Goal: Task Accomplishment & Management: Use online tool/utility

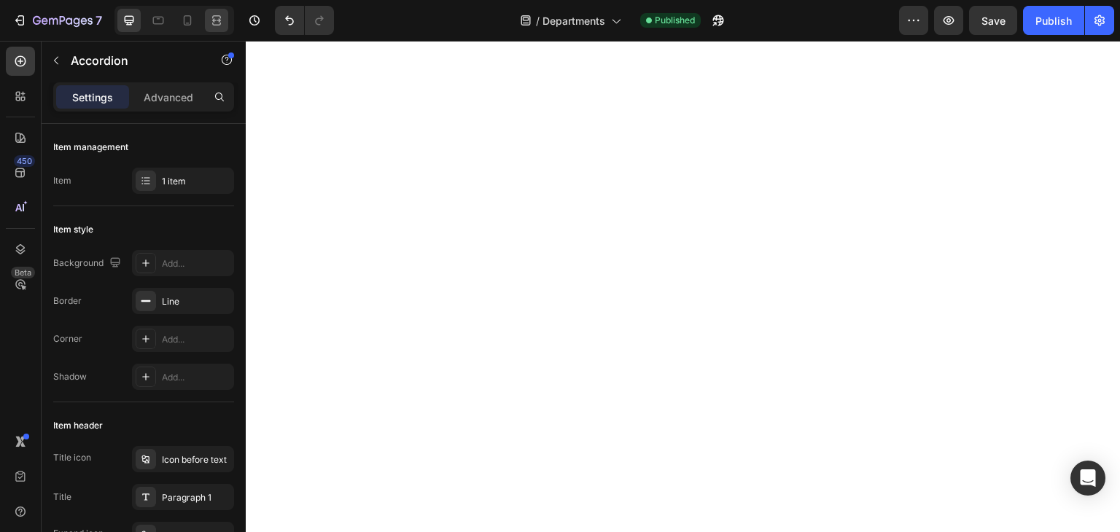
click at [208, 20] on div at bounding box center [216, 20] width 23 height 23
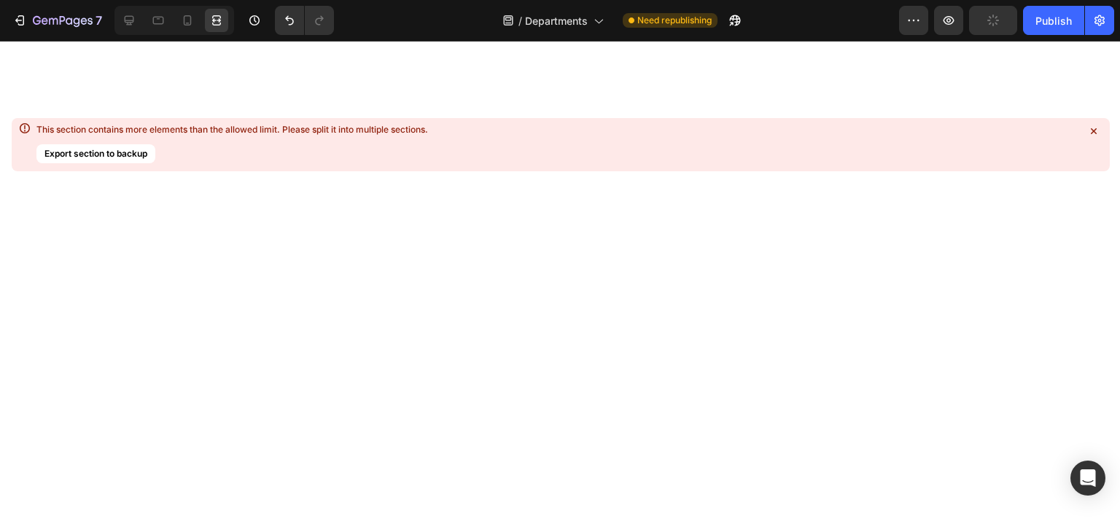
click at [1097, 128] on icon at bounding box center [1093, 131] width 15 height 15
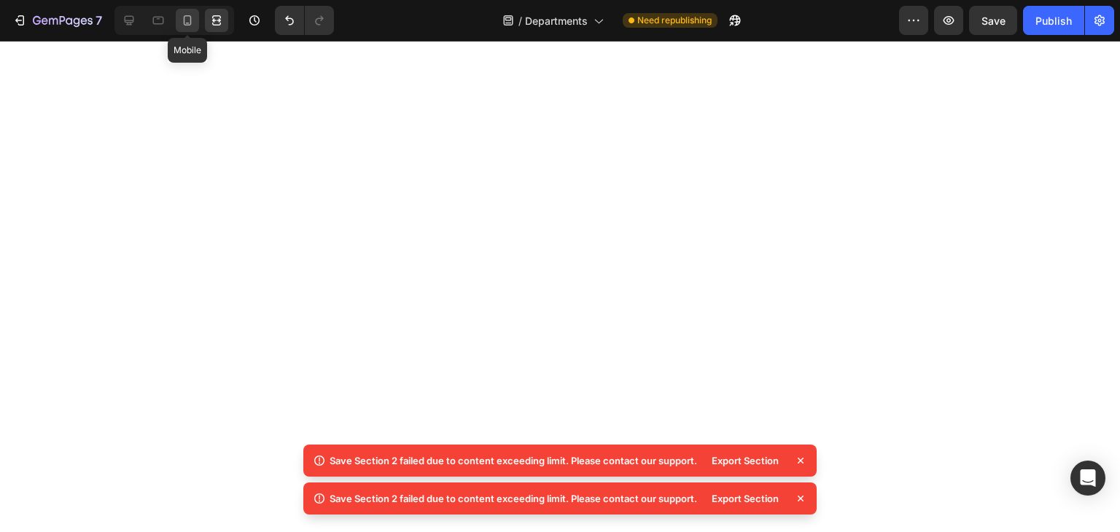
click at [194, 16] on icon at bounding box center [187, 20] width 15 height 15
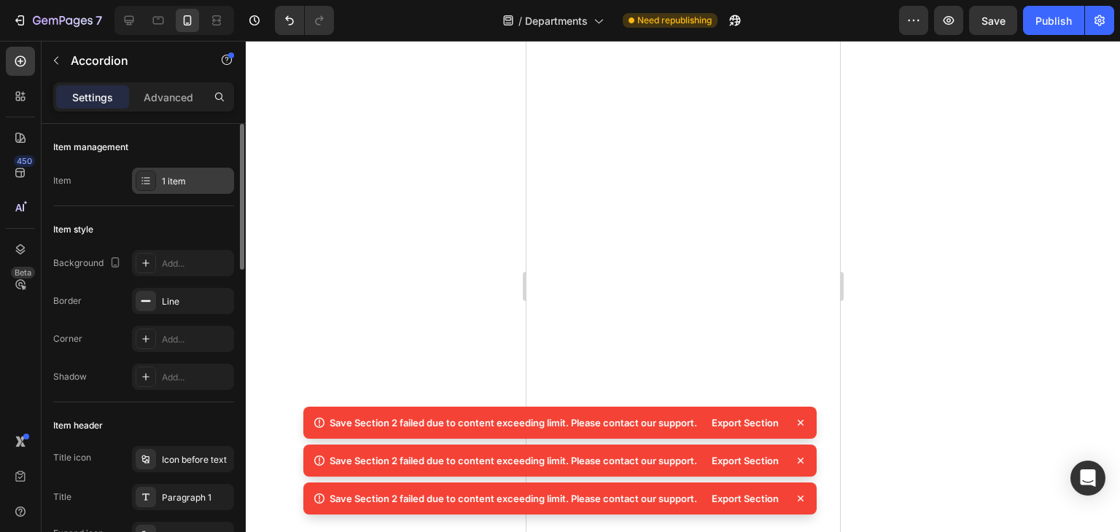
click at [155, 180] on div "1 item" at bounding box center [183, 181] width 102 height 26
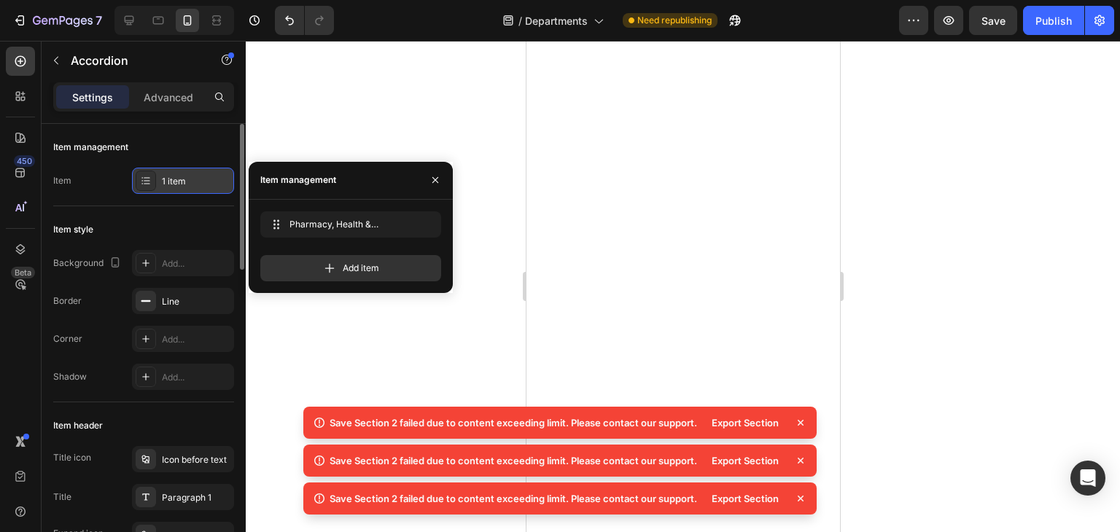
click at [155, 180] on div "1 item" at bounding box center [183, 181] width 102 height 26
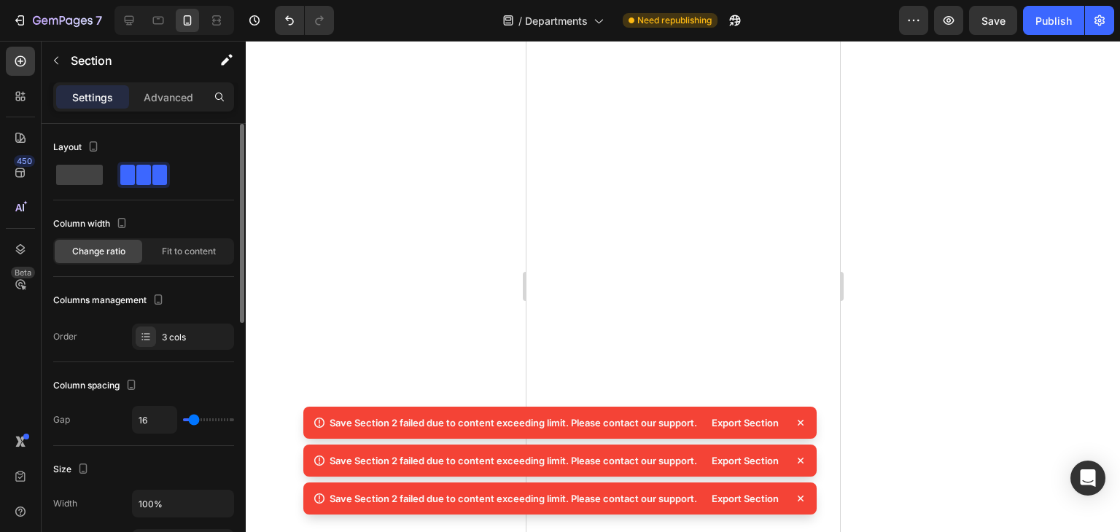
click at [100, 190] on div "Layout" at bounding box center [143, 168] width 181 height 65
click at [85, 182] on span at bounding box center [79, 175] width 47 height 20
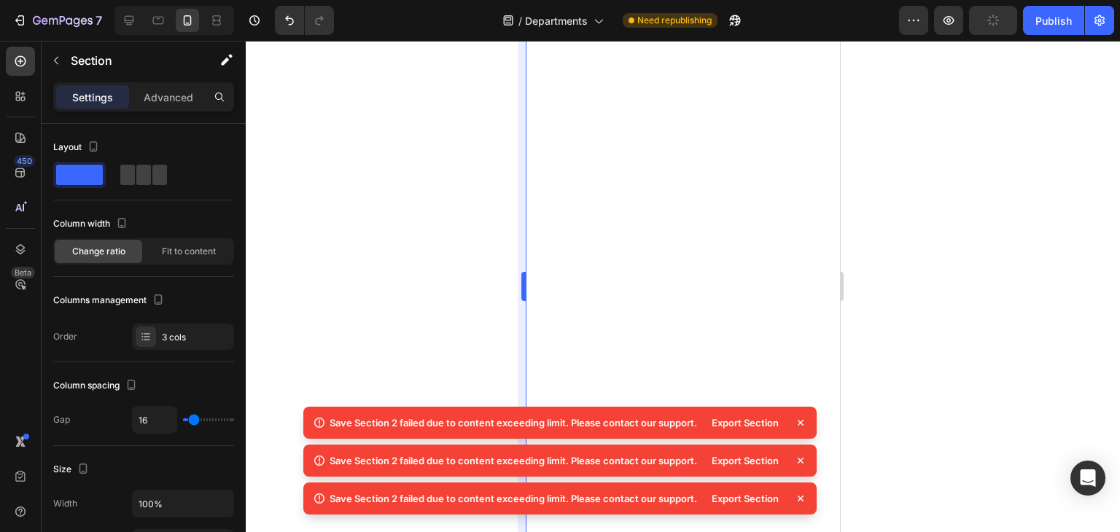
type input "0"
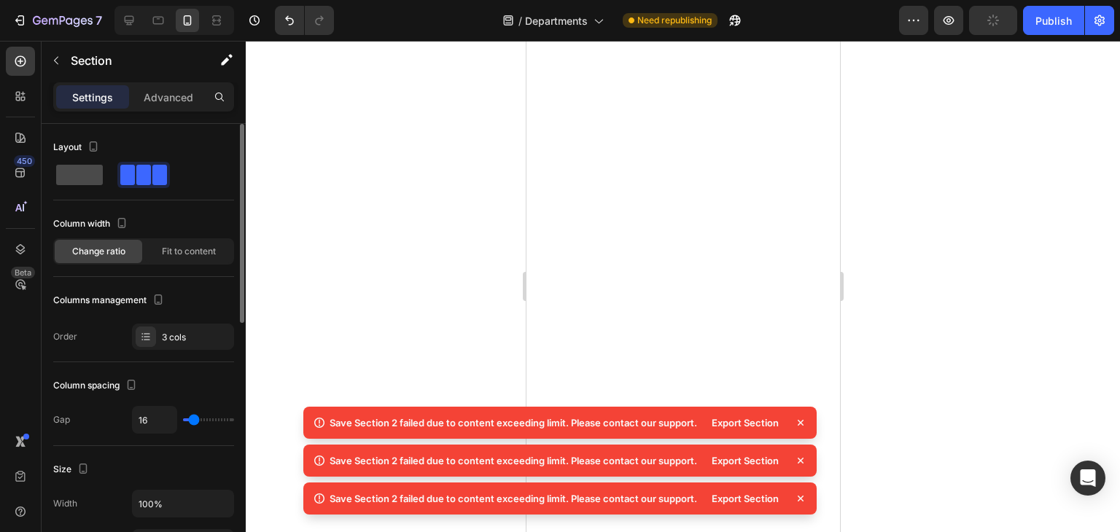
click at [64, 177] on span at bounding box center [79, 175] width 47 height 20
type input "0"
click at [964, 281] on div at bounding box center [683, 286] width 874 height 491
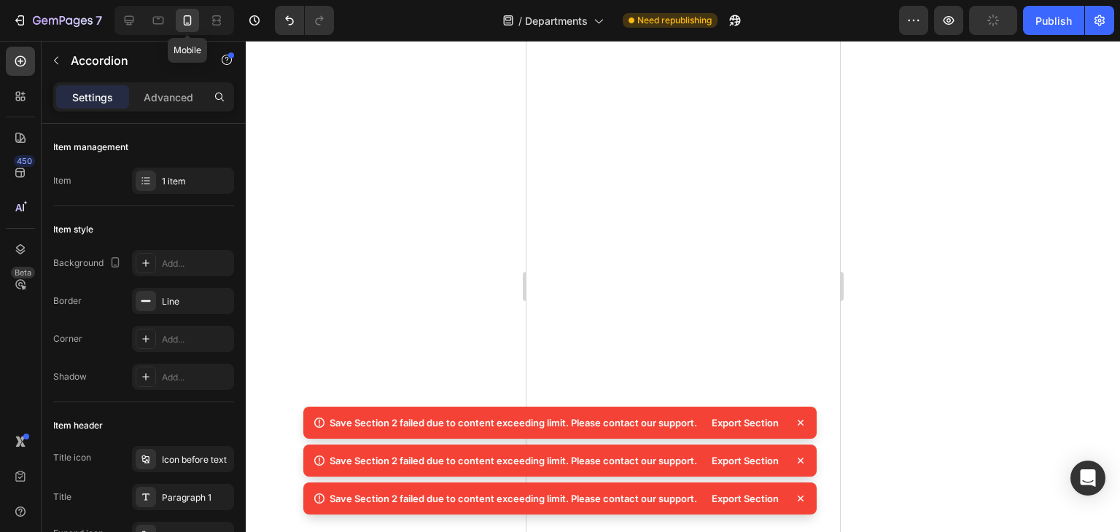
click at [189, 23] on icon at bounding box center [188, 20] width 8 height 10
click at [139, 23] on div at bounding box center [128, 20] width 23 height 23
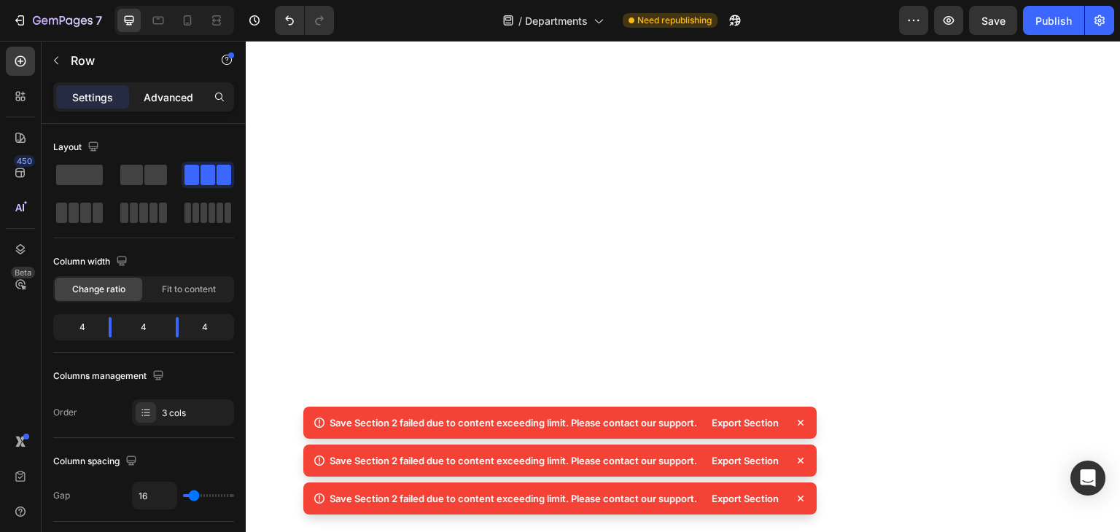
click at [173, 90] on p "Advanced" at bounding box center [169, 97] width 50 height 15
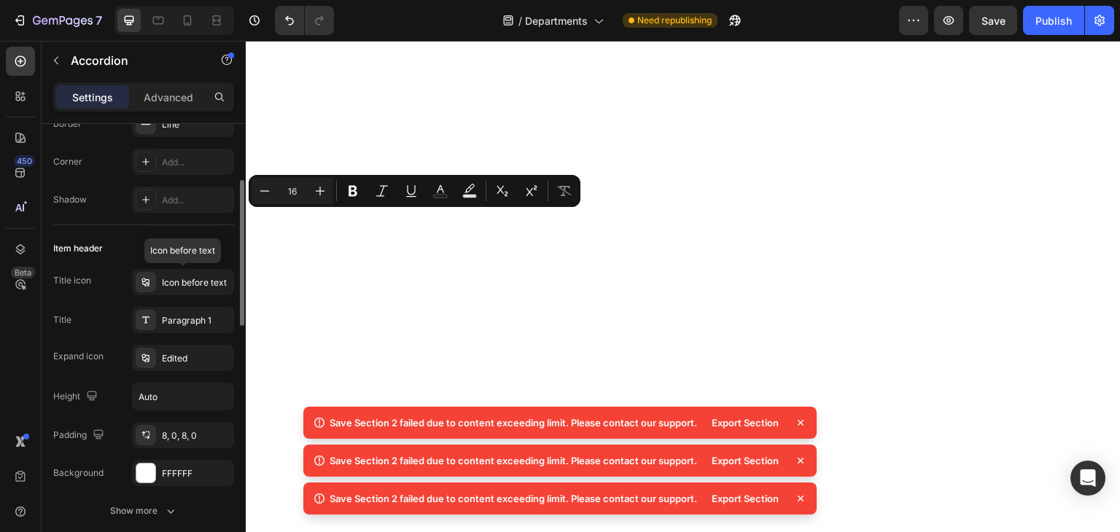
scroll to position [176, 0]
click at [184, 320] on div "Paragraph 1" at bounding box center [196, 321] width 69 height 13
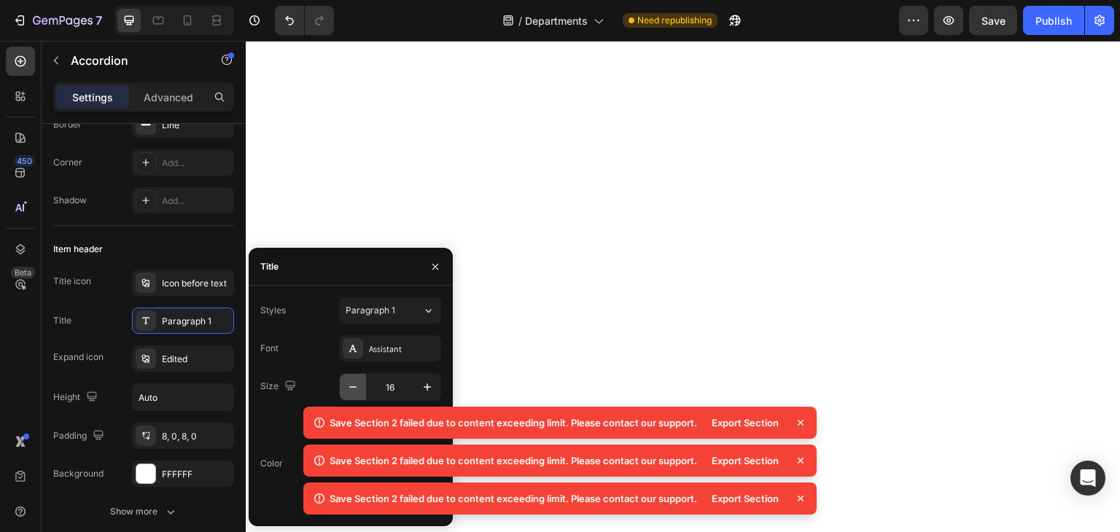
click at [350, 384] on icon "button" at bounding box center [353, 387] width 15 height 15
click at [421, 378] on button "button" at bounding box center [427, 387] width 26 height 26
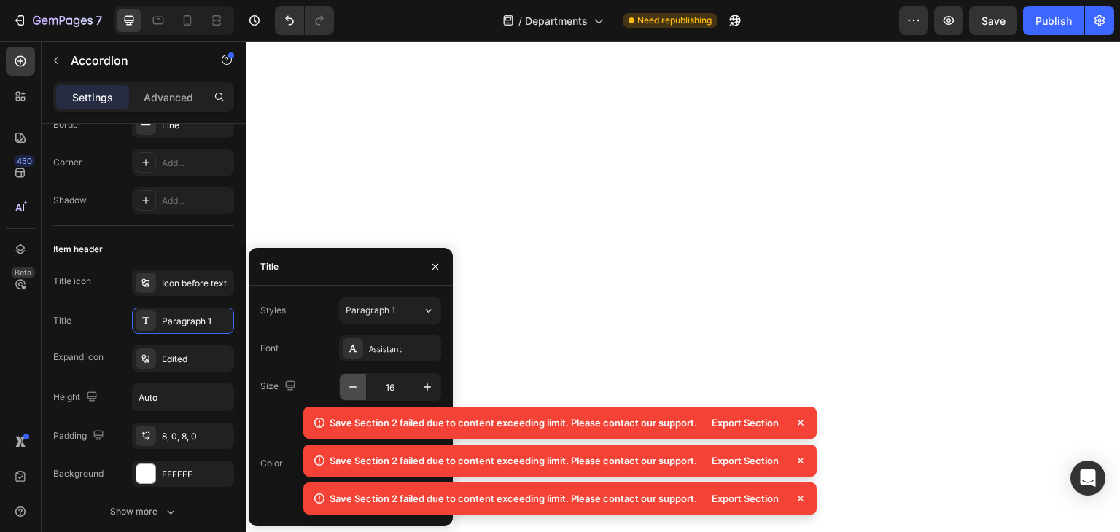
click at [355, 387] on icon "button" at bounding box center [353, 387] width 15 height 15
type input "15"
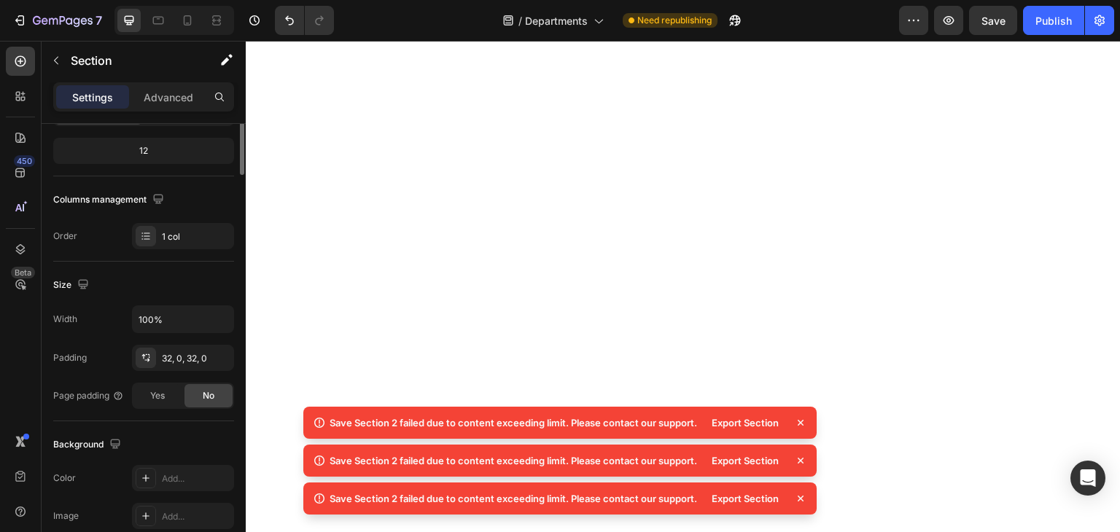
scroll to position [0, 0]
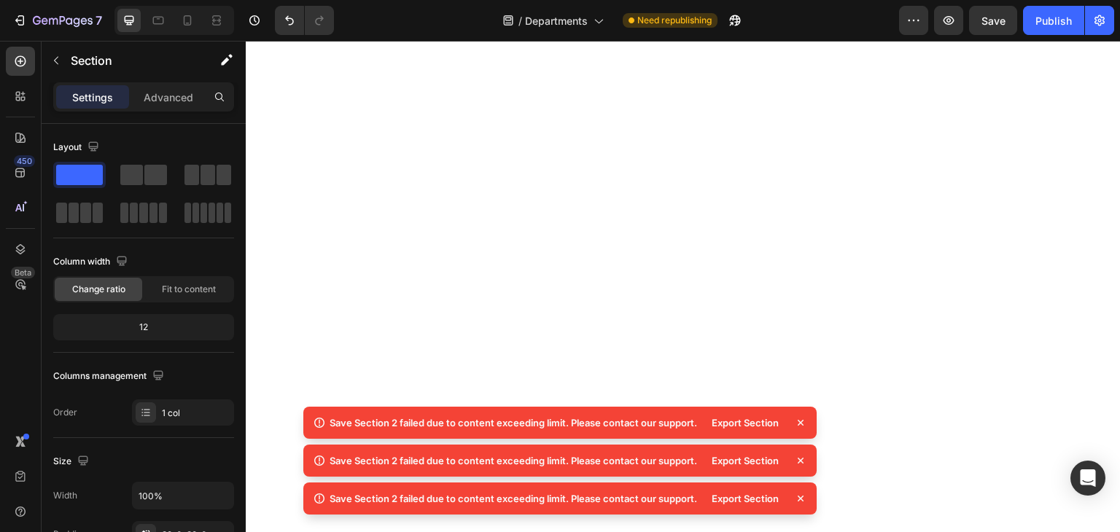
click at [389, 14] on div "/ Departments Need republishing" at bounding box center [622, 20] width 553 height 29
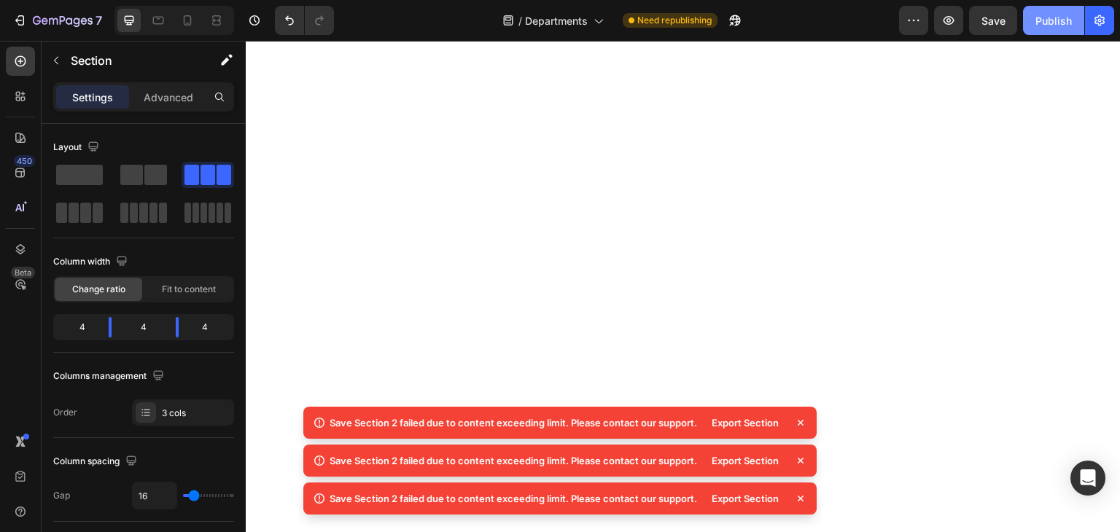
click at [1037, 17] on div "Publish" at bounding box center [1053, 20] width 36 height 15
click at [800, 427] on icon at bounding box center [800, 423] width 15 height 15
click at [800, 422] on icon at bounding box center [800, 423] width 6 height 6
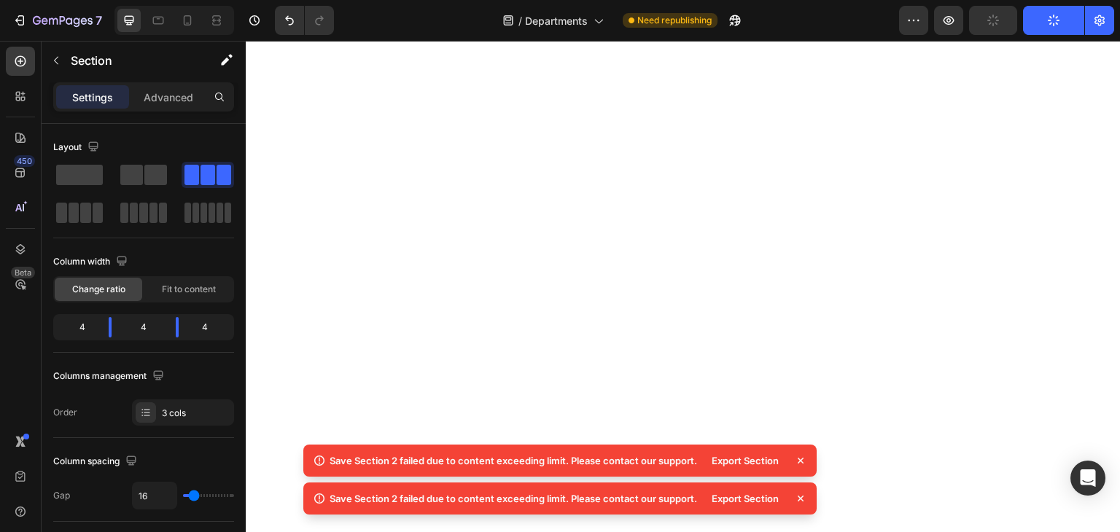
click at [800, 461] on icon at bounding box center [800, 461] width 6 height 6
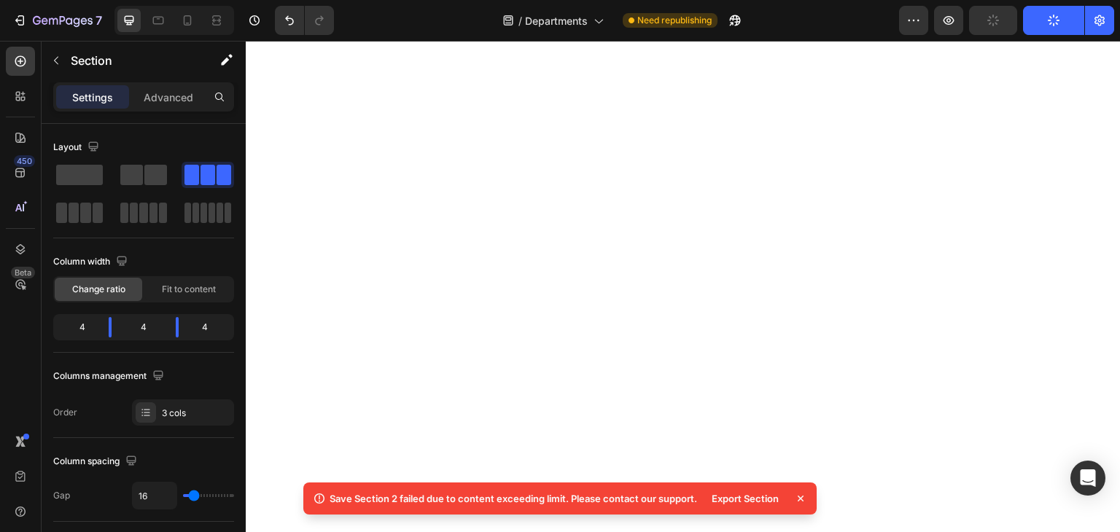
click at [808, 522] on div "Save Section 2 failed due to content exceeding limit. Please contact our suppor…" at bounding box center [559, 502] width 519 height 50
click at [800, 498] on icon at bounding box center [800, 499] width 6 height 6
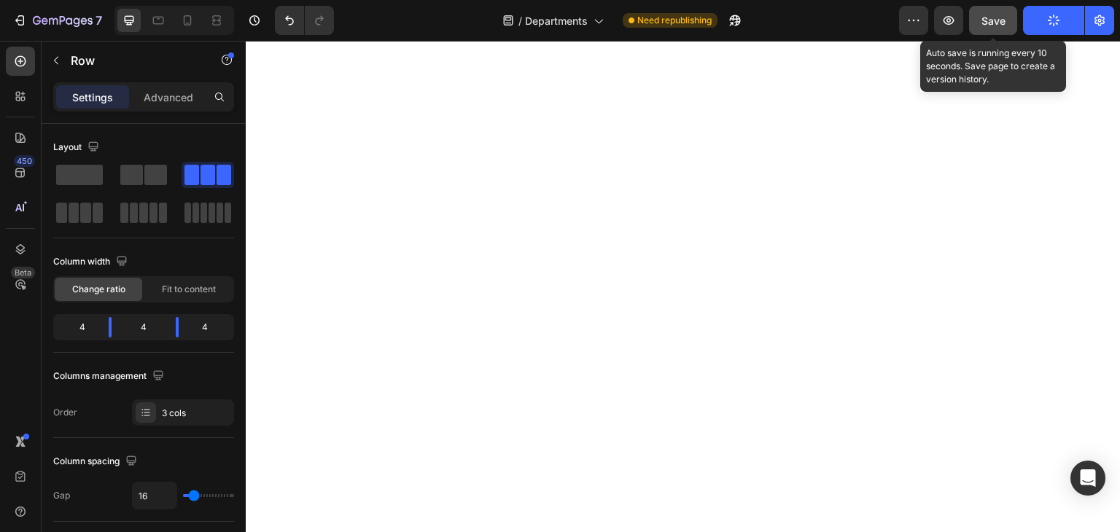
click at [994, 17] on span "Save" at bounding box center [993, 21] width 24 height 12
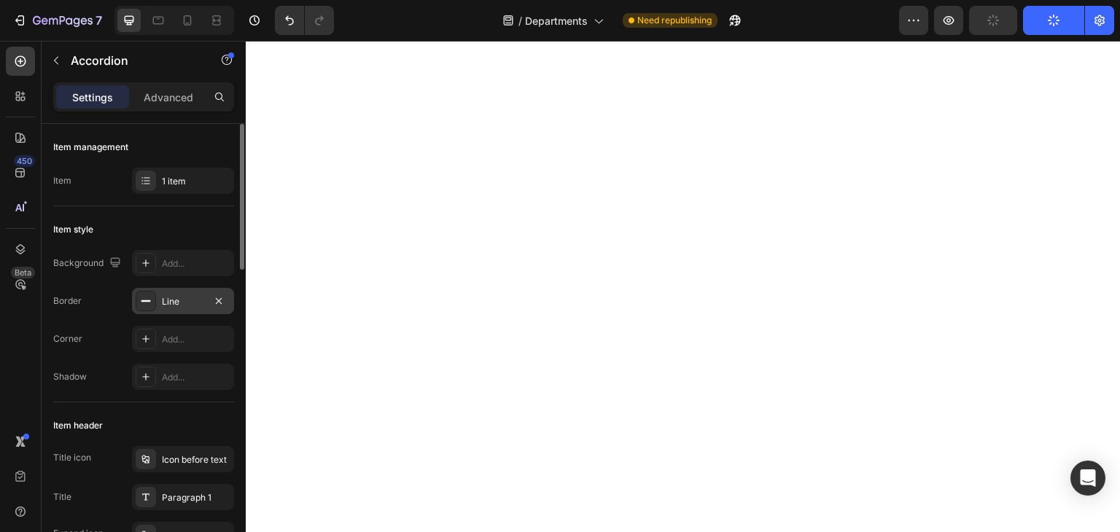
click at [182, 298] on div "Line" at bounding box center [183, 301] width 42 height 13
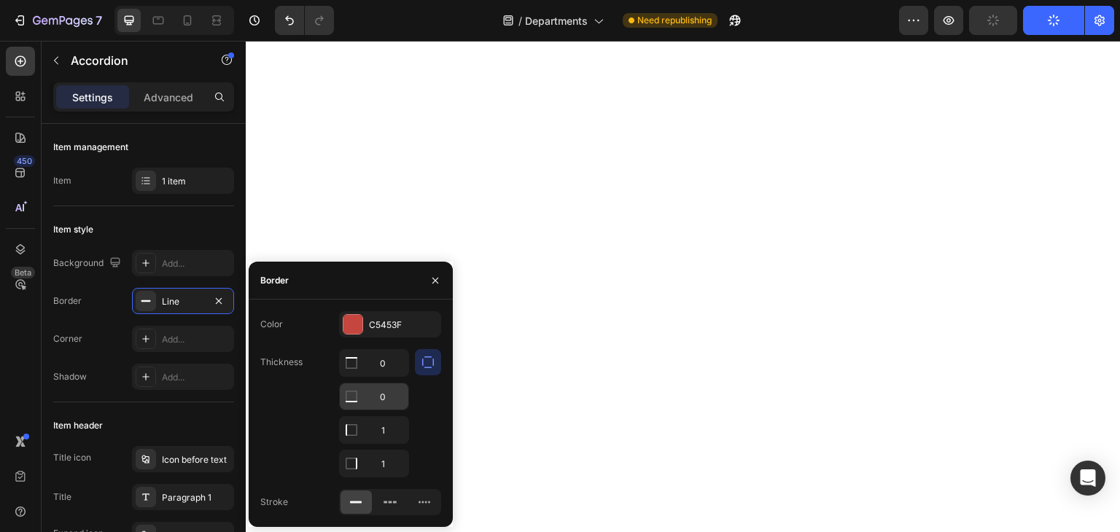
click at [387, 376] on input "0" at bounding box center [374, 363] width 69 height 26
type input "1"
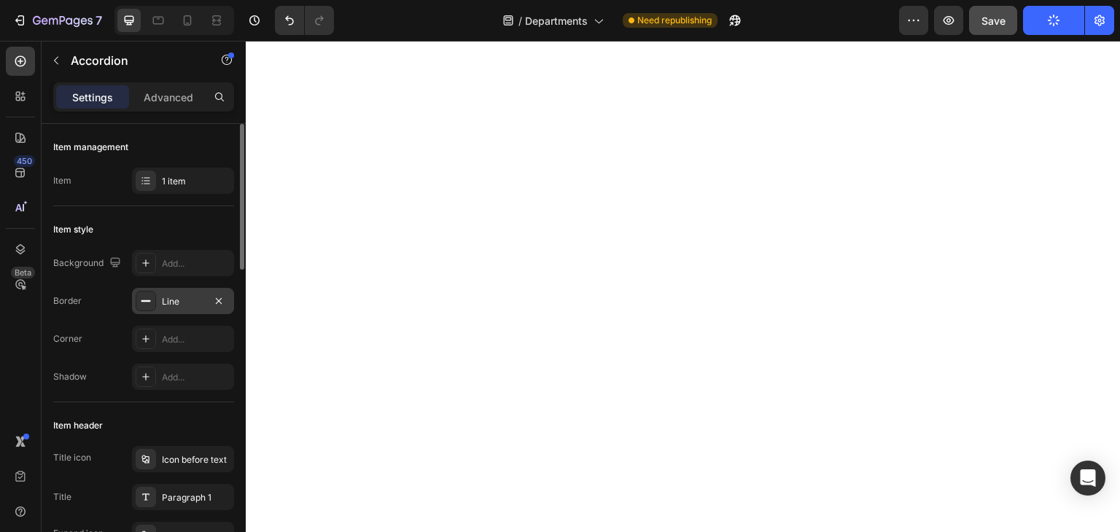
click at [184, 300] on div "Line" at bounding box center [183, 301] width 42 height 13
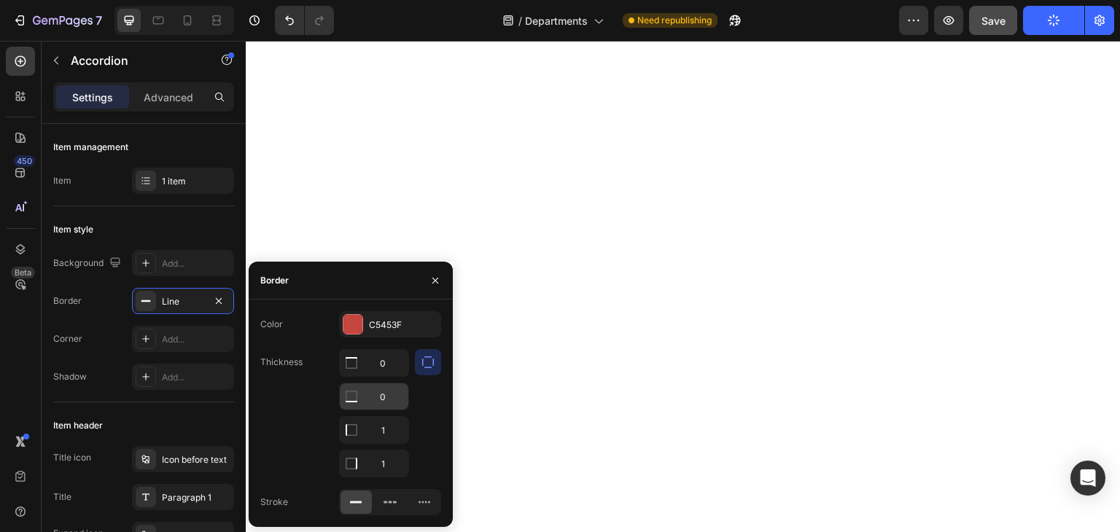
click at [383, 376] on input "0" at bounding box center [374, 363] width 69 height 26
type input "1"
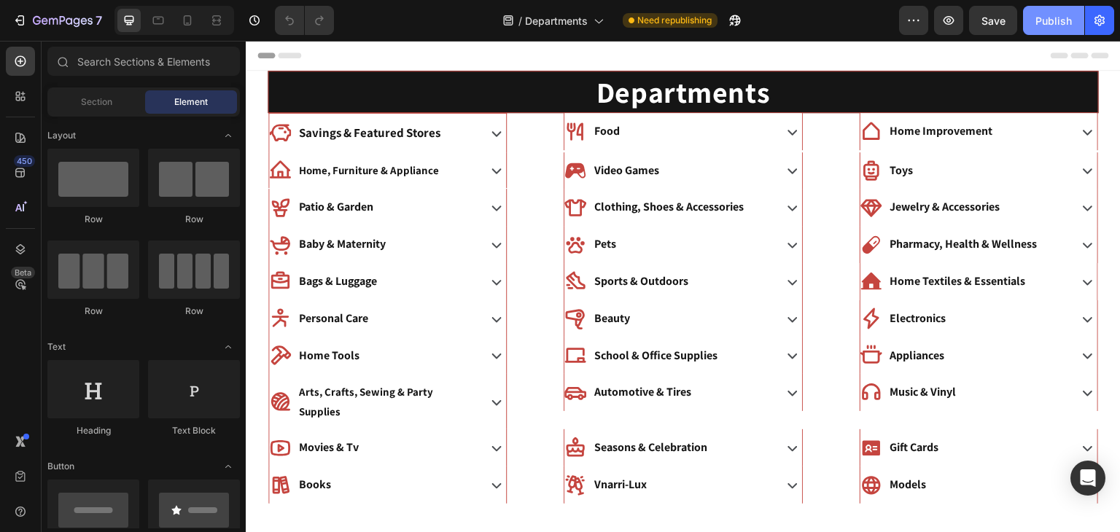
click at [1029, 20] on button "Publish" at bounding box center [1053, 20] width 61 height 29
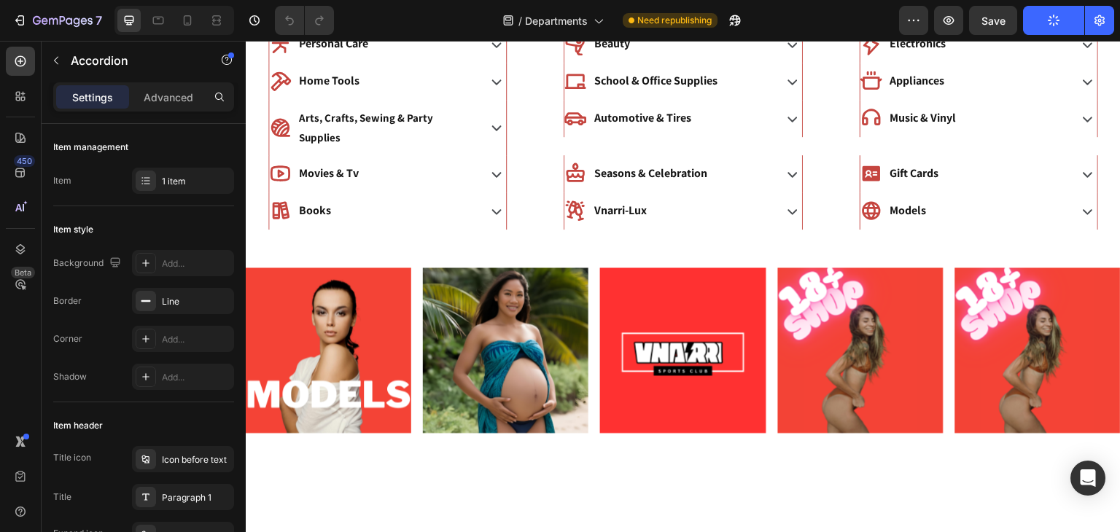
scroll to position [81, 0]
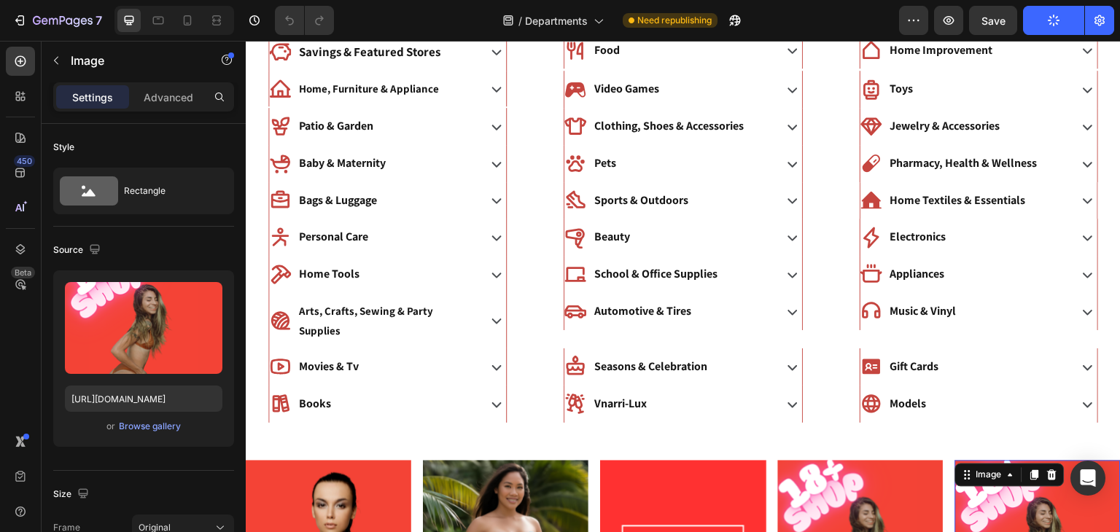
scroll to position [0, 0]
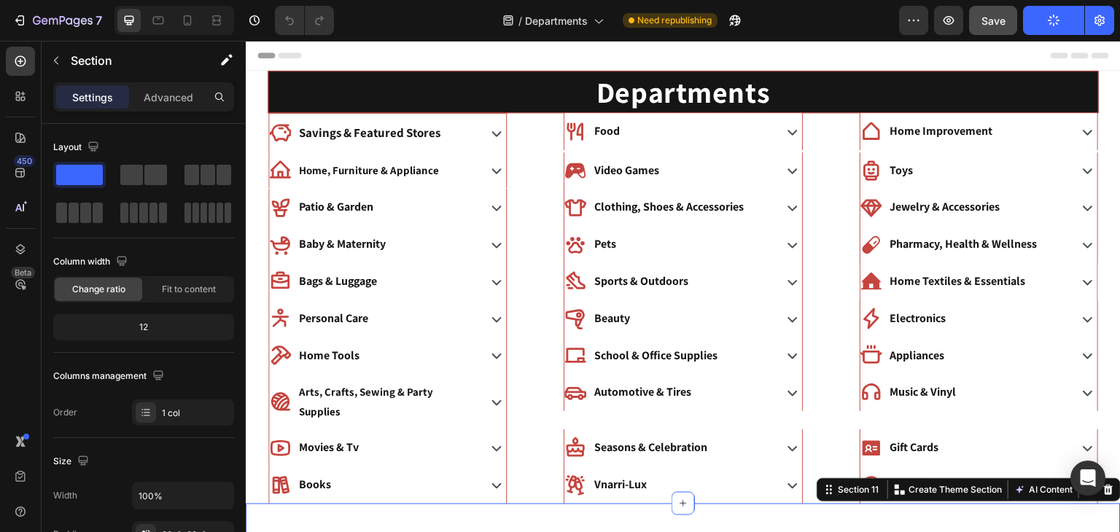
click at [997, 31] on button "Save" at bounding box center [993, 20] width 48 height 29
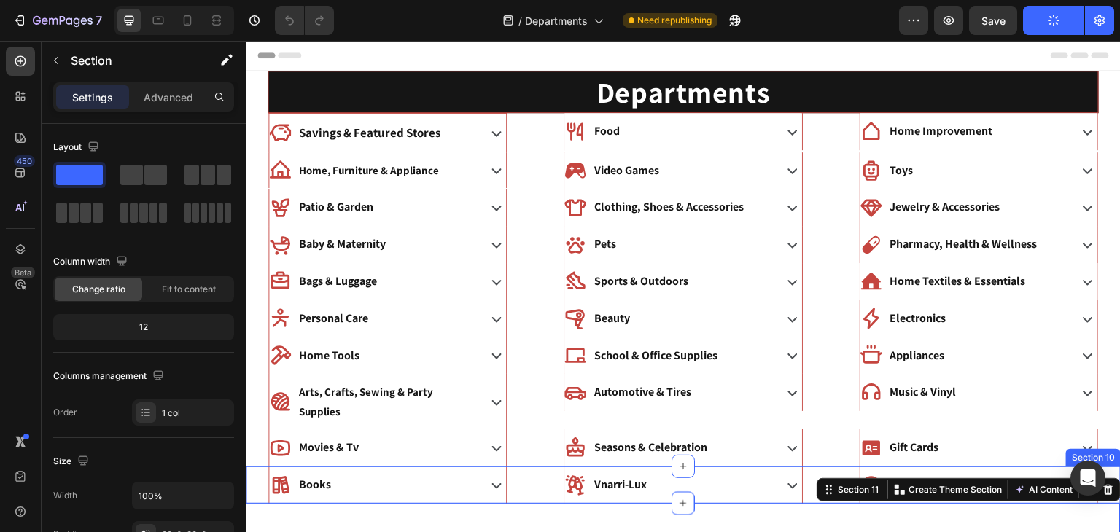
click at [855, 481] on div "Models Accordion" at bounding box center [979, 485] width 284 height 37
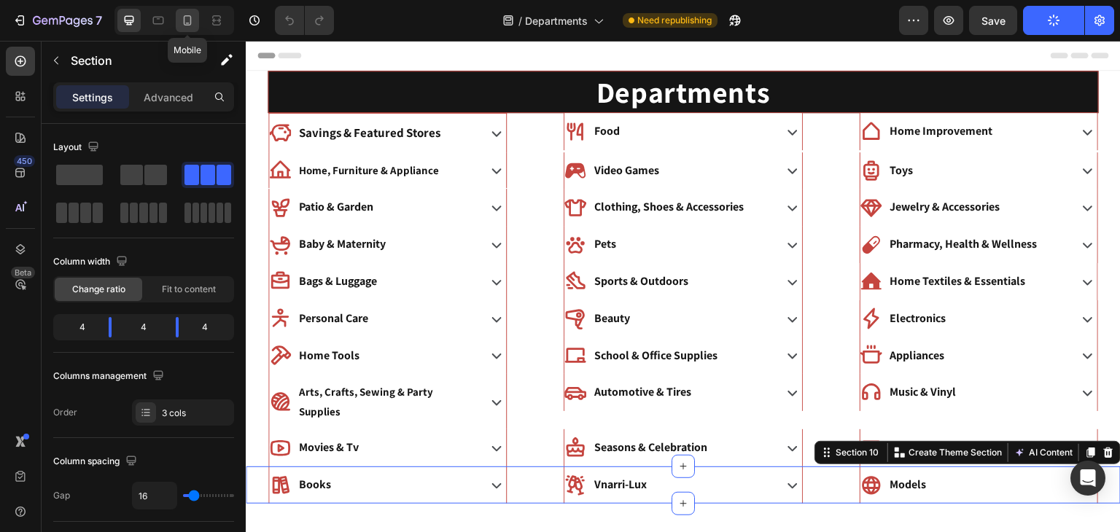
click at [192, 15] on icon at bounding box center [187, 20] width 15 height 15
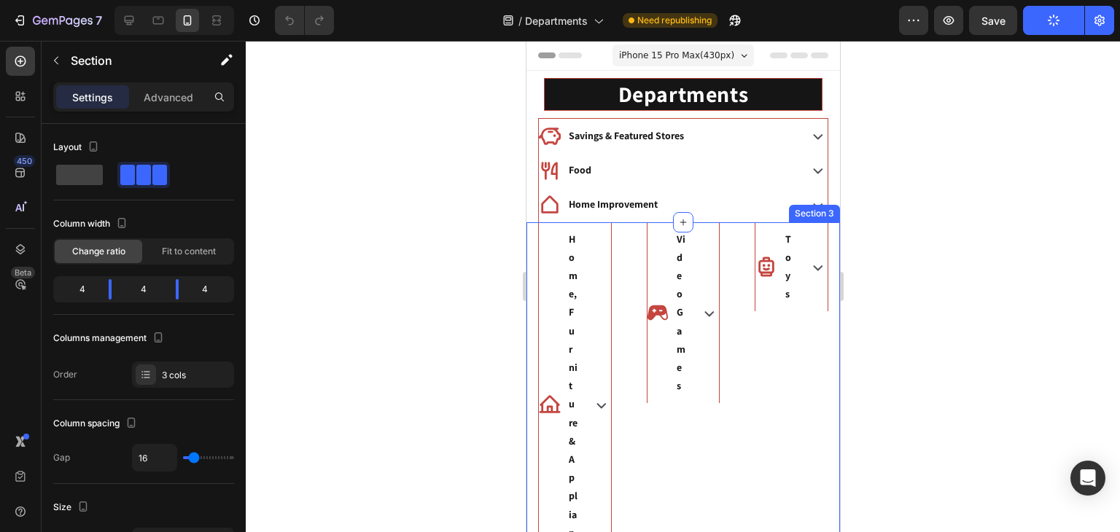
click at [630, 284] on div "Home, Furniture & Appliance Accordion Video Games Accordion Toys Accordion Sect…" at bounding box center [682, 404] width 313 height 365
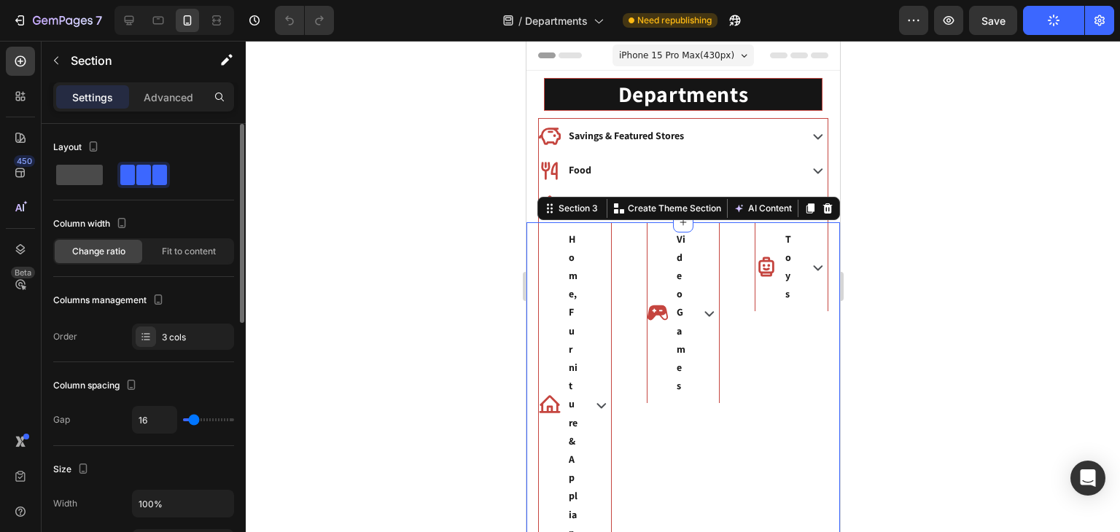
click at [70, 179] on span at bounding box center [79, 175] width 47 height 20
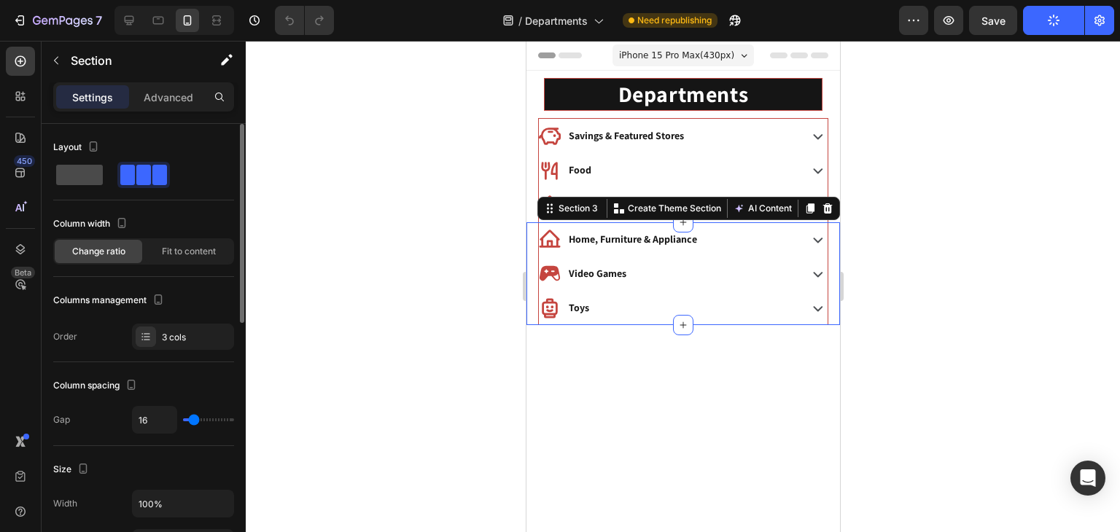
type input "0"
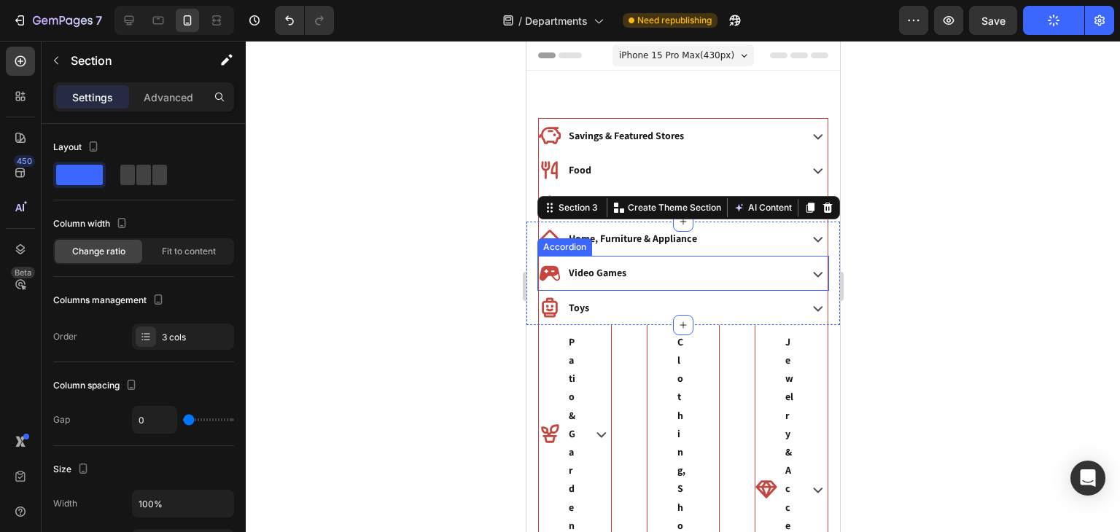
scroll to position [130, 0]
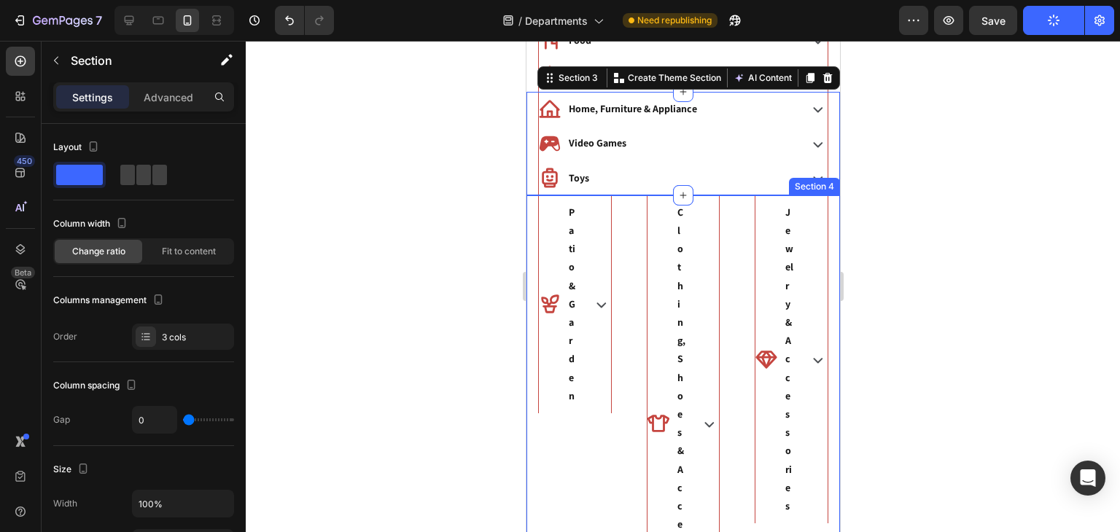
click at [634, 244] on div "Clothing, Shoes & Accessories Accordion" at bounding box center [682, 423] width 97 height 457
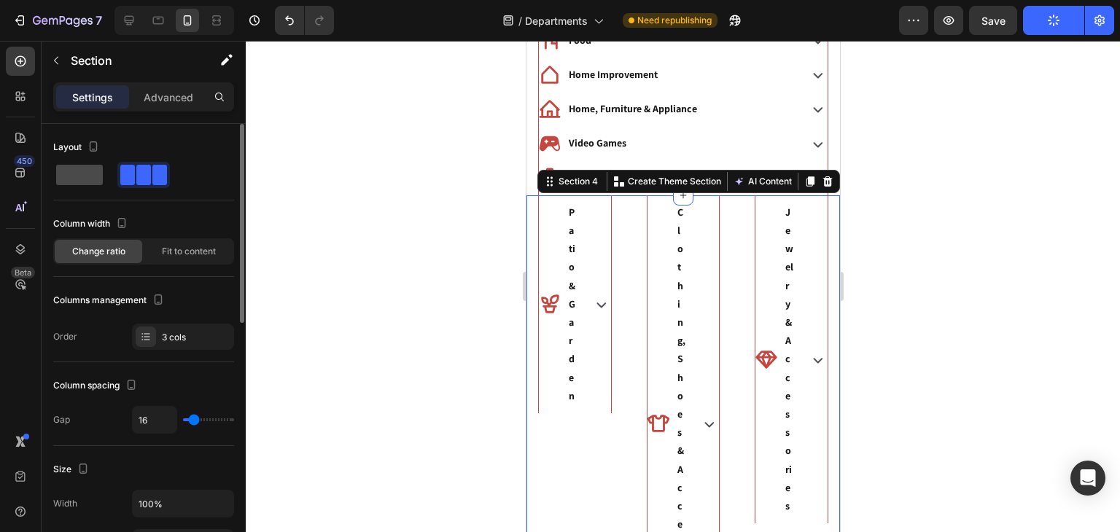
click at [73, 172] on span at bounding box center [79, 175] width 47 height 20
type input "0"
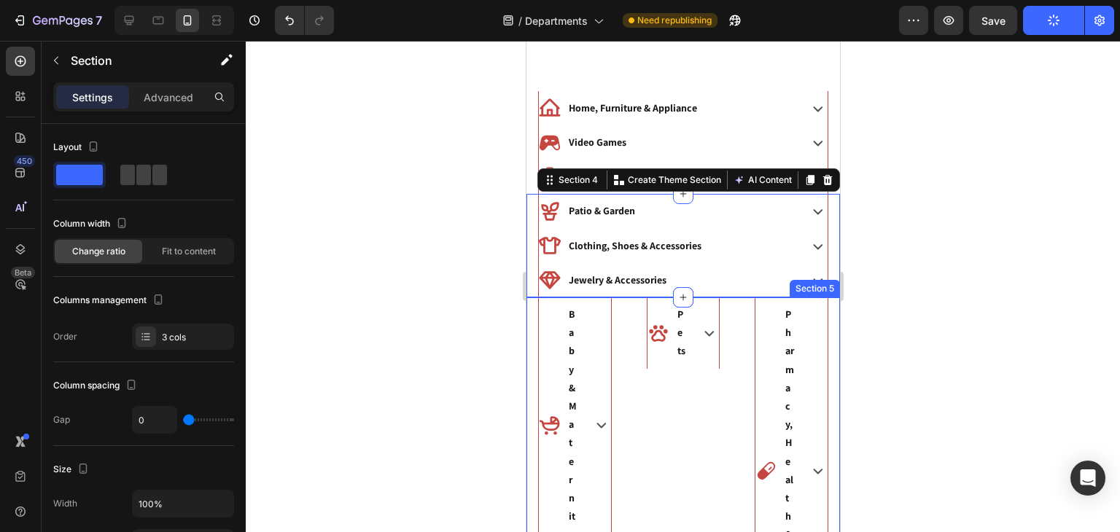
scroll to position [219, 0]
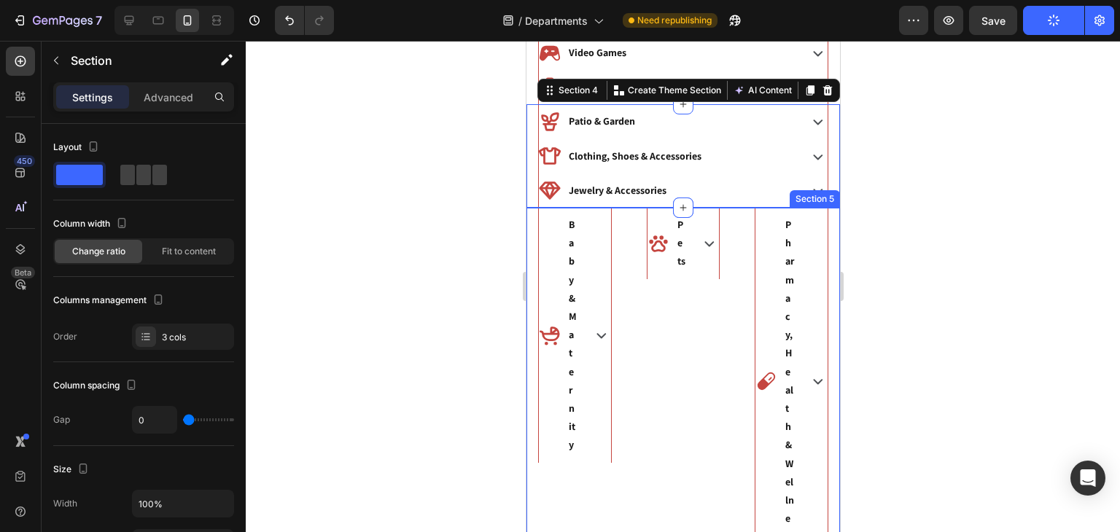
click at [631, 263] on div "Baby & Maternity Accordion Pets Accordion Pharmacy, Health & Wellness Accordion…" at bounding box center [682, 381] width 313 height 347
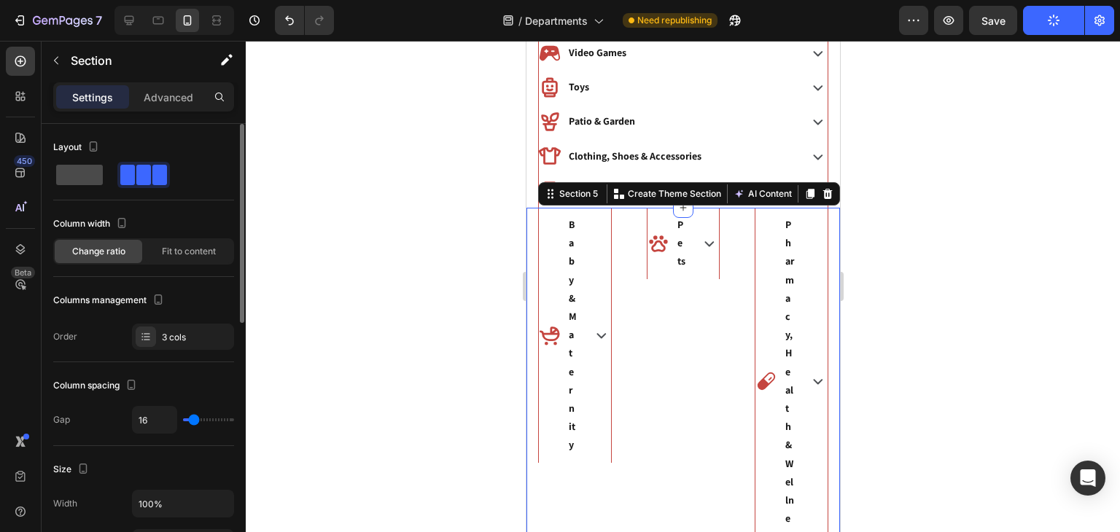
click at [71, 174] on span at bounding box center [79, 175] width 47 height 20
type input "0"
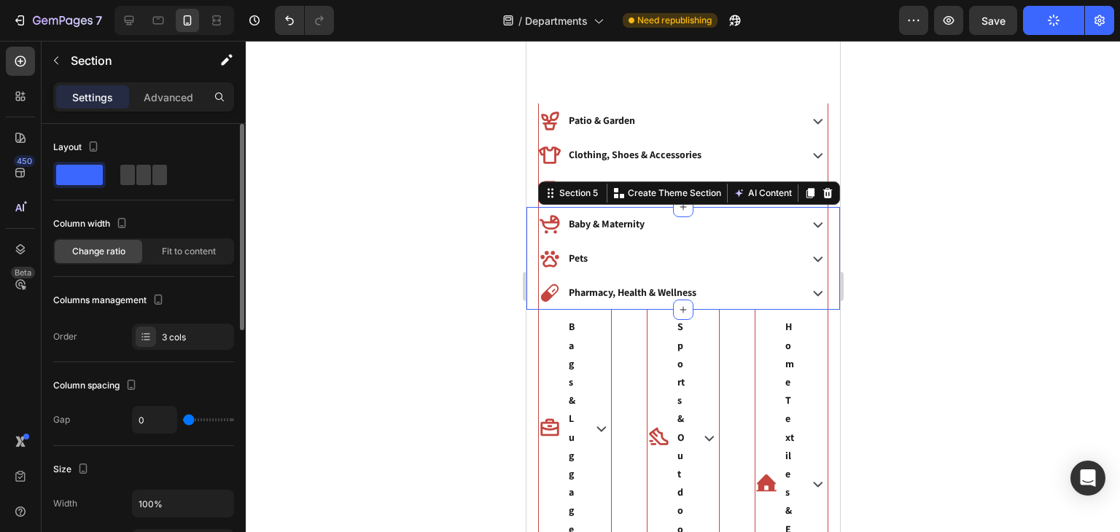
scroll to position [432, 0]
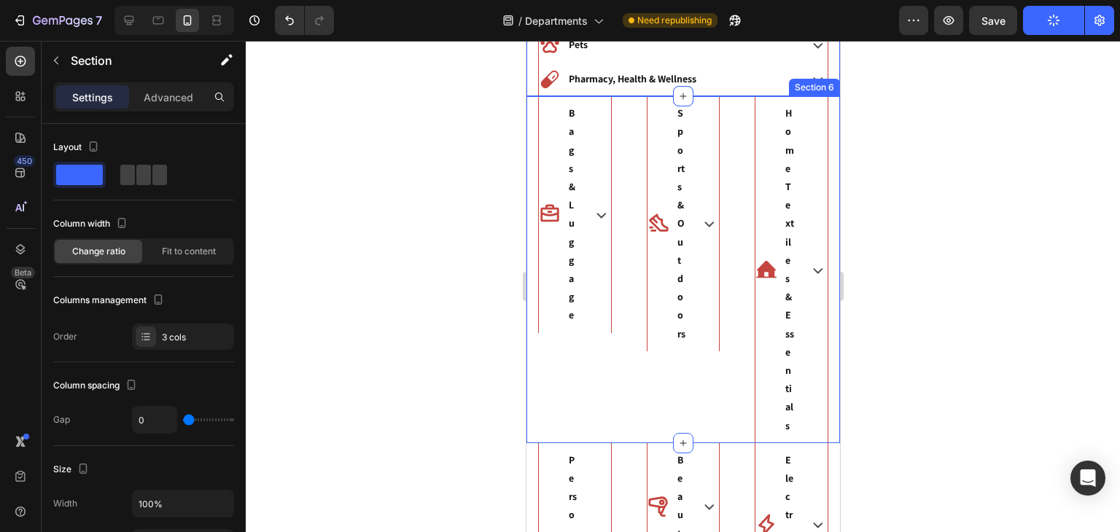
click at [623, 235] on div "Bags & Luggage Accordion Sports & Outdoors Accordion Home Textiles & Essentials…" at bounding box center [682, 269] width 313 height 347
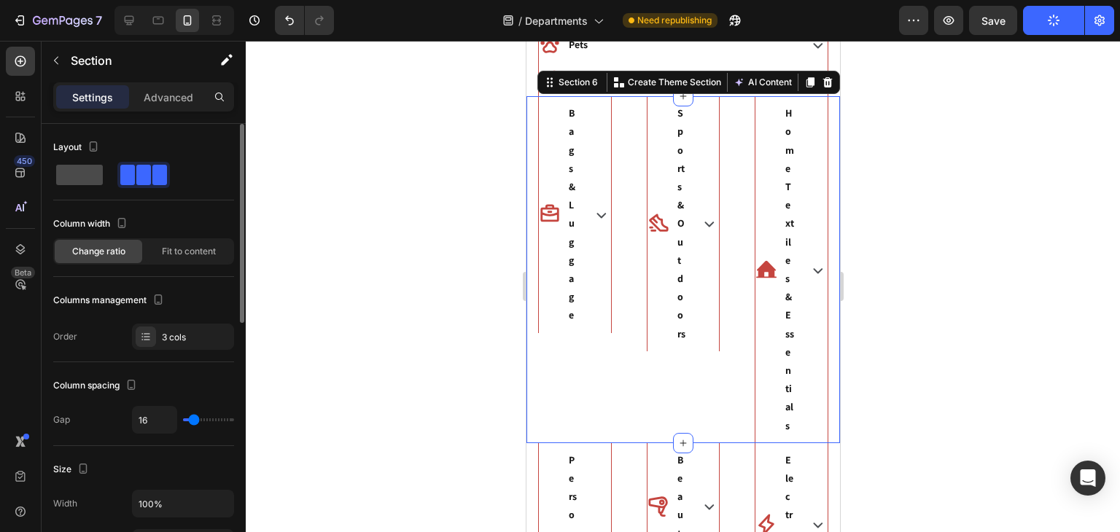
click at [73, 172] on span at bounding box center [79, 175] width 47 height 20
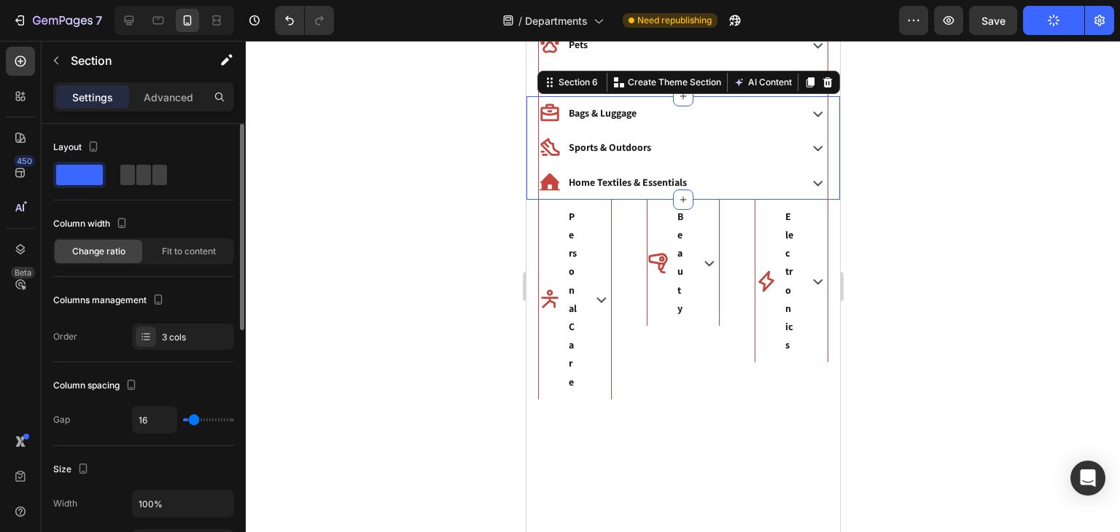
type input "0"
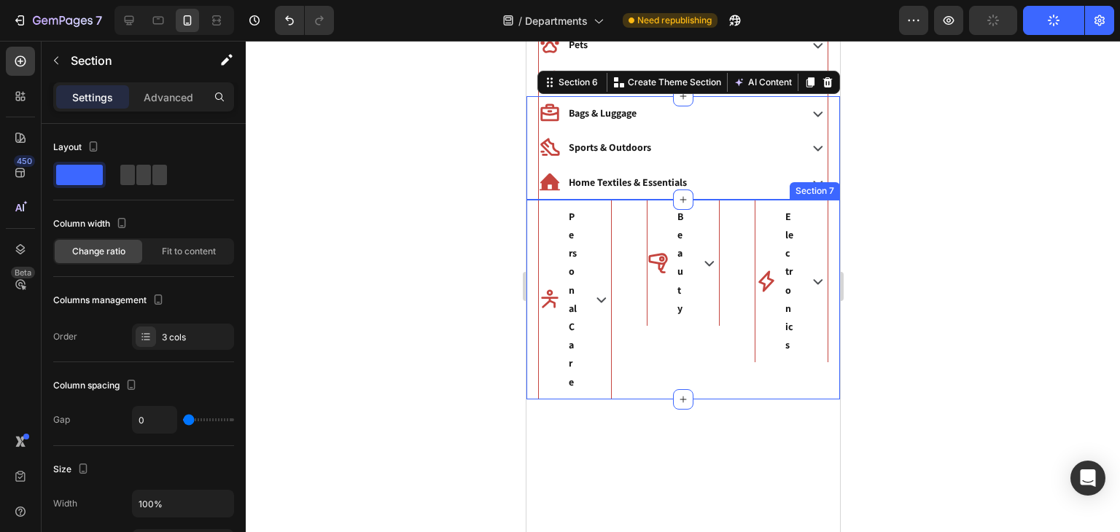
click at [631, 266] on div "Personal Care Accordion Beauty Accordion Electronics Accordion Section 7" at bounding box center [682, 300] width 313 height 200
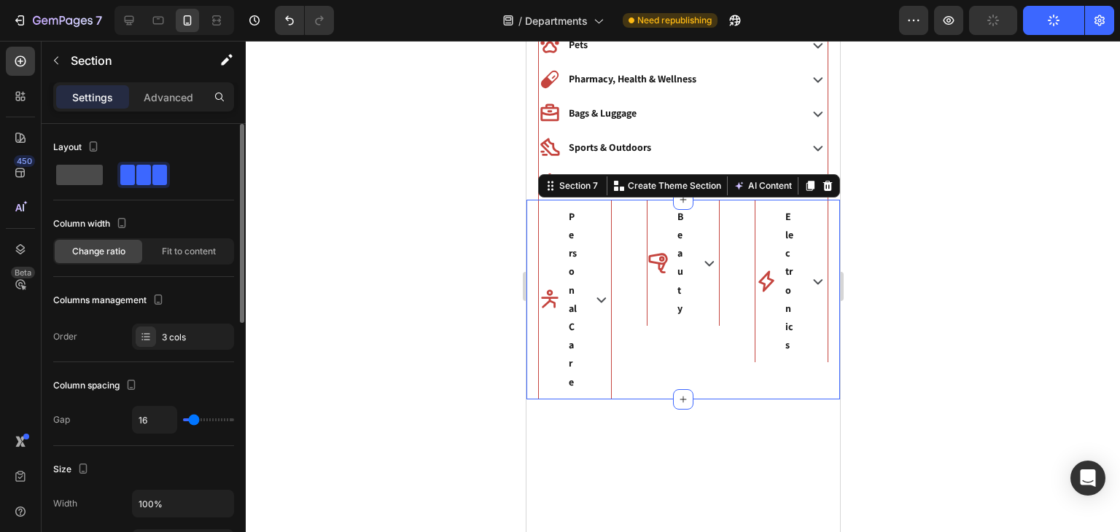
click at [71, 171] on span at bounding box center [79, 175] width 47 height 20
type input "0"
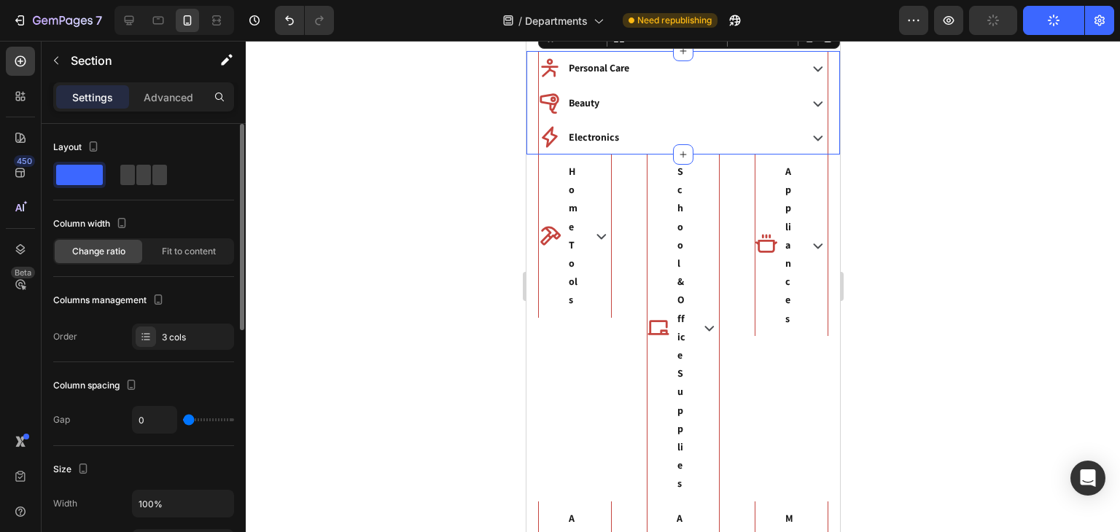
scroll to position [601, 0]
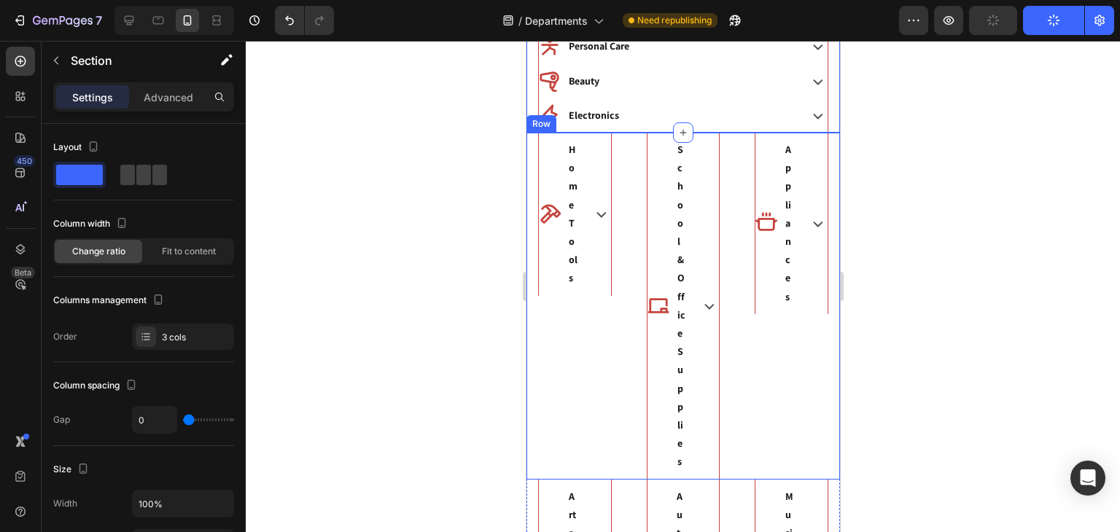
click at [630, 248] on div "Home Tools Accordion School & Office Supplies Accordion Appliances Accordion Row" at bounding box center [682, 306] width 313 height 347
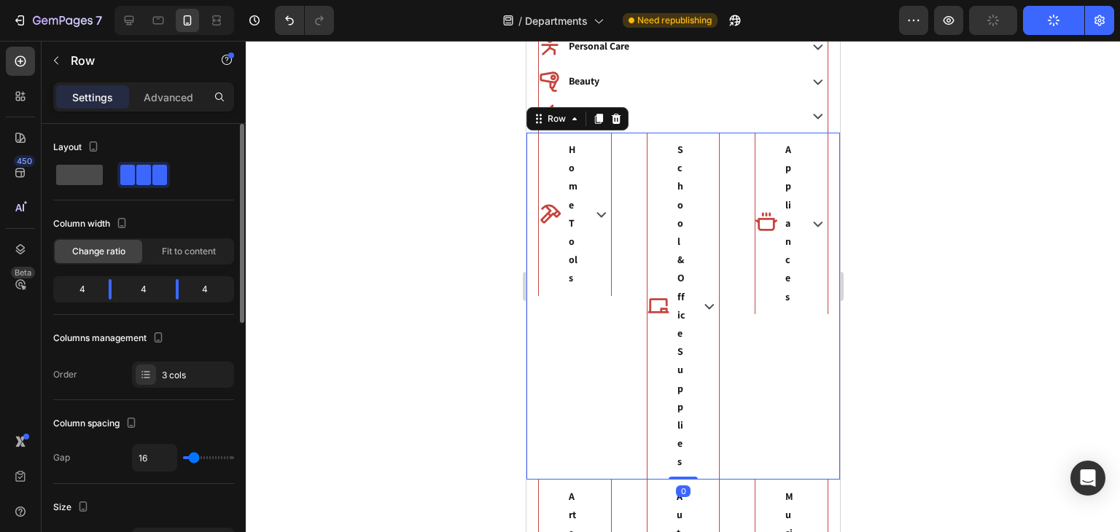
click at [68, 173] on span at bounding box center [79, 175] width 47 height 20
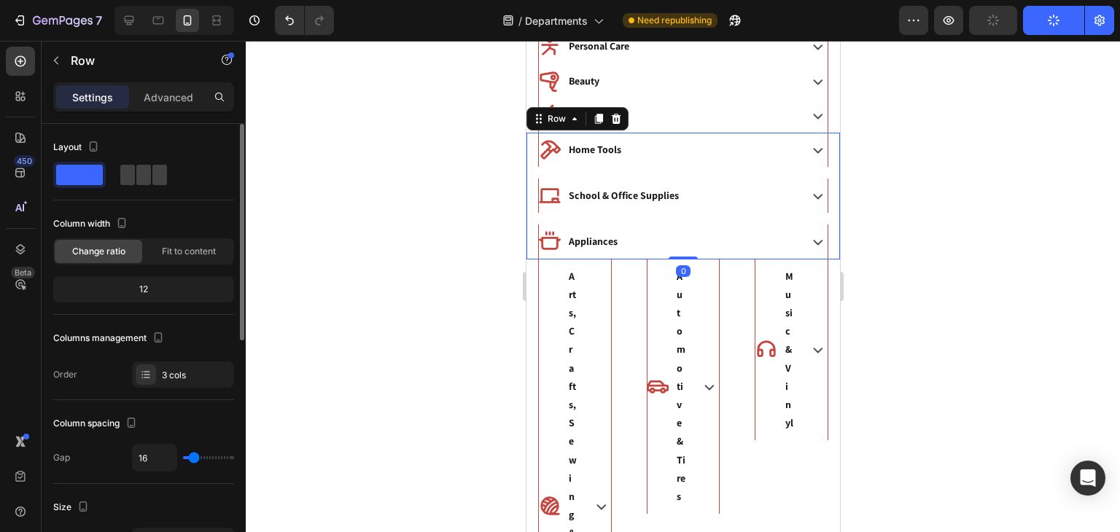
scroll to position [799, 0]
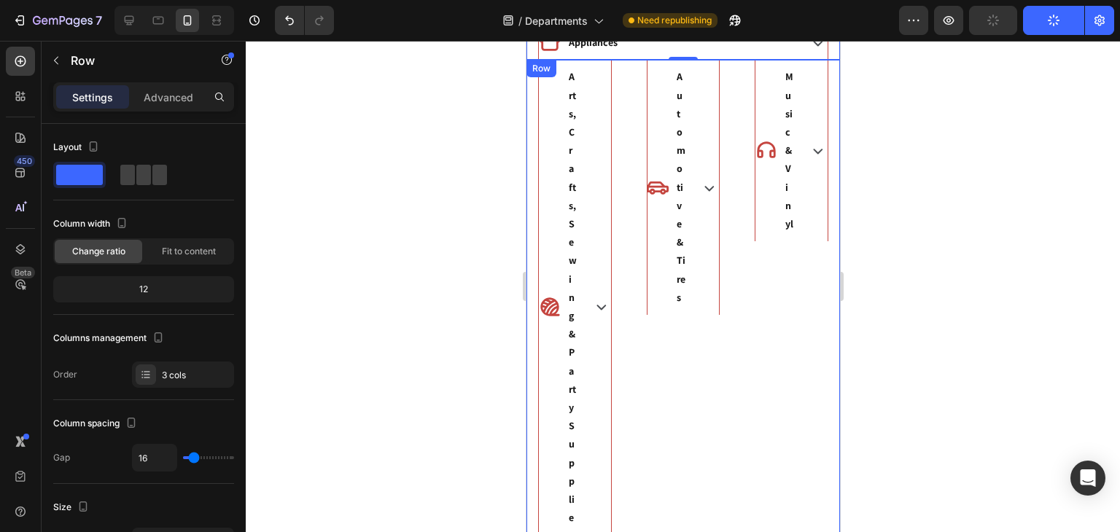
click at [625, 156] on div "Arts, Crafts, Sewing & Party Supplies Accordion Automotive & Tires Accordion Mu…" at bounding box center [682, 307] width 313 height 494
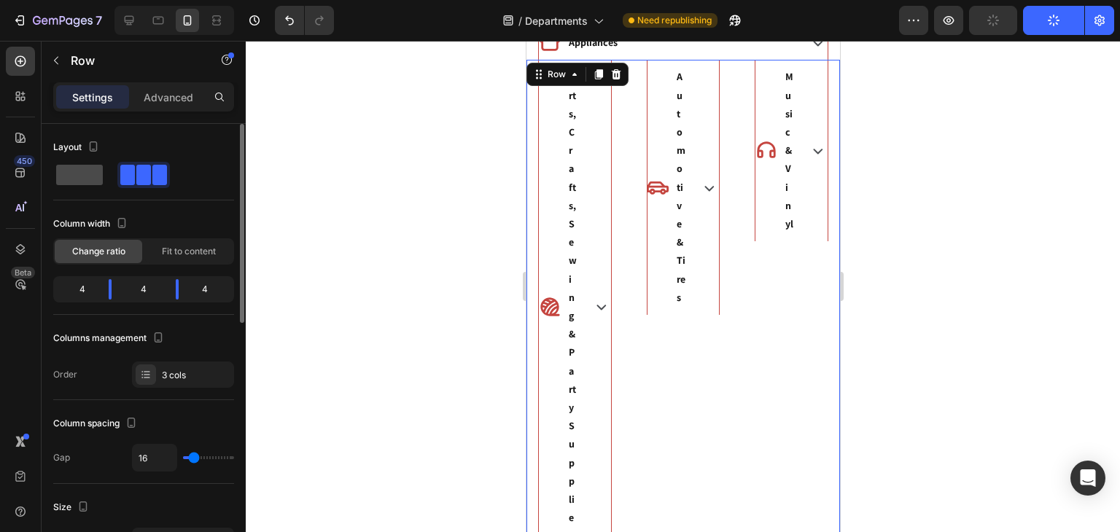
click at [71, 174] on span at bounding box center [79, 175] width 47 height 20
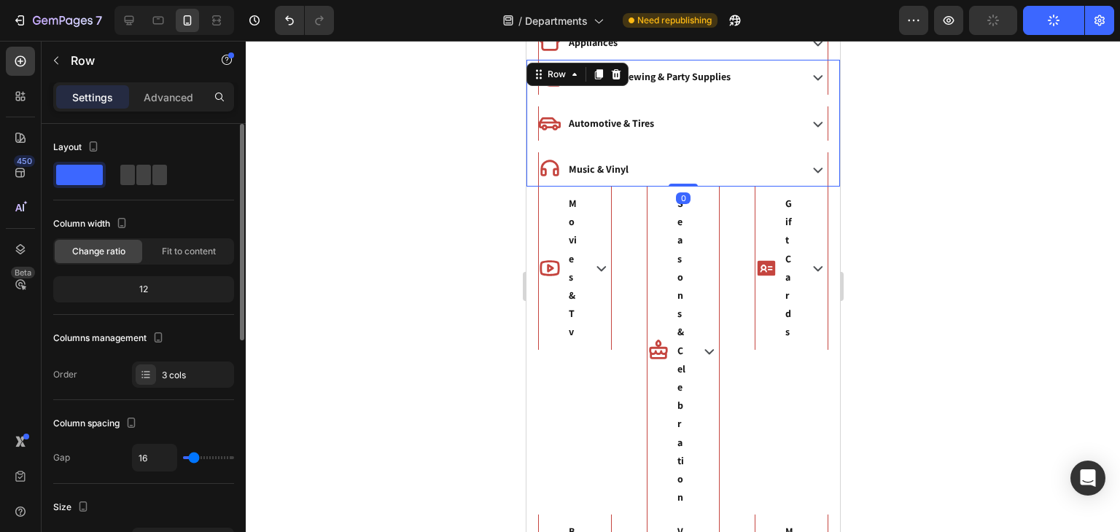
scroll to position [889, 0]
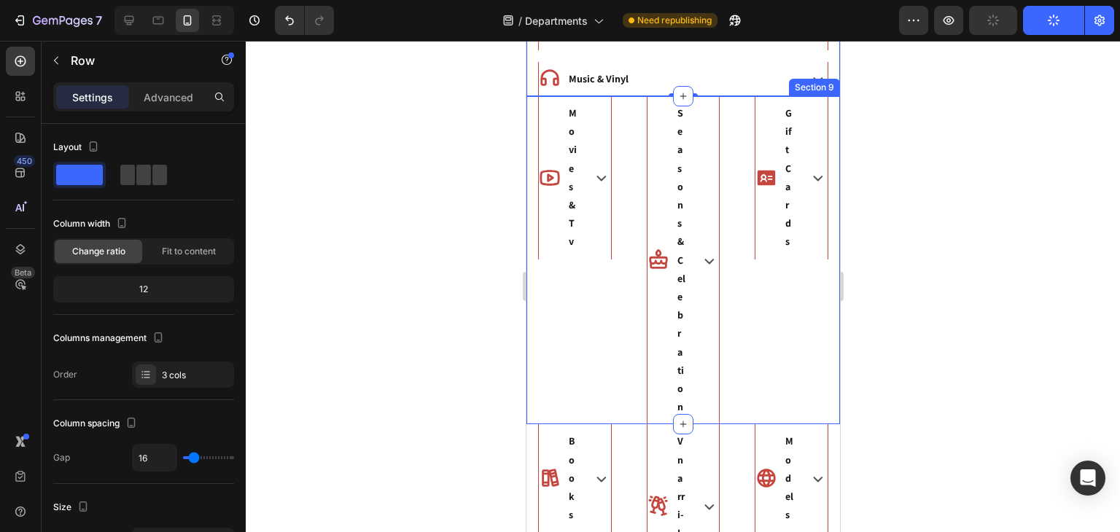
click at [631, 169] on div "Movies & Tv Accordion Seasons & Celebration Accordion Gift Cards Accordion Sect…" at bounding box center [682, 260] width 313 height 328
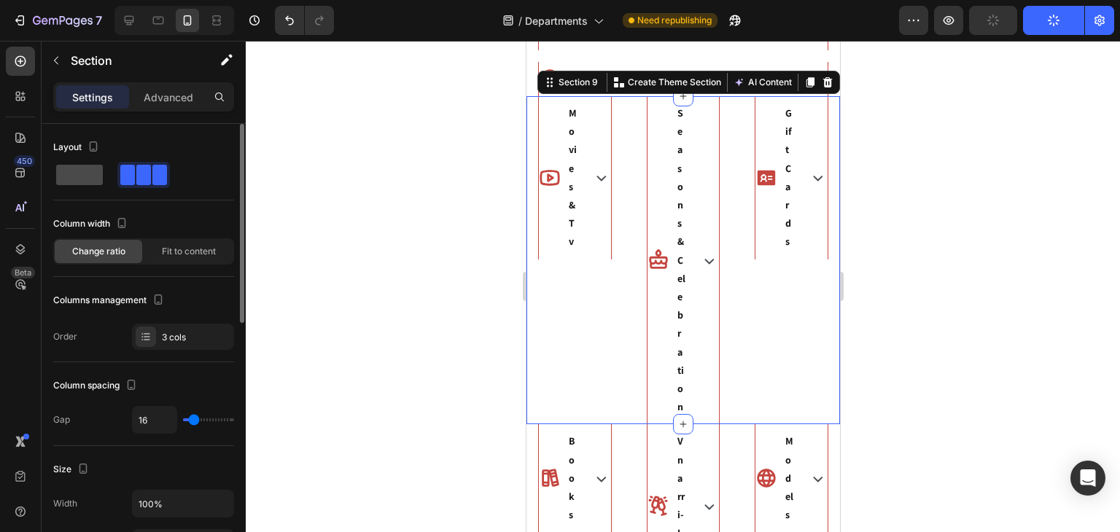
click at [63, 165] on span at bounding box center [79, 175] width 47 height 20
type input "0"
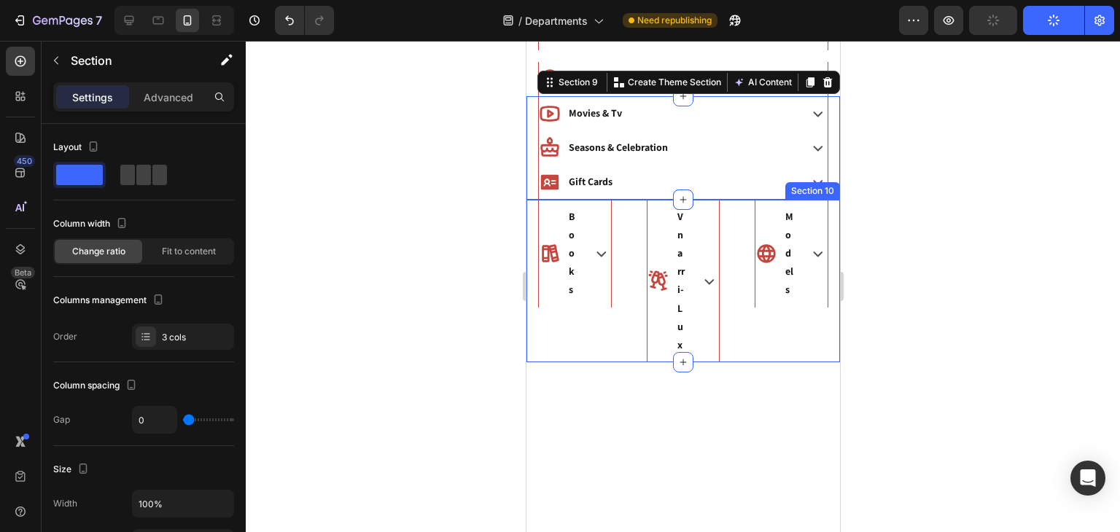
click at [631, 235] on div "Books Accordion Vnarri-Lux Accordion Models Accordion Section 10" at bounding box center [682, 281] width 313 height 163
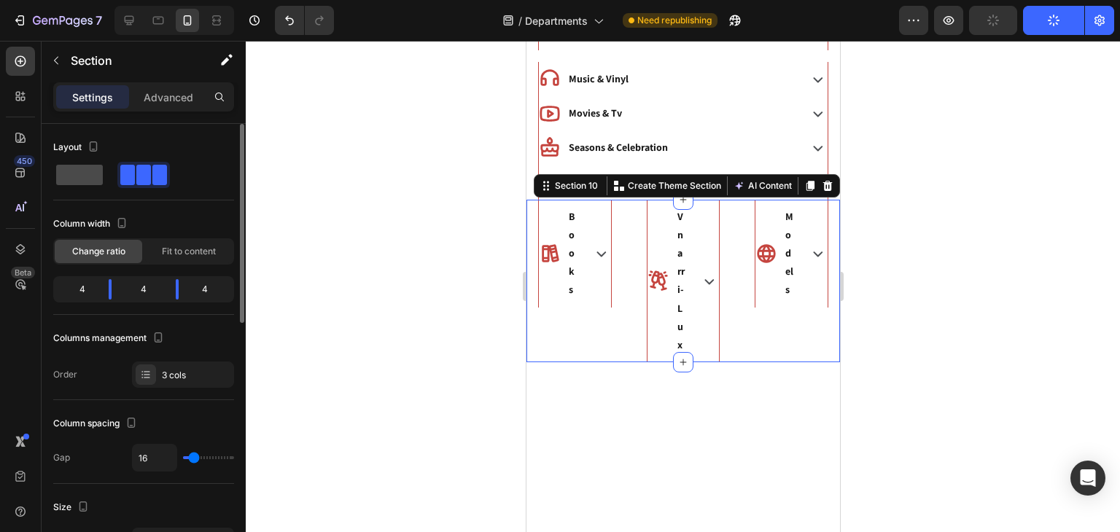
click at [70, 174] on span at bounding box center [79, 175] width 47 height 20
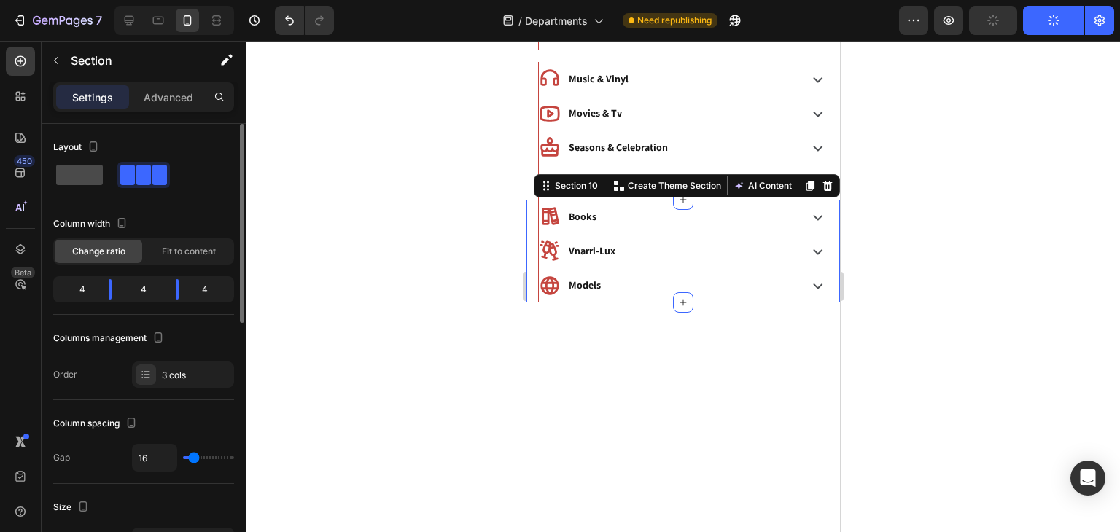
type input "0"
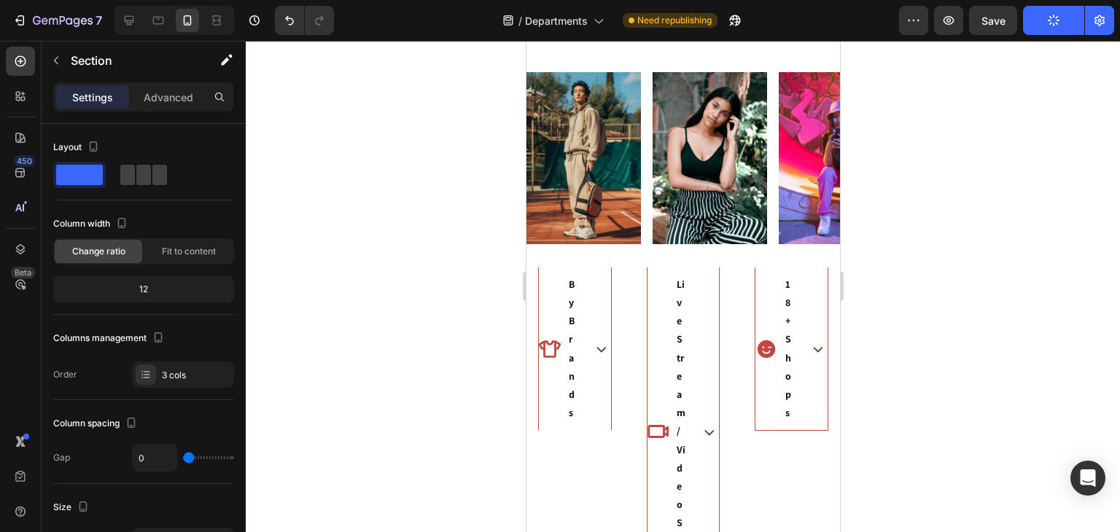
scroll to position [1163, 0]
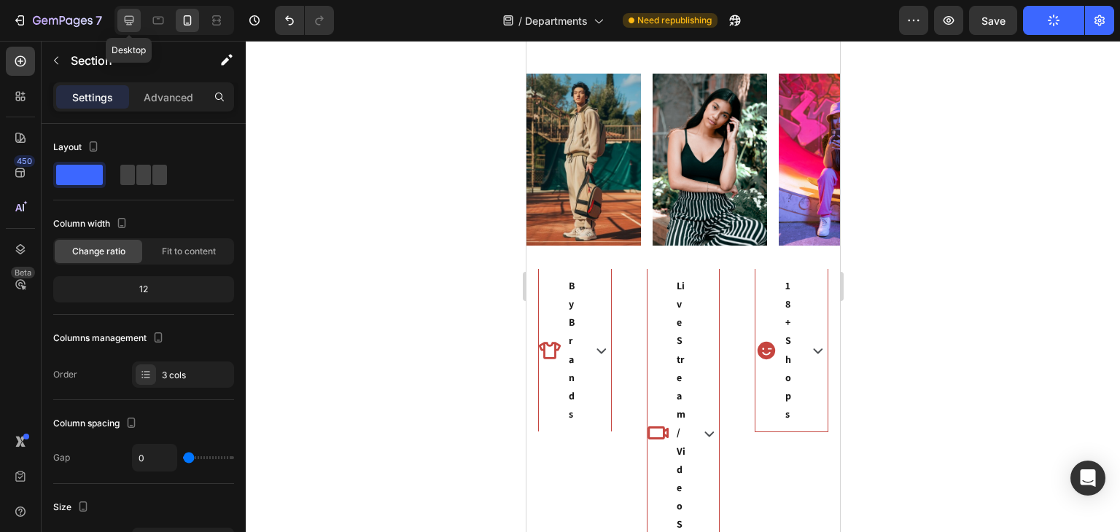
click at [135, 15] on icon at bounding box center [129, 20] width 15 height 15
type input "16"
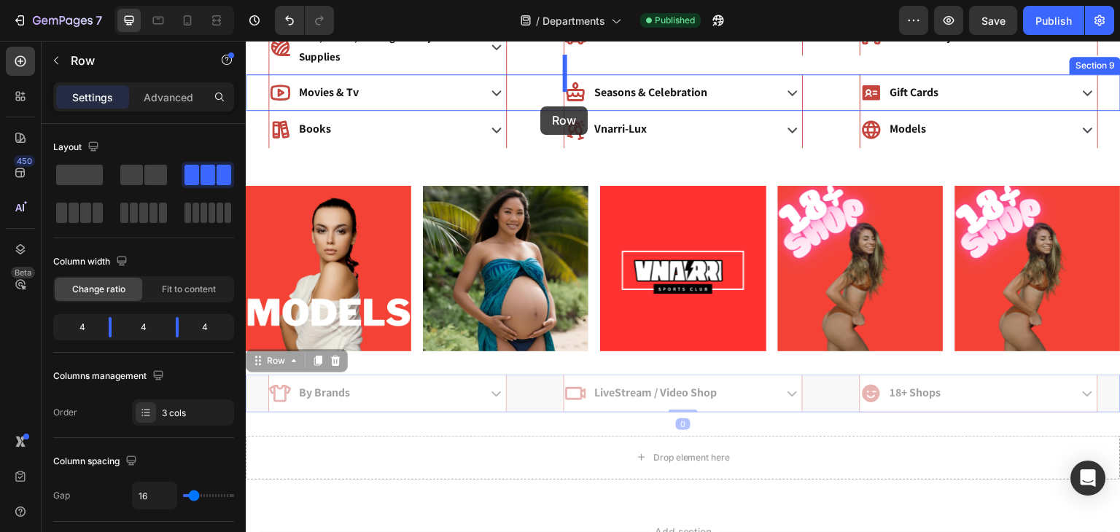
scroll to position [717, 0]
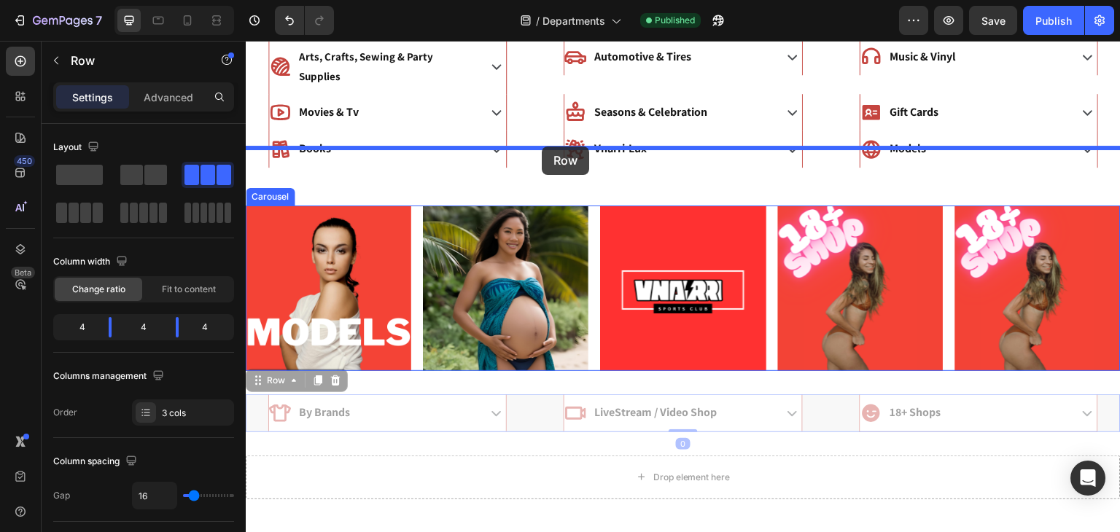
drag, startPoint x: 542, startPoint y: 298, endPoint x: 542, endPoint y: 146, distance: 152.4
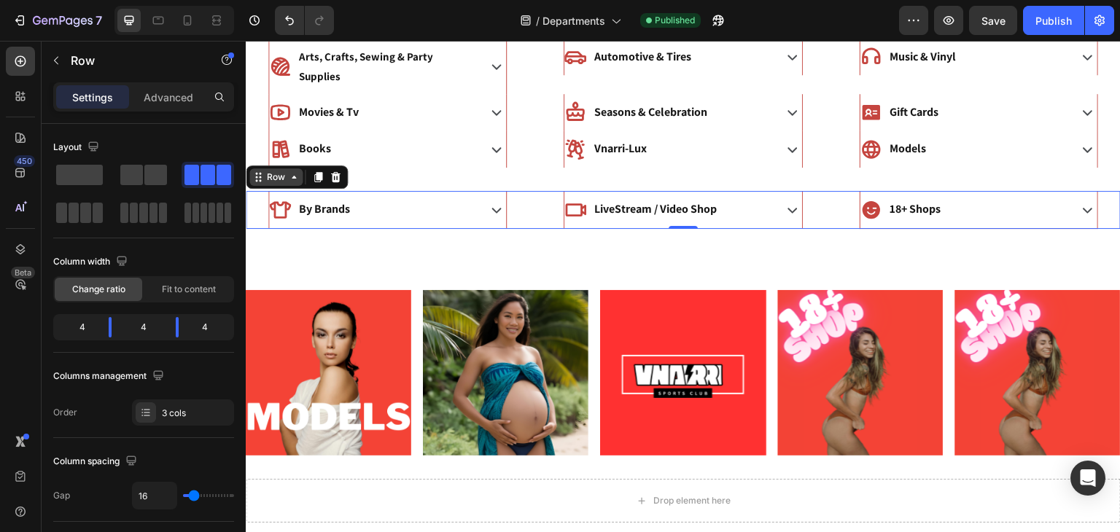
click at [293, 171] on icon at bounding box center [294, 177] width 12 height 12
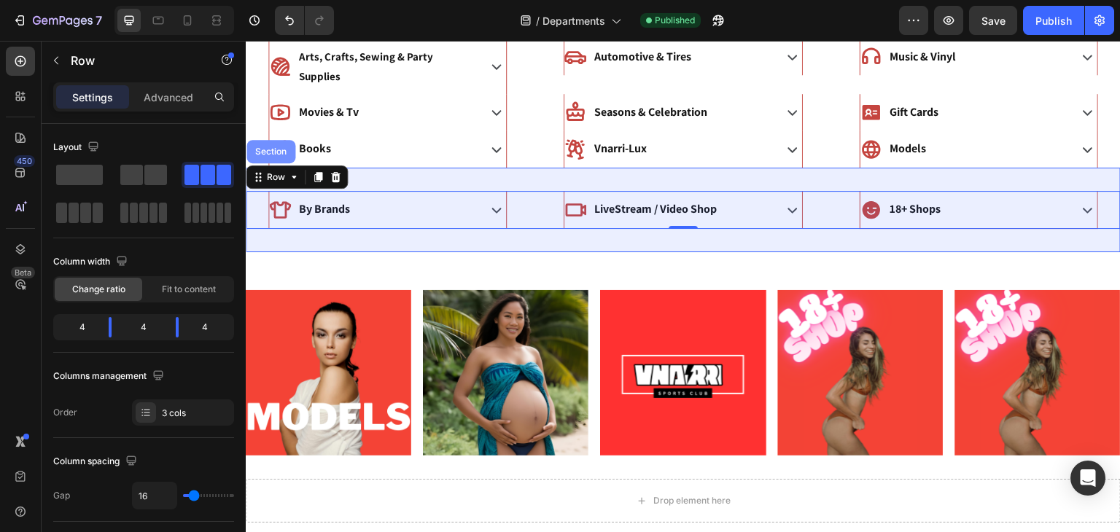
click at [271, 147] on div "Section" at bounding box center [270, 151] width 37 height 9
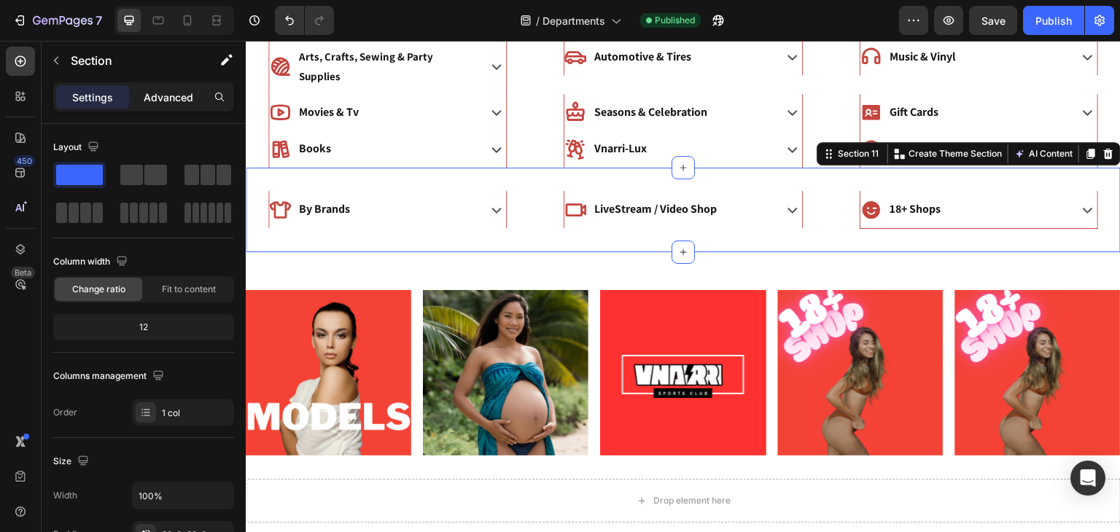
click at [171, 100] on p "Advanced" at bounding box center [169, 97] width 50 height 15
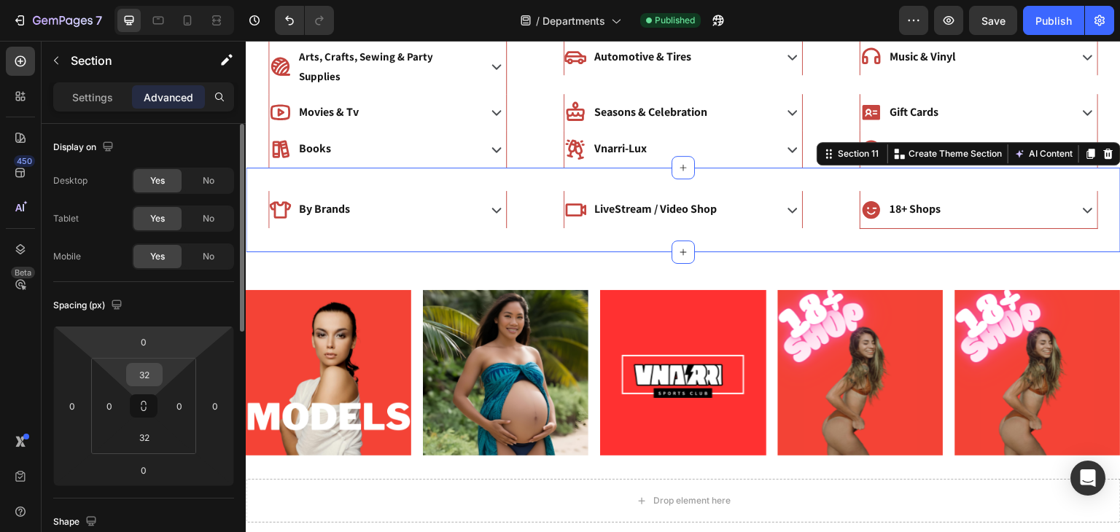
click at [142, 378] on input "32" at bounding box center [144, 375] width 29 height 22
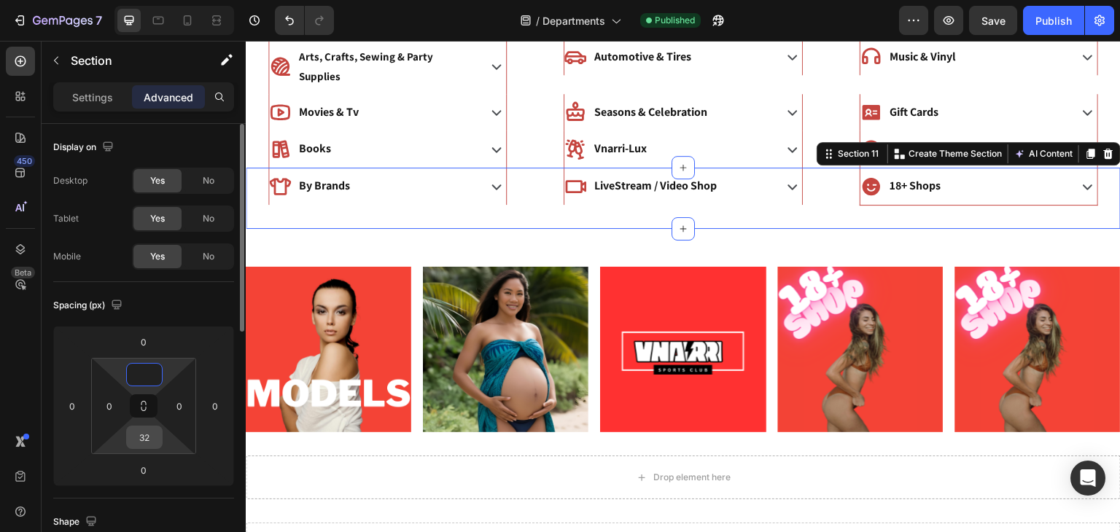
type input "0"
click at [147, 440] on input "32" at bounding box center [144, 437] width 29 height 22
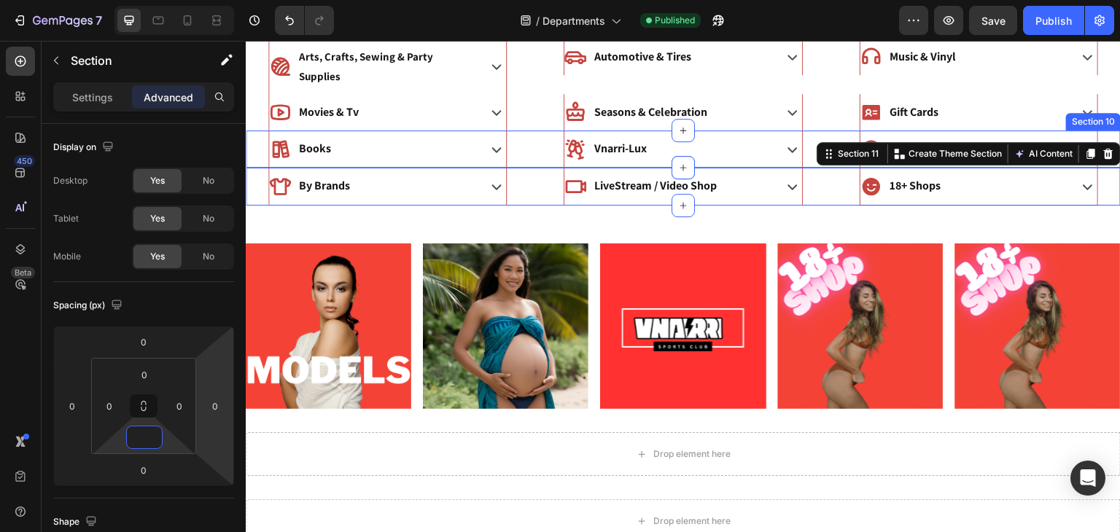
click at [523, 130] on div "Books Accordion" at bounding box center [388, 148] width 284 height 37
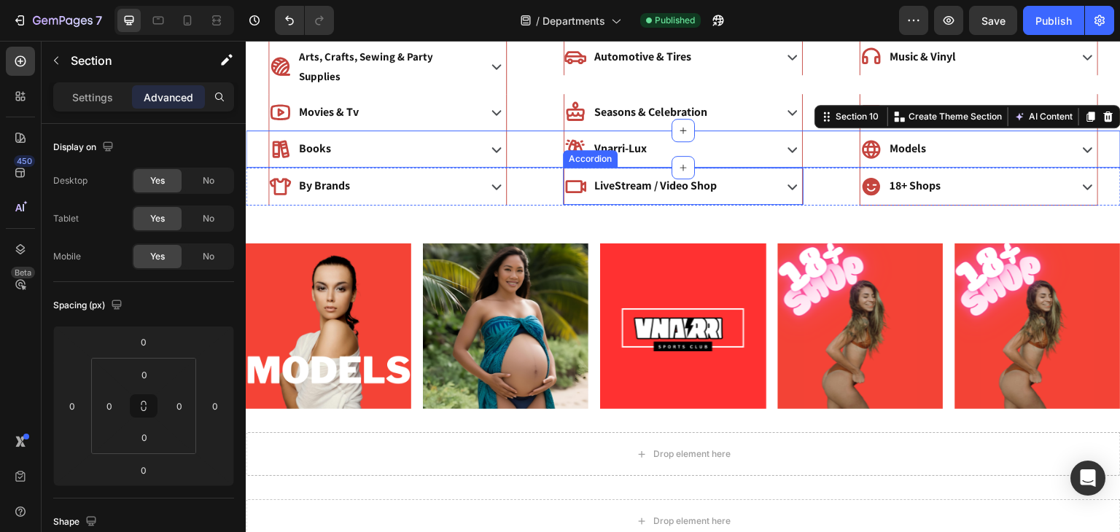
click at [601, 177] on div "LiveStream / Video Shop" at bounding box center [655, 186] width 127 height 26
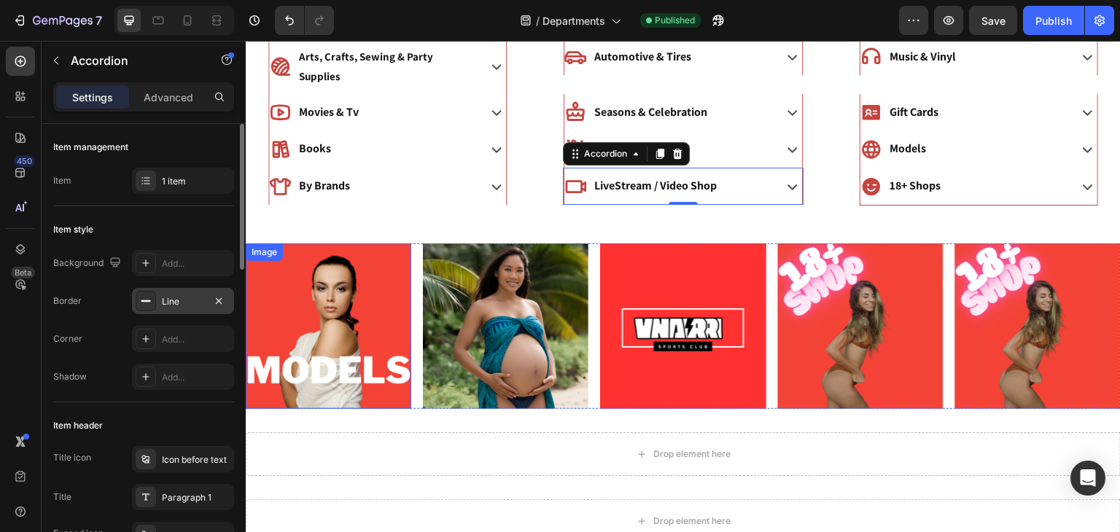
click at [176, 303] on div "Line" at bounding box center [183, 301] width 42 height 13
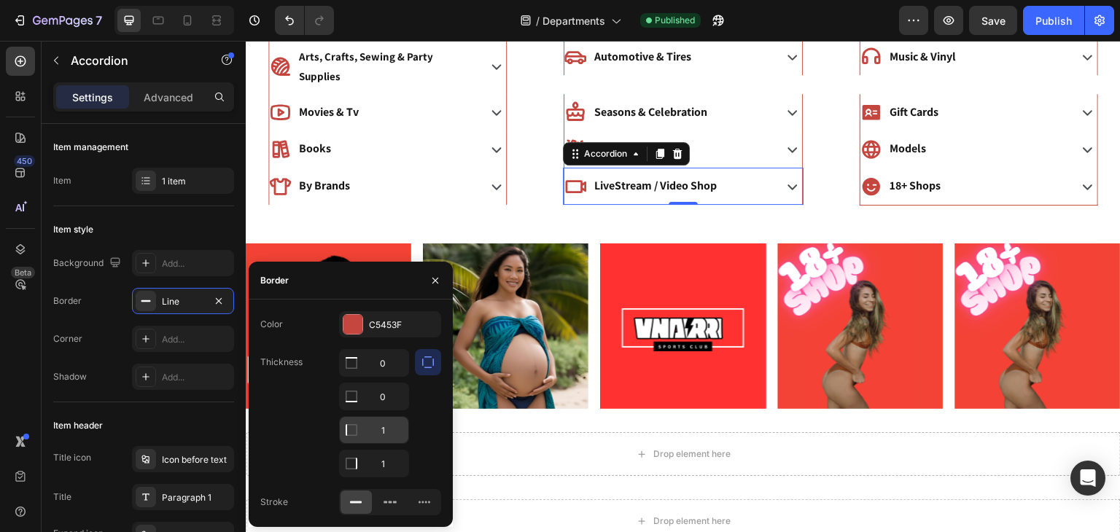
click at [374, 376] on input "1" at bounding box center [374, 363] width 69 height 26
click at [391, 376] on input "0" at bounding box center [374, 363] width 69 height 26
type input "1"
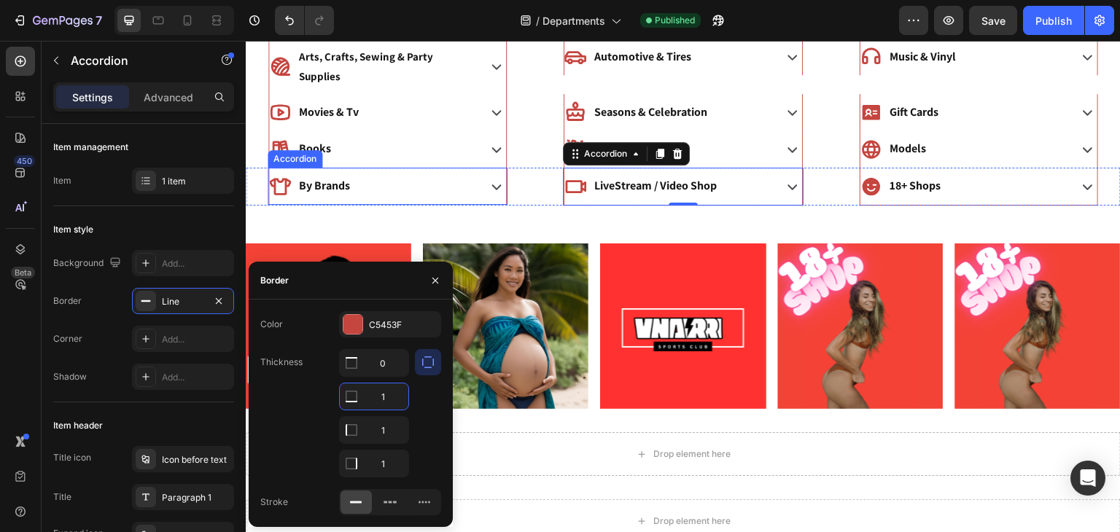
click at [413, 175] on div "By Brands" at bounding box center [372, 186] width 206 height 26
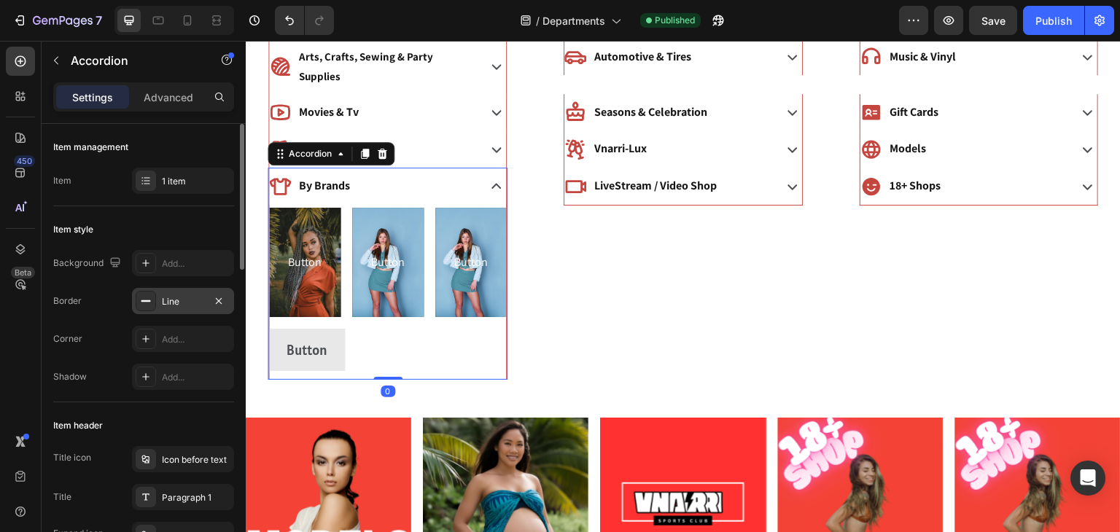
click at [176, 303] on div "Line" at bounding box center [183, 301] width 42 height 13
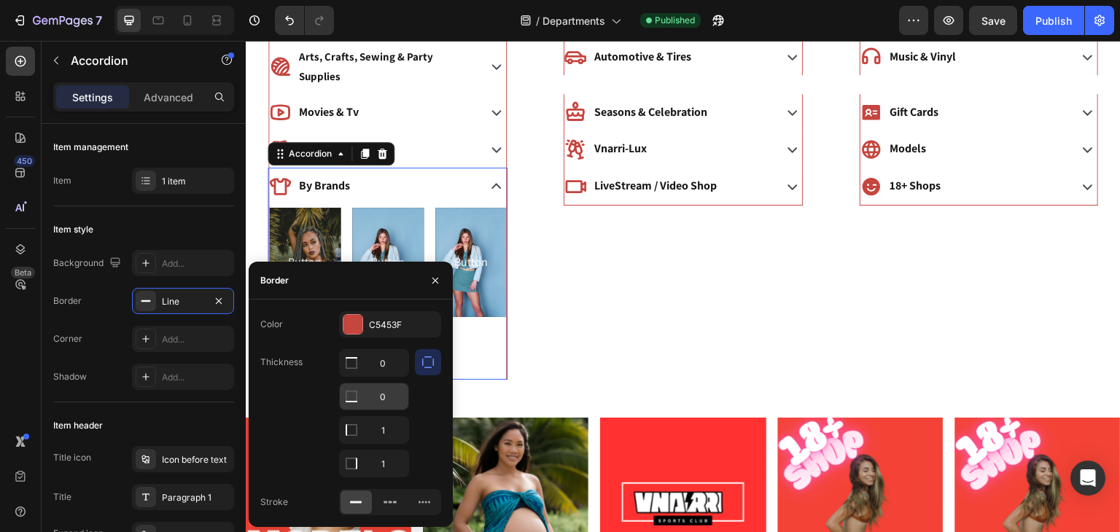
click at [371, 376] on input "0" at bounding box center [374, 363] width 69 height 26
type input "1"
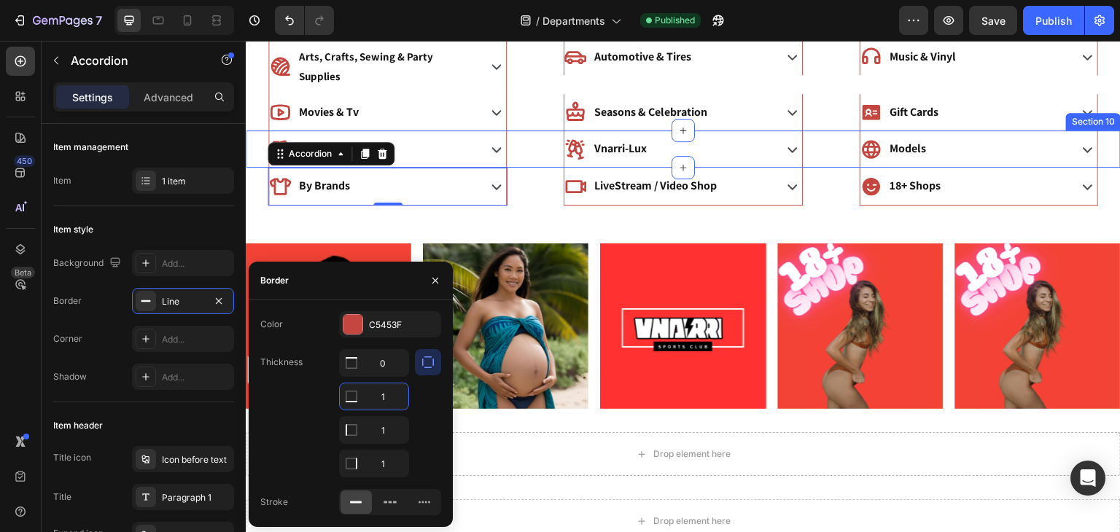
click at [537, 141] on div "Books Accordion Vnarri-Lux Accordion Models Accordion Section 10" at bounding box center [683, 148] width 875 height 37
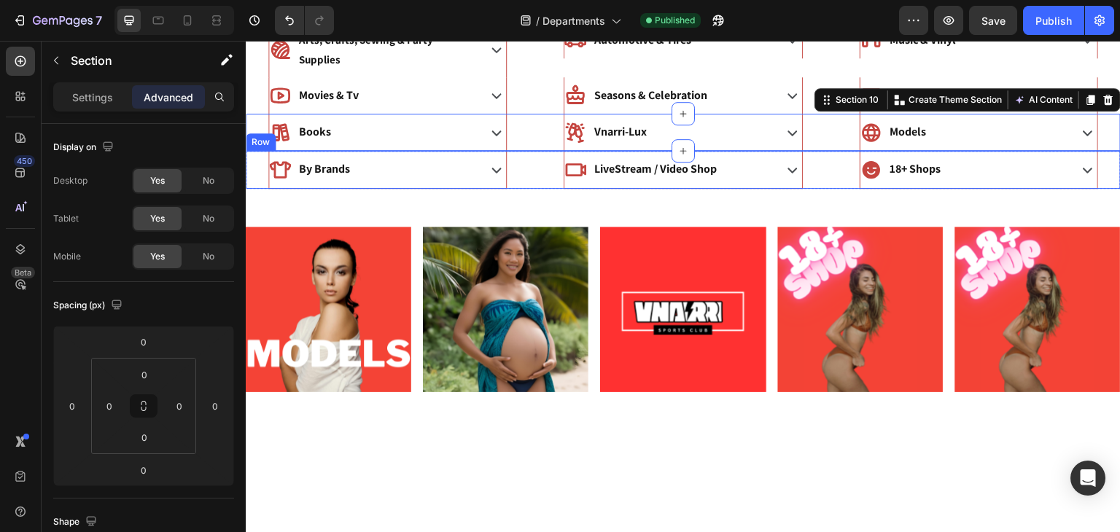
scroll to position [0, 0]
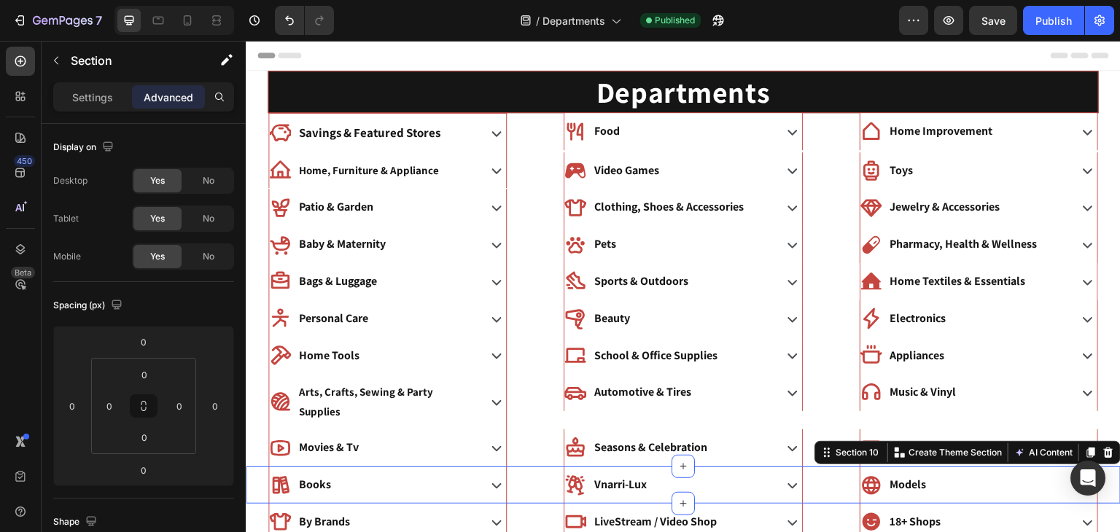
click at [822, 51] on div "Header" at bounding box center [682, 55] width 851 height 29
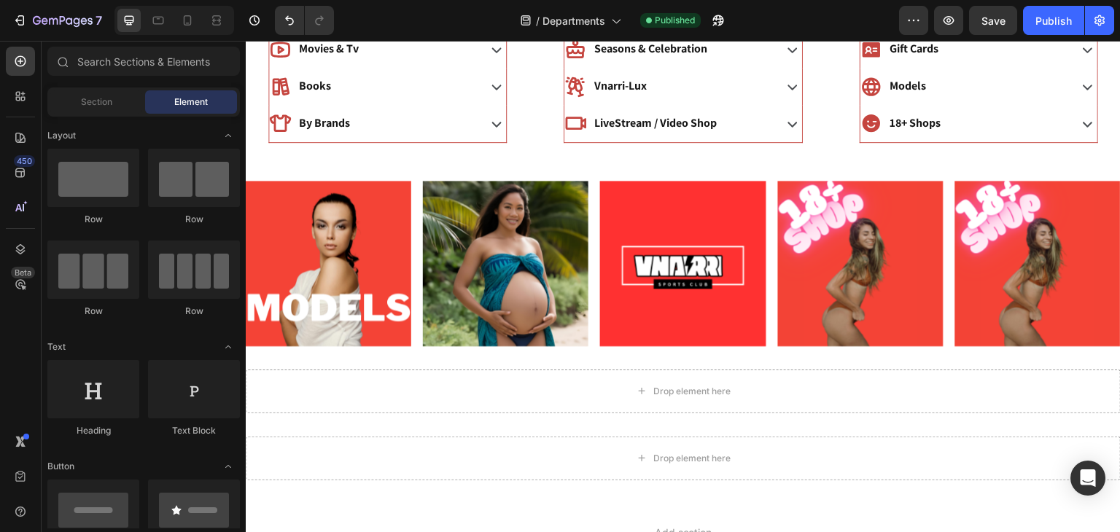
scroll to position [384, 0]
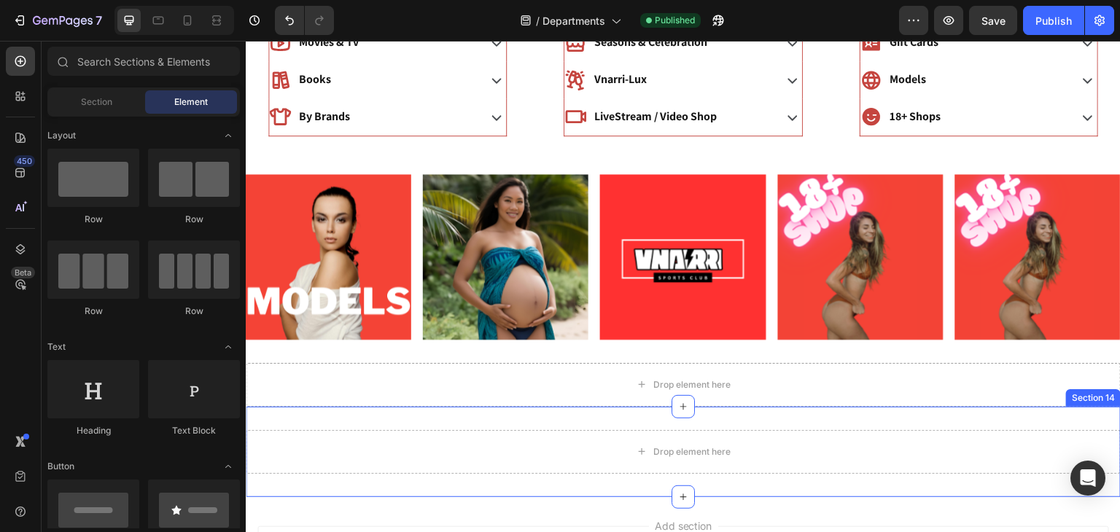
click at [735, 420] on div "Drop element here Section 14" at bounding box center [683, 452] width 875 height 90
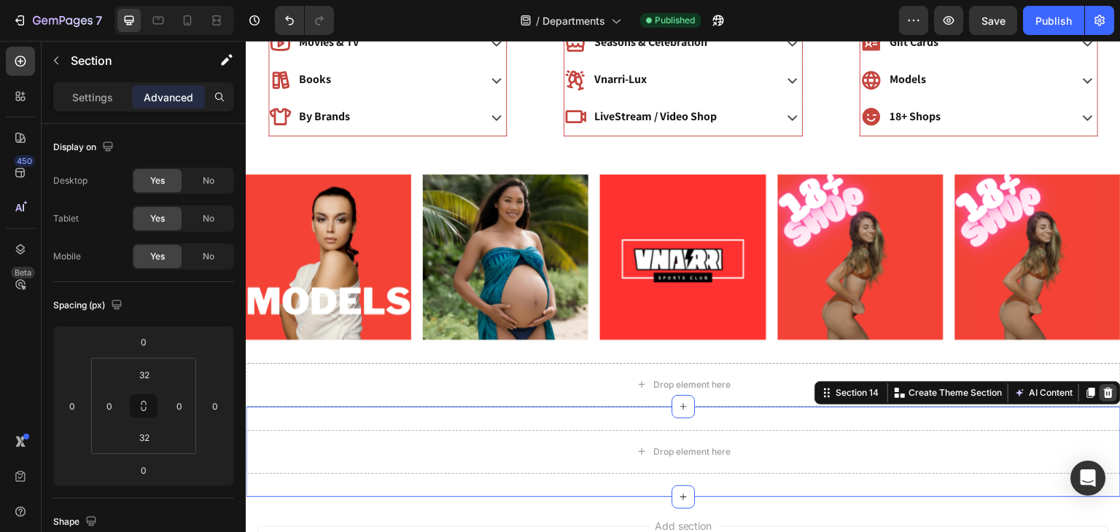
click at [1105, 393] on icon at bounding box center [1108, 393] width 9 height 10
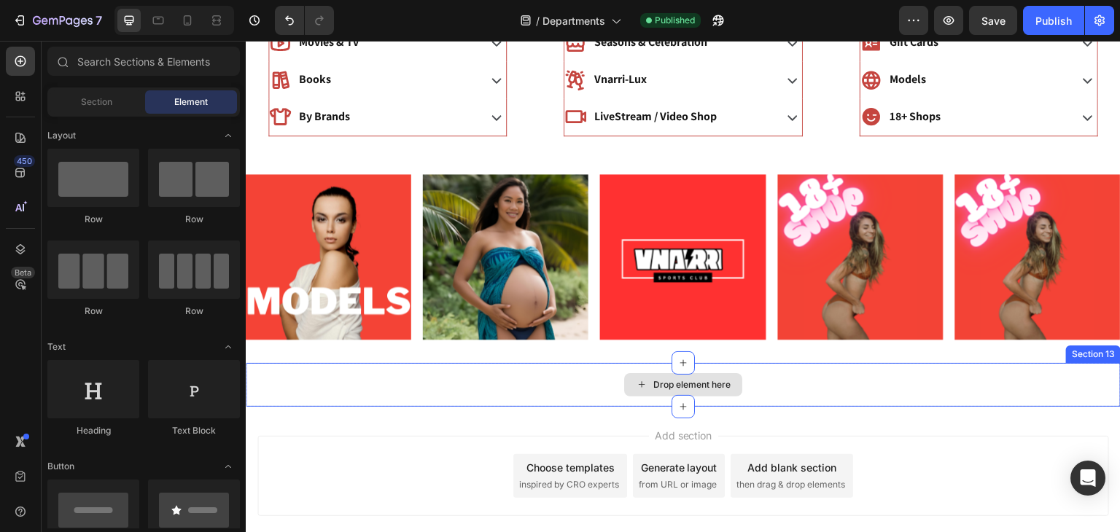
click at [881, 383] on div "Drop element here" at bounding box center [683, 385] width 875 height 44
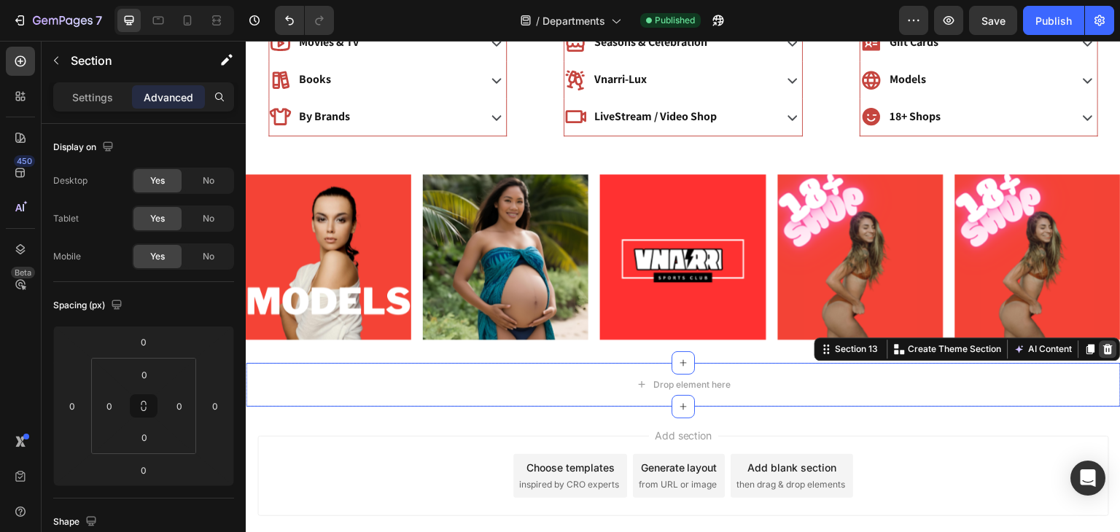
click at [1110, 351] on icon at bounding box center [1108, 349] width 9 height 10
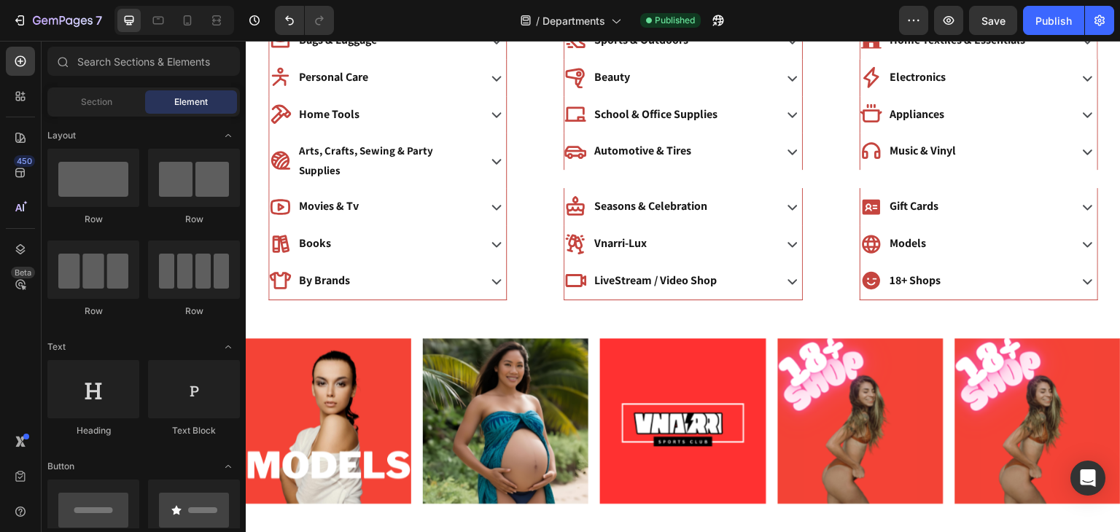
scroll to position [0, 0]
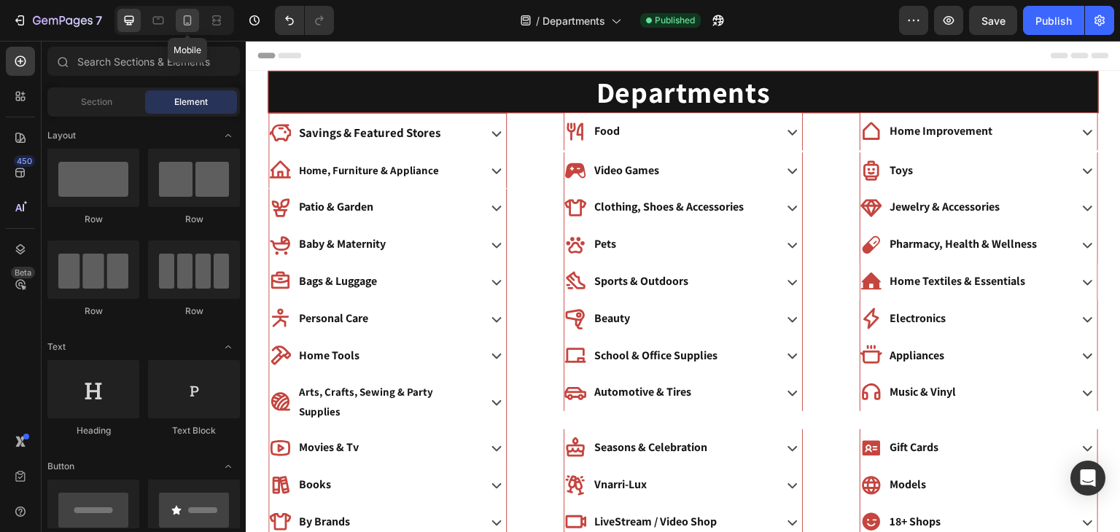
click at [198, 17] on div at bounding box center [187, 20] width 23 height 23
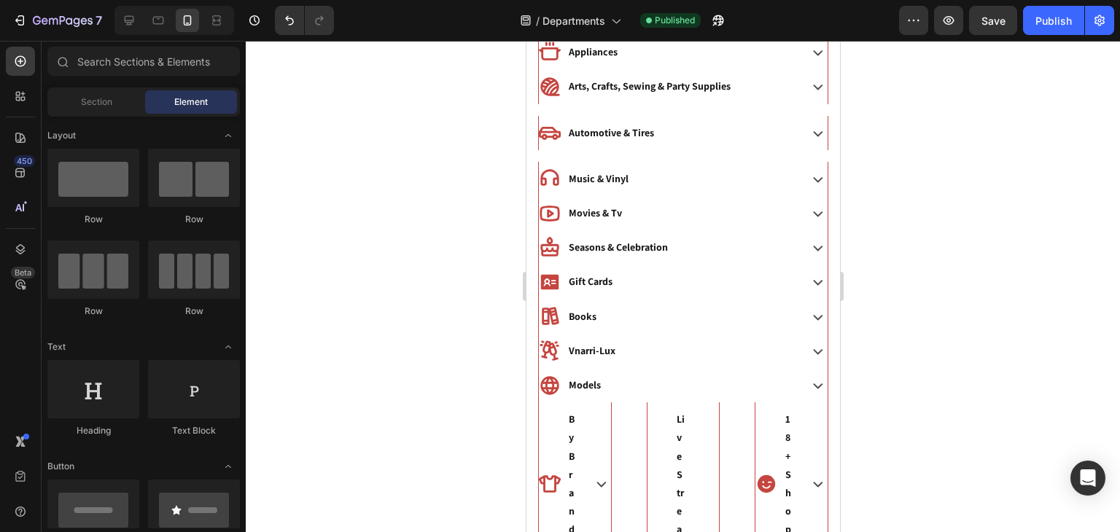
scroll to position [913, 0]
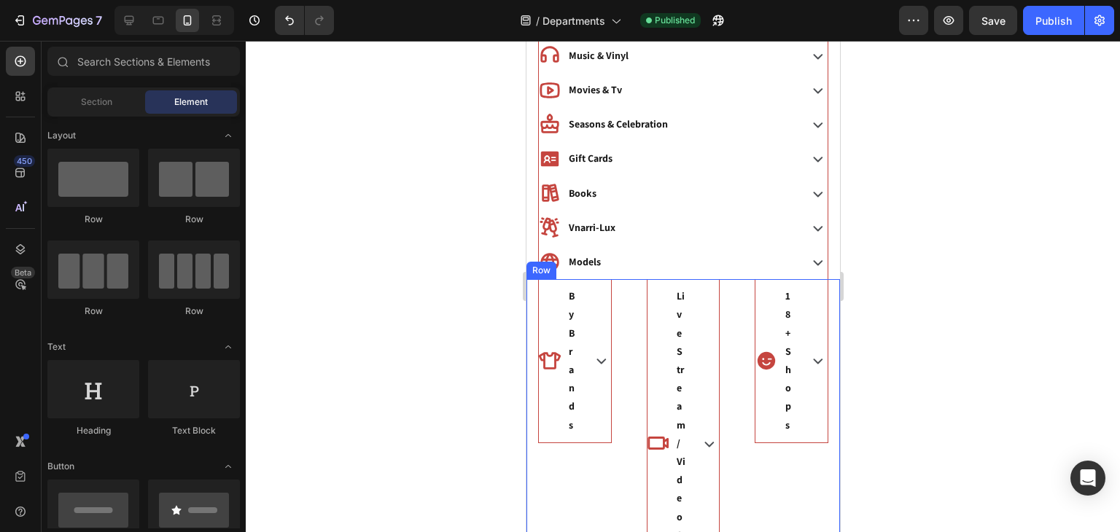
click at [628, 316] on div "By Brands Accordion LiveStream / Video Shop Accordion 18+ Shops Accordion Row" at bounding box center [682, 443] width 313 height 329
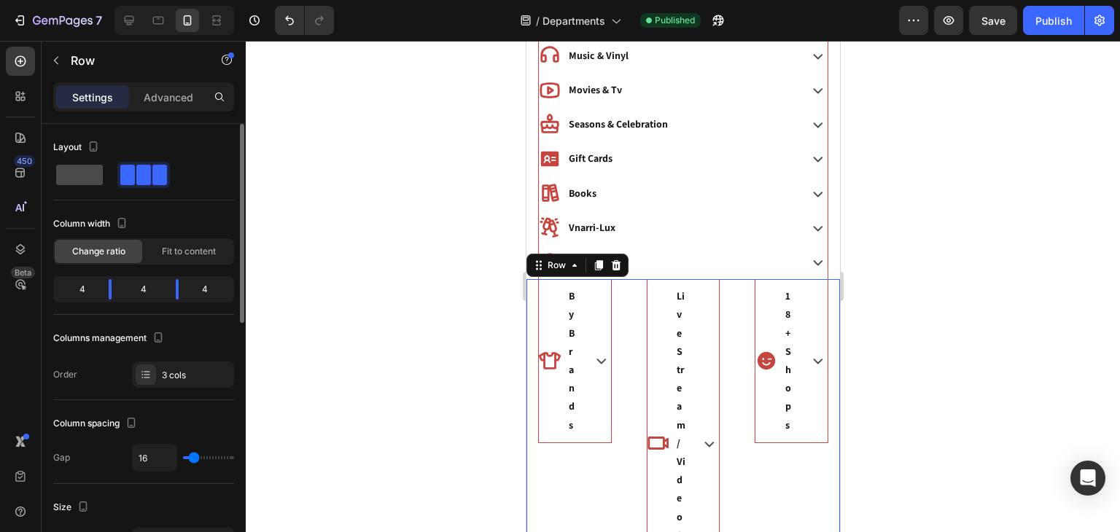
click at [86, 176] on span at bounding box center [79, 175] width 47 height 20
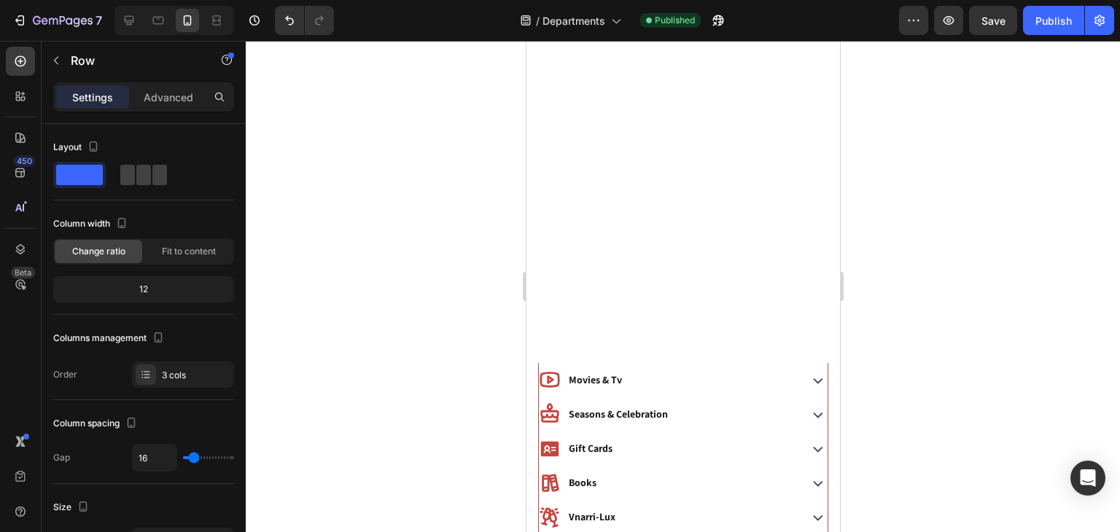
scroll to position [979, 0]
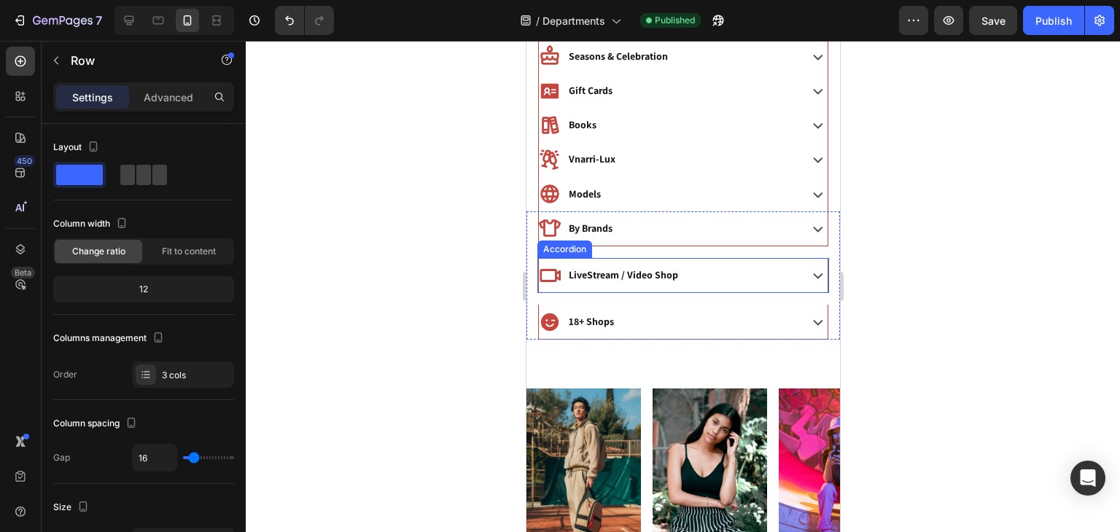
click at [546, 258] on div "LiveStream / Video Shop" at bounding box center [682, 275] width 289 height 34
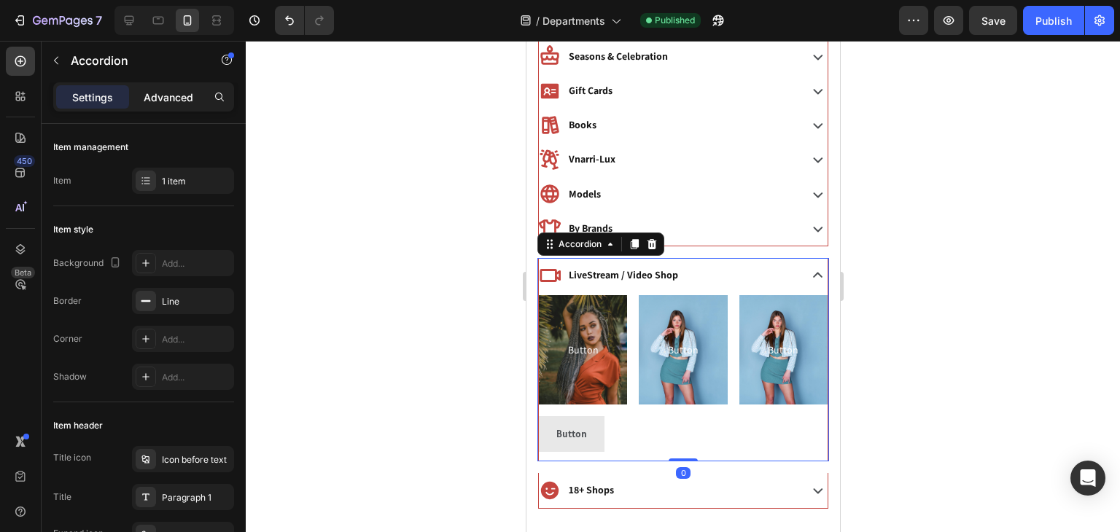
click at [158, 97] on p "Advanced" at bounding box center [169, 97] width 50 height 15
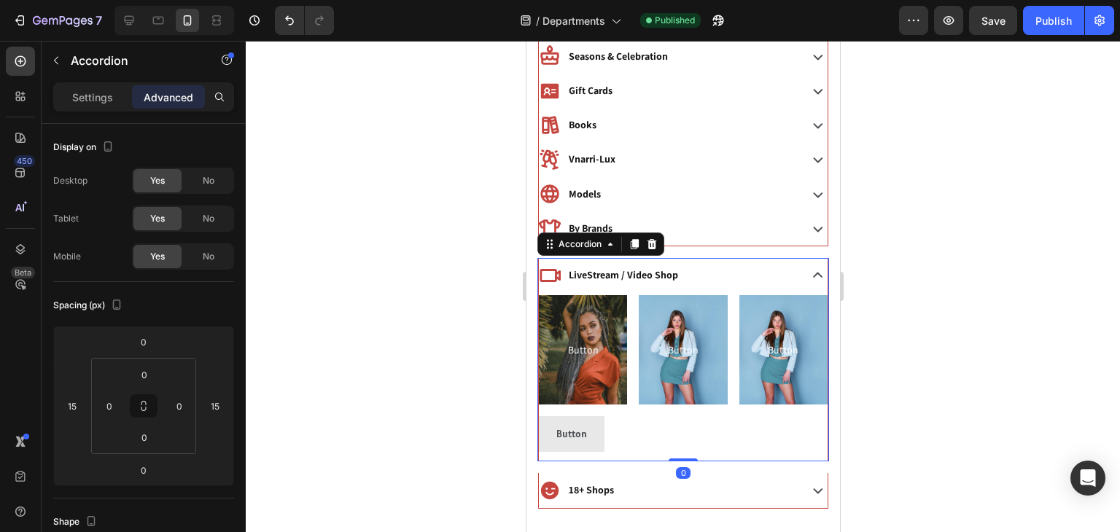
type input "100%"
type input "100"
click at [705, 268] on div "LiveStream / Video Shop" at bounding box center [666, 275] width 257 height 23
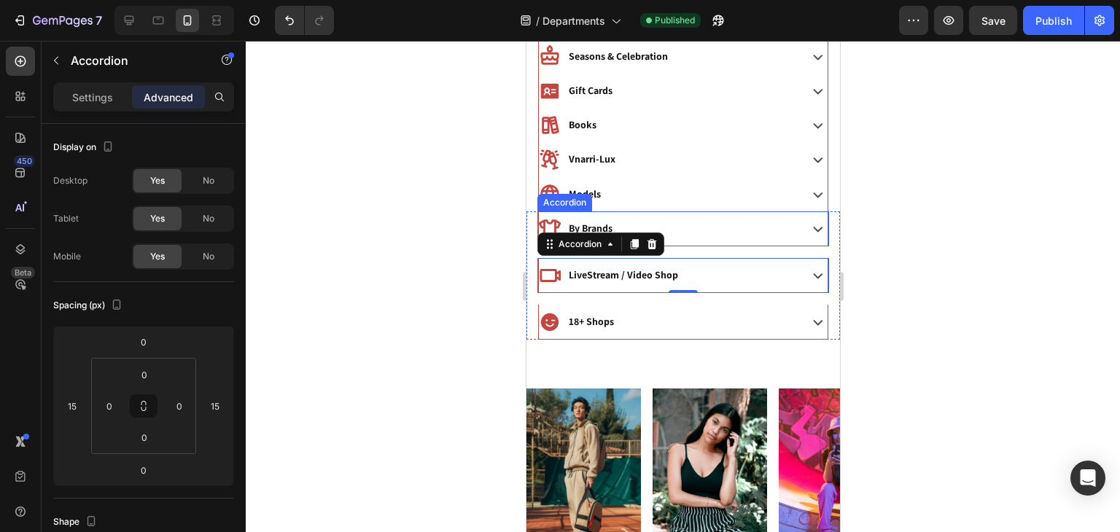
click at [892, 212] on div at bounding box center [683, 286] width 874 height 491
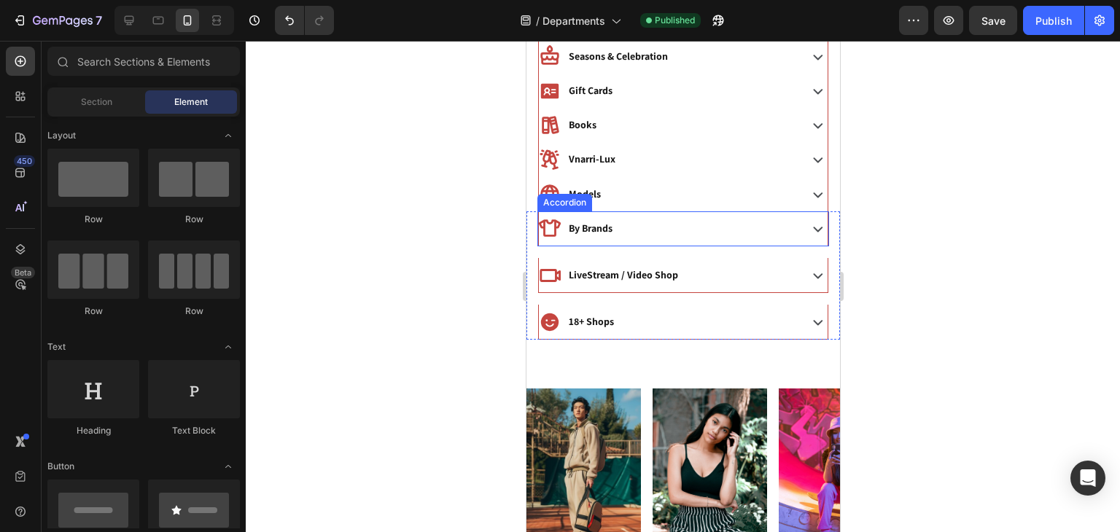
click at [712, 228] on div "By Brands" at bounding box center [666, 228] width 257 height 23
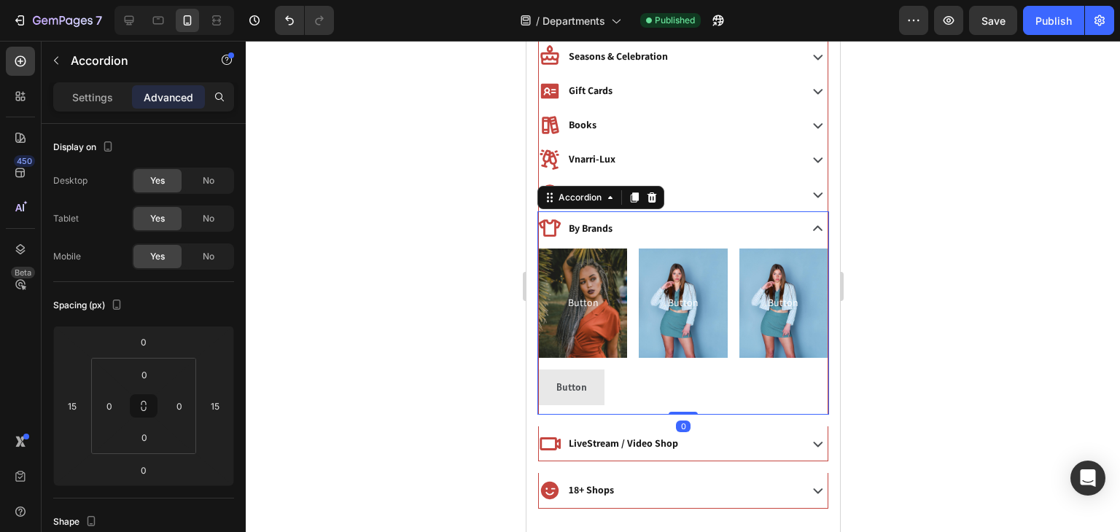
click at [592, 229] on p "By Brands" at bounding box center [590, 228] width 44 height 18
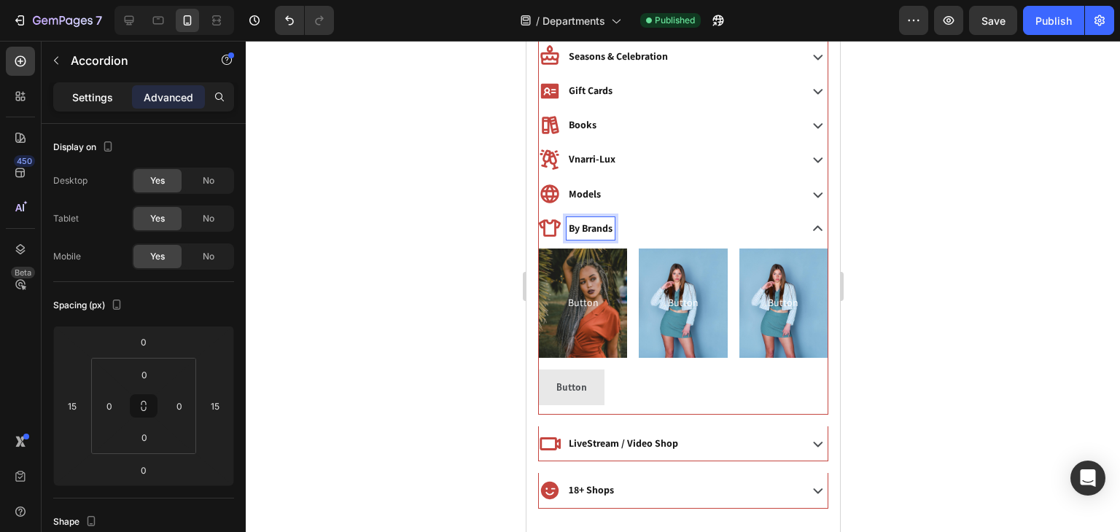
click at [87, 104] on p "Settings" at bounding box center [92, 97] width 41 height 15
type input "8"
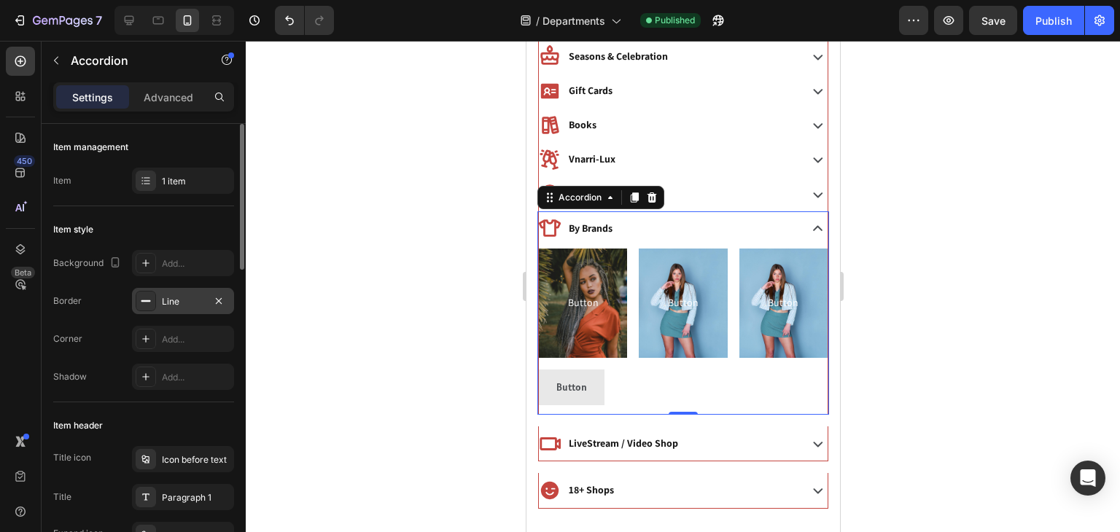
click at [176, 303] on div "Line" at bounding box center [183, 301] width 42 height 13
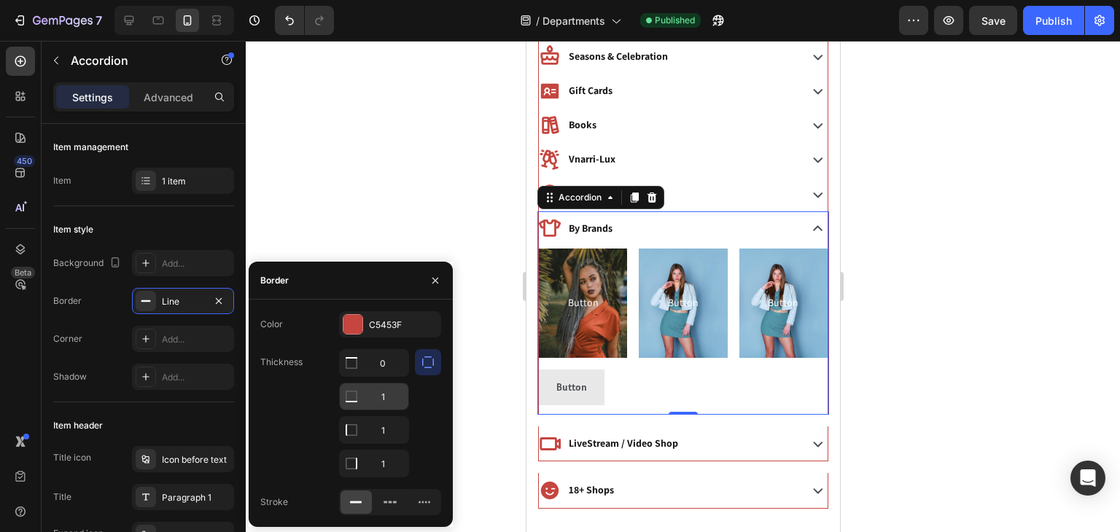
click at [389, 376] on input "1" at bounding box center [374, 363] width 69 height 26
type input "0"
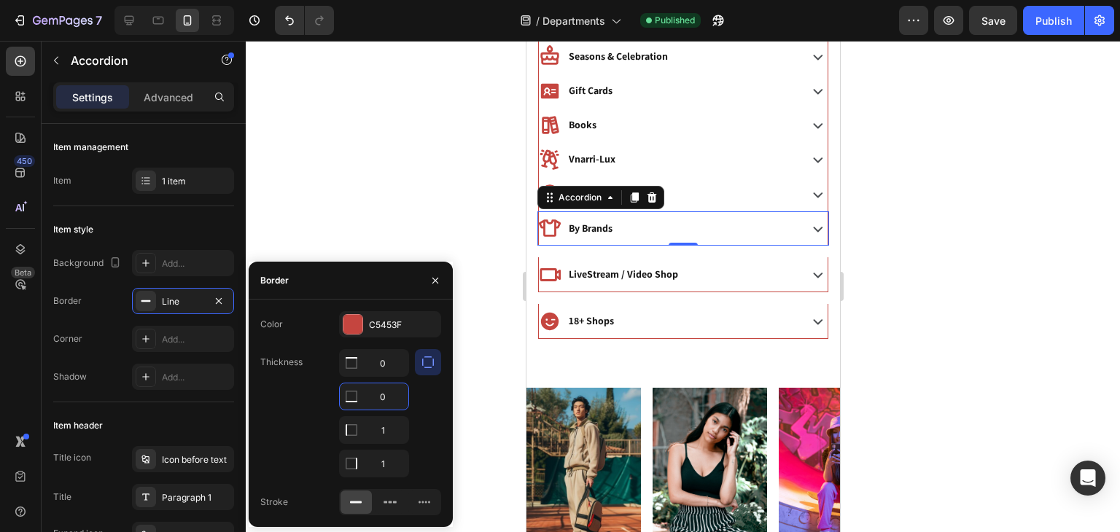
click at [905, 235] on div at bounding box center [683, 286] width 874 height 491
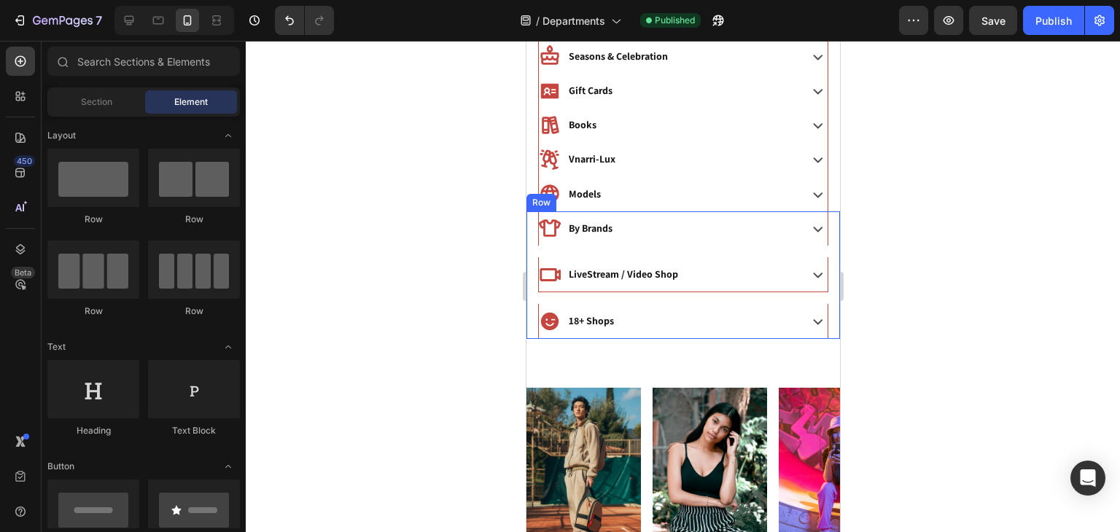
click at [668, 251] on div "By Brands Accordion LiveStream / Video Shop Accordion 18+ Shops Accordion Row" at bounding box center [682, 275] width 313 height 128
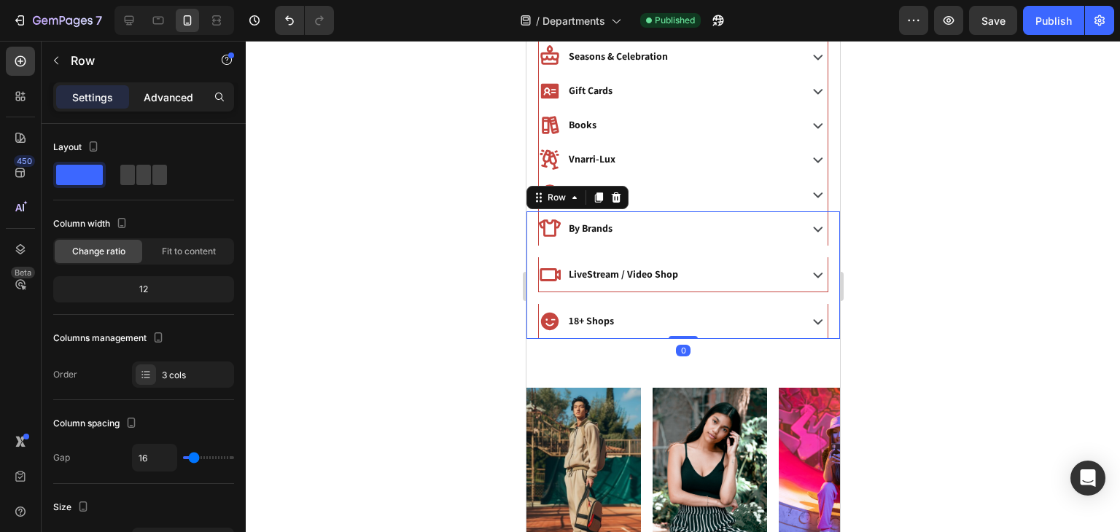
click at [147, 93] on p "Advanced" at bounding box center [169, 97] width 50 height 15
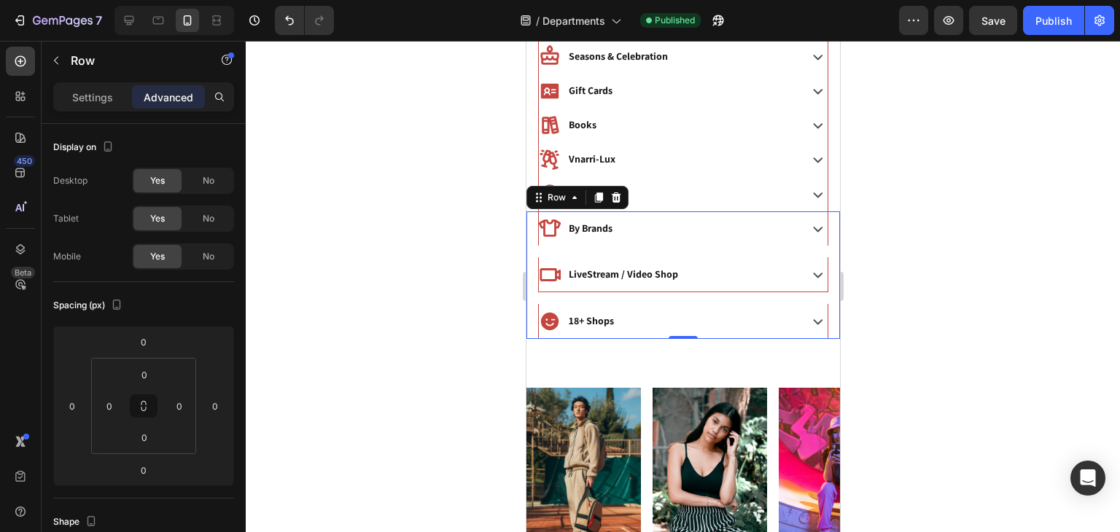
click at [679, 296] on div "By Brands Accordion LiveStream / Video Shop Accordion 18+ Shops Accordion Row 0" at bounding box center [682, 275] width 313 height 128
click at [72, 102] on p "Settings" at bounding box center [92, 97] width 41 height 15
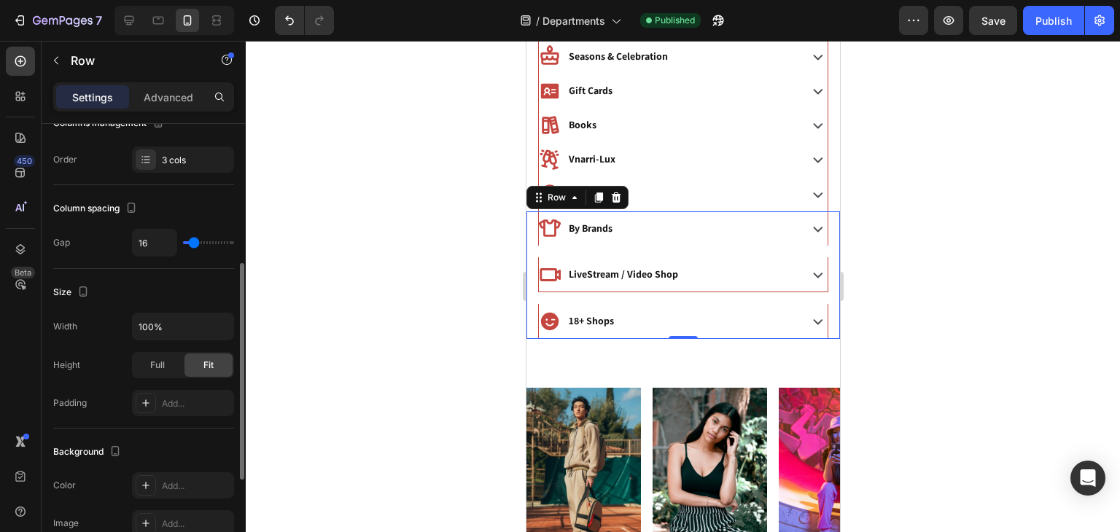
scroll to position [248, 0]
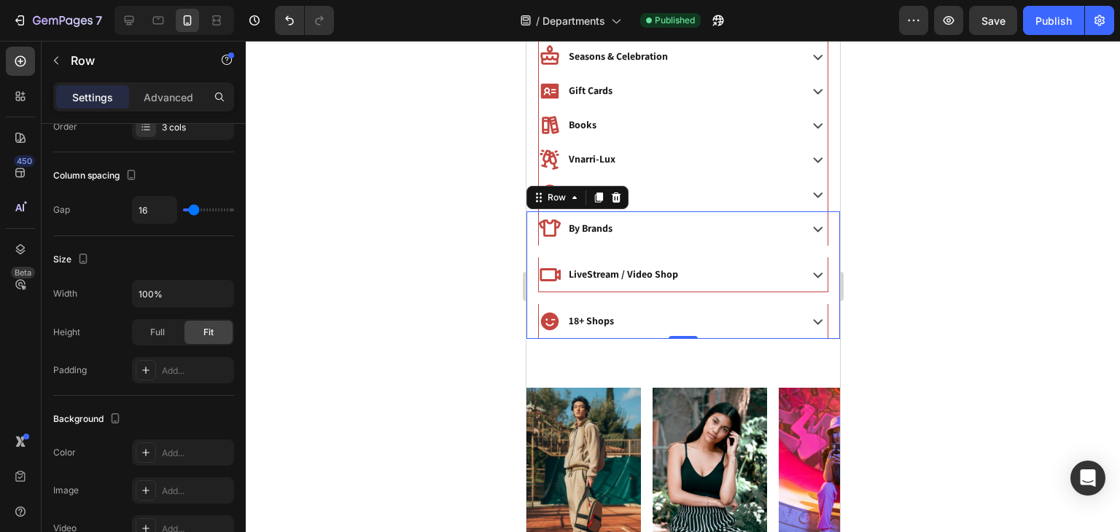
type input "2"
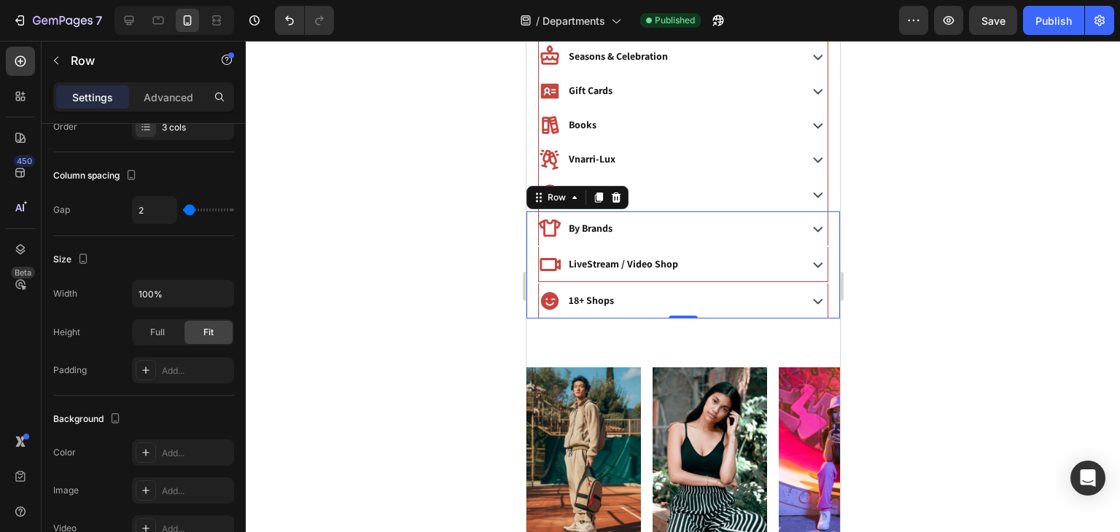
type input "2"
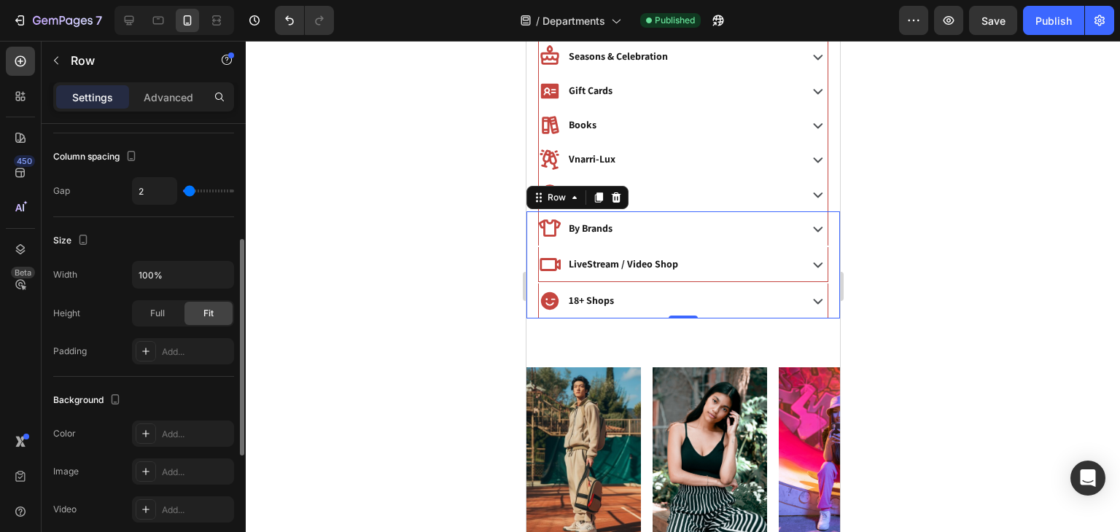
scroll to position [256, 0]
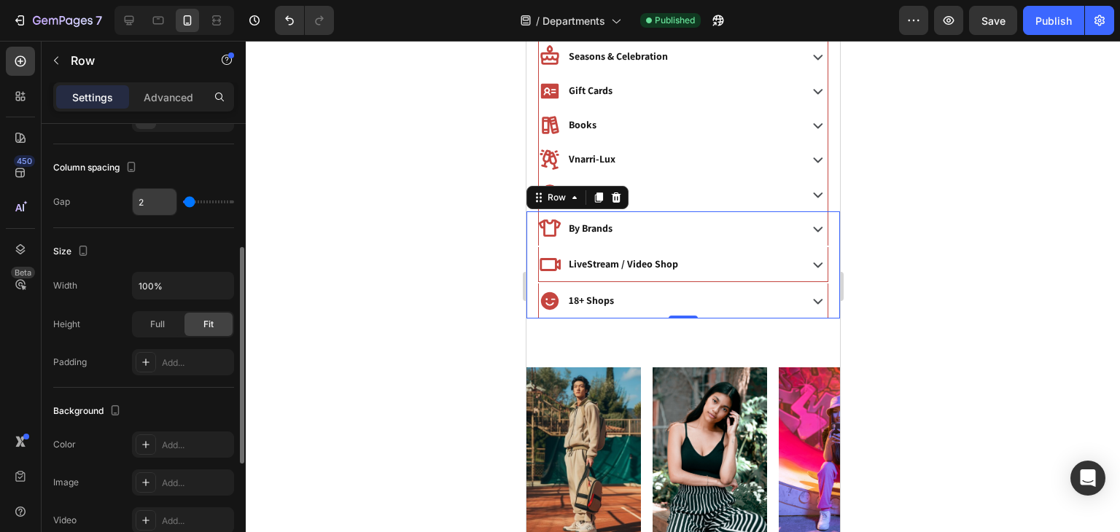
click at [141, 200] on input "2" at bounding box center [155, 202] width 44 height 26
type input "0"
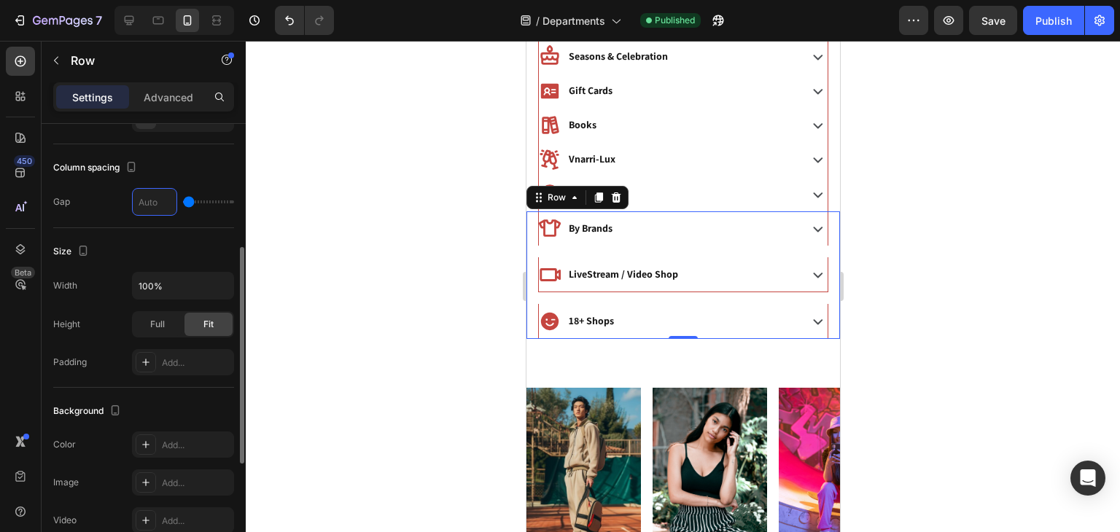
type input "0"
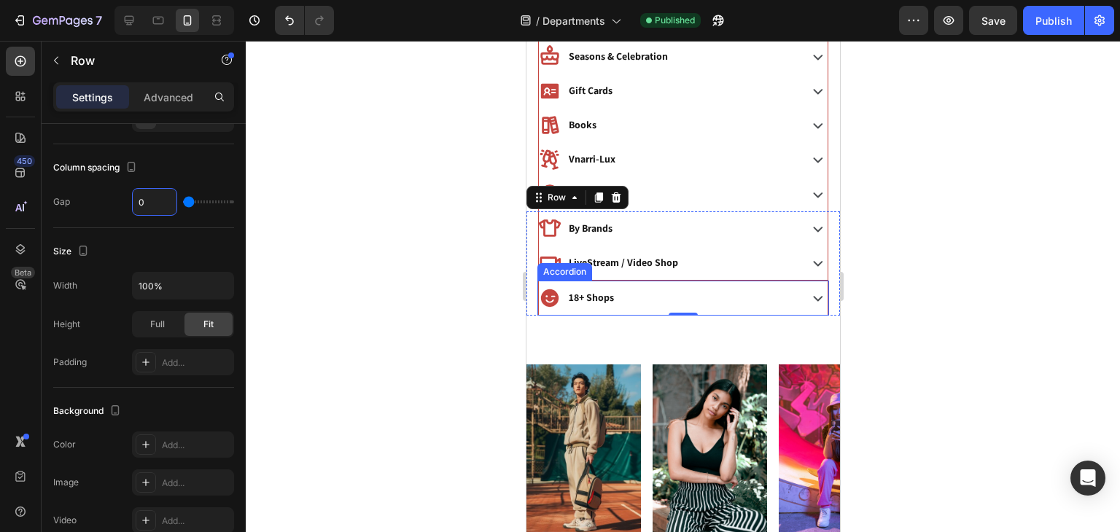
click at [1058, 222] on div at bounding box center [683, 286] width 874 height 491
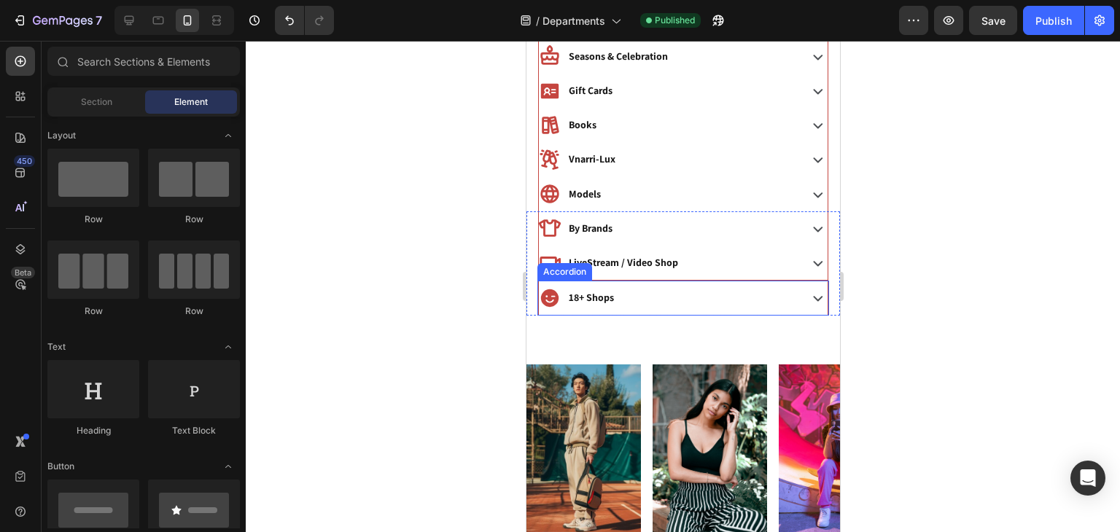
click at [674, 286] on div "18+ Shops" at bounding box center [666, 297] width 257 height 23
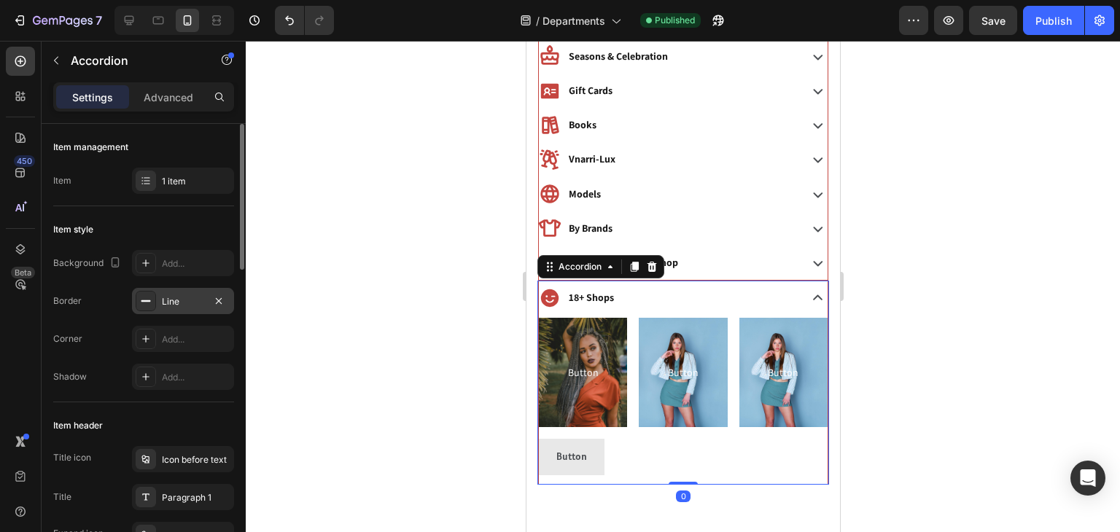
click at [198, 305] on div "Line" at bounding box center [183, 301] width 42 height 13
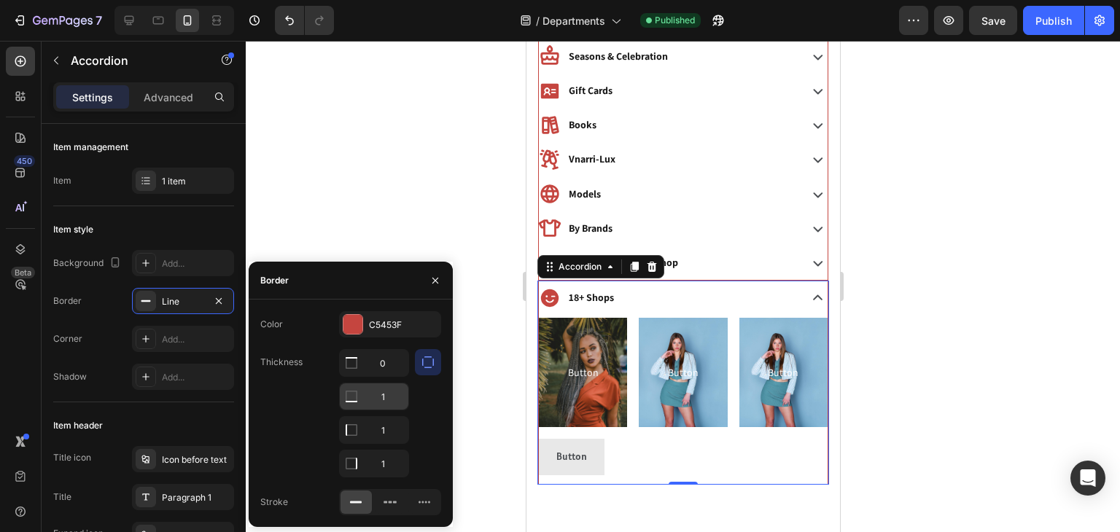
click at [383, 376] on input "1" at bounding box center [374, 363] width 69 height 26
click at [390, 364] on input "0" at bounding box center [374, 363] width 69 height 26
click at [442, 389] on div "Color C5453F Thickness 0 1 1 1 Stroke" at bounding box center [351, 413] width 204 height 204
click at [473, 397] on div at bounding box center [683, 286] width 874 height 491
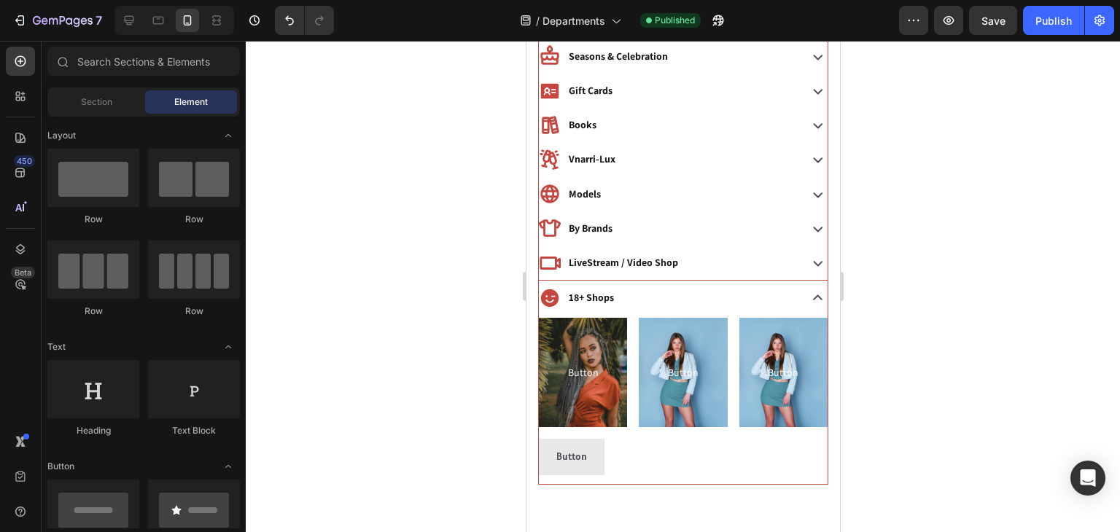
click at [993, 312] on div at bounding box center [683, 286] width 874 height 491
click at [709, 272] on div "LiveStream / Video Shop" at bounding box center [682, 263] width 289 height 34
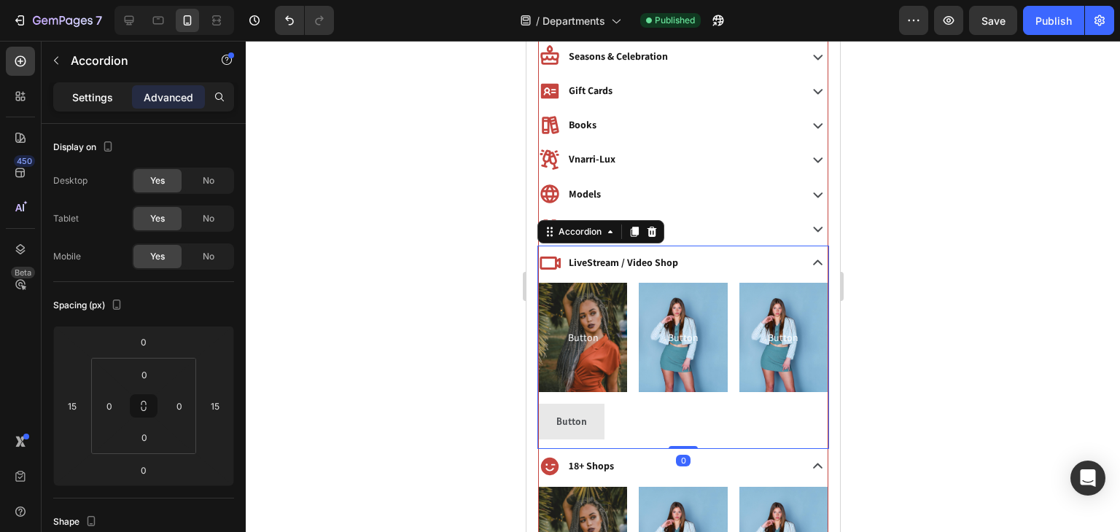
click at [77, 99] on p "Settings" at bounding box center [92, 97] width 41 height 15
type input "8"
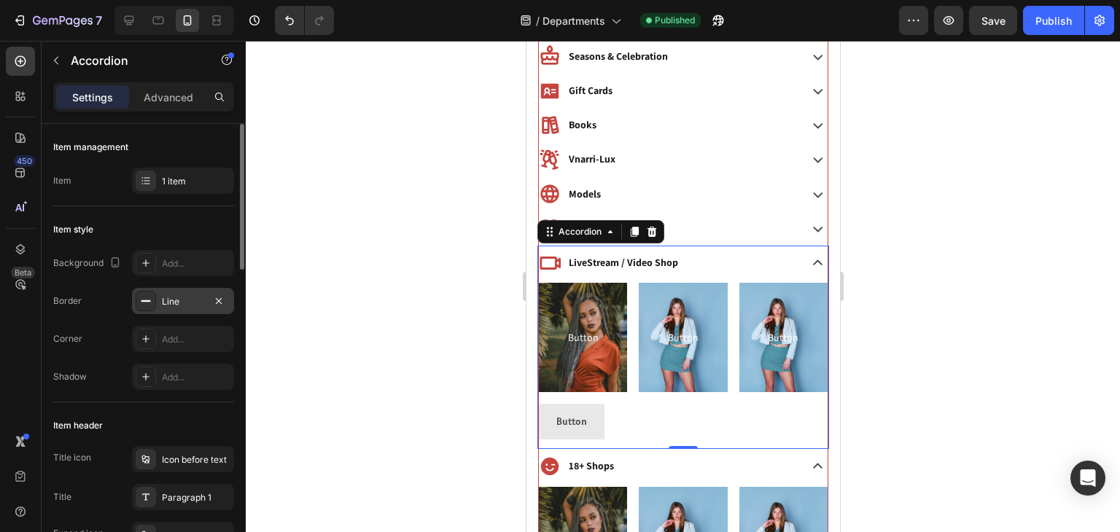
click at [184, 301] on div "Line" at bounding box center [183, 301] width 42 height 13
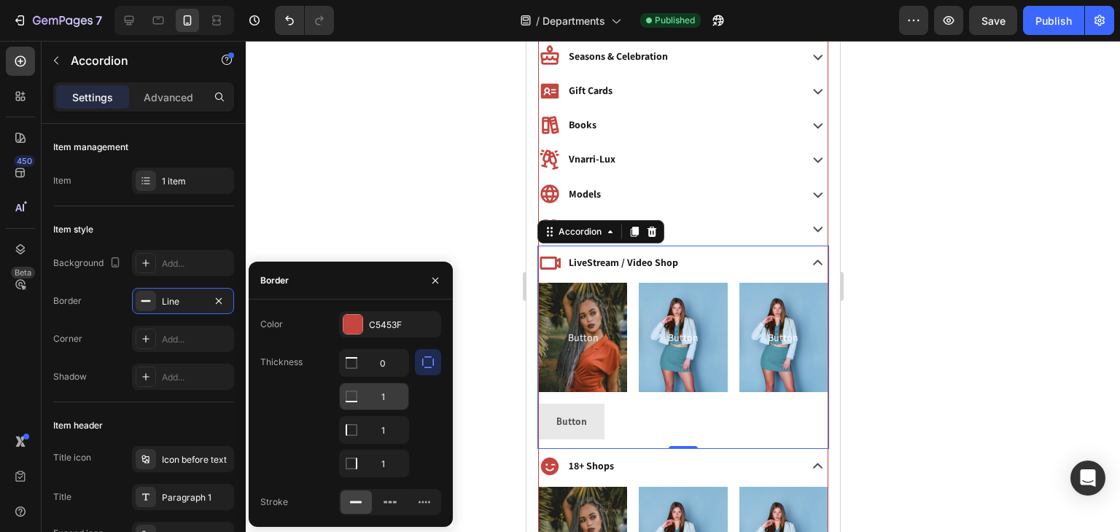
click at [380, 376] on input "1" at bounding box center [374, 363] width 69 height 26
type input "0"
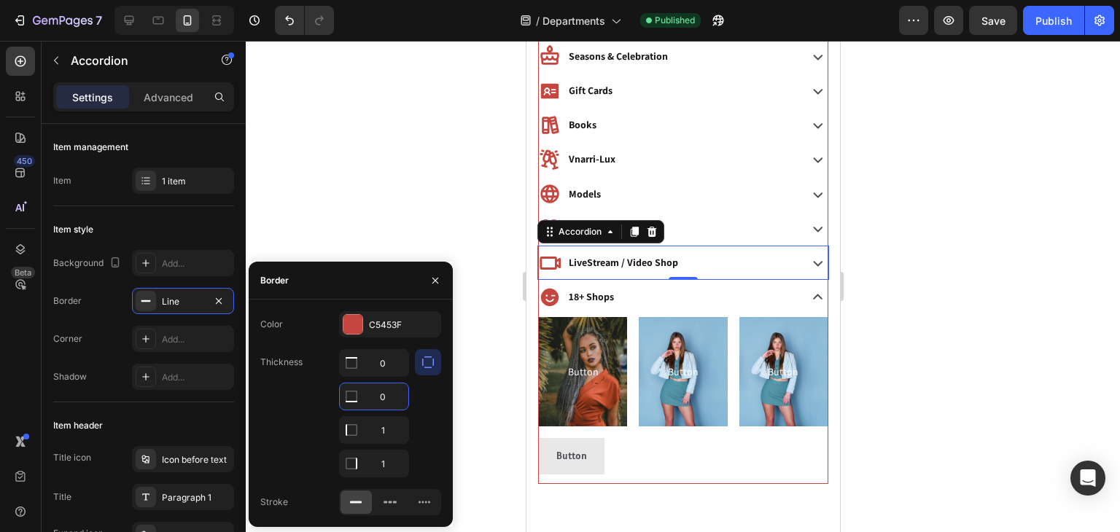
click at [939, 197] on div at bounding box center [683, 286] width 874 height 491
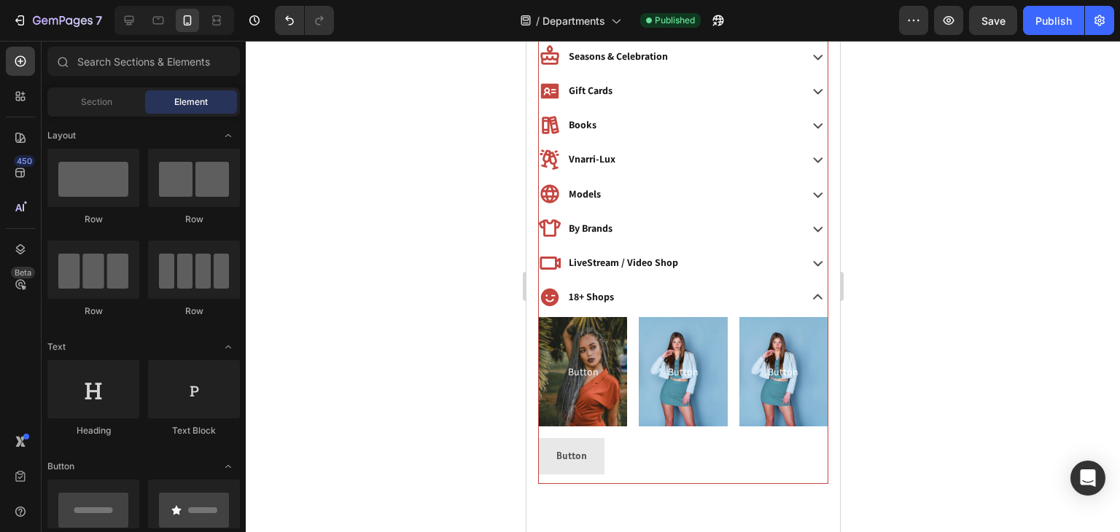
click at [939, 197] on div at bounding box center [683, 286] width 874 height 491
click at [631, 331] on div "Button Button Button Button Button Button Row" at bounding box center [682, 371] width 289 height 109
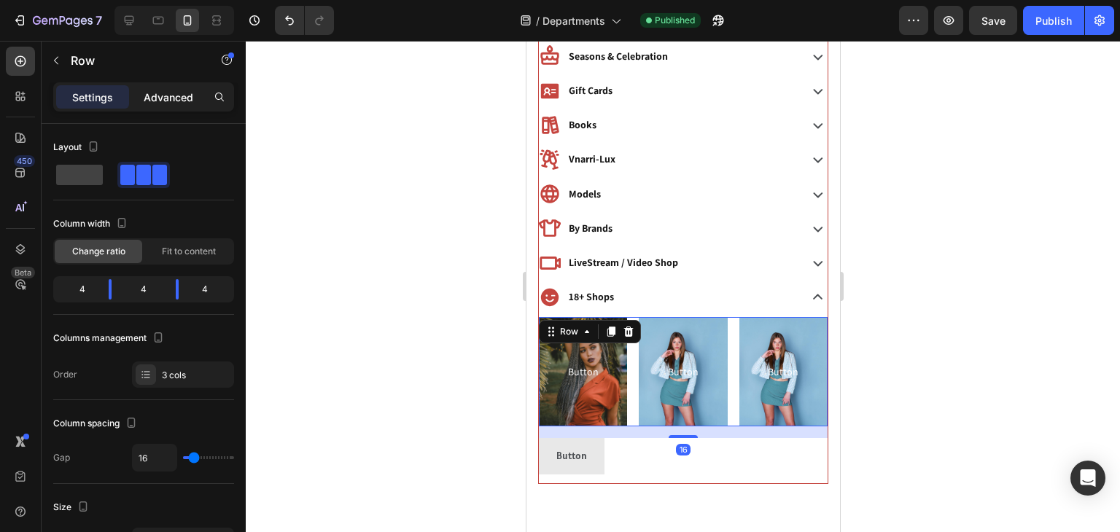
click at [149, 98] on p "Advanced" at bounding box center [169, 97] width 50 height 15
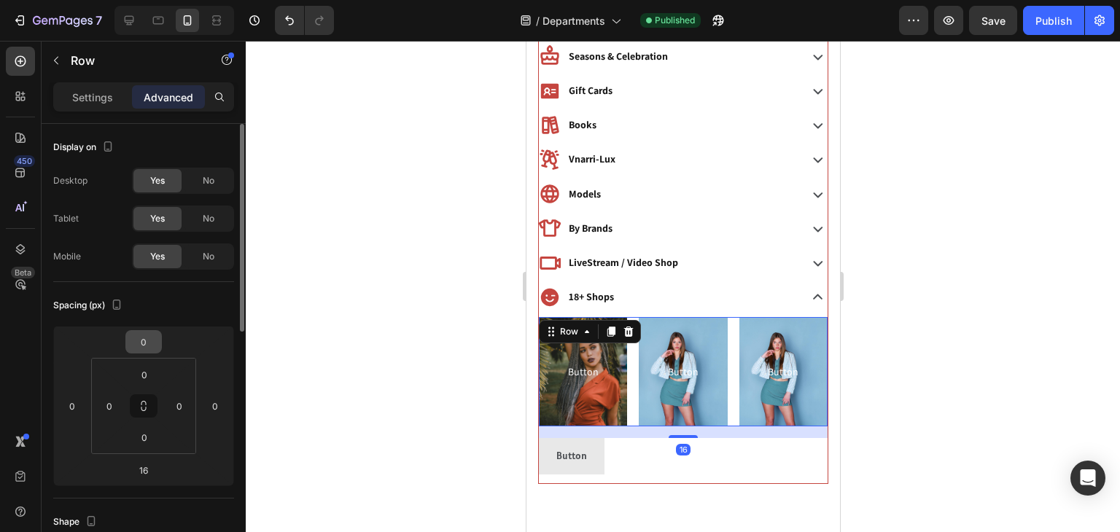
click at [141, 0] on html "7 Version history / Departments Published Preview Save Publish 450 Beta Section…" at bounding box center [560, 0] width 1120 height 0
click at [144, 350] on input "0" at bounding box center [143, 342] width 29 height 22
type input "10"
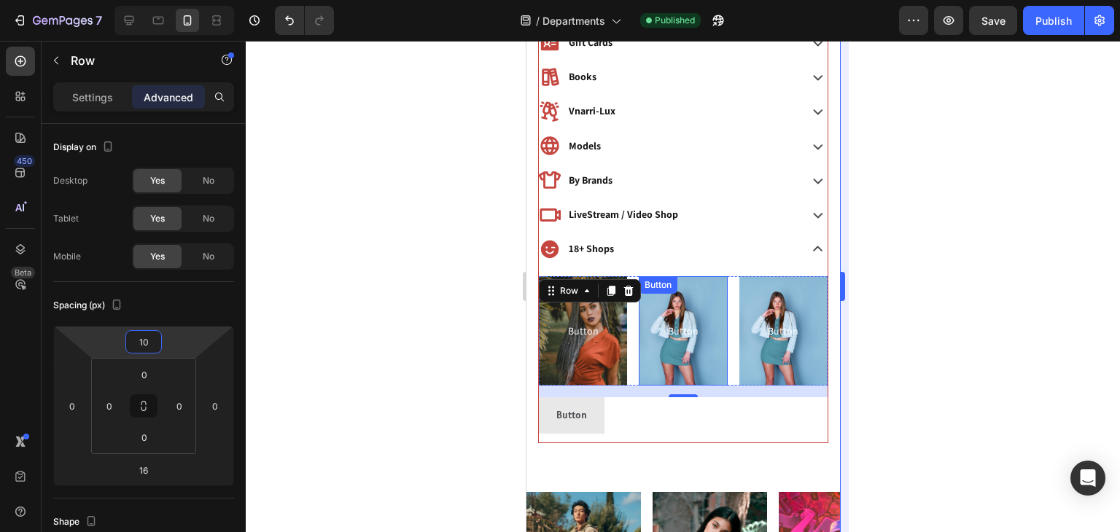
scroll to position [1026, 0]
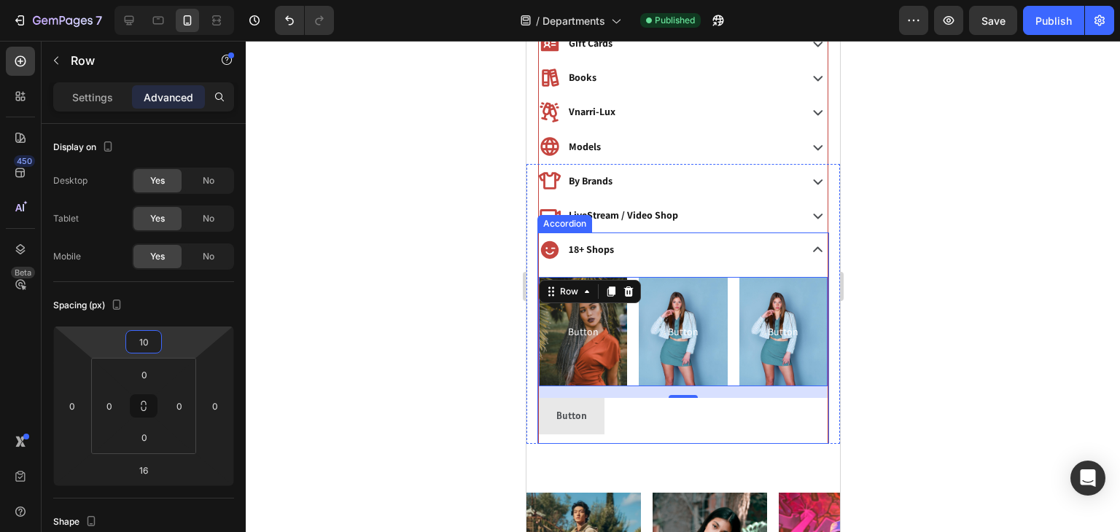
click at [683, 249] on div "18+ Shops" at bounding box center [666, 249] width 257 height 23
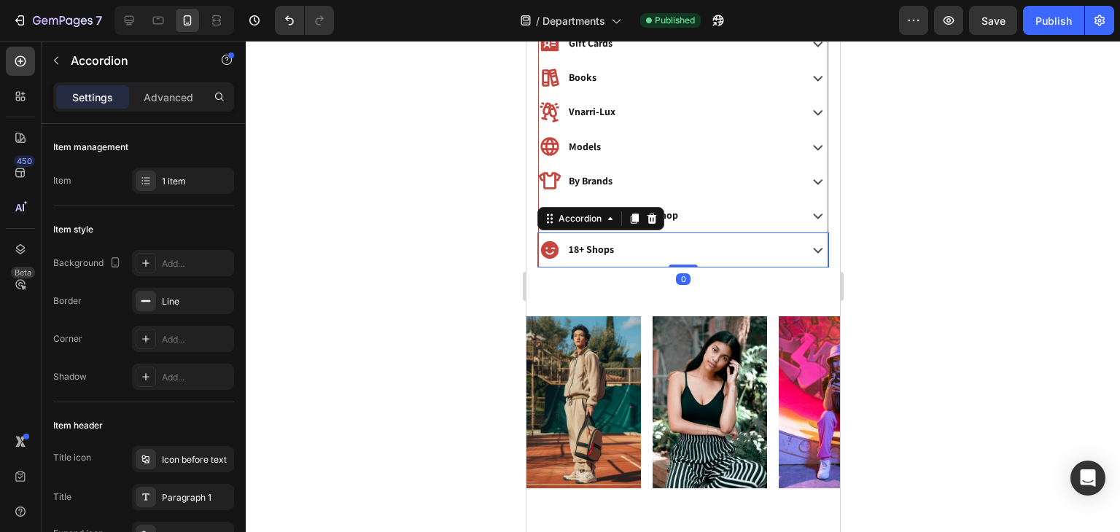
click at [683, 249] on div "18+ Shops" at bounding box center [666, 249] width 257 height 23
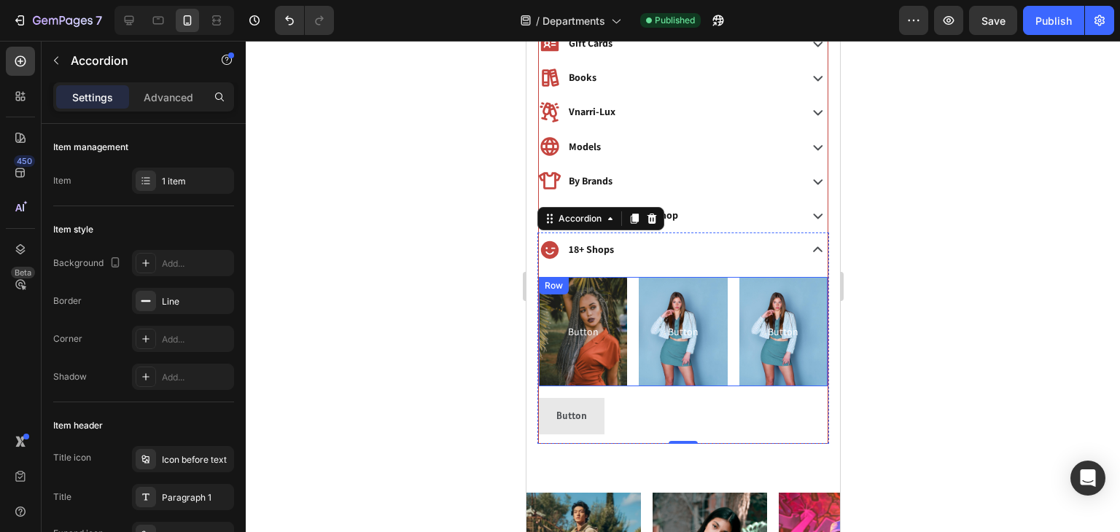
click at [628, 298] on div "Button Button Button Button Button Button Row" at bounding box center [682, 331] width 289 height 109
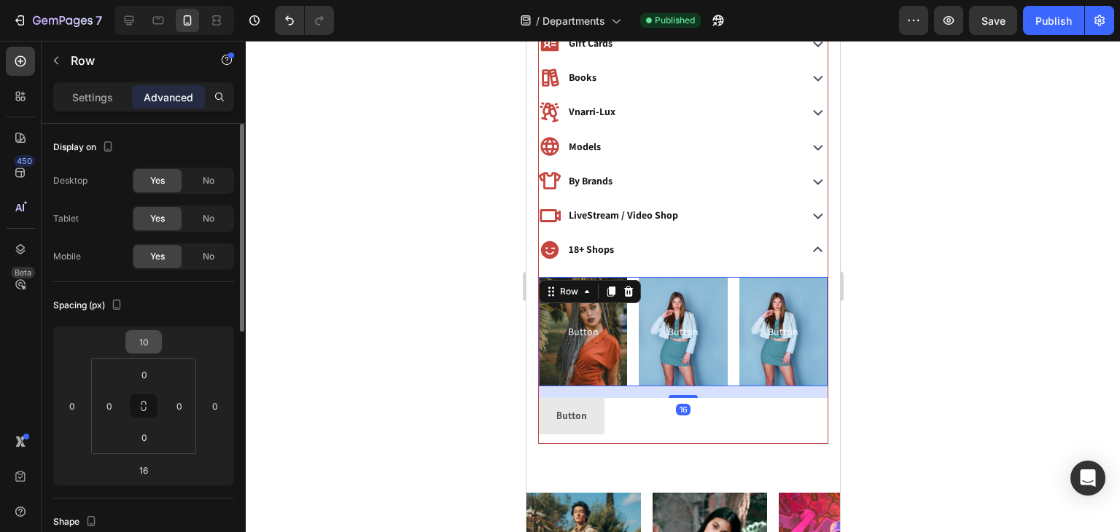
click at [134, 347] on input "10" at bounding box center [143, 342] width 29 height 22
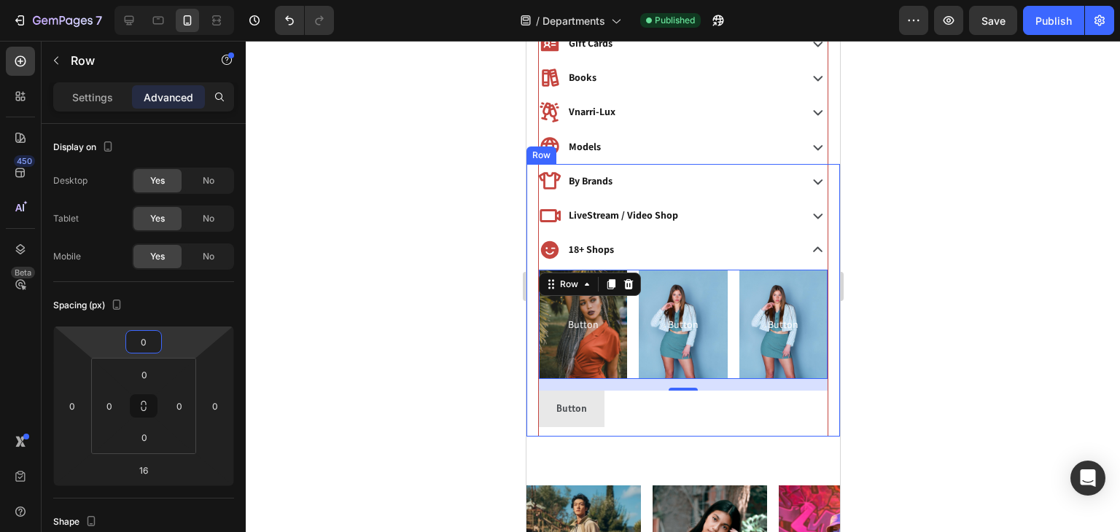
click at [1033, 346] on div at bounding box center [683, 286] width 874 height 491
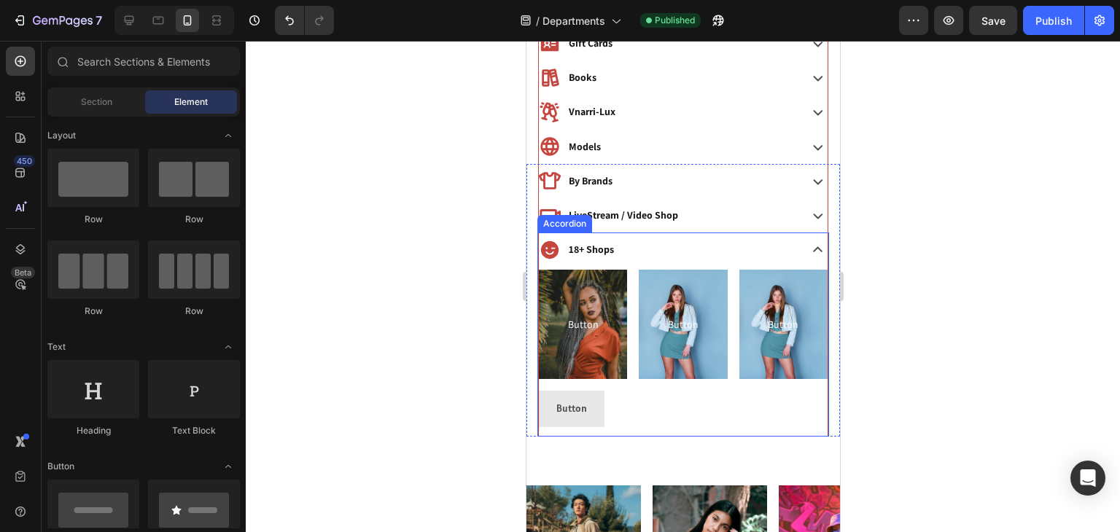
click at [625, 251] on div "18+ Shops" at bounding box center [666, 249] width 257 height 23
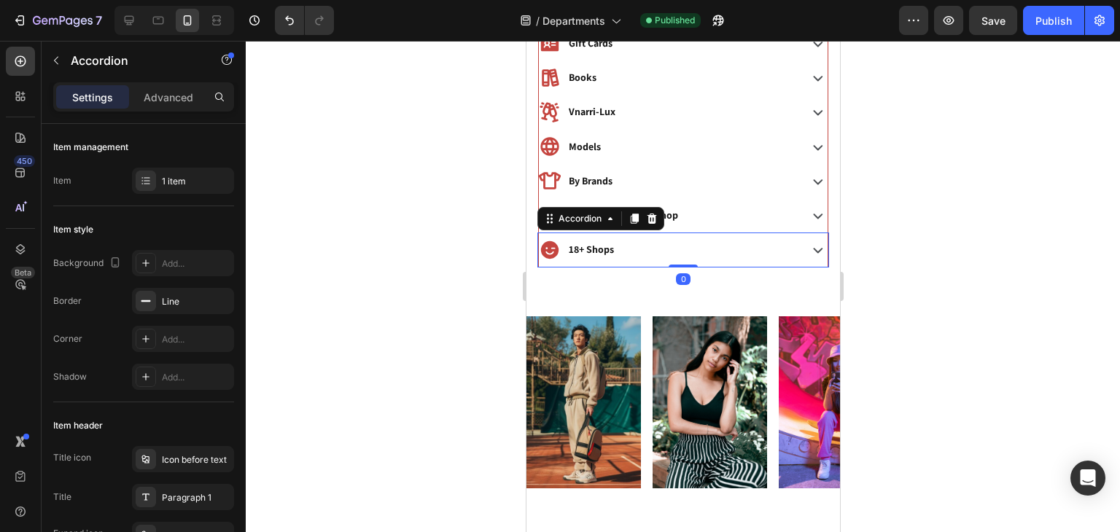
click at [870, 267] on div at bounding box center [683, 286] width 874 height 491
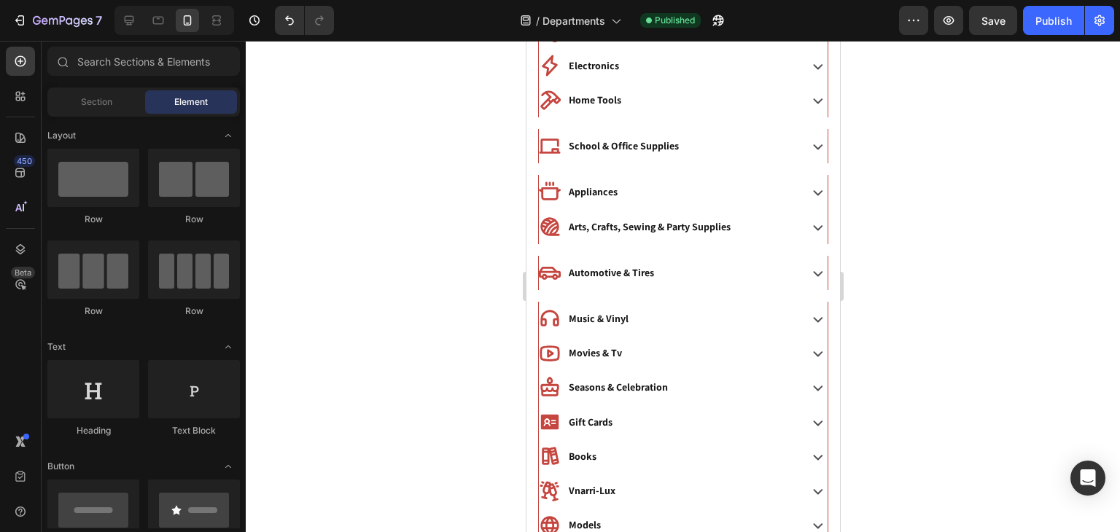
scroll to position [647, 0]
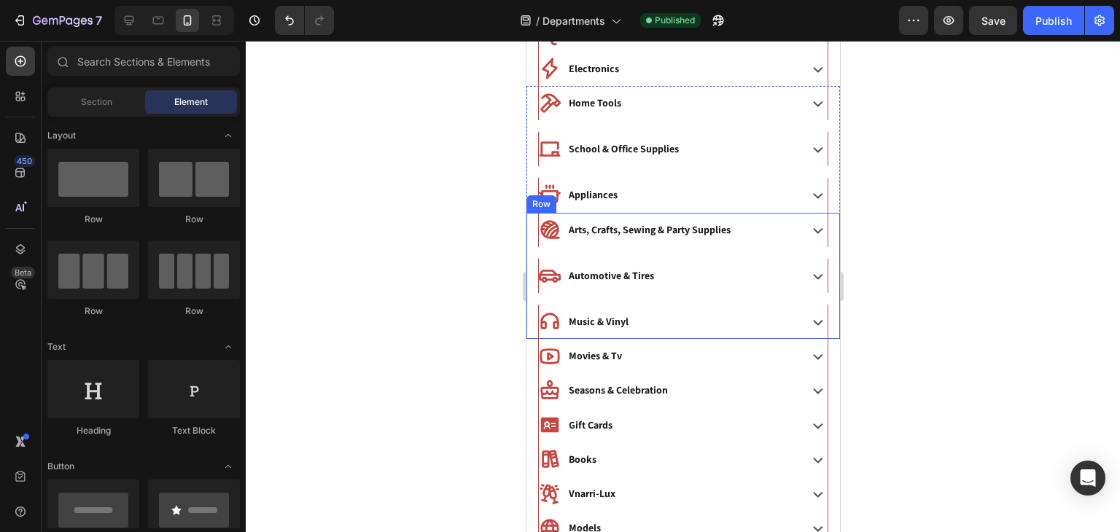
click at [627, 292] on div "Arts, Crafts, Sewing & Party Supplies Accordion Automotive & Tires Accordion Mu…" at bounding box center [682, 276] width 313 height 127
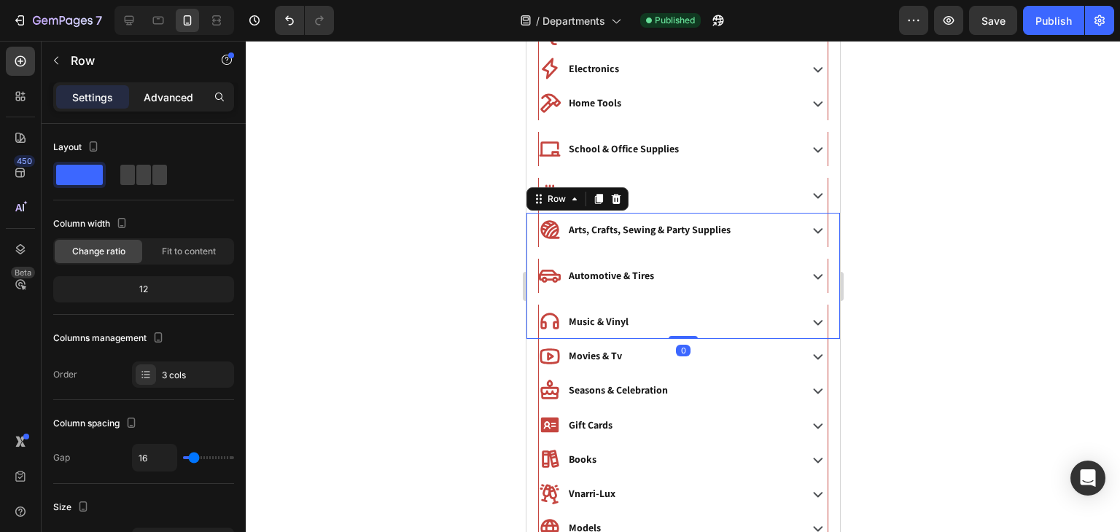
click at [155, 98] on p "Advanced" at bounding box center [169, 97] width 50 height 15
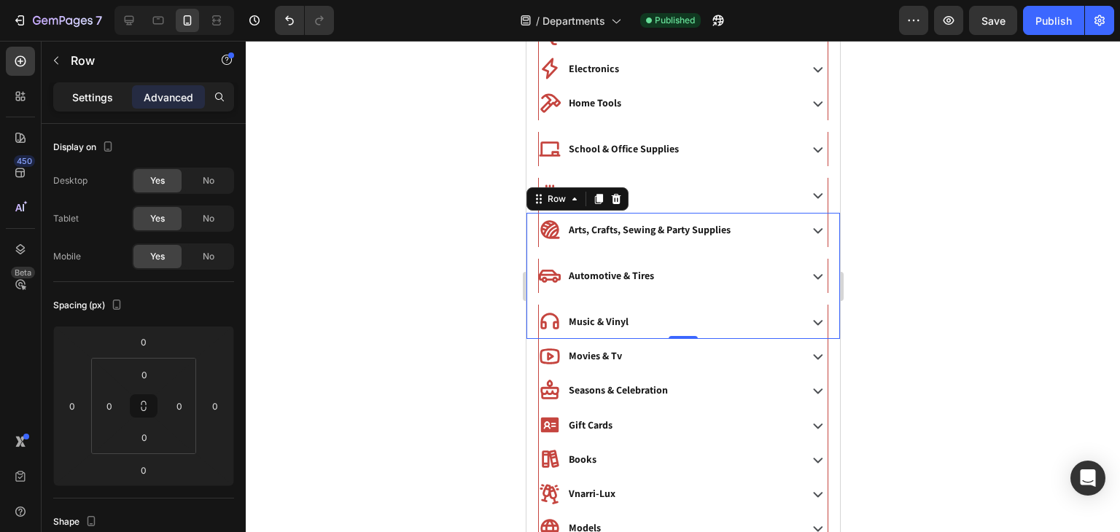
click at [70, 98] on div "Settings" at bounding box center [92, 96] width 73 height 23
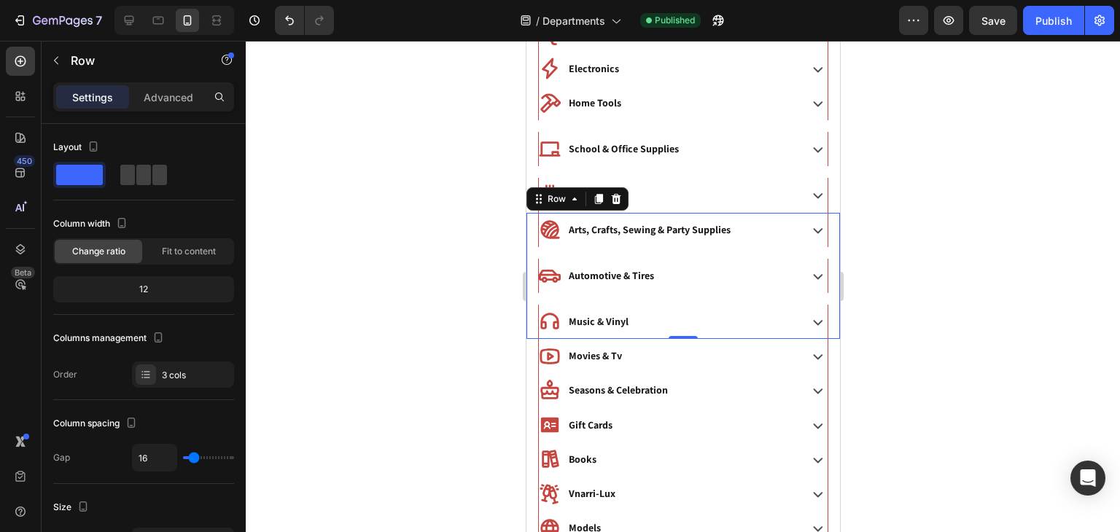
click at [77, 105] on div "Settings" at bounding box center [92, 96] width 73 height 23
type input "0"
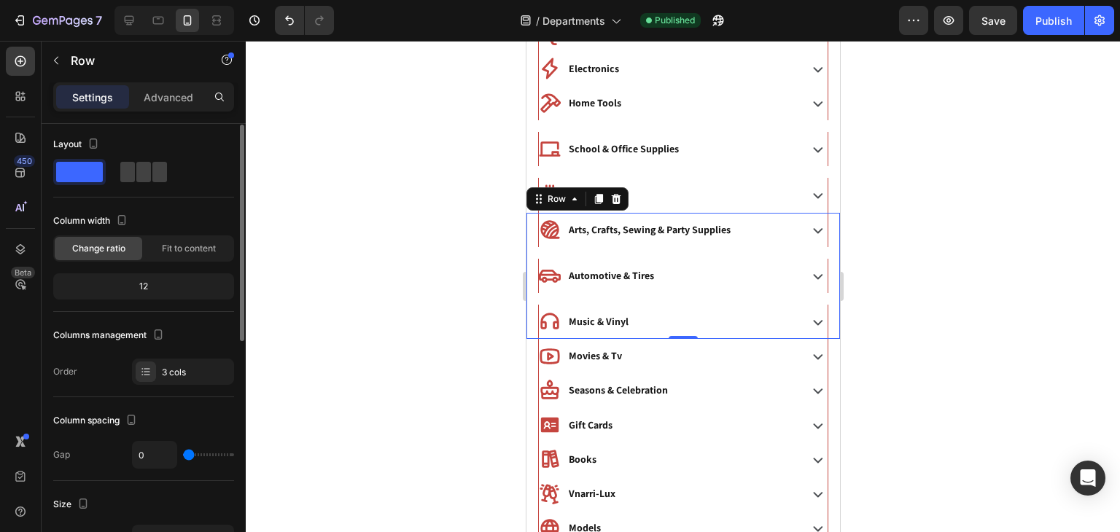
type input "0"
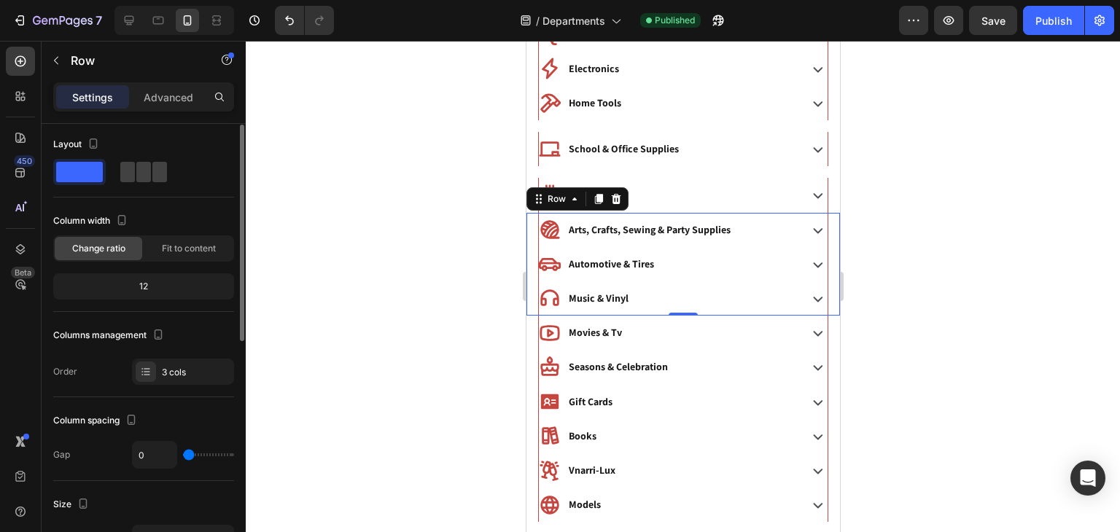
scroll to position [6, 0]
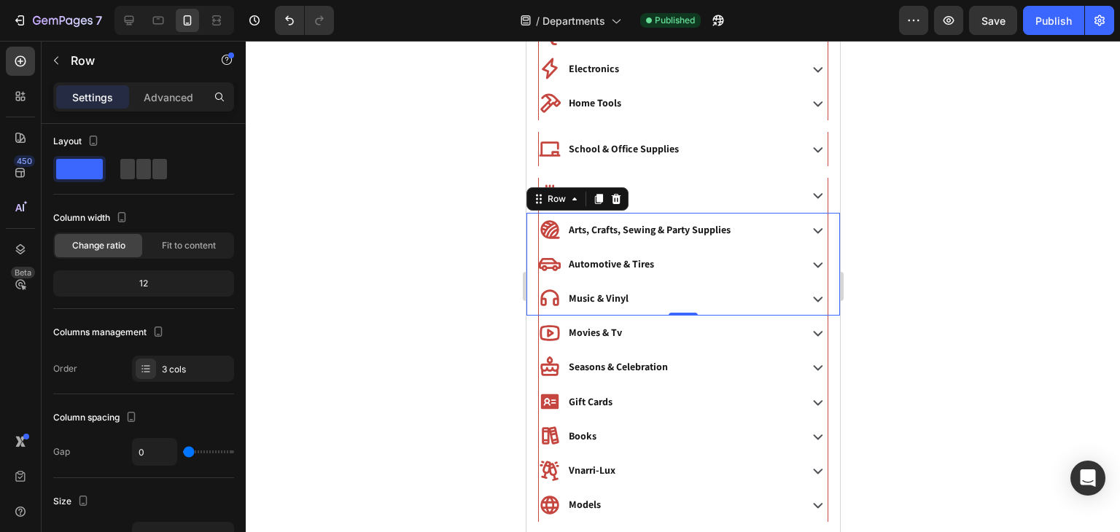
click at [989, 289] on div at bounding box center [683, 286] width 874 height 491
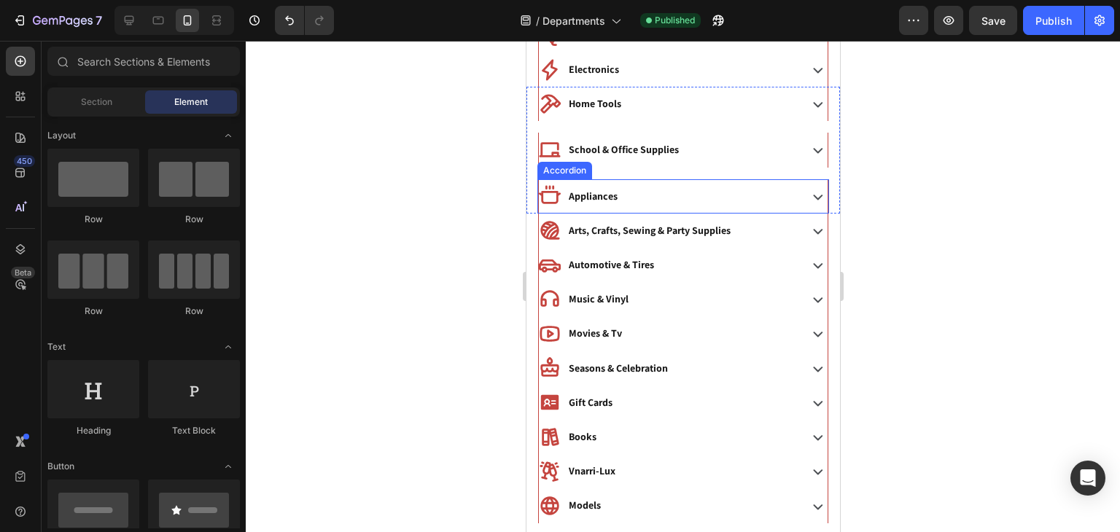
scroll to position [561, 0]
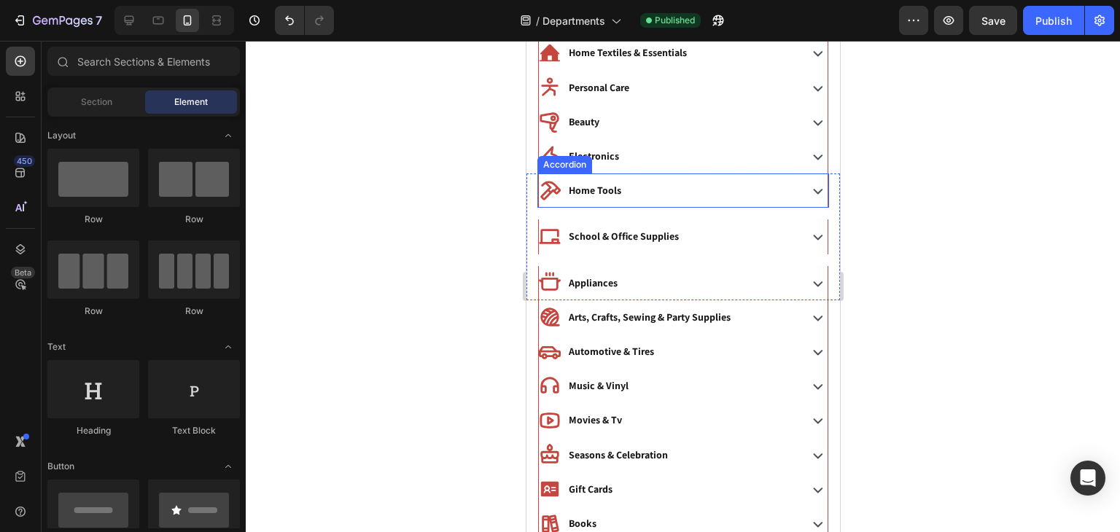
click at [757, 192] on div "Home Tools" at bounding box center [666, 190] width 257 height 23
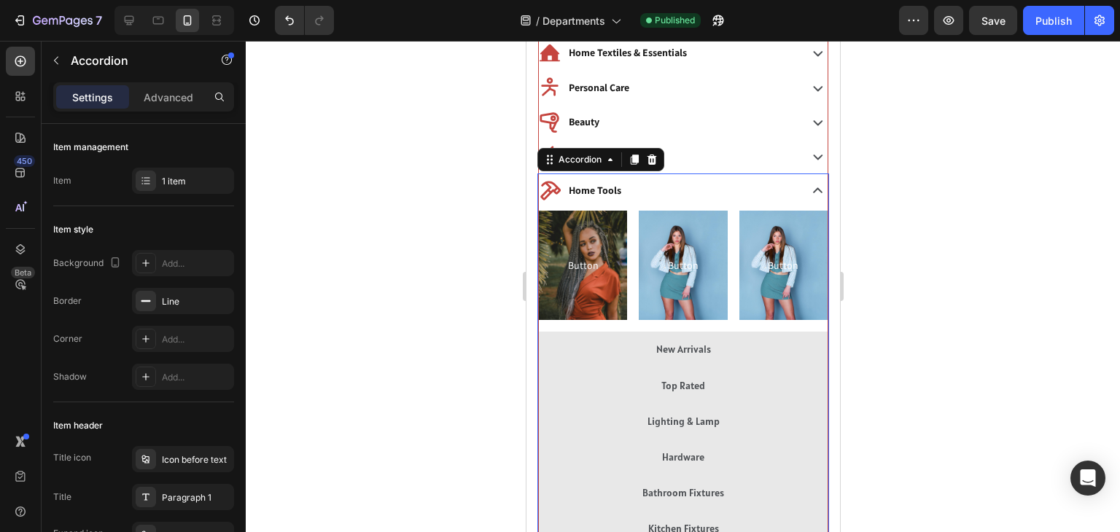
click at [994, 203] on div at bounding box center [683, 286] width 874 height 491
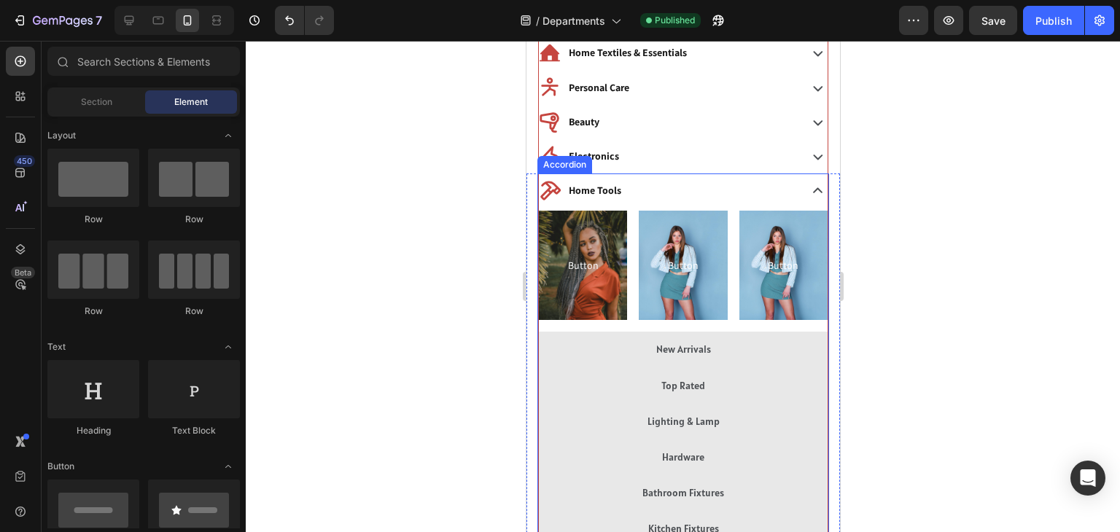
click at [773, 195] on div "Home Tools" at bounding box center [666, 190] width 257 height 23
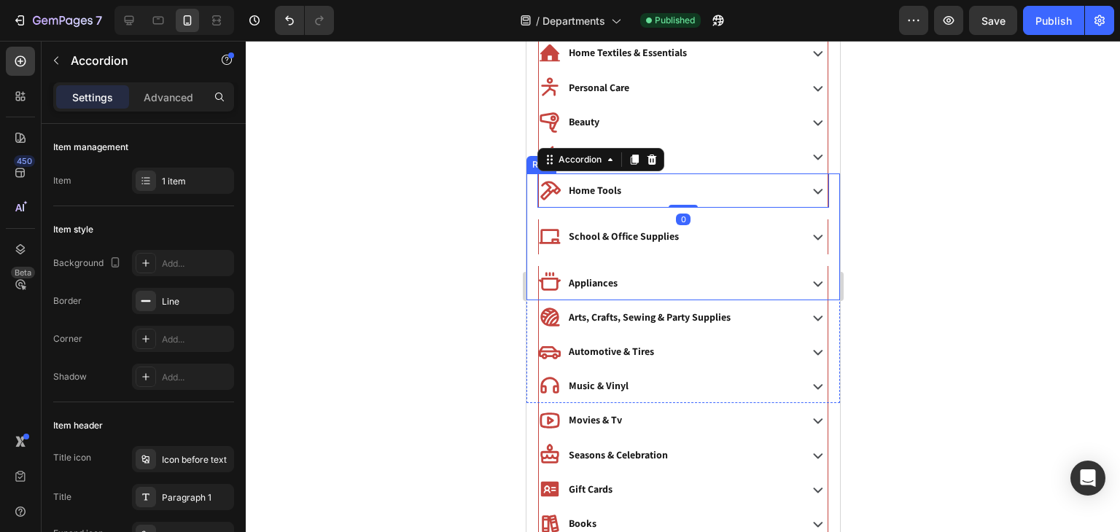
click at [532, 198] on div "Home Tools Accordion 0" at bounding box center [682, 190] width 313 height 34
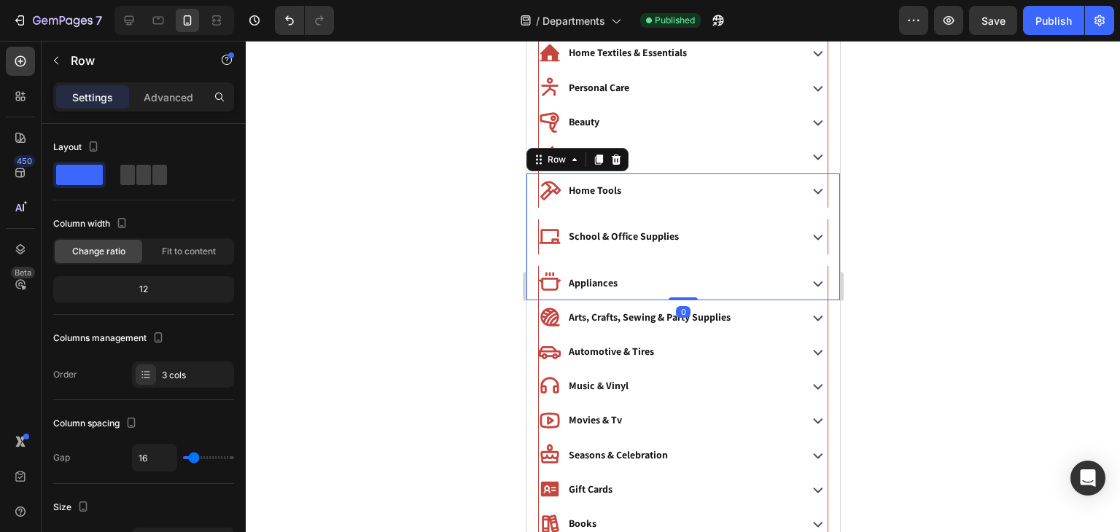
type input "0"
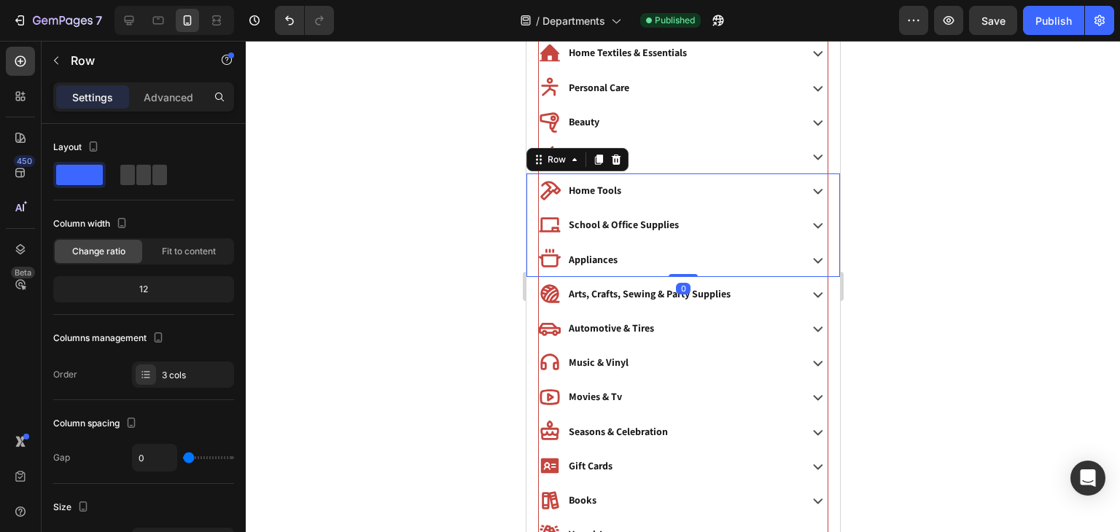
type input "0"
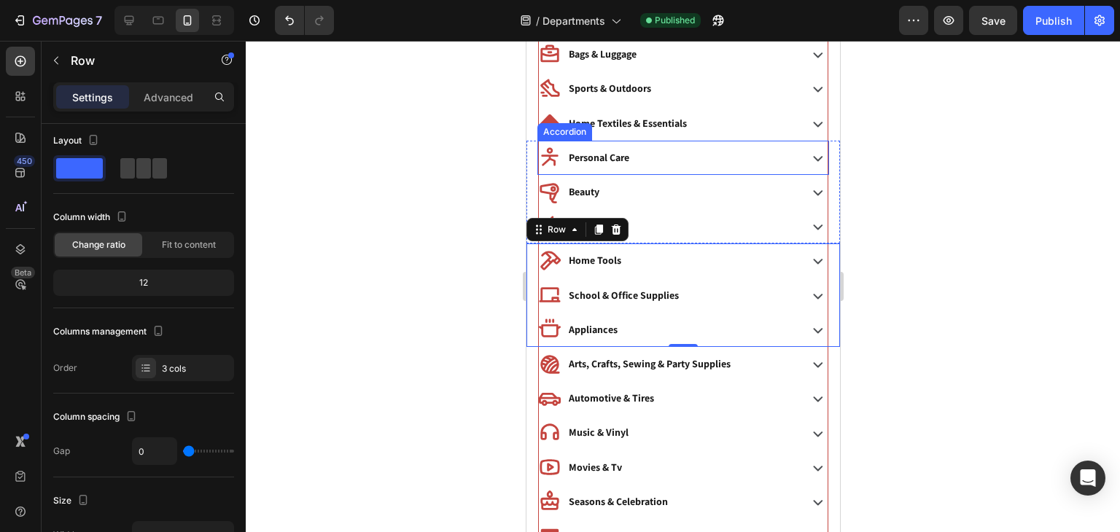
scroll to position [479, 0]
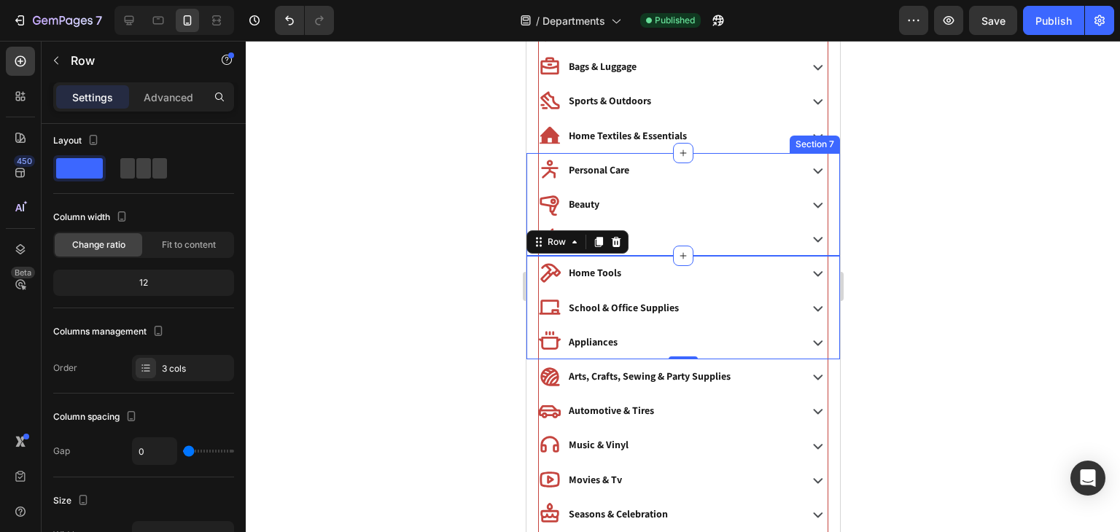
click at [532, 177] on div "Personal Care Accordion" at bounding box center [682, 170] width 313 height 34
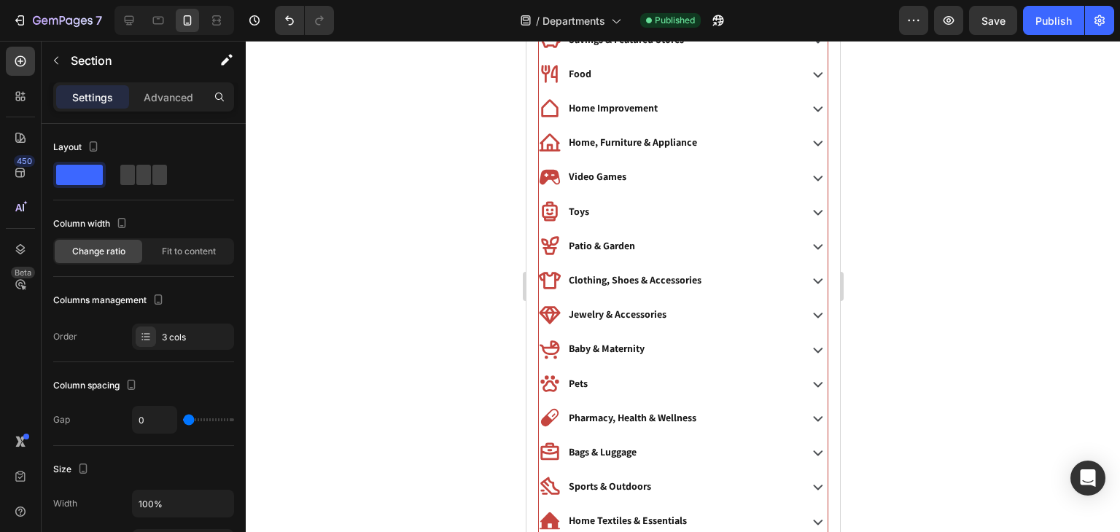
scroll to position [0, 0]
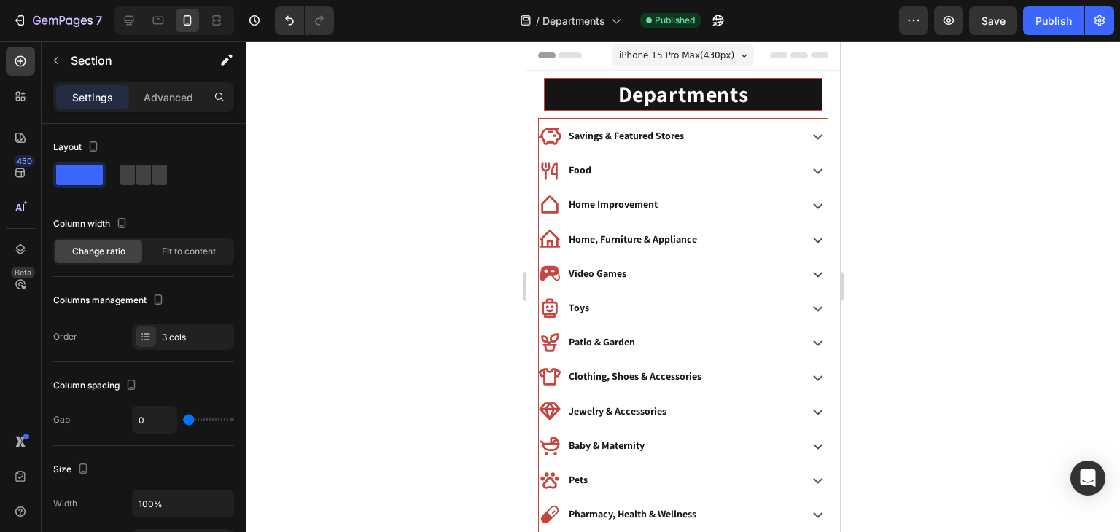
click at [1099, 207] on div at bounding box center [683, 286] width 874 height 491
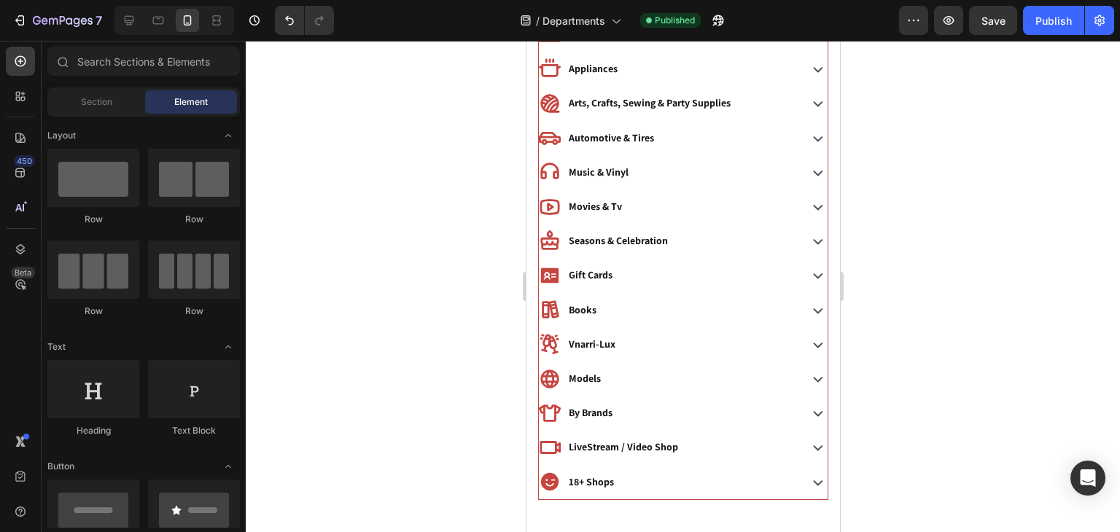
scroll to position [935, 0]
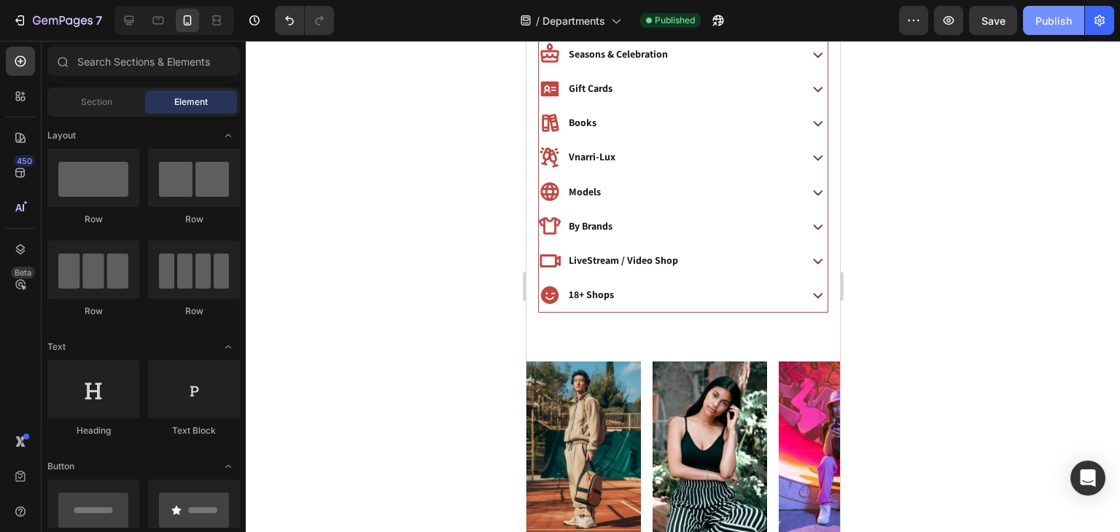
click at [1066, 16] on div "Publish" at bounding box center [1053, 20] width 36 height 15
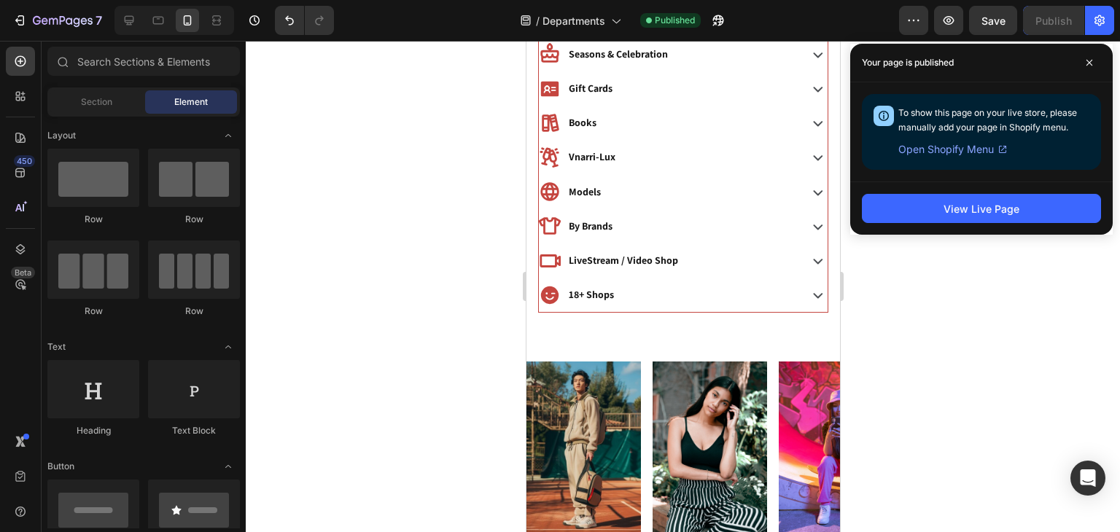
click at [508, 157] on div at bounding box center [683, 286] width 874 height 491
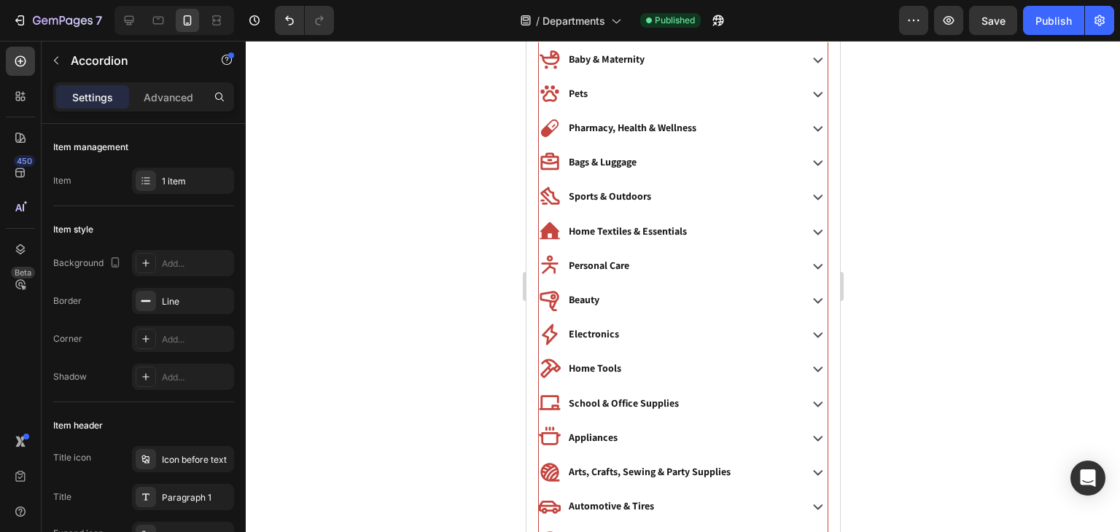
scroll to position [423, 0]
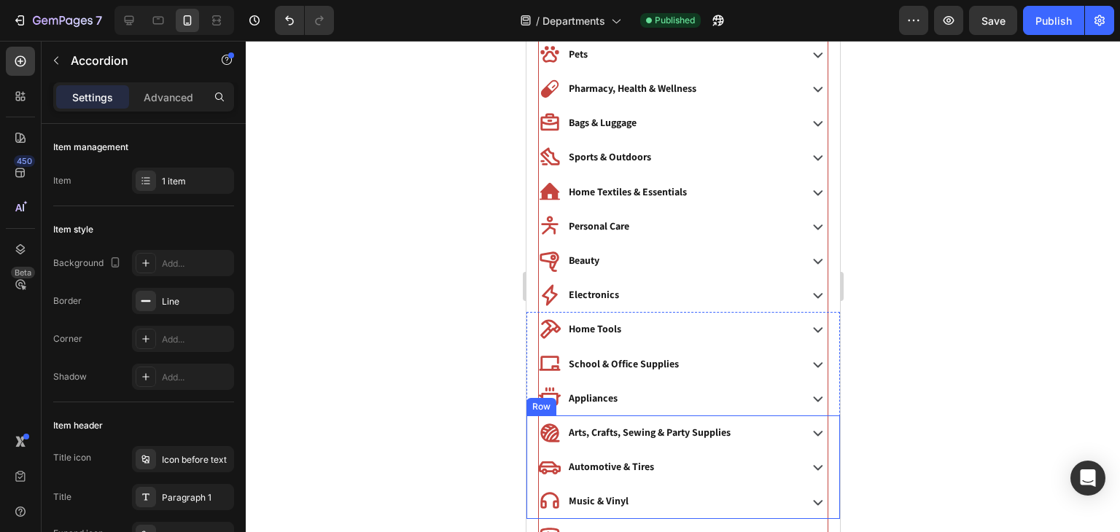
click at [530, 435] on div "Arts, Crafts, Sewing & Party Supplies Accordion" at bounding box center [682, 433] width 313 height 34
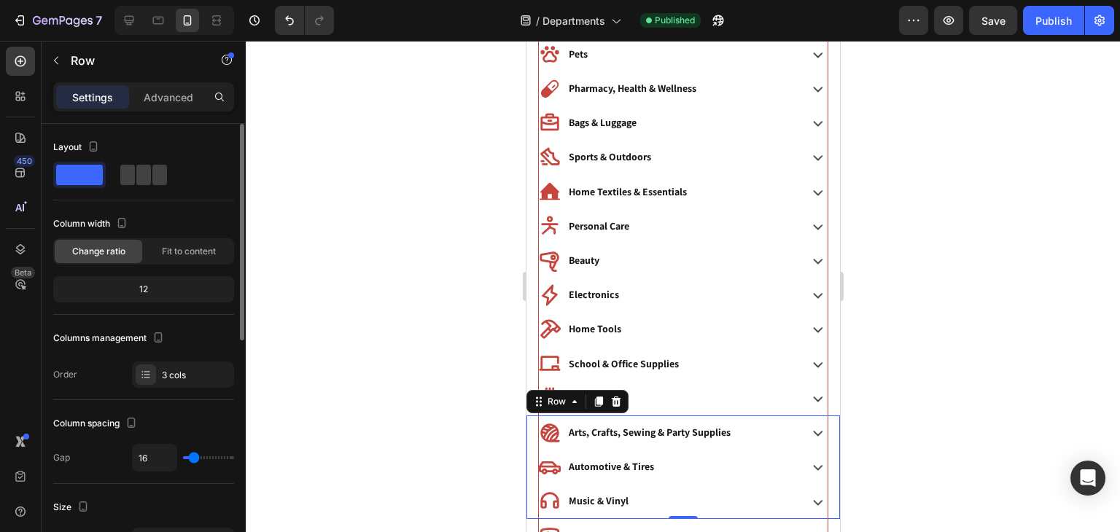
type input "0"
drag, startPoint x: 192, startPoint y: 460, endPoint x: 11, endPoint y: 298, distance: 242.6
type input "0"
click at [183, 459] on input "range" at bounding box center [208, 457] width 51 height 3
click at [533, 352] on div "School & Office Supplies Accordion" at bounding box center [682, 364] width 313 height 34
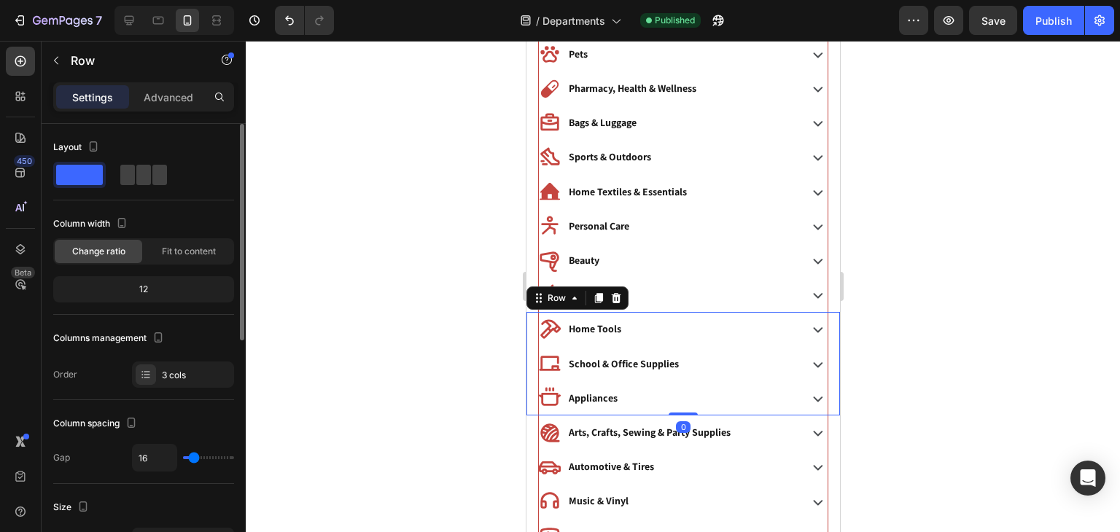
type input "0"
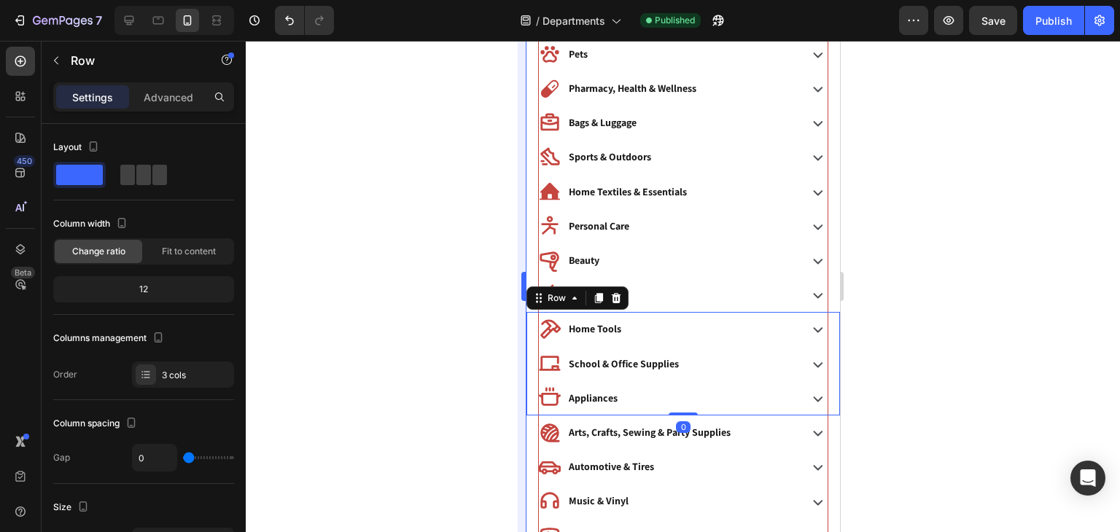
drag, startPoint x: 194, startPoint y: 457, endPoint x: 520, endPoint y: 277, distance: 372.3
type input "0"
click at [183, 456] on input "range" at bounding box center [208, 457] width 51 height 3
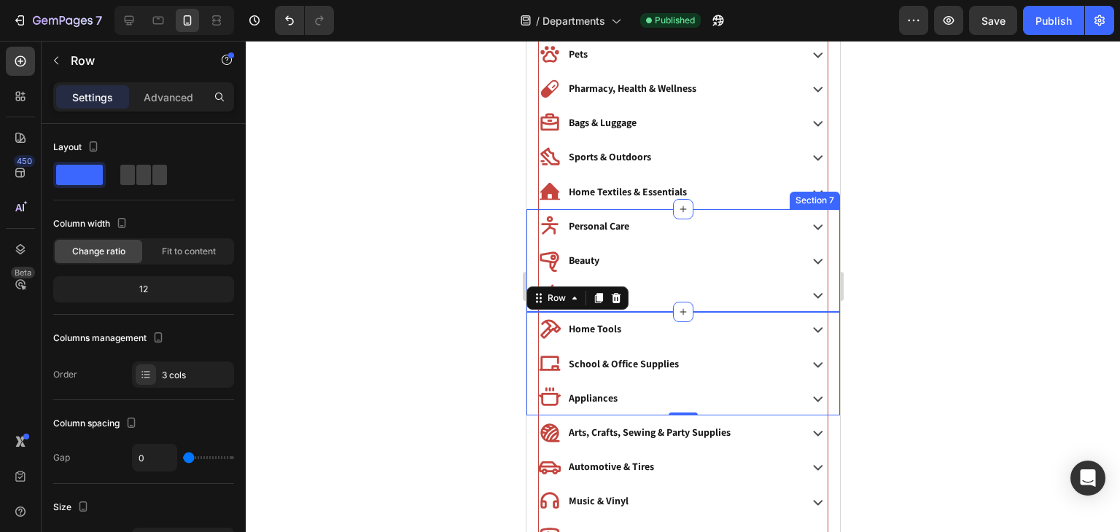
click at [529, 268] on div "Beauty Accordion" at bounding box center [682, 260] width 313 height 34
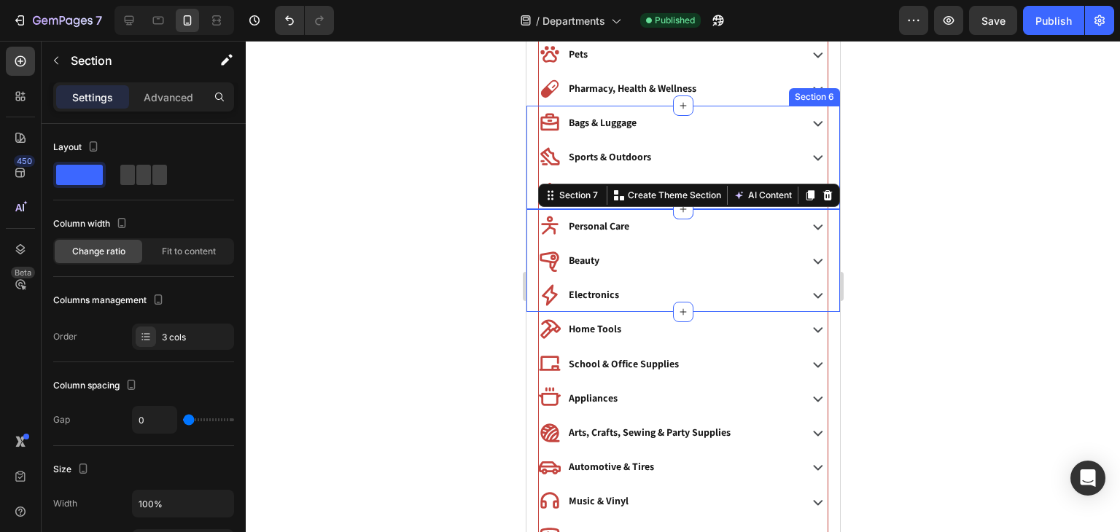
click at [531, 171] on div "Sports & Outdoors Accordion" at bounding box center [682, 157] width 313 height 34
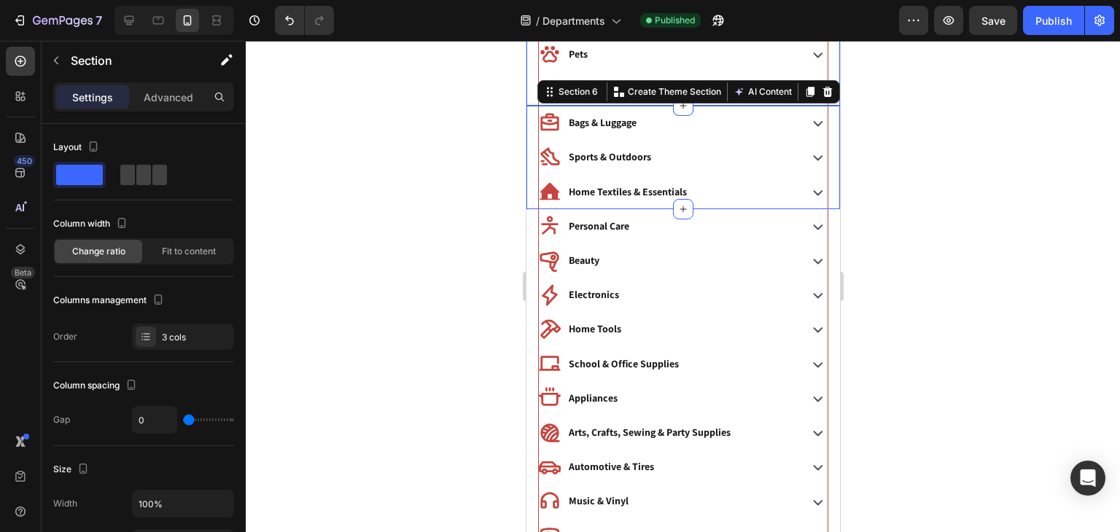
click at [532, 70] on div "Pets Accordion" at bounding box center [682, 54] width 313 height 34
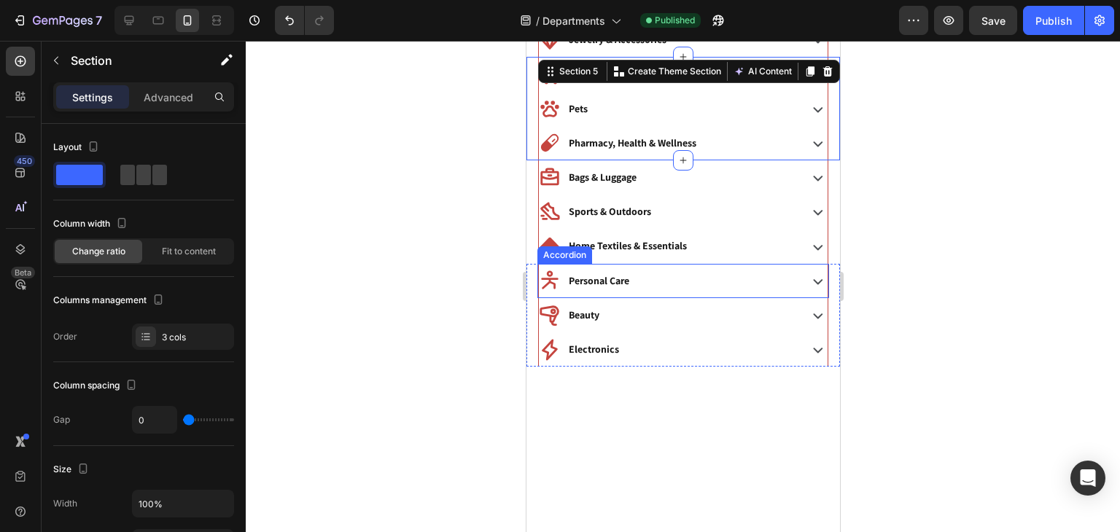
scroll to position [162, 0]
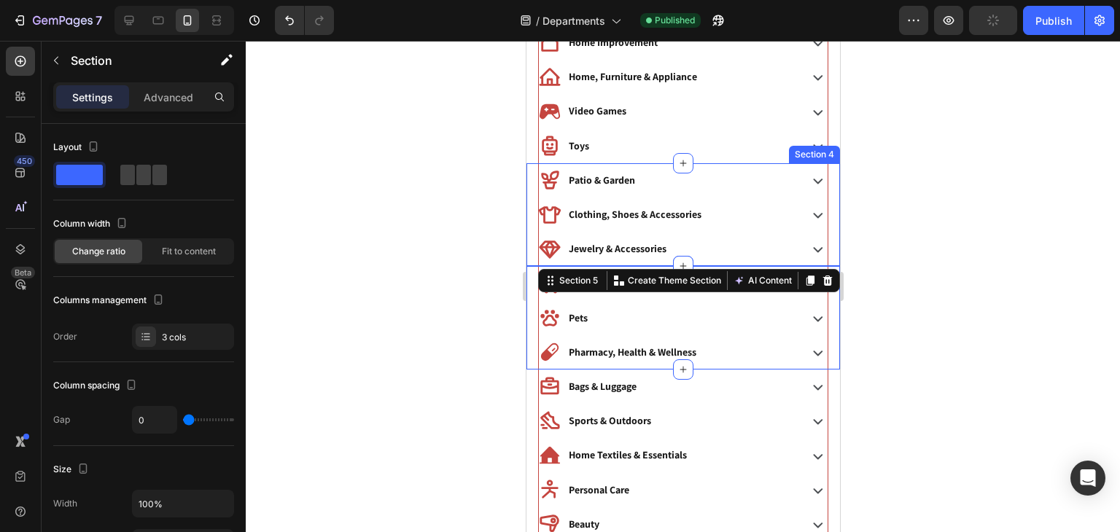
click at [528, 232] on div "Jewelry & Accessories Accordion" at bounding box center [682, 249] width 313 height 34
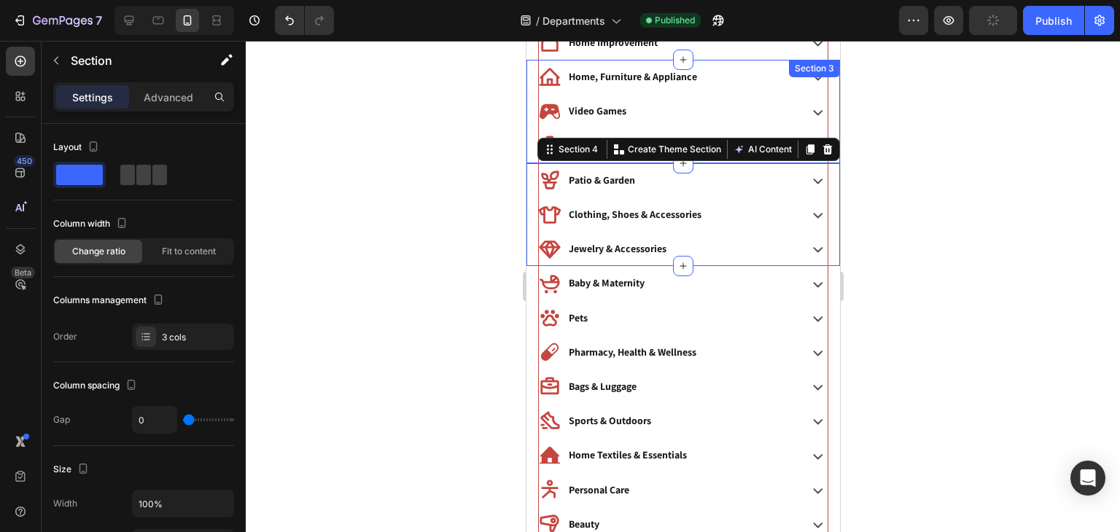
click at [530, 134] on div "Toys Accordion" at bounding box center [682, 146] width 313 height 34
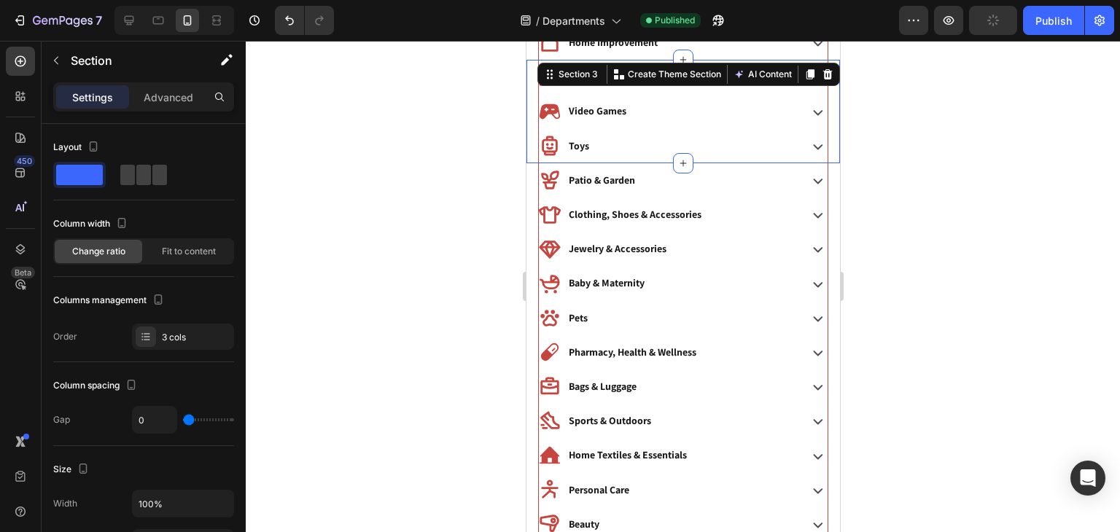
scroll to position [0, 0]
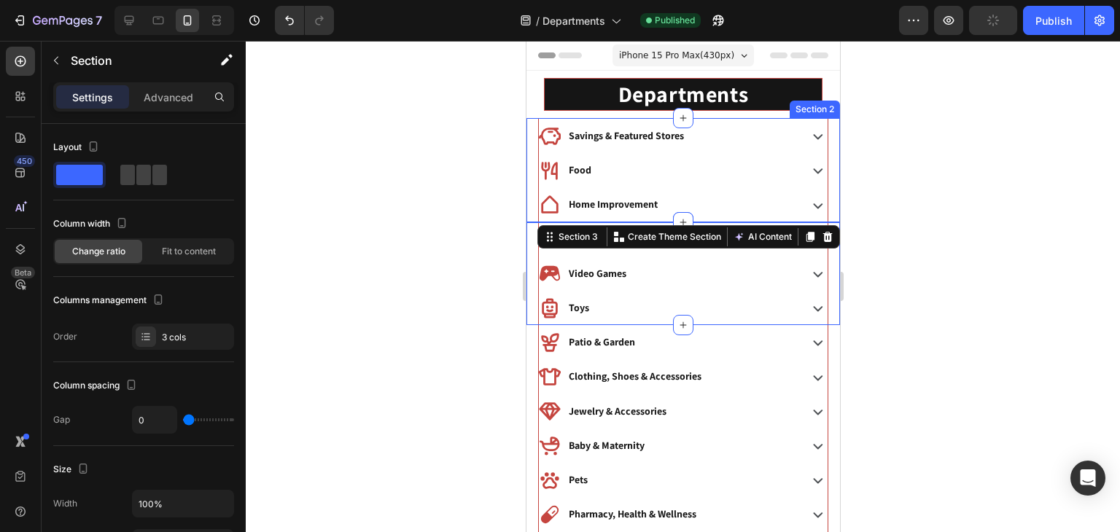
click at [534, 160] on div "Food Accordion" at bounding box center [682, 170] width 313 height 34
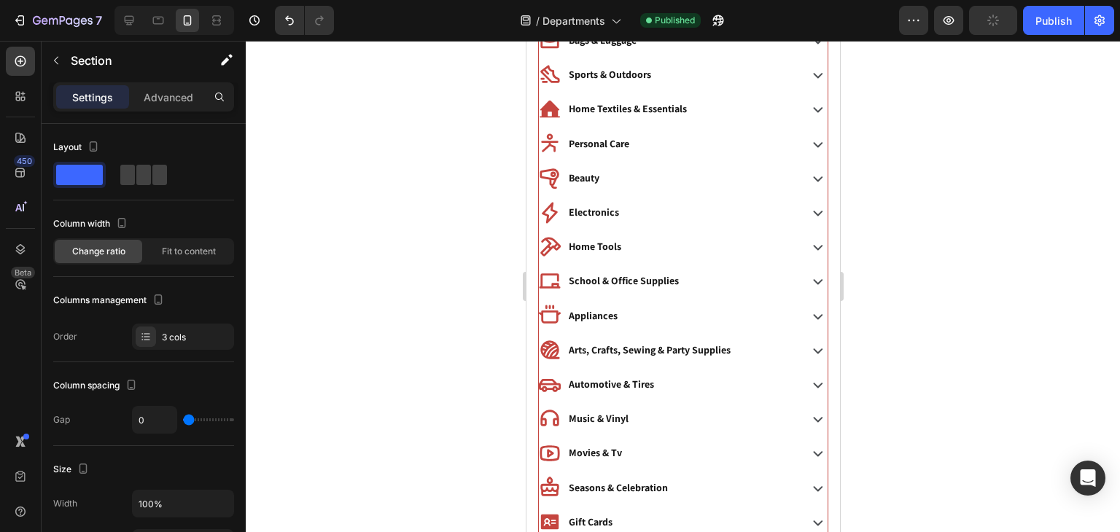
scroll to position [508, 0]
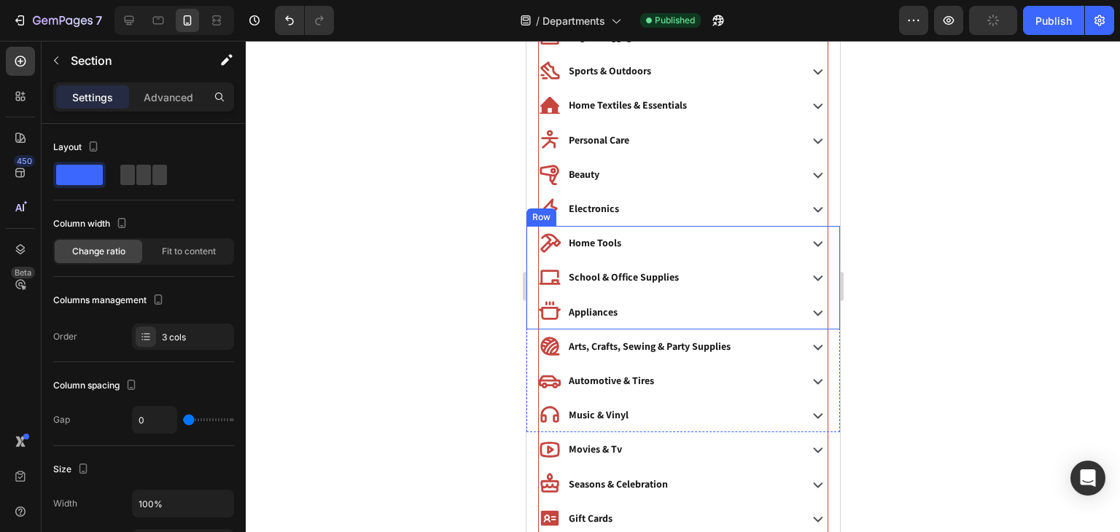
click at [532, 260] on div "School & Office Supplies Accordion" at bounding box center [682, 277] width 313 height 34
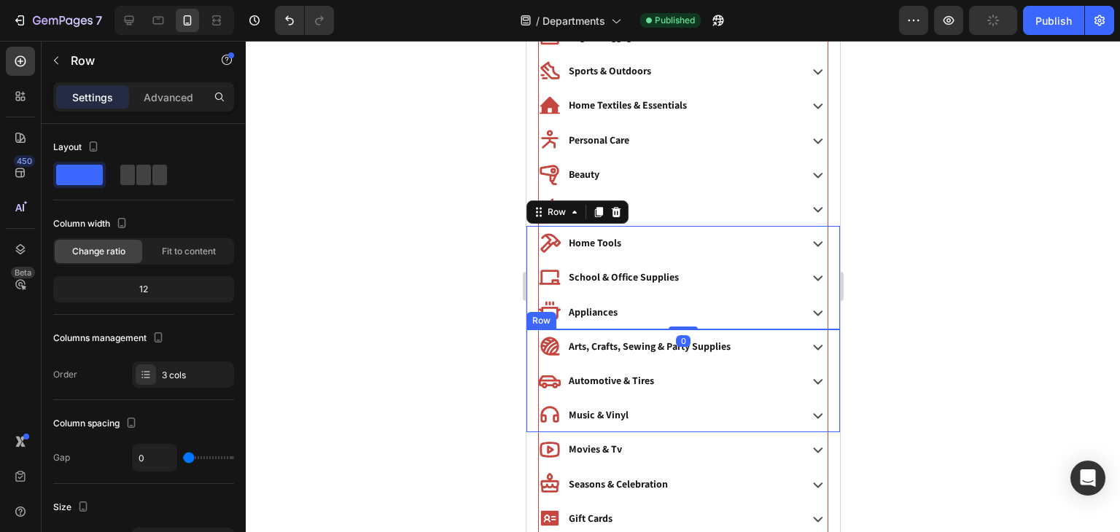
click at [534, 385] on div "Automotive & Tires Accordion" at bounding box center [682, 381] width 313 height 34
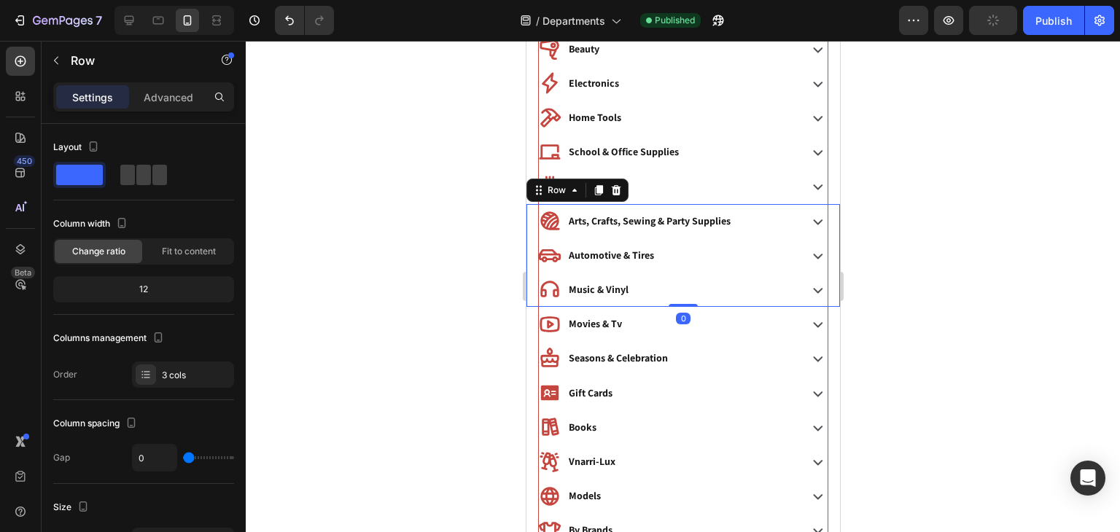
scroll to position [654, 0]
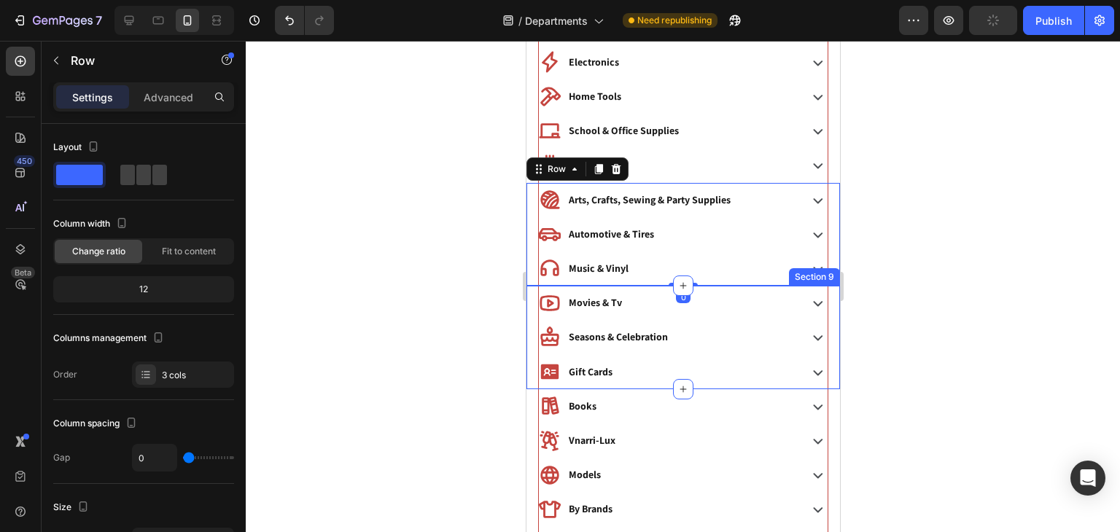
click at [529, 309] on div "Movies & Tv Accordion" at bounding box center [682, 303] width 313 height 34
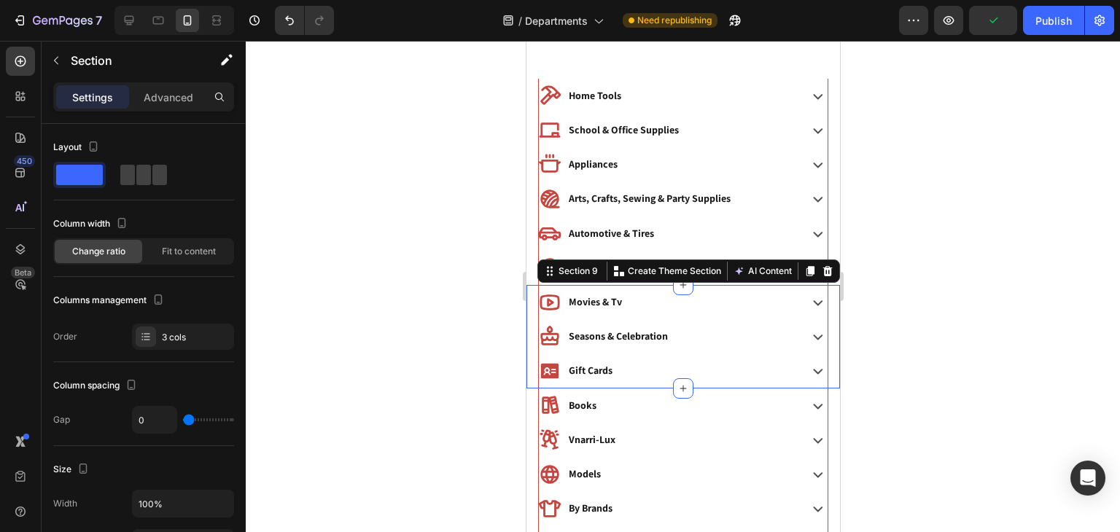
scroll to position [813, 0]
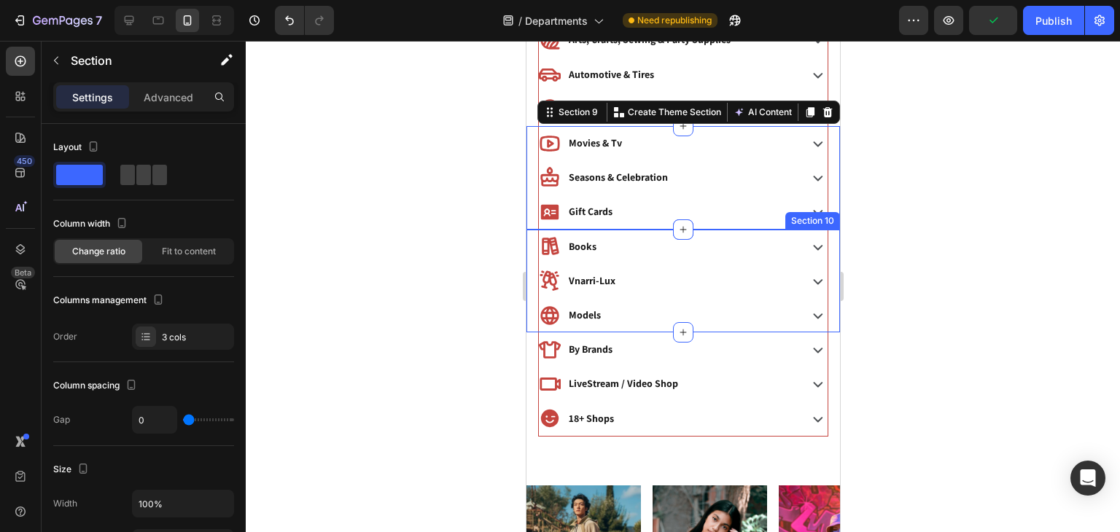
click at [529, 276] on div "Vnarri-Lux Accordion" at bounding box center [682, 281] width 313 height 34
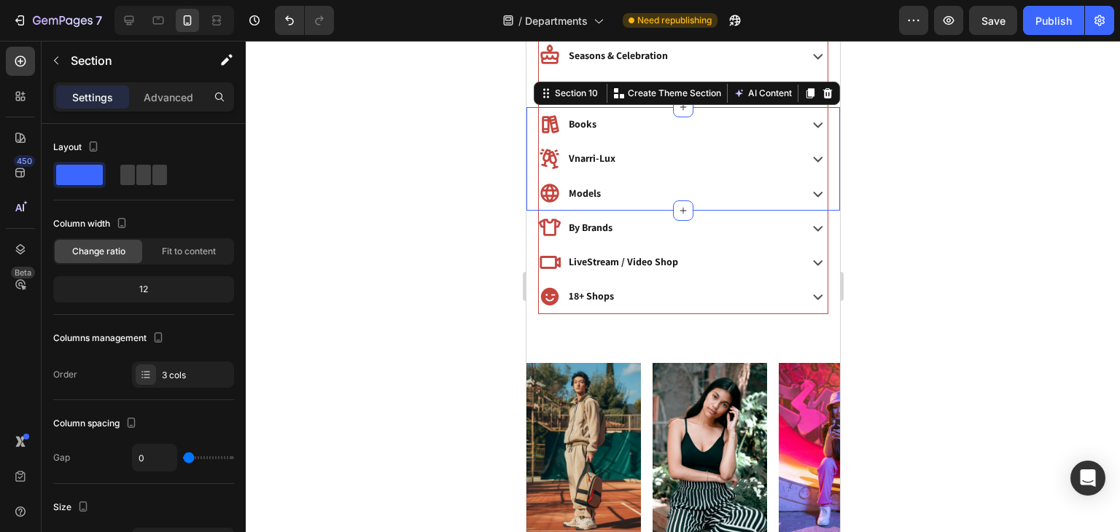
scroll to position [969, 0]
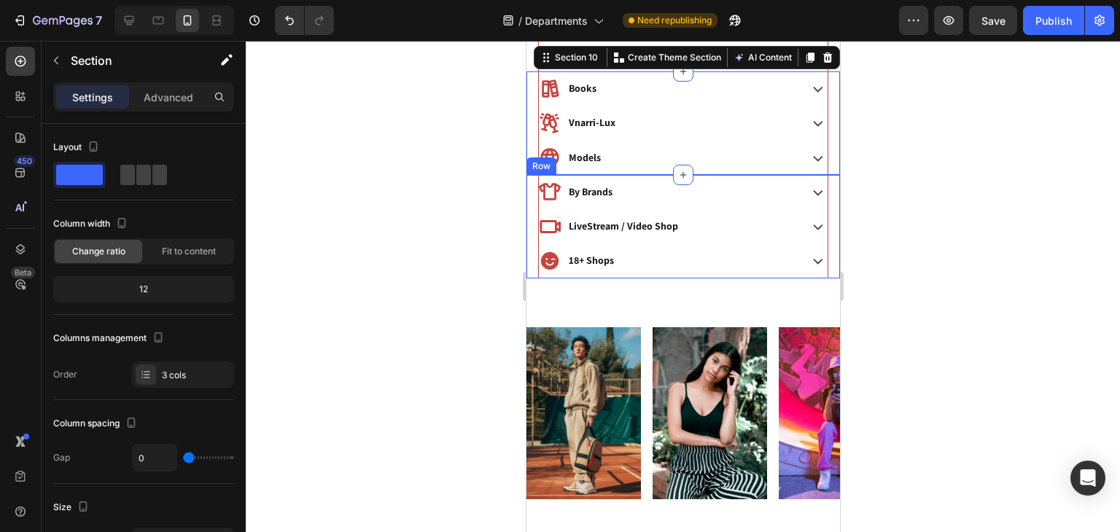
click at [531, 238] on div "LiveStream / Video Shop Accordion" at bounding box center [682, 226] width 313 height 34
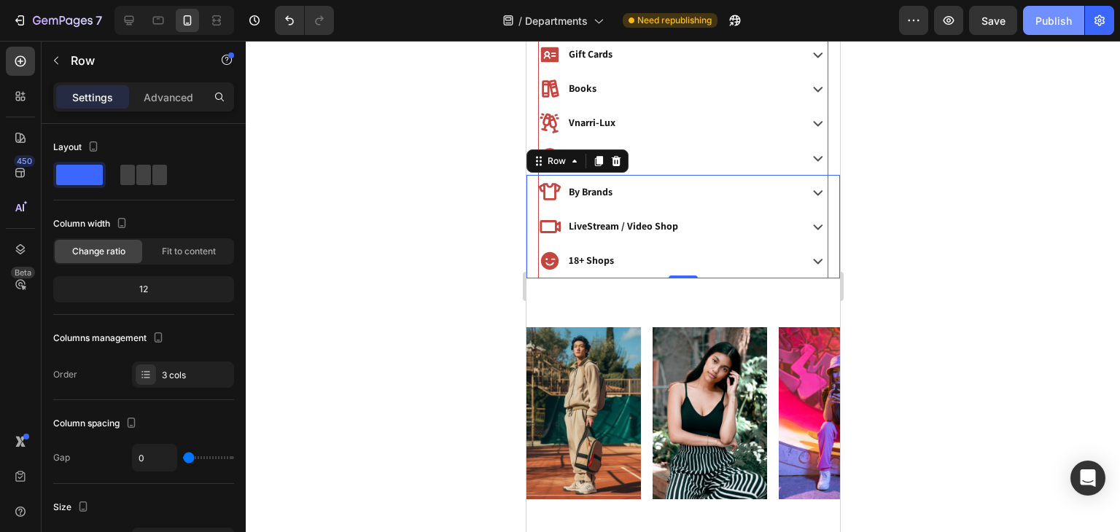
click at [1058, 8] on button "Publish" at bounding box center [1053, 20] width 61 height 29
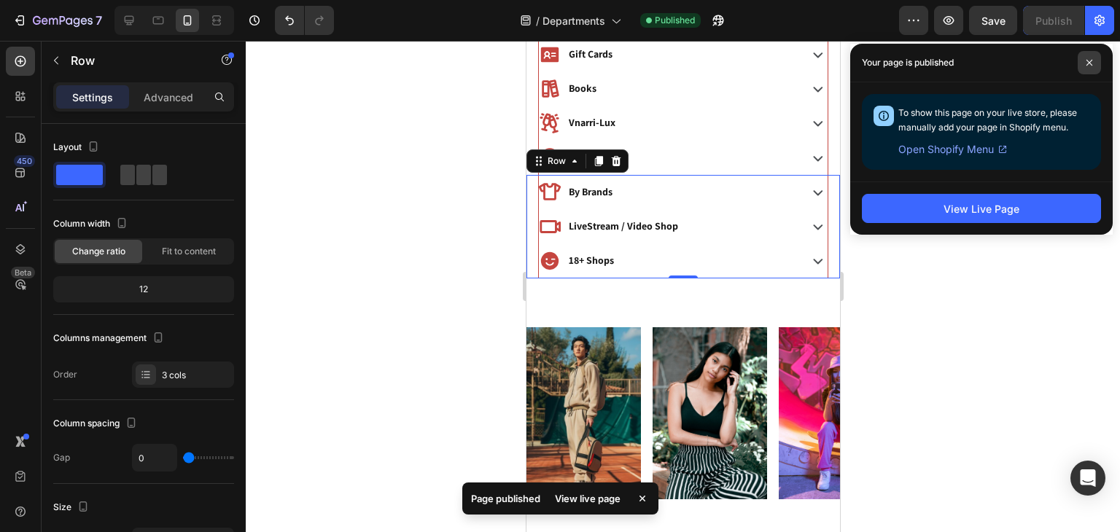
click at [1088, 64] on icon at bounding box center [1089, 63] width 6 height 6
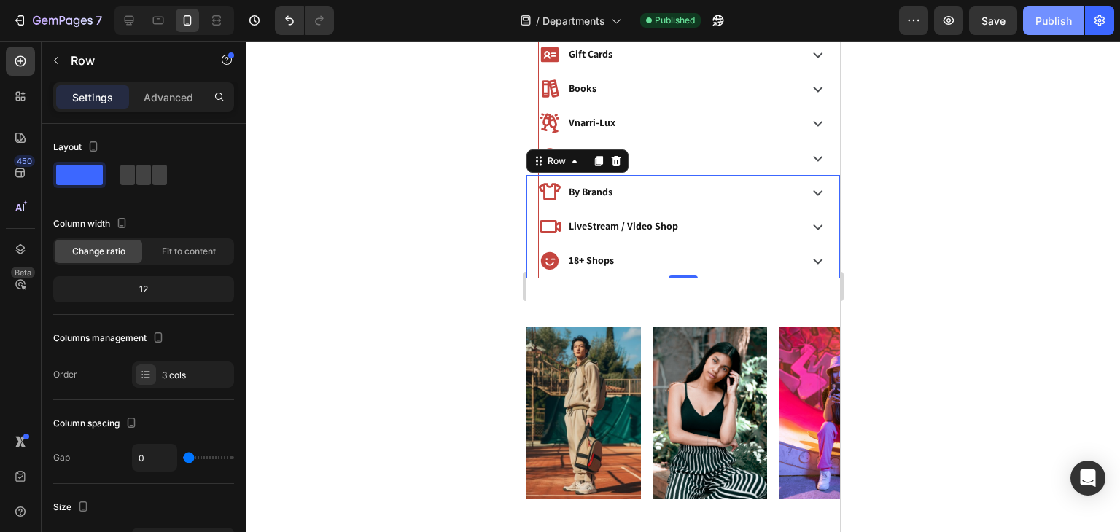
click at [1044, 16] on div "Publish" at bounding box center [1053, 20] width 36 height 15
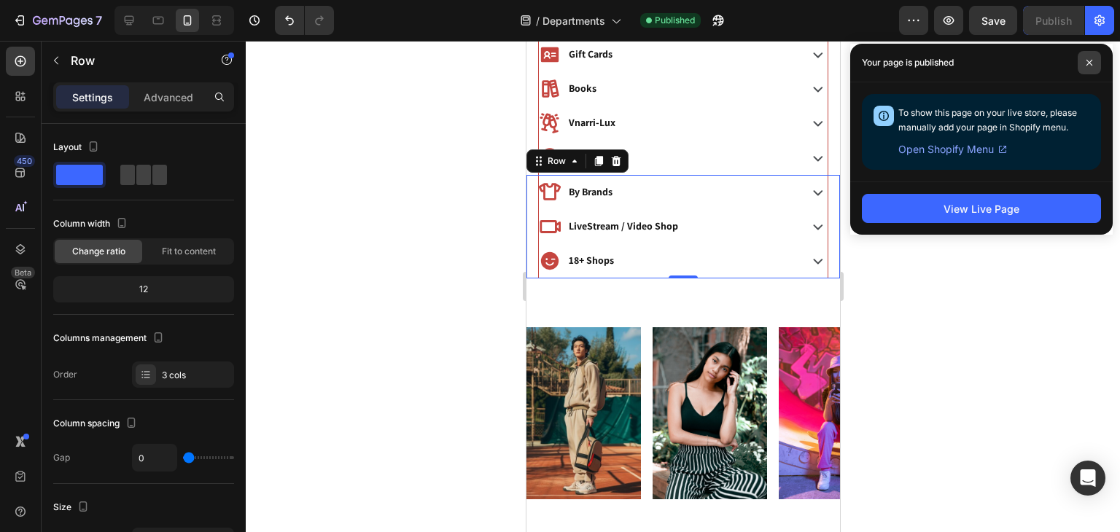
click at [1091, 61] on icon at bounding box center [1089, 63] width 6 height 6
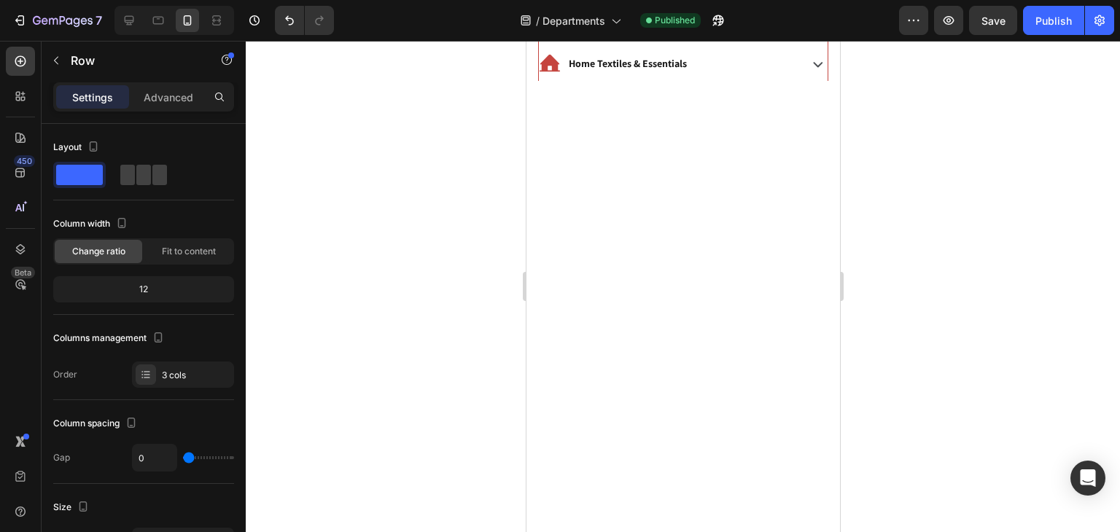
scroll to position [0, 0]
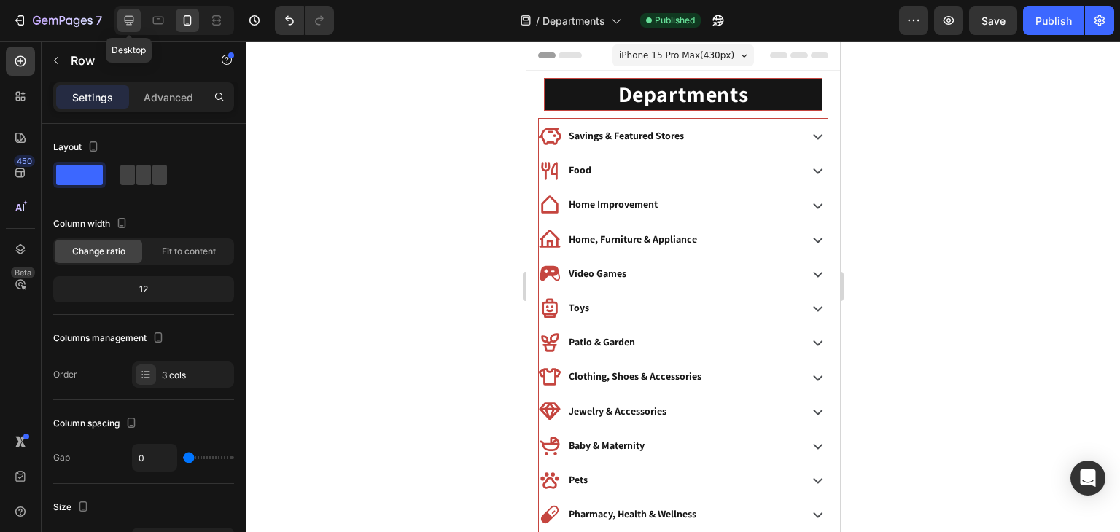
click at [132, 28] on div at bounding box center [128, 20] width 23 height 23
type input "16"
type input "1200"
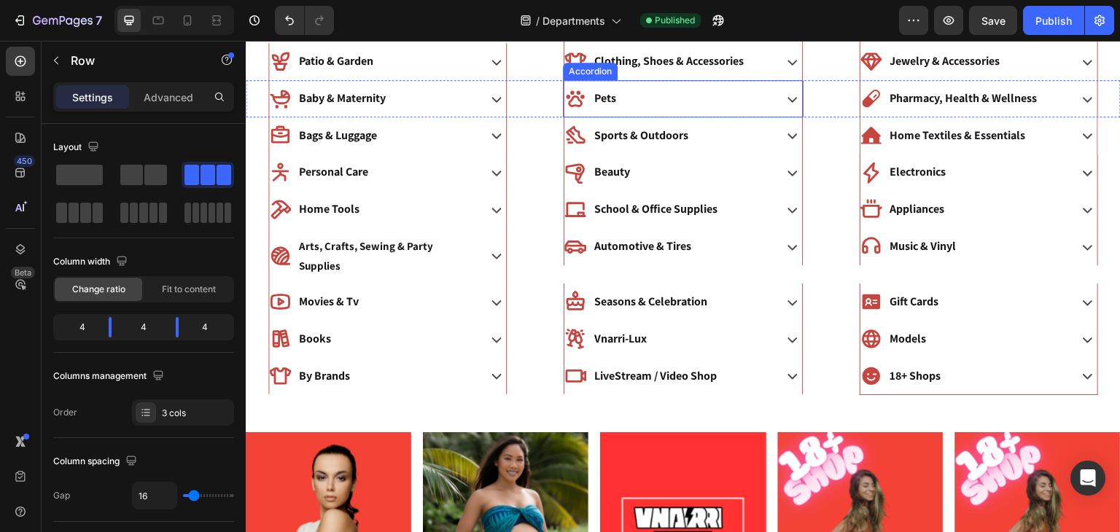
scroll to position [99, 0]
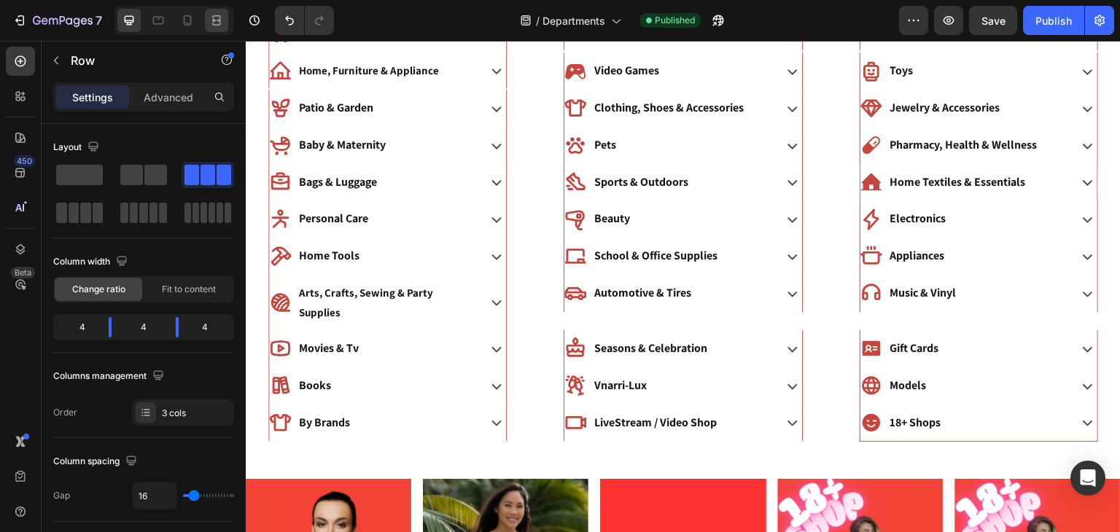
click at [217, 11] on div at bounding box center [216, 20] width 23 height 23
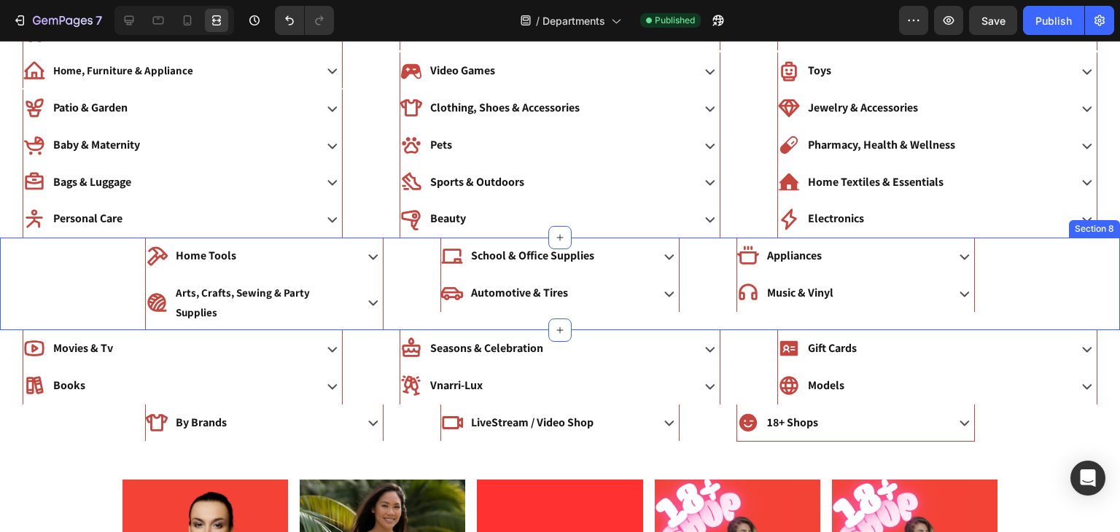
click at [77, 284] on div "Home Tools Accordion School & Office Supplies Accordion Appliances Accordion Ro…" at bounding box center [560, 284] width 1120 height 93
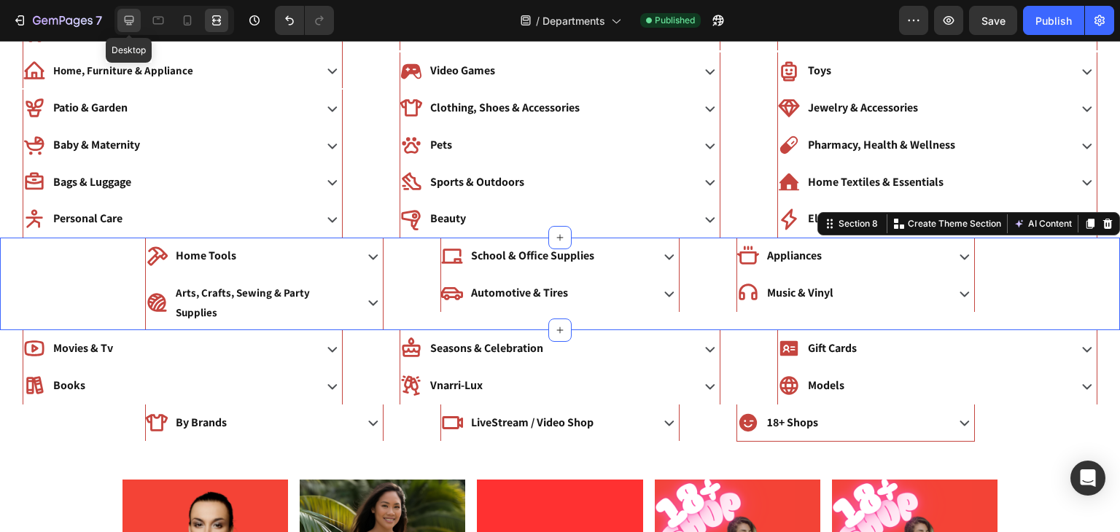
click at [129, 26] on icon at bounding box center [129, 20] width 15 height 15
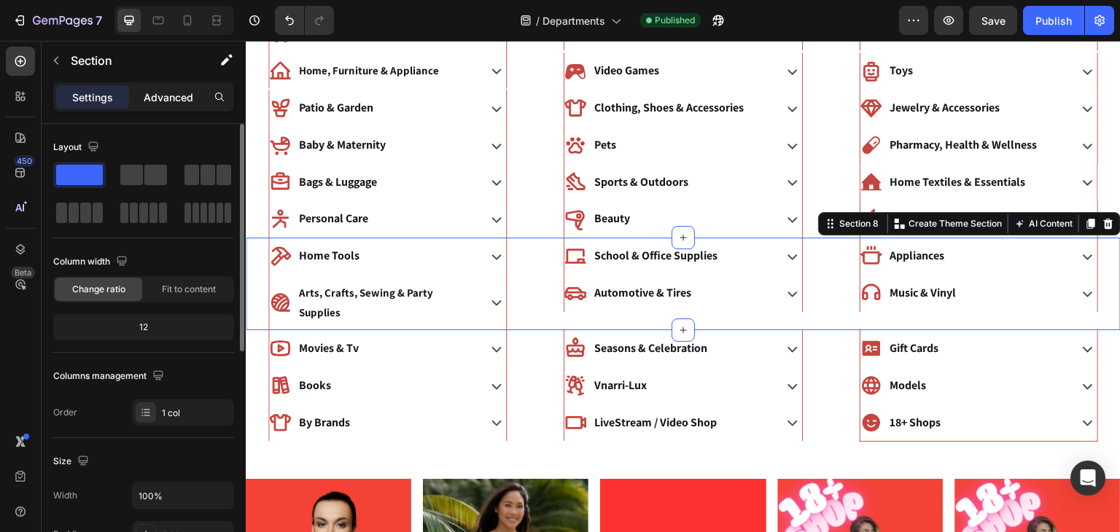
click at [172, 85] on div "Advanced" at bounding box center [168, 96] width 73 height 23
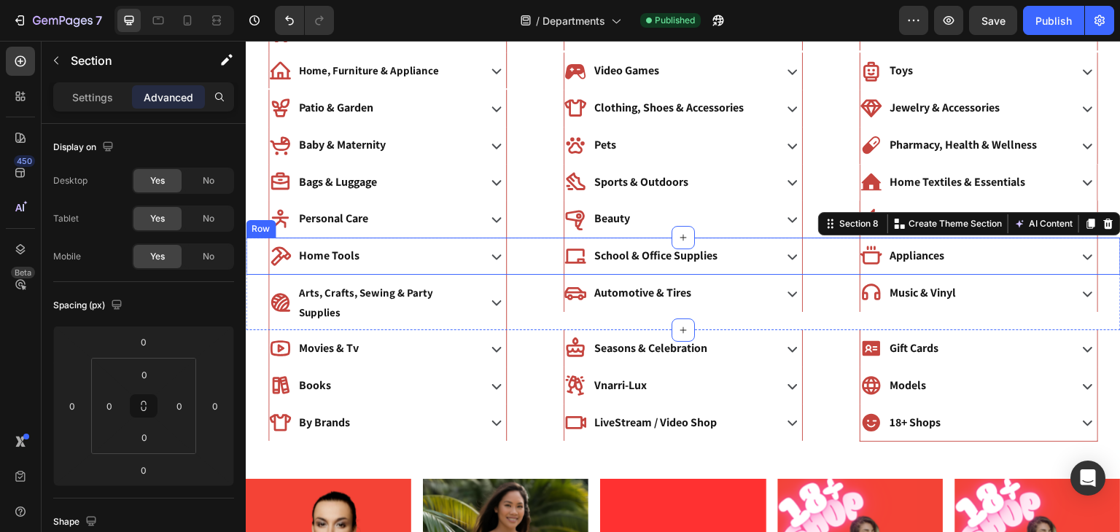
click at [520, 246] on div "Home Tools Accordion" at bounding box center [388, 256] width 284 height 37
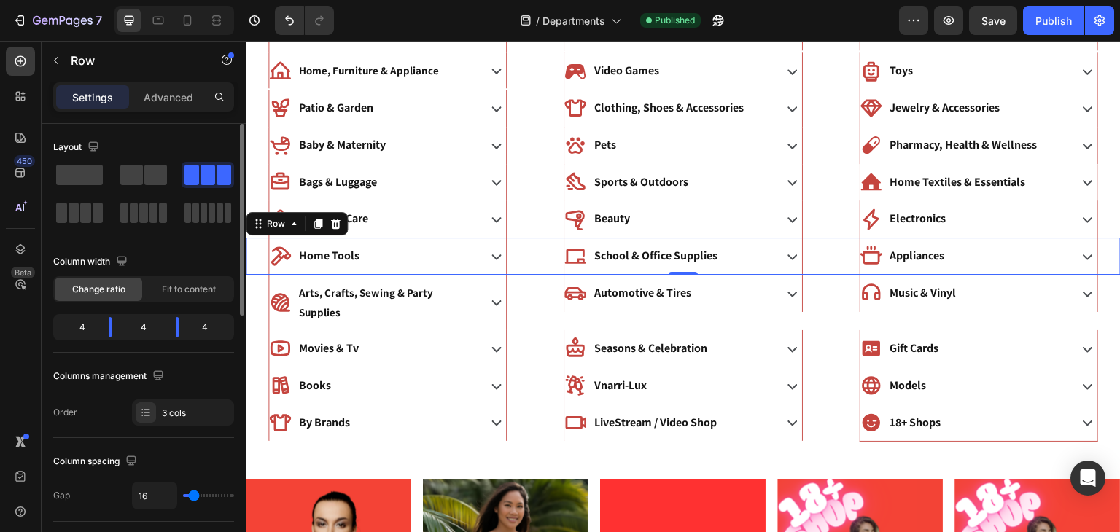
type input "0"
drag, startPoint x: 191, startPoint y: 496, endPoint x: 162, endPoint y: 493, distance: 29.4
type input "0"
click at [183, 494] on input "range" at bounding box center [208, 495] width 51 height 3
click at [147, 496] on input "0" at bounding box center [155, 496] width 44 height 26
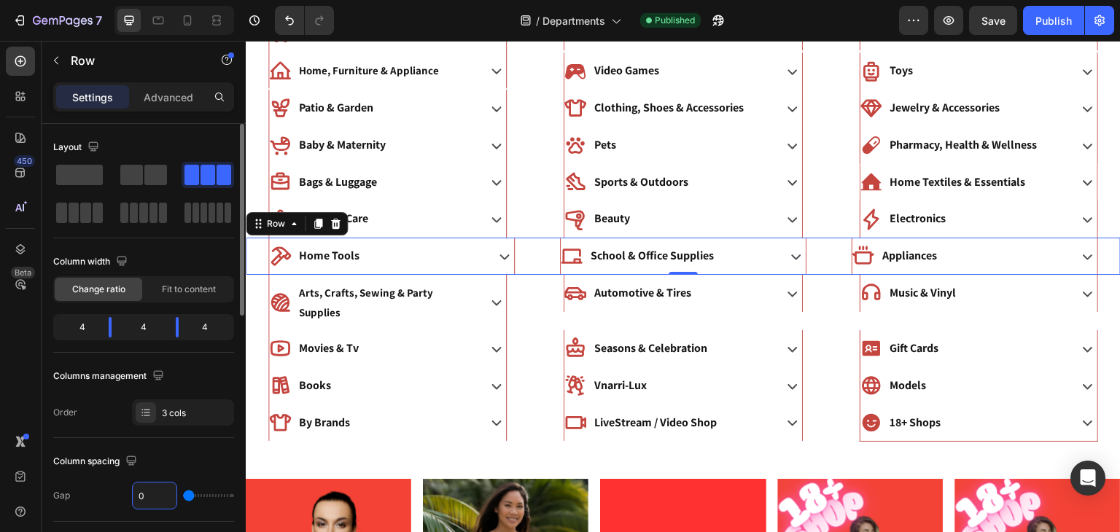
type input "1"
type input "16"
click at [182, 101] on p "Advanced" at bounding box center [169, 97] width 50 height 15
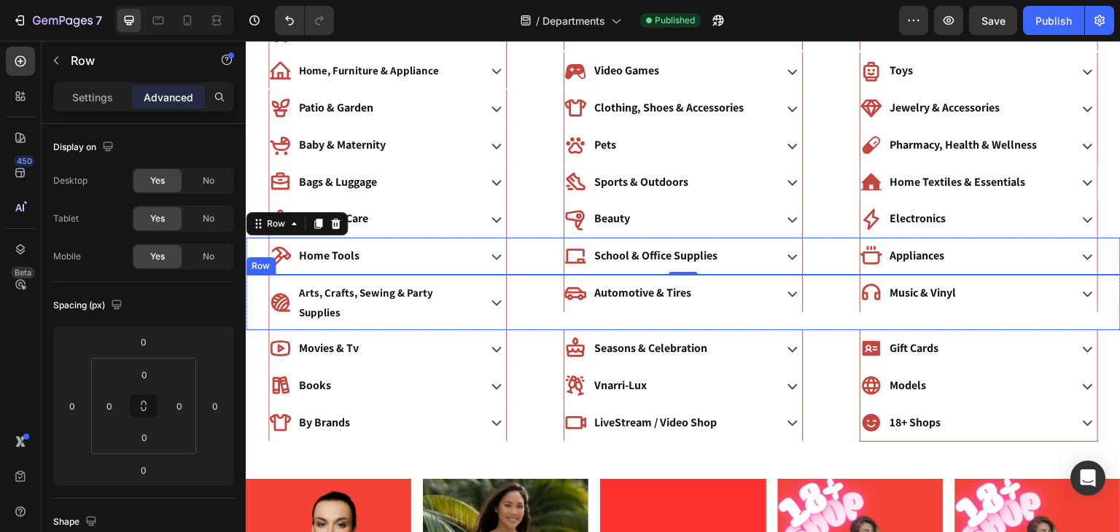
click at [539, 284] on div "Arts, Crafts, Sewing & Party Supplies Accordion Automotive & Tires Accordion Mu…" at bounding box center [683, 302] width 875 height 55
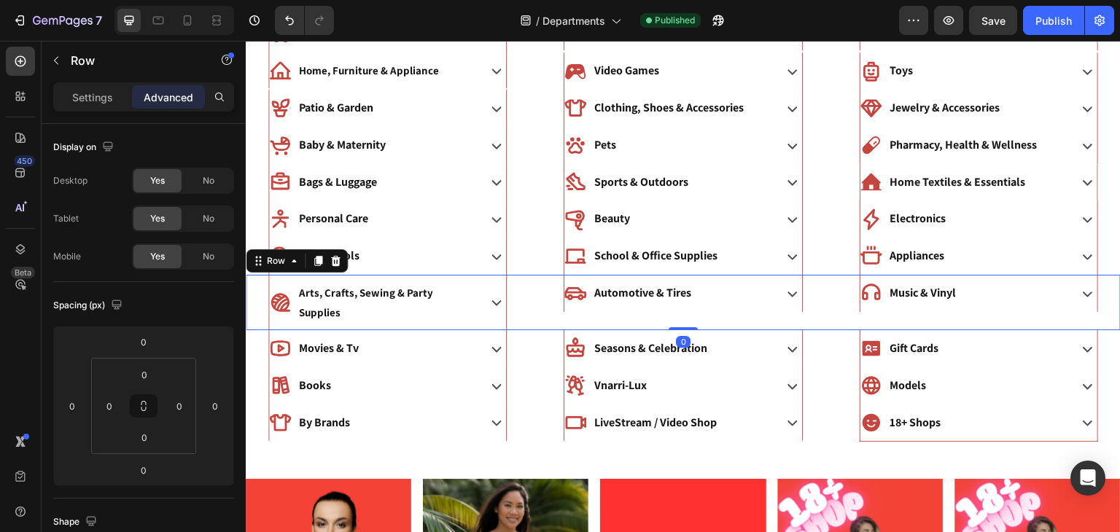
click at [93, 111] on div "Settings Advanced" at bounding box center [143, 96] width 181 height 29
click at [93, 108] on div "Settings Advanced" at bounding box center [143, 96] width 181 height 29
click at [96, 104] on div "Settings" at bounding box center [92, 96] width 73 height 23
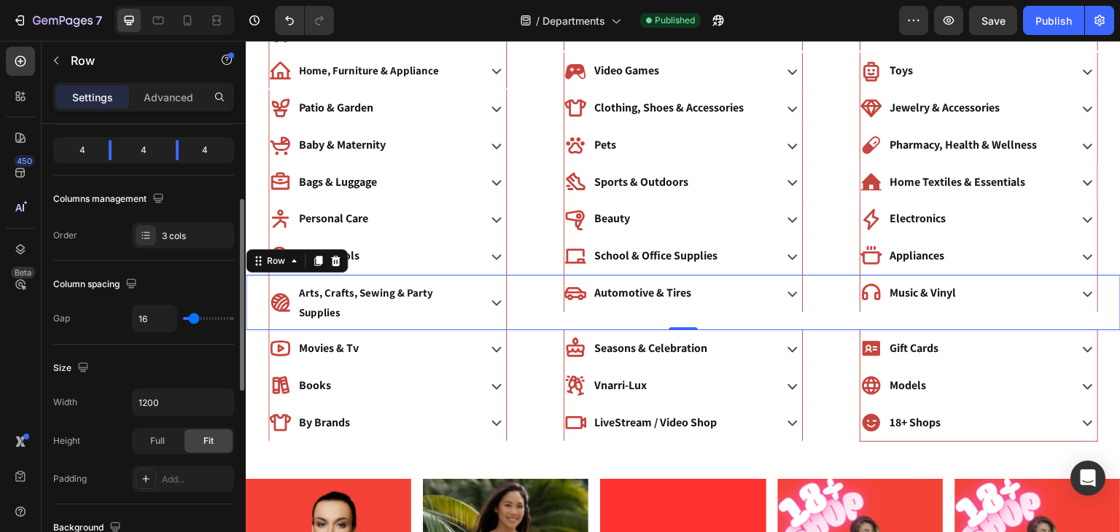
scroll to position [176, 0]
type input "0"
drag, startPoint x: 197, startPoint y: 324, endPoint x: 171, endPoint y: 322, distance: 26.3
type input "0"
click at [183, 321] on input "range" at bounding box center [208, 320] width 51 height 3
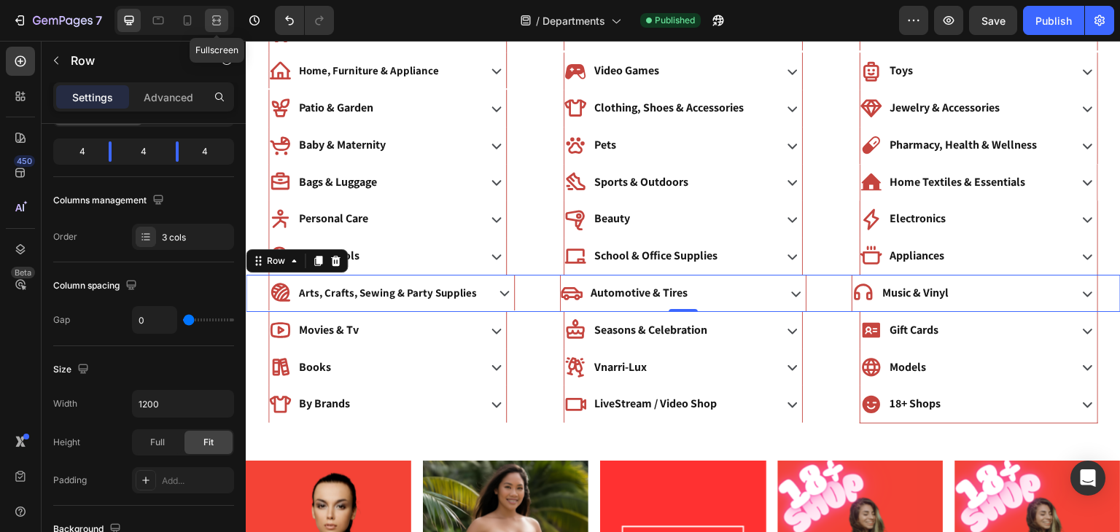
click at [222, 28] on div at bounding box center [216, 20] width 23 height 23
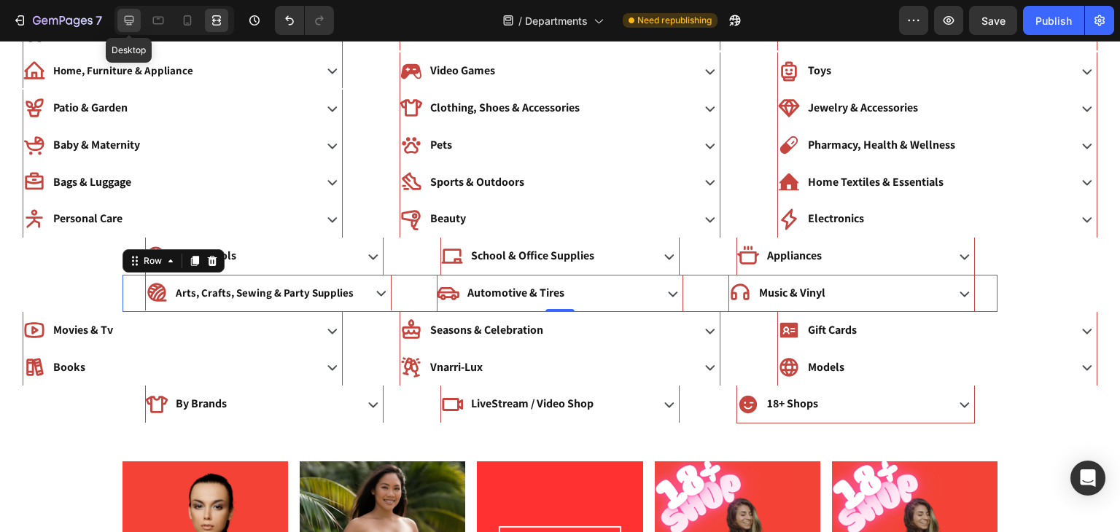
click at [135, 10] on div at bounding box center [128, 20] width 23 height 23
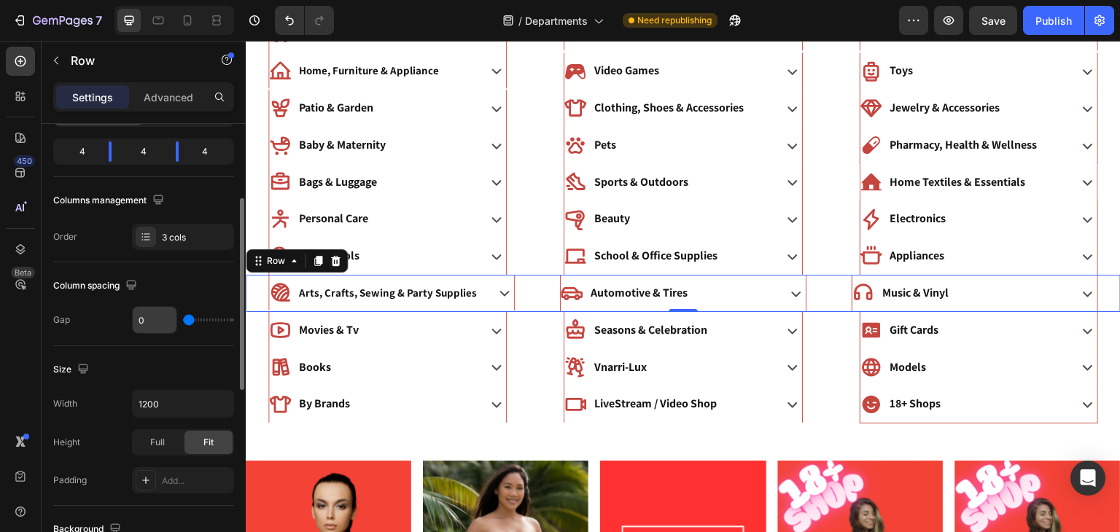
click at [157, 318] on input "0" at bounding box center [155, 320] width 44 height 26
type input "1"
type input "15"
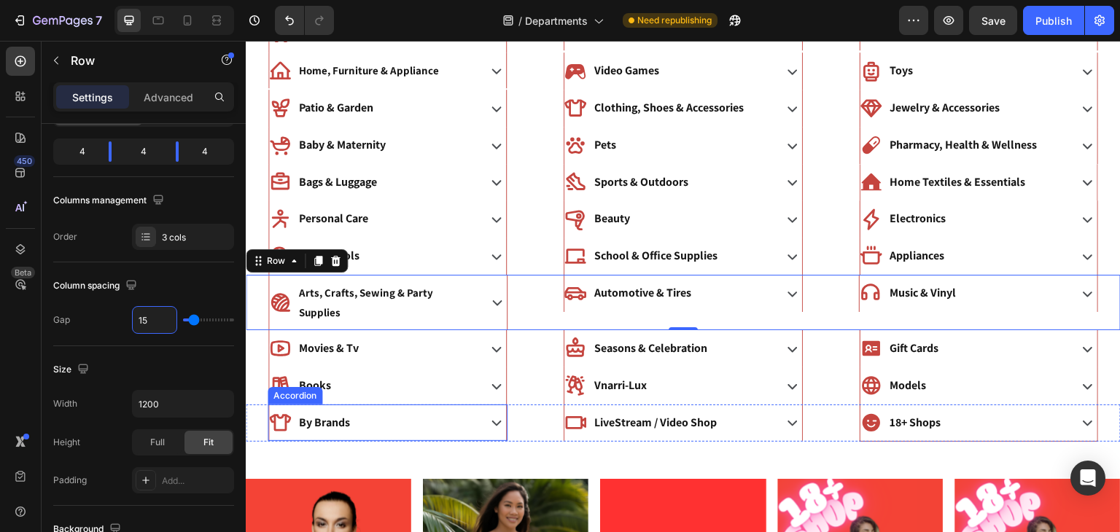
click at [327, 405] on div "By Brands" at bounding box center [387, 423] width 237 height 37
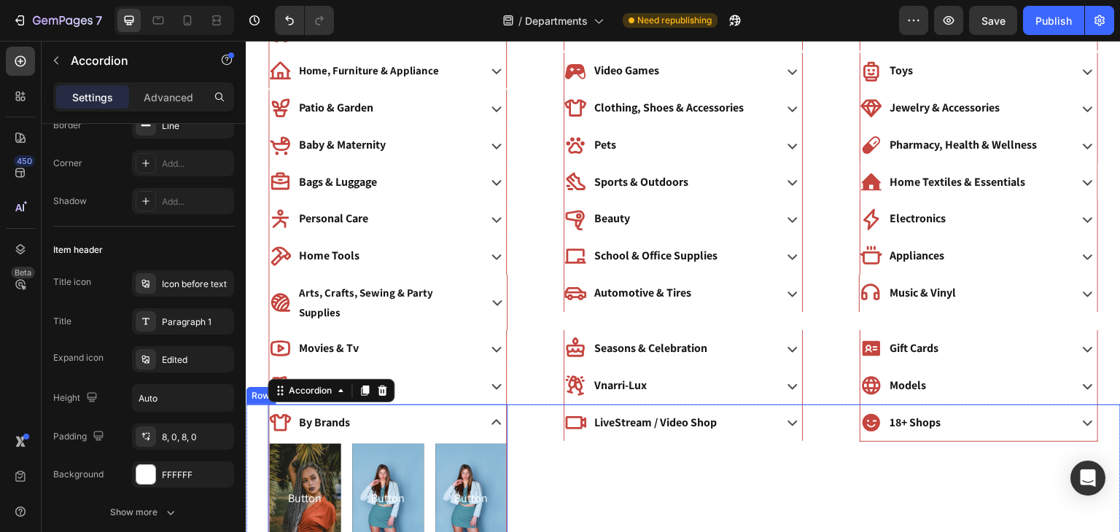
click at [532, 412] on div "By Brands Button Button Button Button Button Button Row Button Button Accordion…" at bounding box center [683, 511] width 875 height 212
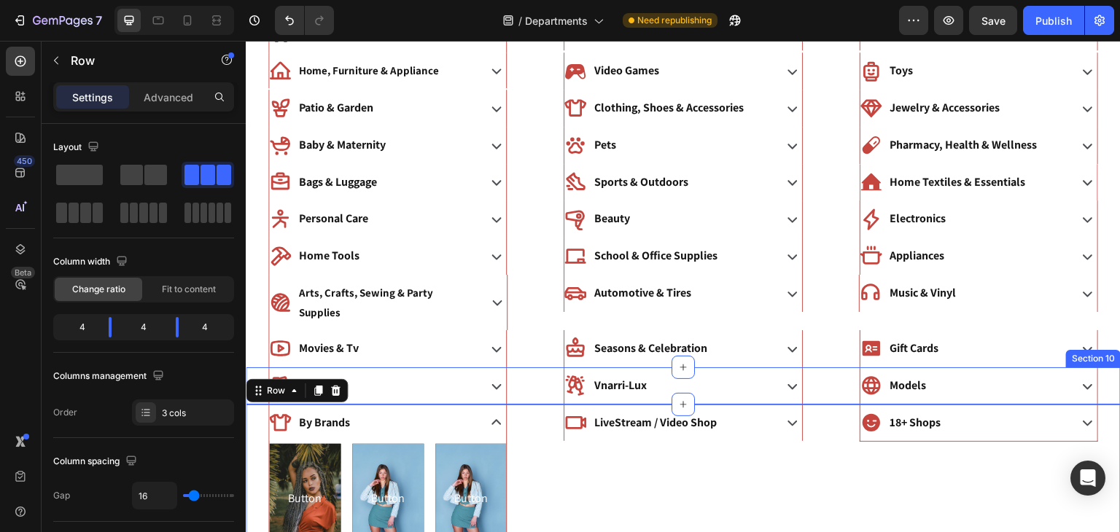
click at [531, 367] on div "Books Accordion Vnarri-Lux Accordion Models Accordion Section 10" at bounding box center [683, 385] width 875 height 37
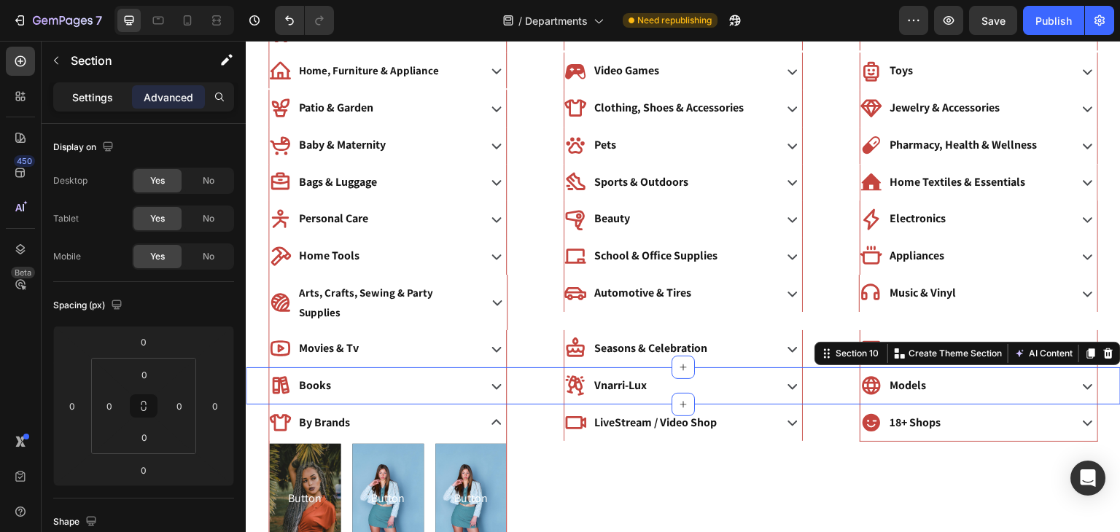
click at [98, 91] on p "Settings" at bounding box center [92, 97] width 41 height 15
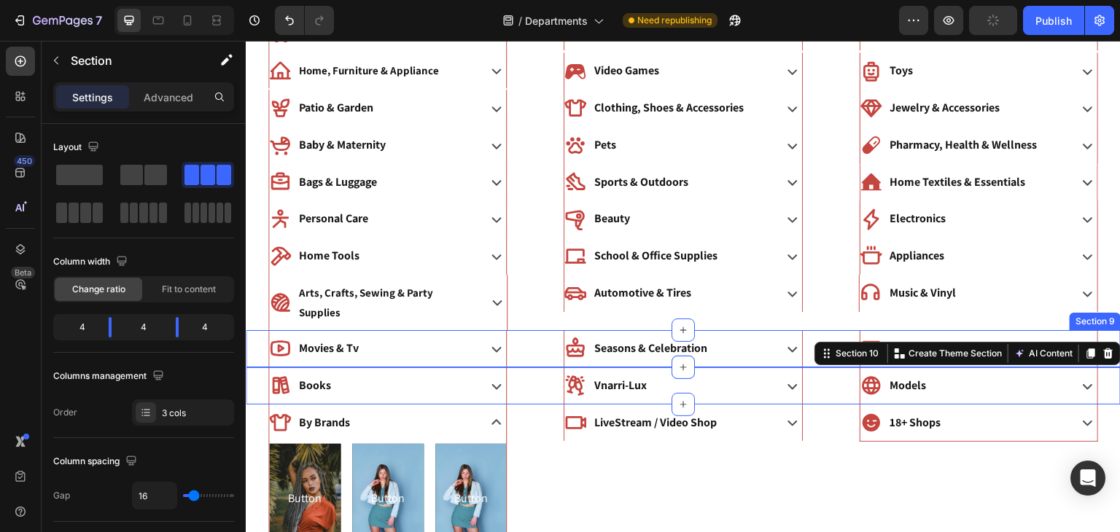
click at [524, 330] on div "Movies & Tv Accordion" at bounding box center [388, 348] width 284 height 37
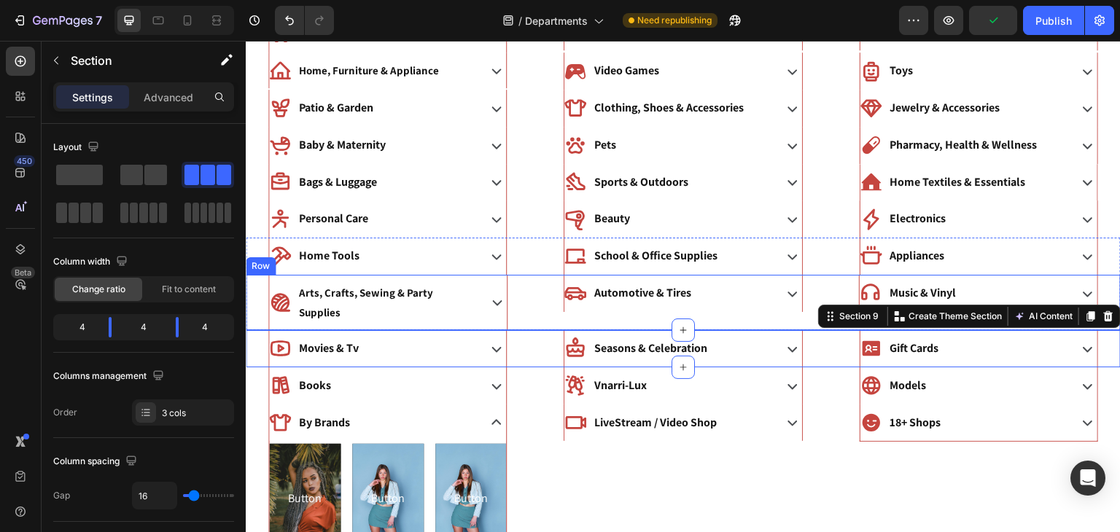
click at [524, 289] on div "Arts, Crafts, Sewing & Party Supplies Accordion" at bounding box center [388, 302] width 284 height 55
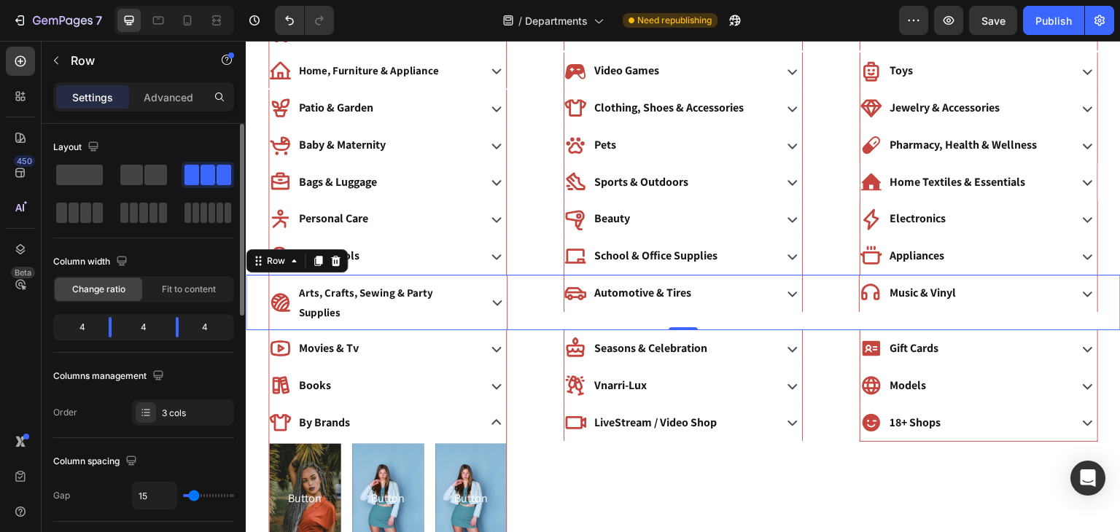
scroll to position [105, 0]
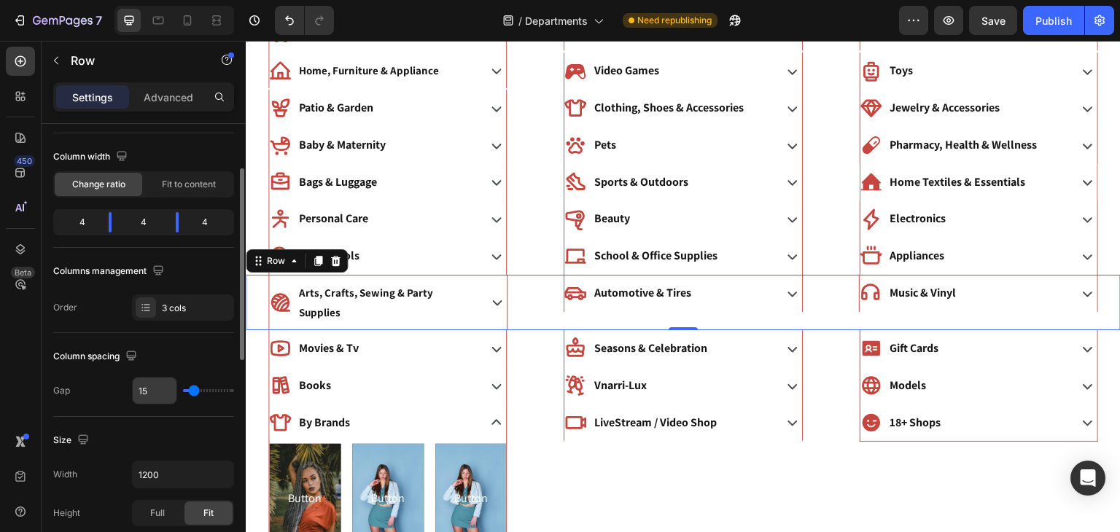
click at [141, 390] on input "15" at bounding box center [155, 391] width 44 height 26
type input "1"
type input "16"
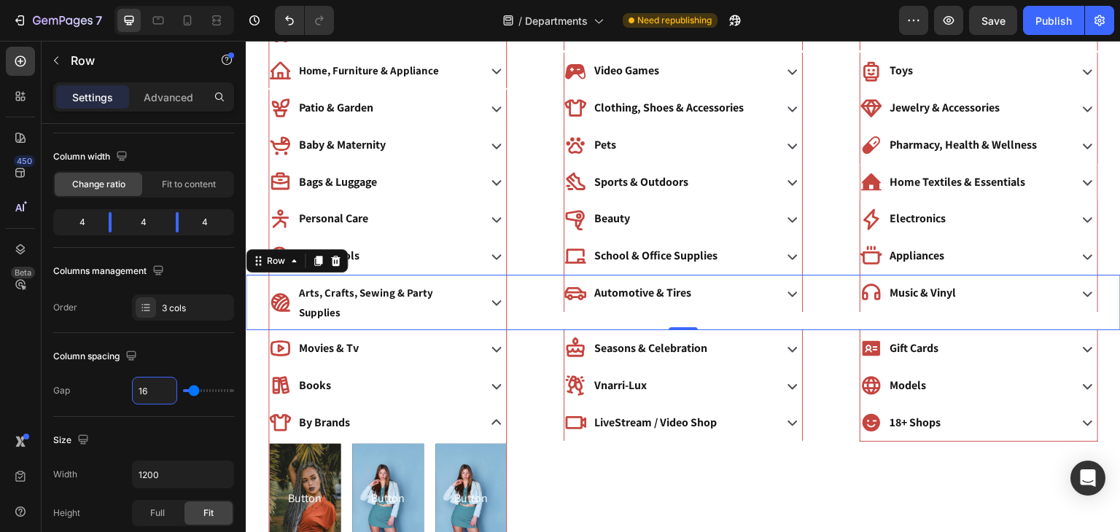
click at [177, 111] on div "Settings Advanced" at bounding box center [143, 96] width 181 height 29
click at [182, 105] on div "Advanced" at bounding box center [168, 96] width 73 height 23
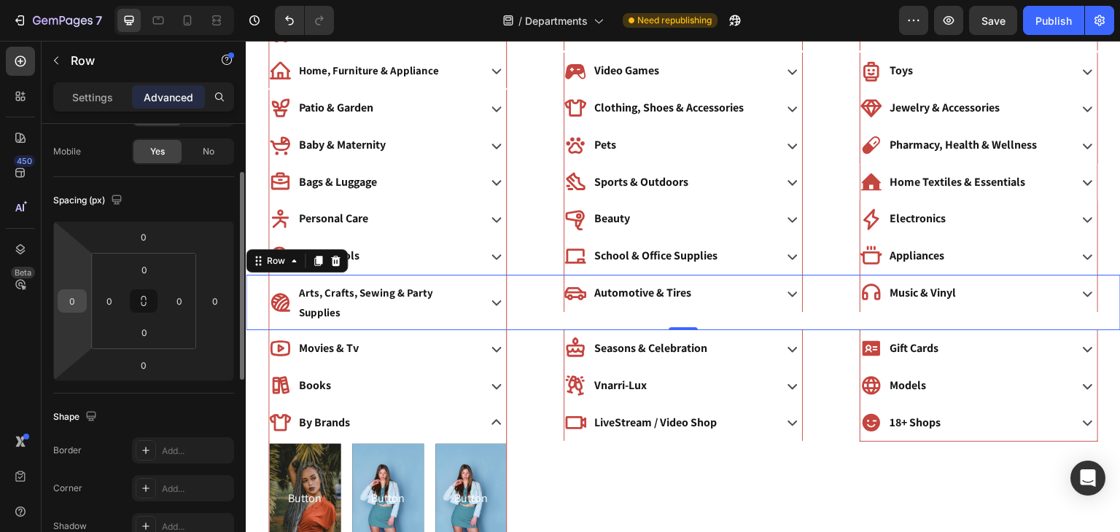
click at [74, 304] on input "0" at bounding box center [72, 301] width 22 height 22
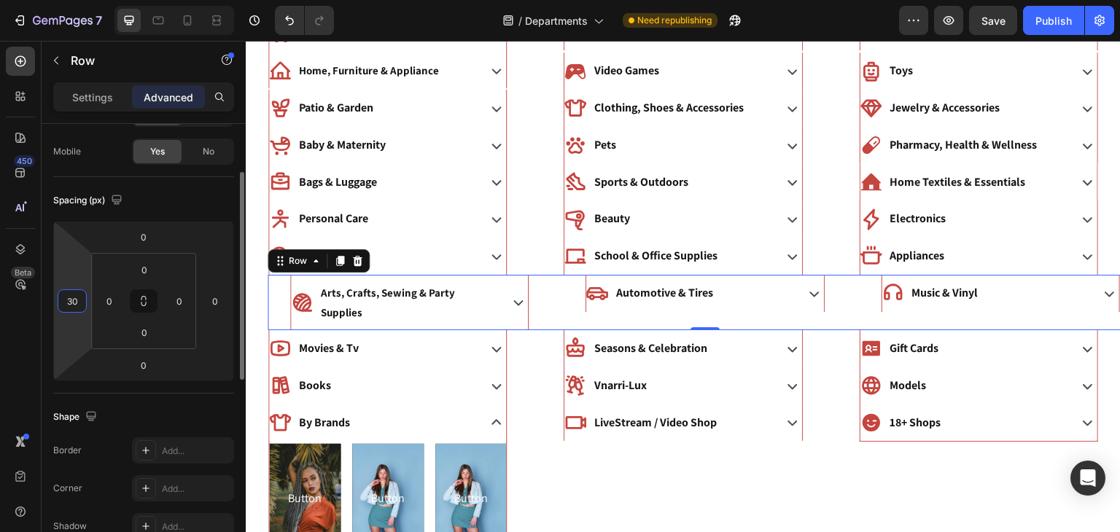
type input "3"
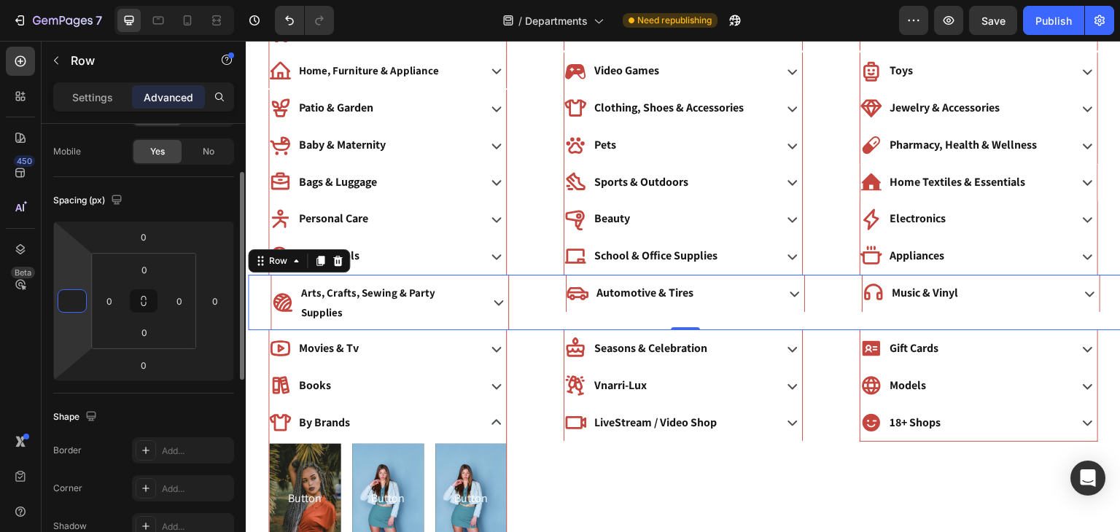
click at [202, 194] on div "Spacing (px)" at bounding box center [143, 200] width 181 height 23
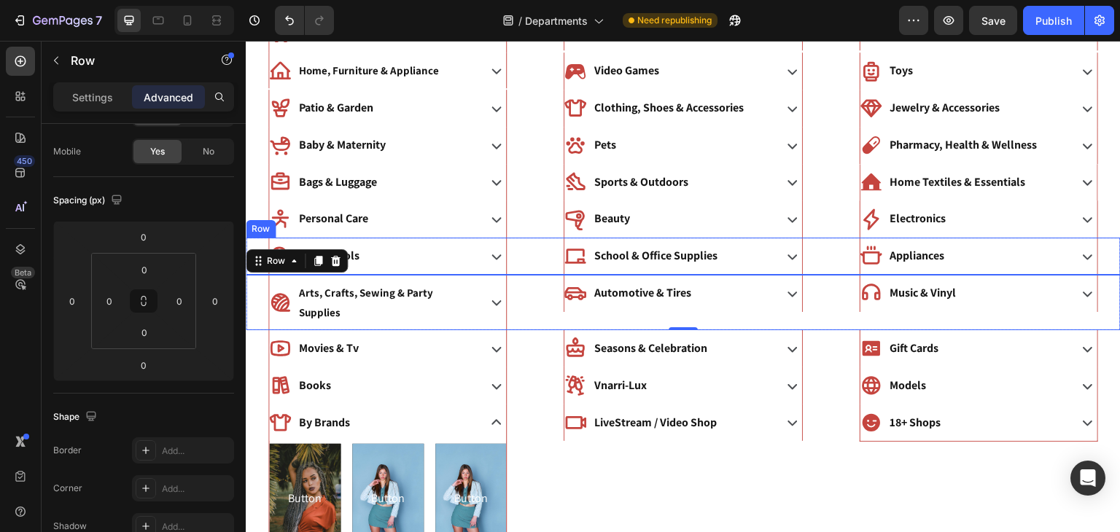
click at [539, 259] on div "Home Tools Accordion School & Office Supplies Accordion Appliances Accordion Row" at bounding box center [683, 256] width 875 height 37
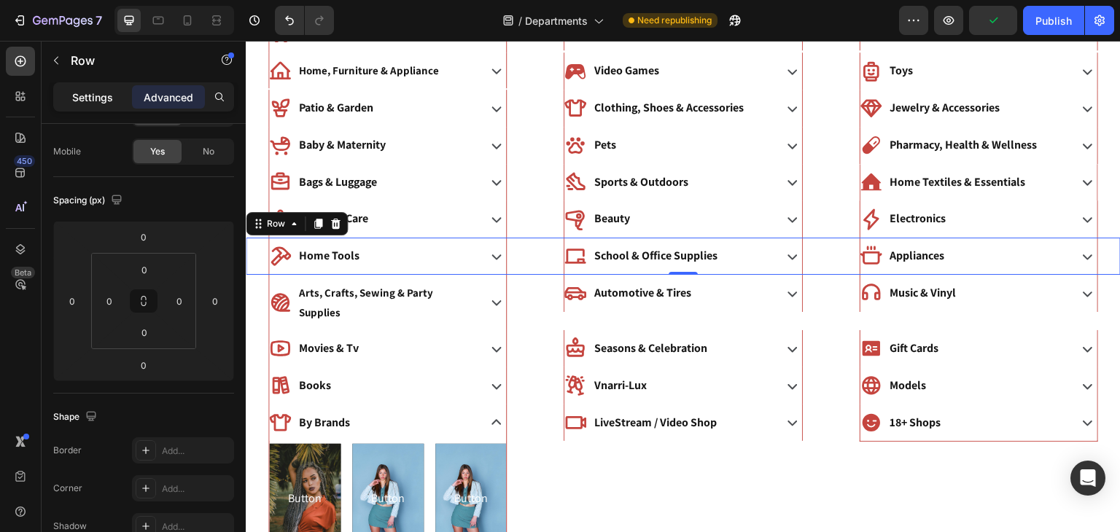
click at [95, 102] on p "Settings" at bounding box center [92, 97] width 41 height 15
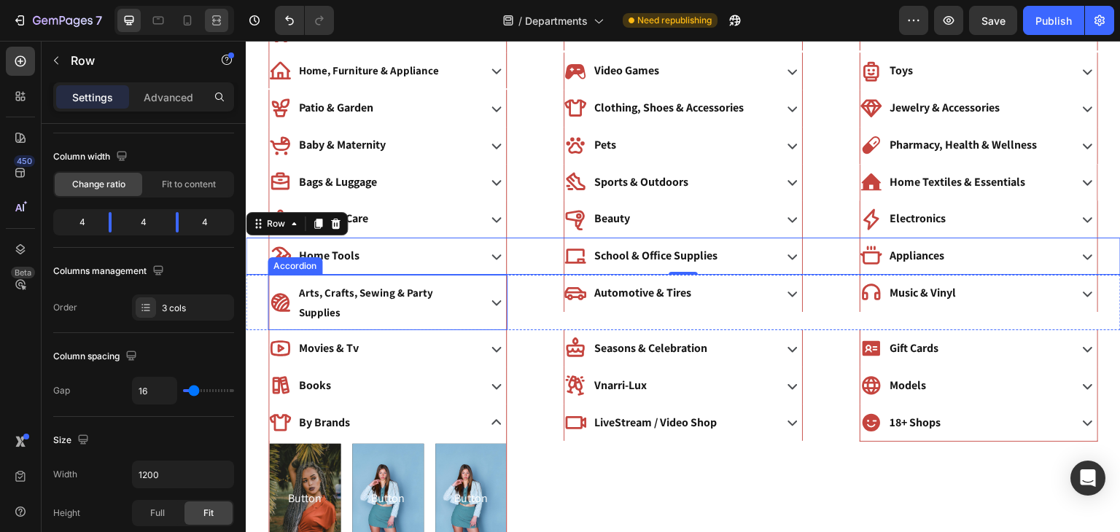
click at [217, 20] on icon at bounding box center [219, 20] width 4 height 4
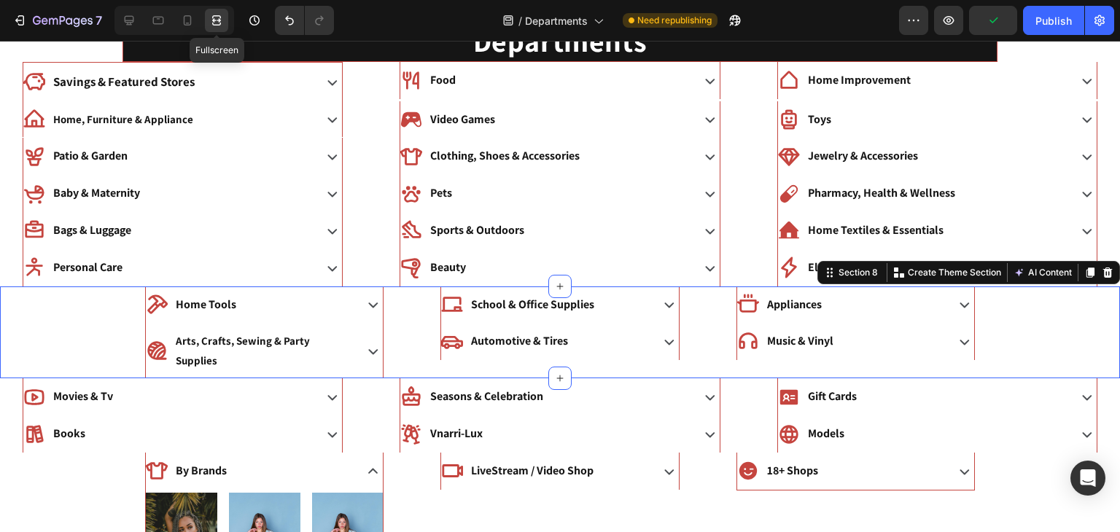
scroll to position [70, 0]
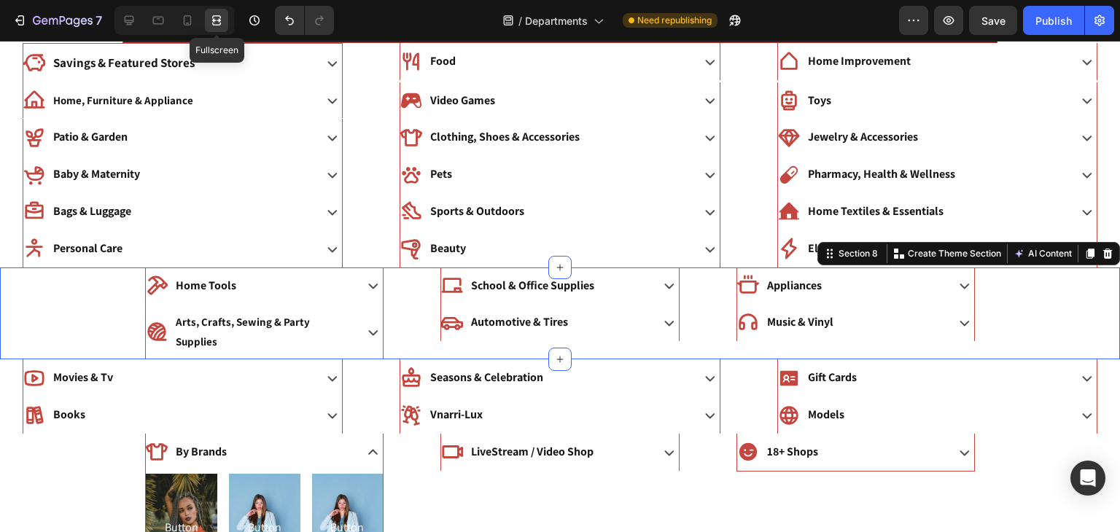
click at [367, 442] on icon at bounding box center [373, 452] width 20 height 20
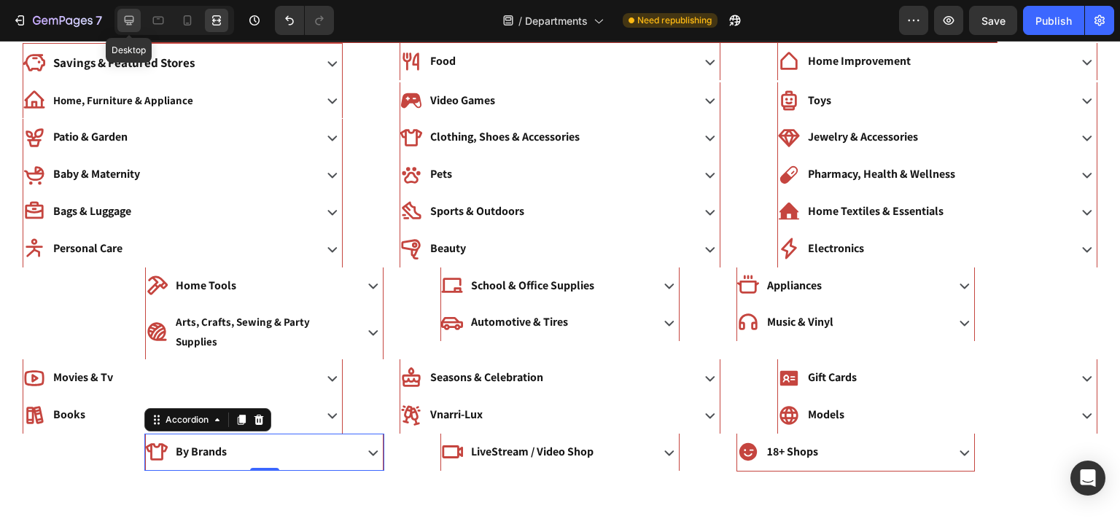
click at [135, 22] on icon at bounding box center [129, 20] width 15 height 15
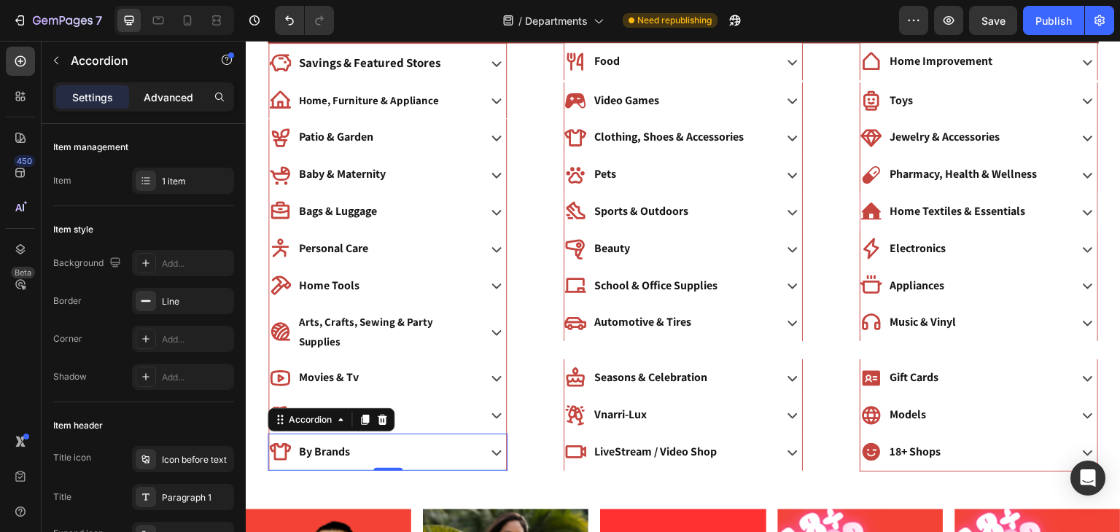
click at [173, 92] on p "Advanced" at bounding box center [169, 97] width 50 height 15
type input "100%"
type input "100"
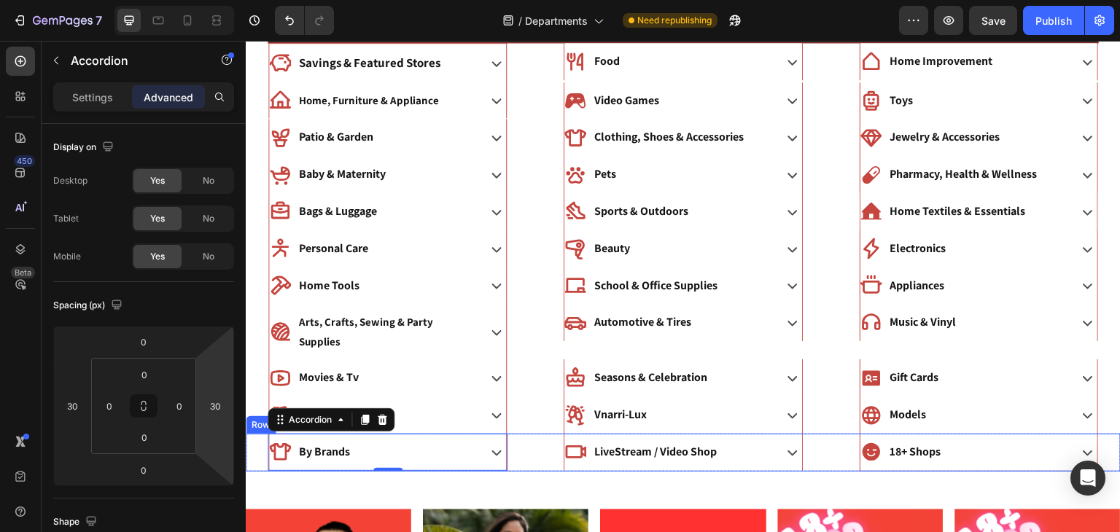
click at [534, 434] on div "By Brands Accordion 0 LiveStream / Video Shop Accordion 18+ Shops Accordion Row" at bounding box center [683, 453] width 875 height 38
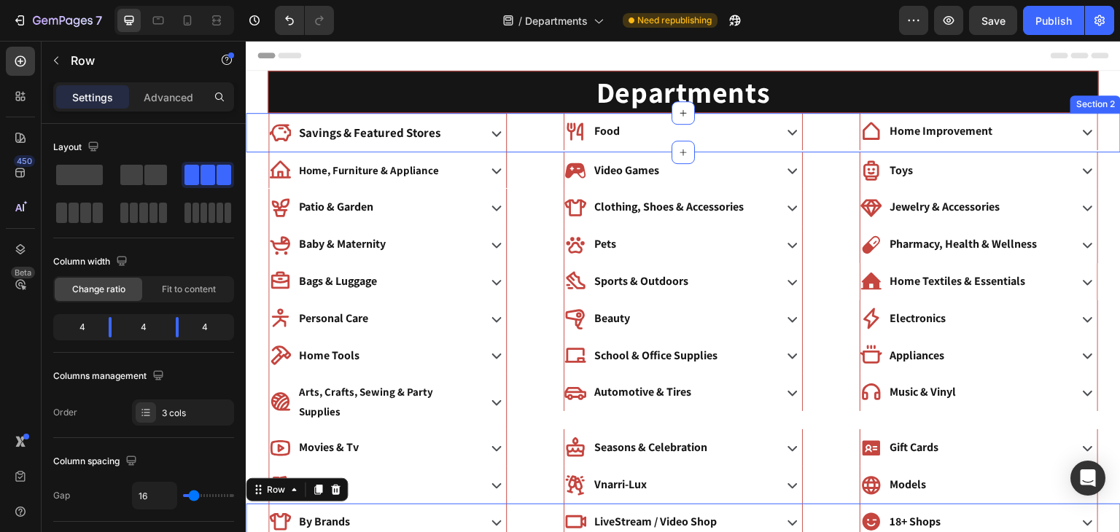
click at [548, 125] on div "Food Accordion" at bounding box center [683, 132] width 284 height 39
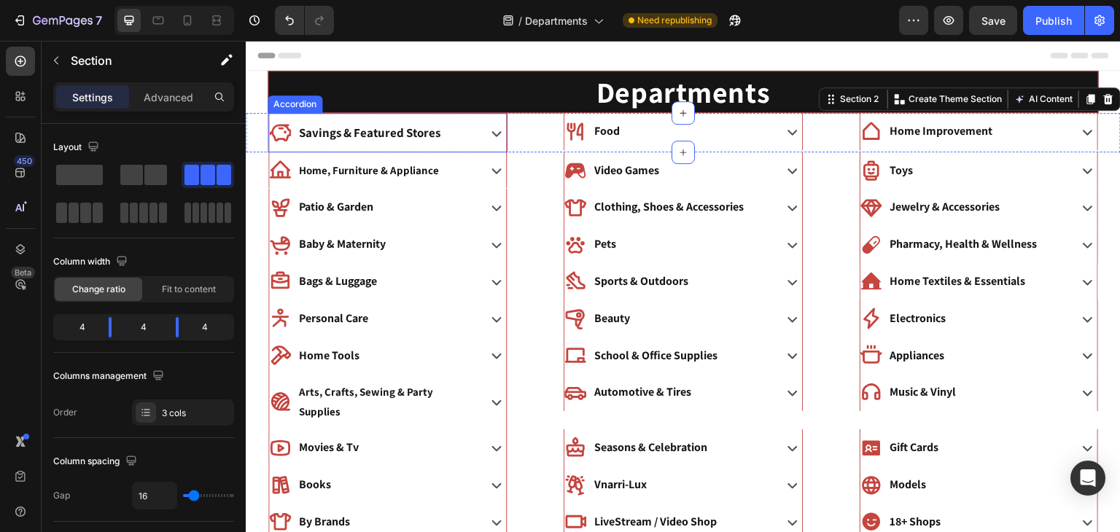
click at [442, 130] on div "Savings & Featured Stores" at bounding box center [372, 133] width 206 height 27
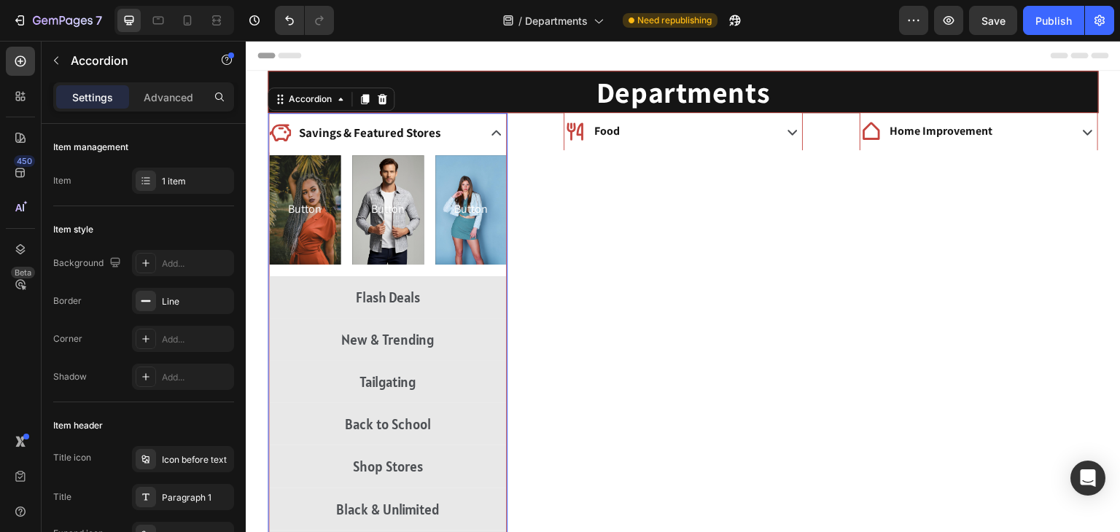
click at [496, 128] on icon at bounding box center [496, 133] width 20 height 20
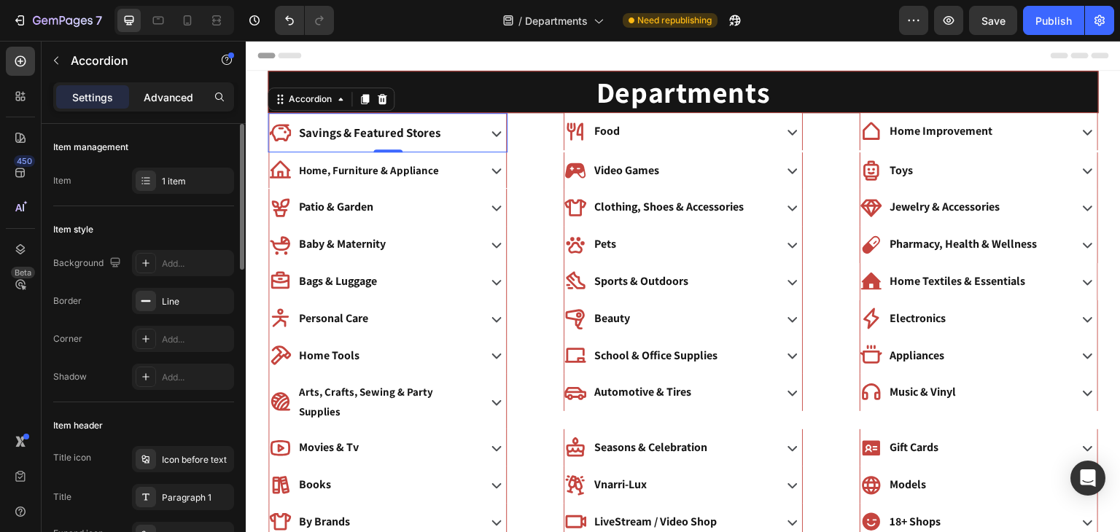
click at [168, 96] on p "Advanced" at bounding box center [169, 97] width 50 height 15
type input "100%"
type input "100"
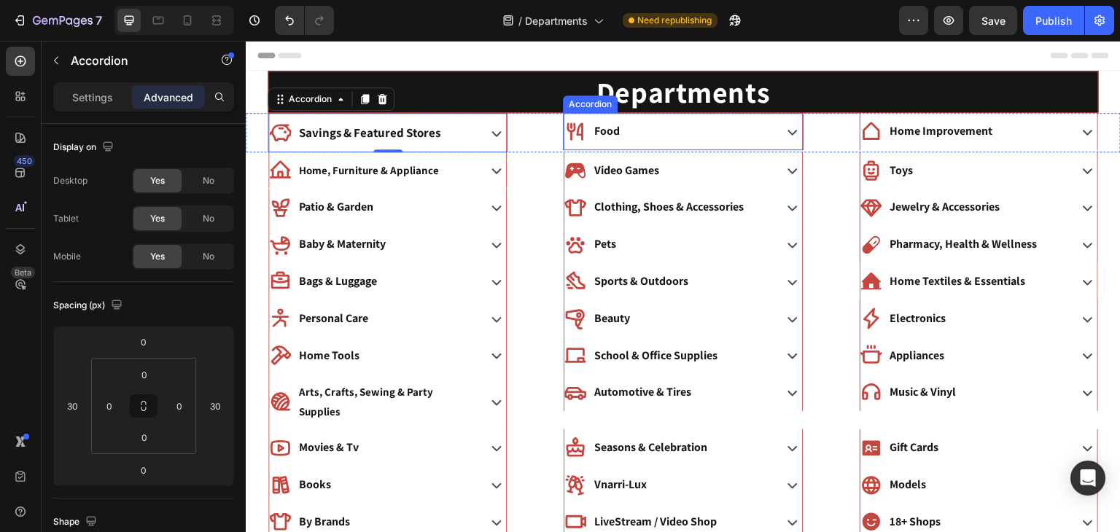
click at [633, 125] on div "Food" at bounding box center [667, 132] width 206 height 26
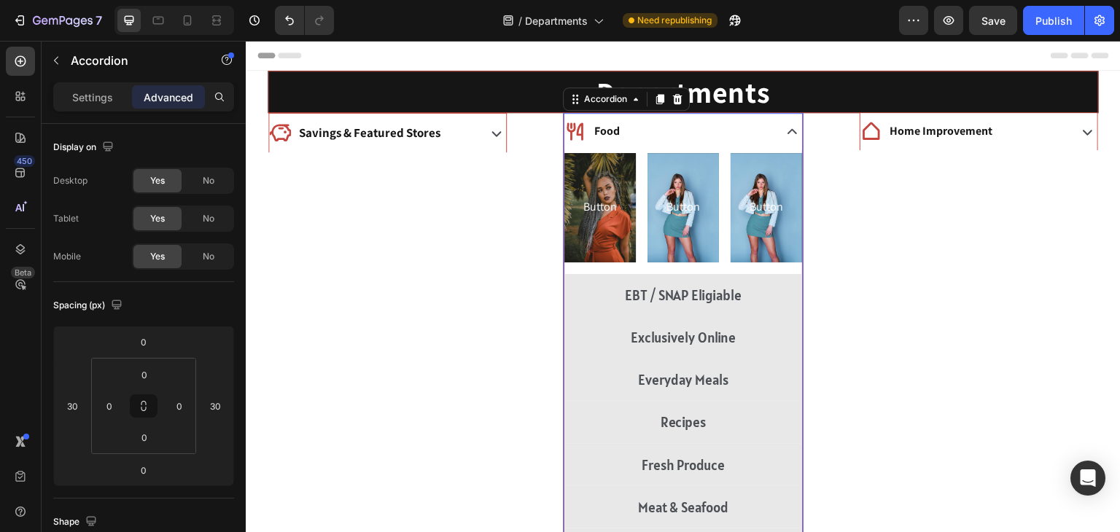
click at [633, 125] on div "Food" at bounding box center [667, 132] width 206 height 26
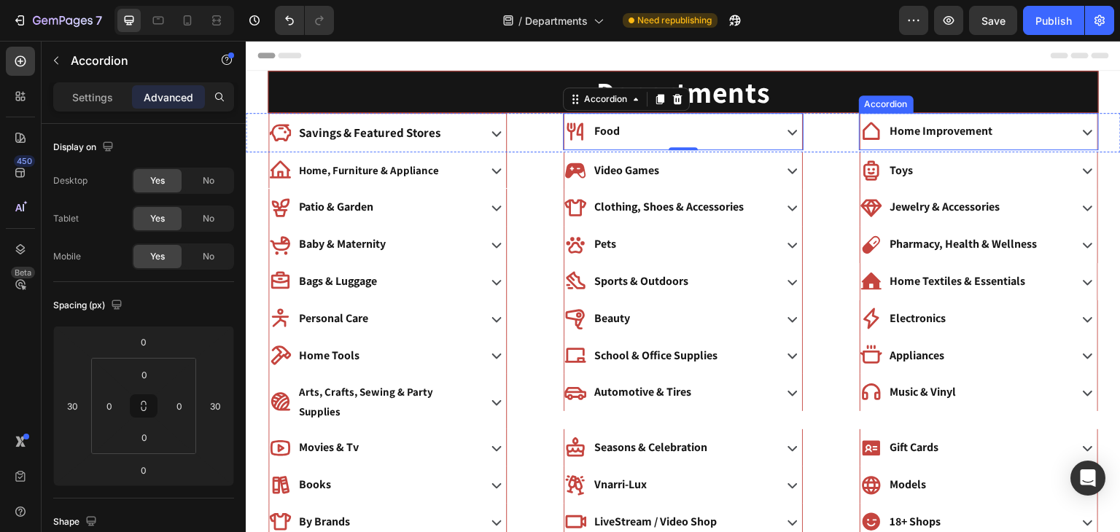
click at [890, 128] on p "Home Improvement" at bounding box center [941, 131] width 103 height 21
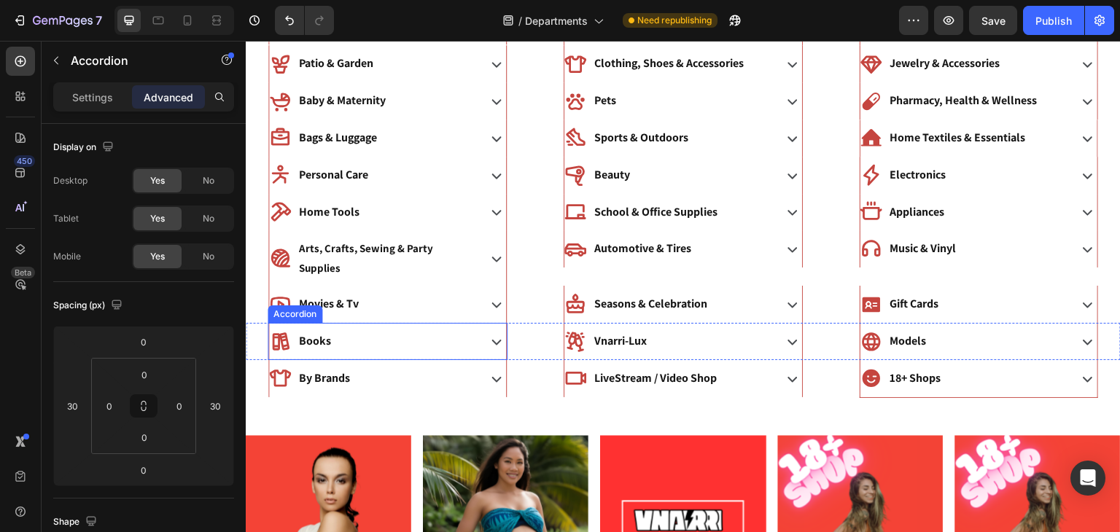
scroll to position [125, 0]
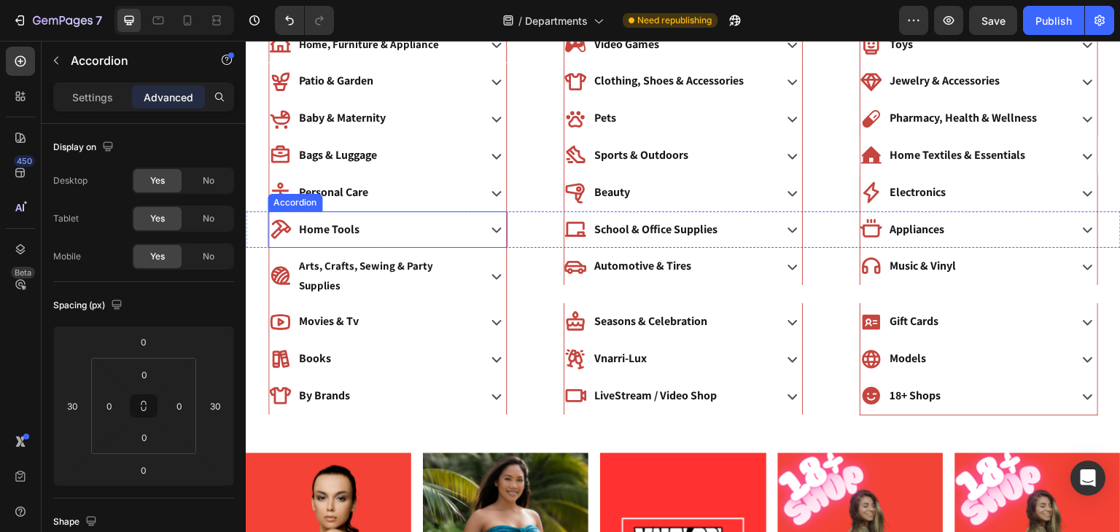
click at [387, 219] on div "Home Tools" at bounding box center [372, 230] width 206 height 26
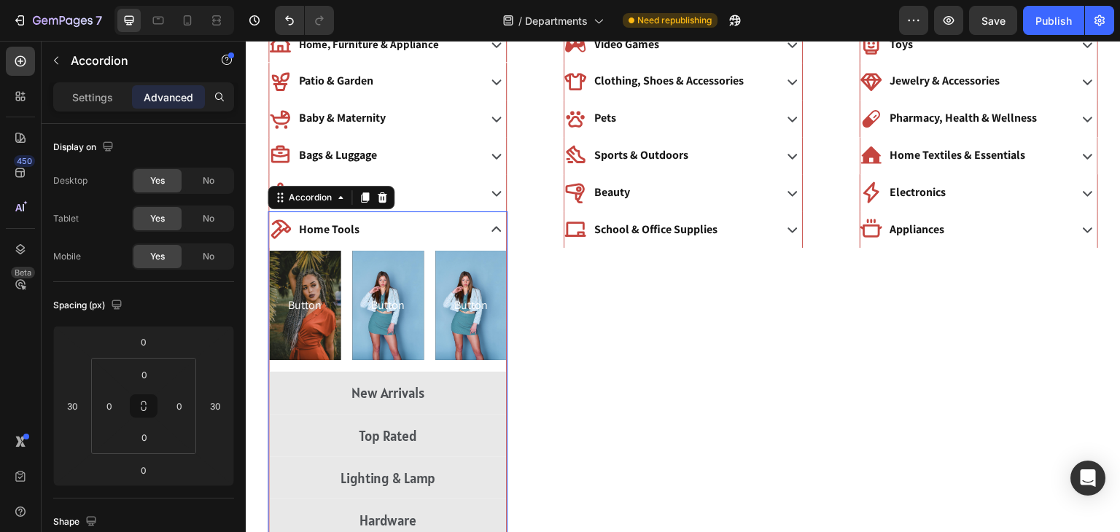
click at [392, 213] on div "Home Tools" at bounding box center [387, 229] width 237 height 37
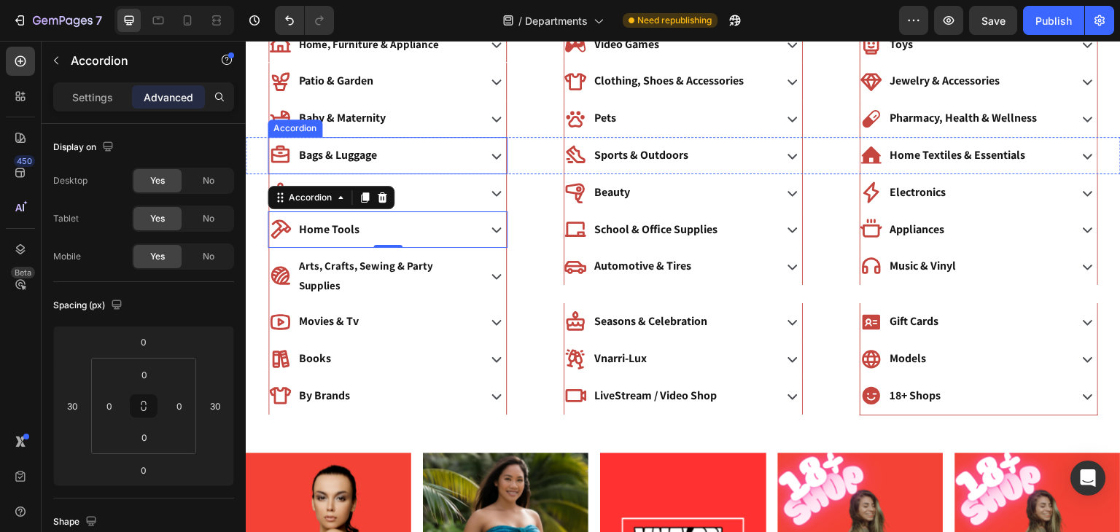
click at [327, 159] on p "Bags & Luggage" at bounding box center [338, 155] width 78 height 21
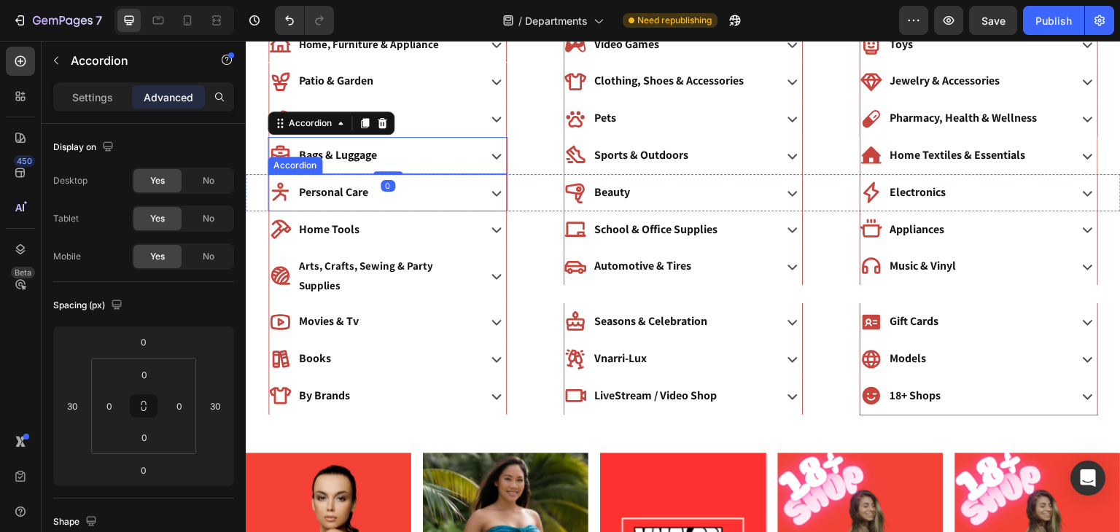
click at [314, 186] on p "Personal Care" at bounding box center [333, 192] width 69 height 21
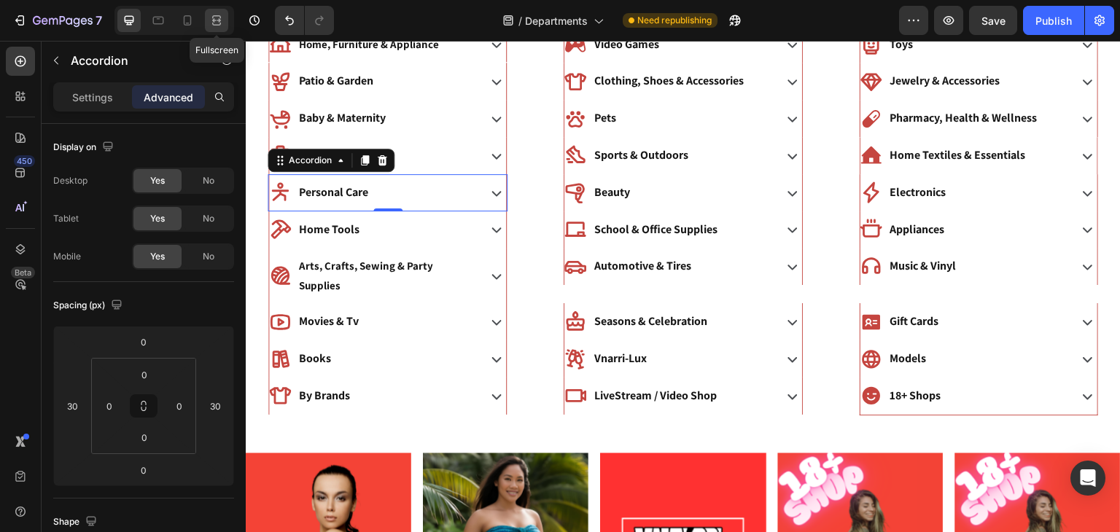
click at [217, 22] on icon at bounding box center [219, 20] width 4 height 4
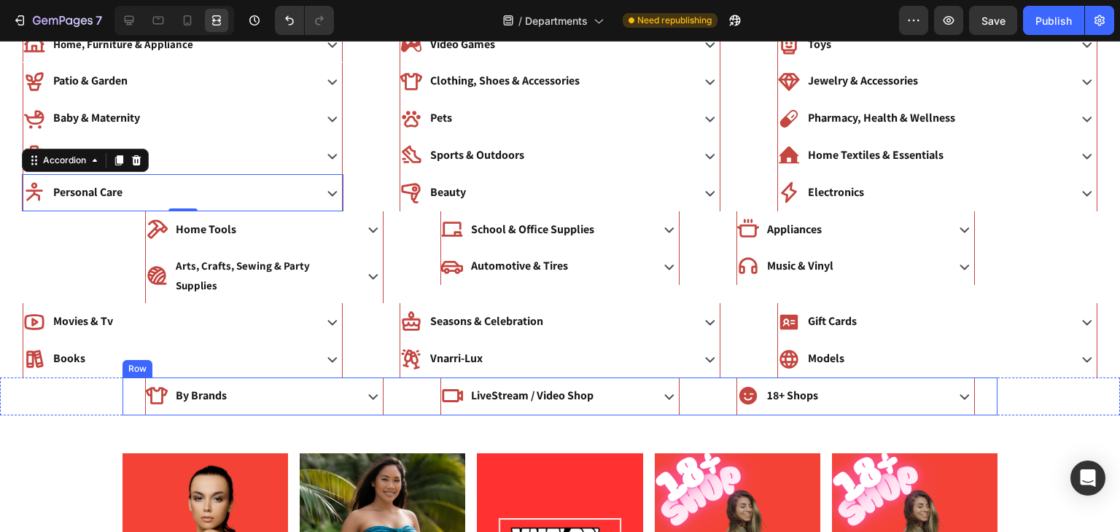
click at [403, 379] on div "By Brands Accordion" at bounding box center [264, 397] width 284 height 38
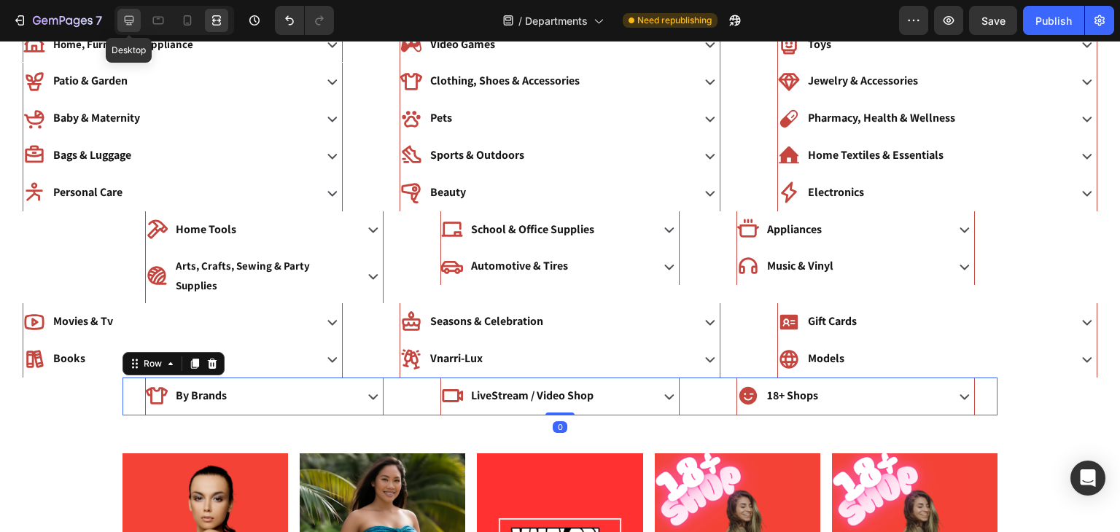
click at [133, 18] on icon at bounding box center [129, 20] width 9 height 9
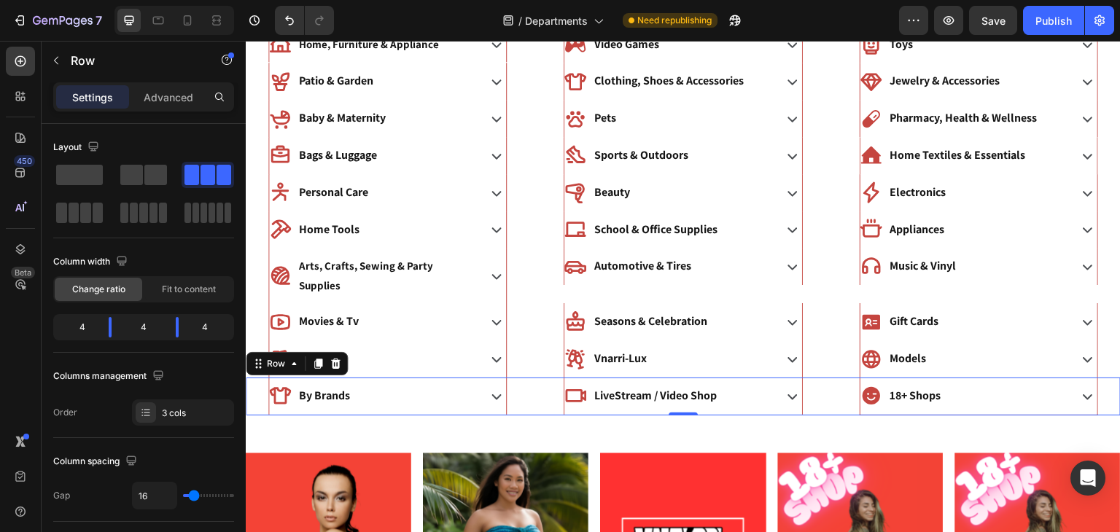
click at [147, 109] on div "Settings Advanced" at bounding box center [143, 96] width 181 height 29
click at [169, 96] on p "Advanced" at bounding box center [169, 97] width 50 height 15
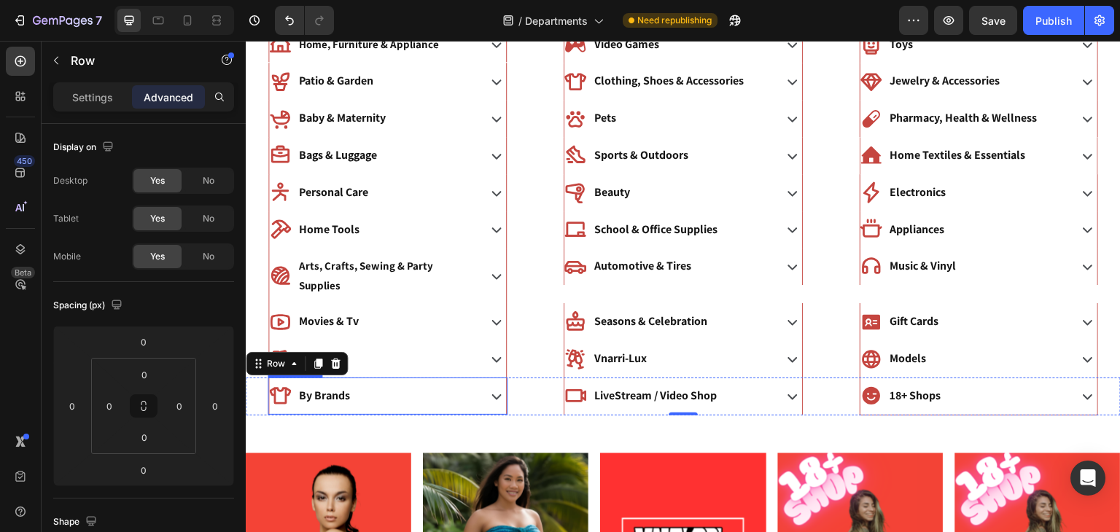
click at [451, 383] on div "By Brands" at bounding box center [372, 396] width 206 height 26
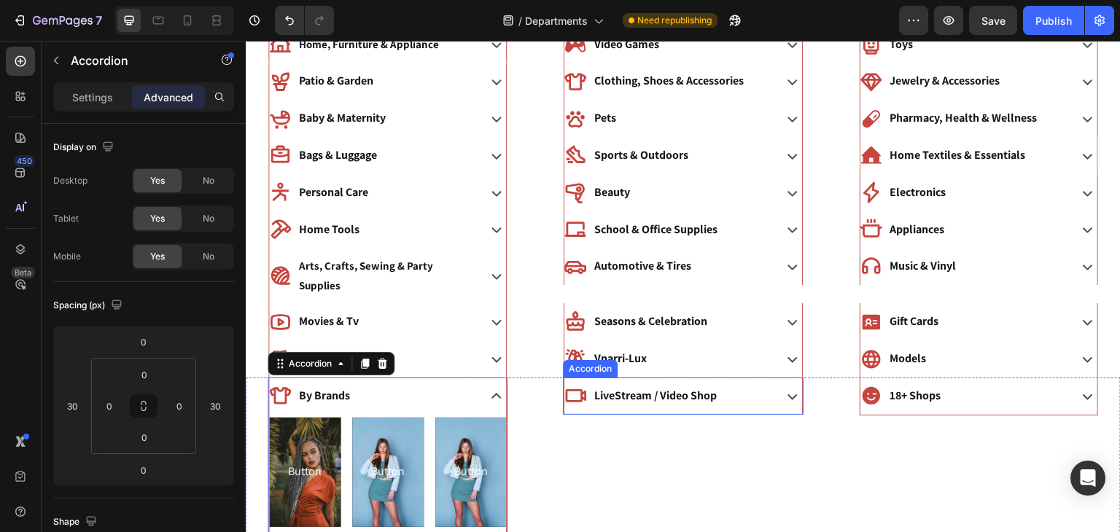
click at [730, 383] on div "LiveStream / Video Shop" at bounding box center [667, 396] width 206 height 26
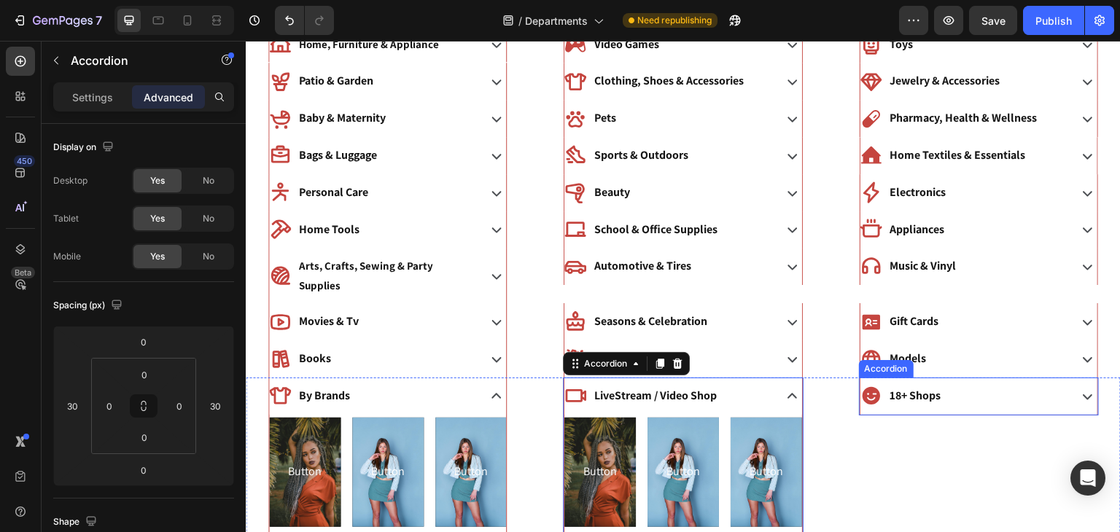
click at [940, 386] on p "18+ Shops" at bounding box center [915, 396] width 51 height 21
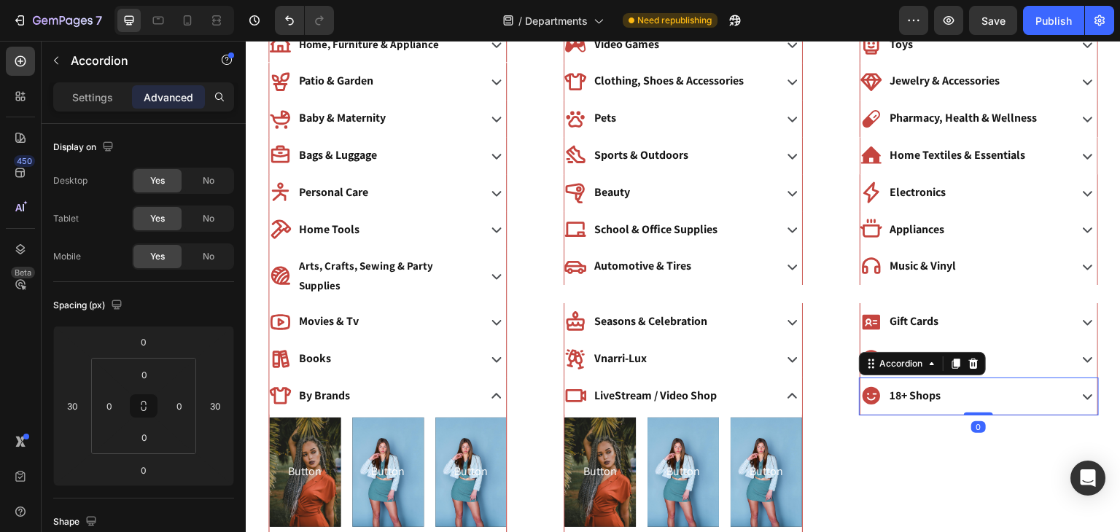
click at [963, 383] on div "18+ Shops" at bounding box center [963, 396] width 206 height 26
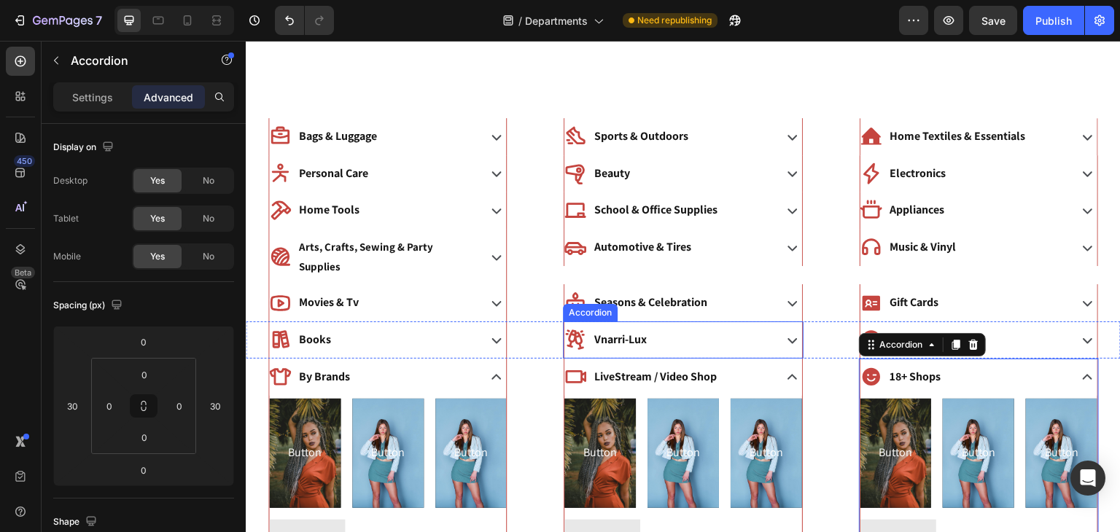
scroll to position [248, 0]
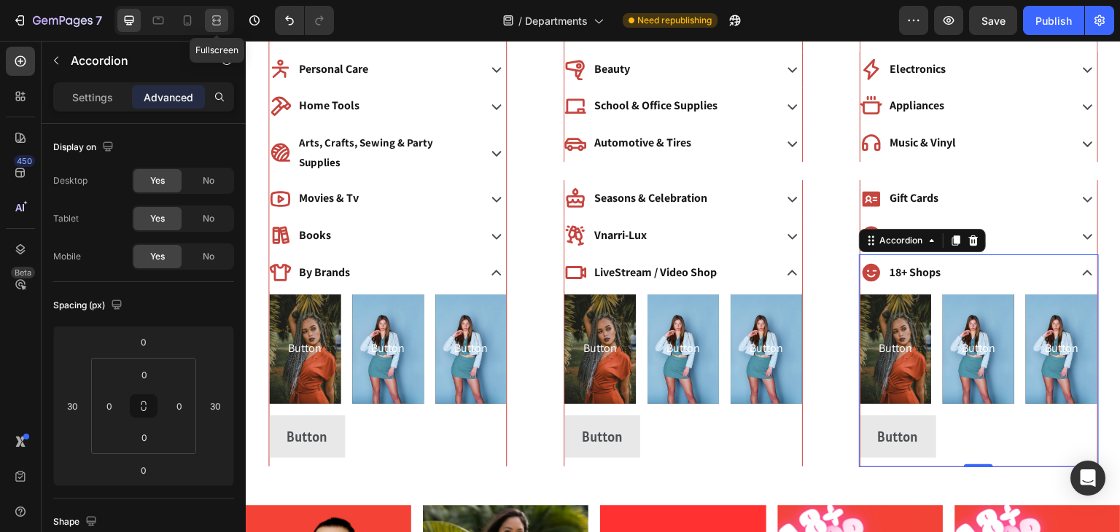
click at [211, 26] on icon at bounding box center [216, 20] width 15 height 15
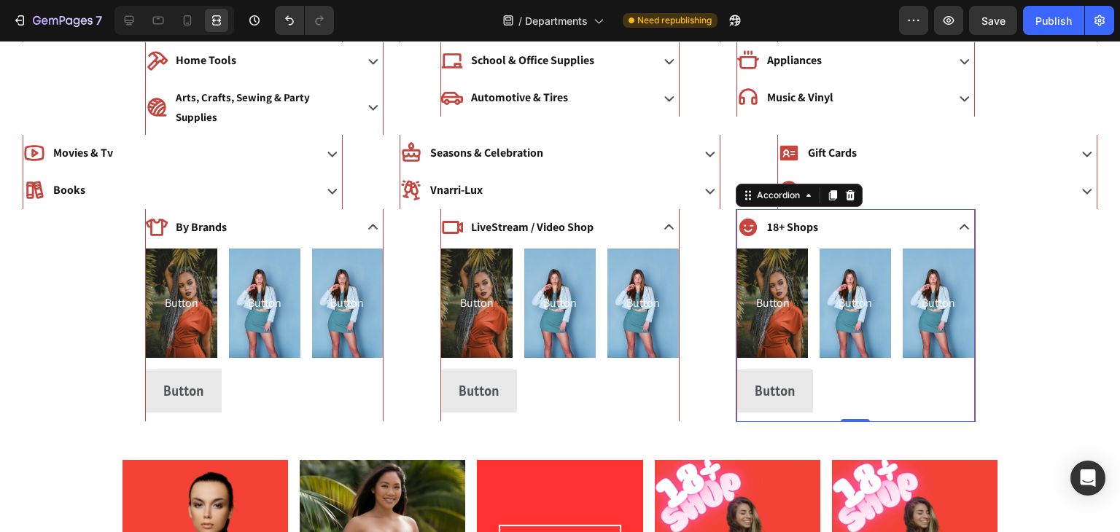
scroll to position [157, 0]
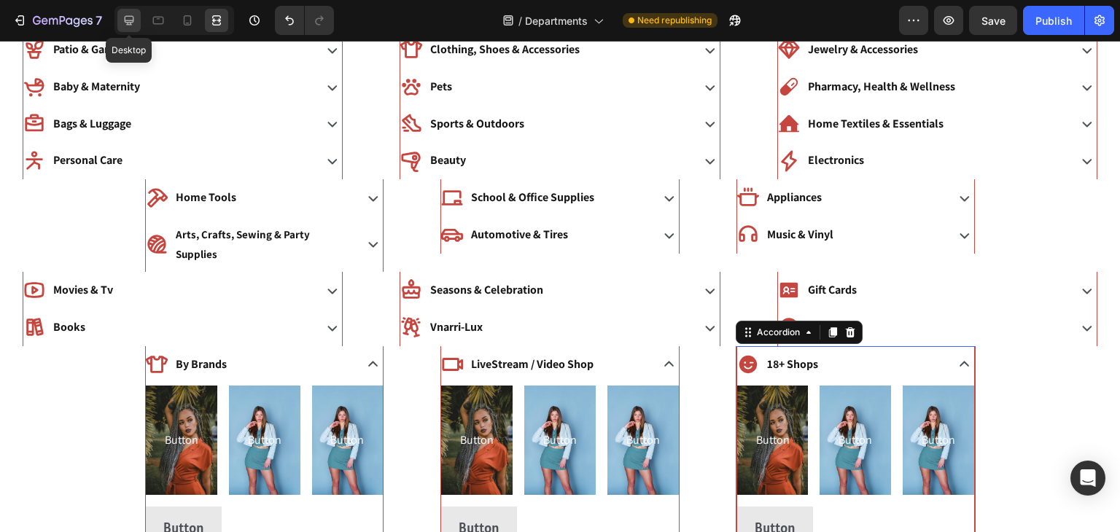
click at [130, 15] on icon at bounding box center [129, 20] width 15 height 15
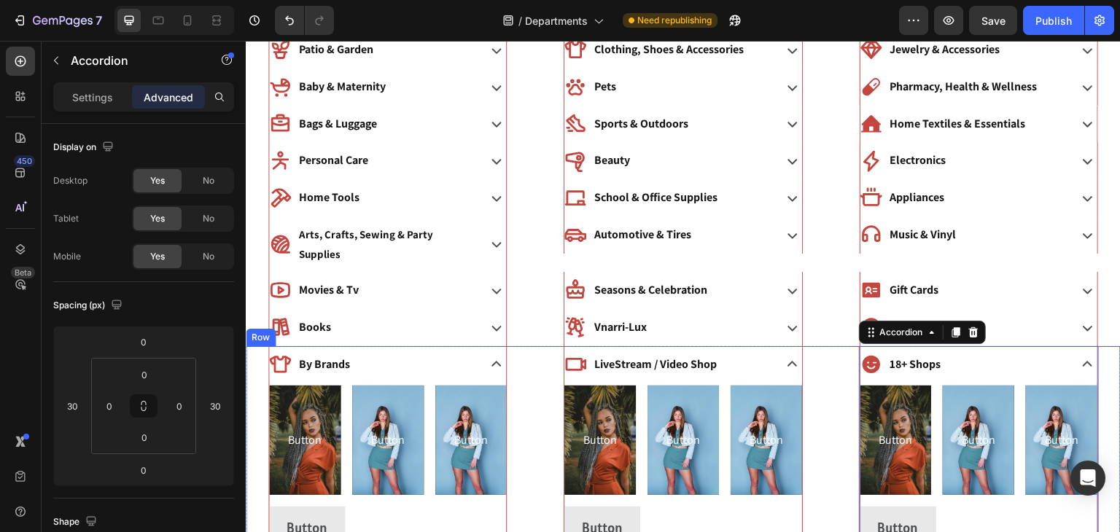
click at [552, 396] on div "LiveStream / Video Shop Button Button Button Button Button Button Row Button Bu…" at bounding box center [683, 452] width 284 height 213
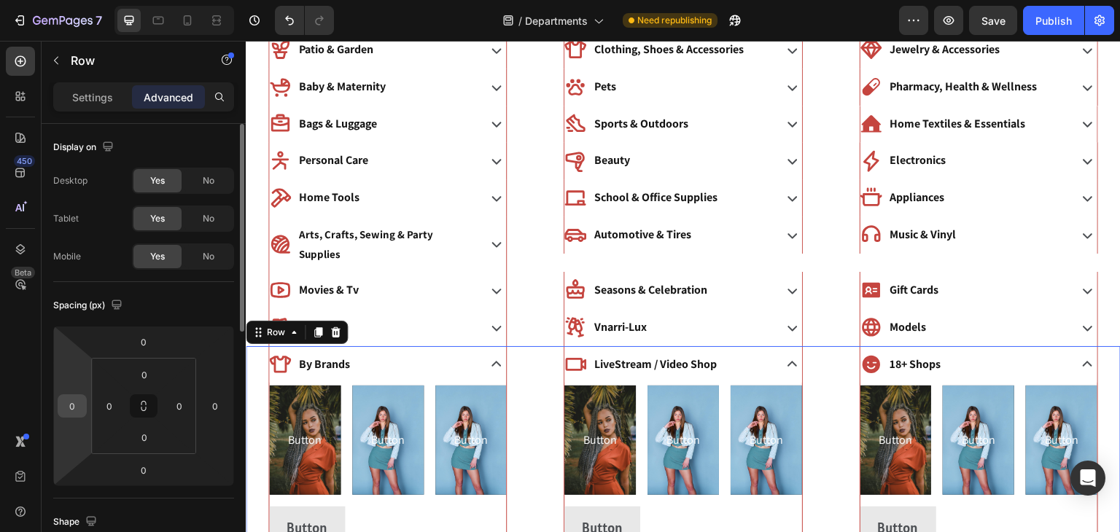
click at [58, 410] on div "0" at bounding box center [72, 405] width 29 height 23
click at [544, 351] on div "LiveStream / Video Shop Button Button Button Button Button Button Row Button Bu…" at bounding box center [683, 452] width 284 height 213
click at [493, 354] on icon at bounding box center [496, 364] width 20 height 20
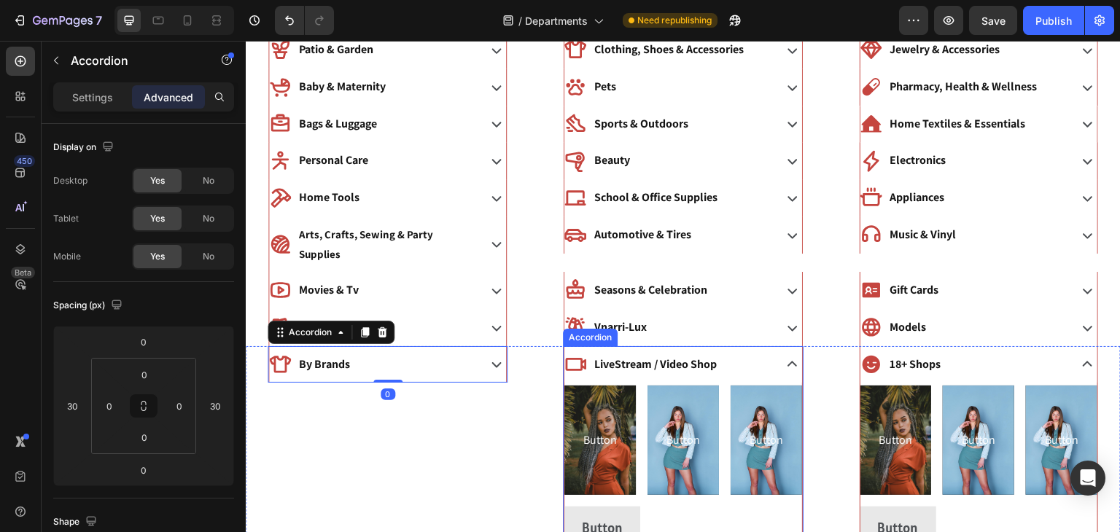
click at [793, 354] on icon at bounding box center [792, 364] width 20 height 20
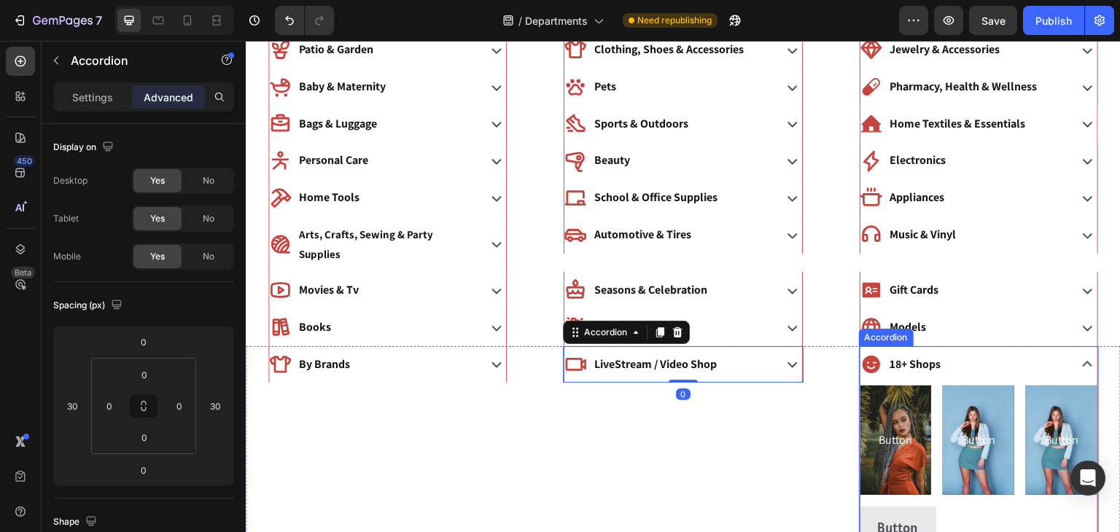
click at [1088, 354] on icon at bounding box center [1087, 364] width 20 height 20
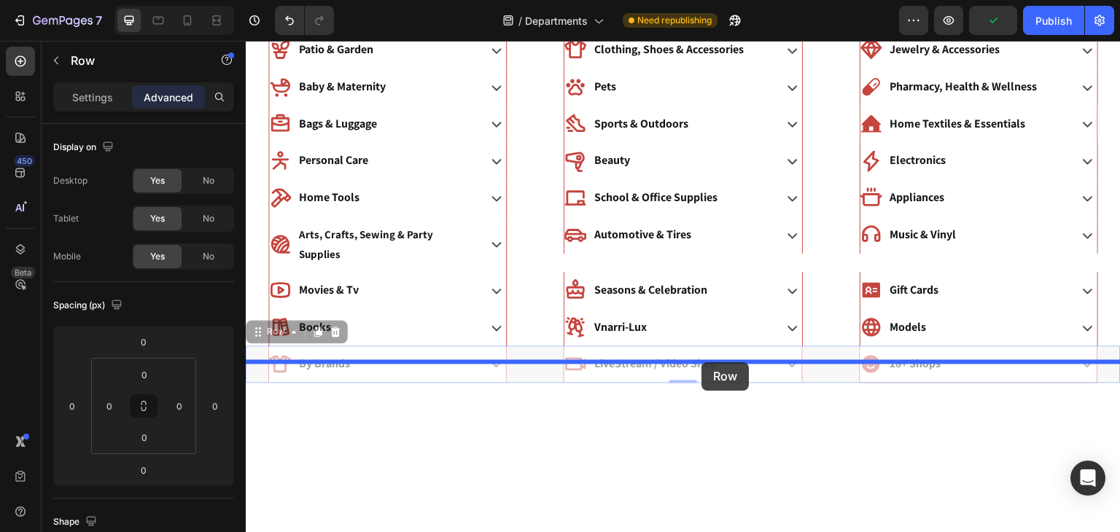
drag, startPoint x: 817, startPoint y: 338, endPoint x: 702, endPoint y: 362, distance: 117.7
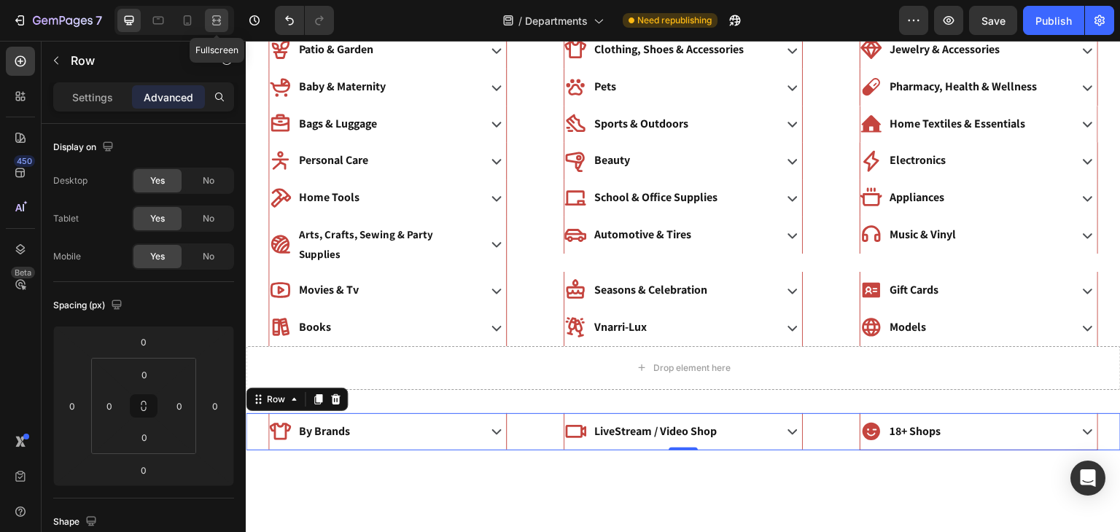
click at [216, 12] on div at bounding box center [216, 20] width 23 height 23
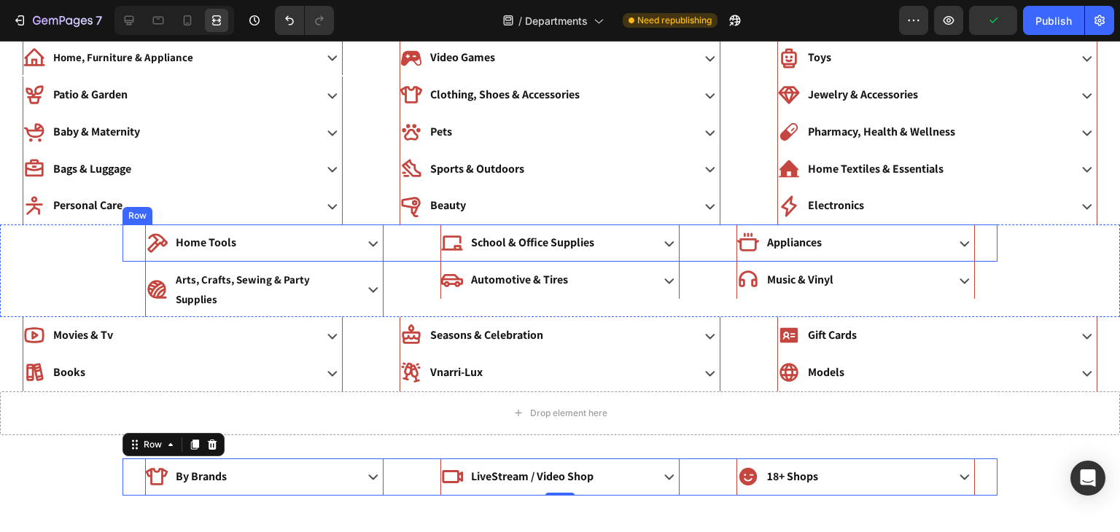
scroll to position [109, 0]
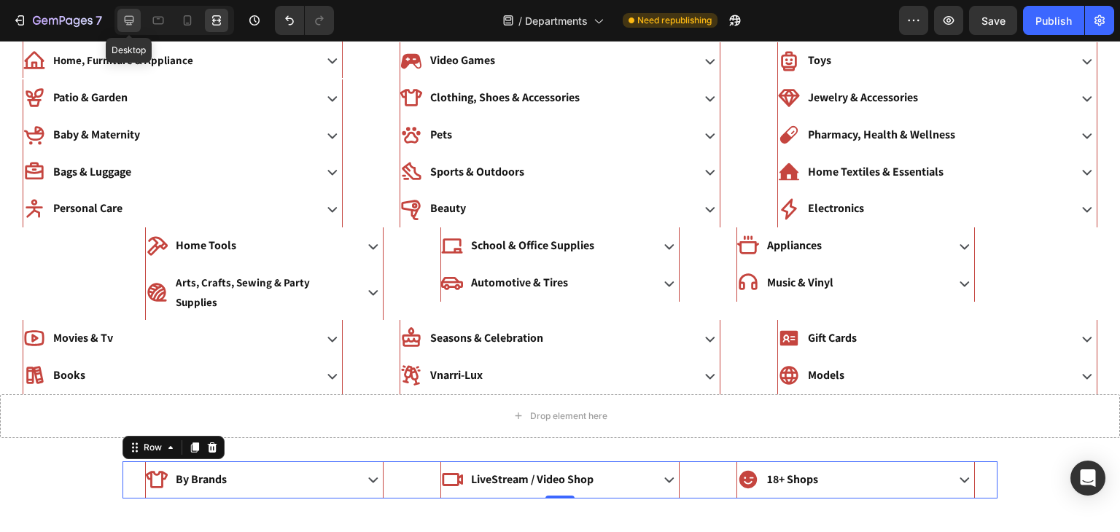
click at [123, 17] on icon at bounding box center [129, 20] width 15 height 15
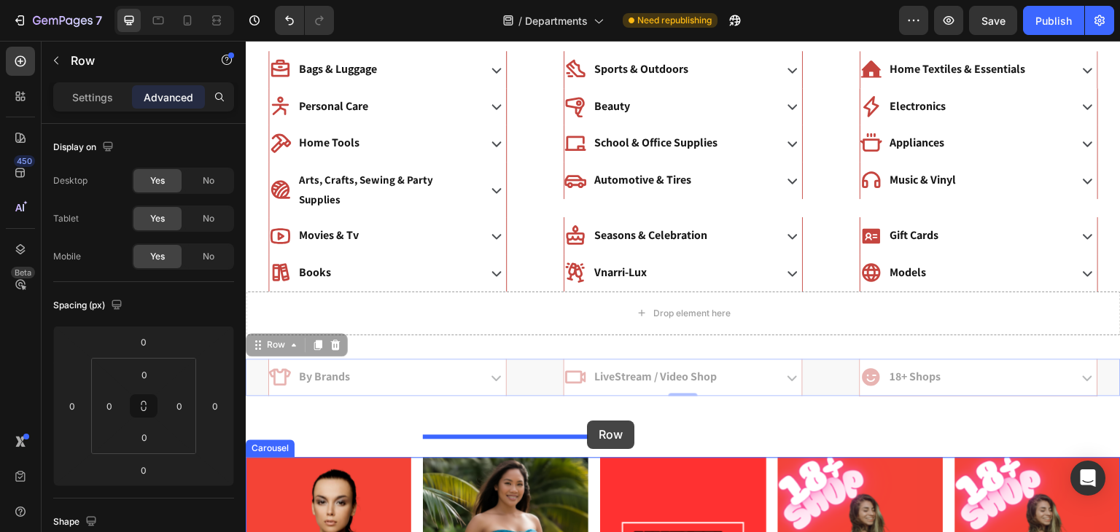
scroll to position [225, 0]
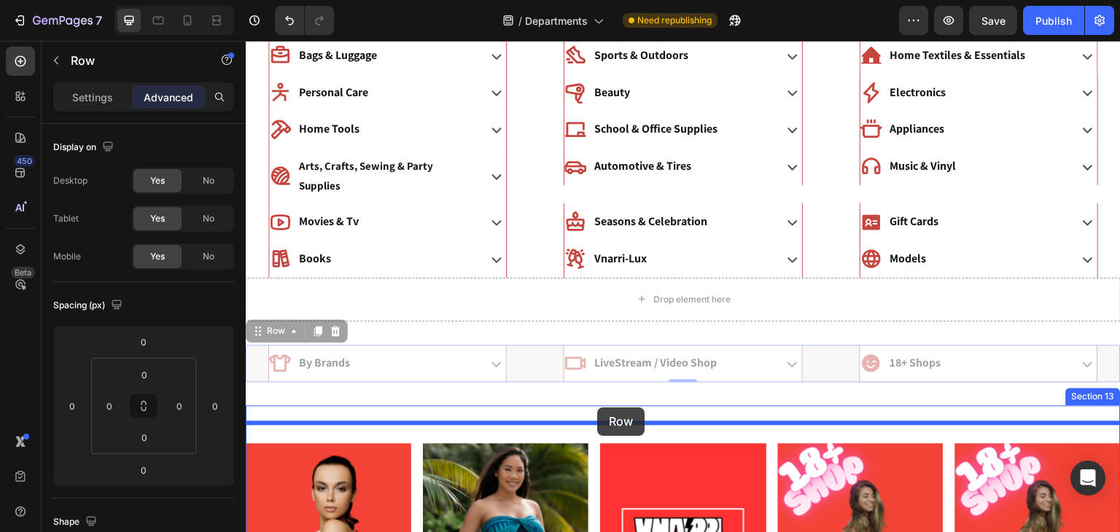
drag, startPoint x: 539, startPoint y: 451, endPoint x: 451, endPoint y: 257, distance: 212.1
type input "16"
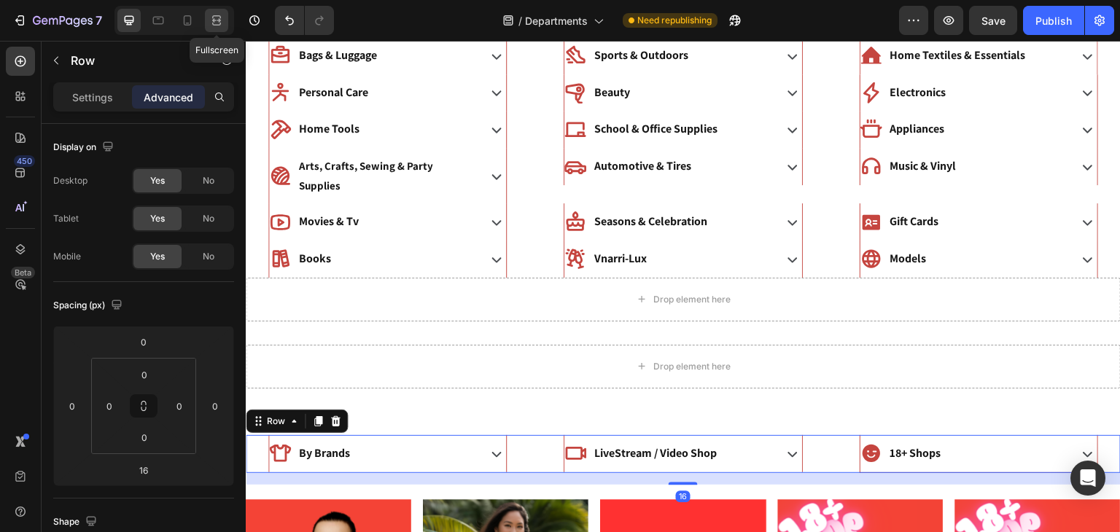
click at [219, 21] on icon at bounding box center [216, 20] width 15 height 15
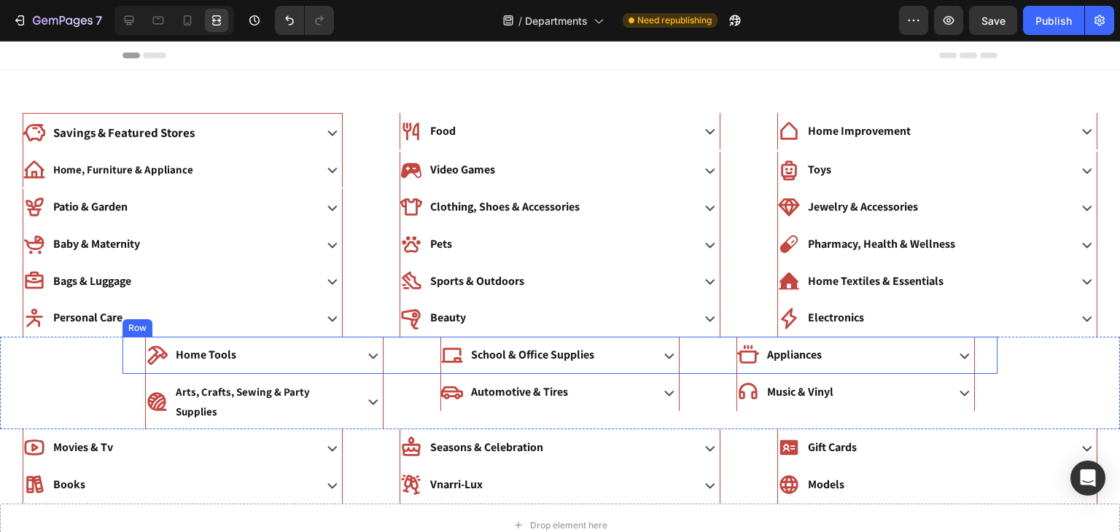
scroll to position [102, 0]
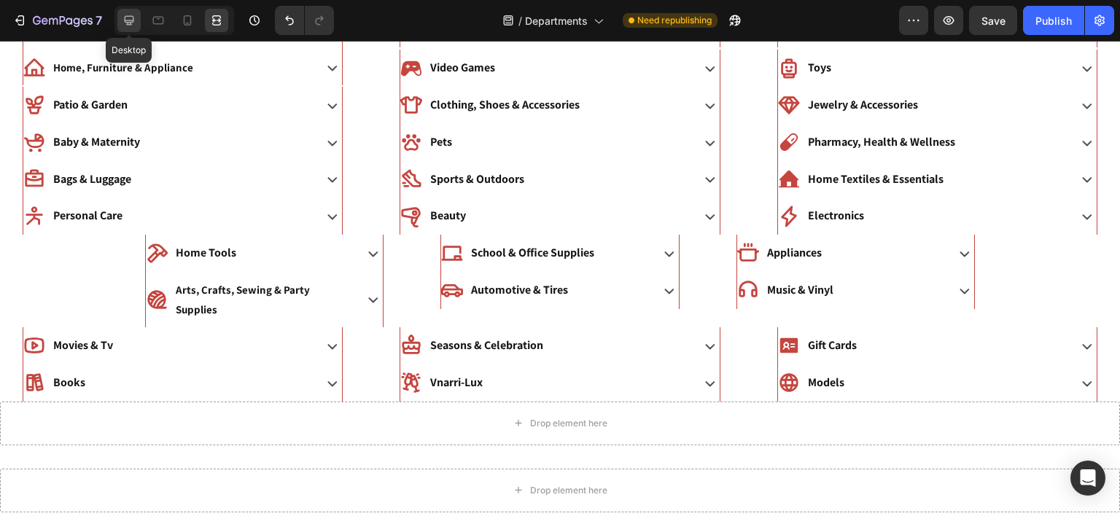
click at [135, 20] on icon at bounding box center [129, 20] width 15 height 15
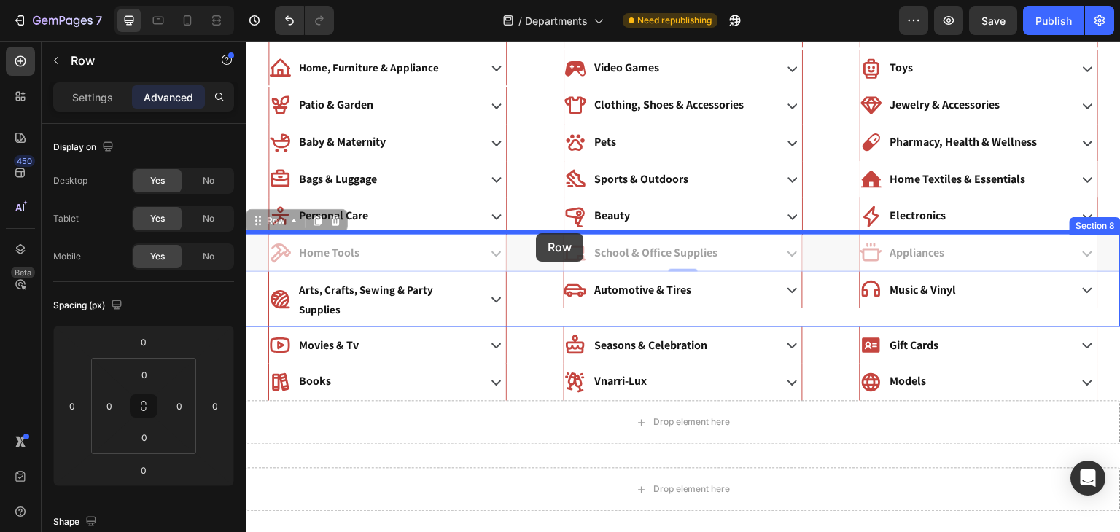
drag, startPoint x: 525, startPoint y: 250, endPoint x: 536, endPoint y: 233, distance: 20.0
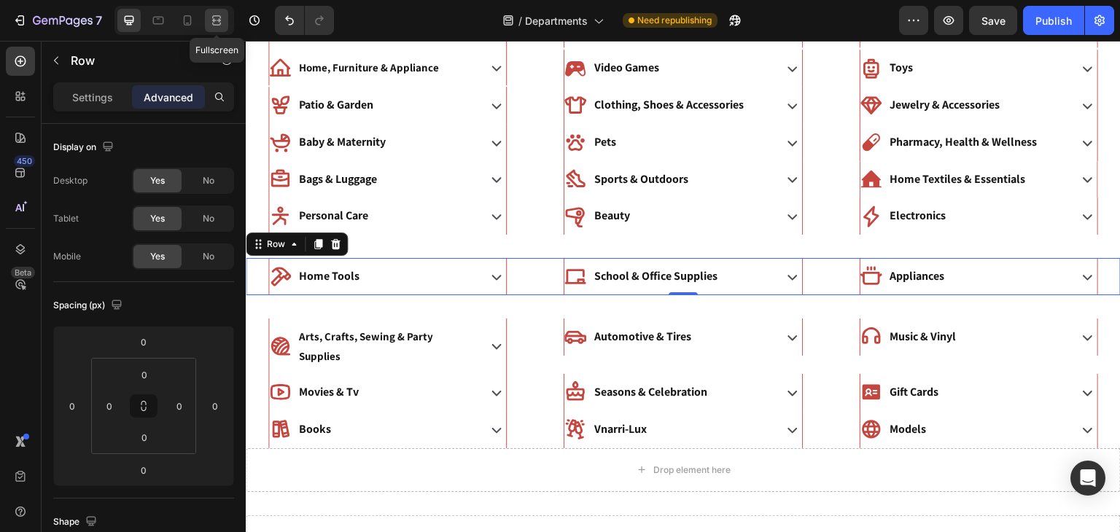
click at [209, 13] on icon at bounding box center [216, 20] width 15 height 15
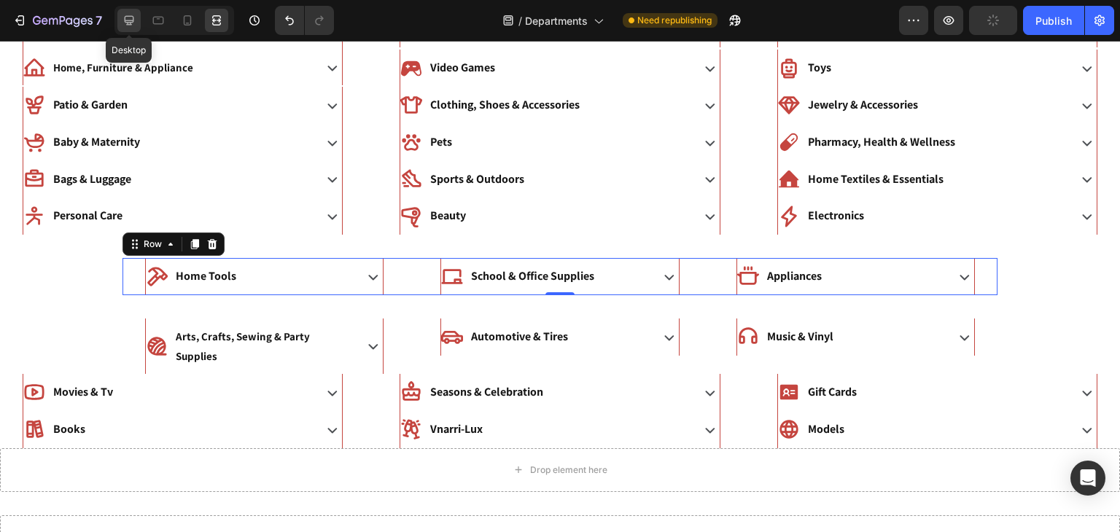
click at [130, 24] on icon at bounding box center [129, 20] width 9 height 9
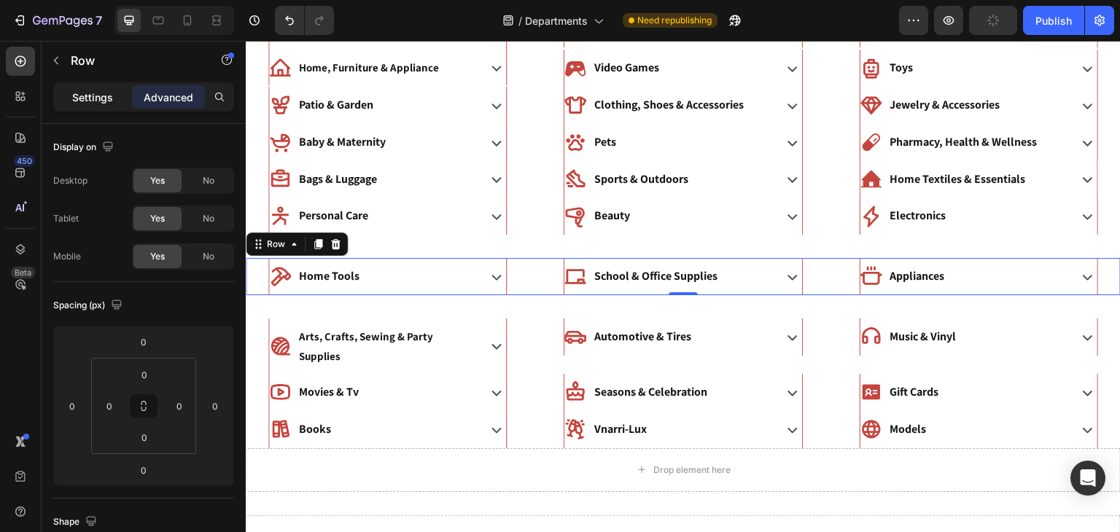
click at [103, 90] on p "Settings" at bounding box center [92, 97] width 41 height 15
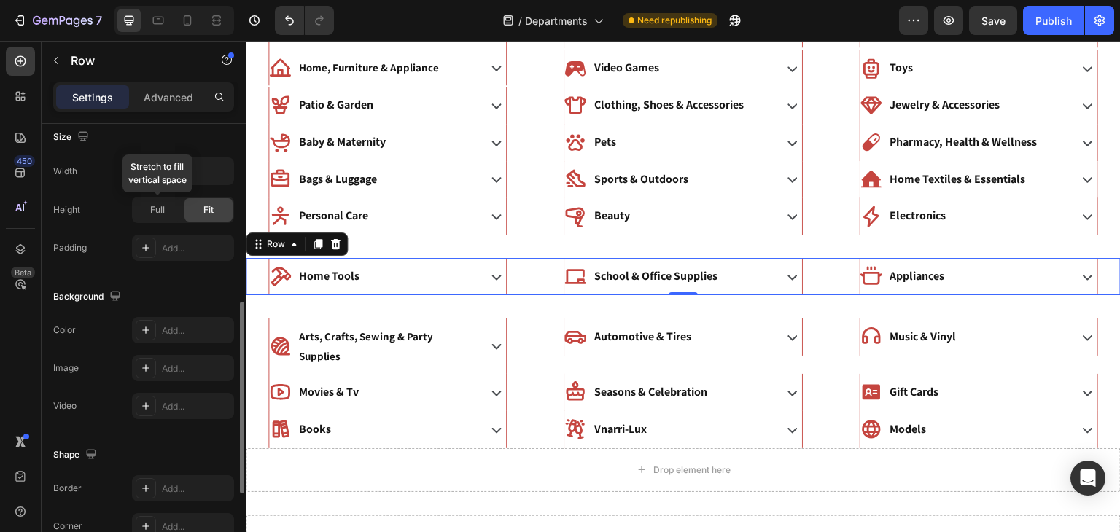
scroll to position [411, 0]
click at [177, 214] on div "Full" at bounding box center [157, 206] width 48 height 23
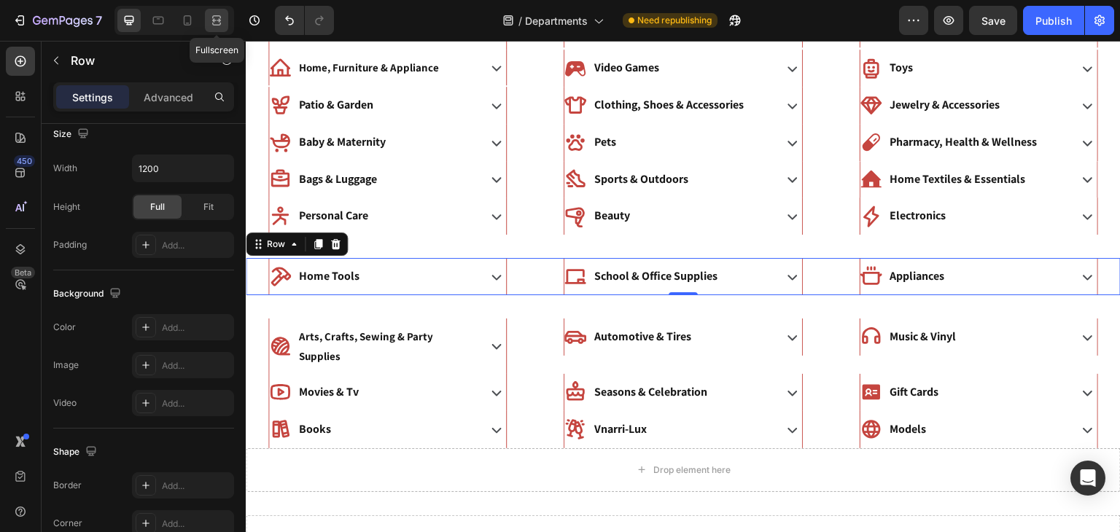
click at [221, 18] on icon at bounding box center [216, 20] width 15 height 15
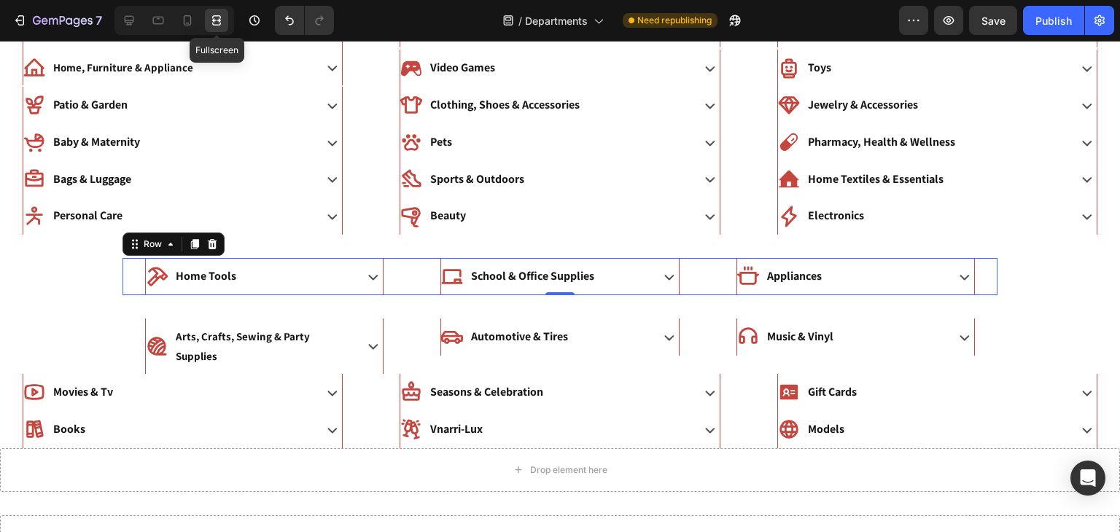
click at [221, 18] on icon at bounding box center [216, 20] width 15 height 15
click at [133, 19] on icon at bounding box center [129, 20] width 9 height 9
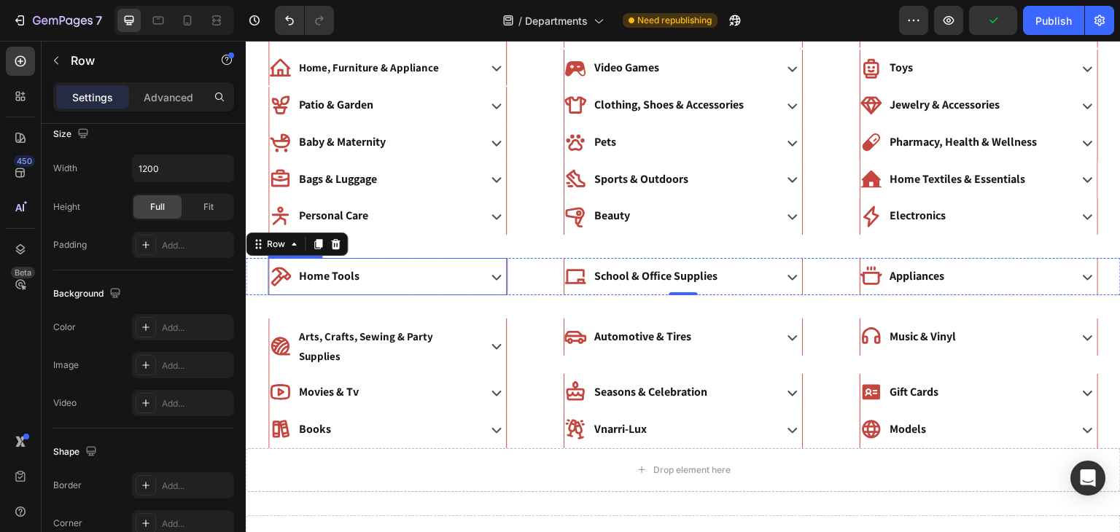
click at [346, 276] on p "Home Tools" at bounding box center [329, 276] width 61 height 21
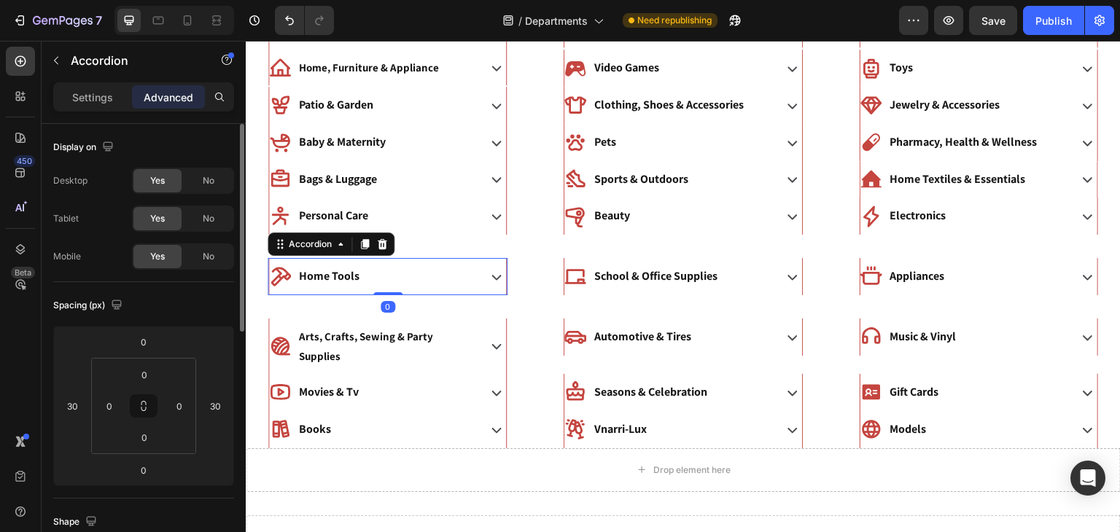
click at [426, 273] on div "Home Tools" at bounding box center [372, 277] width 206 height 26
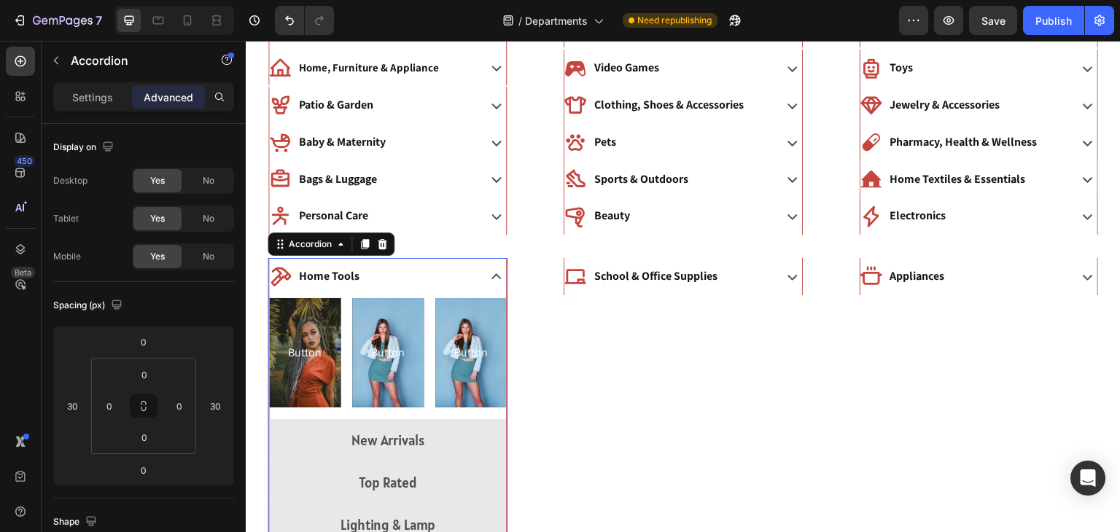
click at [426, 273] on div "Home Tools" at bounding box center [372, 277] width 206 height 26
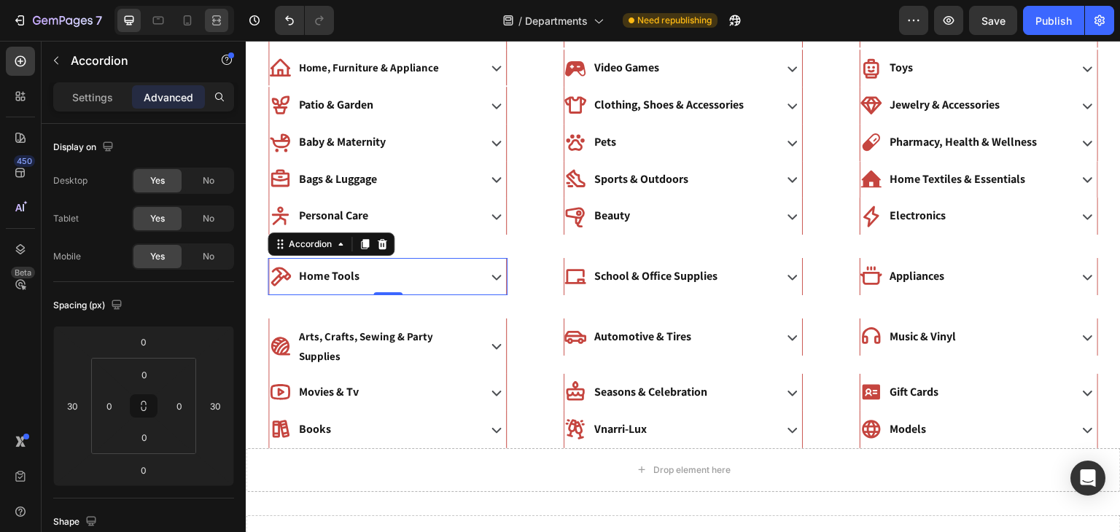
click at [217, 20] on icon at bounding box center [219, 20] width 4 height 4
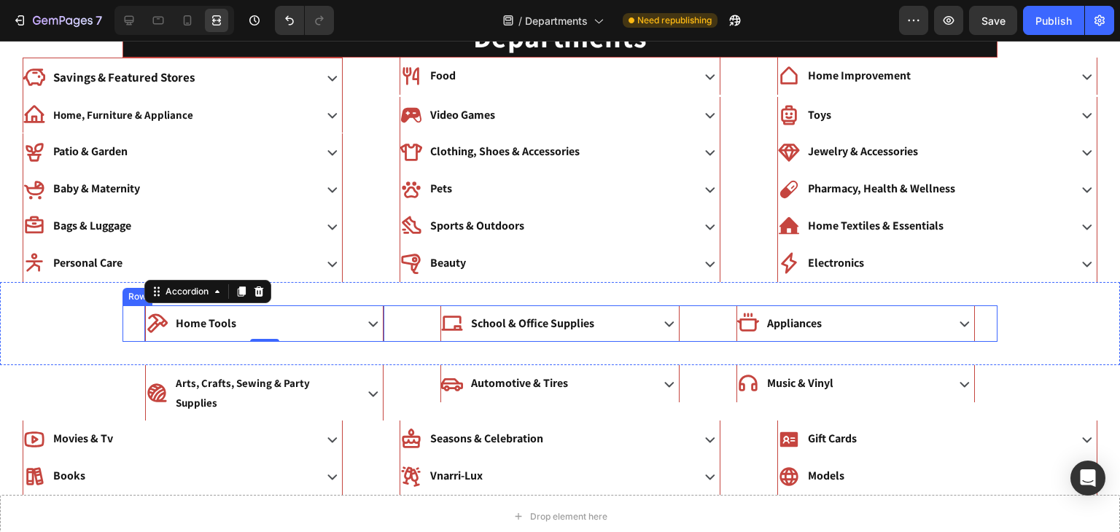
scroll to position [96, 0]
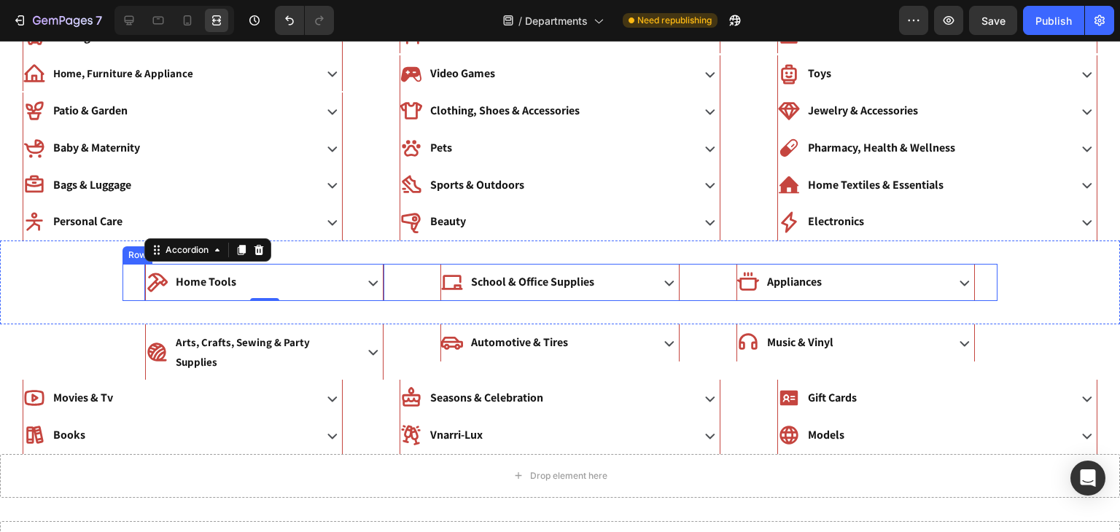
click at [136, 279] on div "Home Tools Accordion 0" at bounding box center [264, 282] width 284 height 37
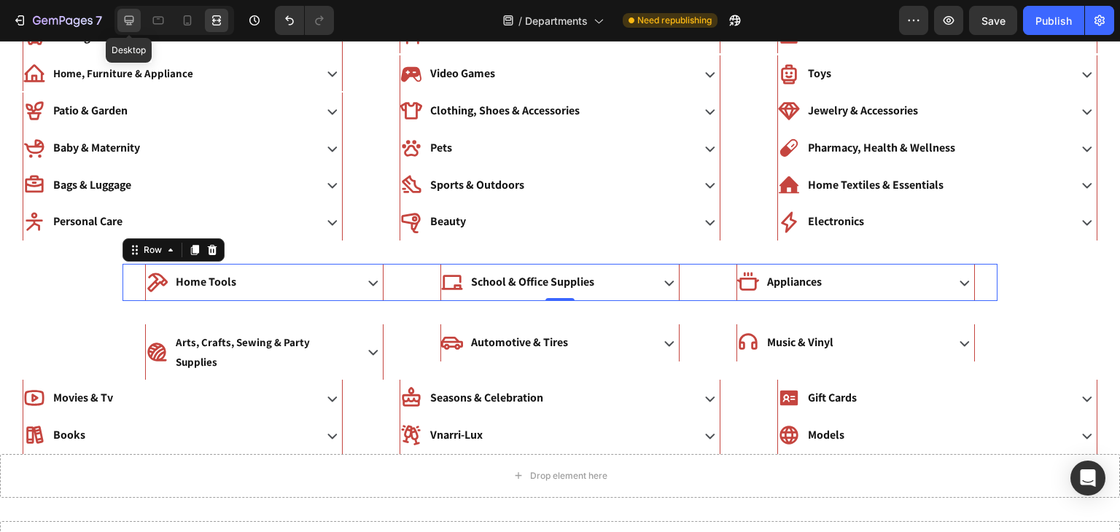
click at [120, 21] on div at bounding box center [128, 20] width 23 height 23
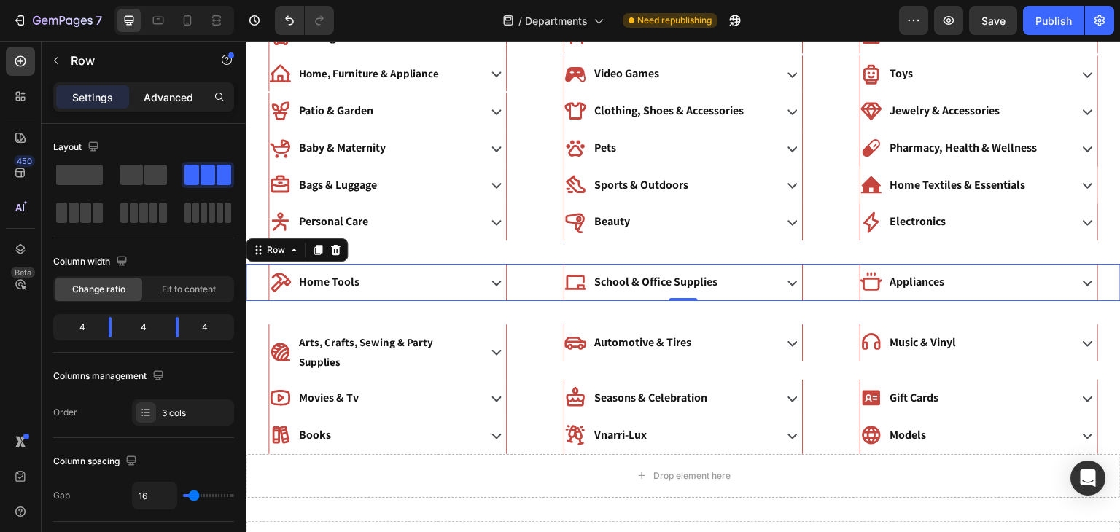
click at [174, 103] on p "Advanced" at bounding box center [169, 97] width 50 height 15
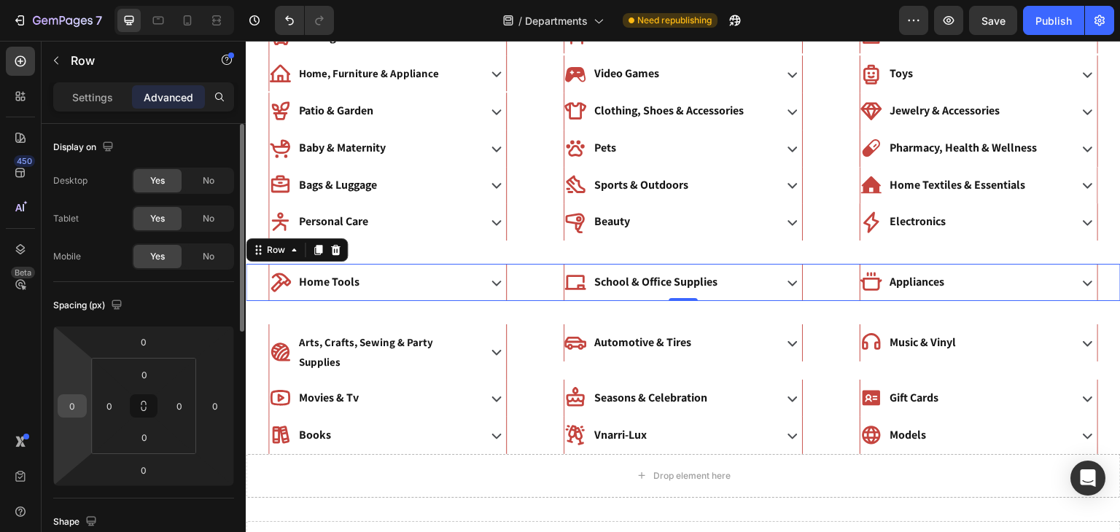
click at [76, 402] on input "0" at bounding box center [72, 406] width 22 height 22
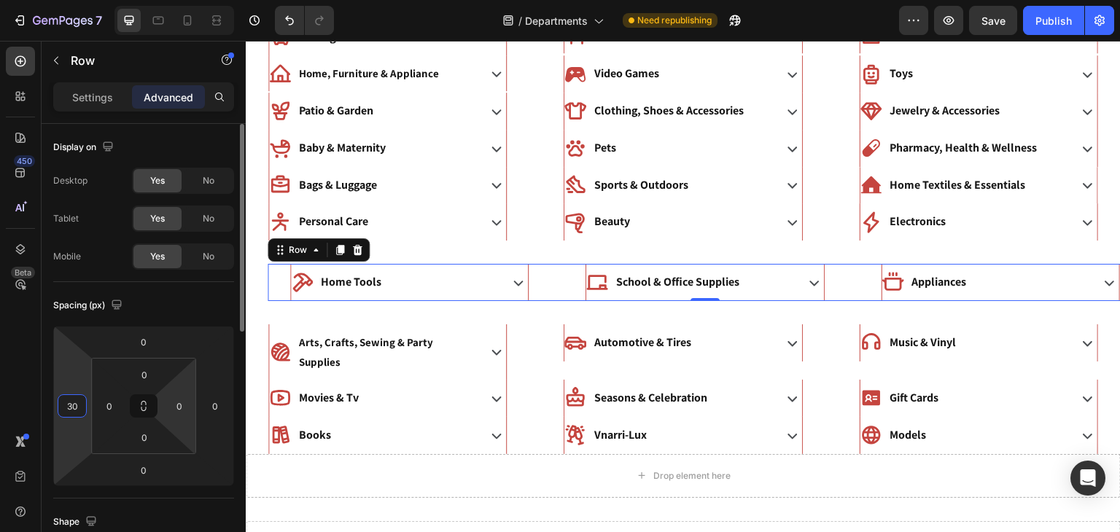
type input "30"
click at [180, 0] on html "7 Version history / Departments Need republishing Preview Save Publish 450 Beta…" at bounding box center [560, 0] width 1120 height 0
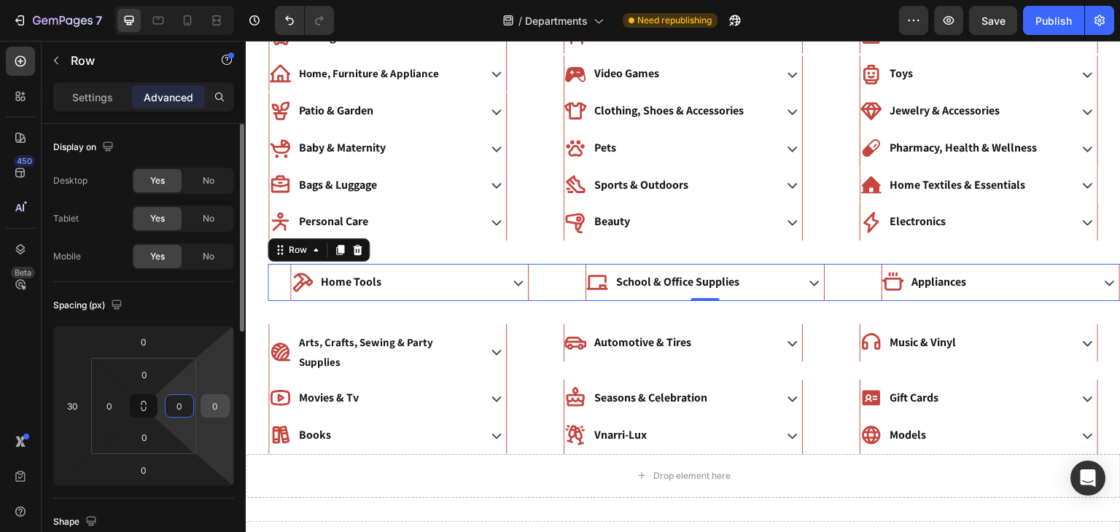
click at [227, 402] on div "0" at bounding box center [214, 405] width 29 height 23
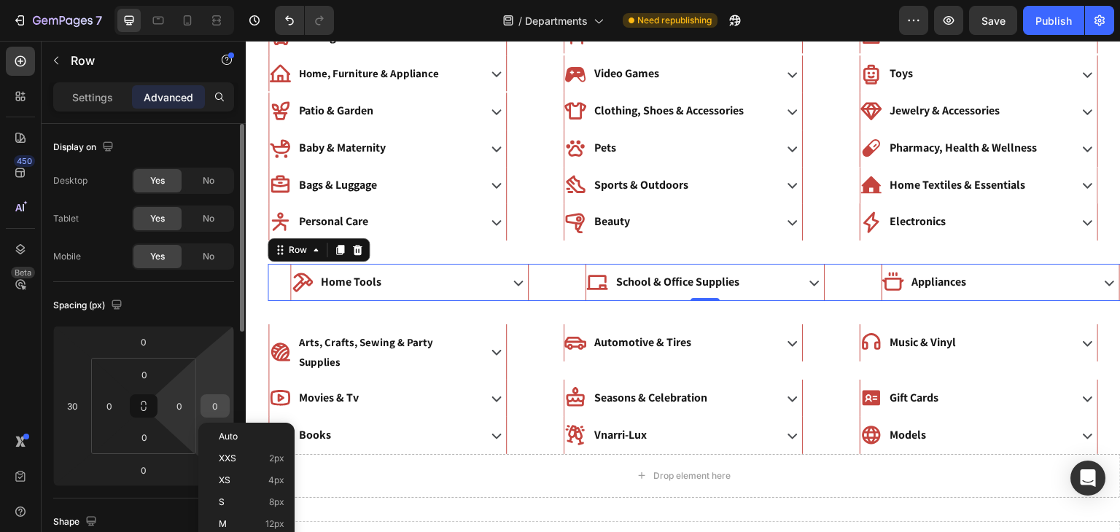
click at [217, 402] on input "0" at bounding box center [215, 406] width 22 height 22
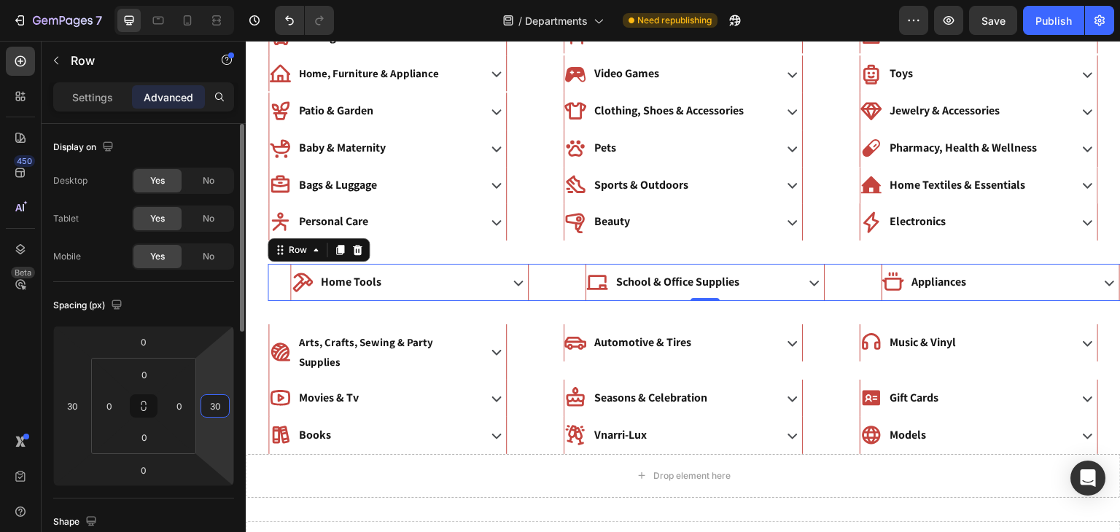
type input "30"
click at [203, 303] on div "Spacing (px)" at bounding box center [143, 305] width 181 height 23
click at [211, 413] on input "30" at bounding box center [215, 406] width 22 height 22
type input "0"
click at [71, 402] on input "30" at bounding box center [72, 406] width 22 height 22
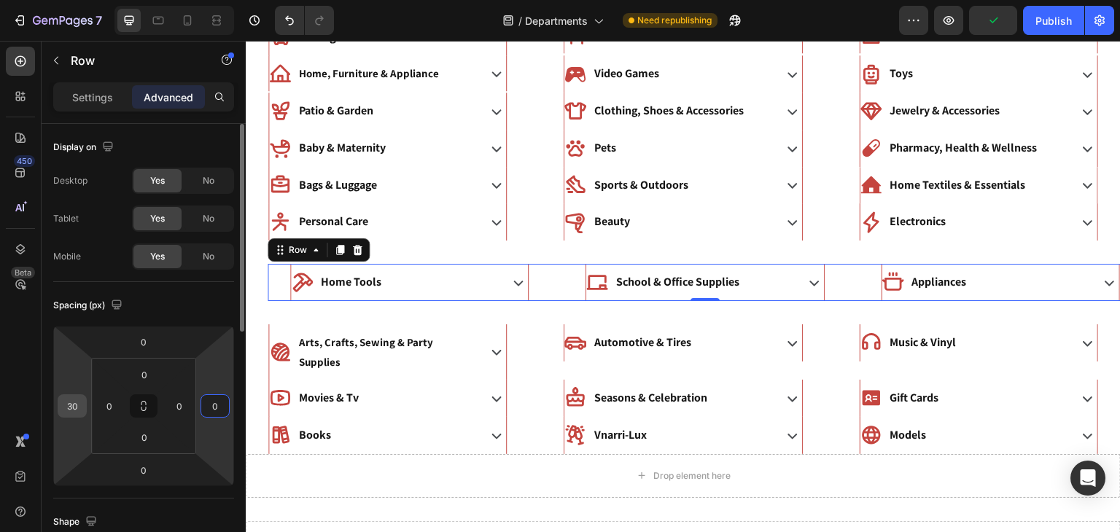
type input "0"
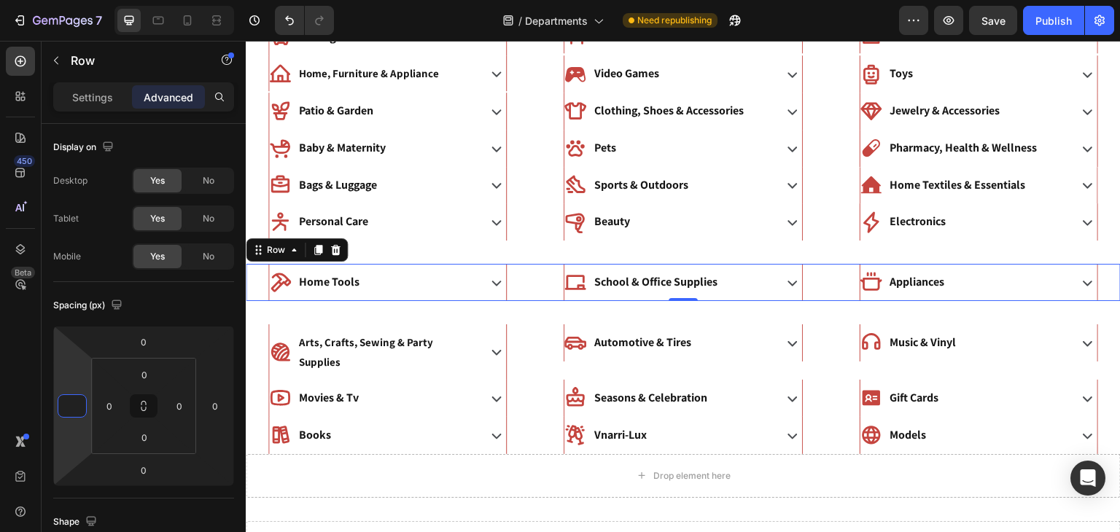
click at [257, 277] on div "Home Tools Accordion" at bounding box center [388, 282] width 284 height 37
type input "0"
click at [407, 279] on div "Home Tools" at bounding box center [372, 283] width 206 height 26
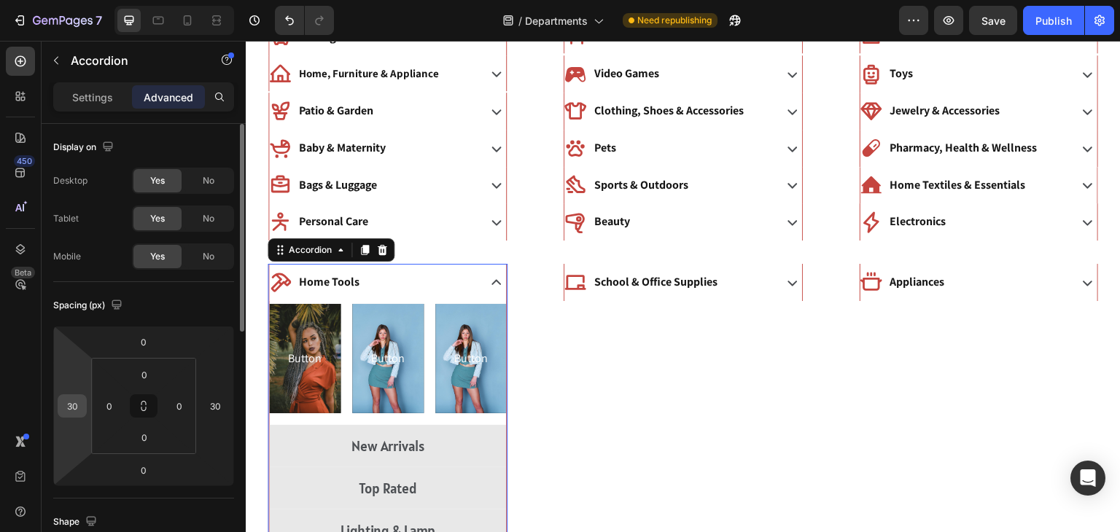
click at [74, 410] on input "30" at bounding box center [72, 406] width 22 height 22
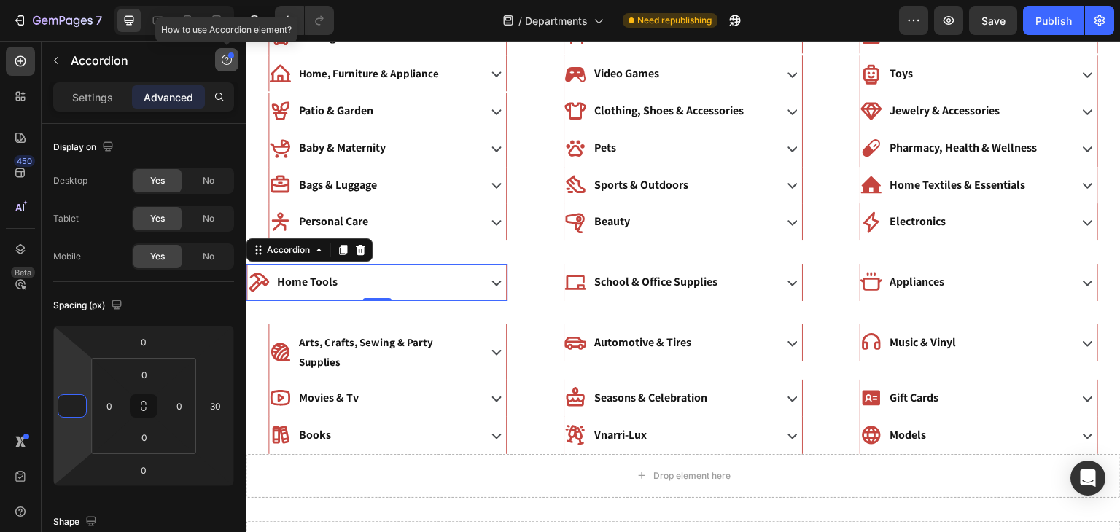
type input "0"
click at [228, 63] on icon "button" at bounding box center [227, 60] width 12 height 12
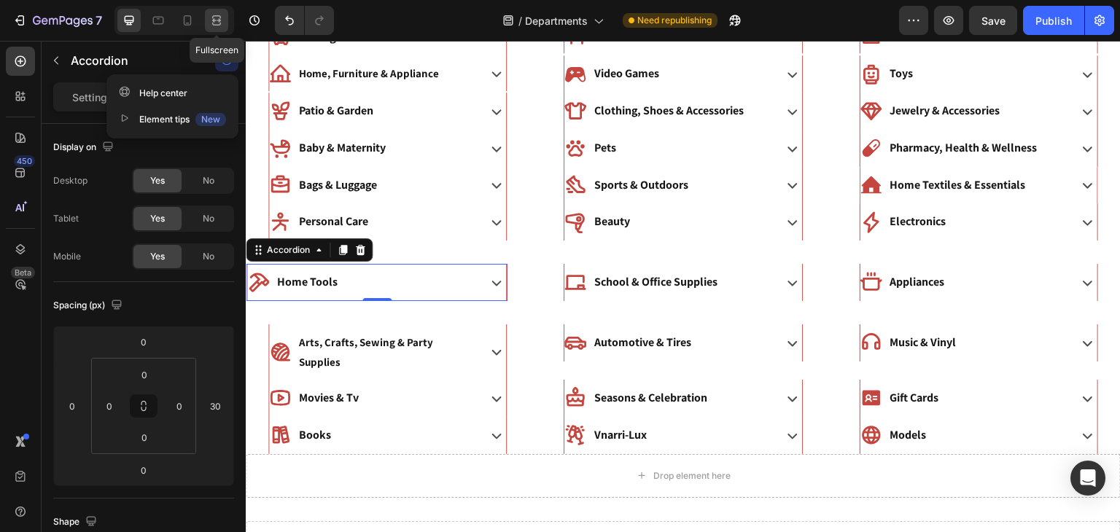
click at [217, 28] on div at bounding box center [216, 20] width 23 height 23
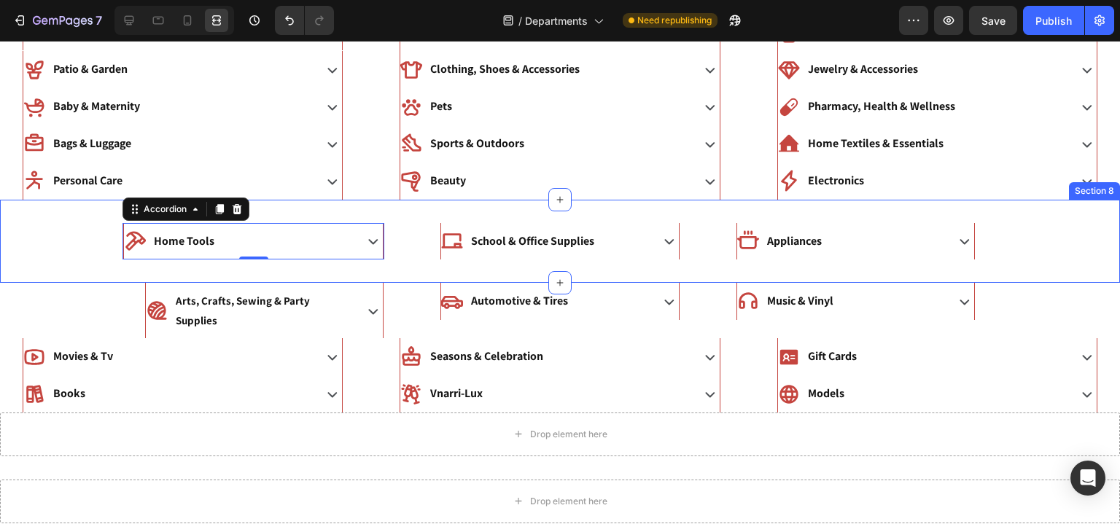
scroll to position [140, 0]
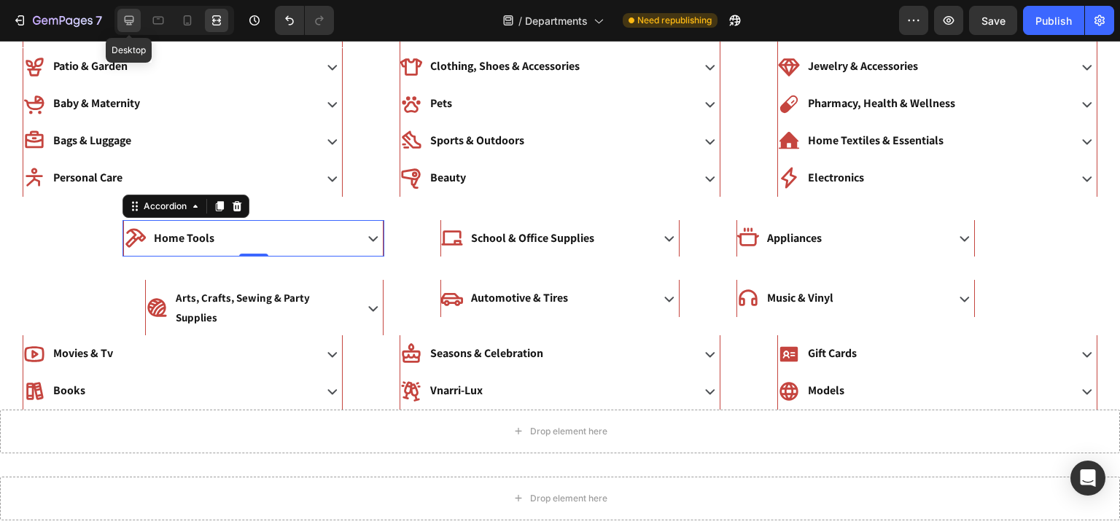
click at [130, 30] on div at bounding box center [128, 20] width 23 height 23
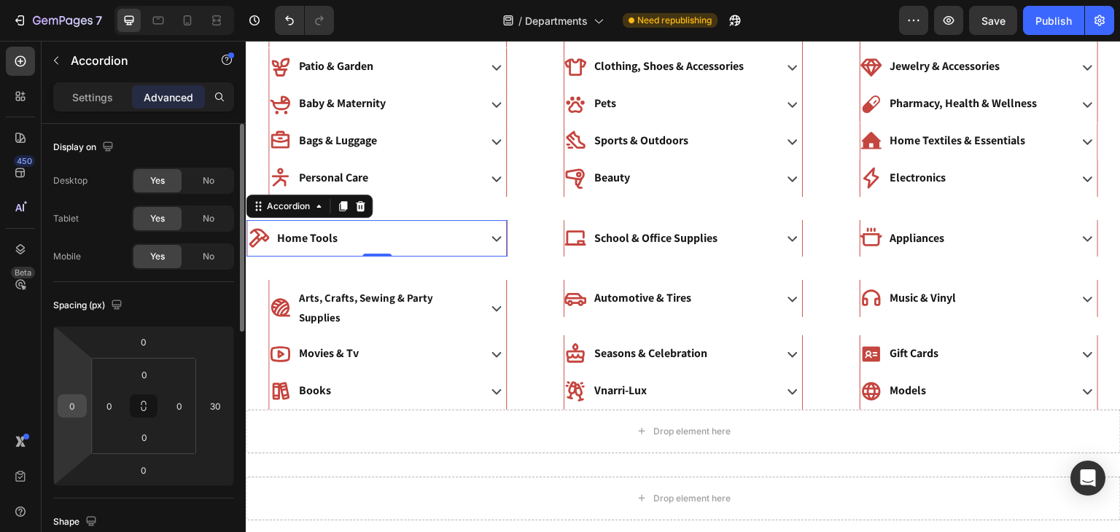
click at [72, 399] on input "0" at bounding box center [72, 406] width 22 height 22
type input "30"
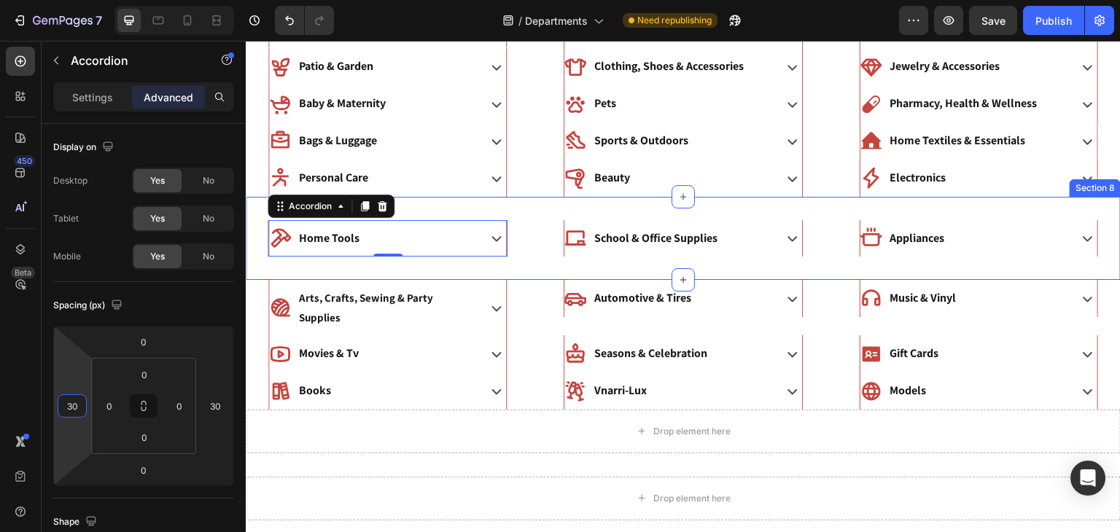
click at [553, 265] on div "Home Tools Accordion 0 School & Office Supplies Accordion Appliances Accordion …" at bounding box center [683, 239] width 875 height 84
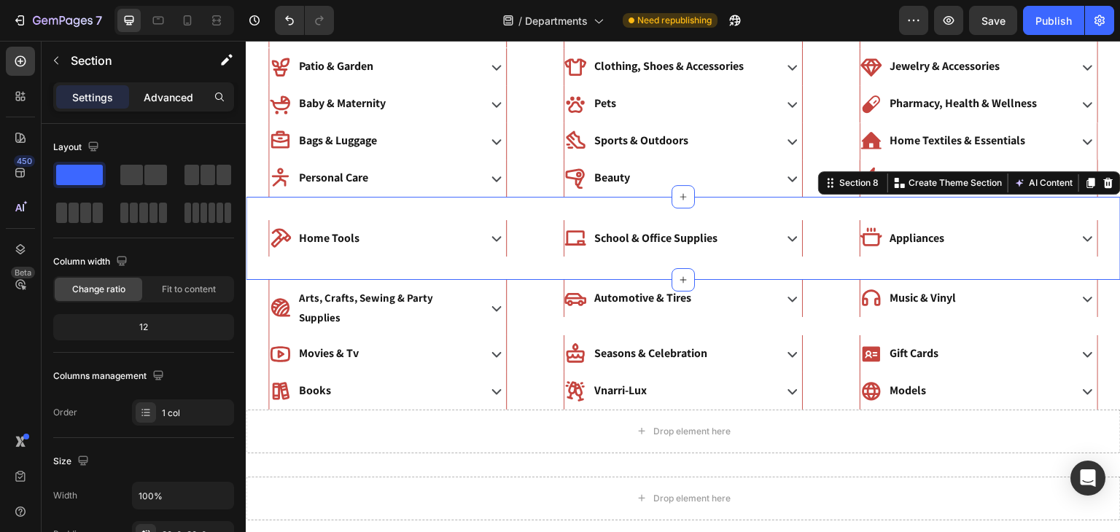
click at [182, 102] on p "Advanced" at bounding box center [169, 97] width 50 height 15
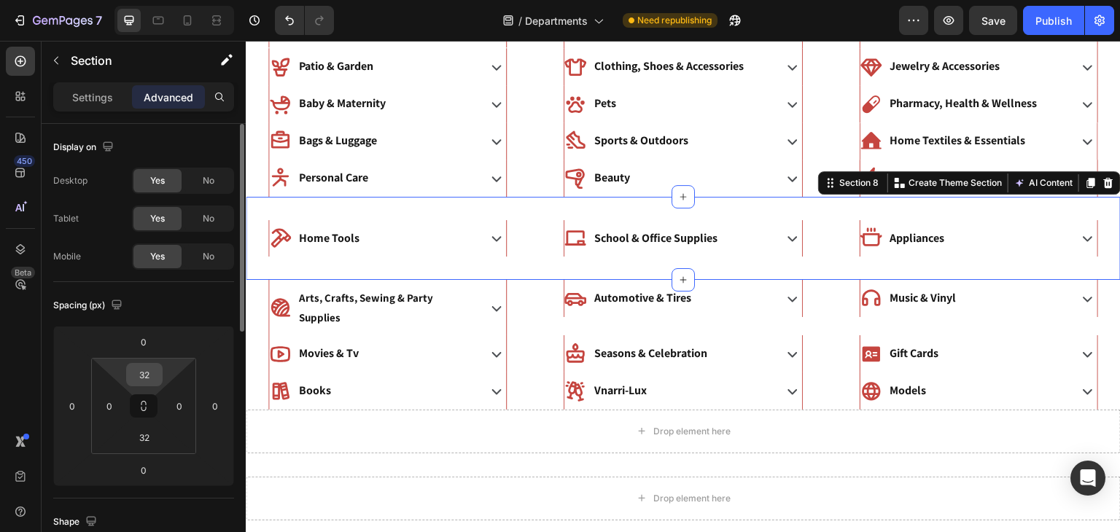
click at [141, 378] on input "32" at bounding box center [144, 375] width 29 height 22
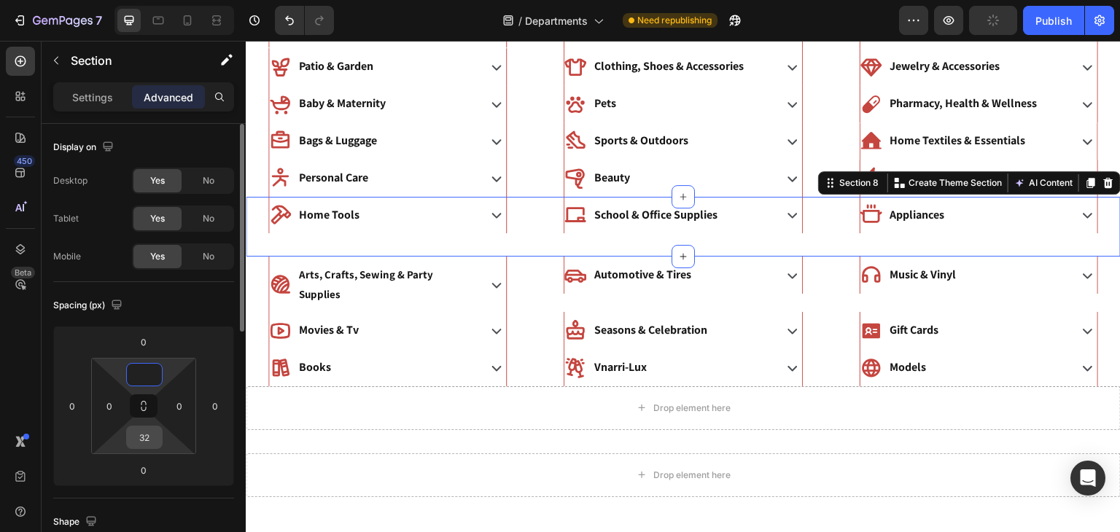
type input "0"
click at [147, 431] on input "32" at bounding box center [144, 437] width 29 height 22
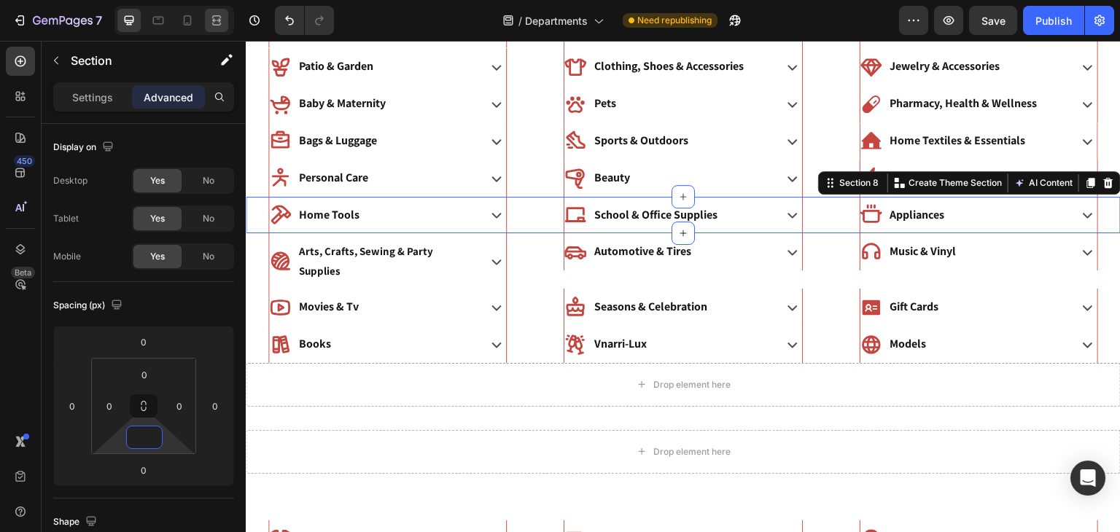
type input "0"
click at [217, 20] on icon at bounding box center [219, 20] width 4 height 4
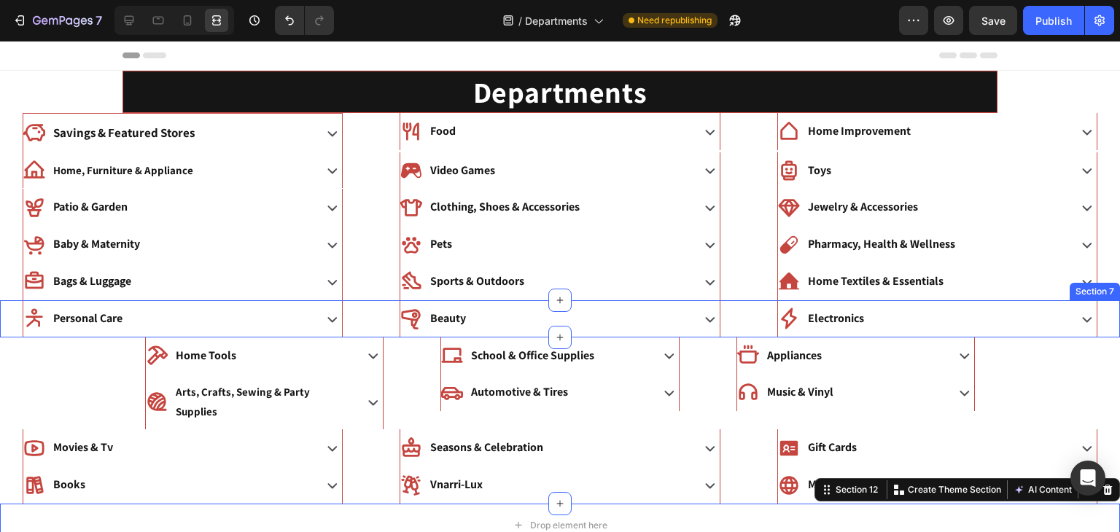
click at [378, 327] on div "Beauty Accordion" at bounding box center [559, 318] width 365 height 37
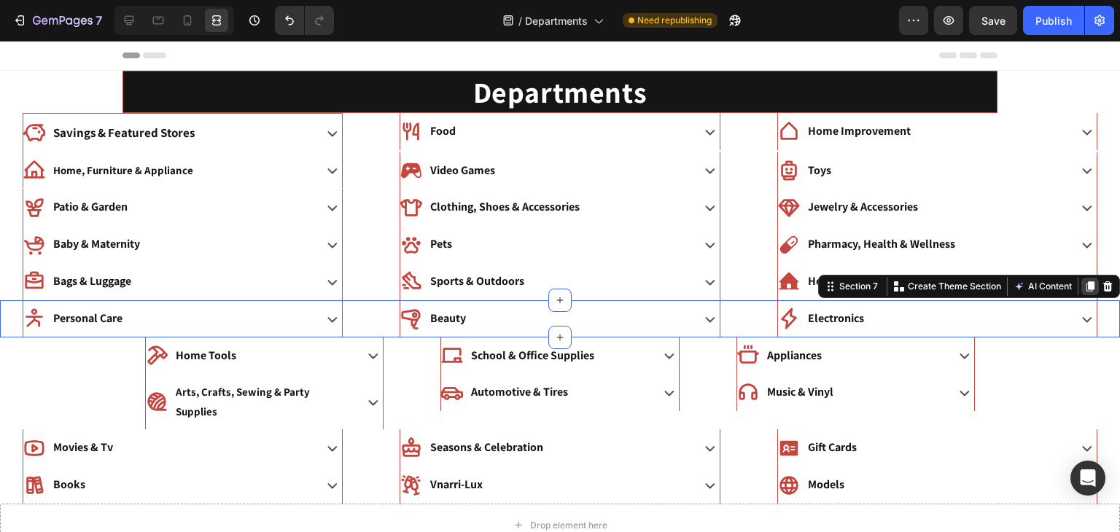
click at [1084, 284] on icon at bounding box center [1090, 287] width 12 height 12
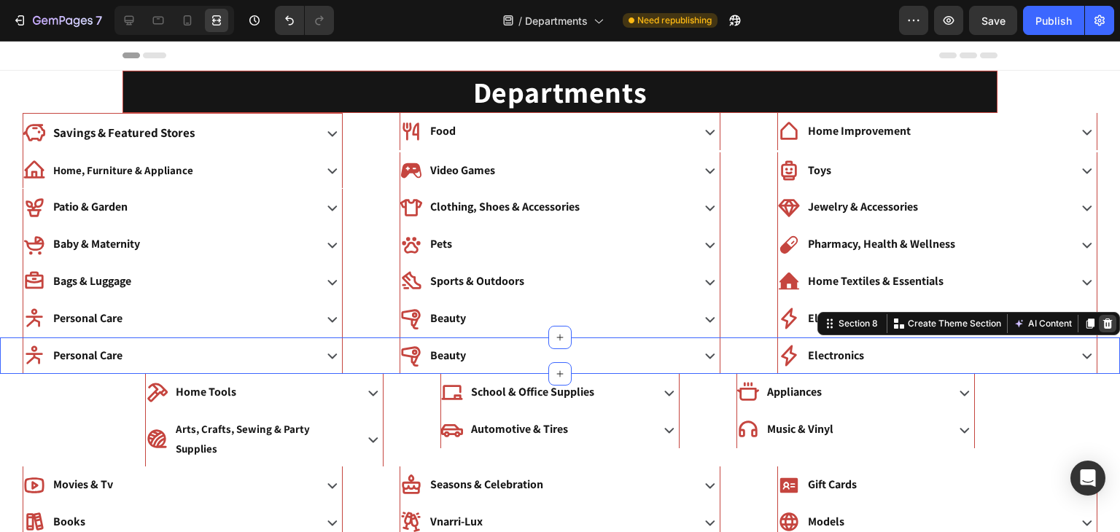
click at [1111, 318] on icon at bounding box center [1107, 324] width 12 height 12
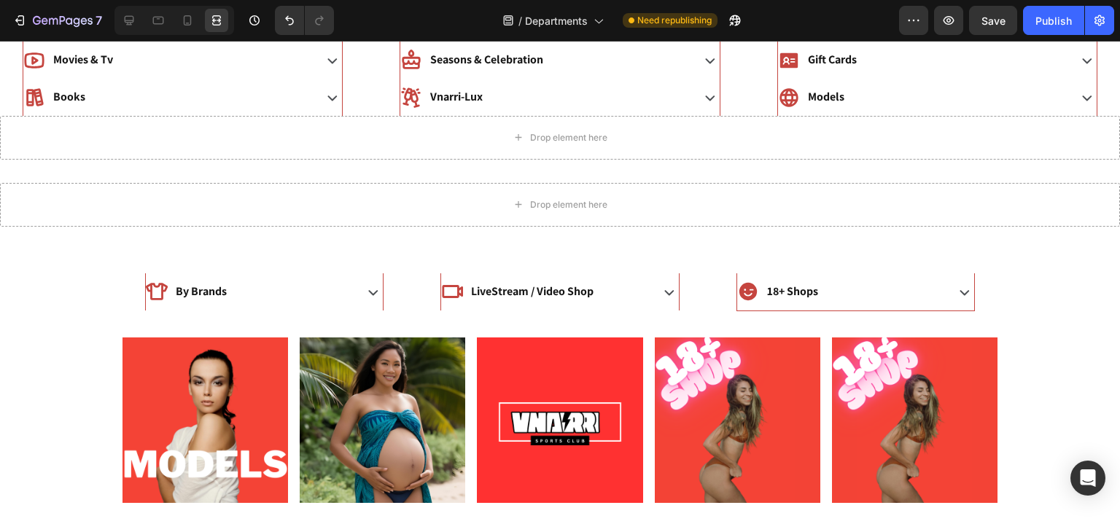
scroll to position [289, 0]
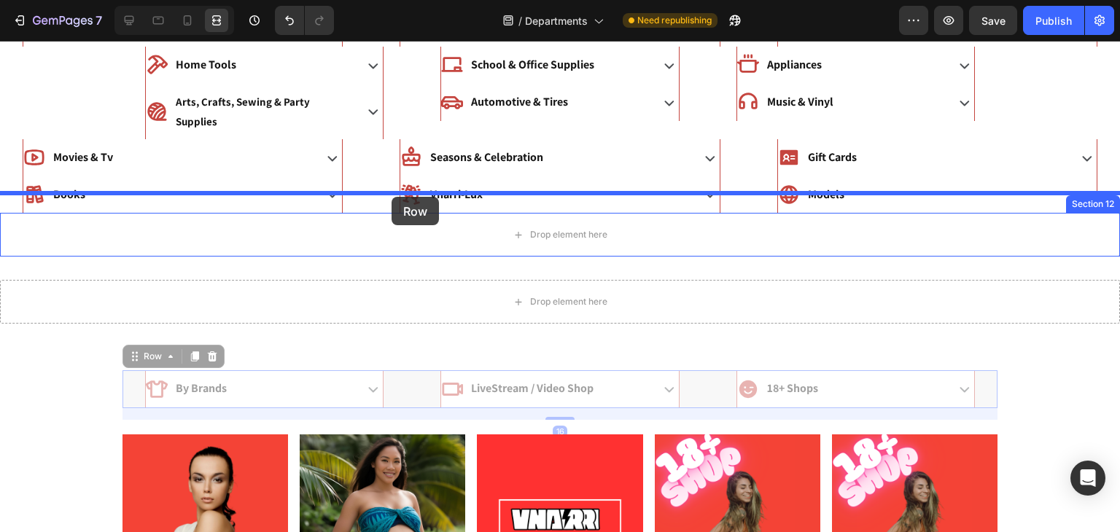
drag, startPoint x: 409, startPoint y: 371, endPoint x: 391, endPoint y: 197, distance: 175.1
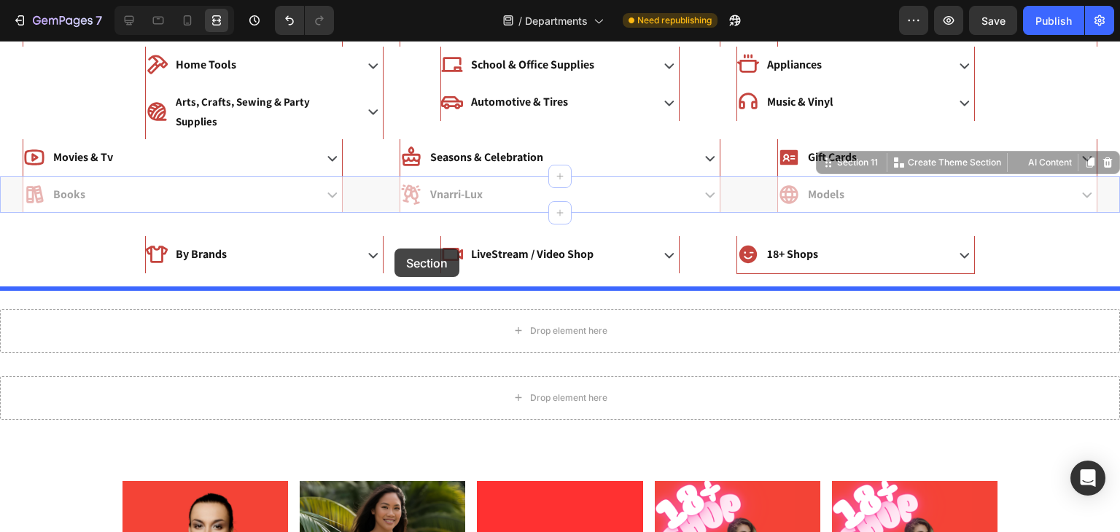
drag, startPoint x: 375, startPoint y: 175, endPoint x: 394, endPoint y: 249, distance: 76.2
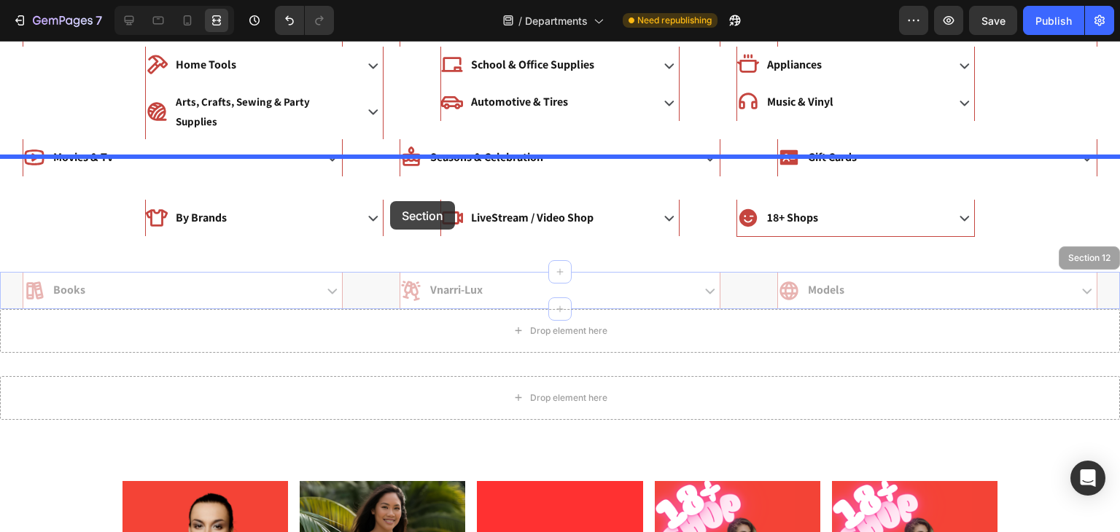
drag, startPoint x: 390, startPoint y: 261, endPoint x: 390, endPoint y: 201, distance: 59.8
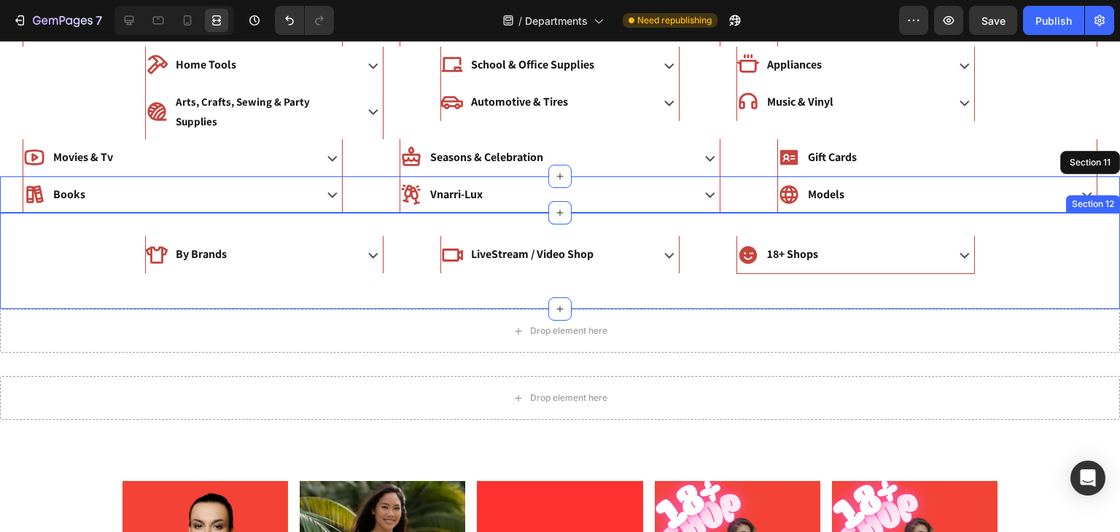
click at [418, 213] on div "By Brands Accordion LiveStream / Video Shop Accordion 18+ Shops Accordion Row S…" at bounding box center [560, 261] width 1120 height 96
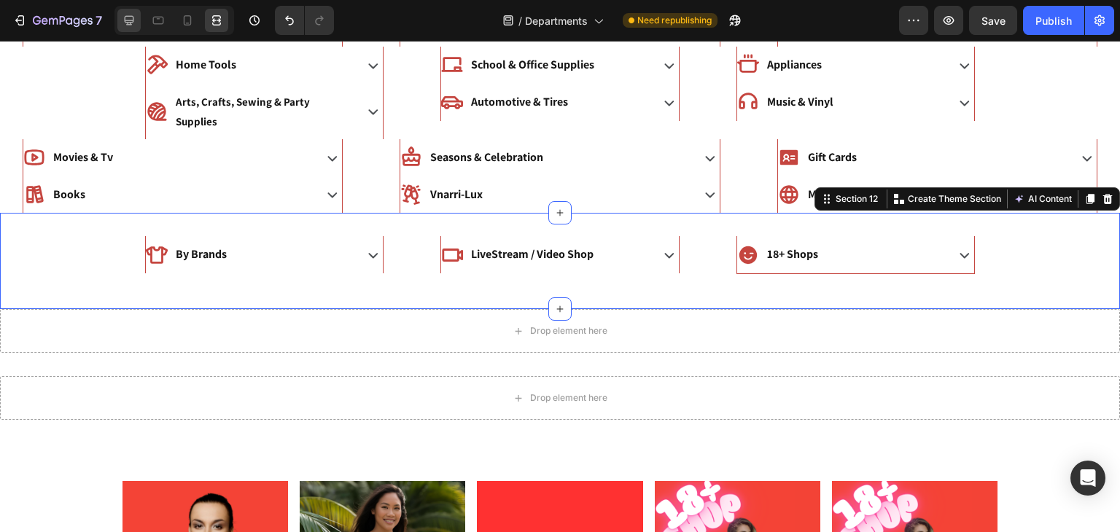
click at [128, 20] on icon at bounding box center [129, 20] width 9 height 9
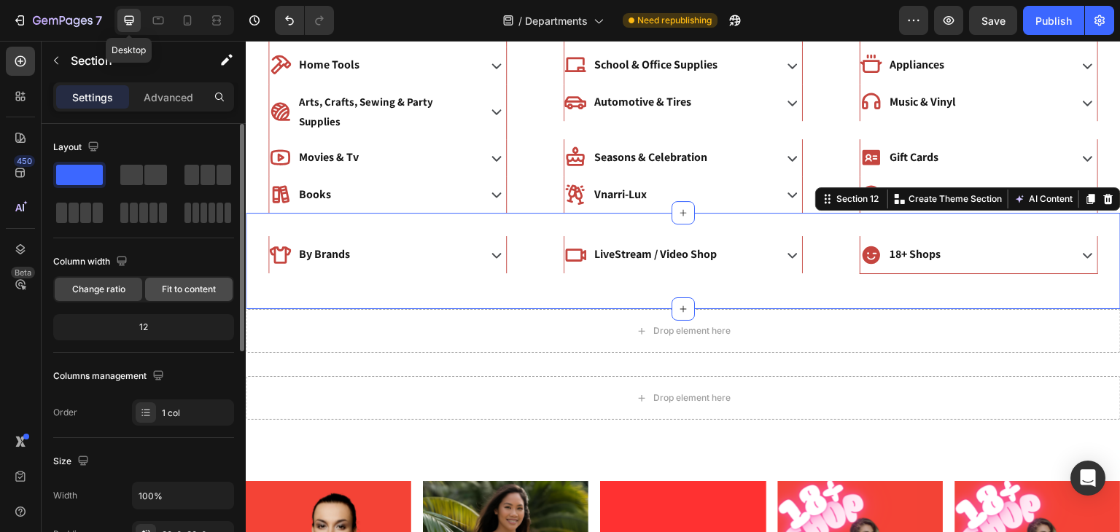
click at [182, 294] on span "Fit to content" at bounding box center [189, 289] width 54 height 13
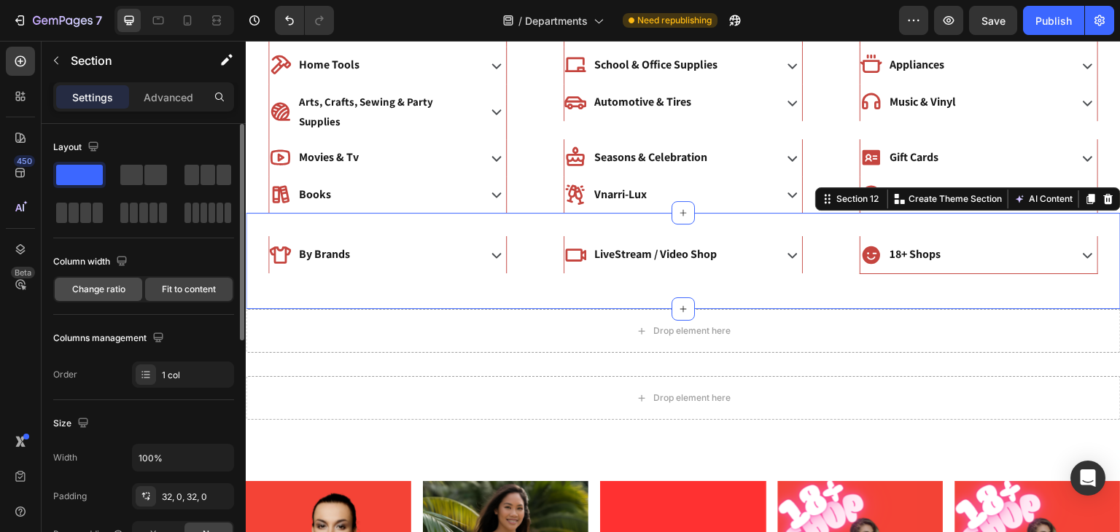
click at [82, 286] on span "Change ratio" at bounding box center [98, 289] width 53 height 13
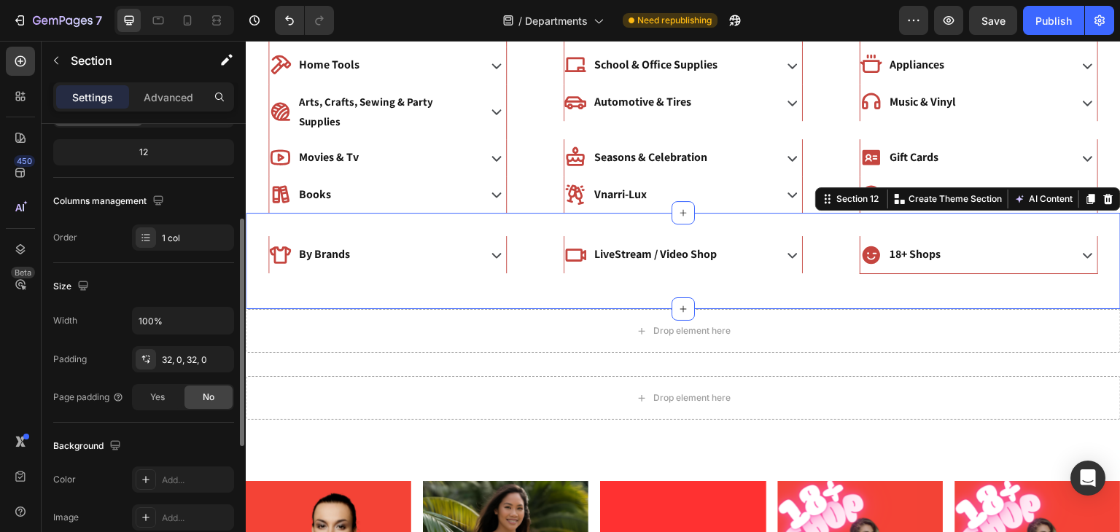
scroll to position [187, 0]
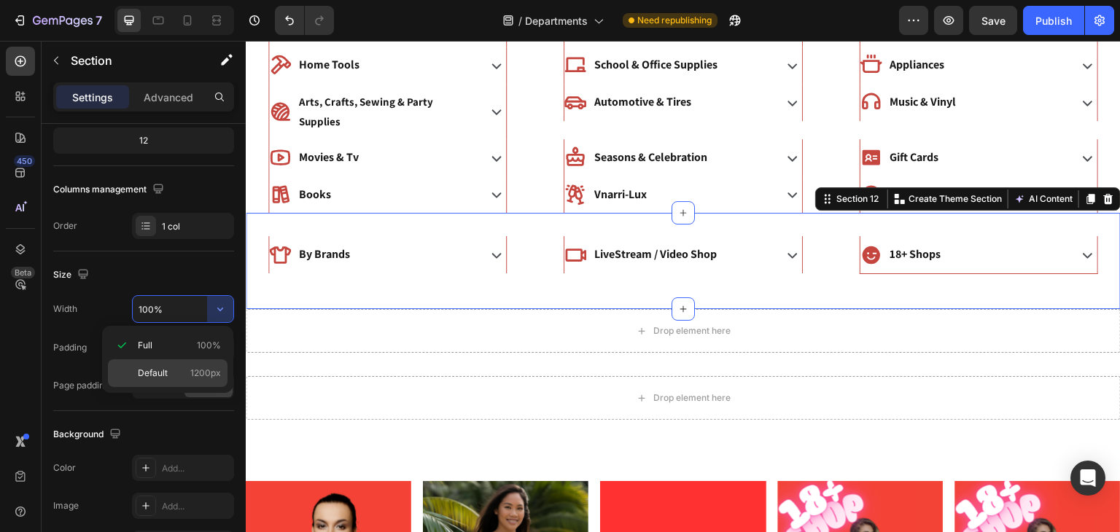
click at [137, 381] on div "Default 1200px" at bounding box center [168, 373] width 120 height 28
type input "1200"
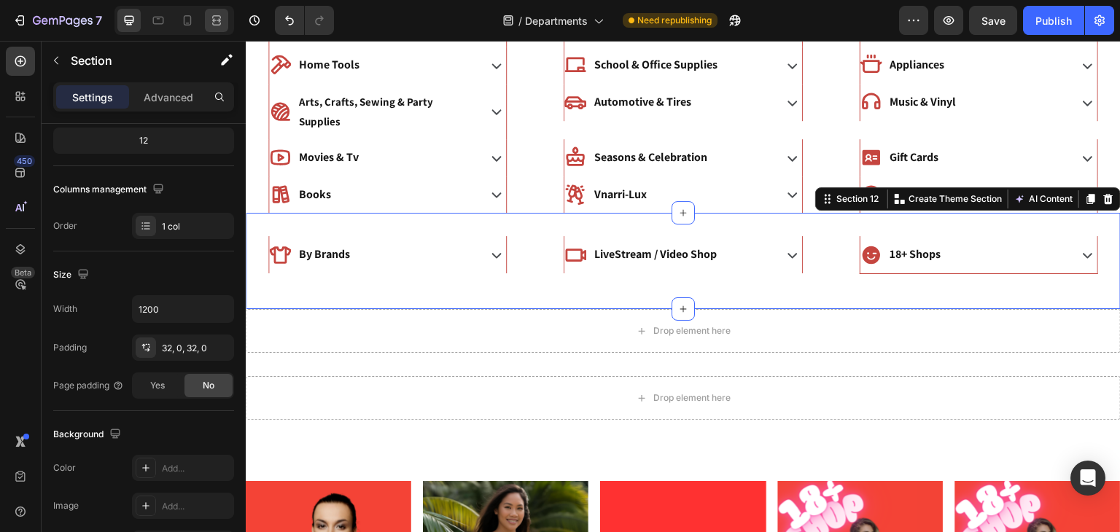
click at [211, 20] on icon at bounding box center [216, 20] width 15 height 15
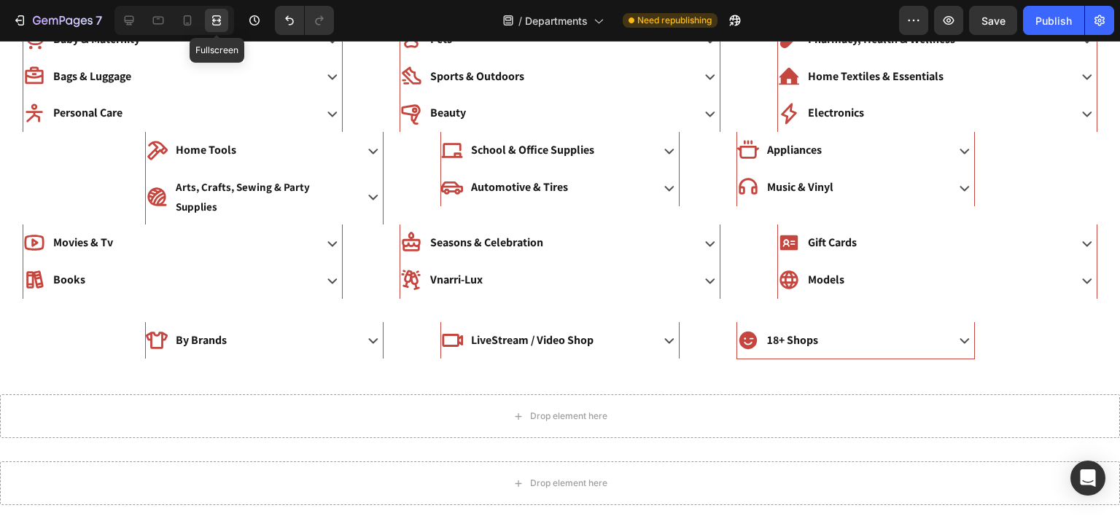
scroll to position [143, 0]
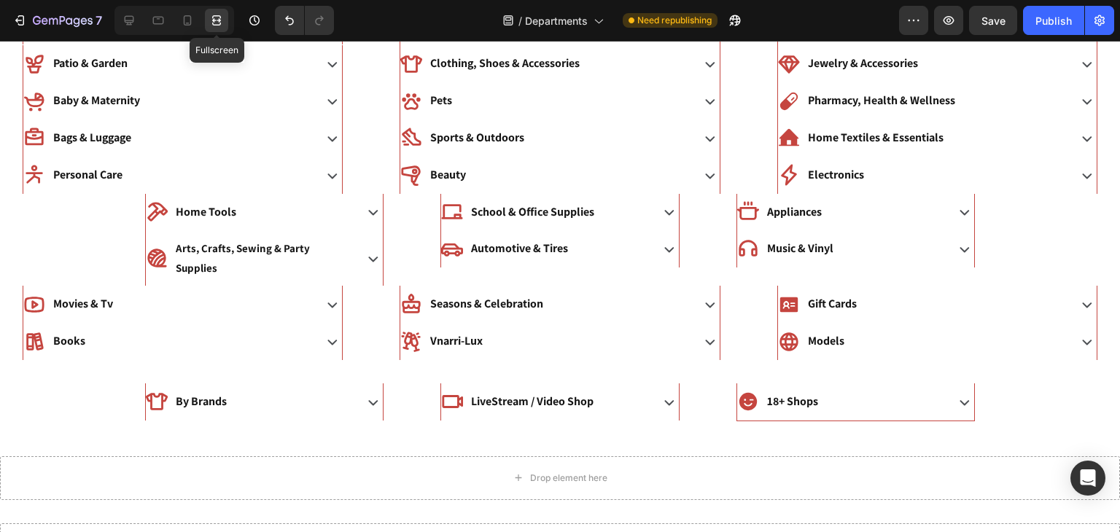
click at [99, 385] on div "Home, Furniture & Appliance Accordion Video Games Accordion Toys Accordion Sect…" at bounding box center [560, 372] width 1120 height 889
click at [82, 371] on div "Home, Furniture & Appliance Accordion Video Games Accordion Toys Accordion Sect…" at bounding box center [560, 372] width 1120 height 889
click at [122, 383] on div "By Brands Accordion" at bounding box center [264, 402] width 284 height 38
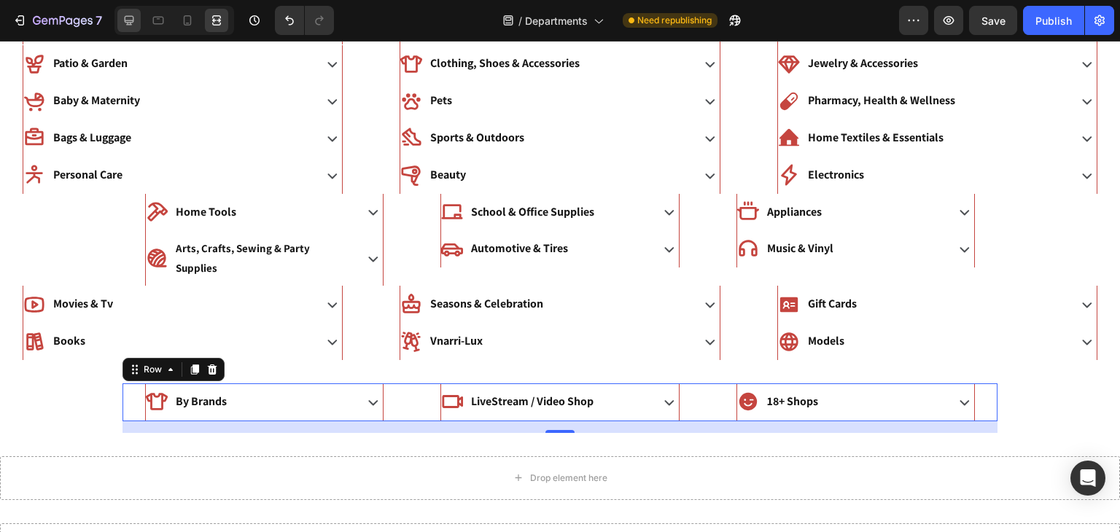
click at [128, 20] on icon at bounding box center [129, 20] width 15 height 15
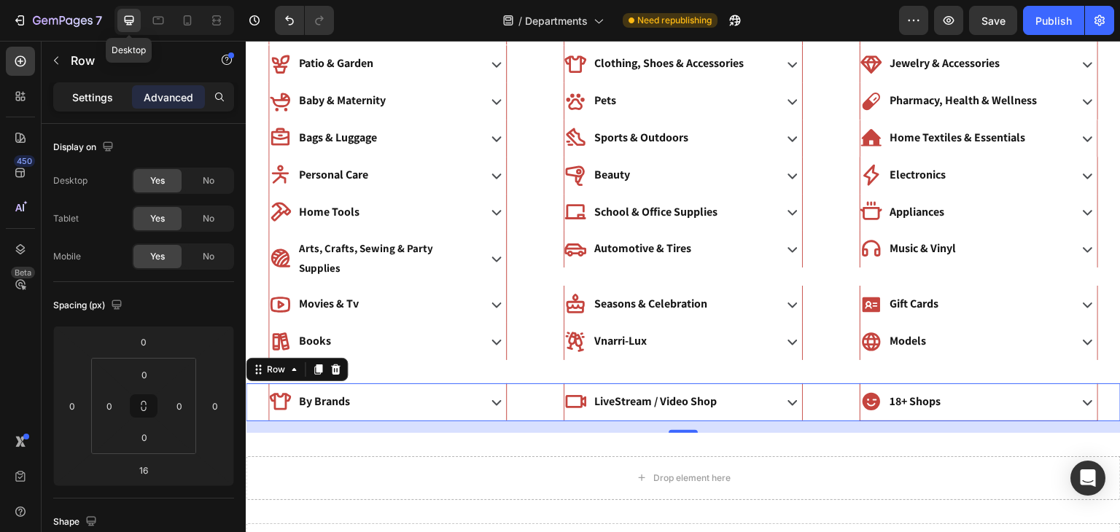
click at [76, 91] on p "Settings" at bounding box center [92, 97] width 41 height 15
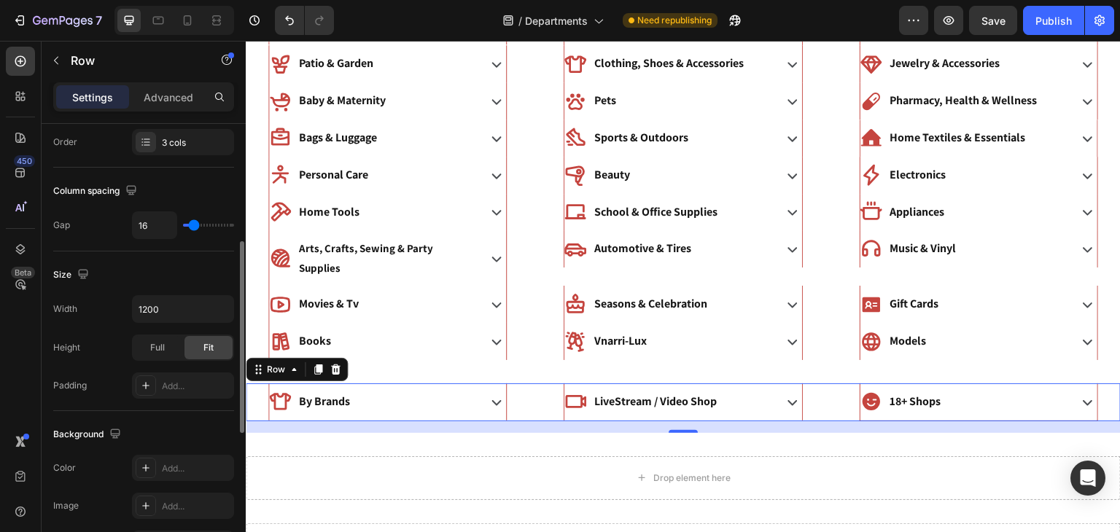
scroll to position [274, 0]
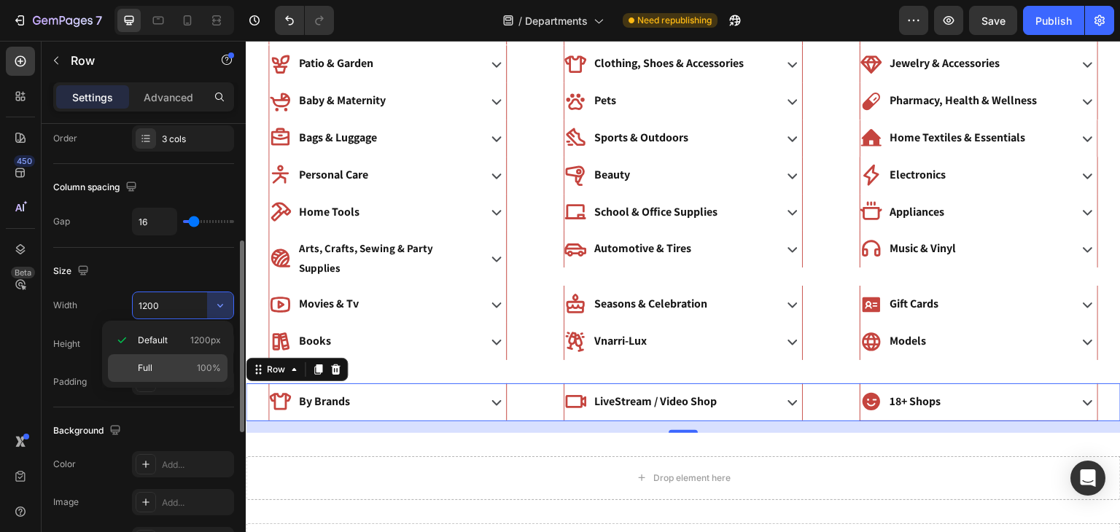
click at [142, 364] on span "Full" at bounding box center [145, 368] width 15 height 13
type input "100%"
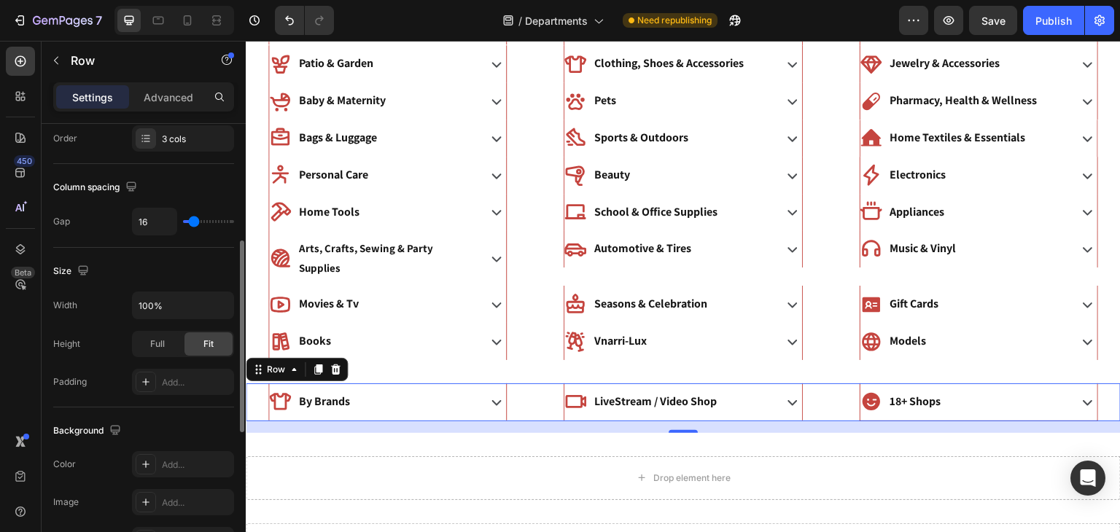
click at [106, 248] on div "Size Width 100% Height Full Fit Padding Add..." at bounding box center [143, 328] width 181 height 160
click at [149, 347] on div "Full" at bounding box center [157, 343] width 48 height 23
click at [100, 242] on div "Column spacing Gap 16" at bounding box center [143, 206] width 181 height 84
click at [90, 263] on button "button" at bounding box center [82, 270] width 17 height 17
click at [85, 346] on icon "button" at bounding box center [86, 346] width 8 height 10
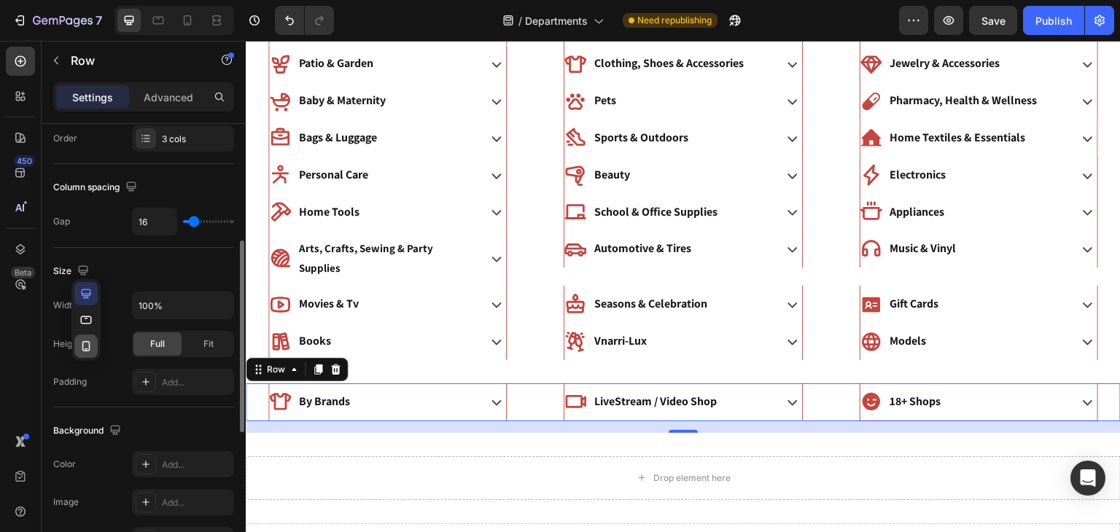
type input "0"
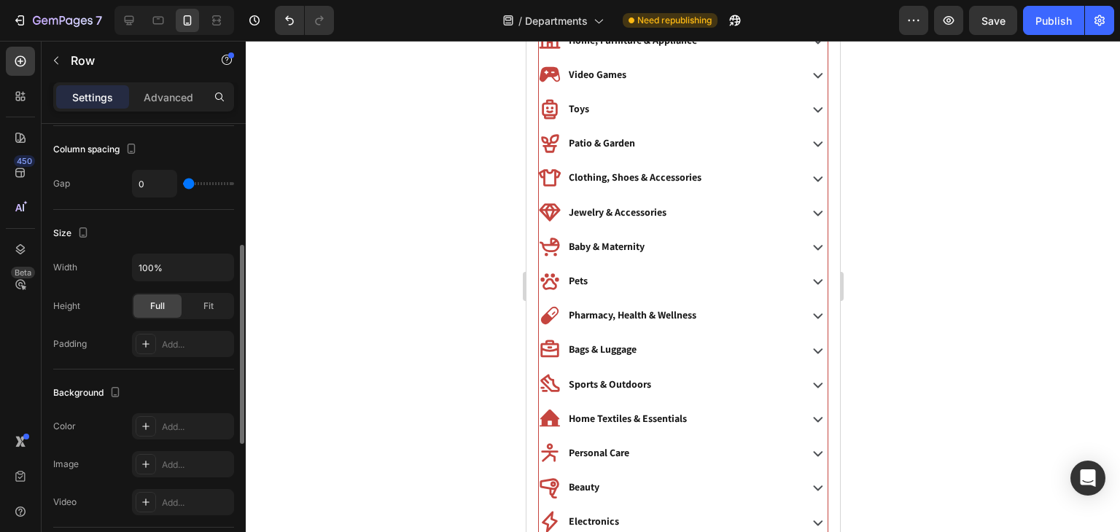
scroll to position [157, 0]
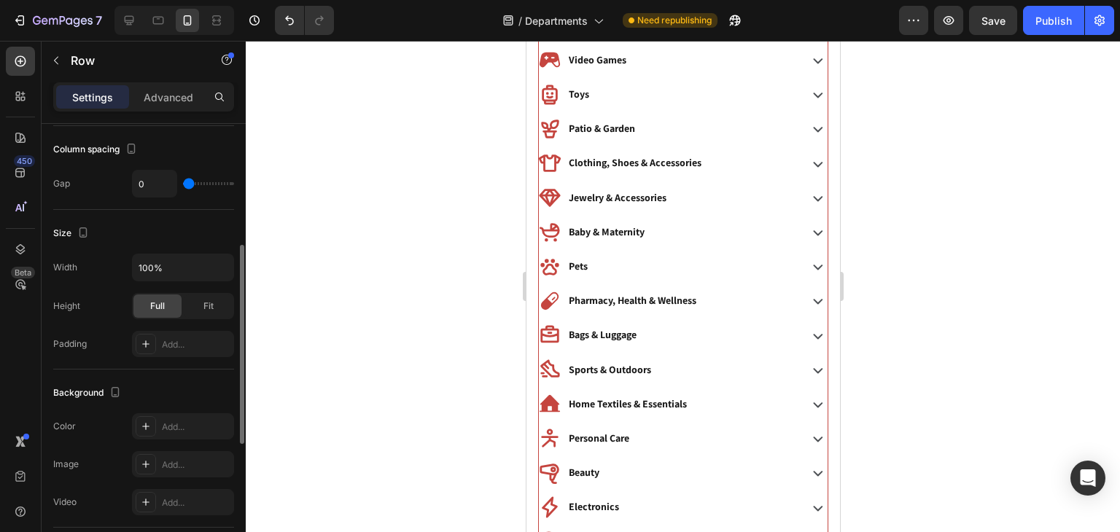
click at [62, 233] on div "Size" at bounding box center [72, 234] width 39 height 20
click at [79, 227] on icon "button" at bounding box center [83, 232] width 15 height 15
click at [79, 255] on icon "button" at bounding box center [86, 256] width 15 height 15
type input "16"
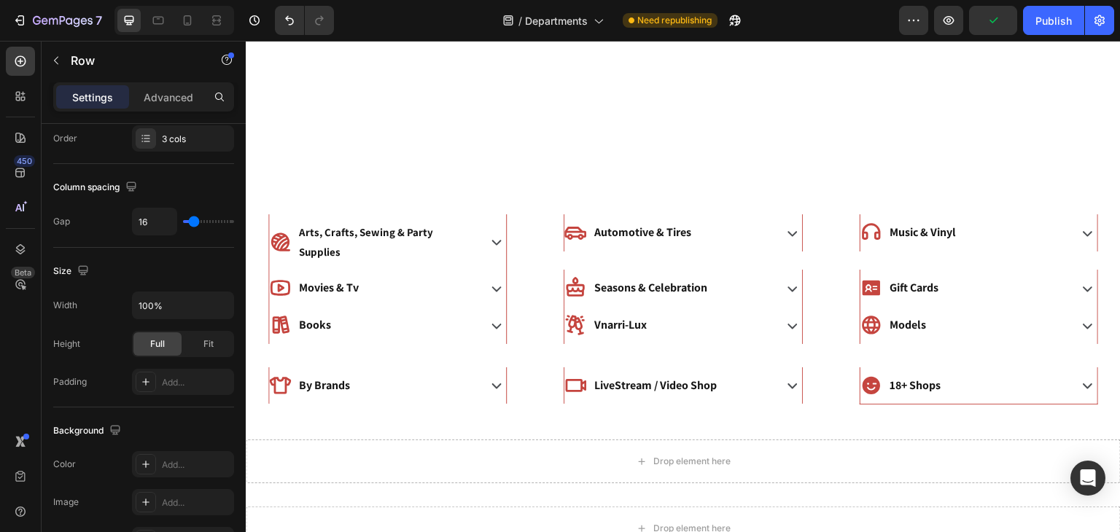
scroll to position [413, 0]
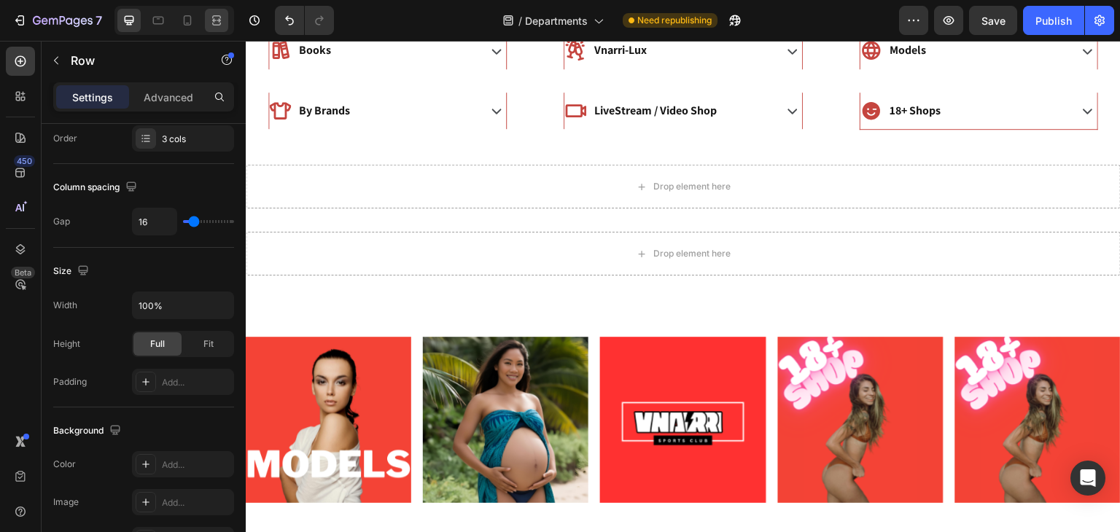
click at [217, 20] on icon at bounding box center [219, 20] width 4 height 4
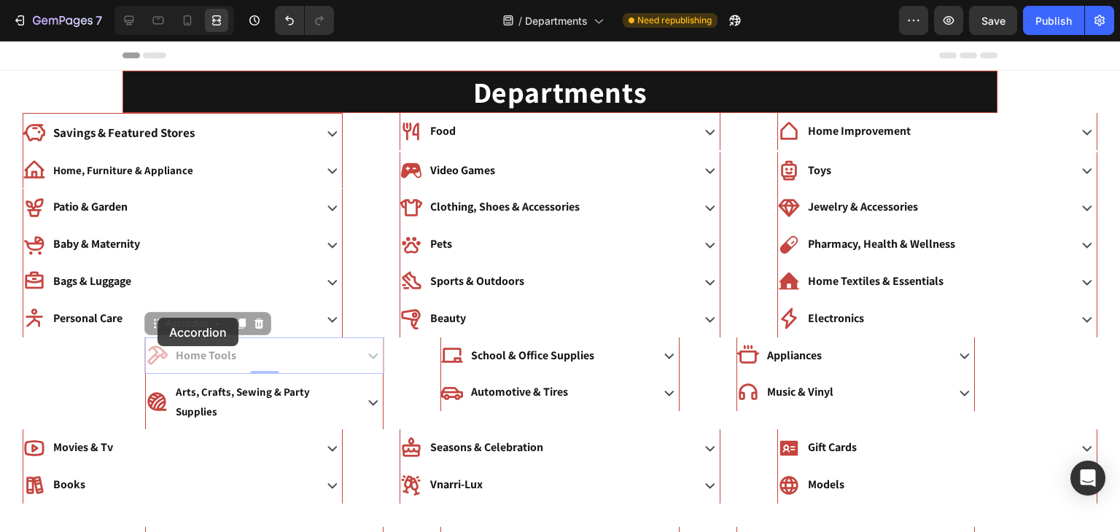
scroll to position [274, 0]
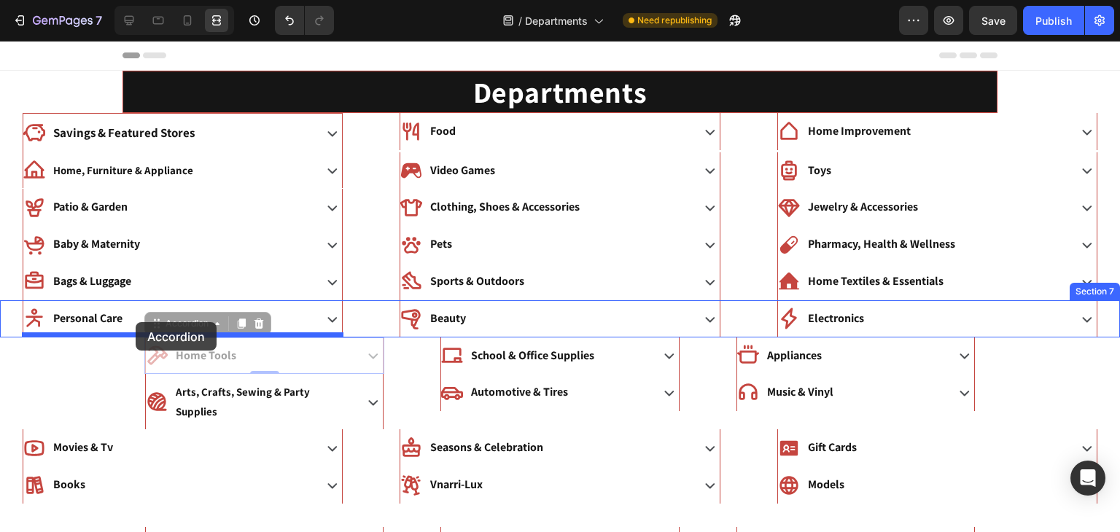
drag, startPoint x: 244, startPoint y: 361, endPoint x: 134, endPoint y: 324, distance: 116.2
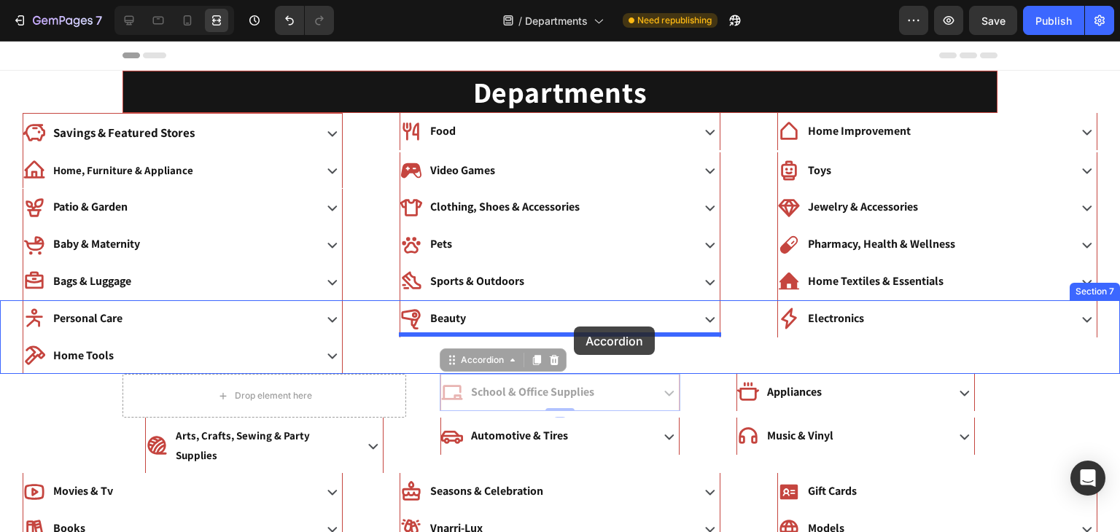
drag, startPoint x: 606, startPoint y: 378, endPoint x: 574, endPoint y: 327, distance: 60.9
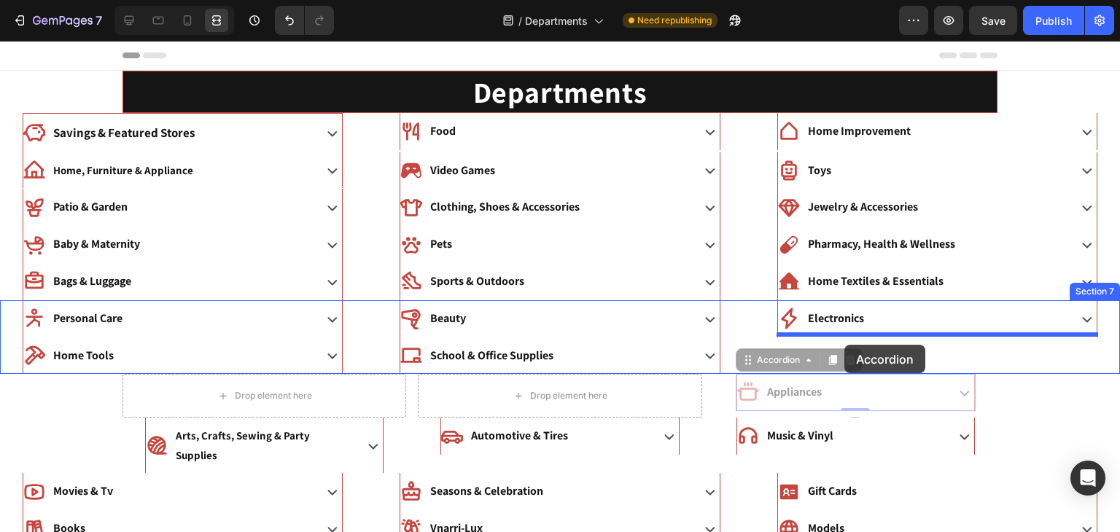
drag, startPoint x: 843, startPoint y: 386, endPoint x: 844, endPoint y: 344, distance: 41.6
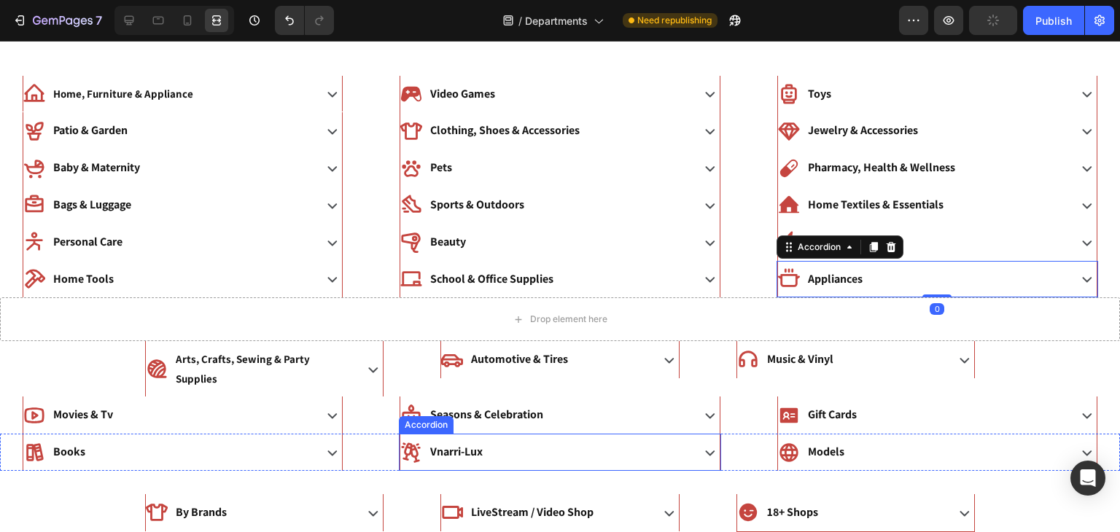
scroll to position [115, 0]
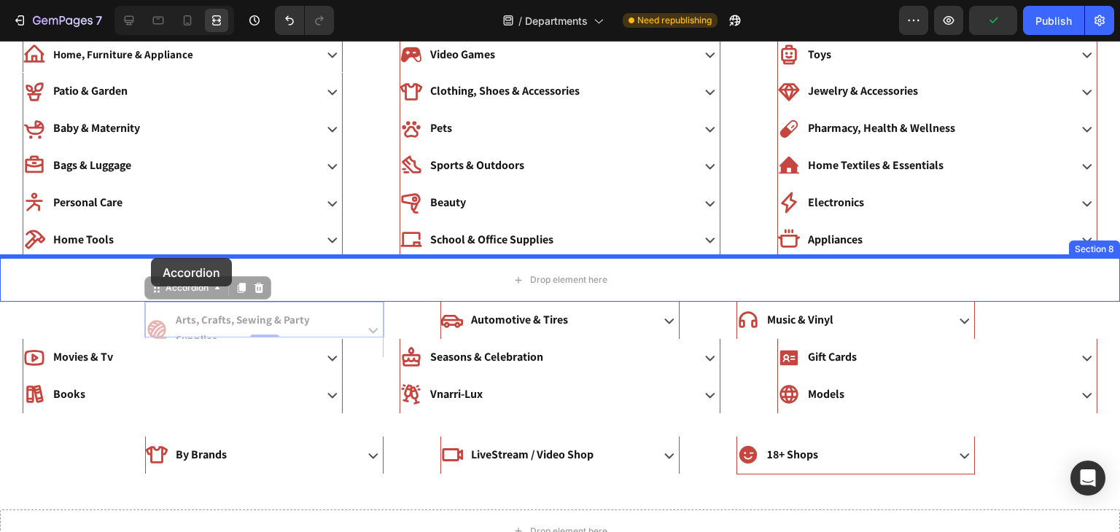
drag, startPoint x: 164, startPoint y: 319, endPoint x: 151, endPoint y: 258, distance: 62.6
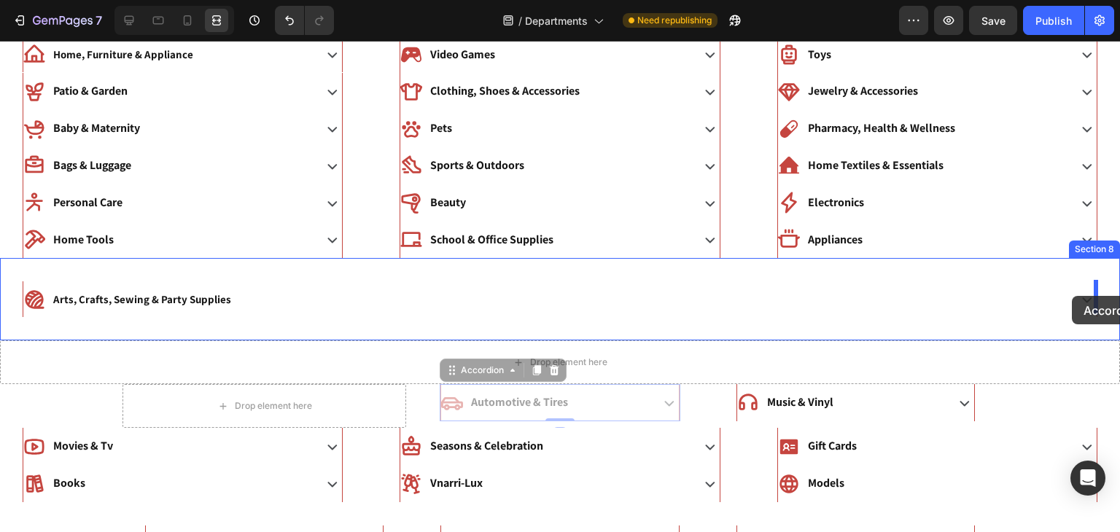
drag, startPoint x: 603, startPoint y: 405, endPoint x: 1072, endPoint y: 296, distance: 481.3
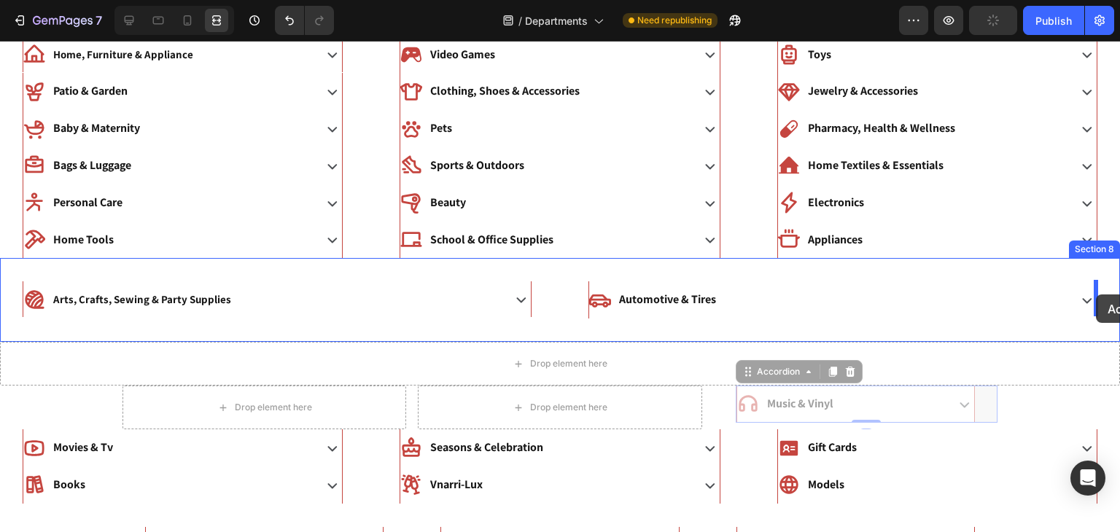
drag, startPoint x: 875, startPoint y: 407, endPoint x: 1096, endPoint y: 295, distance: 247.8
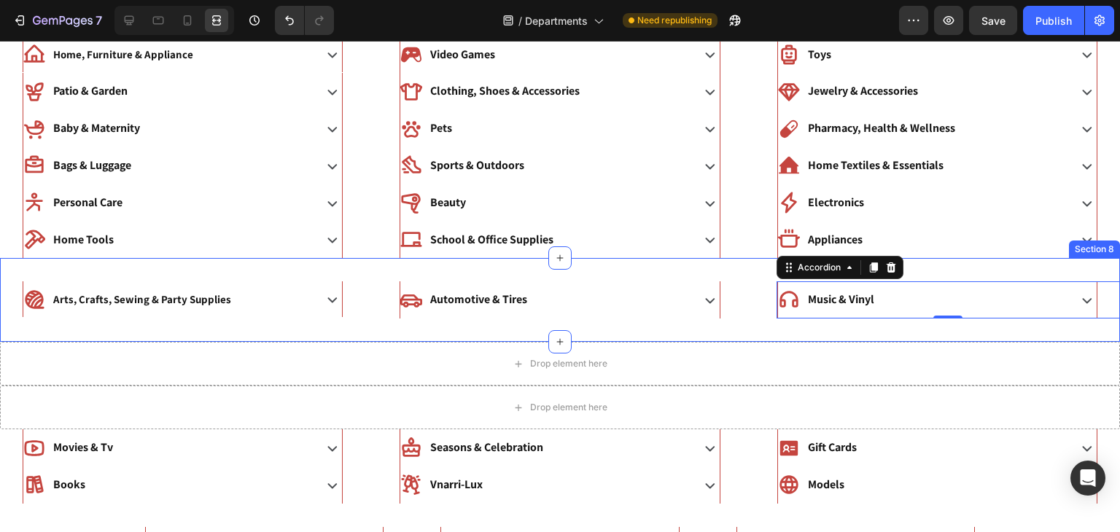
click at [391, 274] on div "Arts, Crafts, Sewing & Party Supplies Accordion Automotive & Tires Accordion Mu…" at bounding box center [560, 300] width 1120 height 84
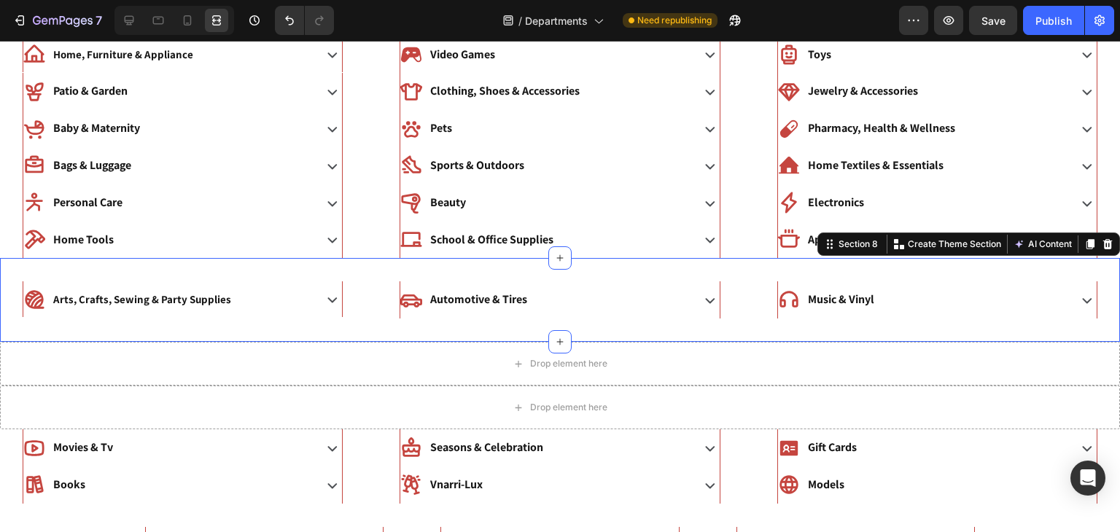
scroll to position [0, 0]
click at [128, 28] on div at bounding box center [128, 20] width 23 height 23
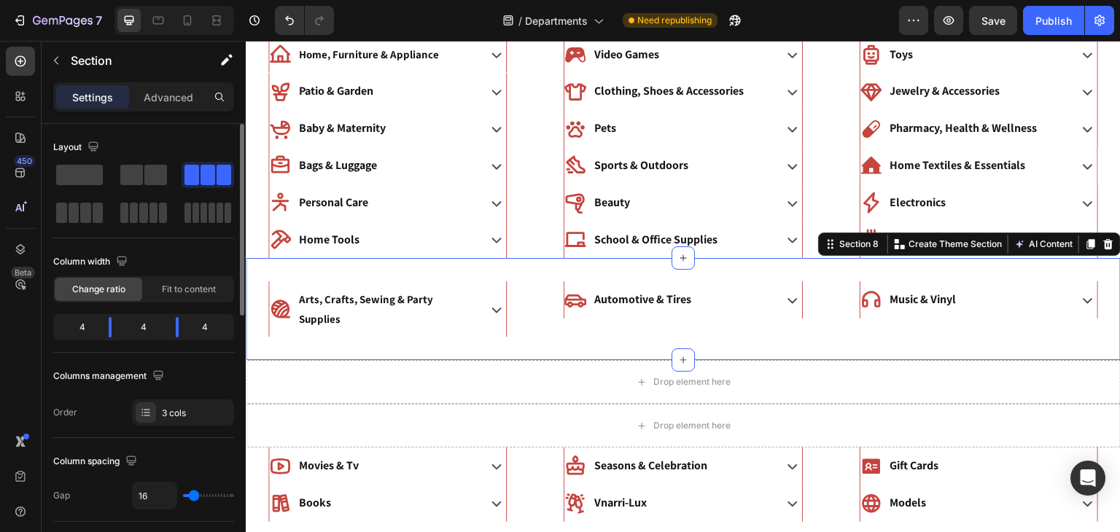
type input "0"
click at [187, 495] on input "range" at bounding box center [208, 495] width 51 height 3
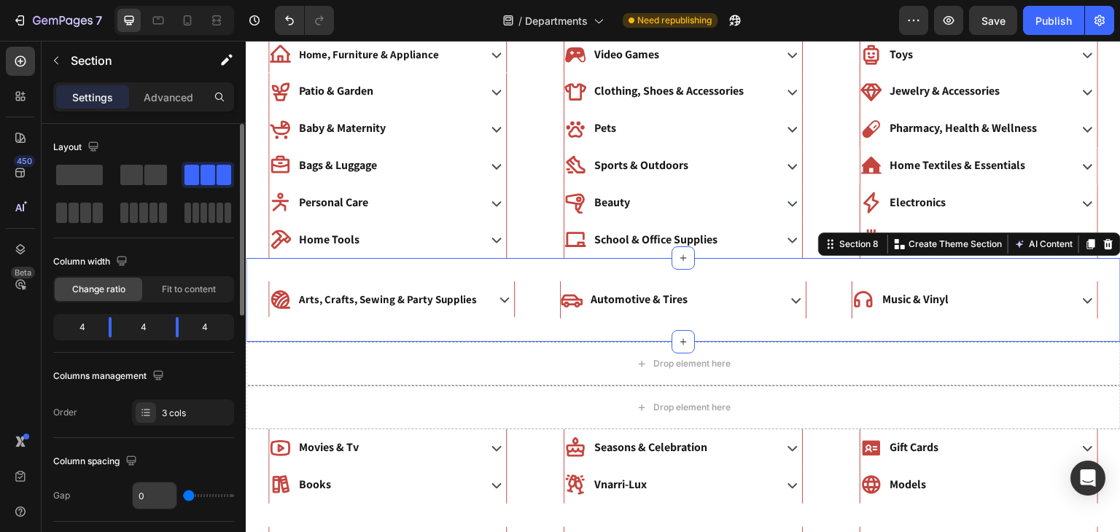
click at [149, 493] on input "0" at bounding box center [155, 496] width 44 height 26
type input "1"
type input "16"
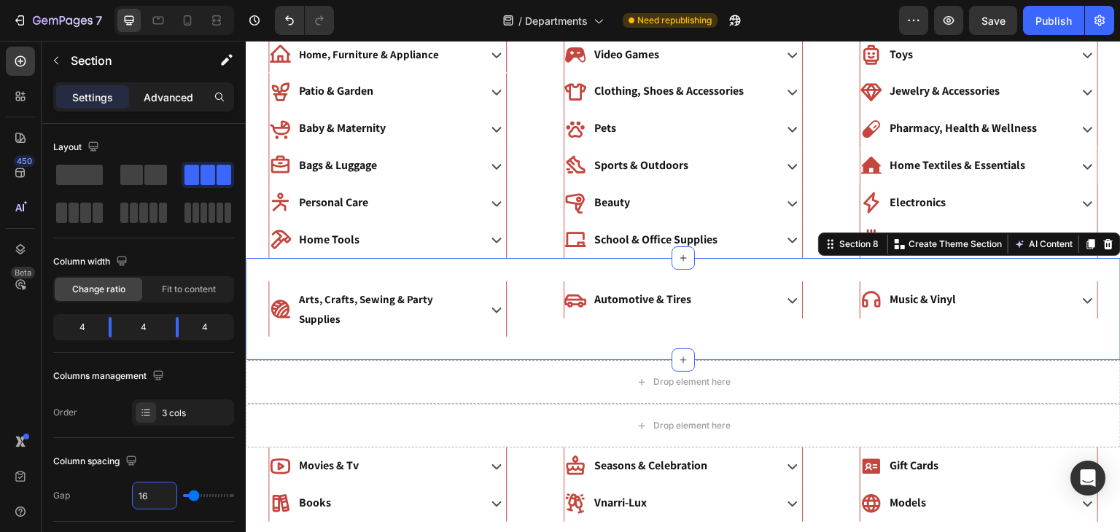
click at [155, 100] on p "Advanced" at bounding box center [169, 97] width 50 height 15
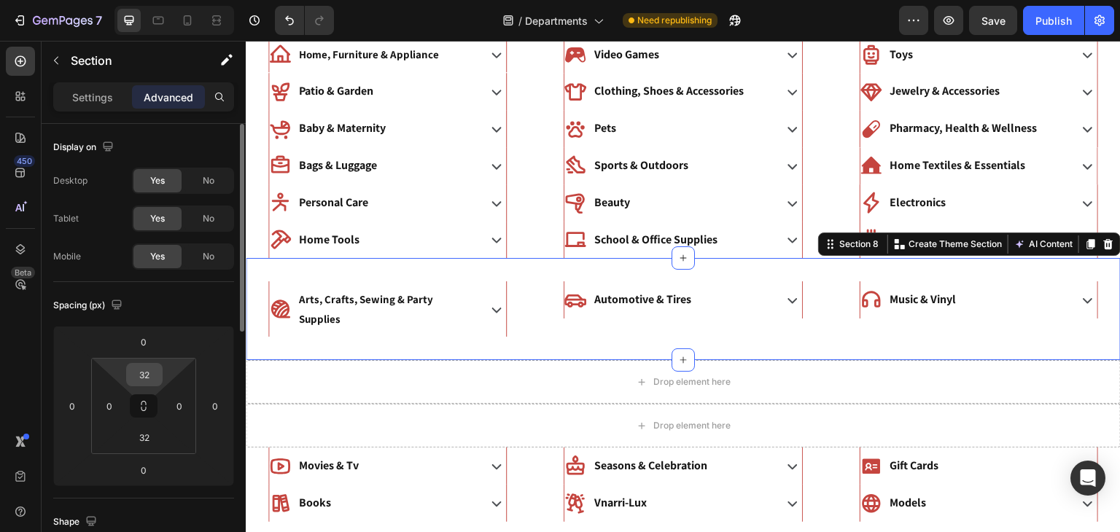
click at [143, 370] on input "32" at bounding box center [144, 375] width 29 height 22
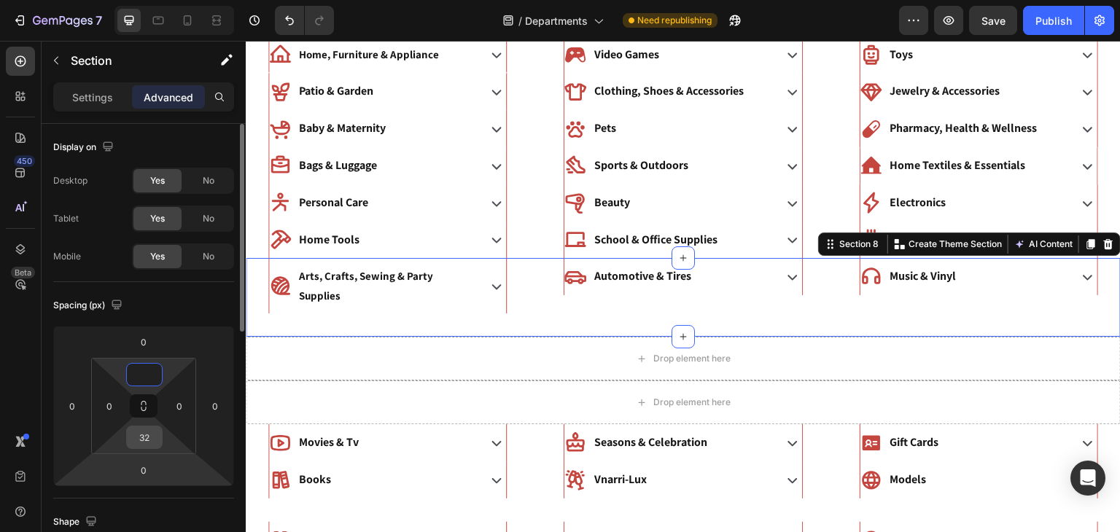
type input "0"
click at [148, 434] on input "32" at bounding box center [144, 437] width 29 height 22
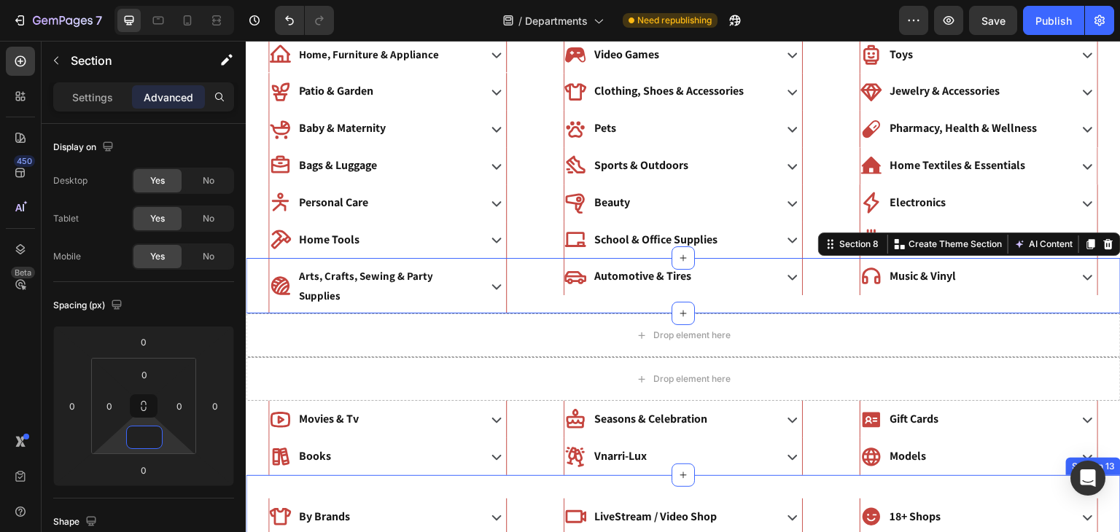
click at [422, 475] on div "By Brands Accordion LiveStream / Video Shop Accordion 18+ Shops Accordion Row S…" at bounding box center [683, 523] width 875 height 96
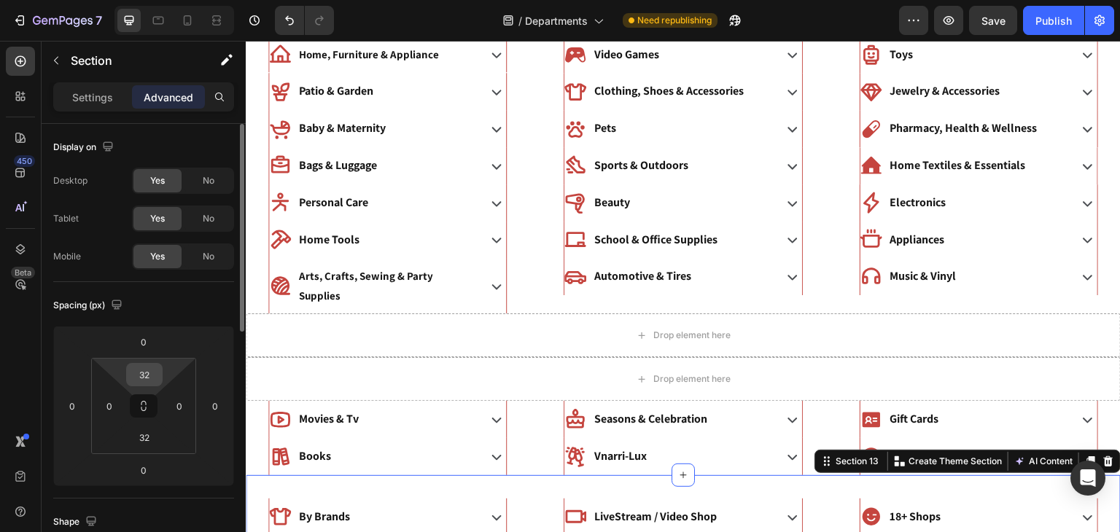
click at [135, 381] on input "32" at bounding box center [144, 375] width 29 height 22
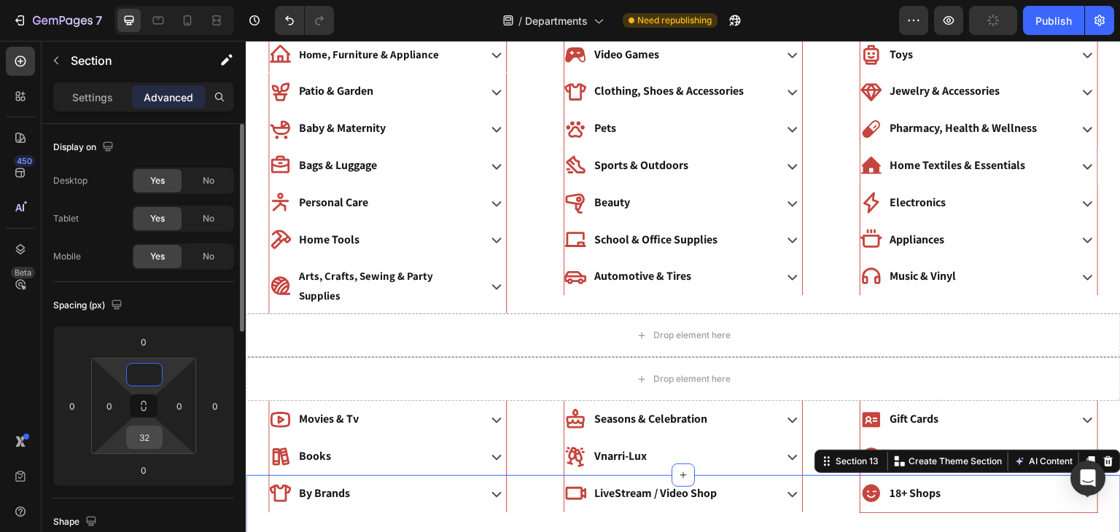
type input "0"
click at [141, 437] on input "32" at bounding box center [144, 437] width 29 height 22
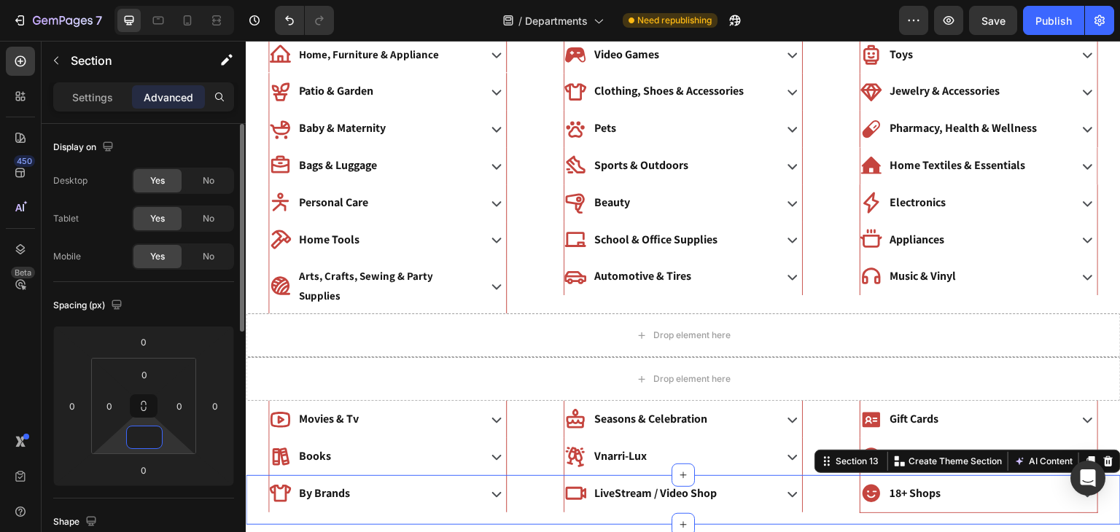
type input "0"
click at [0, 0] on div "Spacing (px) 0 0 0 0 0 0 0 0" at bounding box center [0, 0] width 0 height 0
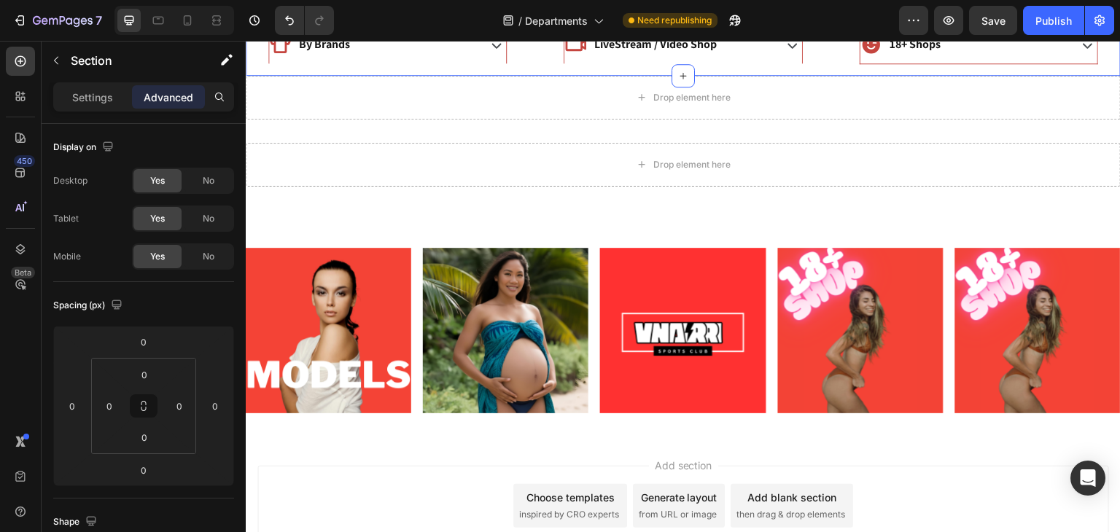
scroll to position [407, 0]
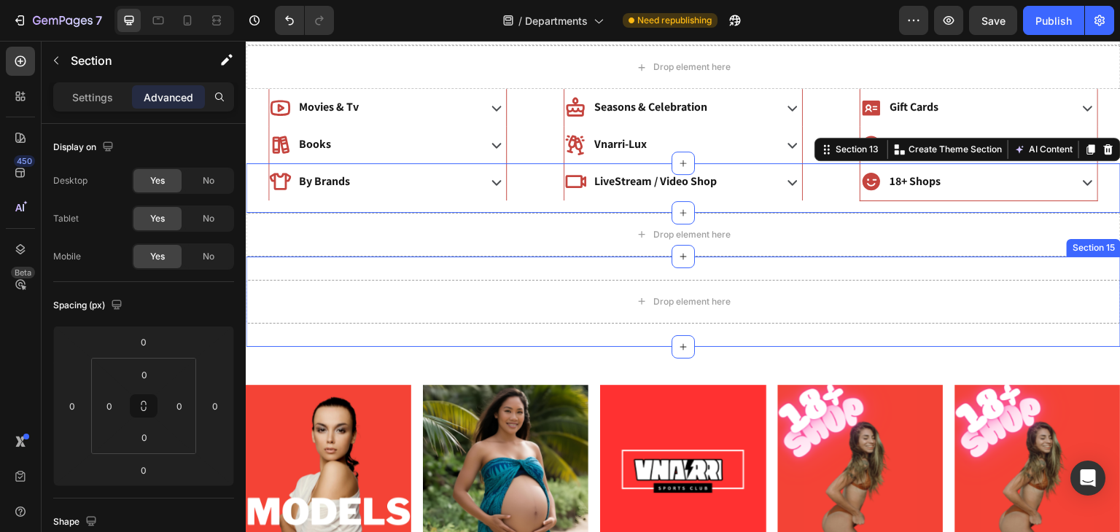
click at [555, 268] on div "Drop element here Section 15" at bounding box center [683, 302] width 875 height 90
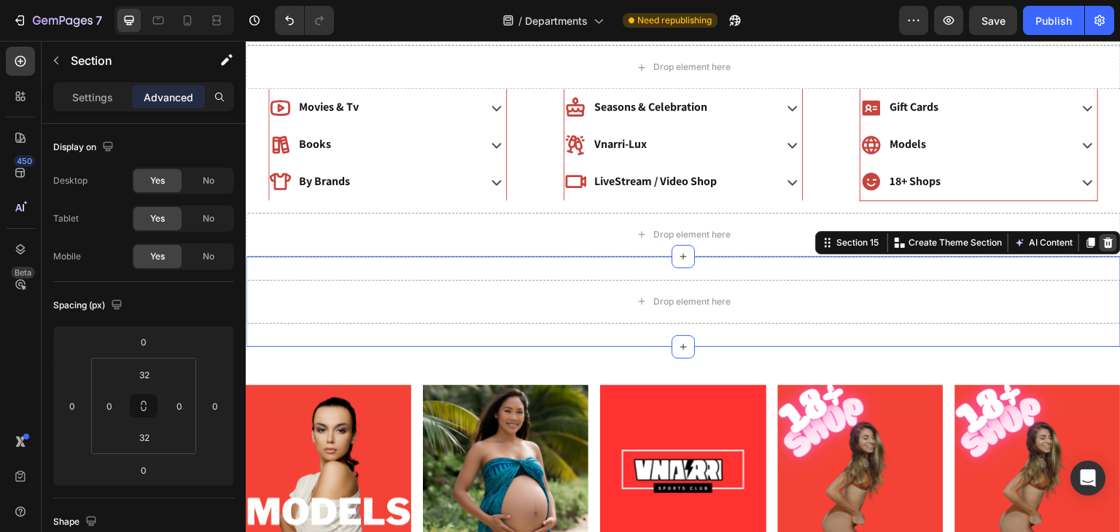
click at [1105, 241] on icon at bounding box center [1108, 243] width 9 height 10
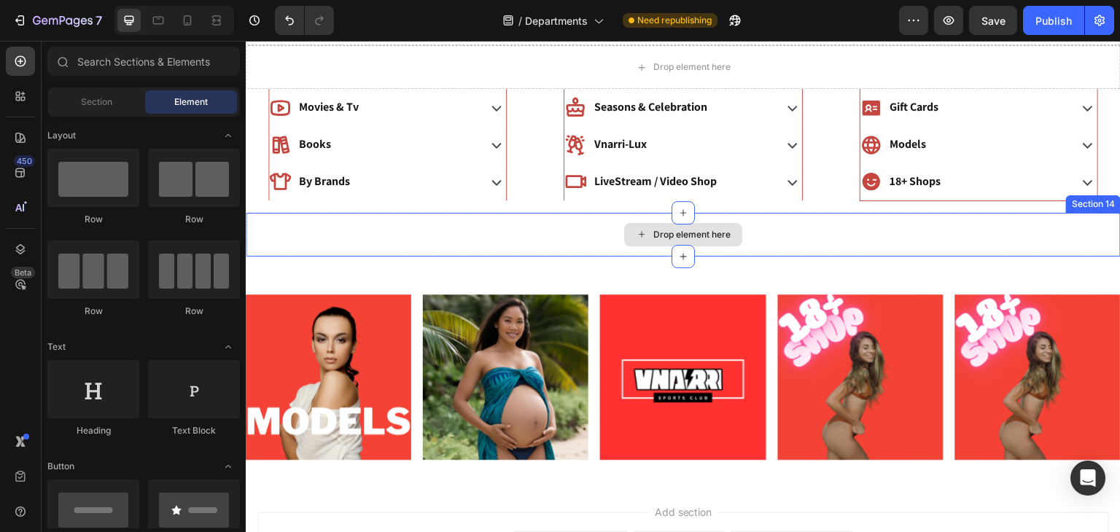
click at [571, 229] on div "Drop element here" at bounding box center [683, 235] width 875 height 44
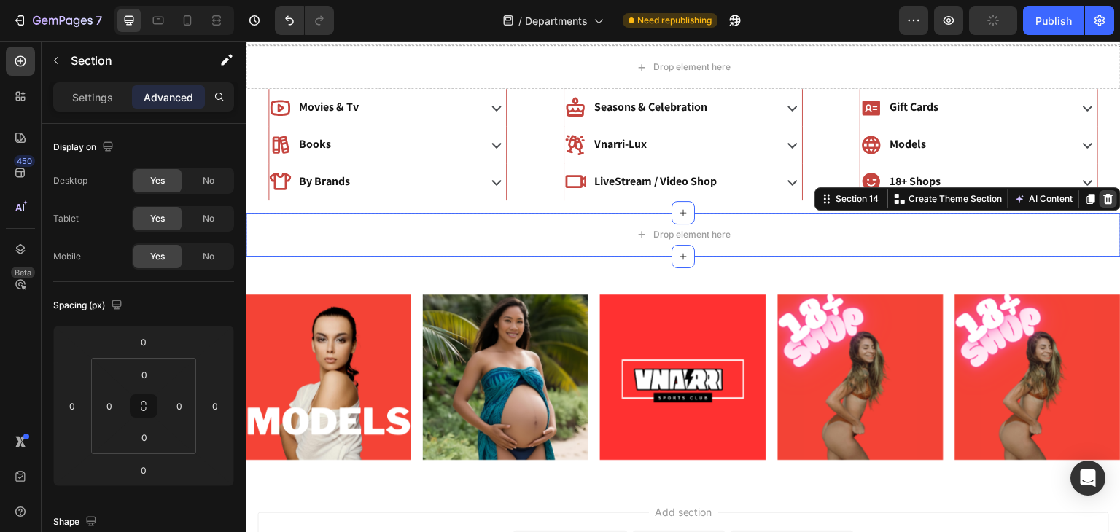
click at [1109, 193] on icon at bounding box center [1108, 199] width 12 height 12
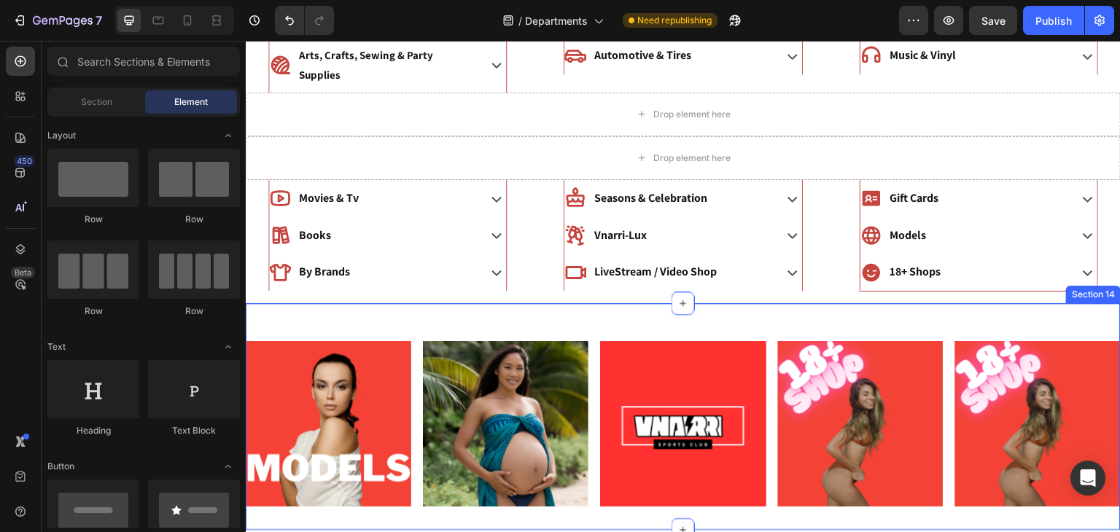
scroll to position [327, 0]
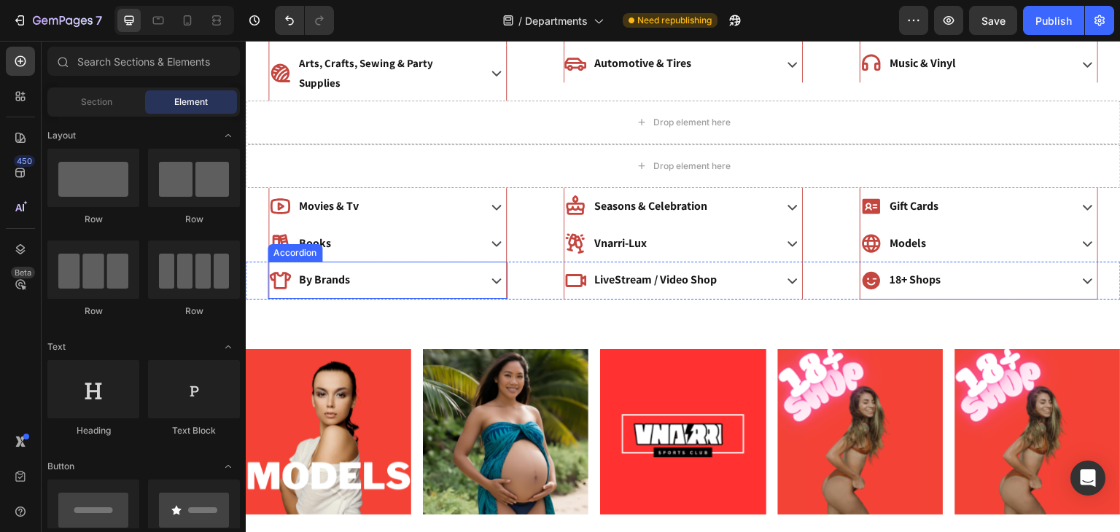
click at [416, 268] on div "By Brands" at bounding box center [372, 281] width 206 height 26
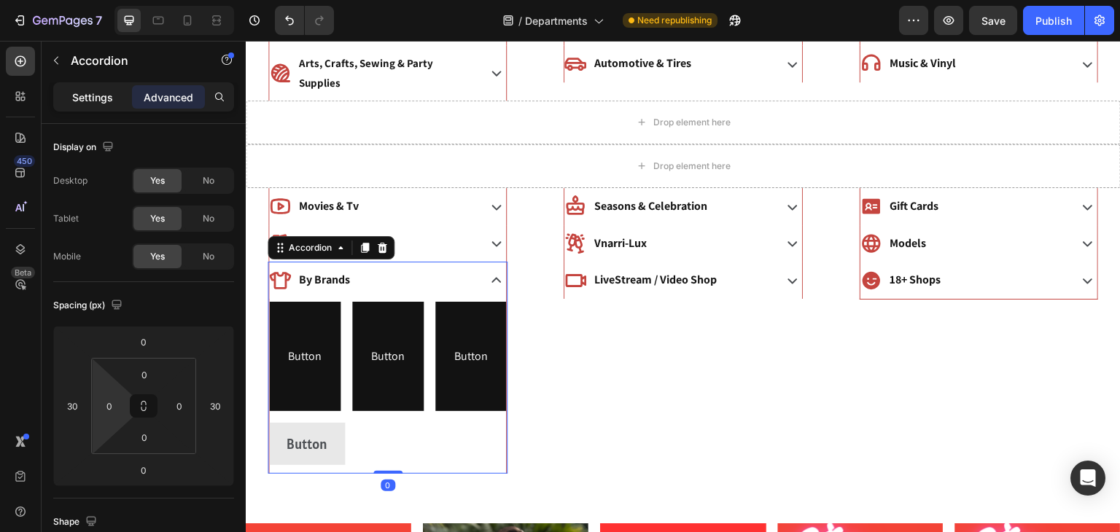
click at [82, 120] on div "Settings Advanced" at bounding box center [144, 103] width 204 height 42
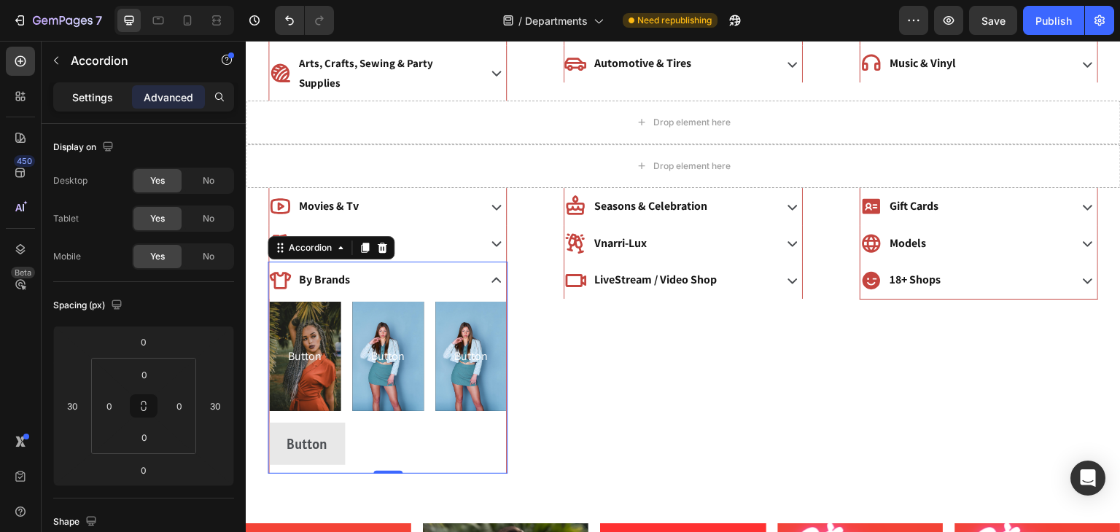
click at [95, 104] on p "Settings" at bounding box center [92, 97] width 41 height 15
type input "8"
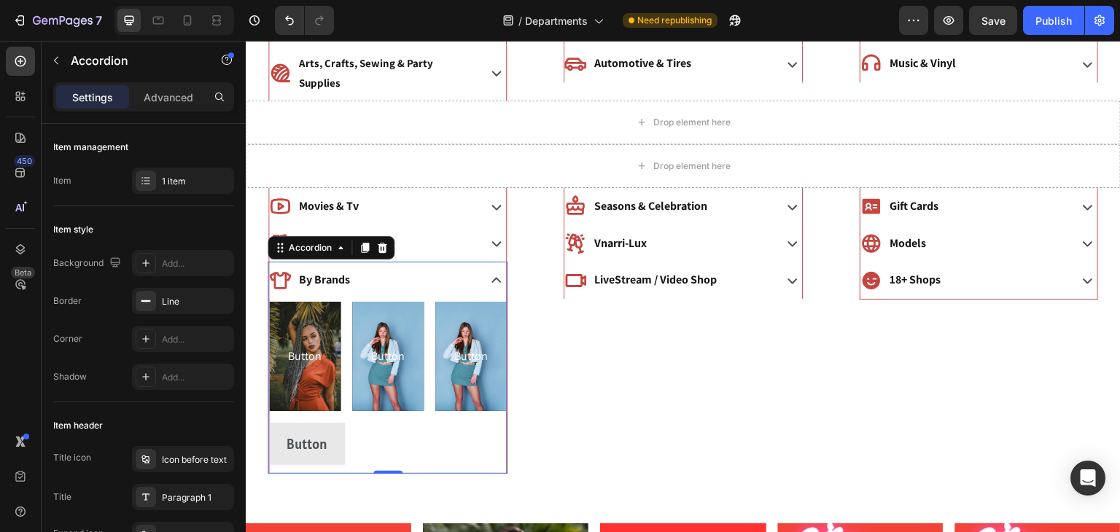
click at [95, 104] on p "Settings" at bounding box center [92, 97] width 41 height 15
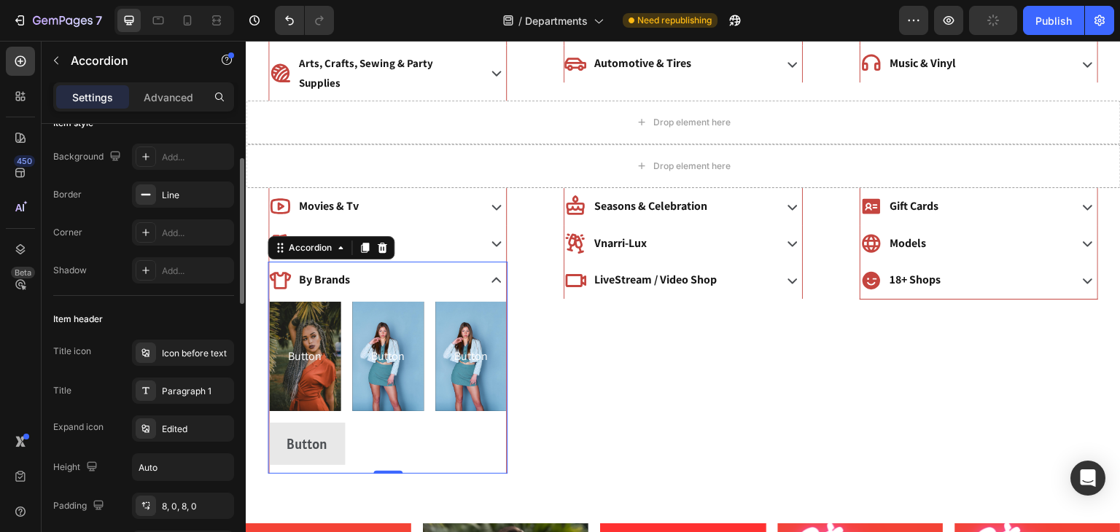
scroll to position [0, 0]
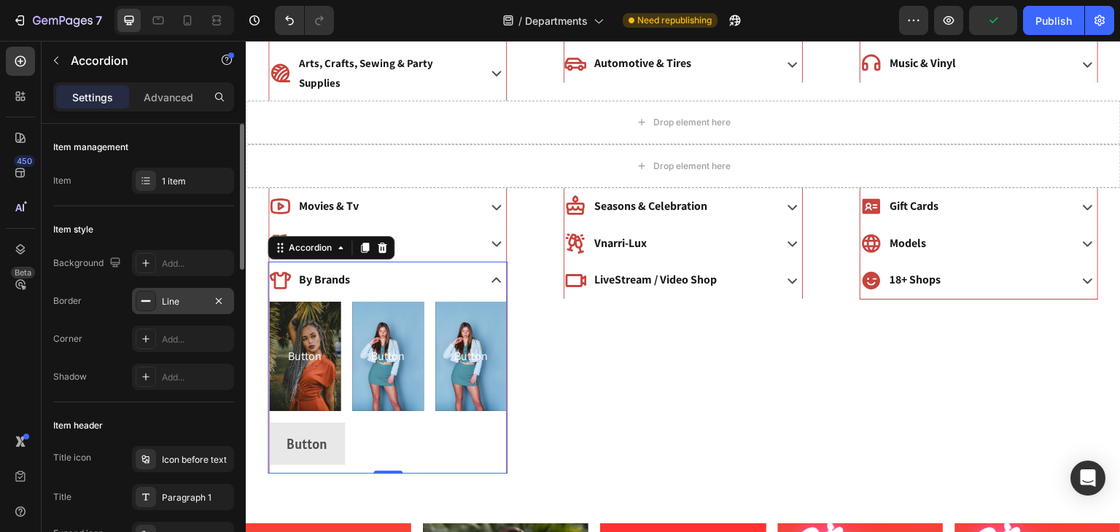
click at [201, 290] on div "Line" at bounding box center [183, 301] width 102 height 26
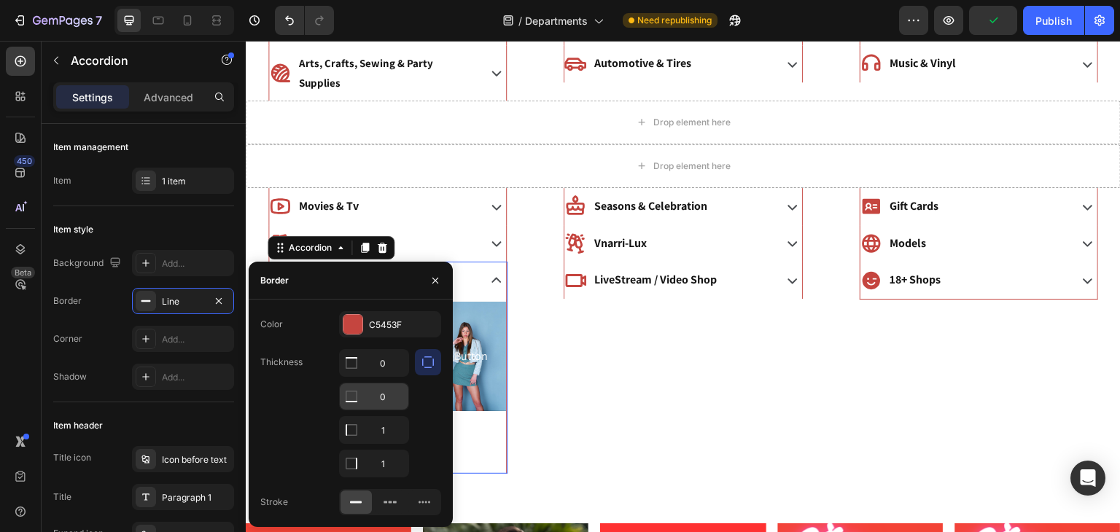
click at [386, 376] on input "0" at bounding box center [374, 363] width 69 height 26
type input "1"
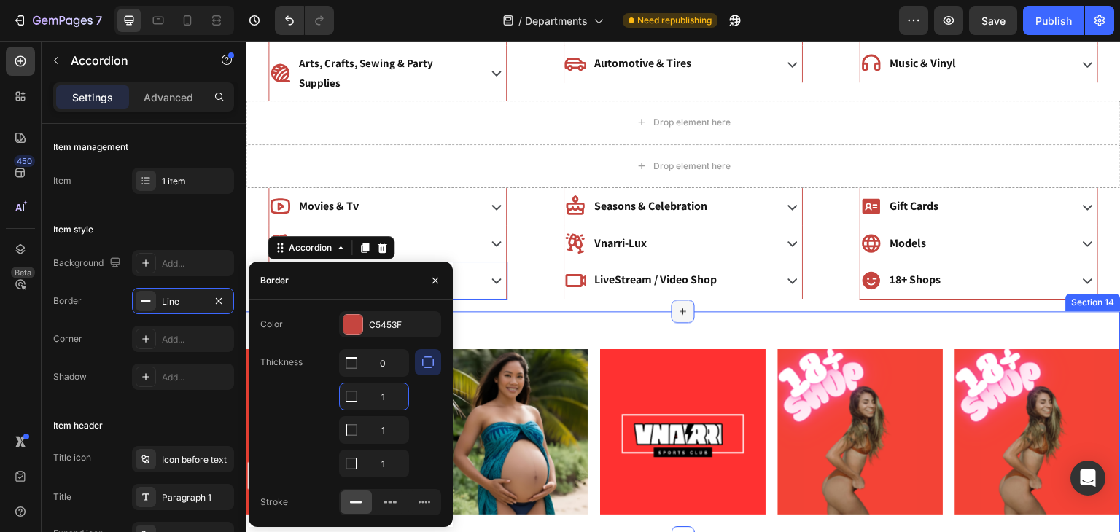
click at [673, 300] on div at bounding box center [682, 311] width 23 height 23
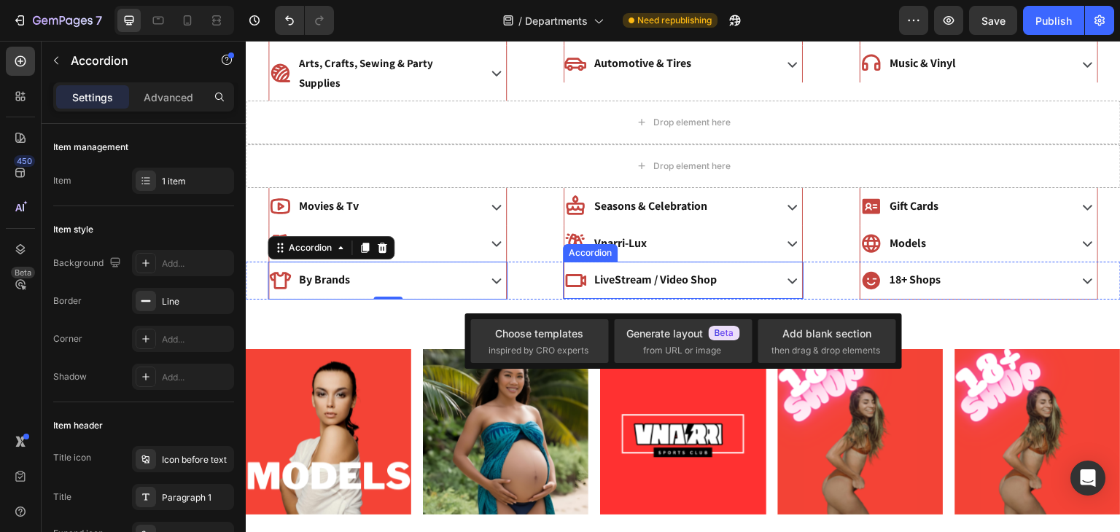
click at [733, 268] on div "LiveStream / Video Shop" at bounding box center [667, 281] width 206 height 26
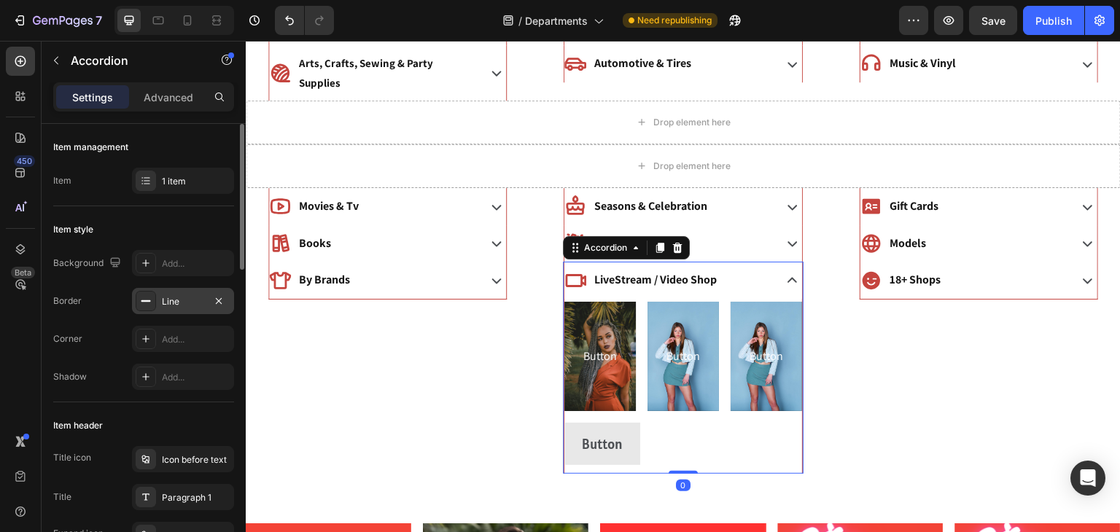
click at [193, 297] on div "Line" at bounding box center [183, 301] width 42 height 13
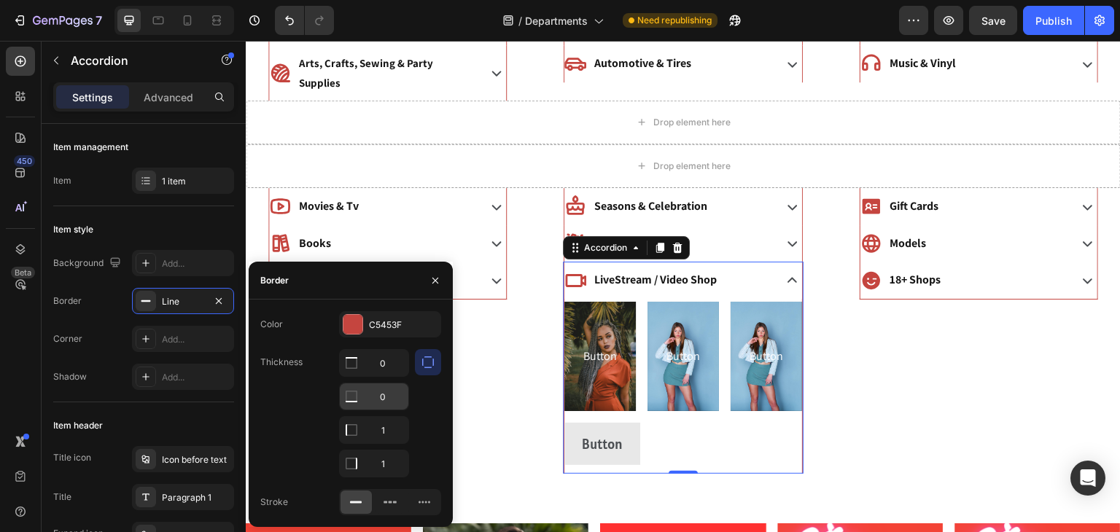
click at [378, 376] on input "0" at bounding box center [374, 363] width 69 height 26
type input "1"
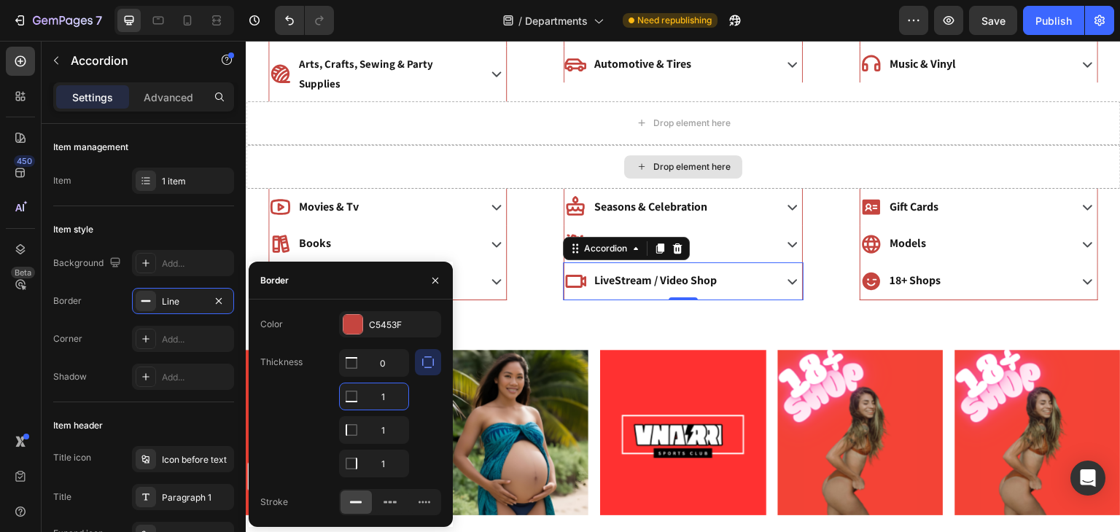
scroll to position [198, 0]
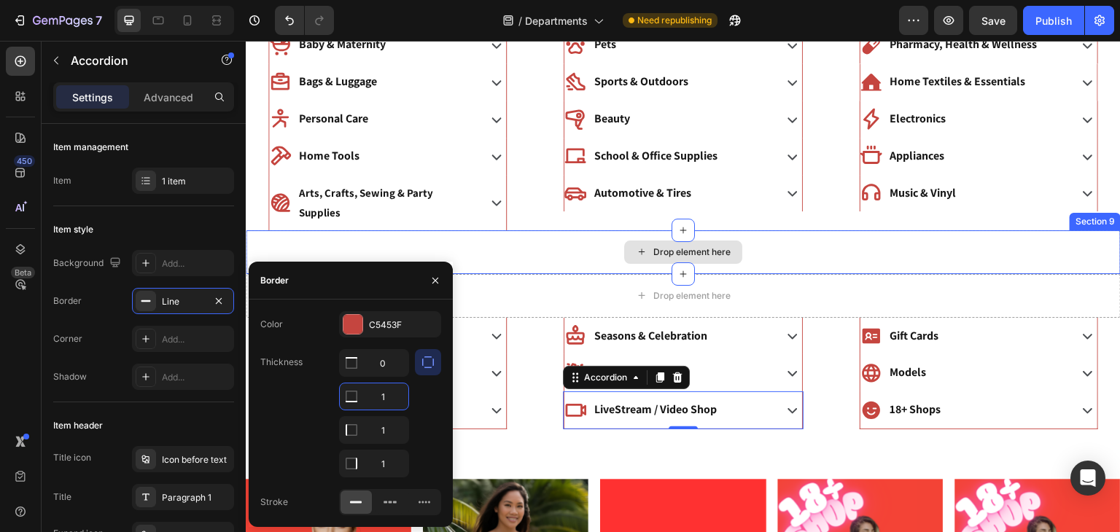
click at [537, 235] on div "Drop element here" at bounding box center [683, 252] width 875 height 44
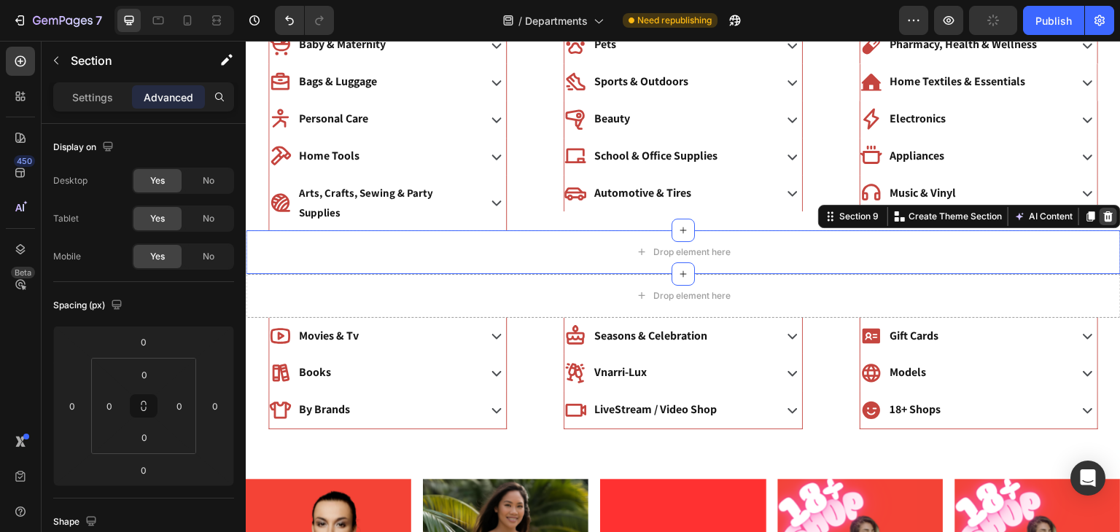
click at [1107, 211] on icon at bounding box center [1108, 217] width 12 height 12
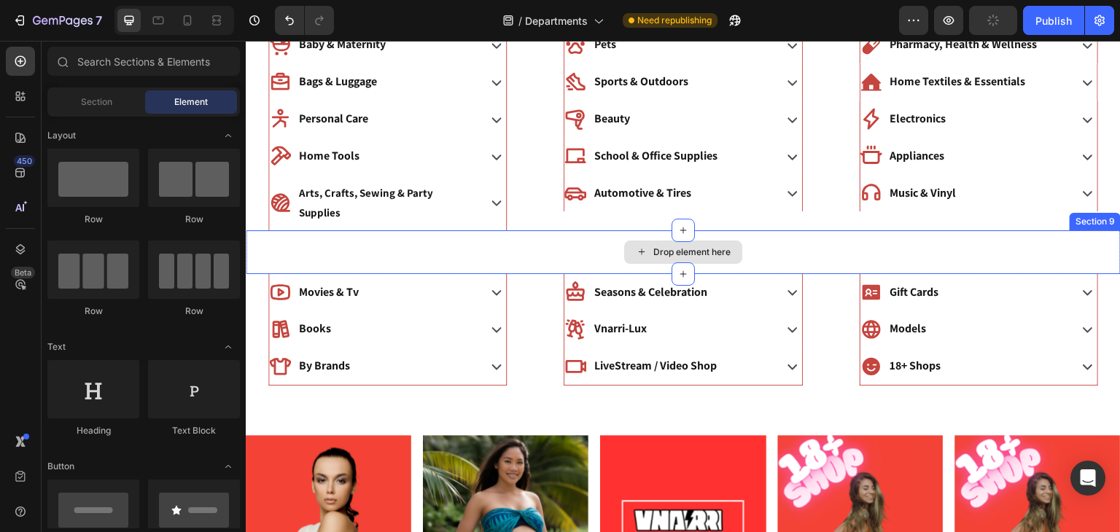
click at [806, 230] on div "Drop element here" at bounding box center [683, 252] width 875 height 44
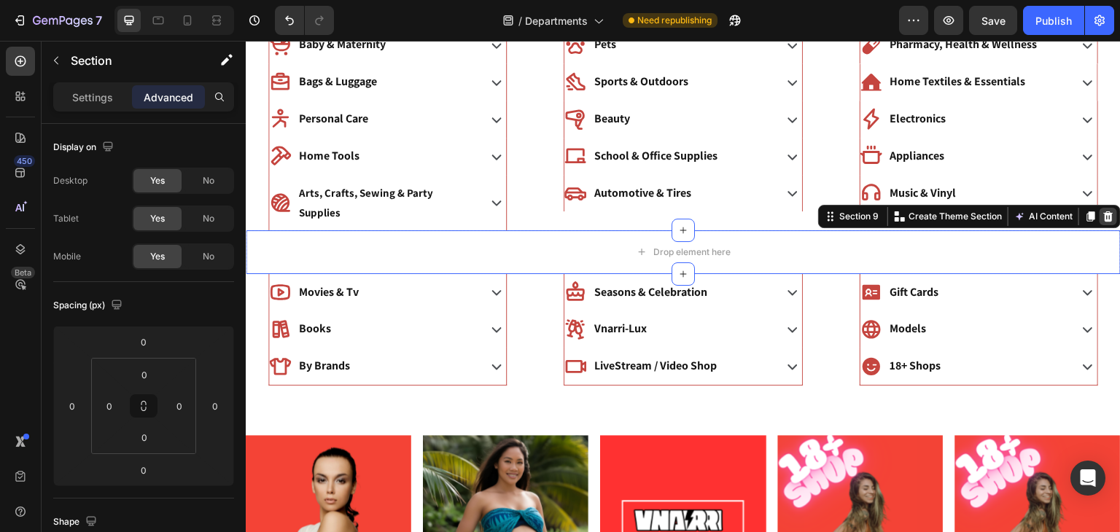
click at [1110, 211] on icon at bounding box center [1108, 216] width 9 height 10
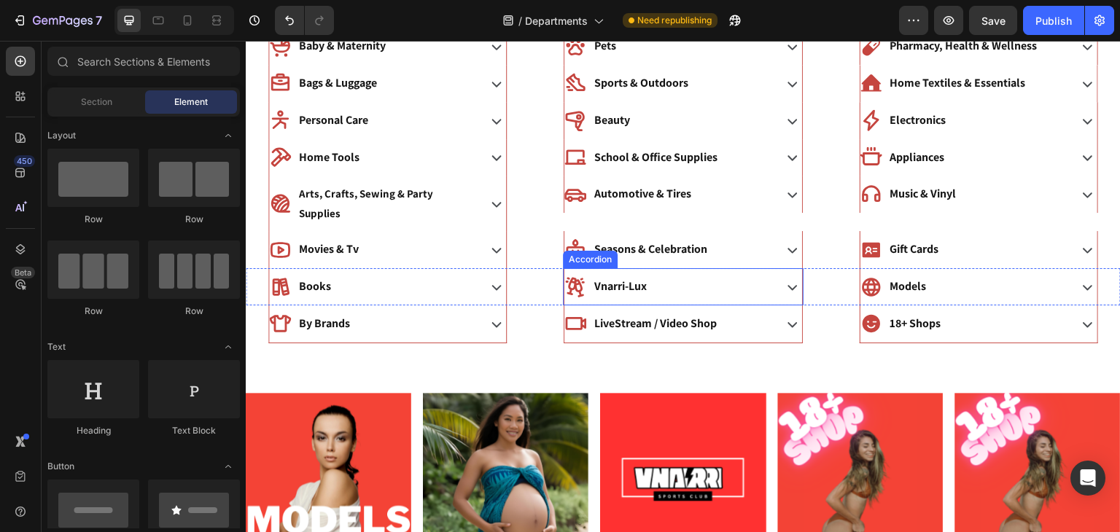
scroll to position [22, 0]
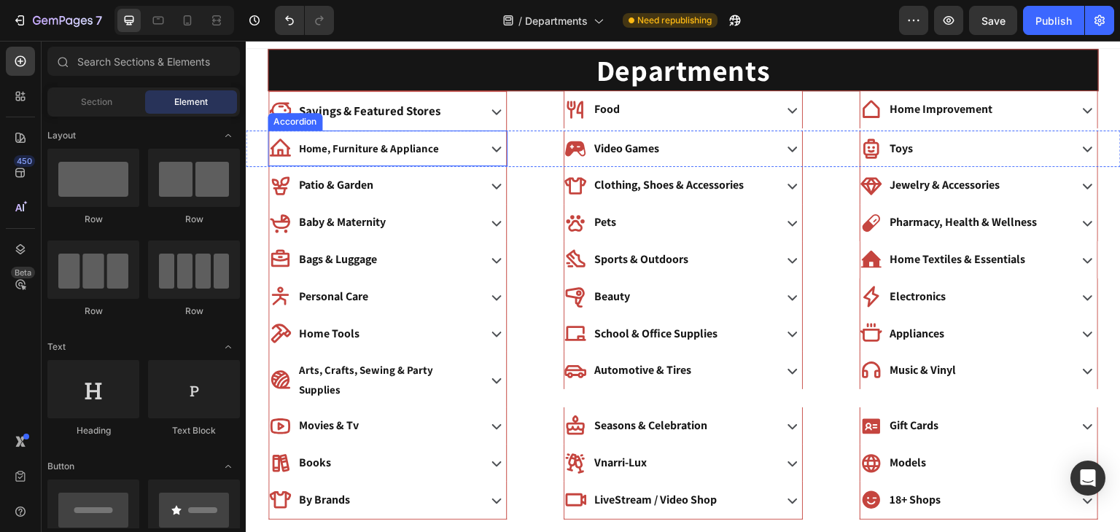
click at [455, 155] on div "Home, Furniture & Appliance" at bounding box center [372, 148] width 206 height 24
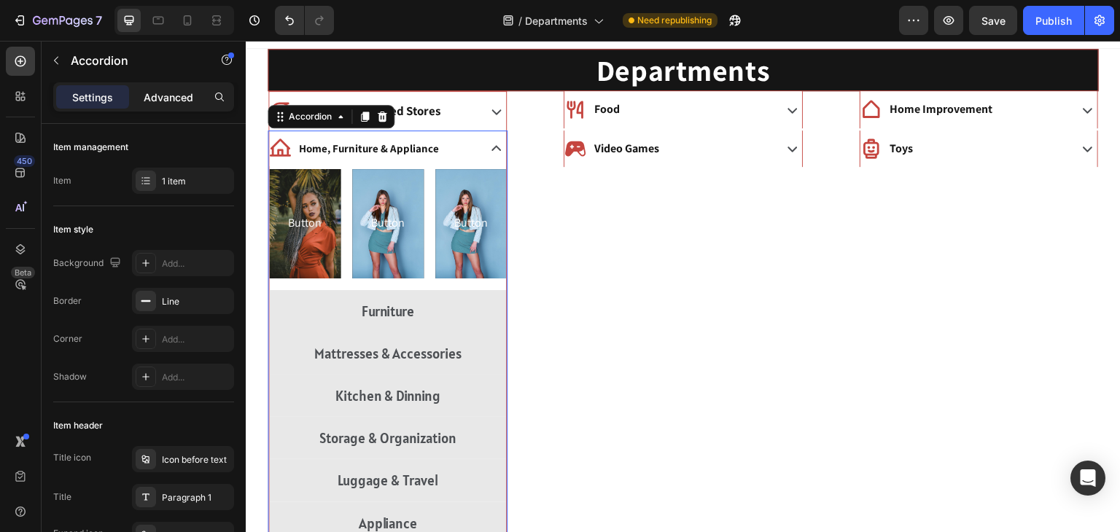
click at [166, 104] on div "Advanced" at bounding box center [168, 96] width 73 height 23
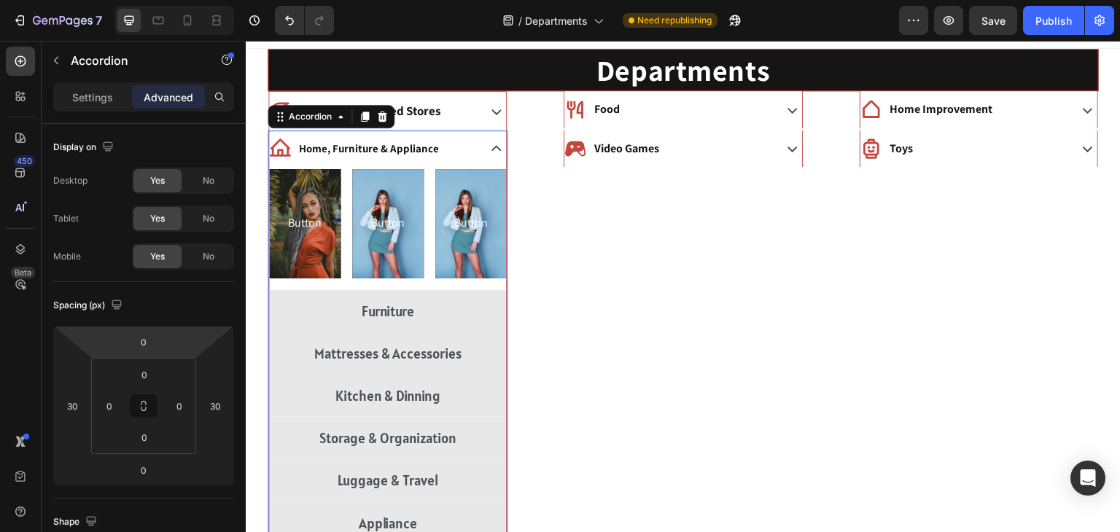
type input "100%"
type input "100"
click at [491, 143] on icon at bounding box center [496, 149] width 20 height 20
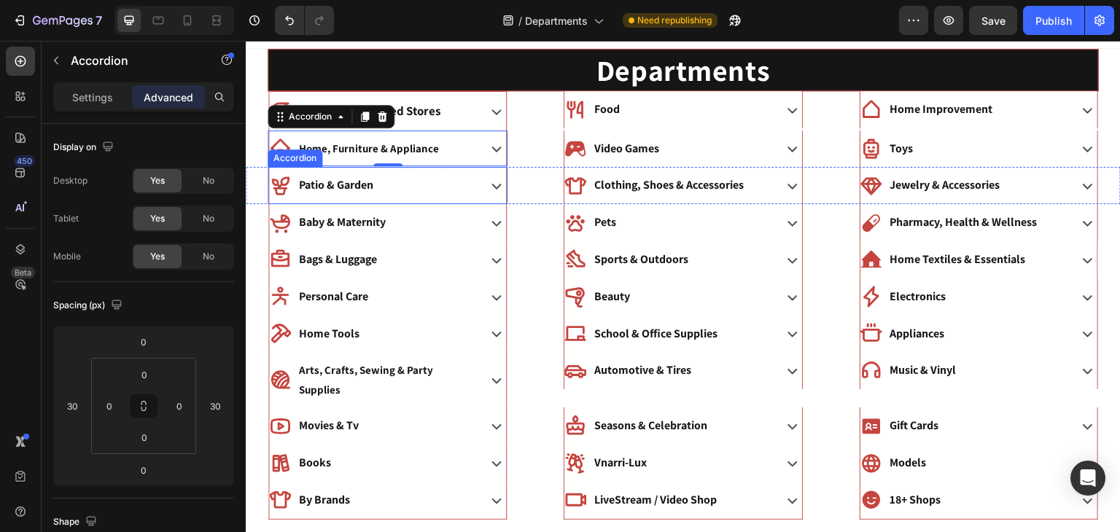
click at [480, 180] on div "Patio & Garden" at bounding box center [387, 185] width 237 height 37
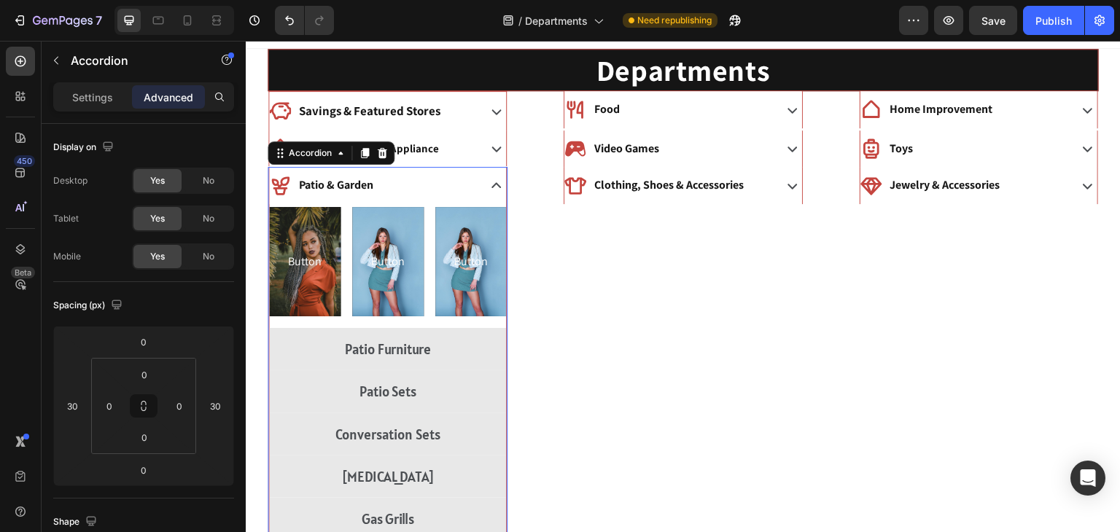
click at [344, 187] on p "Patio & Garden" at bounding box center [336, 185] width 74 height 21
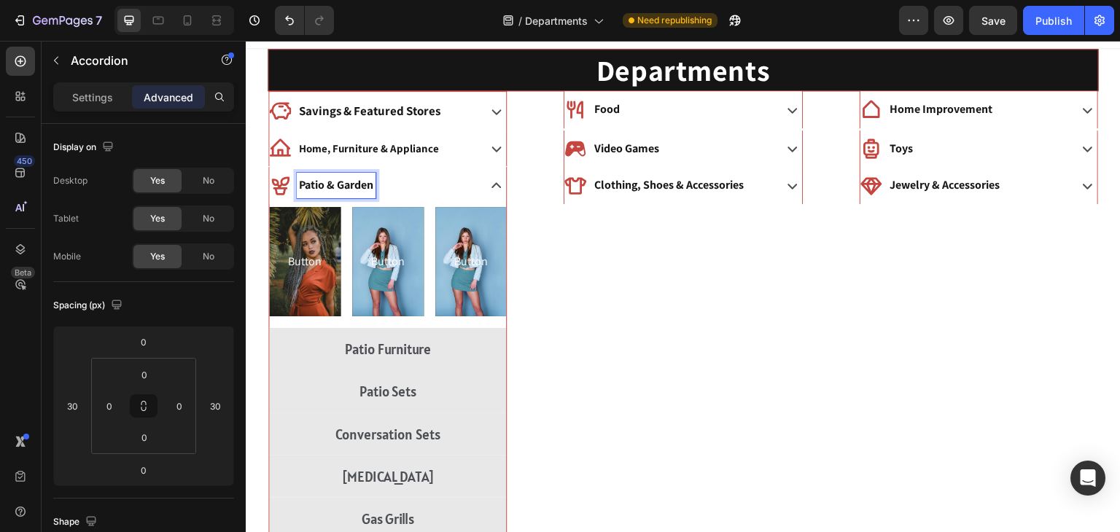
click at [497, 184] on icon at bounding box center [496, 186] width 20 height 20
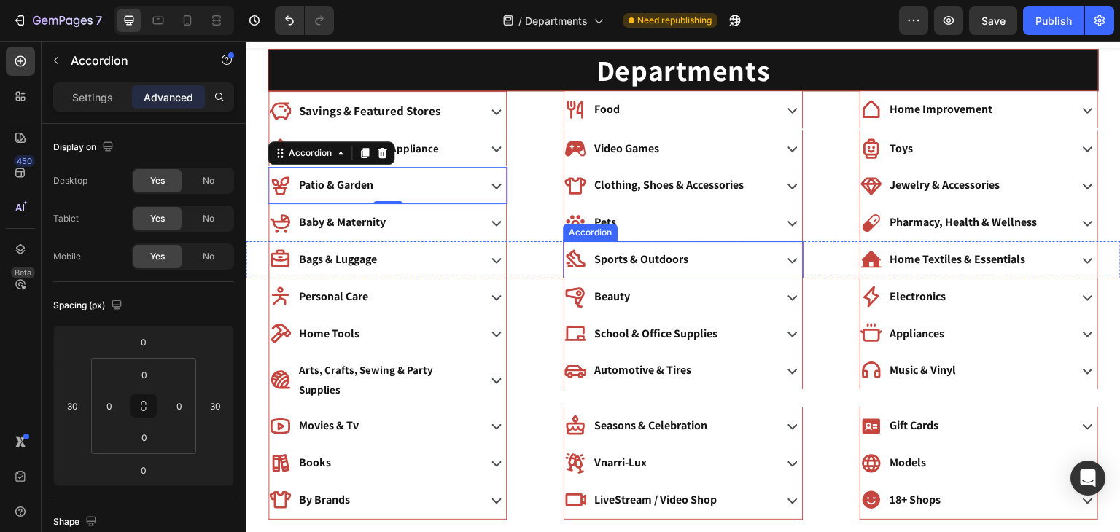
click at [617, 258] on p "Sports & Outdoors" at bounding box center [641, 259] width 94 height 21
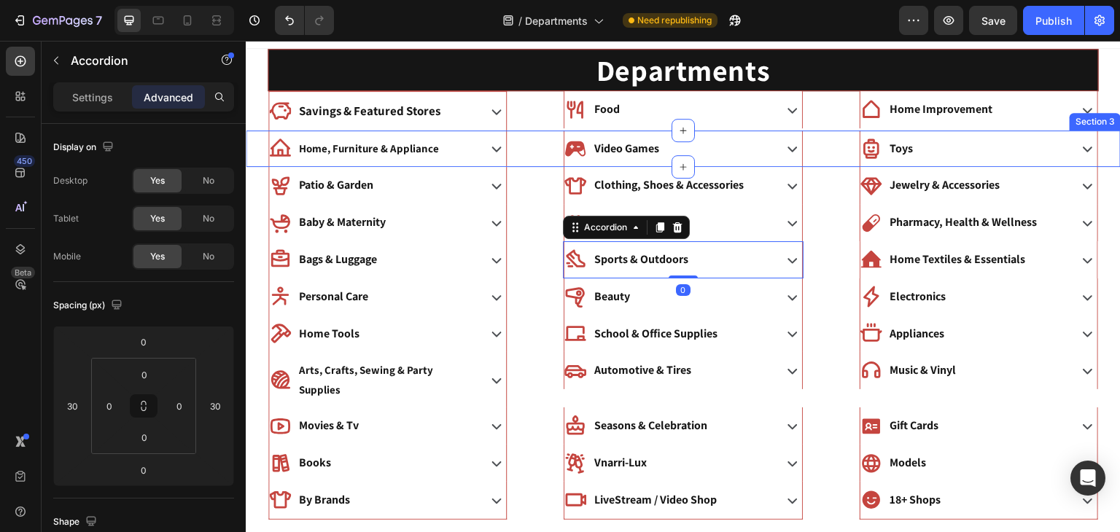
click at [523, 144] on div "Home, Furniture & Appliance Accordion" at bounding box center [388, 148] width 284 height 37
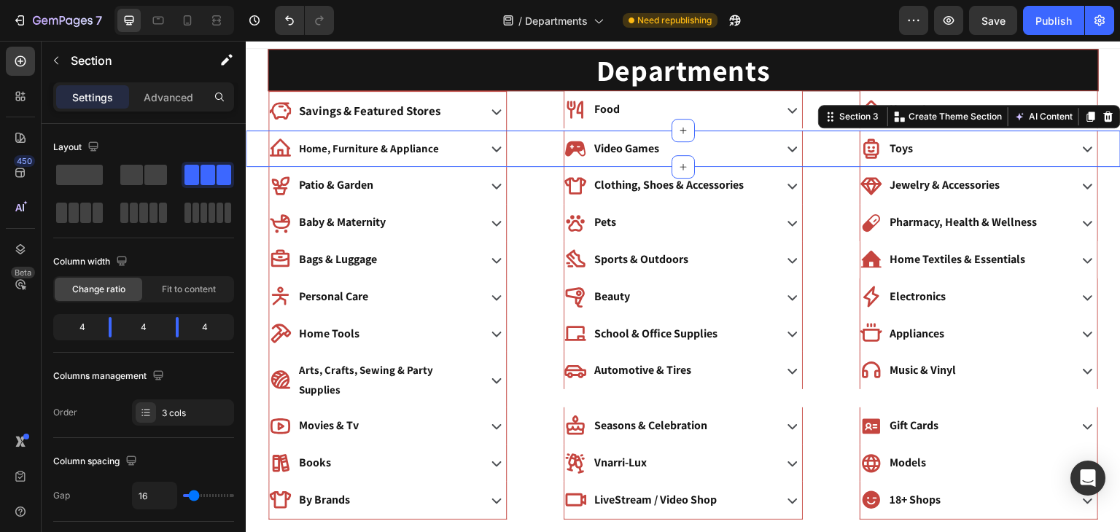
click at [155, 108] on div "Settings Advanced" at bounding box center [143, 96] width 181 height 29
click at [156, 107] on div "Advanced" at bounding box center [168, 96] width 73 height 23
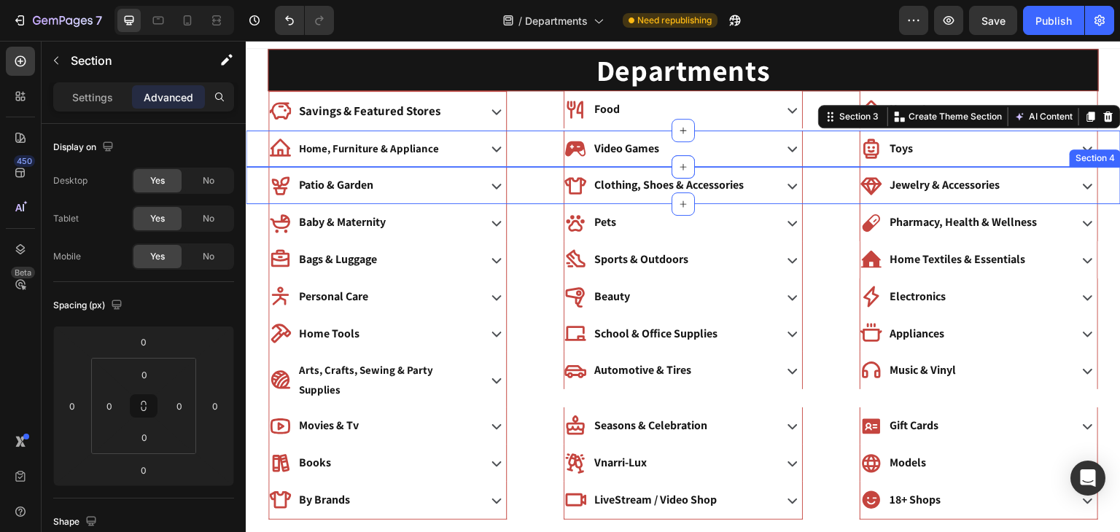
click at [524, 178] on div "Patio & Garden Accordion" at bounding box center [388, 185] width 284 height 37
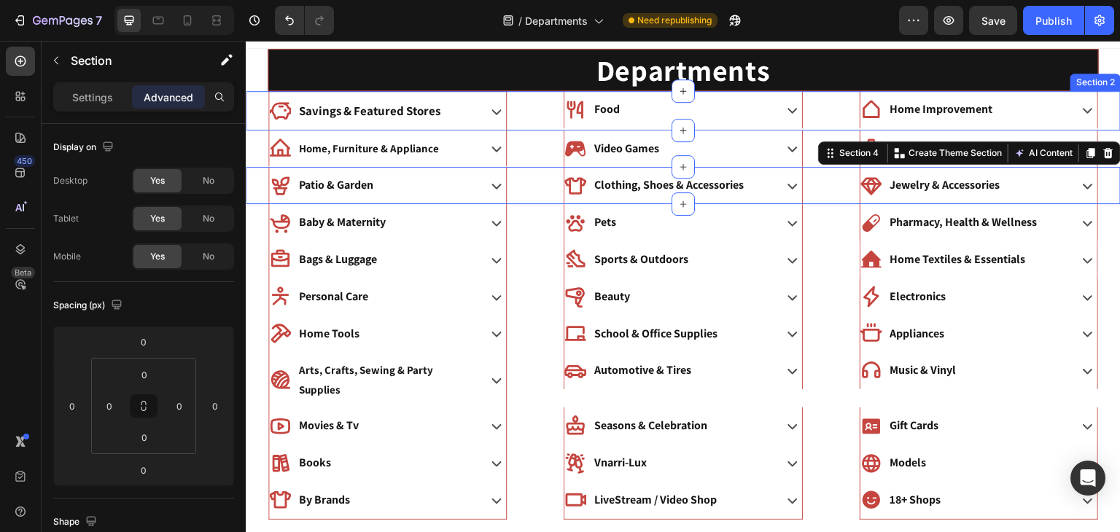
click at [546, 106] on div "Food Accordion" at bounding box center [683, 110] width 284 height 39
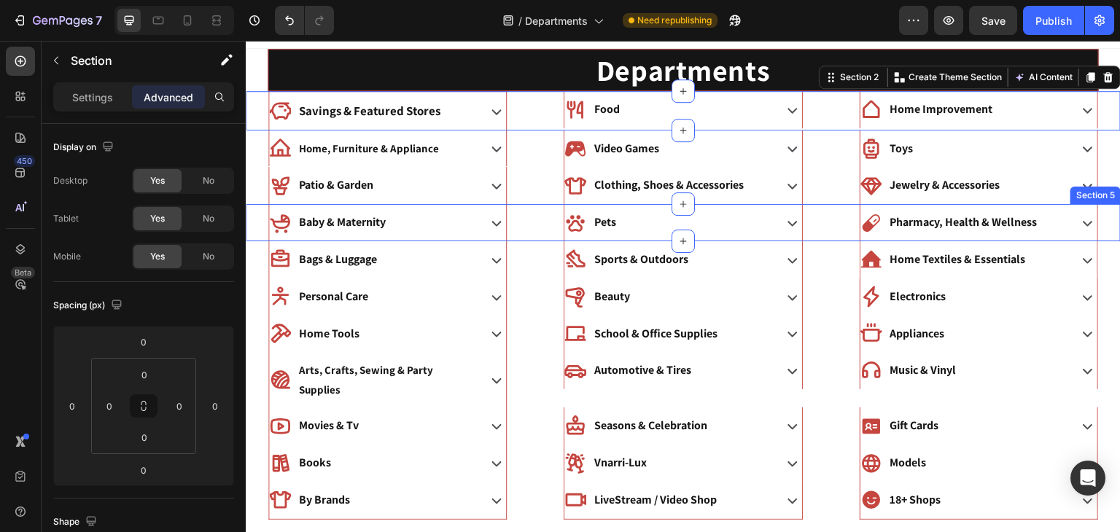
click at [509, 221] on div "Baby & Maternity Accordion" at bounding box center [388, 222] width 284 height 37
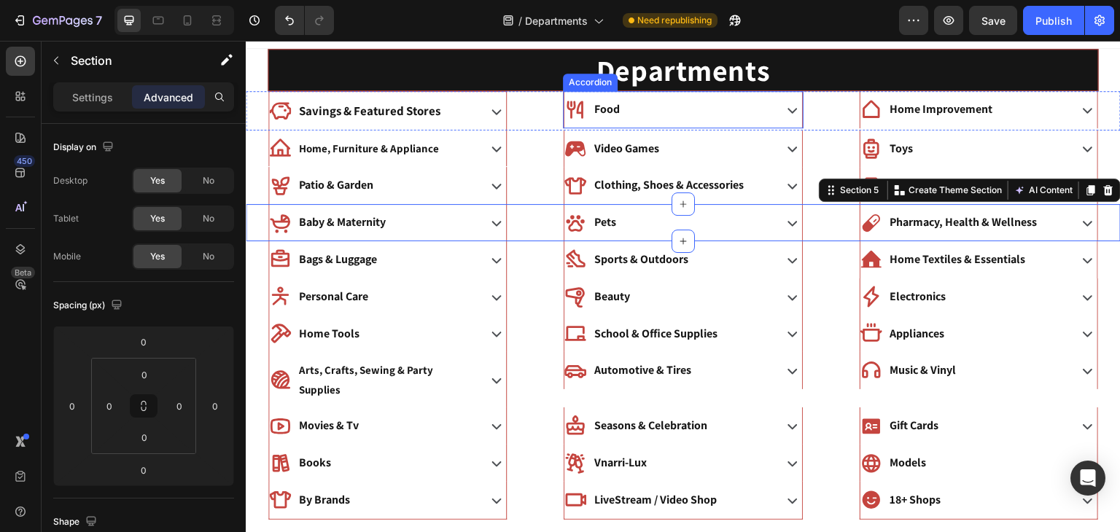
click at [608, 104] on p "Food" at bounding box center [607, 109] width 26 height 21
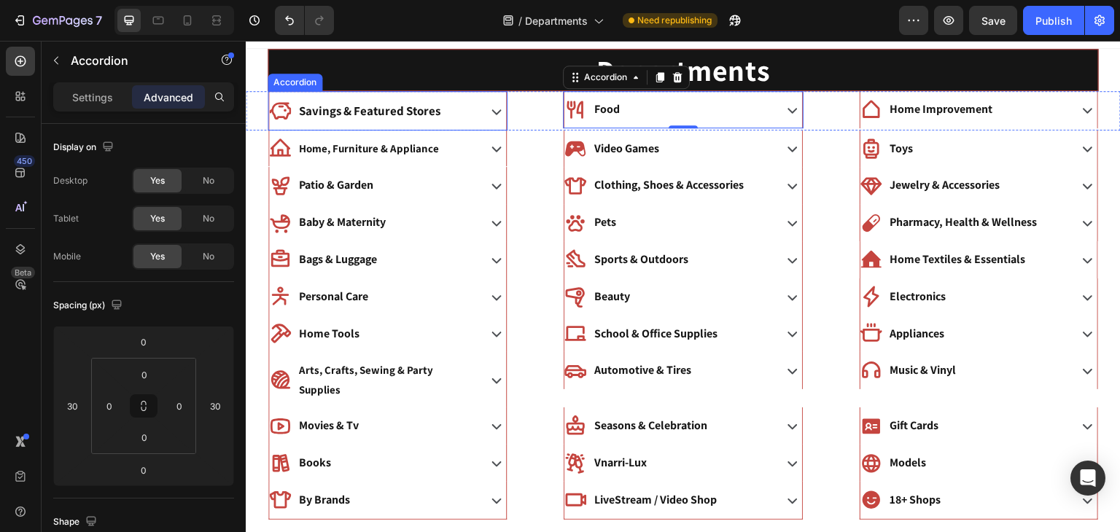
click at [348, 109] on p "Savings & Featured Stores" at bounding box center [369, 111] width 141 height 23
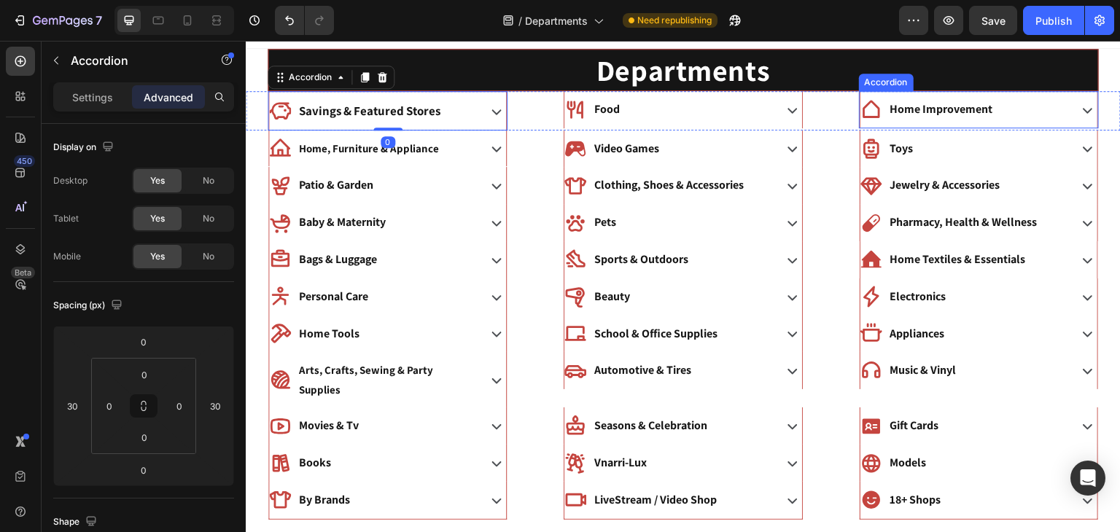
click at [892, 105] on p "Home Improvement" at bounding box center [941, 109] width 103 height 21
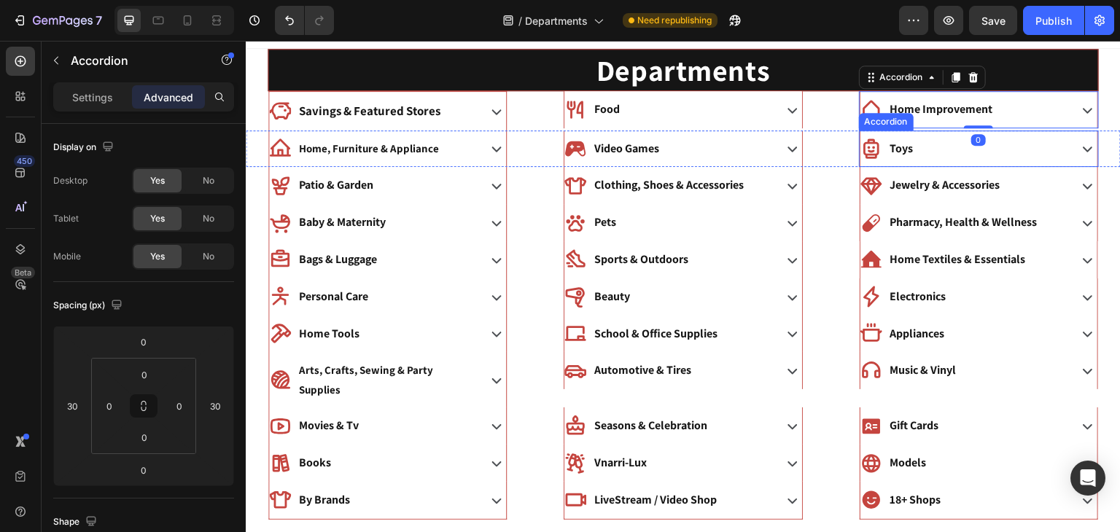
click at [888, 141] on div "Toys" at bounding box center [902, 149] width 28 height 26
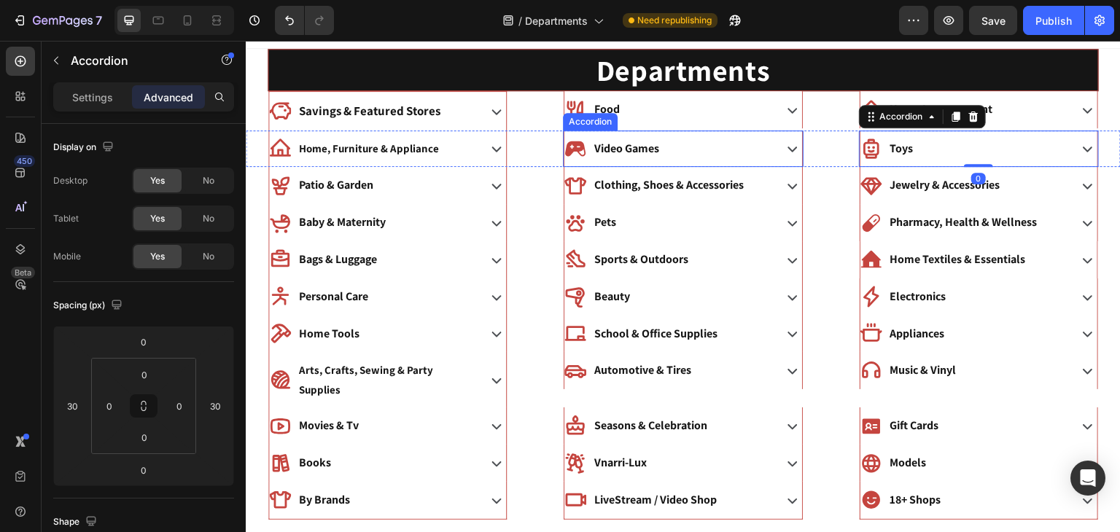
click at [694, 149] on div "Video Games" at bounding box center [667, 149] width 206 height 26
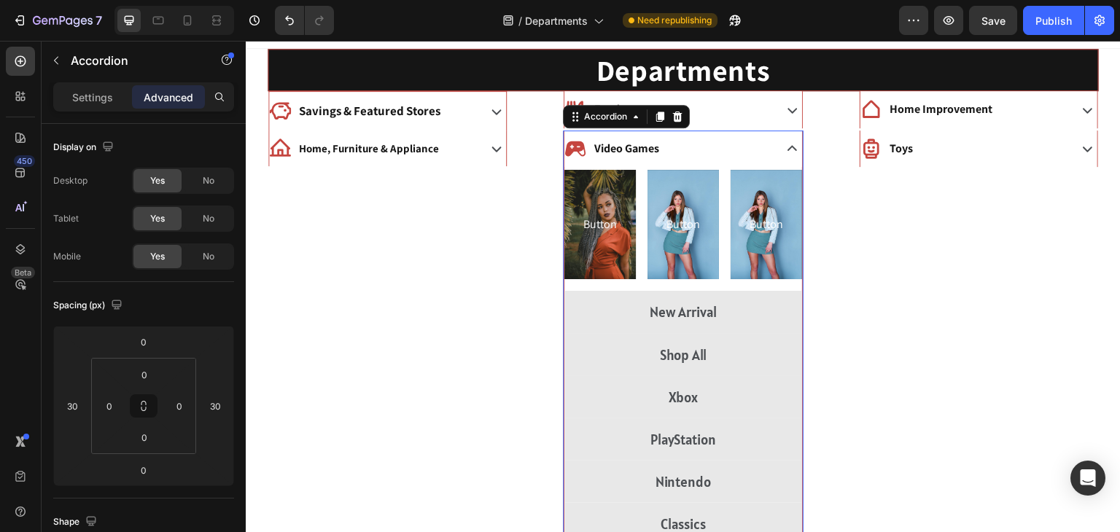
click at [672, 147] on div "Video Games" at bounding box center [667, 149] width 206 height 26
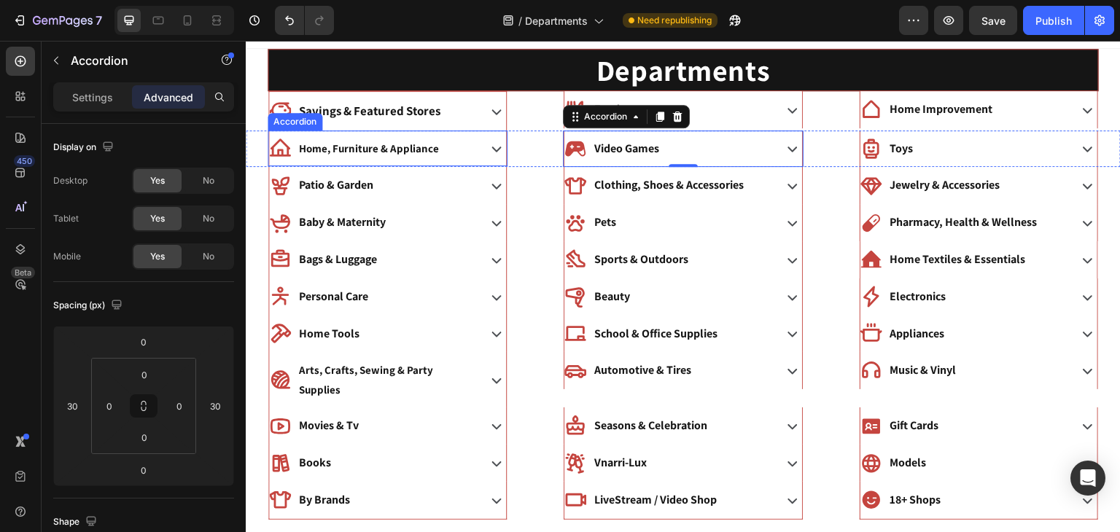
click at [339, 146] on p "Home, Furniture & Appliance" at bounding box center [369, 149] width 140 height 20
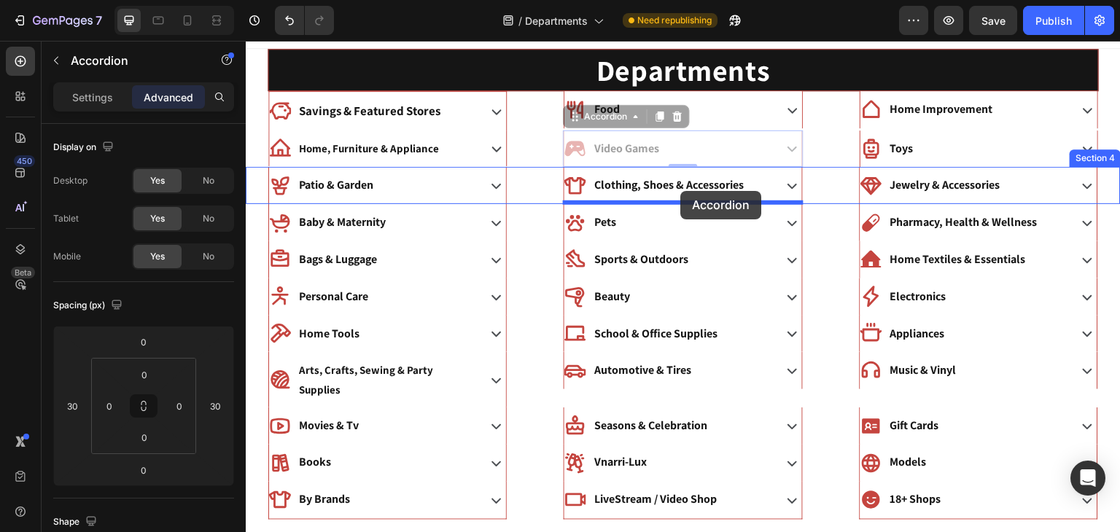
drag, startPoint x: 696, startPoint y: 136, endPoint x: 680, endPoint y: 193, distance: 59.1
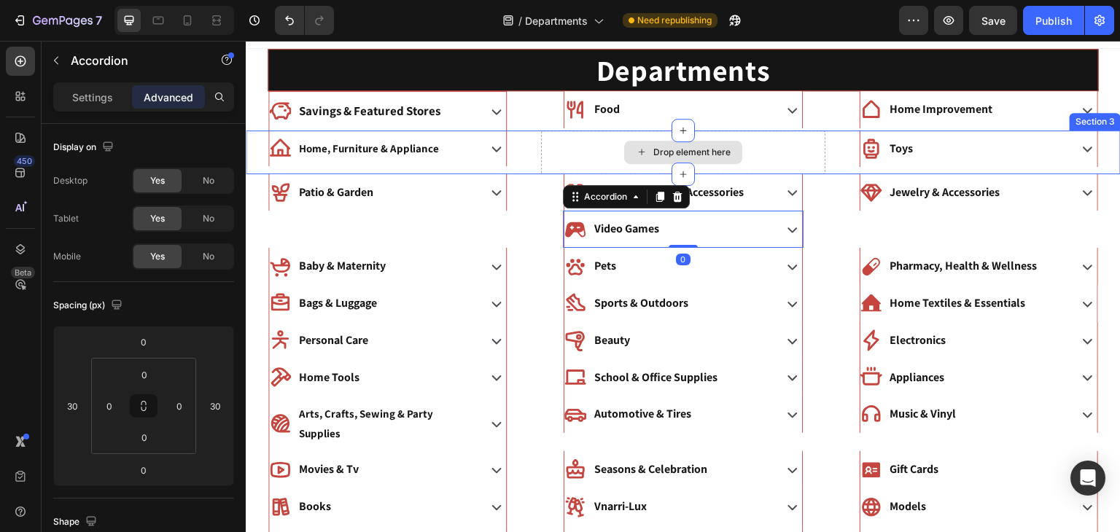
click at [696, 144] on div "Drop element here" at bounding box center [683, 152] width 118 height 23
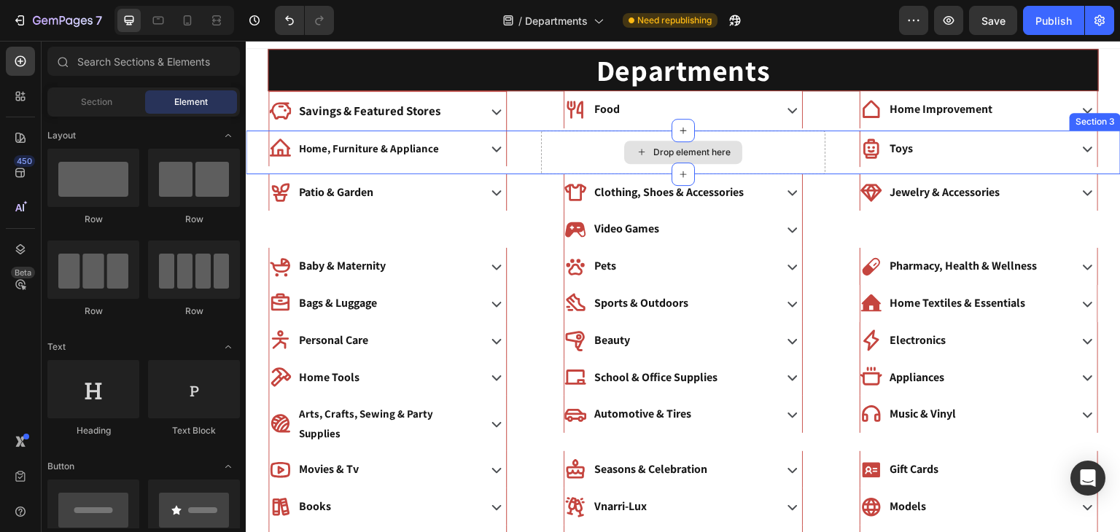
click at [545, 144] on div "Drop element here" at bounding box center [683, 152] width 284 height 44
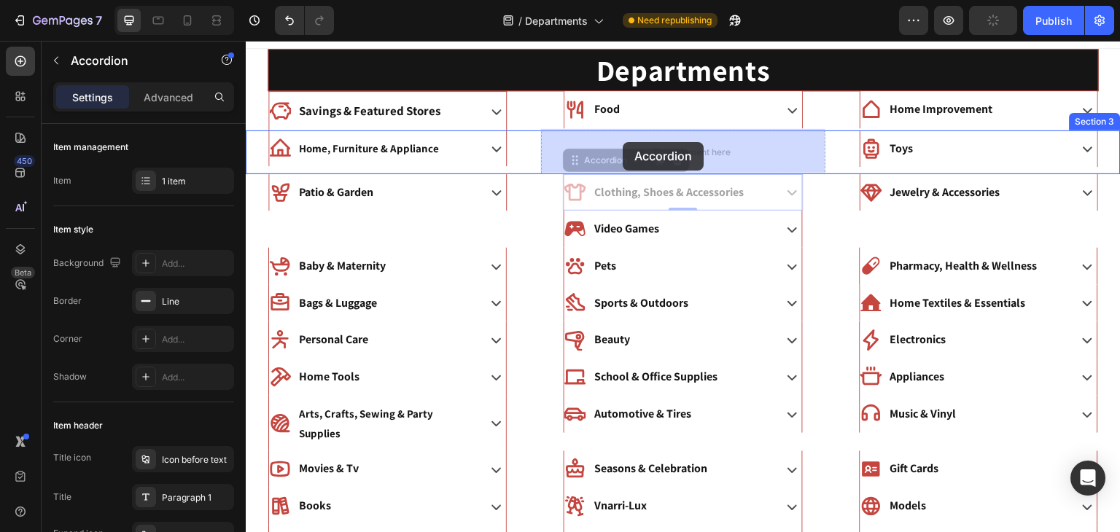
drag, startPoint x: 618, startPoint y: 194, endPoint x: 623, endPoint y: 142, distance: 51.9
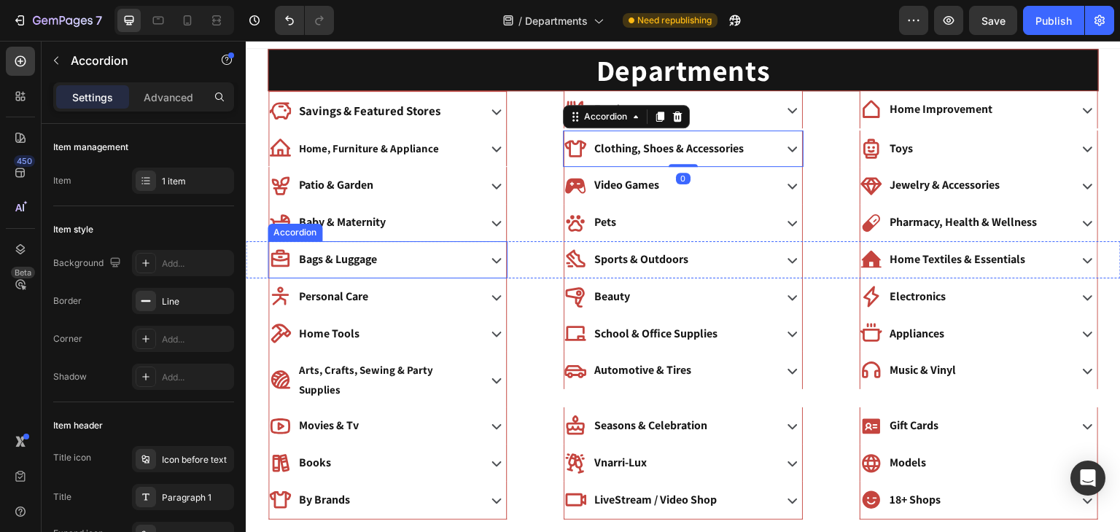
click at [507, 241] on div "Bags & Luggage" at bounding box center [388, 259] width 240 height 37
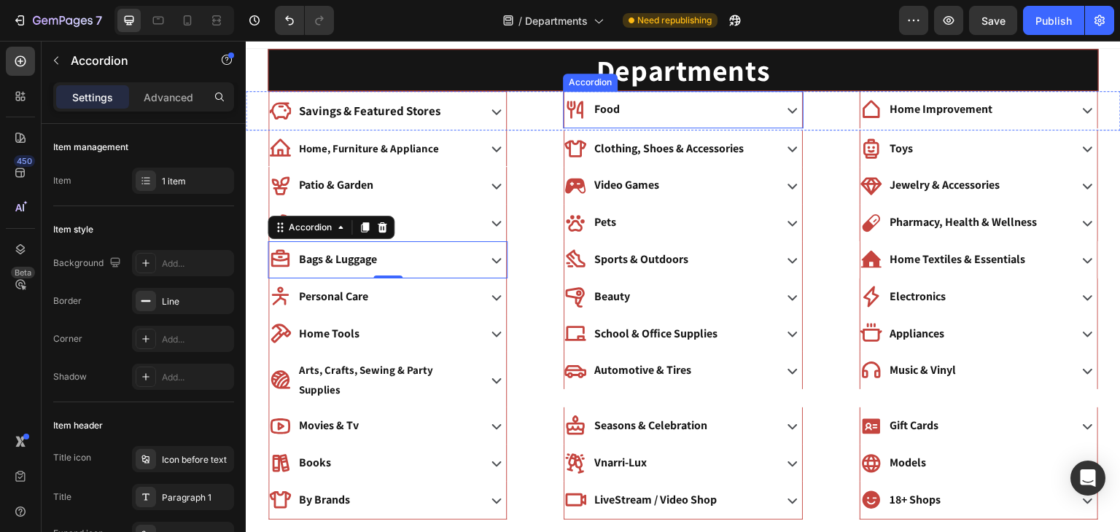
click at [588, 110] on div "Food" at bounding box center [667, 110] width 206 height 26
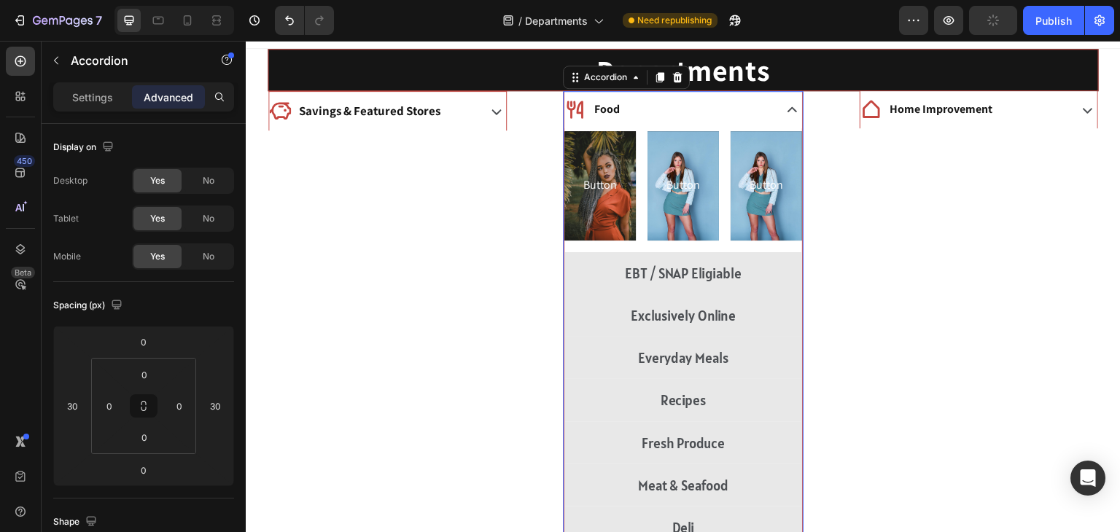
click at [659, 107] on div "Food" at bounding box center [667, 110] width 206 height 26
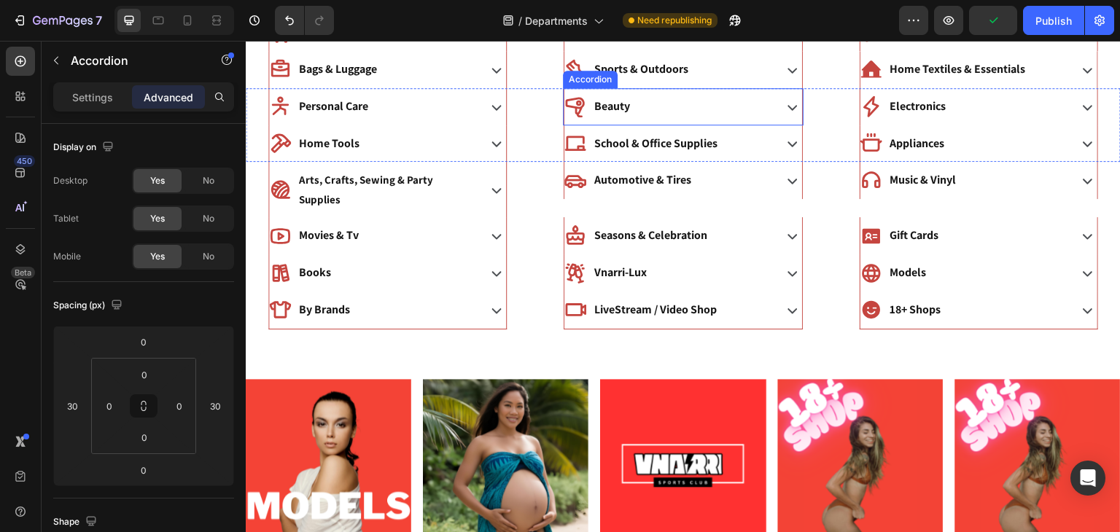
scroll to position [0, 0]
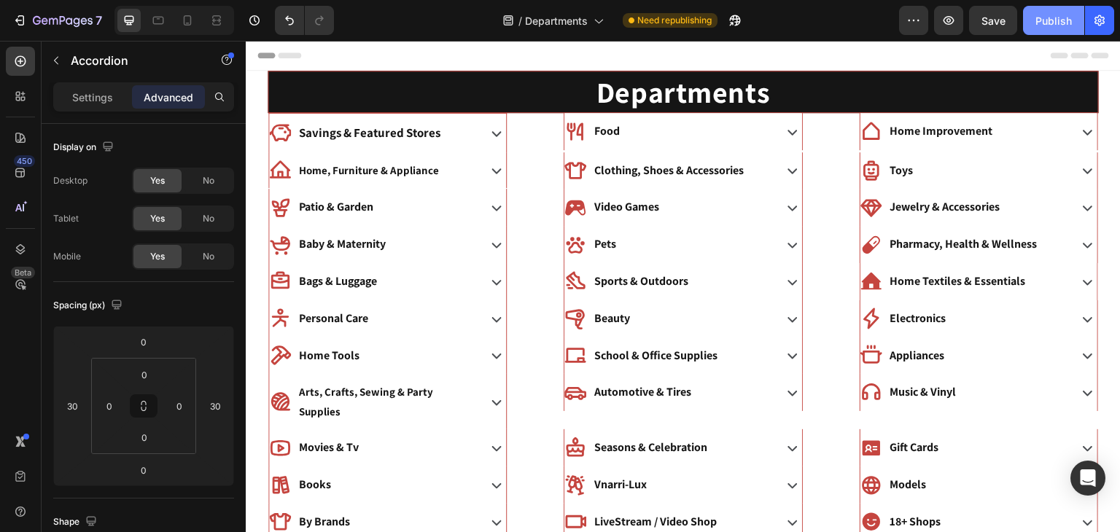
click at [1040, 14] on div "Publish" at bounding box center [1053, 20] width 36 height 15
click at [215, 18] on icon at bounding box center [216, 20] width 15 height 15
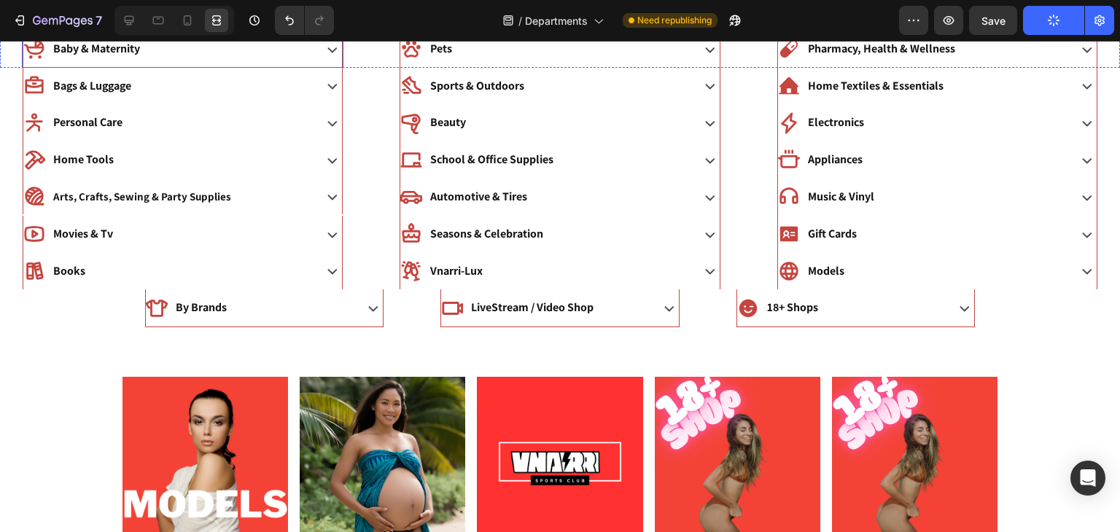
scroll to position [149, 0]
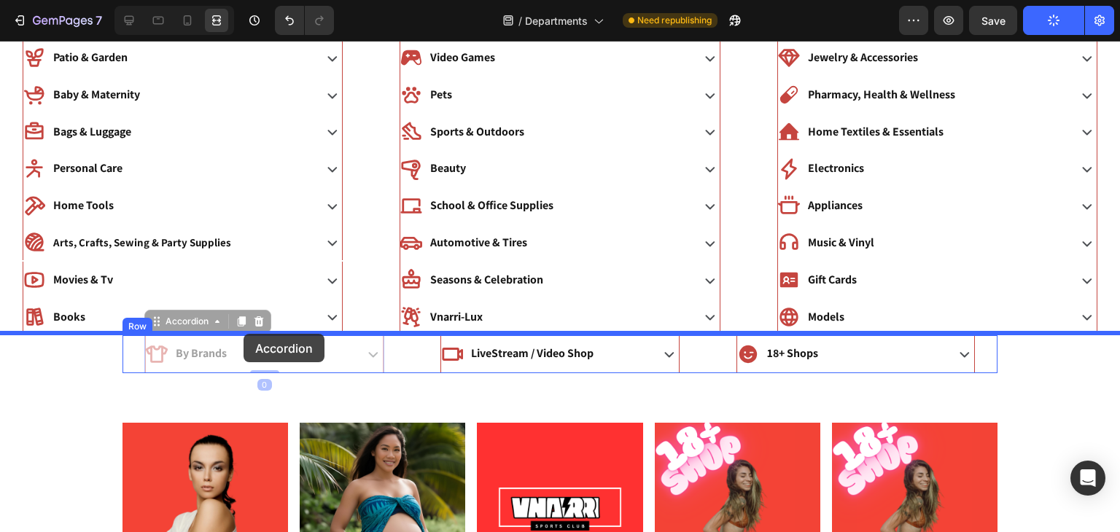
drag, startPoint x: 272, startPoint y: 351, endPoint x: 243, endPoint y: 332, distance: 34.6
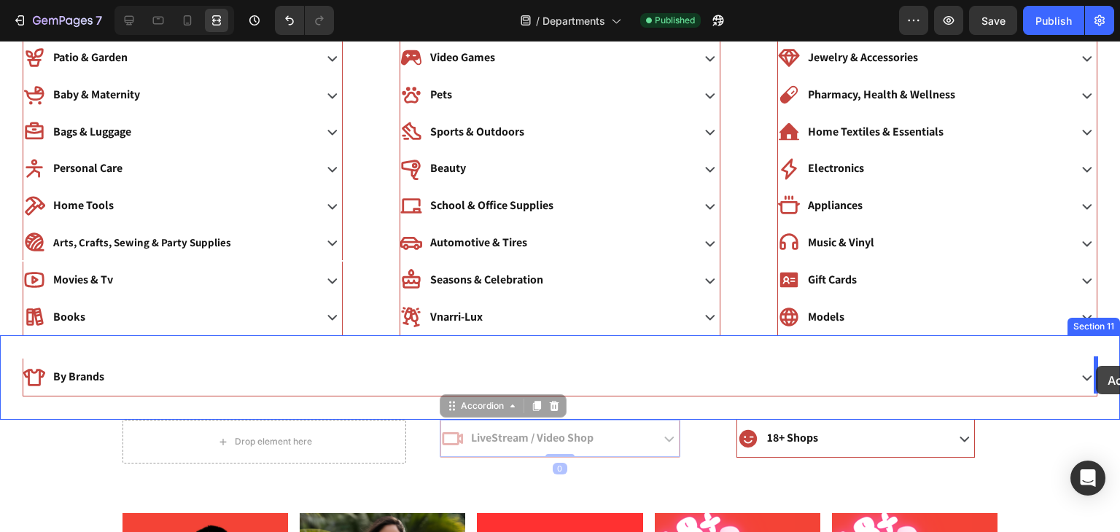
drag, startPoint x: 614, startPoint y: 429, endPoint x: 1096, endPoint y: 366, distance: 486.7
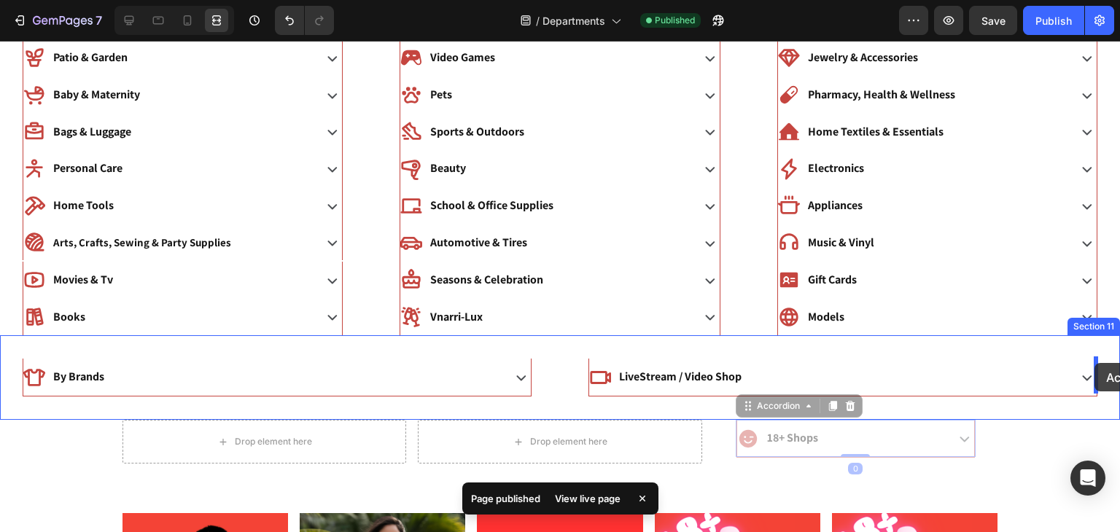
drag, startPoint x: 857, startPoint y: 426, endPoint x: 1094, endPoint y: 363, distance: 245.1
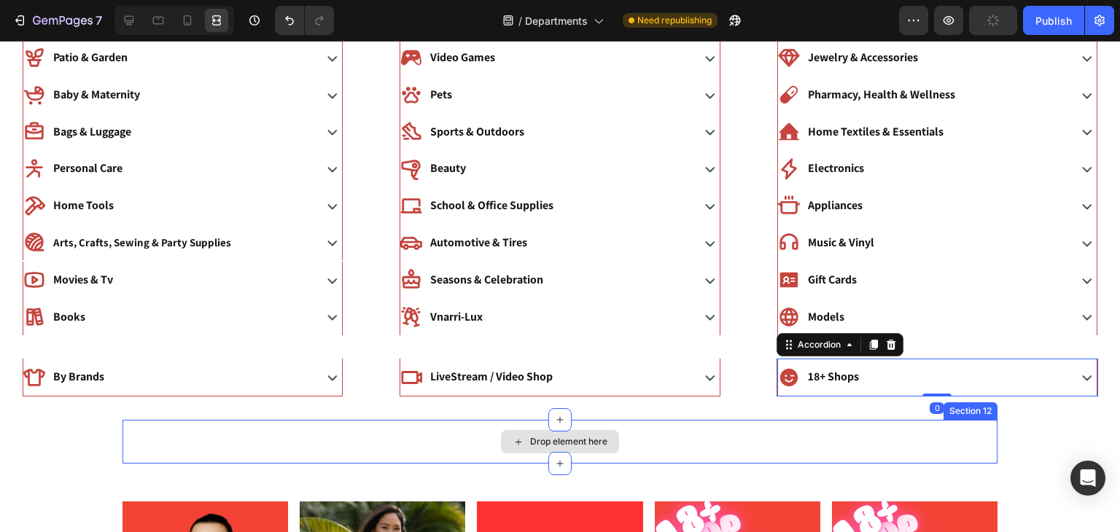
click at [582, 440] on div "Drop element here" at bounding box center [568, 442] width 77 height 12
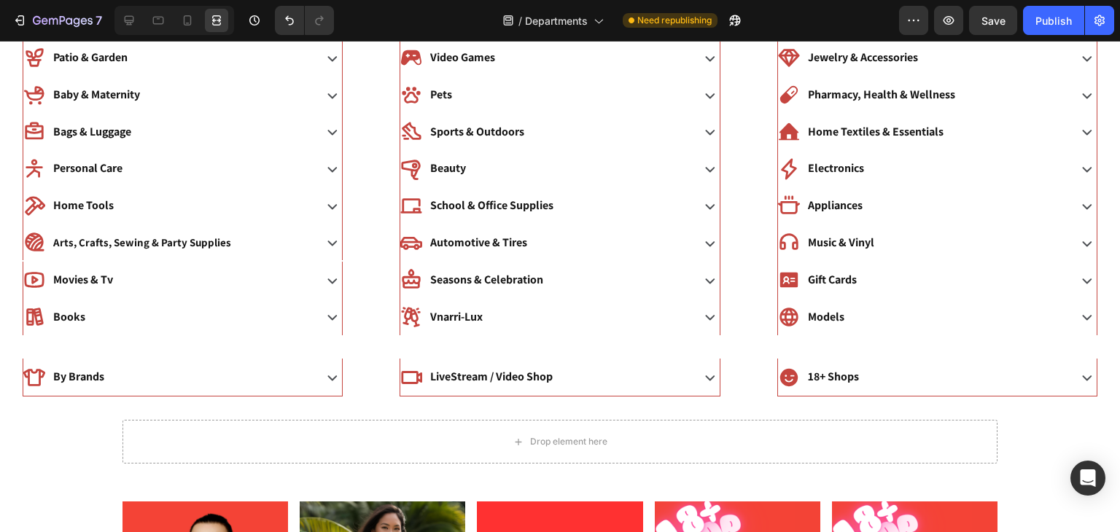
click at [998, 442] on section "Drop element here Section 12" at bounding box center [560, 442] width 898 height 44
click at [928, 442] on div "Drop element here" at bounding box center [559, 442] width 875 height 44
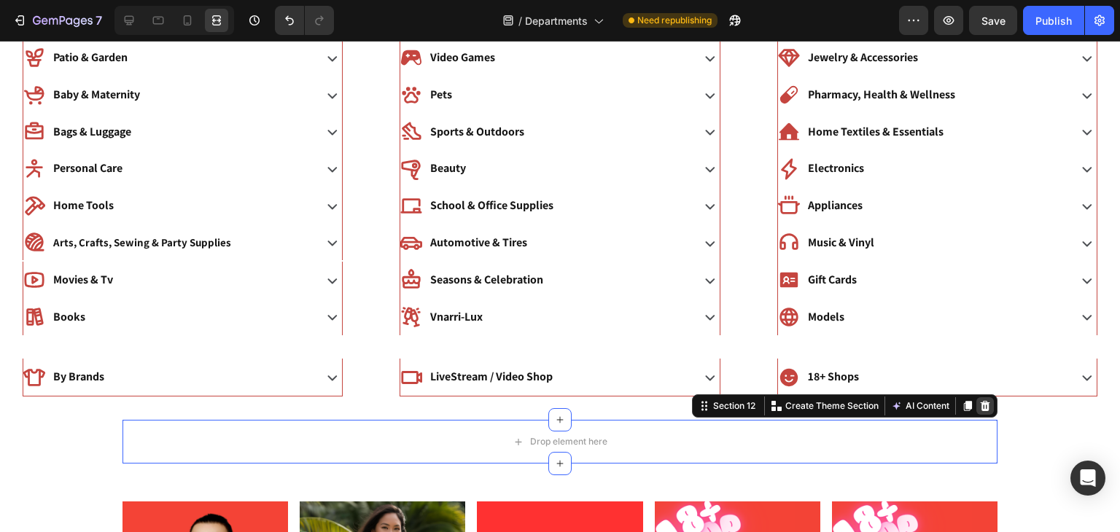
click at [986, 401] on icon at bounding box center [984, 406] width 9 height 10
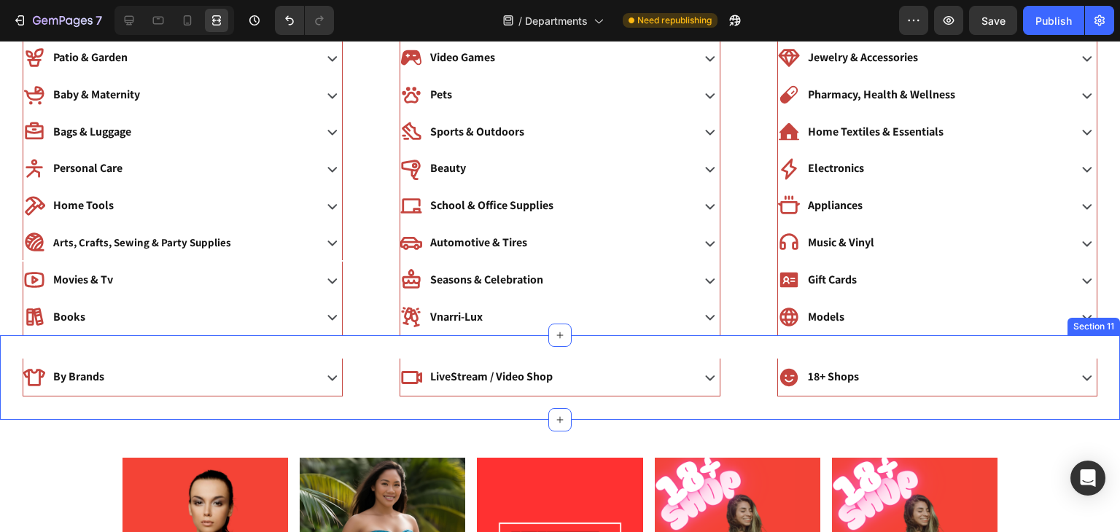
click at [748, 355] on div "By Brands Accordion LiveStream / Video Shop Accordion 18+ Shops Accordion Secti…" at bounding box center [560, 377] width 1120 height 85
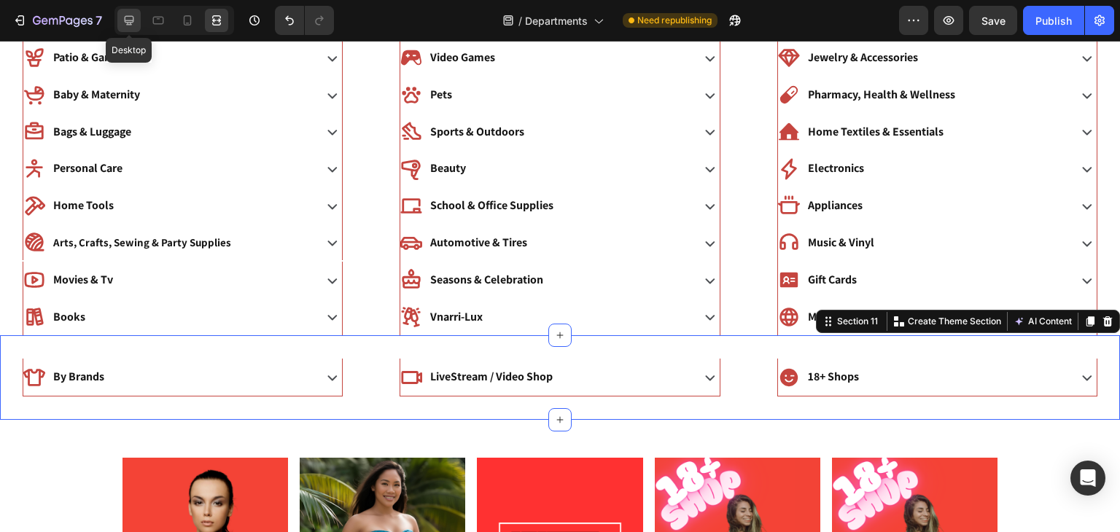
click at [122, 16] on icon at bounding box center [129, 20] width 15 height 15
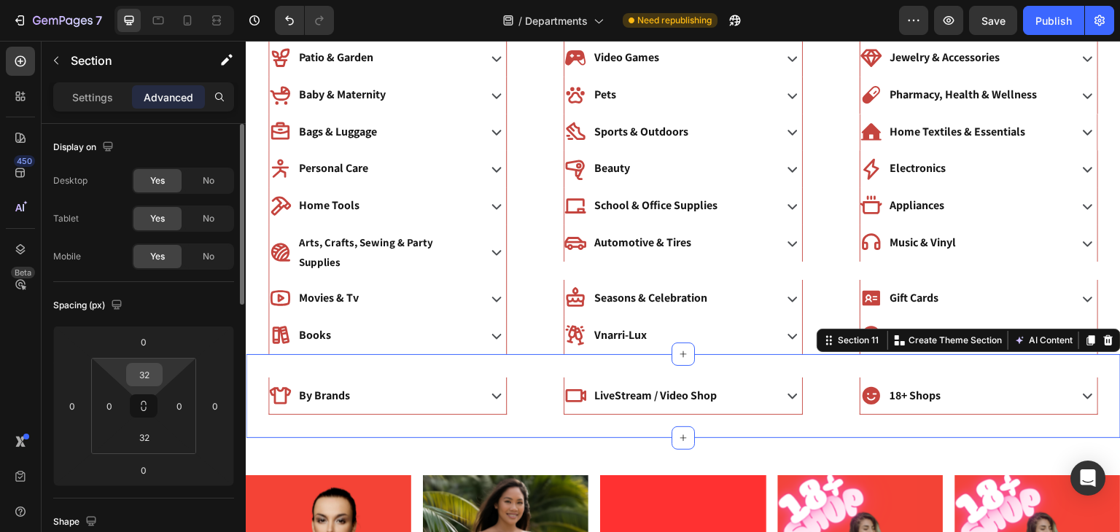
click at [153, 376] on input "32" at bounding box center [144, 375] width 29 height 22
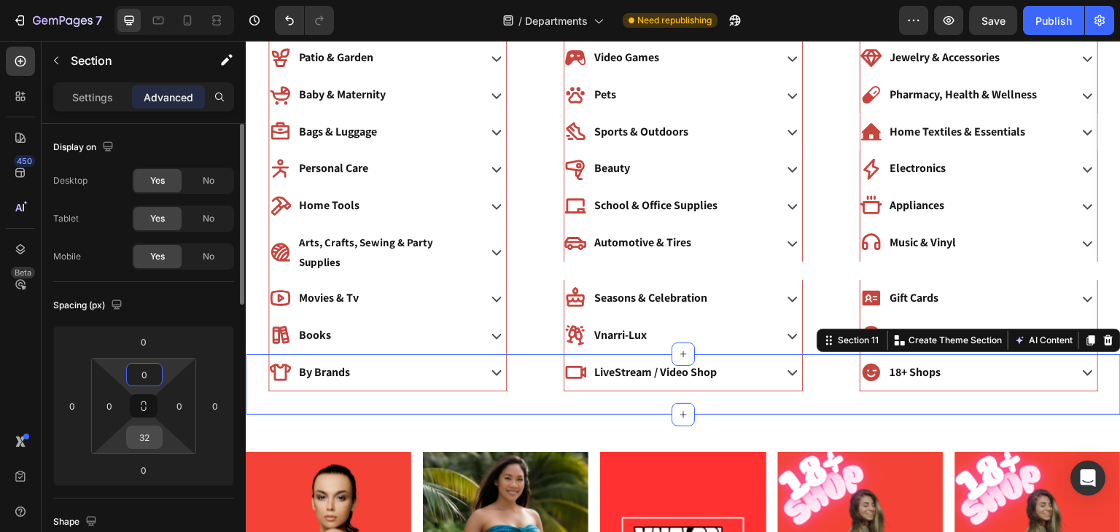
type input "0"
click at [149, 428] on input "32" at bounding box center [144, 437] width 29 height 22
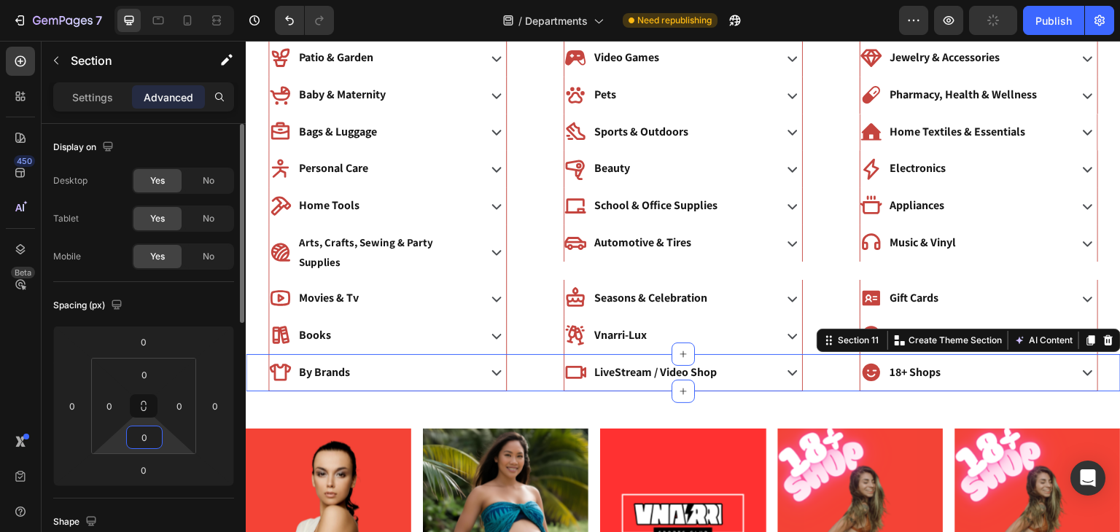
type input "0"
click at [0, 0] on div "Spacing (px) 0 0 0 0 0 0 0 0" at bounding box center [0, 0] width 0 height 0
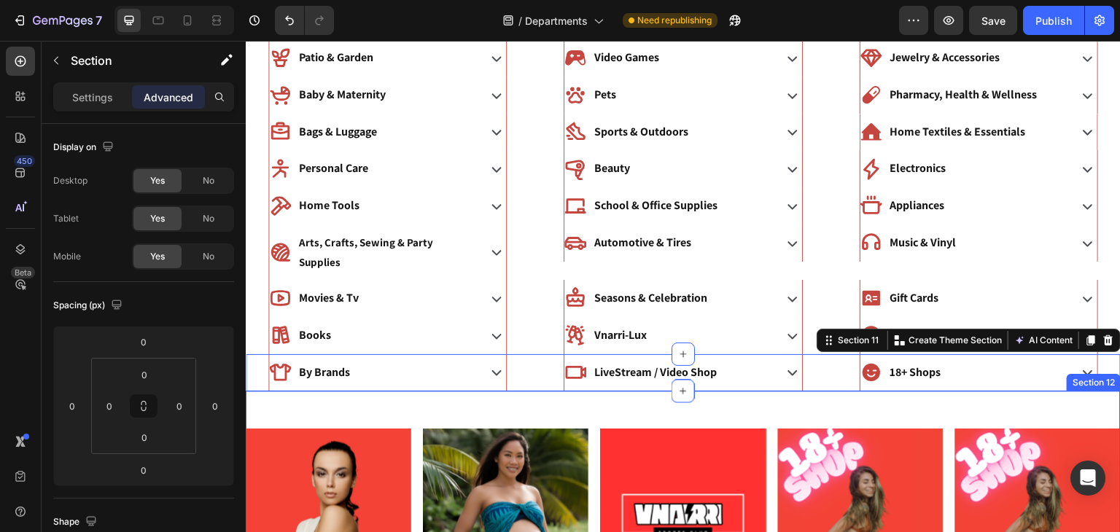
click at [534, 415] on div "Image Image Image Image Image Carousel" at bounding box center [683, 505] width 875 height 180
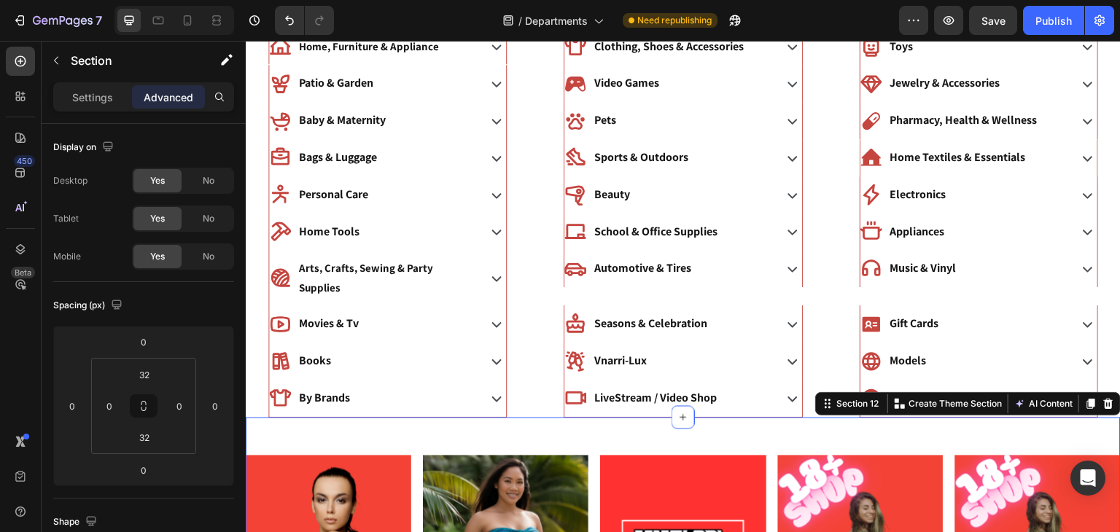
scroll to position [140, 0]
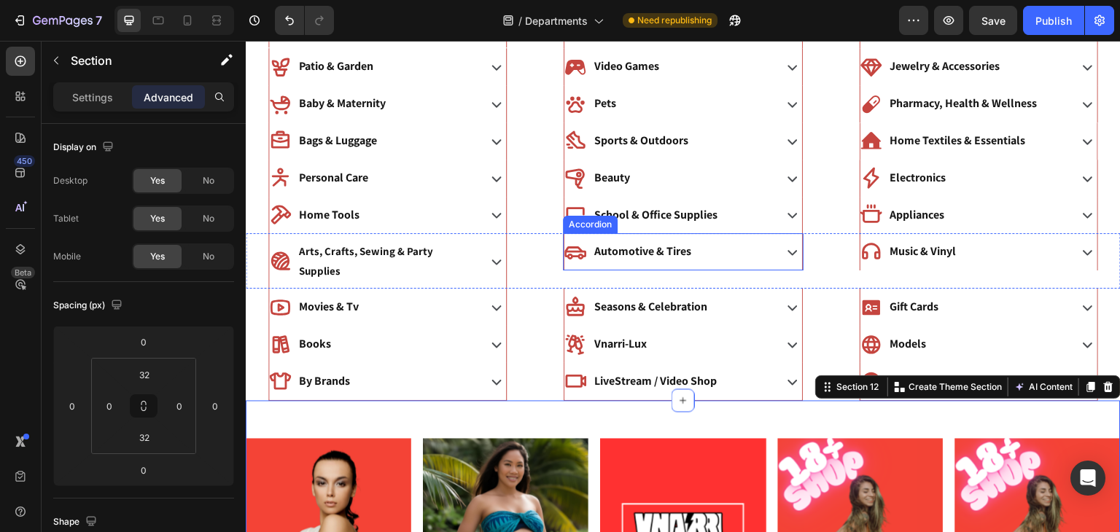
click at [583, 251] on icon at bounding box center [575, 252] width 22 height 22
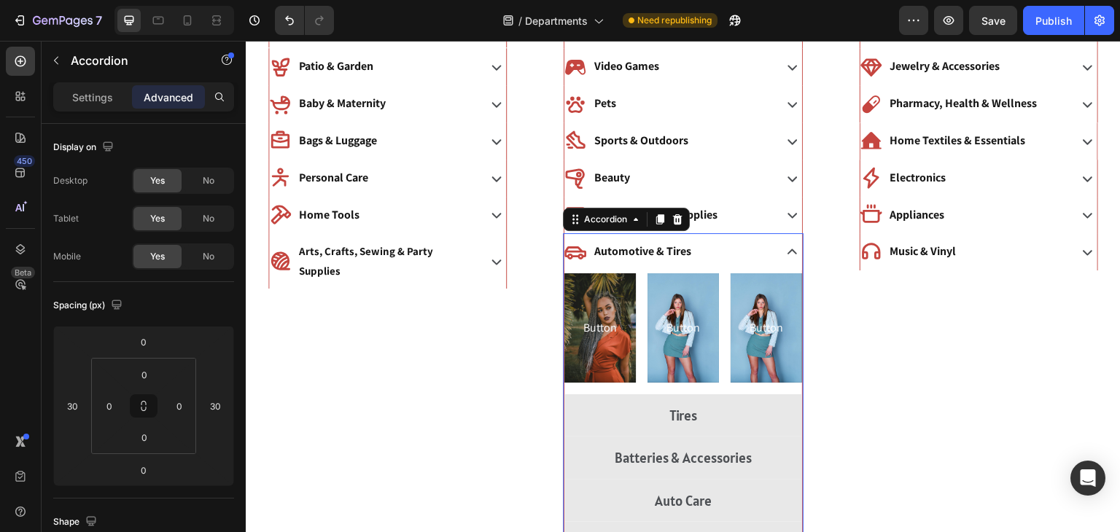
click at [583, 251] on icon at bounding box center [575, 252] width 22 height 22
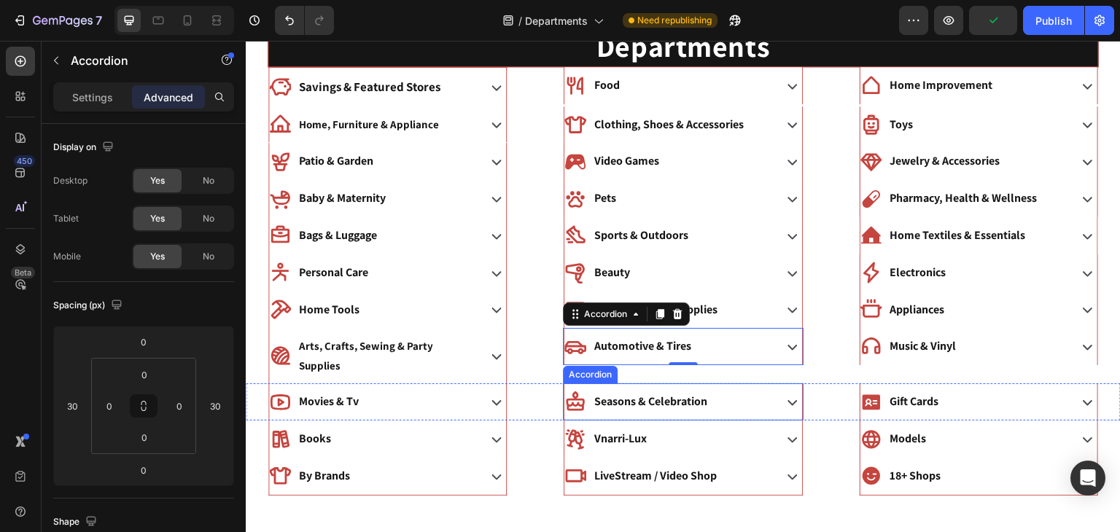
scroll to position [0, 0]
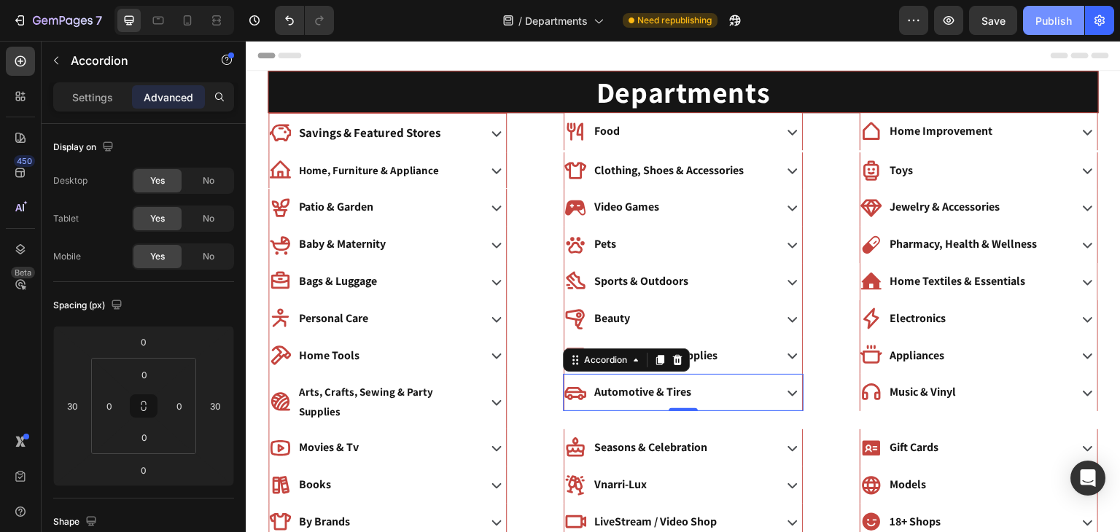
click at [1037, 17] on div "Publish" at bounding box center [1053, 20] width 36 height 15
click at [221, 19] on icon at bounding box center [216, 20] width 15 height 15
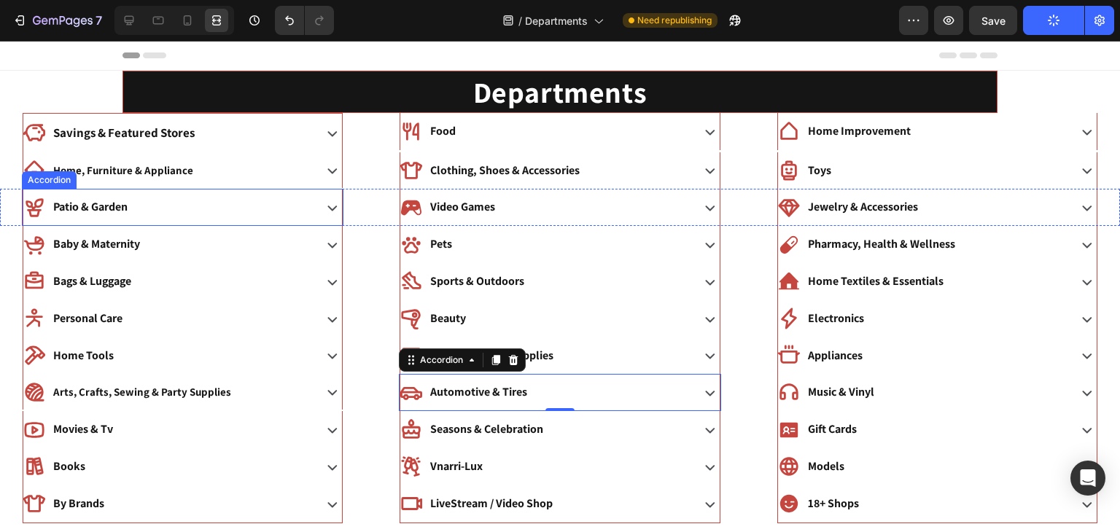
scroll to position [20, 0]
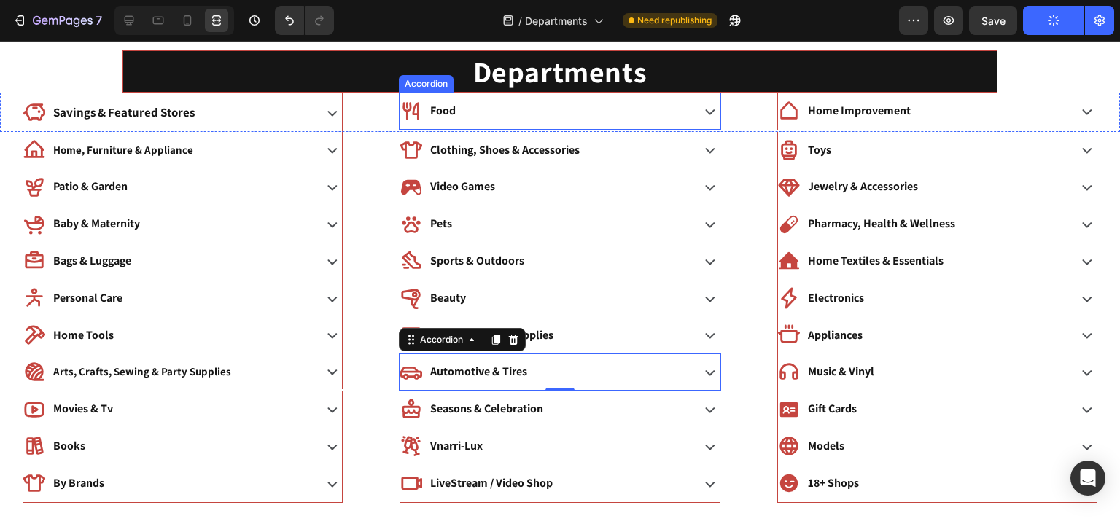
click at [592, 107] on div "Food" at bounding box center [543, 111] width 287 height 26
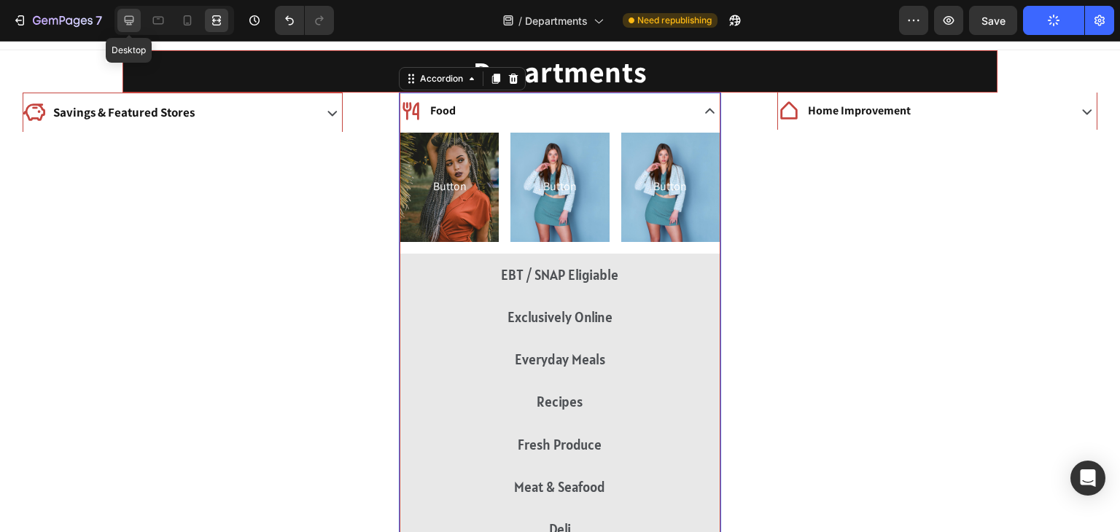
click at [125, 26] on icon at bounding box center [129, 20] width 15 height 15
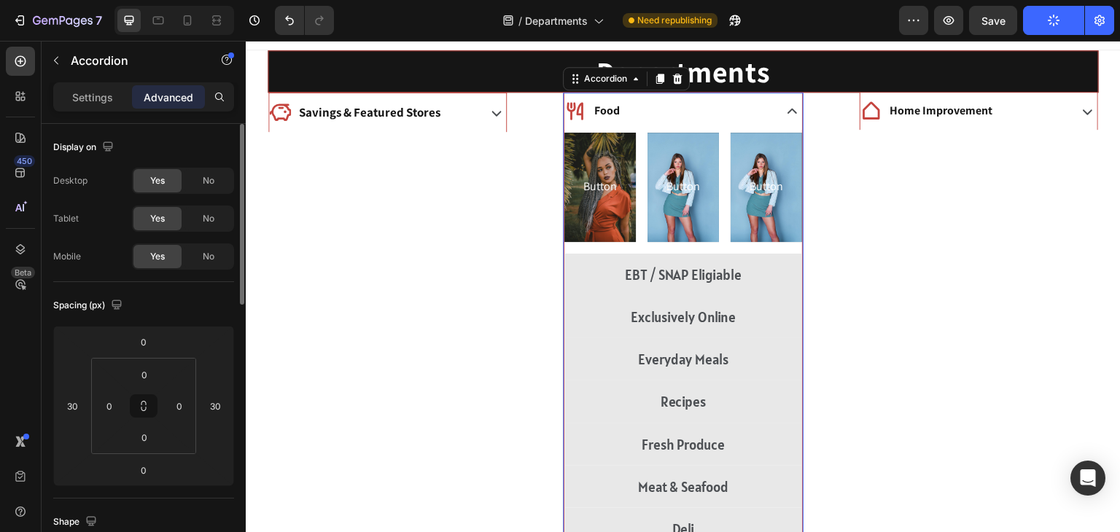
click at [98, 105] on div "Settings" at bounding box center [92, 96] width 73 height 23
type input "8"
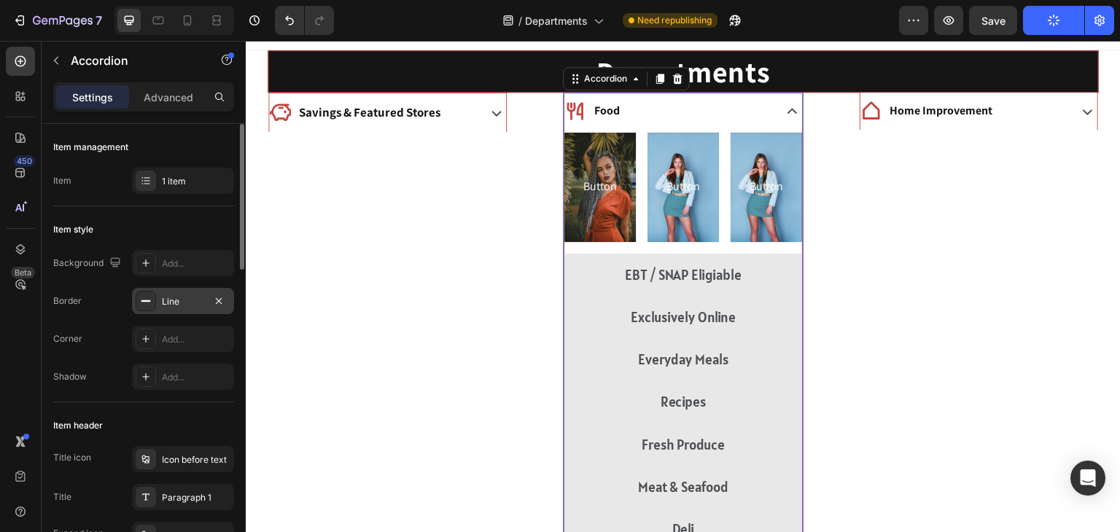
click at [202, 308] on div "Line" at bounding box center [183, 301] width 102 height 26
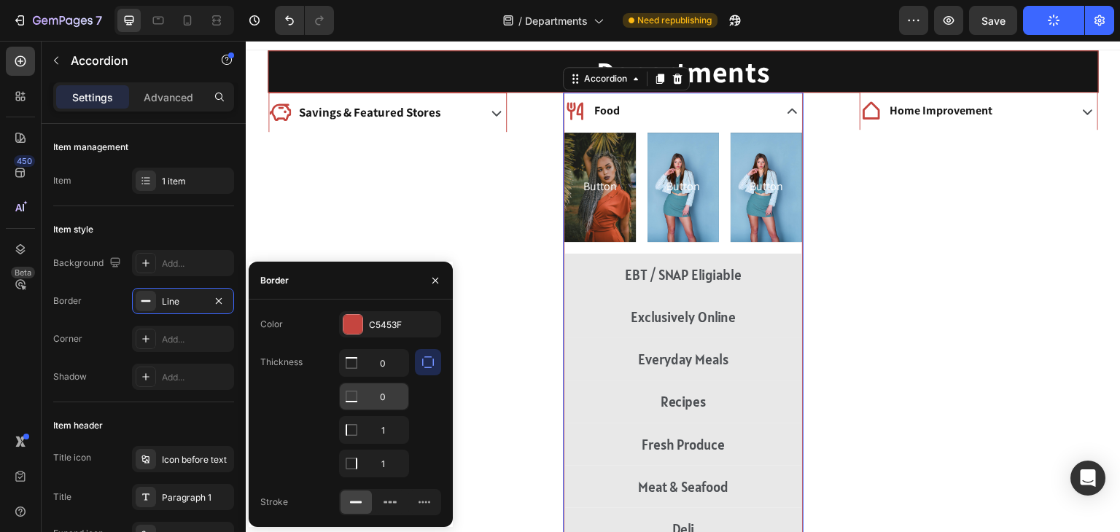
click at [389, 376] on input "0" at bounding box center [374, 363] width 69 height 26
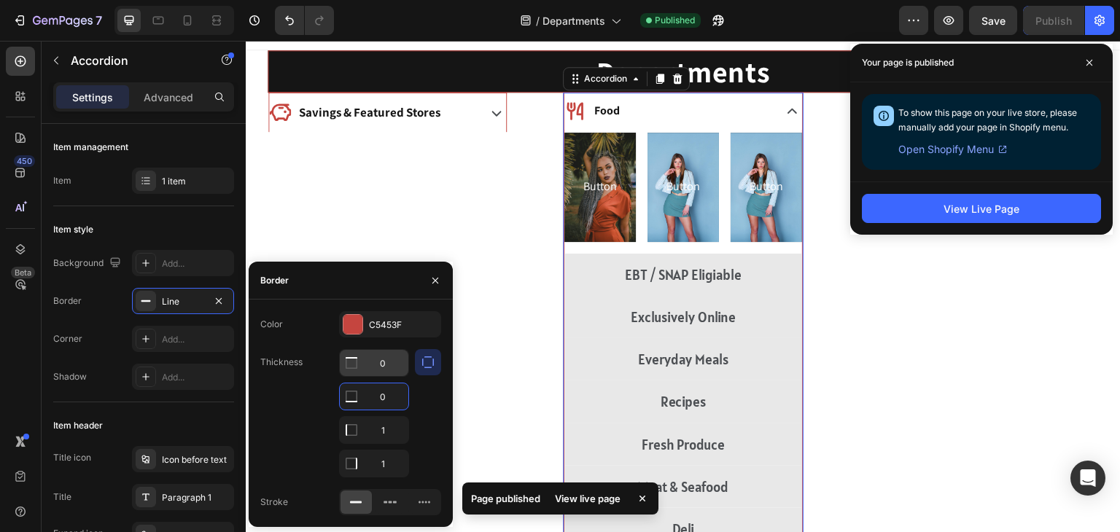
click at [383, 368] on input "0" at bounding box center [374, 363] width 69 height 26
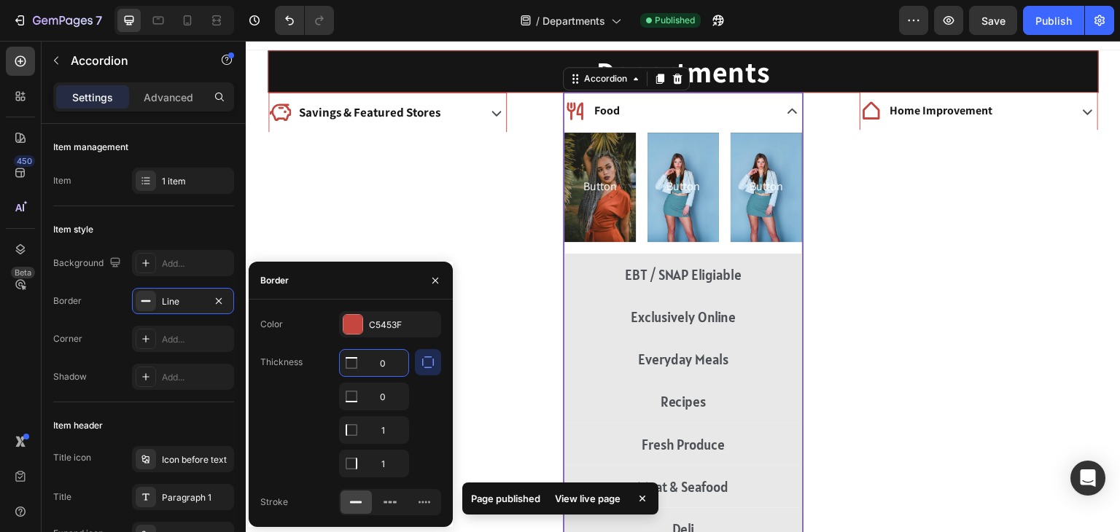
type input "1"
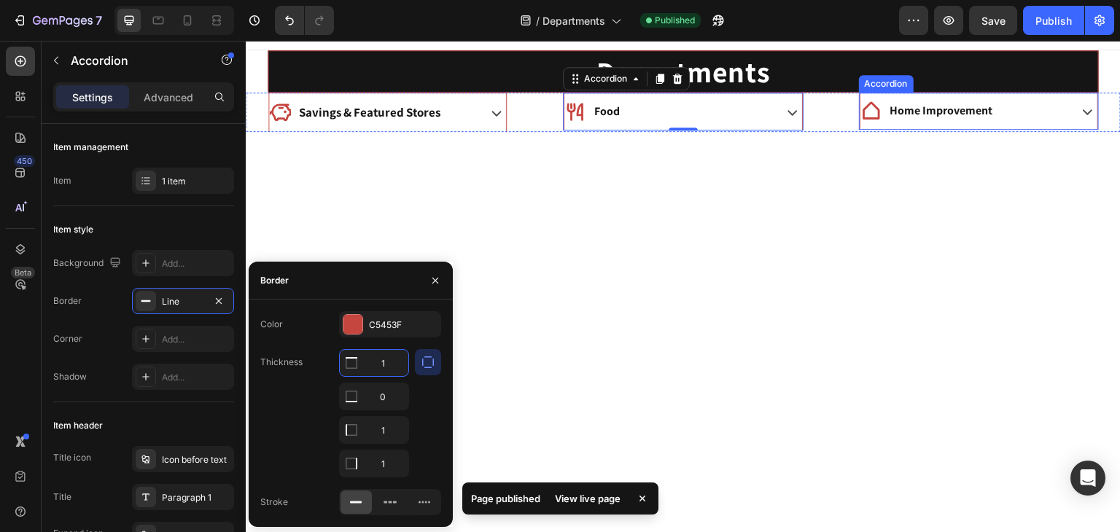
click at [1008, 109] on div "Home Improvement" at bounding box center [963, 111] width 206 height 26
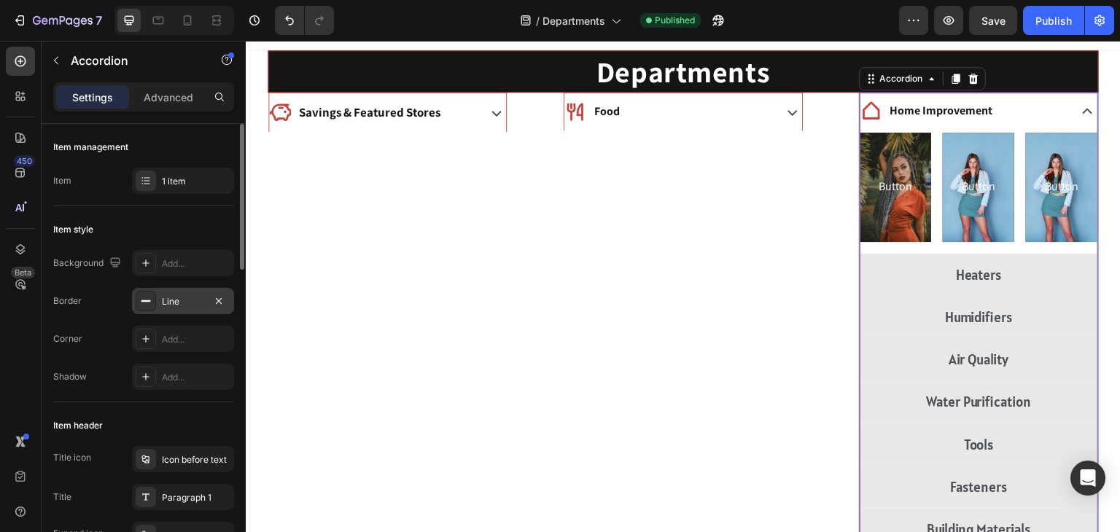
click at [192, 312] on div "Line" at bounding box center [183, 301] width 102 height 26
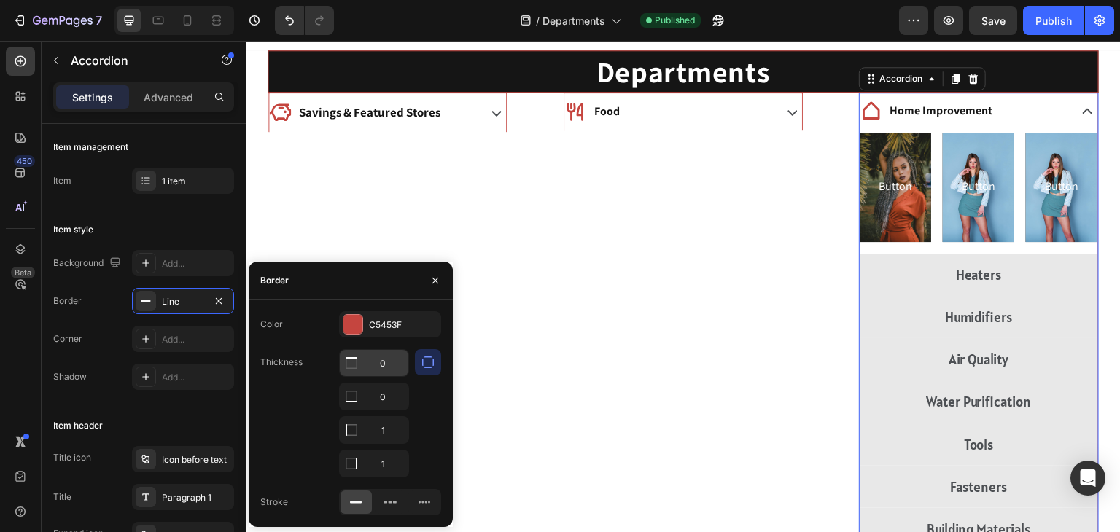
click at [376, 351] on input "0" at bounding box center [374, 363] width 69 height 26
type input "1"
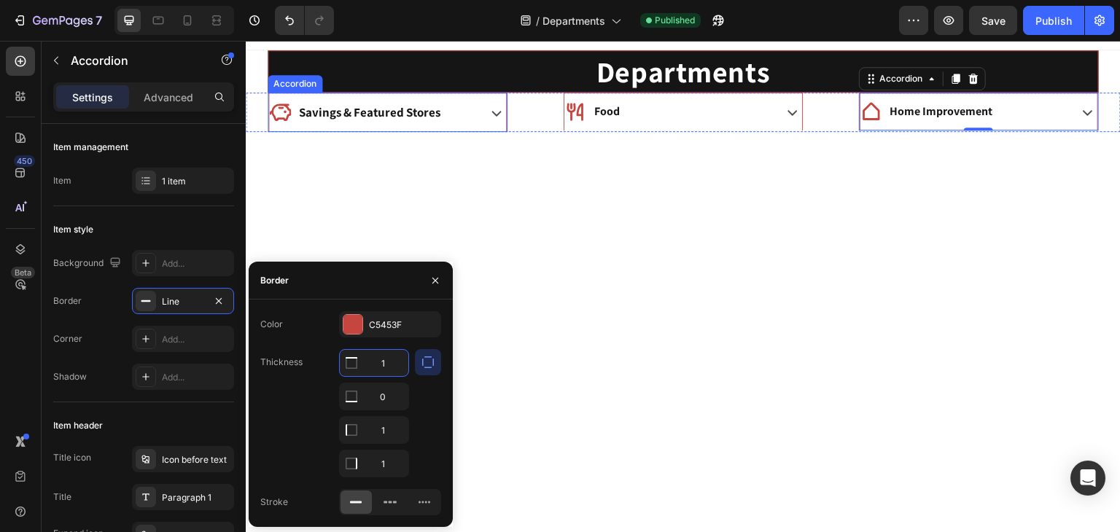
click at [467, 115] on div "Savings & Featured Stores" at bounding box center [372, 112] width 206 height 27
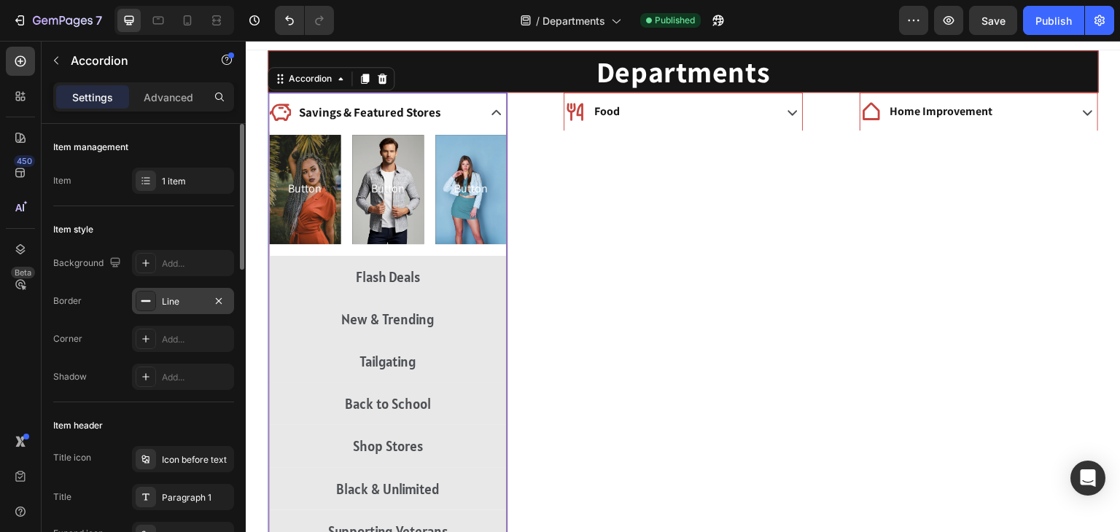
click at [190, 308] on div "Line" at bounding box center [183, 301] width 102 height 26
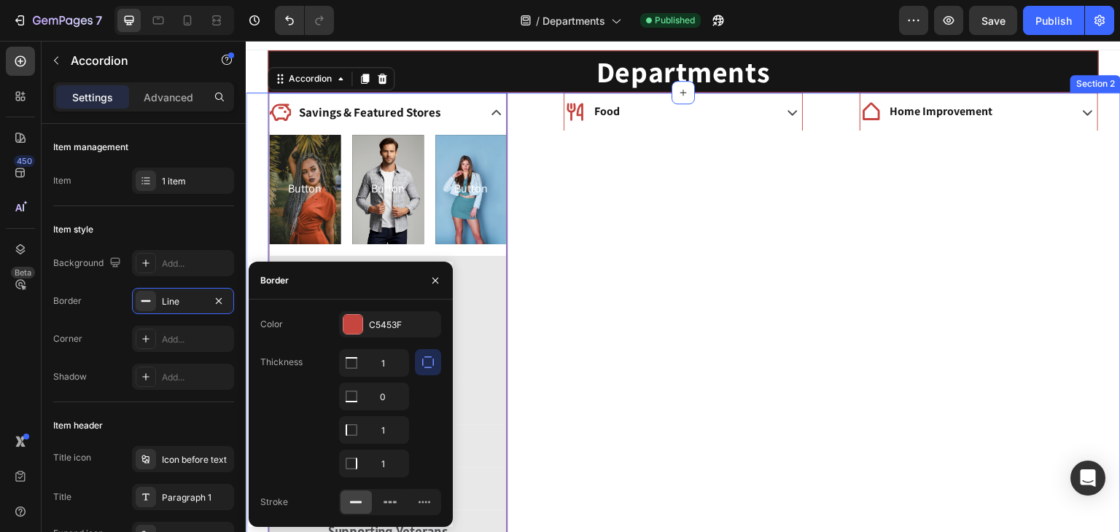
click at [692, 263] on div "Food Accordion" at bounding box center [683, 391] width 284 height 596
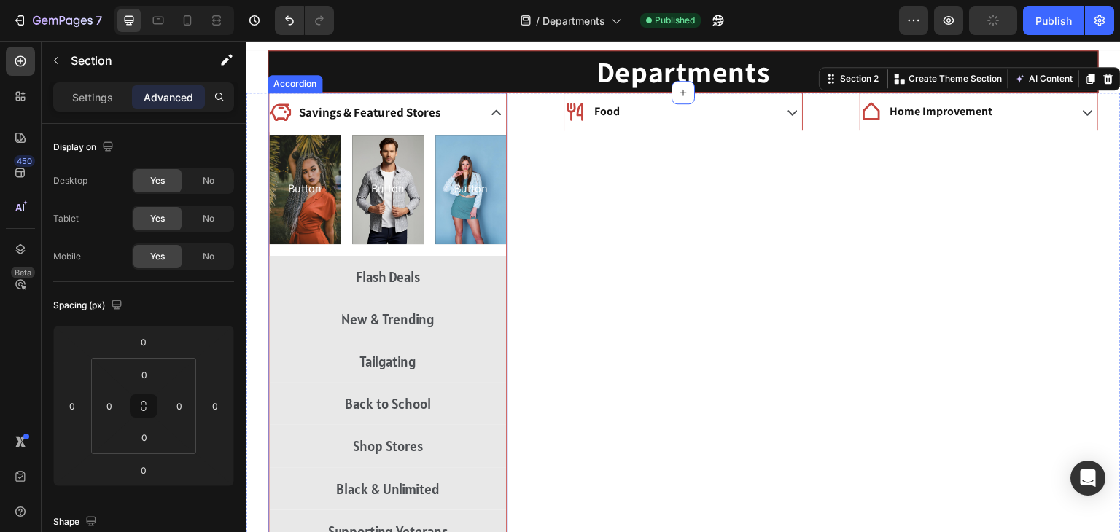
click at [491, 109] on icon at bounding box center [496, 113] width 20 height 20
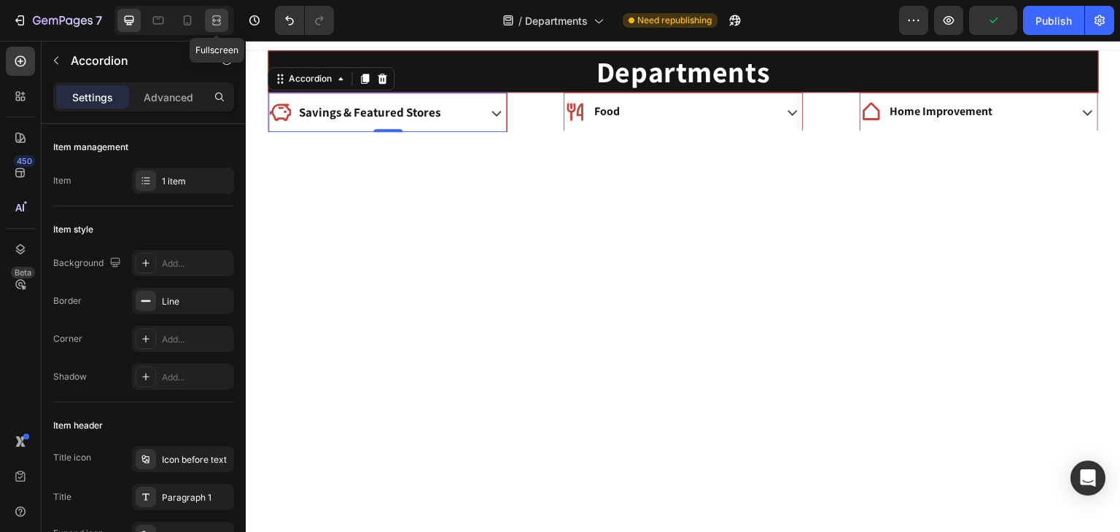
click at [218, 28] on div at bounding box center [216, 20] width 23 height 23
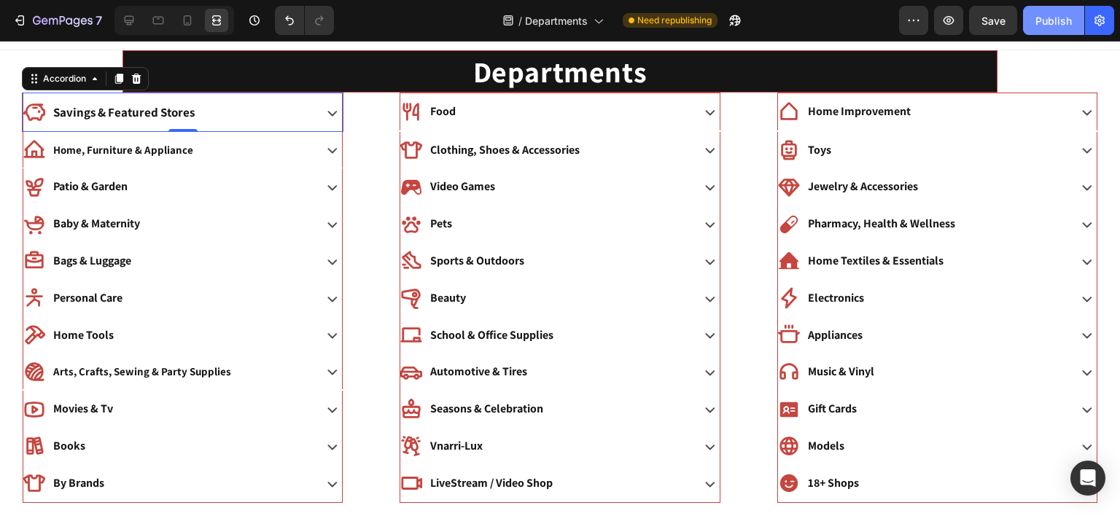
click at [1056, 25] on div "Publish" at bounding box center [1053, 20] width 36 height 15
click at [186, 17] on icon at bounding box center [187, 20] width 15 height 15
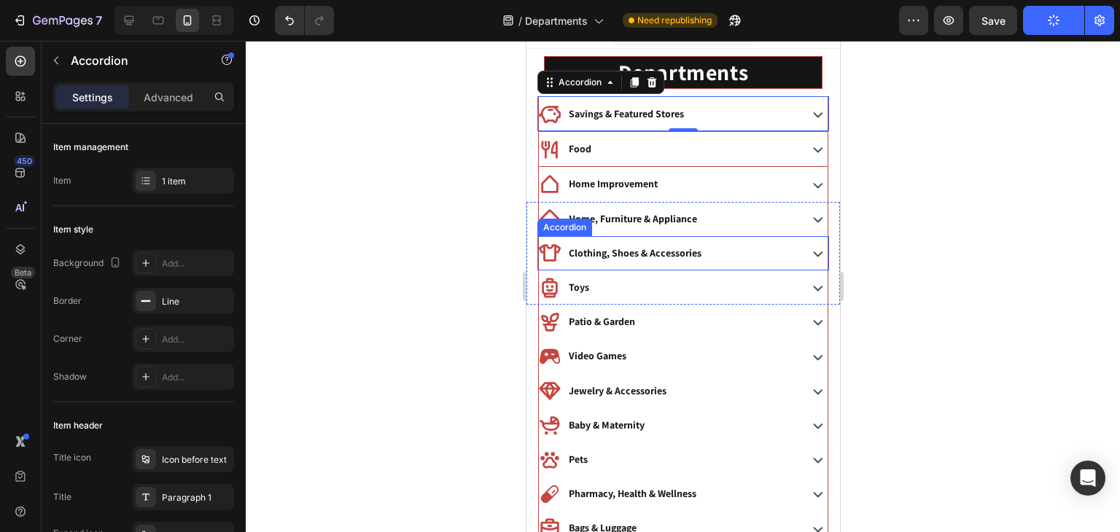
scroll to position [26, 0]
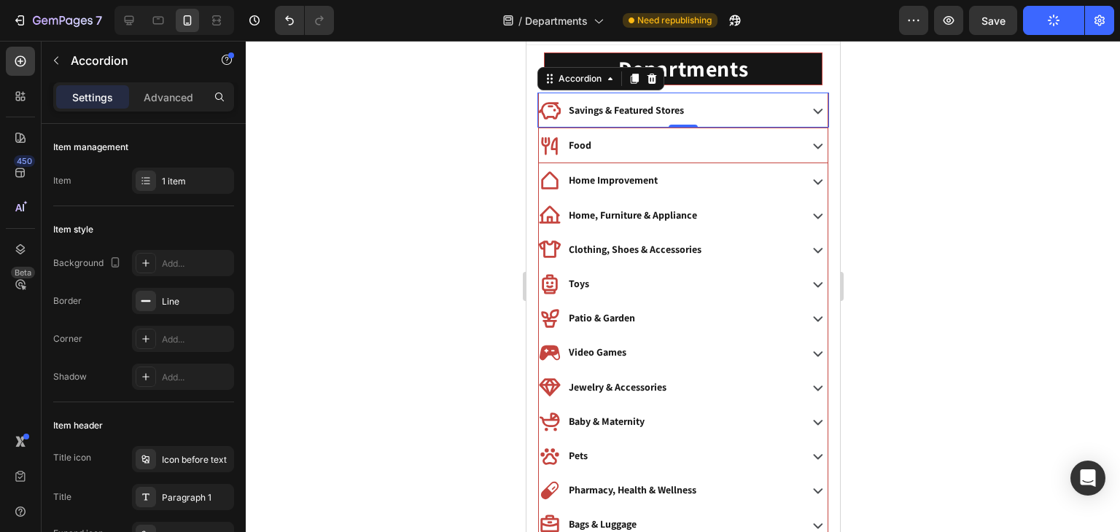
click at [970, 195] on div at bounding box center [683, 286] width 874 height 491
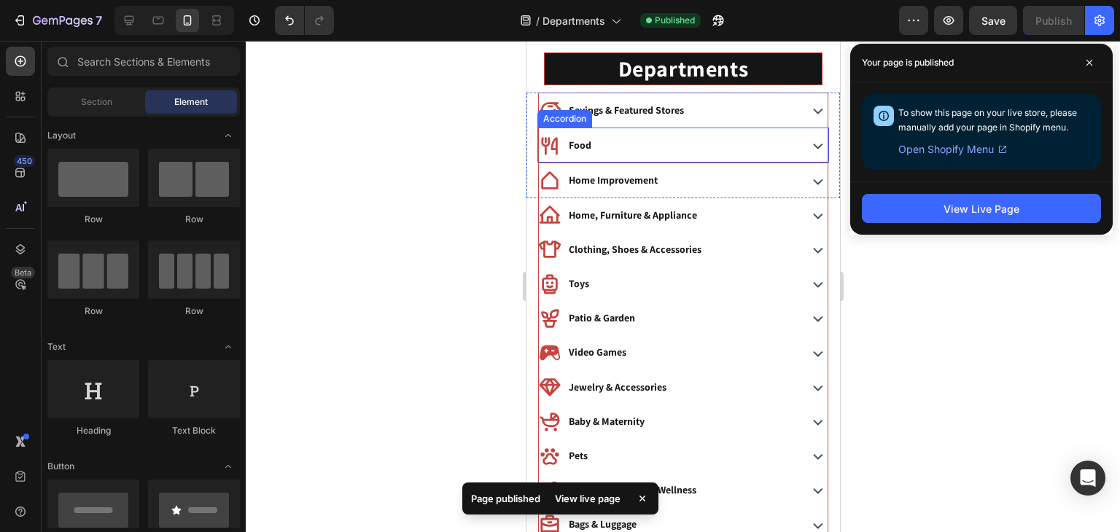
click at [700, 143] on div "Food" at bounding box center [666, 145] width 257 height 23
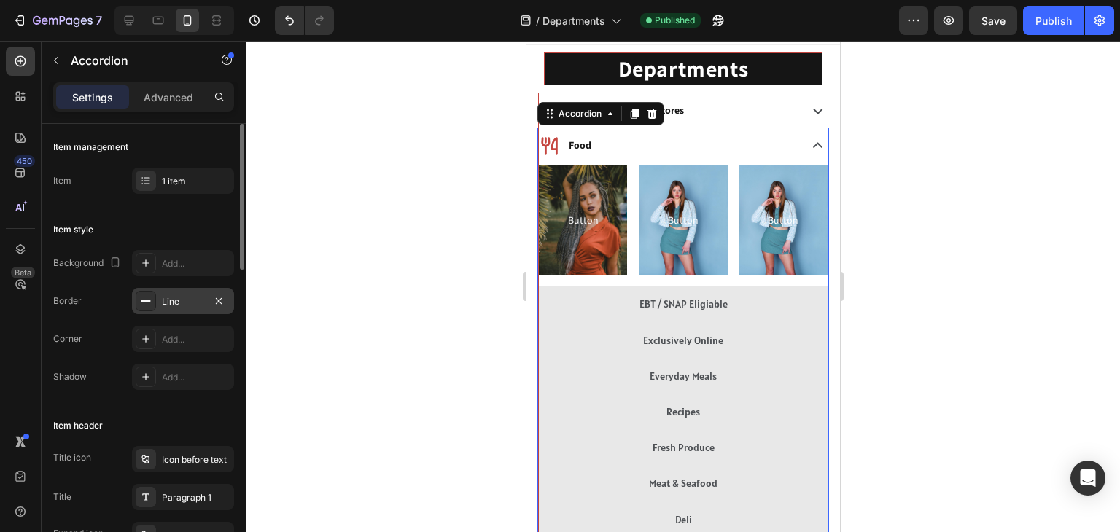
click at [181, 297] on div "Line" at bounding box center [183, 301] width 42 height 13
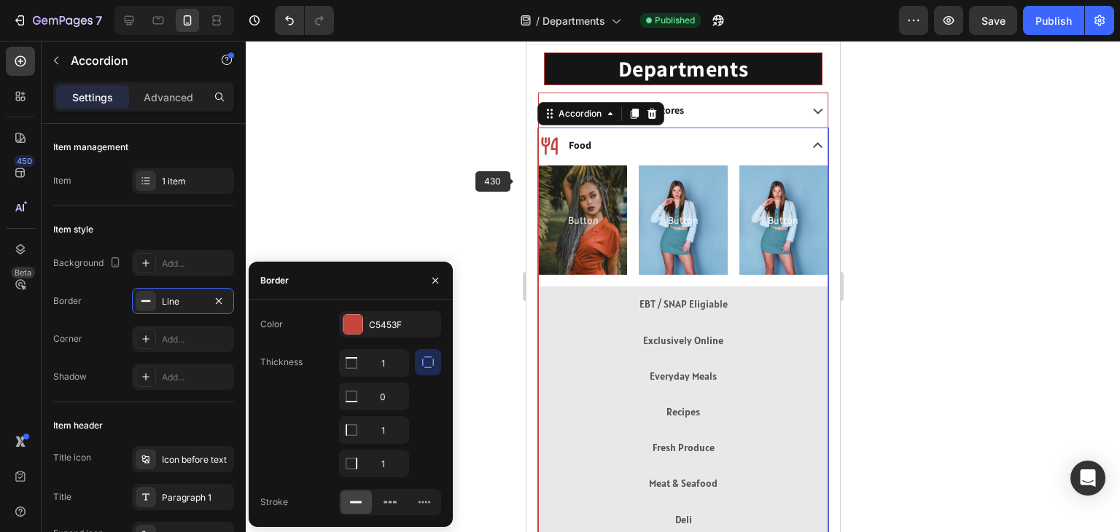
click at [513, 174] on div at bounding box center [683, 286] width 874 height 491
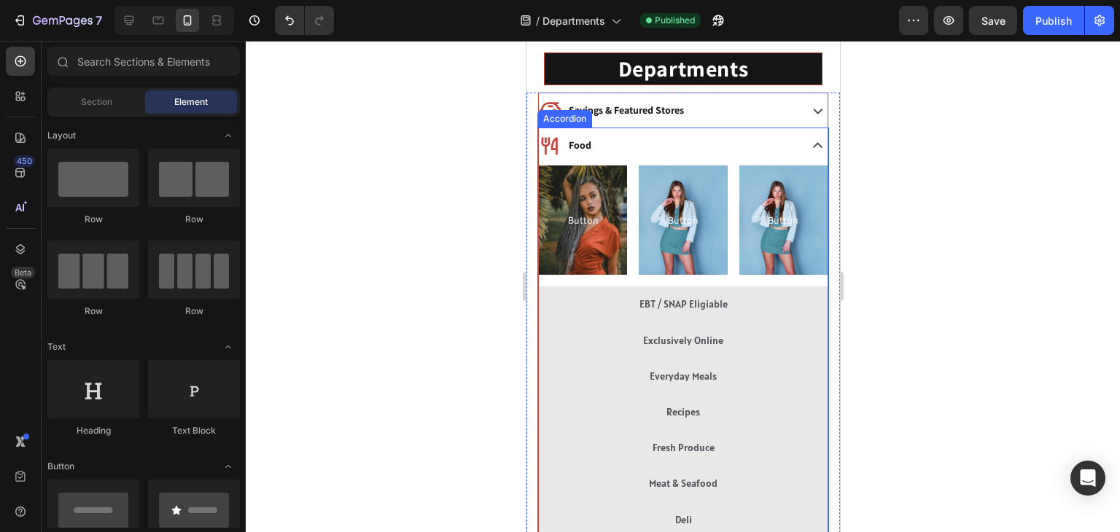
click at [686, 134] on div "Food" at bounding box center [666, 145] width 257 height 23
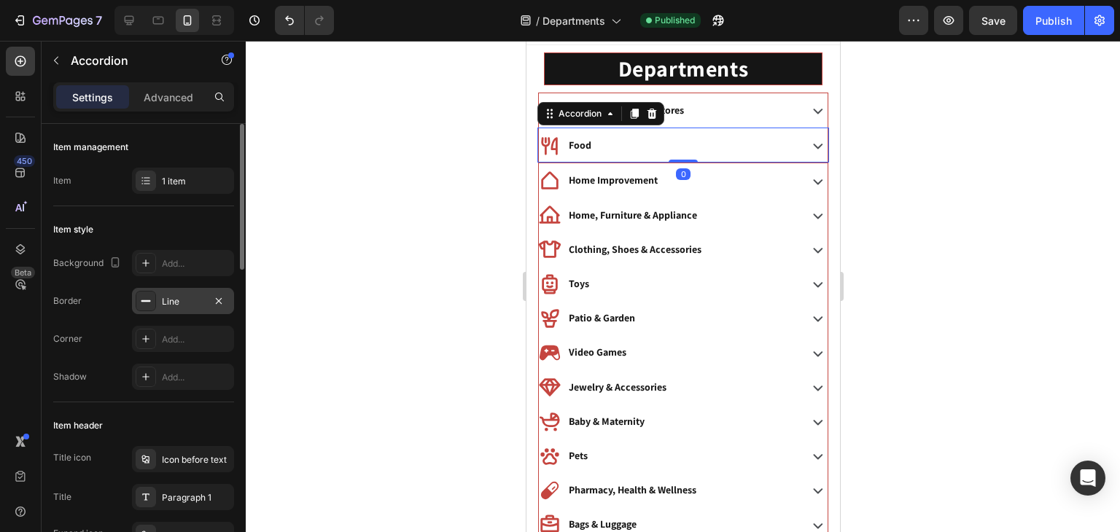
click at [168, 305] on div "Line" at bounding box center [183, 301] width 42 height 13
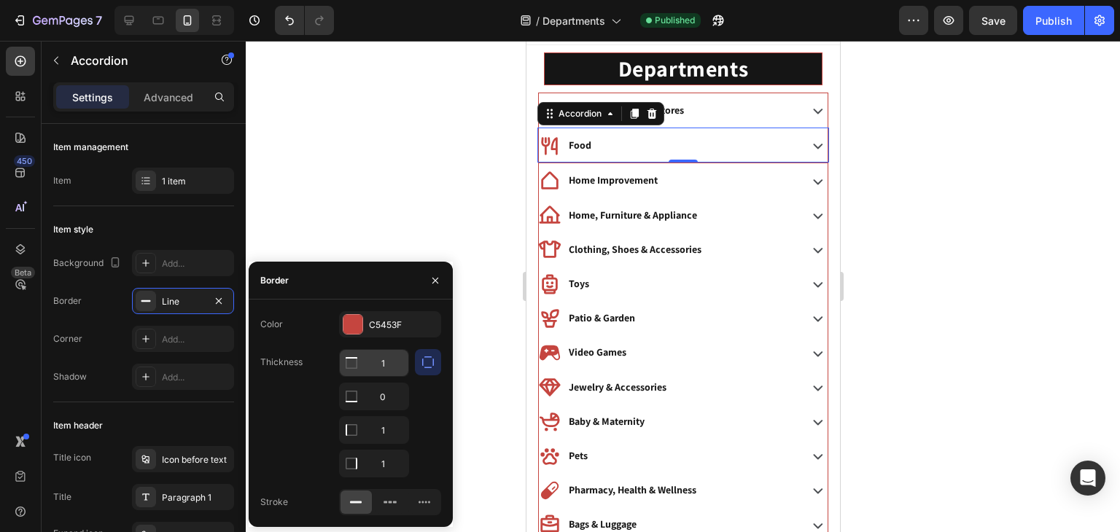
click at [380, 359] on input "1" at bounding box center [374, 363] width 69 height 26
type input "0"
click at [464, 224] on div at bounding box center [683, 286] width 874 height 491
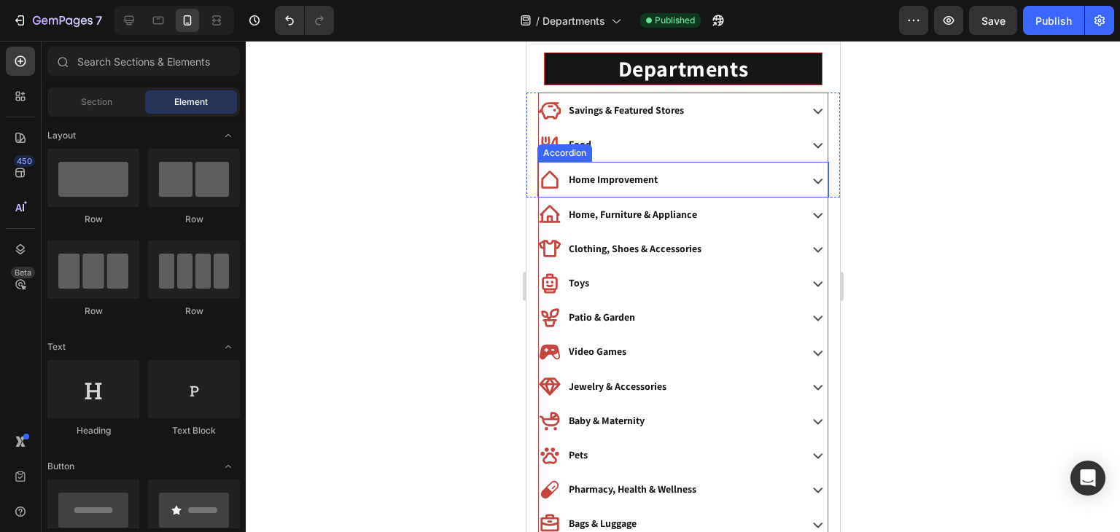
click at [666, 174] on div "Home Improvement" at bounding box center [666, 179] width 257 height 23
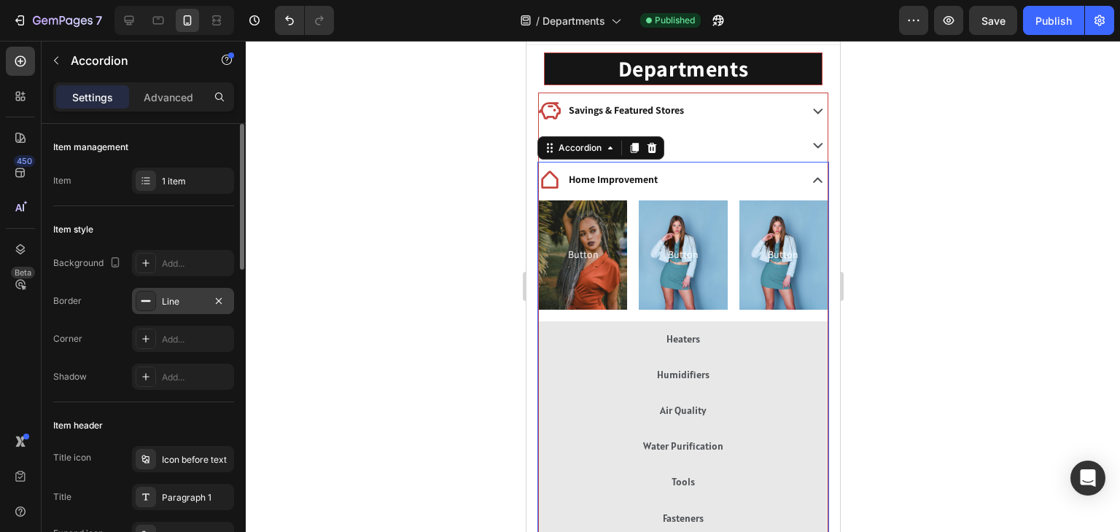
click at [181, 292] on div "Line" at bounding box center [183, 301] width 102 height 26
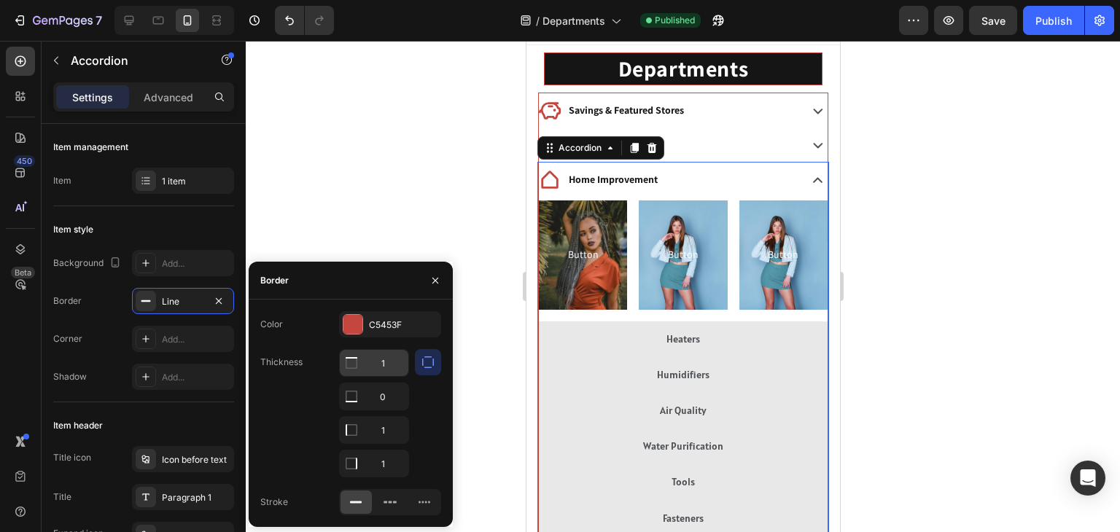
click at [382, 370] on input "1" at bounding box center [374, 363] width 69 height 26
type input "0"
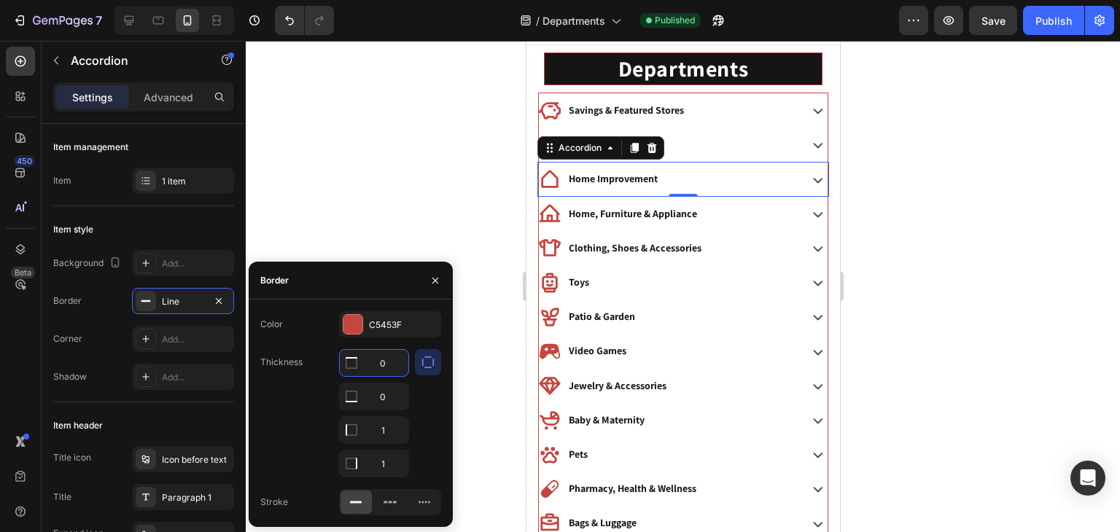
click at [510, 147] on div at bounding box center [683, 286] width 874 height 491
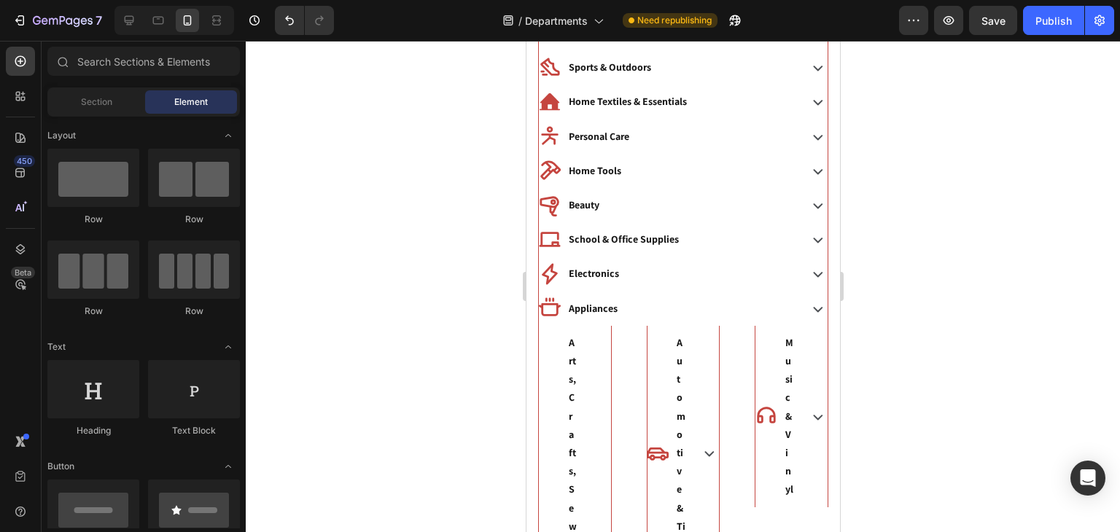
scroll to position [569, 0]
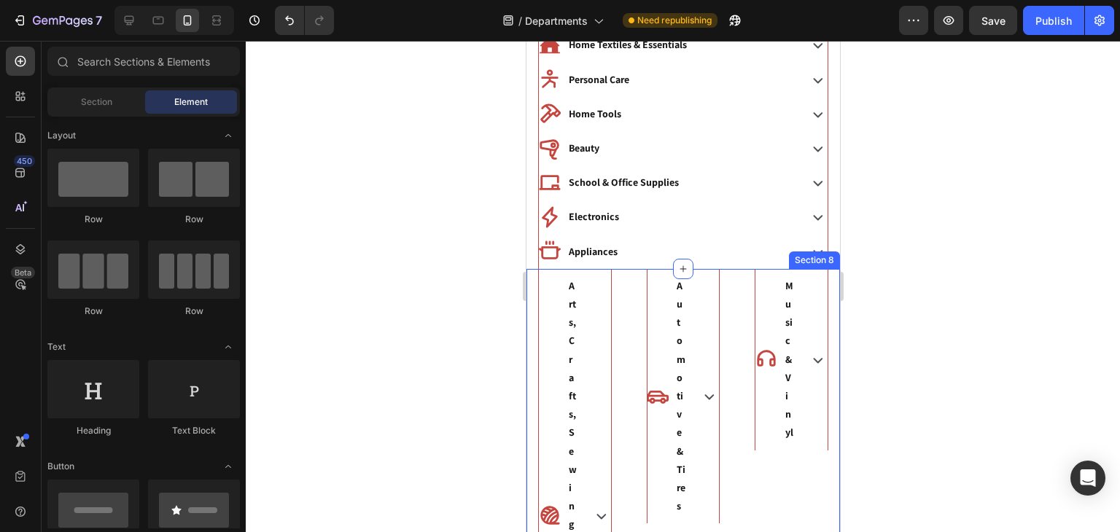
click at [620, 343] on div "Arts, Crafts, Sewing & Party Supplies Accordion" at bounding box center [574, 516] width 97 height 494
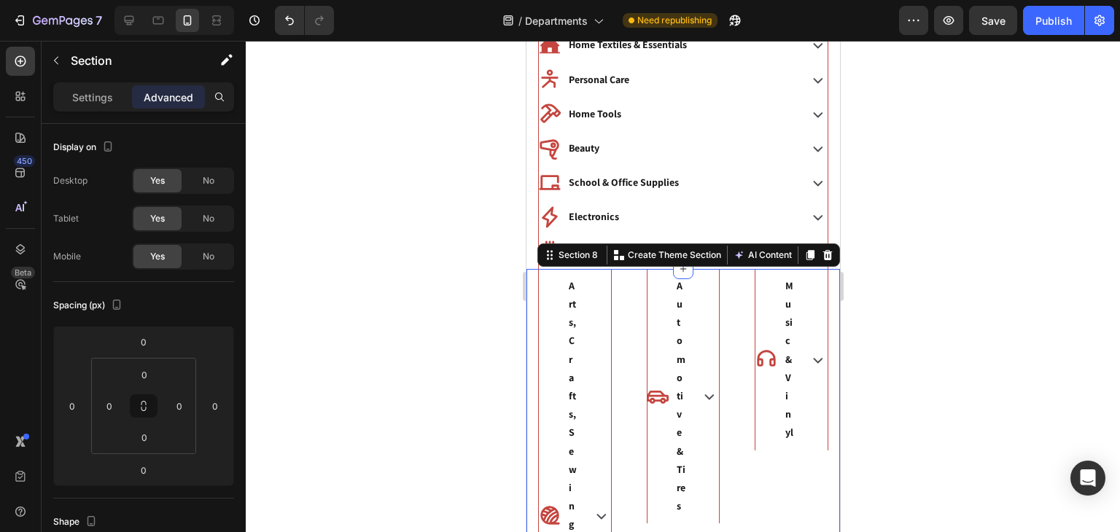
click at [82, 110] on div "Settings Advanced" at bounding box center [143, 96] width 181 height 29
click at [82, 109] on div "Settings Advanced" at bounding box center [143, 96] width 181 height 29
click at [87, 105] on div "Settings" at bounding box center [92, 96] width 73 height 23
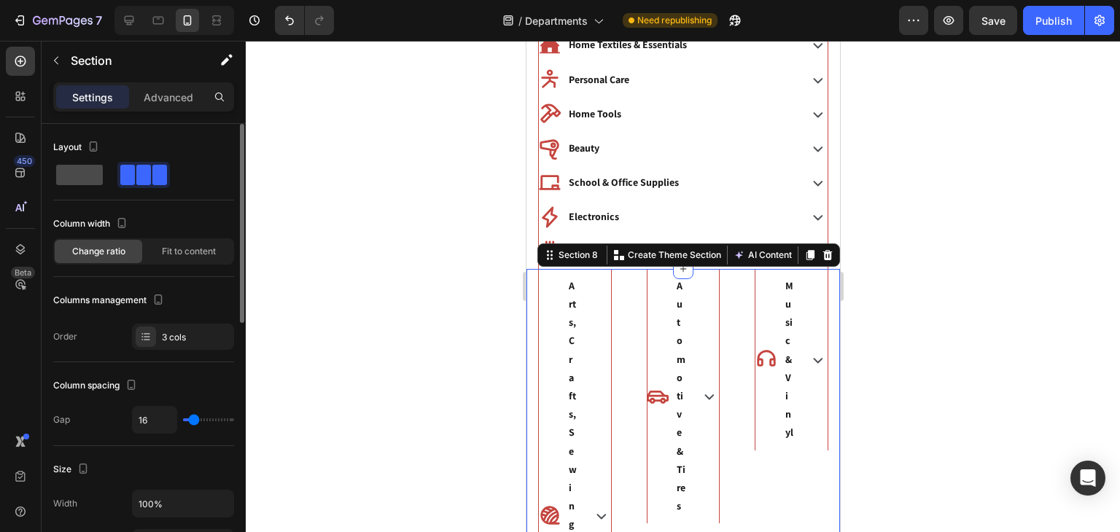
click at [77, 176] on span at bounding box center [79, 175] width 47 height 20
type input "0"
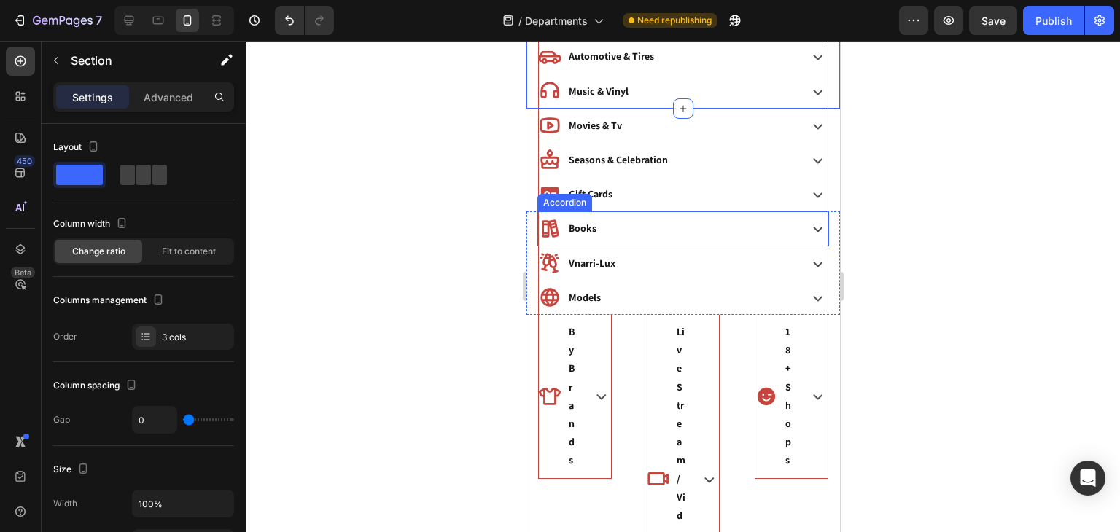
scroll to position [846, 0]
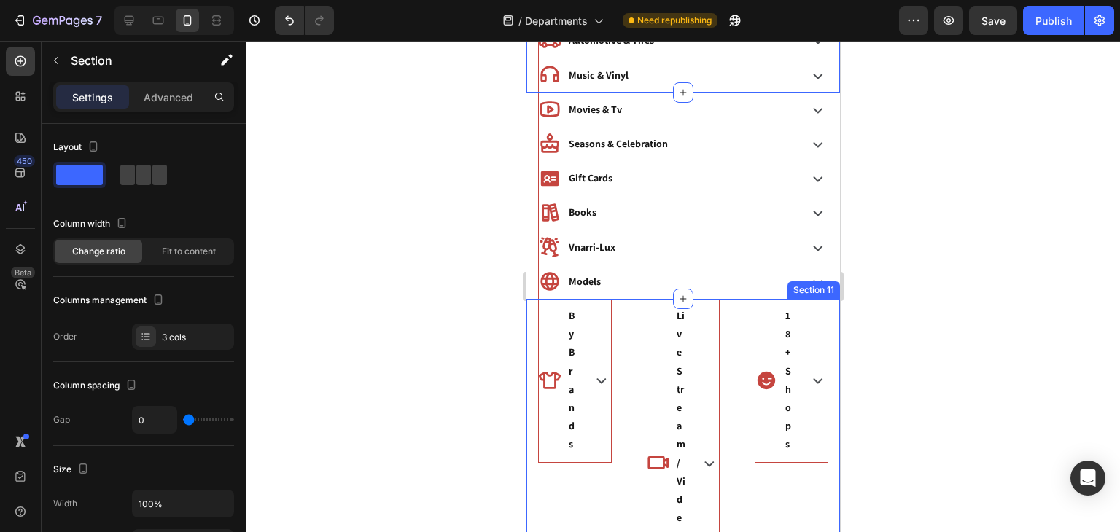
click at [634, 334] on div "LiveStream / Video Shop Accordion" at bounding box center [682, 463] width 97 height 329
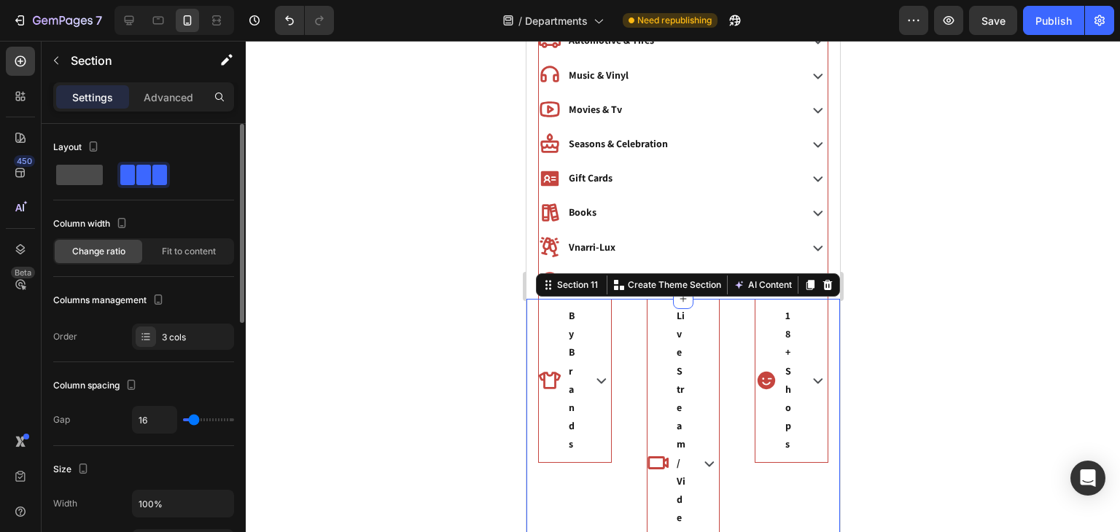
click at [73, 178] on span at bounding box center [79, 175] width 47 height 20
type input "0"
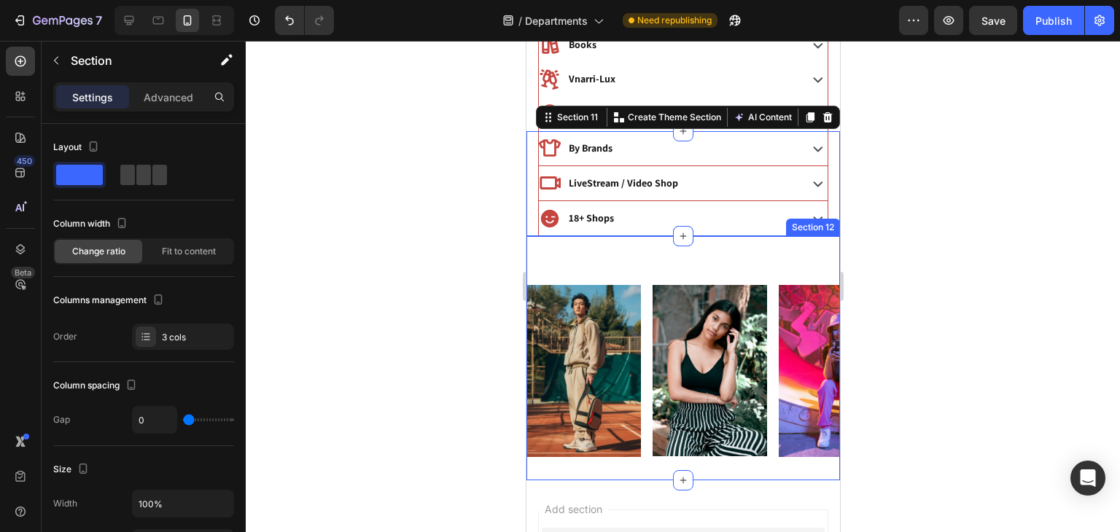
scroll to position [1026, 0]
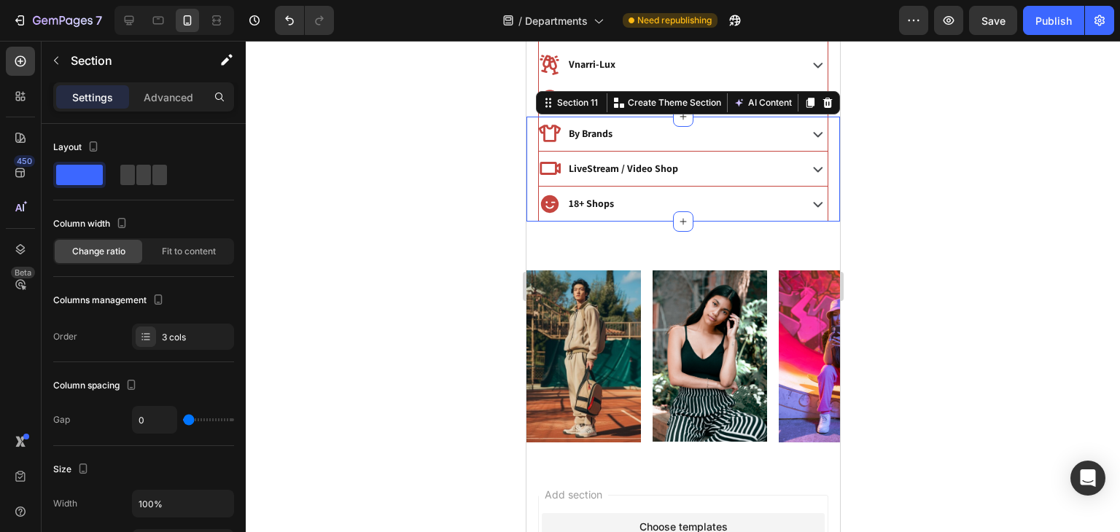
click at [1065, 128] on div at bounding box center [683, 286] width 874 height 491
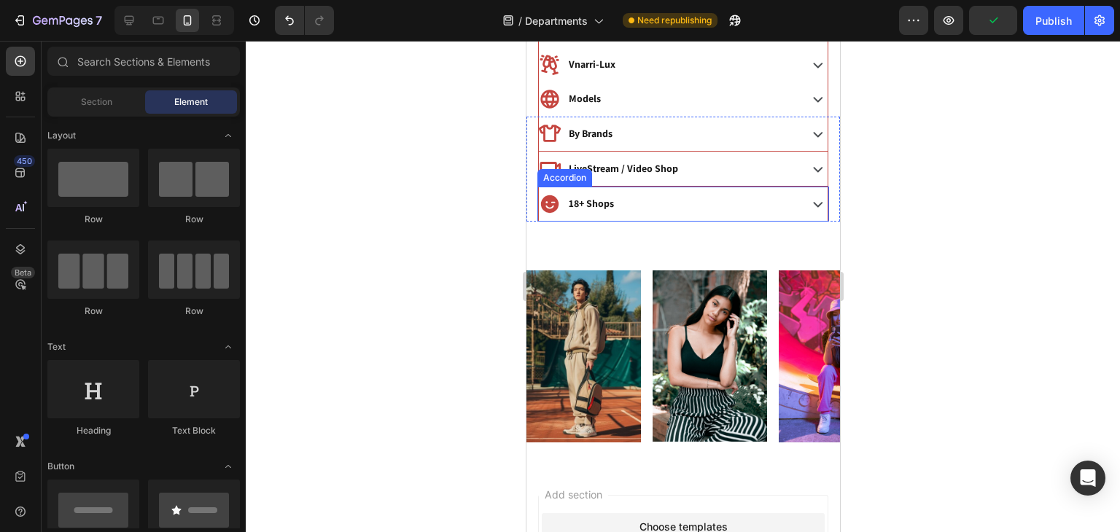
click at [738, 203] on div "18+ Shops" at bounding box center [666, 203] width 257 height 23
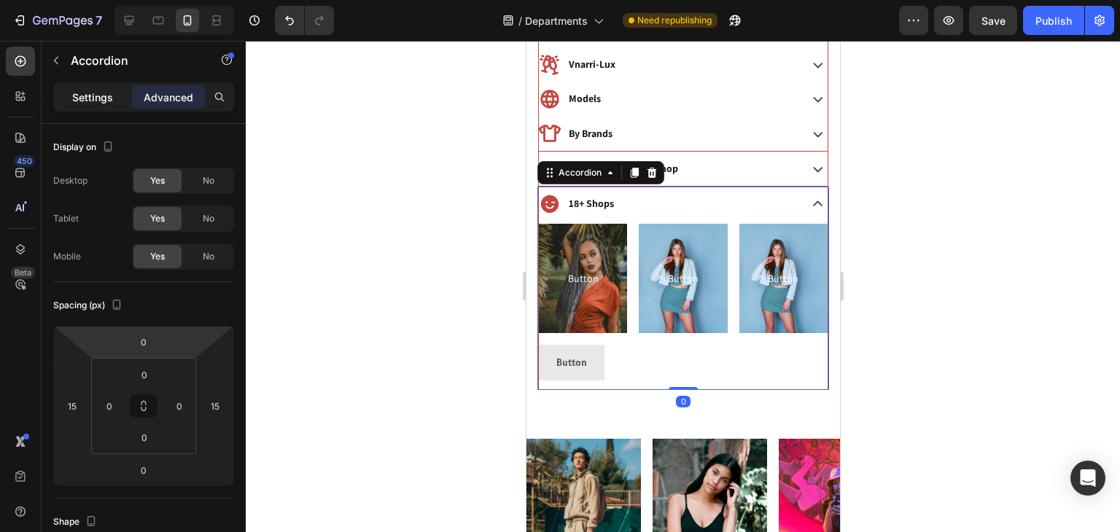
click at [105, 98] on p "Settings" at bounding box center [92, 97] width 41 height 15
type input "8"
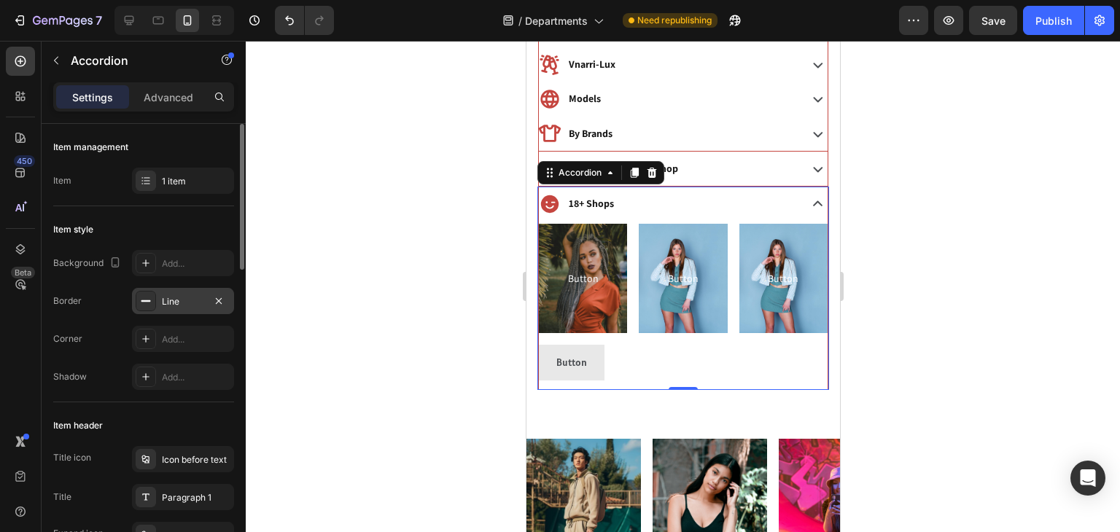
click at [181, 307] on div "Line" at bounding box center [183, 301] width 42 height 13
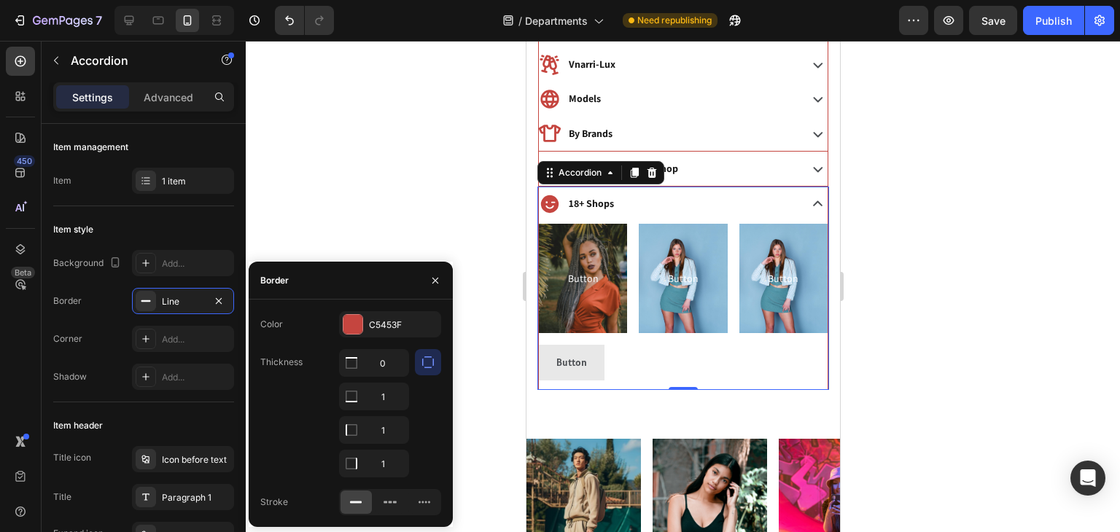
click at [468, 214] on div at bounding box center [683, 286] width 874 height 491
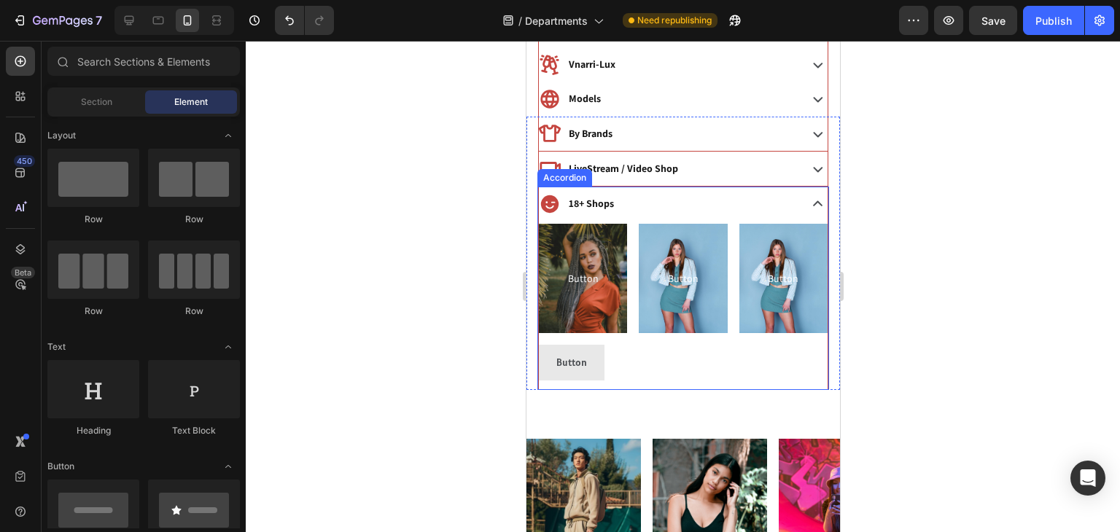
click at [652, 199] on div "18+ Shops" at bounding box center [666, 203] width 257 height 23
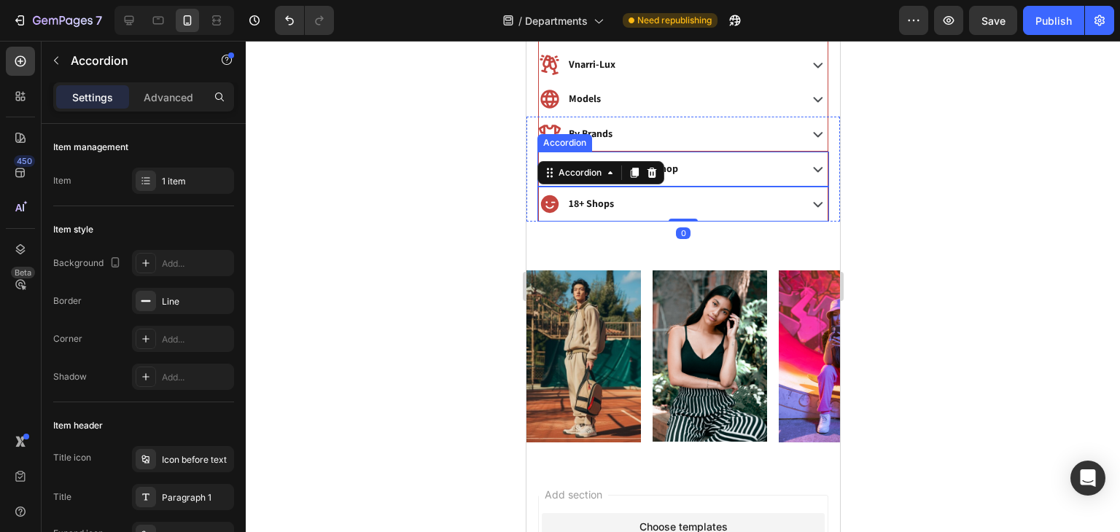
click at [707, 163] on div "LiveStream / Video Shop" at bounding box center [666, 168] width 257 height 23
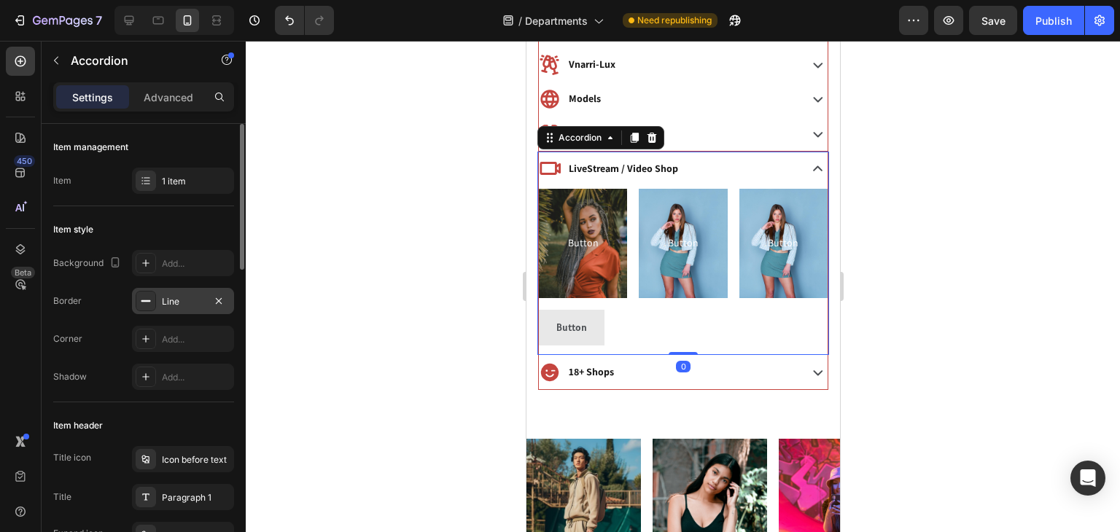
click at [181, 299] on div "Line" at bounding box center [183, 301] width 42 height 13
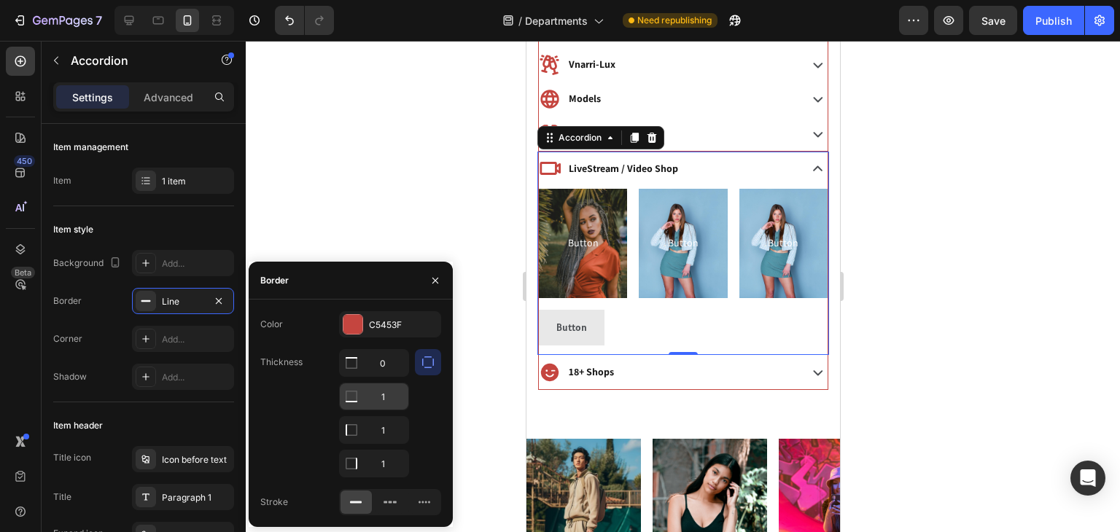
click at [386, 376] on input "1" at bounding box center [374, 363] width 69 height 26
type input "0"
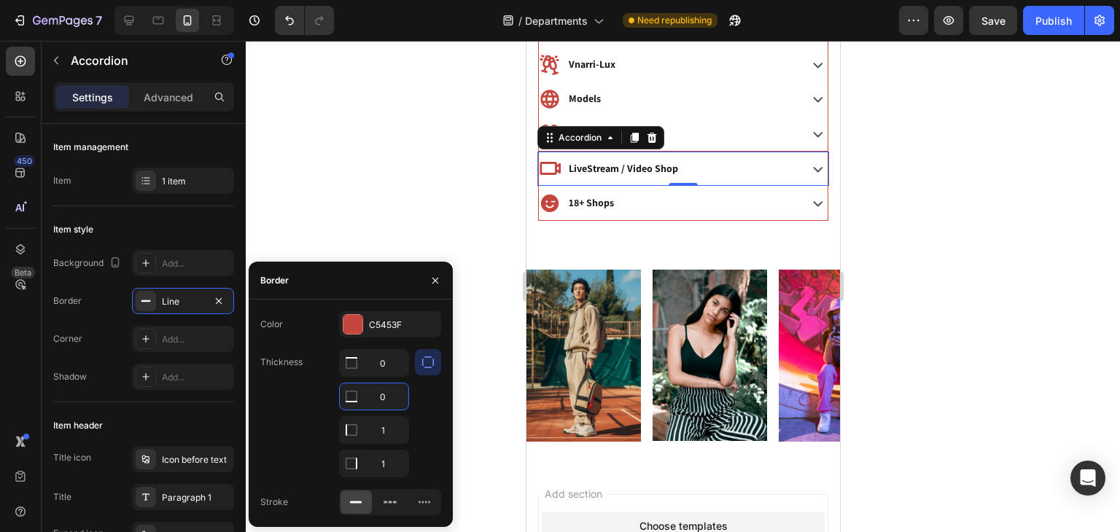
click at [467, 244] on div at bounding box center [683, 286] width 874 height 491
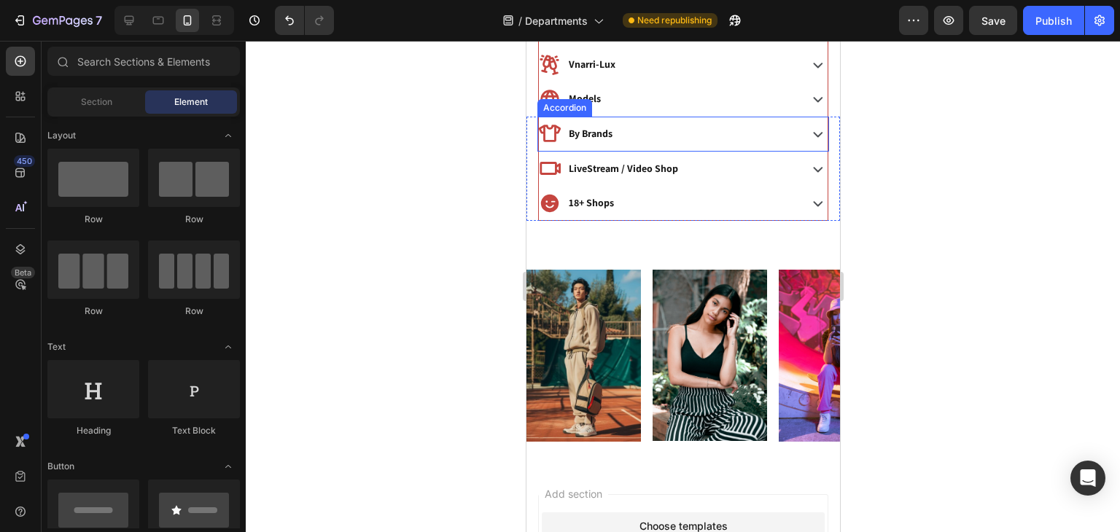
click at [646, 144] on div "By Brands" at bounding box center [682, 134] width 289 height 34
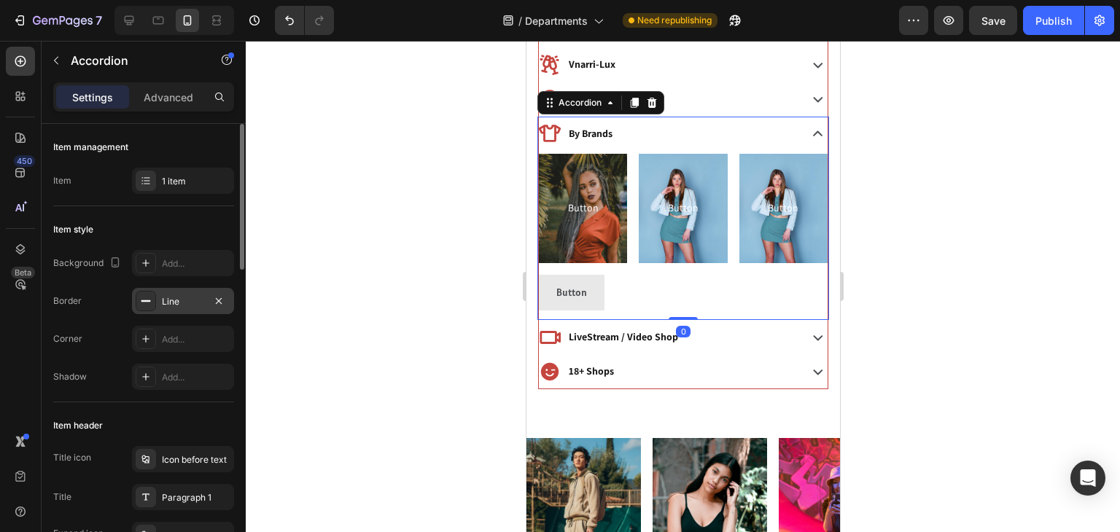
click at [190, 302] on div "Line" at bounding box center [183, 301] width 42 height 13
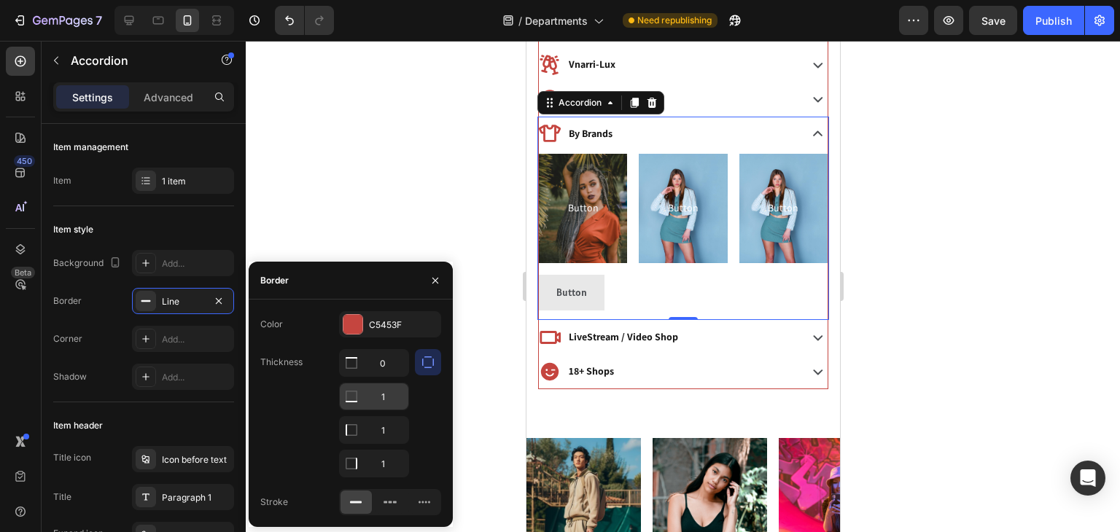
click at [385, 376] on input "1" at bounding box center [374, 363] width 69 height 26
type input "0"
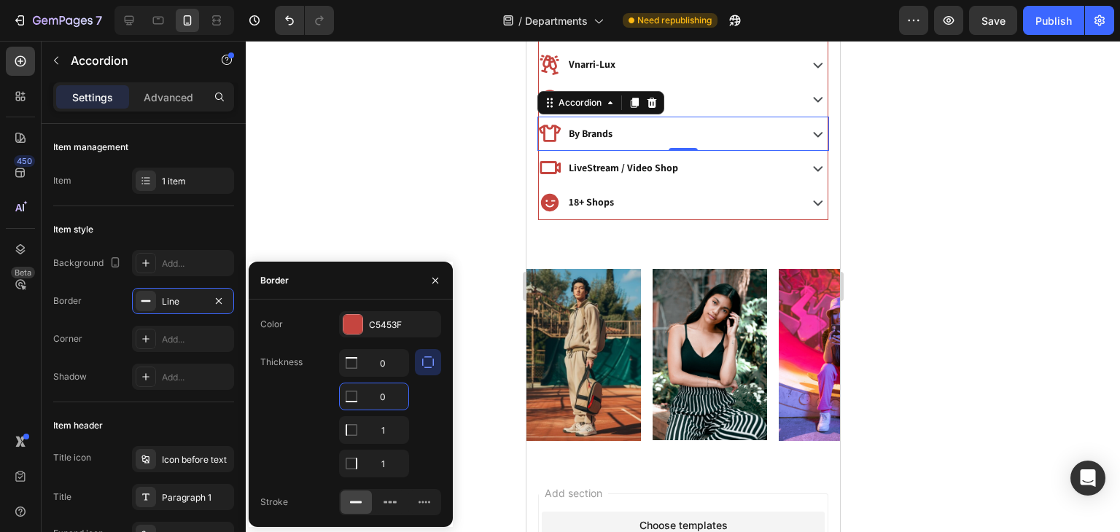
click at [496, 136] on div at bounding box center [683, 286] width 874 height 491
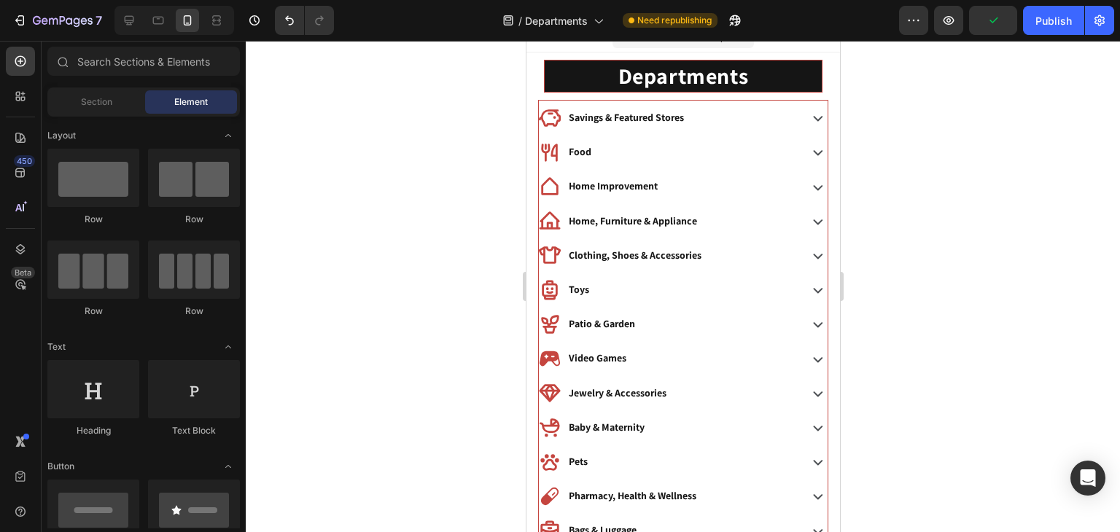
scroll to position [0, 0]
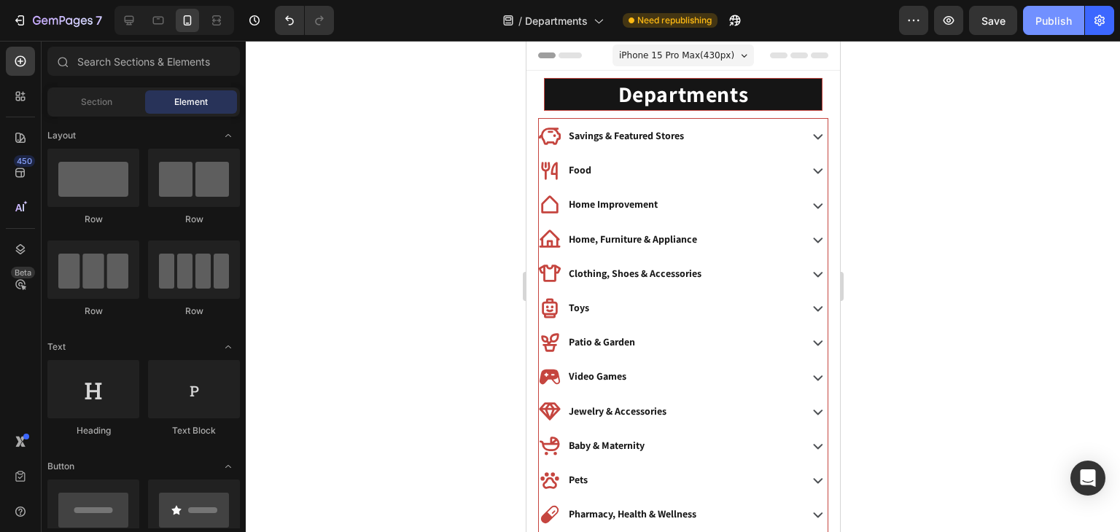
click at [1036, 23] on div "Publish" at bounding box center [1053, 20] width 36 height 15
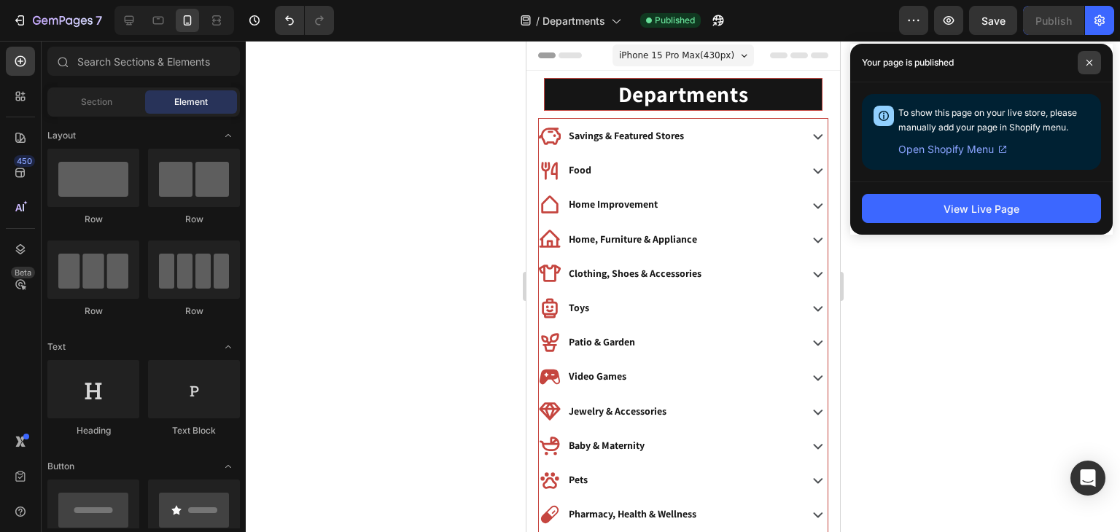
click at [1087, 63] on icon at bounding box center [1089, 63] width 6 height 6
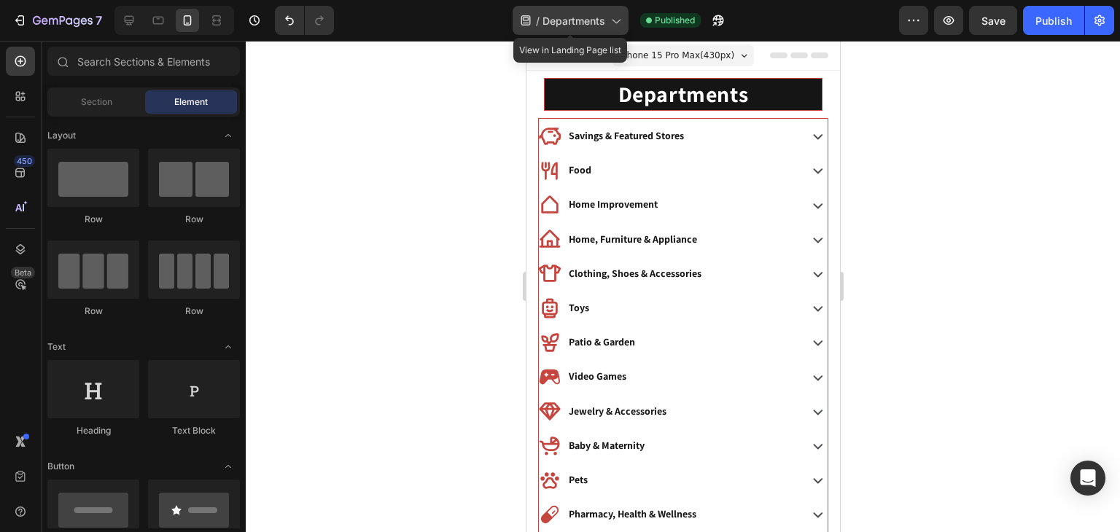
click at [558, 31] on div "/ Departments" at bounding box center [570, 20] width 116 height 29
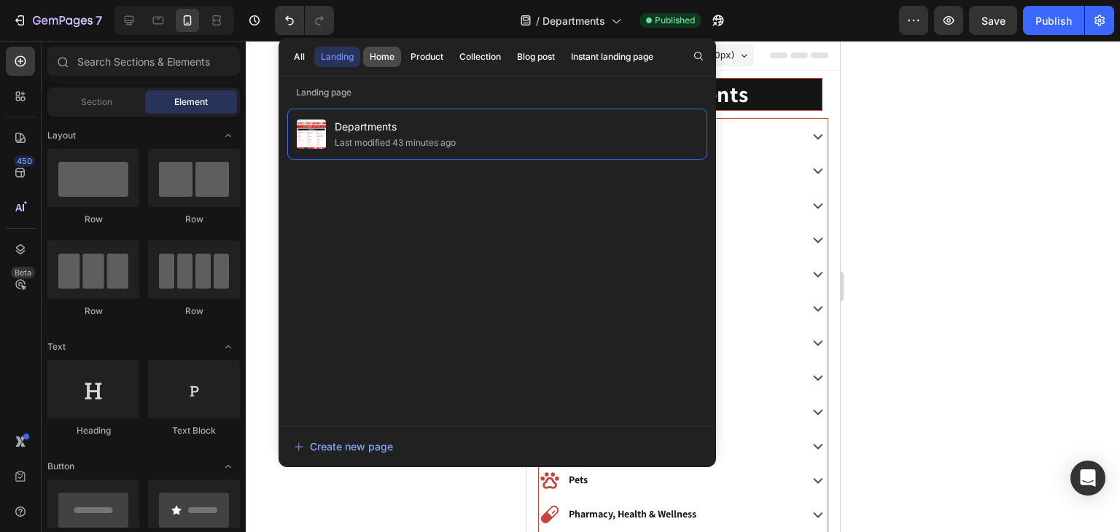
click at [381, 55] on div "Home" at bounding box center [382, 56] width 25 height 13
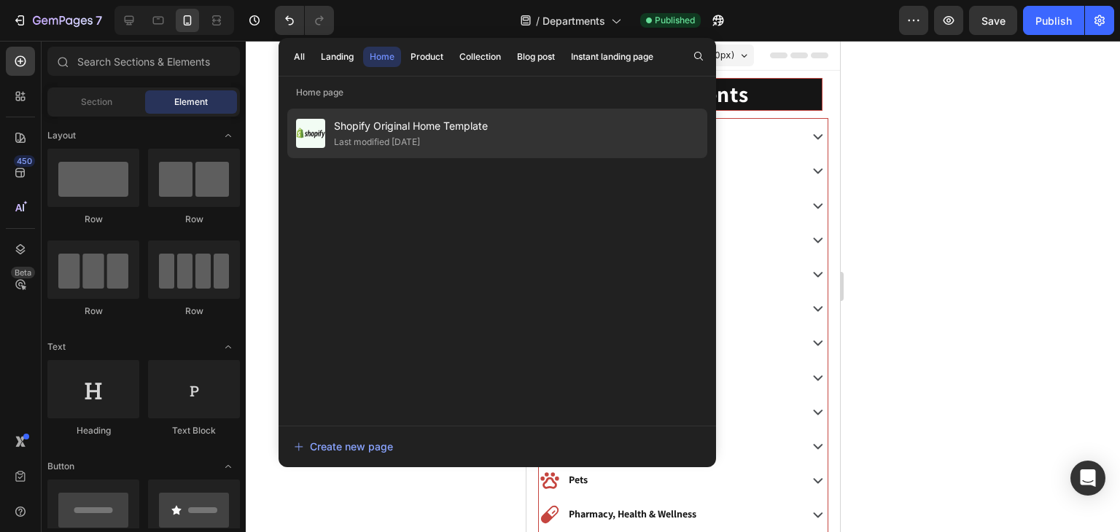
click at [451, 136] on div "Last modified 2 days ago" at bounding box center [411, 142] width 154 height 15
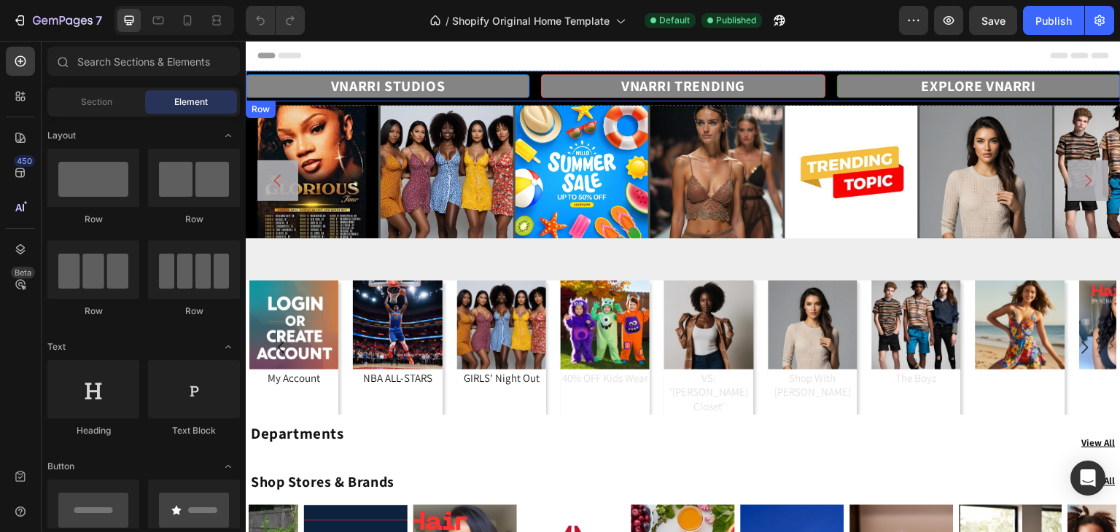
click at [536, 88] on div "VNARRI STUDIOS Heading VNARRI TRENDING Heading EXPLORE VNARRI Heading Row" at bounding box center [683, 86] width 875 height 31
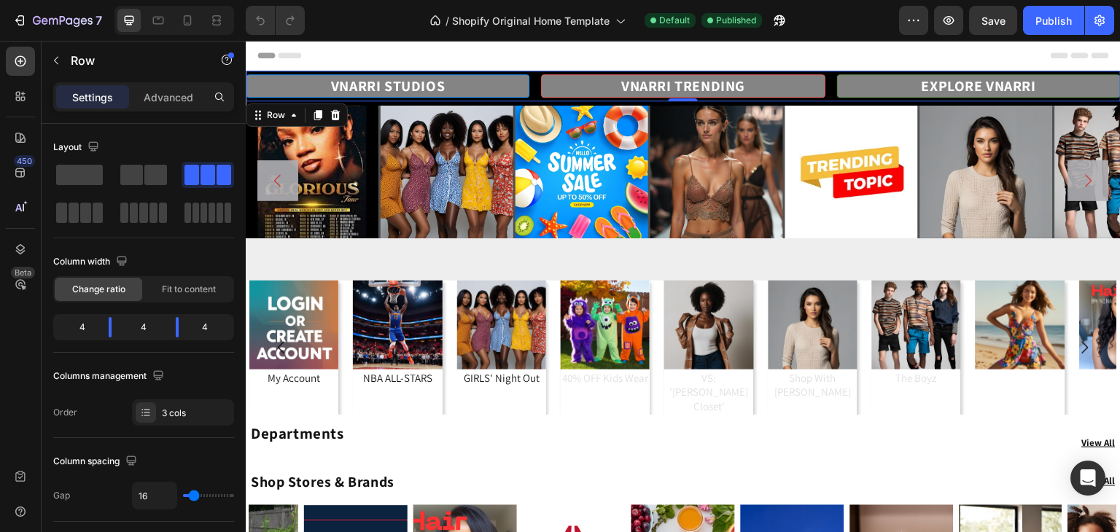
click at [537, 90] on div "VNARRI STUDIOS Heading VNARRI TRENDING Heading EXPLORE VNARRI Heading Row 0" at bounding box center [683, 86] width 875 height 31
click at [534, 87] on div "VNARRI STUDIOS Heading VNARRI TRENDING Heading EXPLORE VNARRI Heading Row 0" at bounding box center [683, 86] width 875 height 31
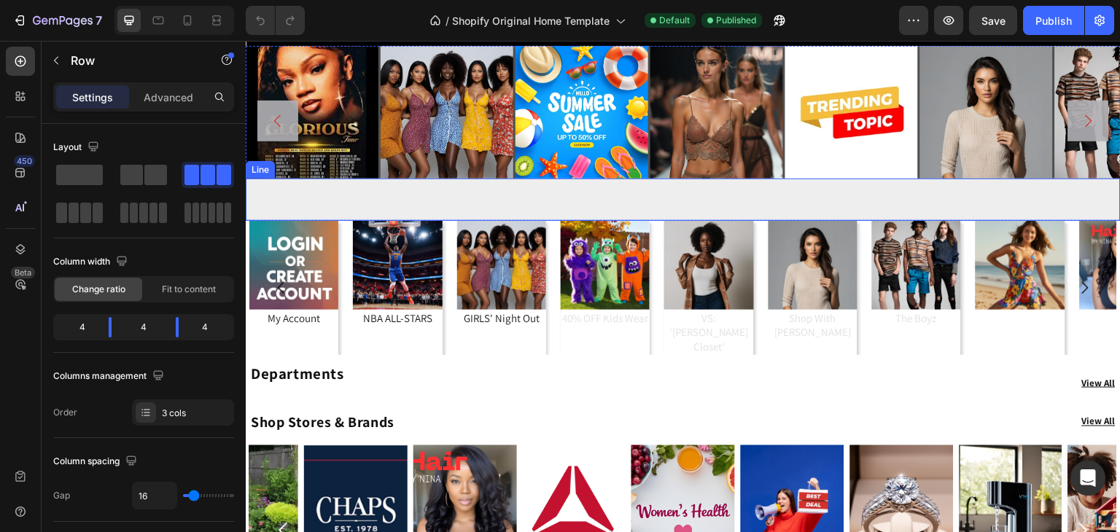
scroll to position [44, 0]
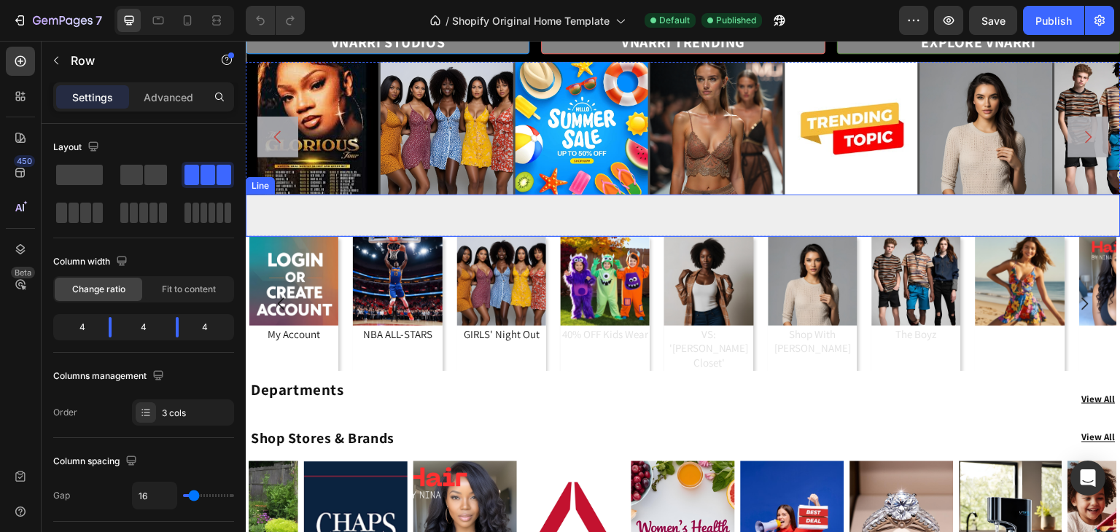
click at [644, 214] on div at bounding box center [683, 216] width 875 height 42
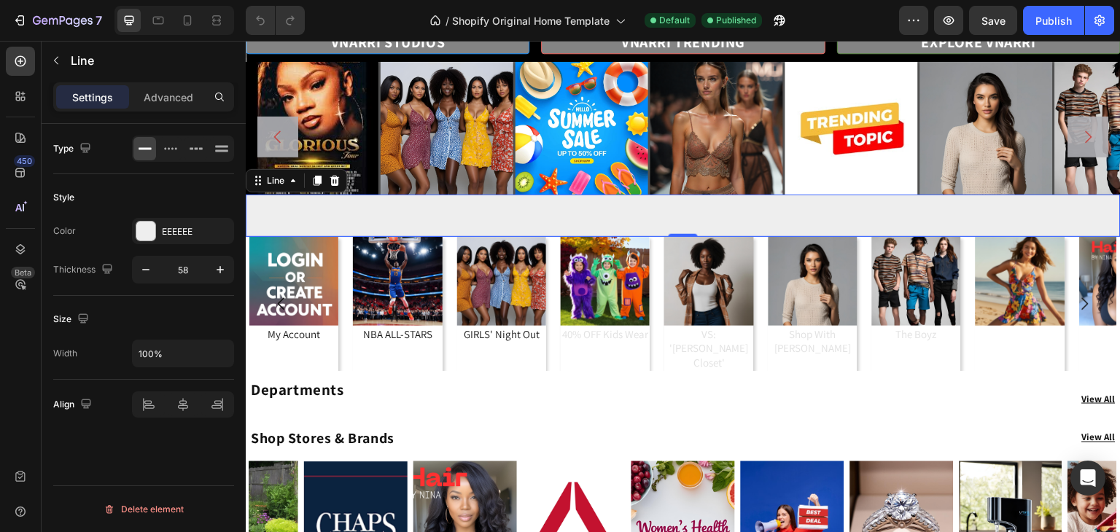
click at [619, 211] on div at bounding box center [683, 216] width 875 height 42
click at [337, 187] on div at bounding box center [334, 180] width 17 height 17
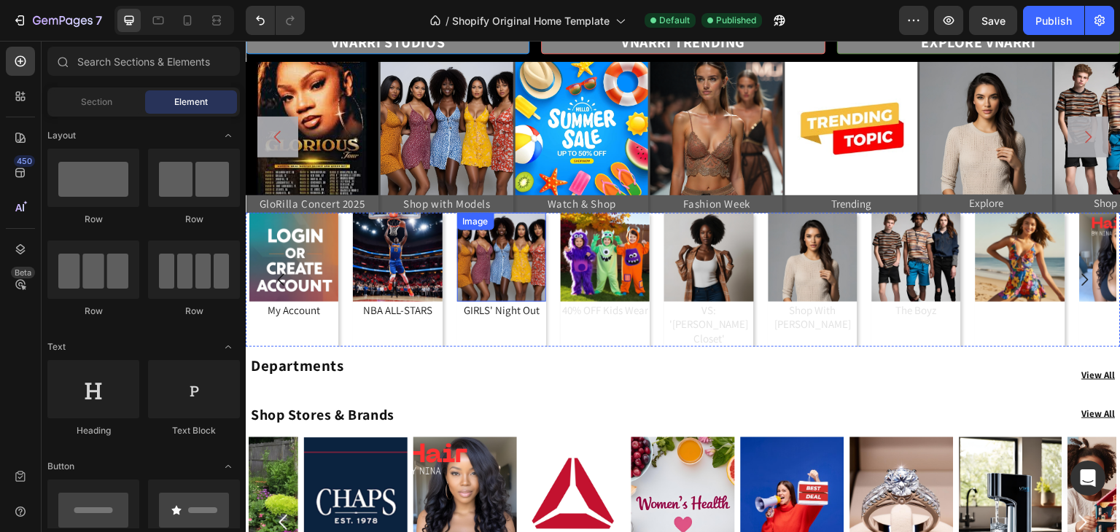
scroll to position [0, 0]
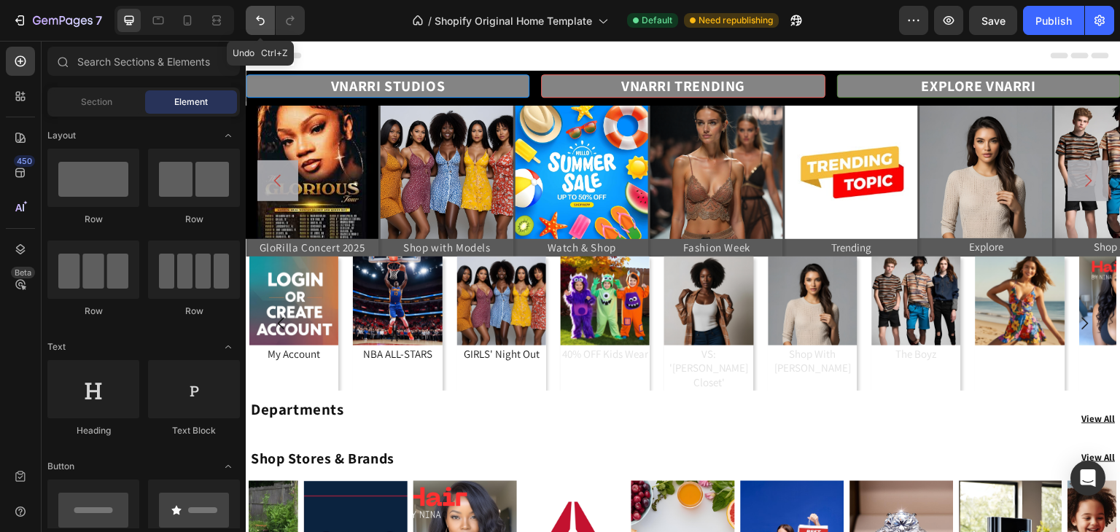
click at [257, 24] on icon "Undo/Redo" at bounding box center [260, 20] width 15 height 15
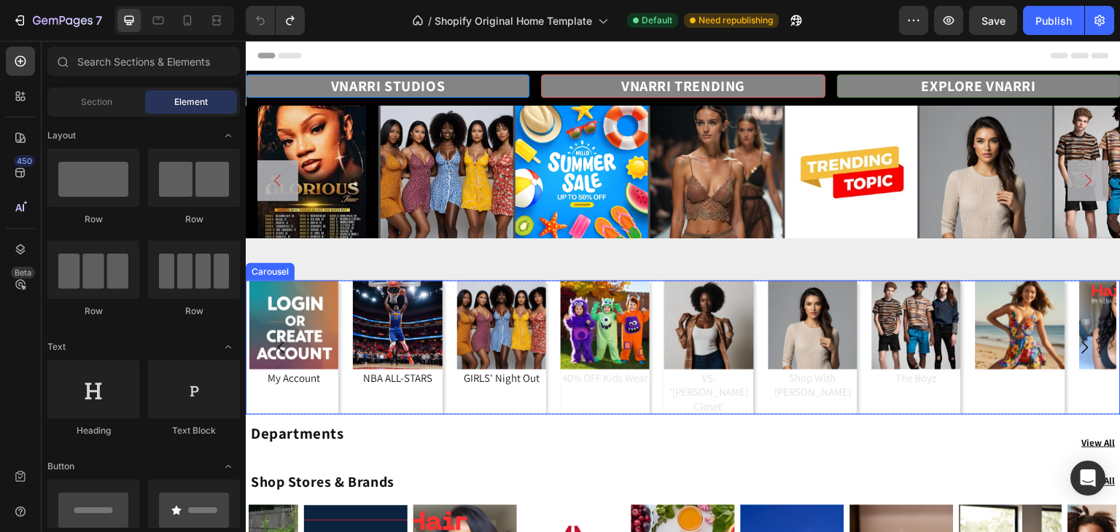
click at [656, 287] on div "Image My Account Heading Image NBA ALL-STARS Heading Image GIRLS' Night Out Hea…" at bounding box center [682, 348] width 867 height 135
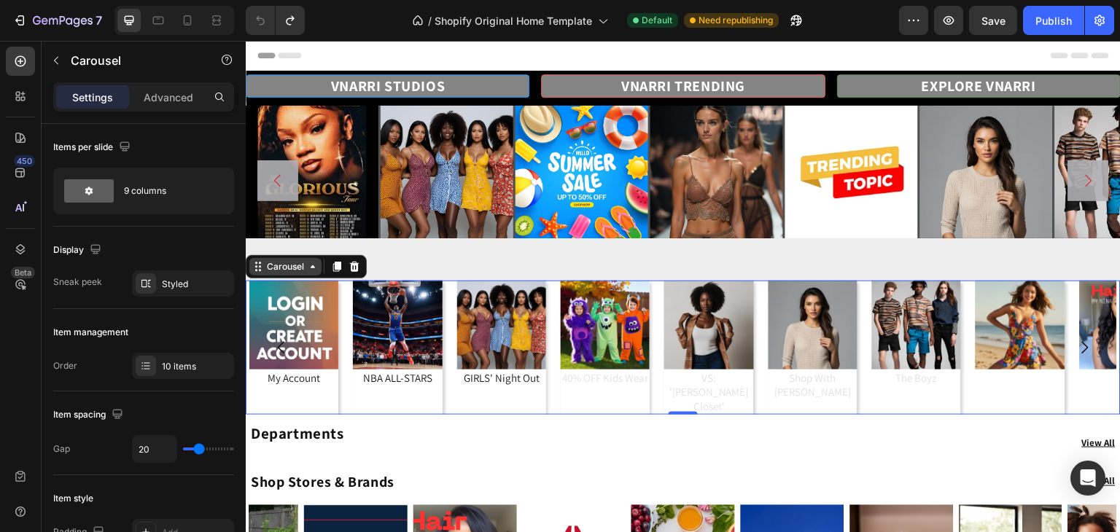
click at [286, 269] on div "Carousel" at bounding box center [285, 266] width 43 height 13
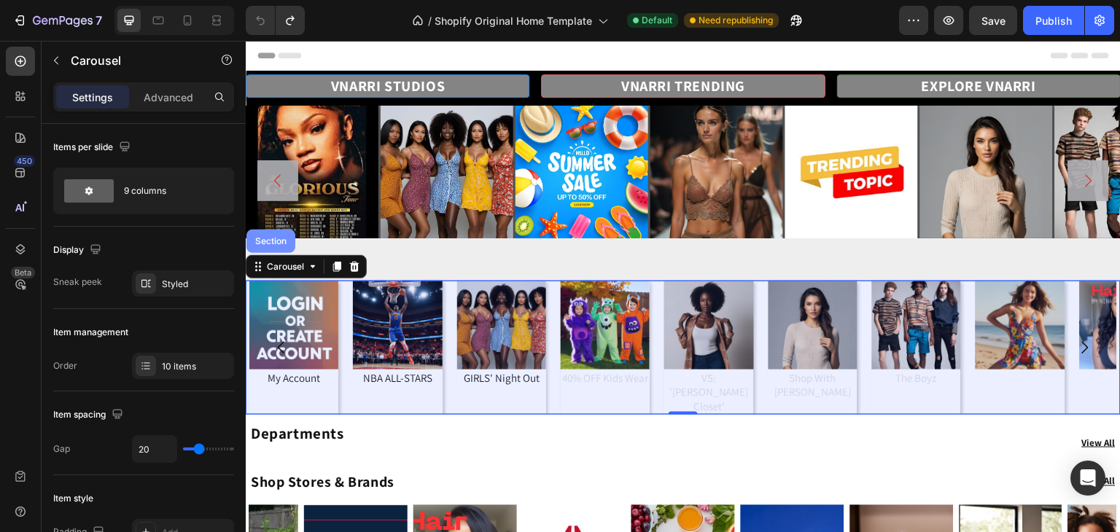
click at [269, 243] on div "Section" at bounding box center [270, 241] width 37 height 9
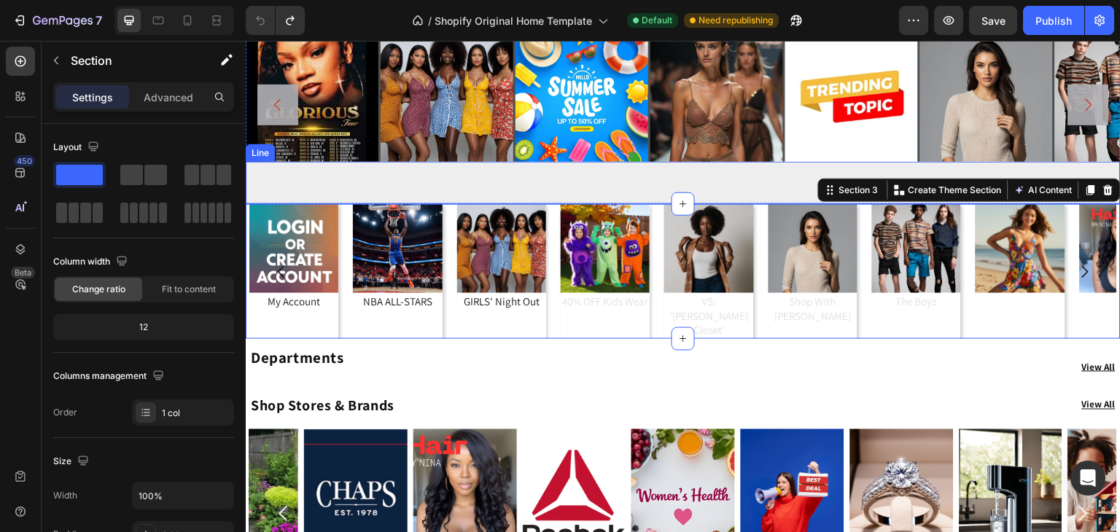
scroll to position [85, 0]
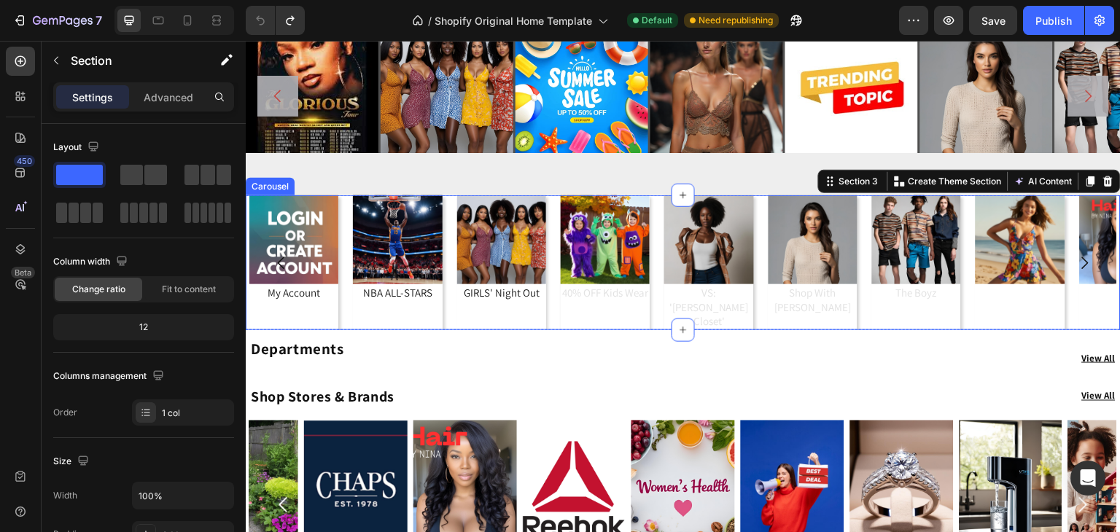
click at [550, 241] on div "Image My Account Heading Image NBA ALL-STARS Heading Image GIRLS' Night Out Hea…" at bounding box center [682, 262] width 867 height 135
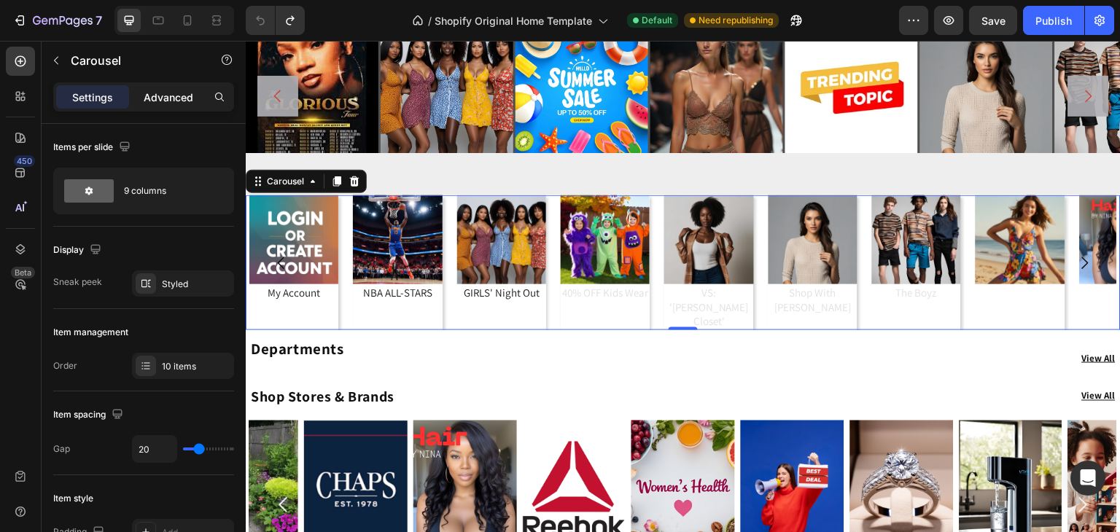
click at [176, 107] on div "Advanced" at bounding box center [168, 96] width 73 height 23
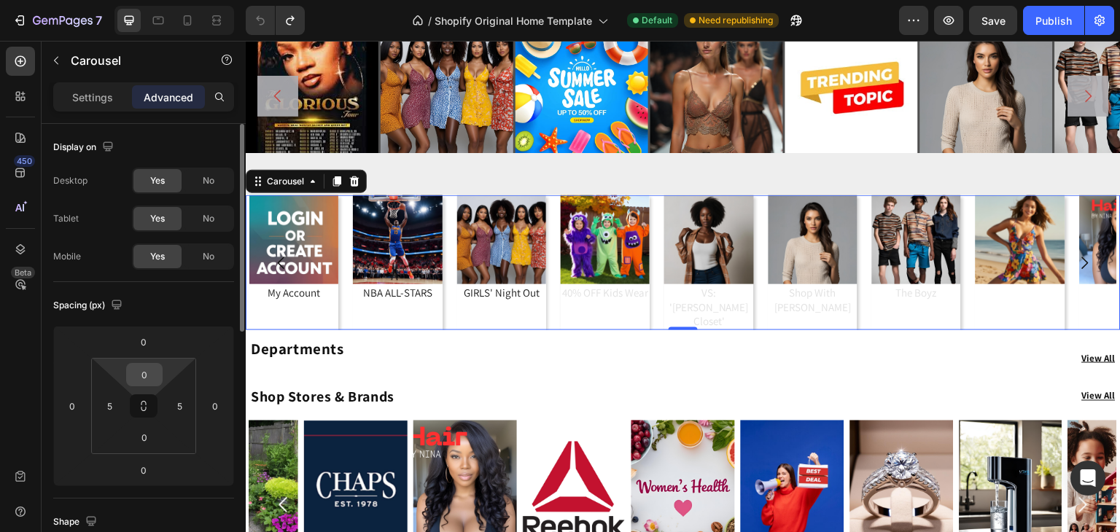
click at [146, 367] on input "0" at bounding box center [144, 375] width 29 height 22
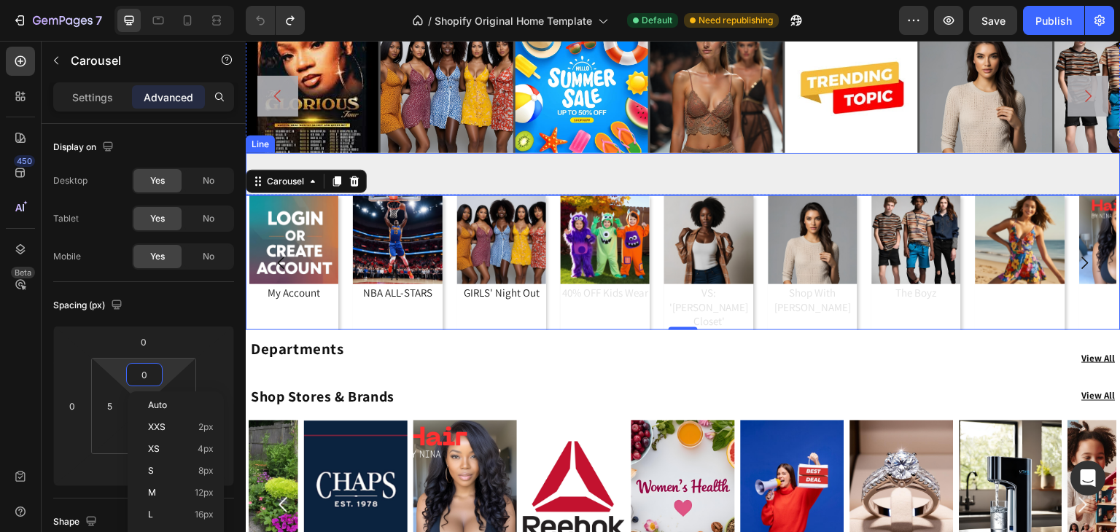
click at [492, 160] on div at bounding box center [683, 174] width 875 height 42
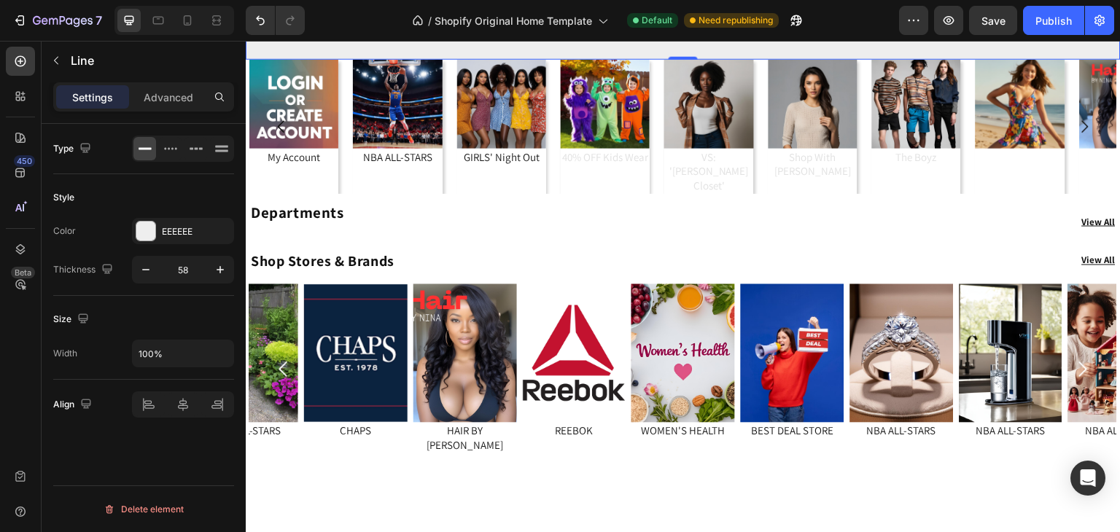
scroll to position [0, 0]
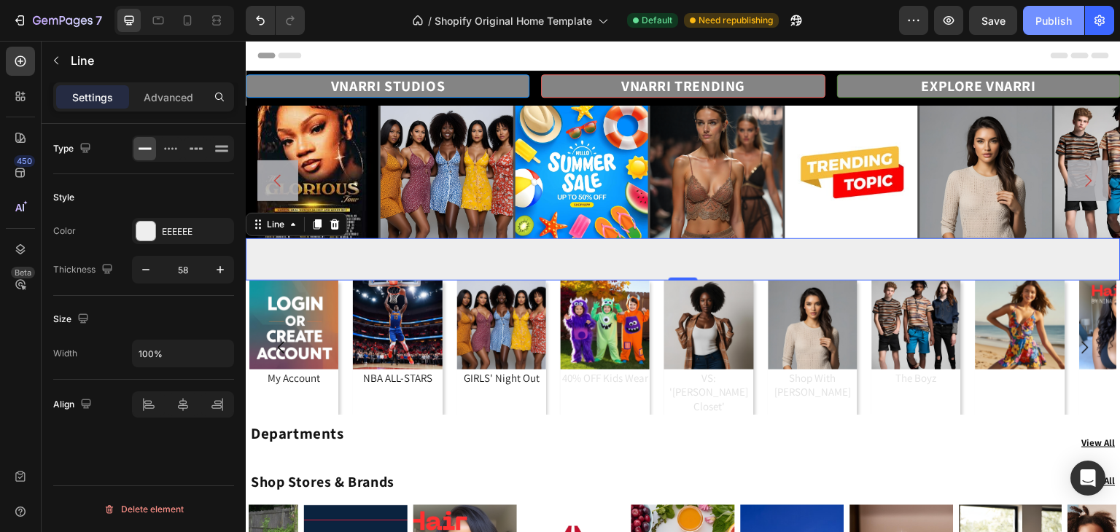
click at [1056, 23] on div "Publish" at bounding box center [1053, 20] width 36 height 15
click at [564, 261] on div at bounding box center [683, 259] width 875 height 42
click at [165, 106] on div "Advanced" at bounding box center [168, 96] width 73 height 23
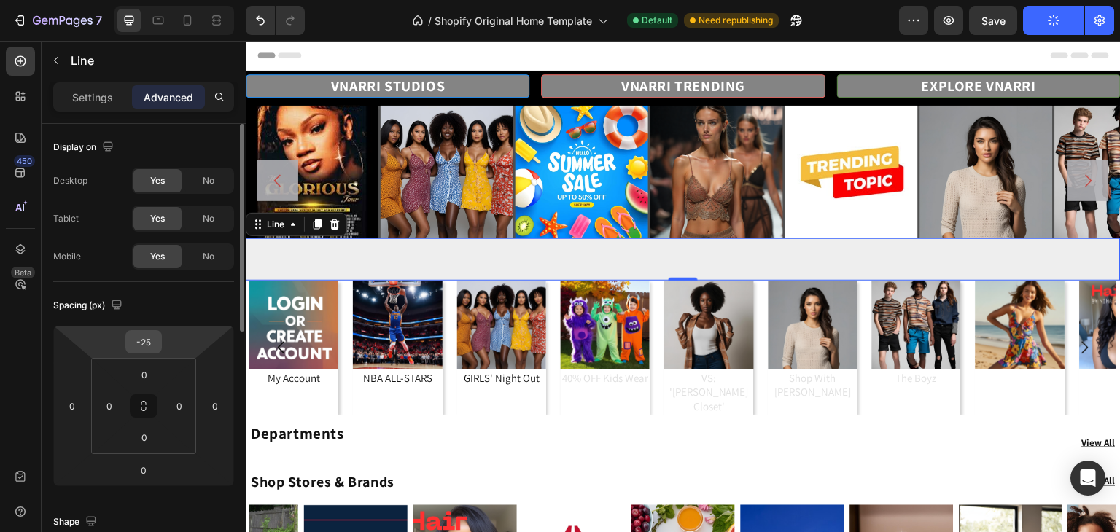
click at [149, 340] on input "-25" at bounding box center [143, 342] width 29 height 22
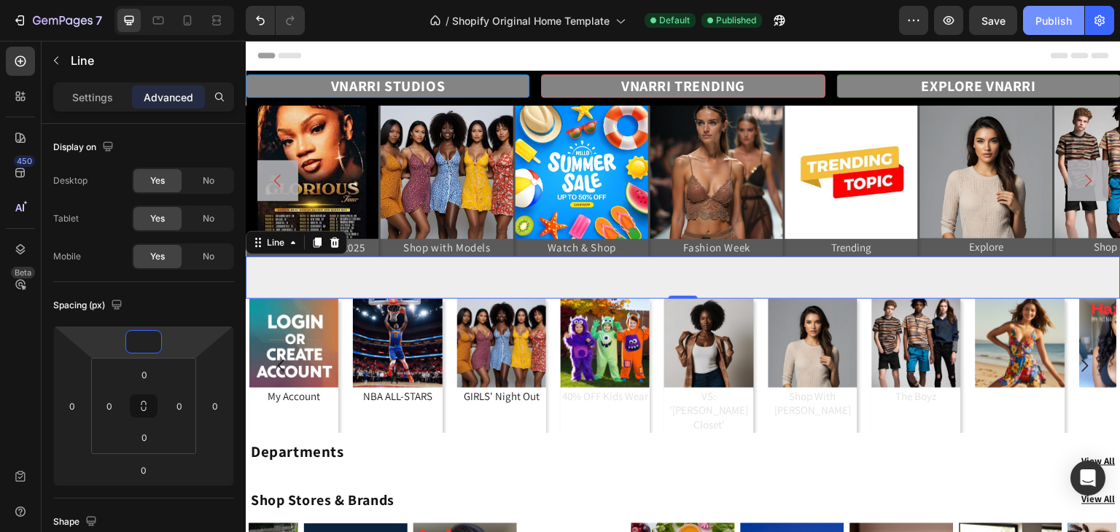
type input "0"
click at [1067, 18] on div "Publish" at bounding box center [1053, 20] width 36 height 15
